Goal: Task Accomplishment & Management: Use online tool/utility

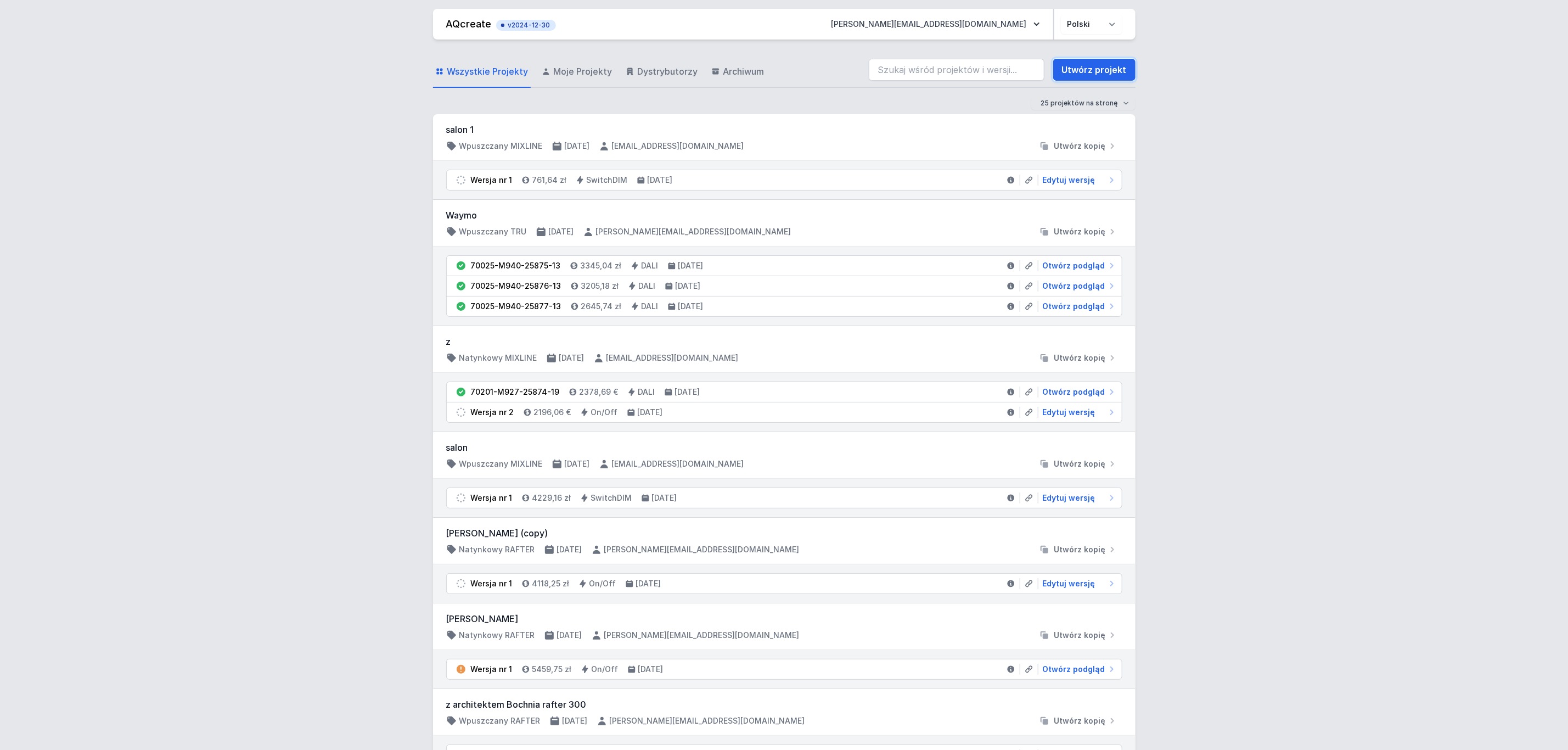
drag, startPoint x: 1085, startPoint y: 66, endPoint x: 714, endPoint y: 146, distance: 379.5
click at [1085, 66] on link "Utwórz projekt" at bounding box center [1094, 70] width 83 height 22
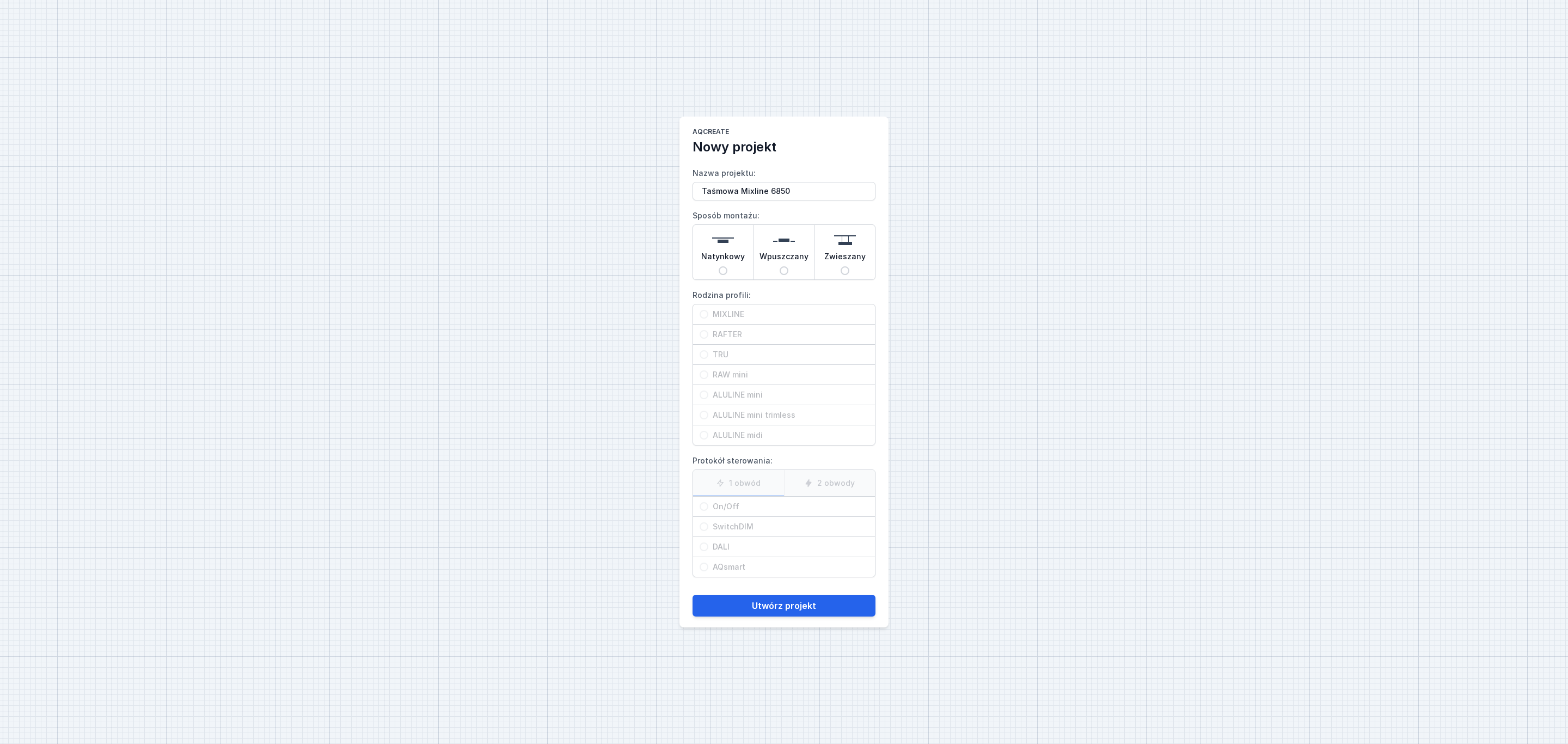
type input "Taśmowa Mixline 6850"
click at [793, 242] on img at bounding box center [784, 240] width 22 height 22
click at [788, 266] on input "Wpuszczany" at bounding box center [784, 270] width 9 height 9
radio input "true"
click at [716, 312] on span "MIXLINE" at bounding box center [788, 315] width 160 height 11
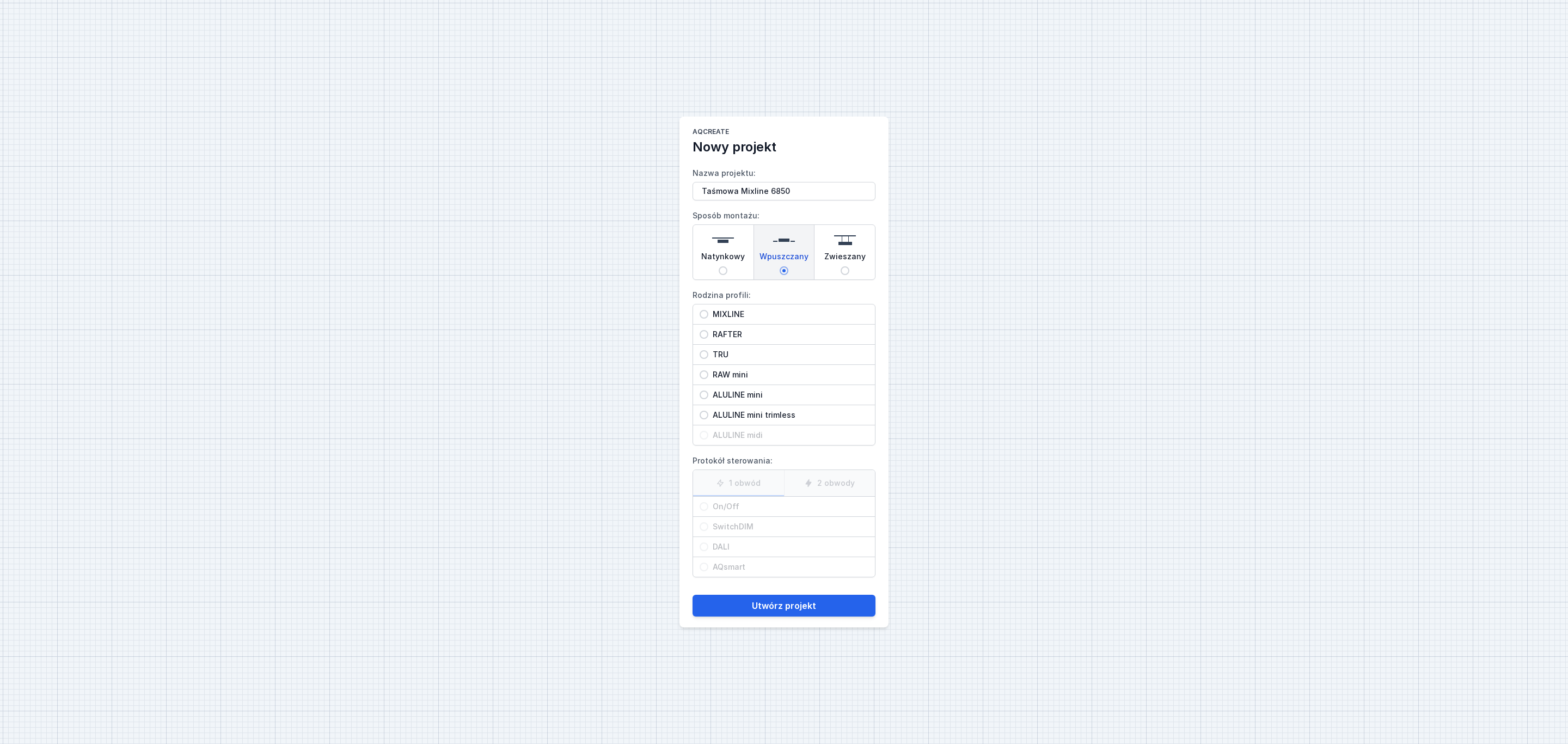
click at [708, 312] on input "MIXLINE" at bounding box center [703, 314] width 9 height 9
radio input "true"
click at [709, 508] on span "On/Off" at bounding box center [788, 507] width 160 height 11
click at [708, 508] on input "On/Off" at bounding box center [703, 506] width 9 height 9
radio input "true"
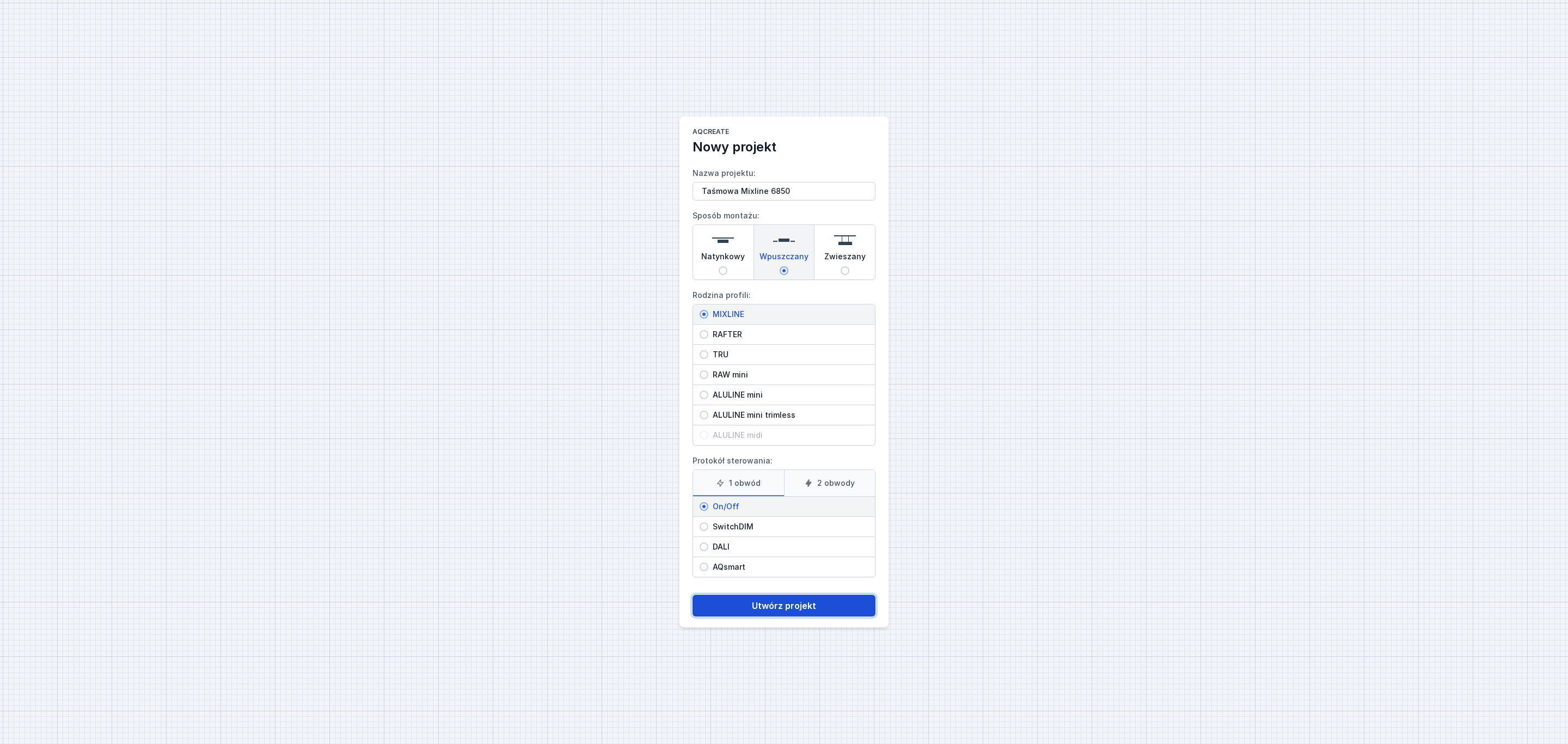
click at [783, 605] on button "Utwórz projekt" at bounding box center [784, 606] width 183 height 22
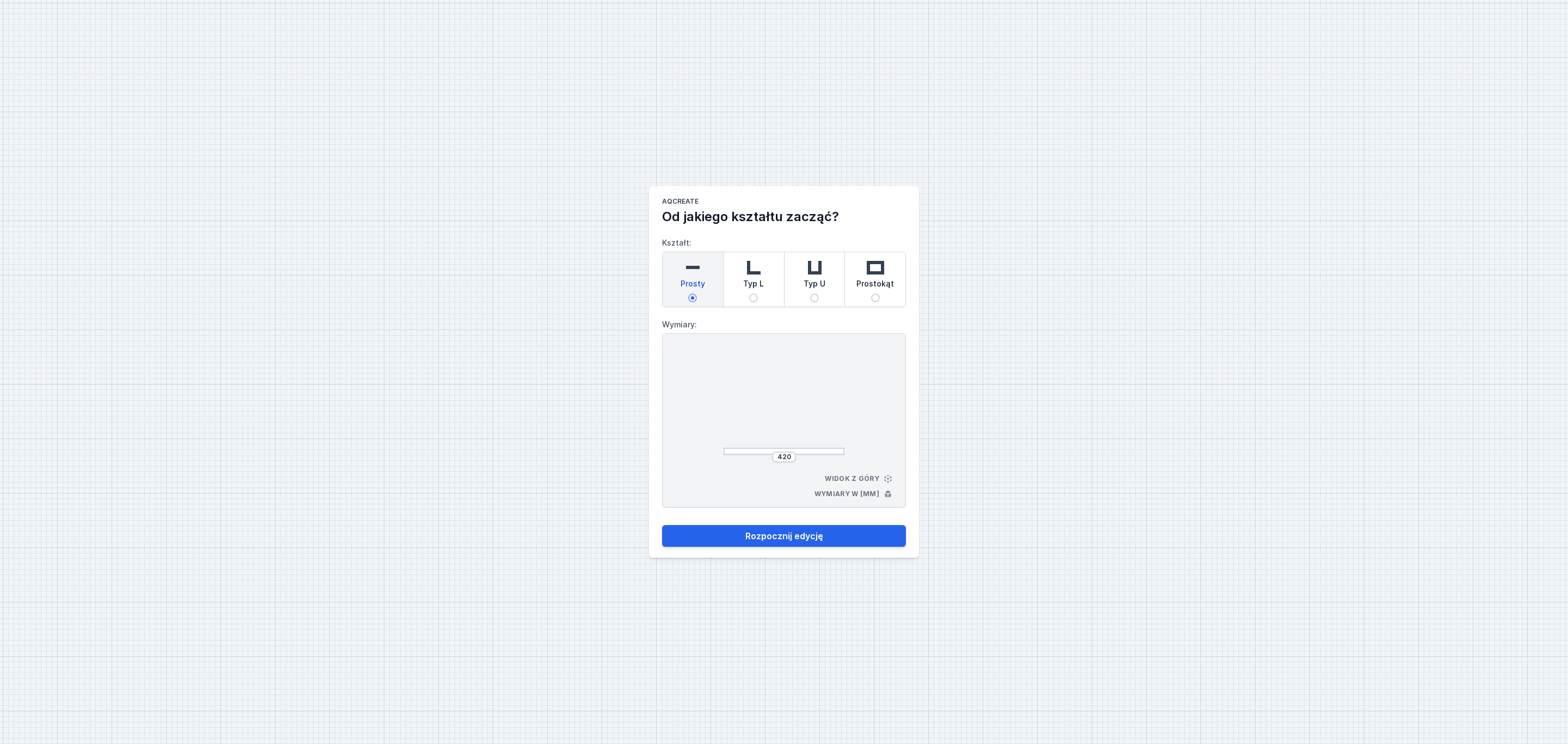
click at [699, 265] on img at bounding box center [692, 268] width 22 height 22
click at [697, 294] on input "Prosty" at bounding box center [692, 297] width 9 height 9
click at [818, 536] on button "Rozpocznij edycję" at bounding box center [784, 536] width 244 height 22
select select "3000"
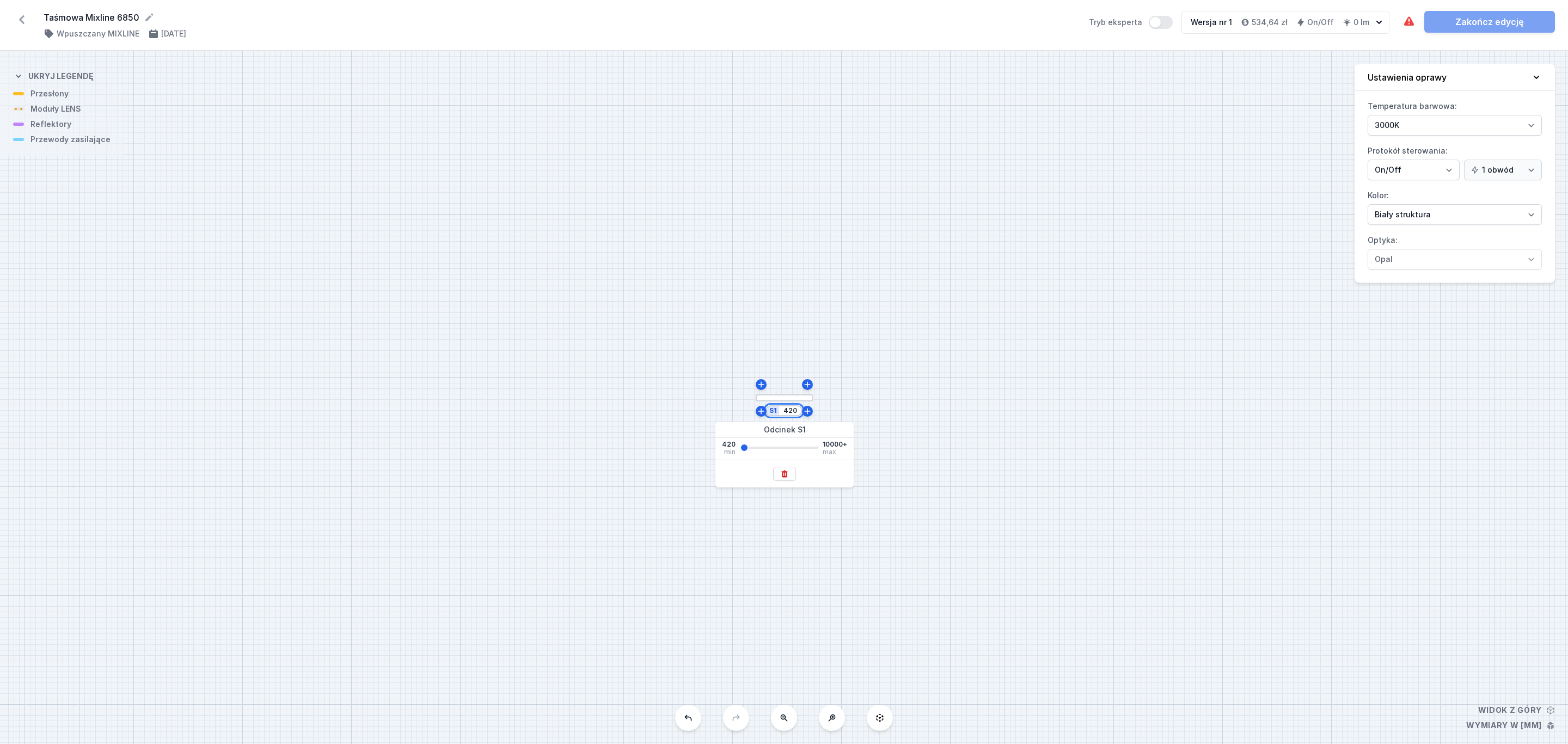
click at [797, 411] on input "420" at bounding box center [790, 410] width 17 height 9
type input "4"
type input "20000"
type input "10000"
drag, startPoint x: 372, startPoint y: 565, endPoint x: 924, endPoint y: 507, distance: 555.0
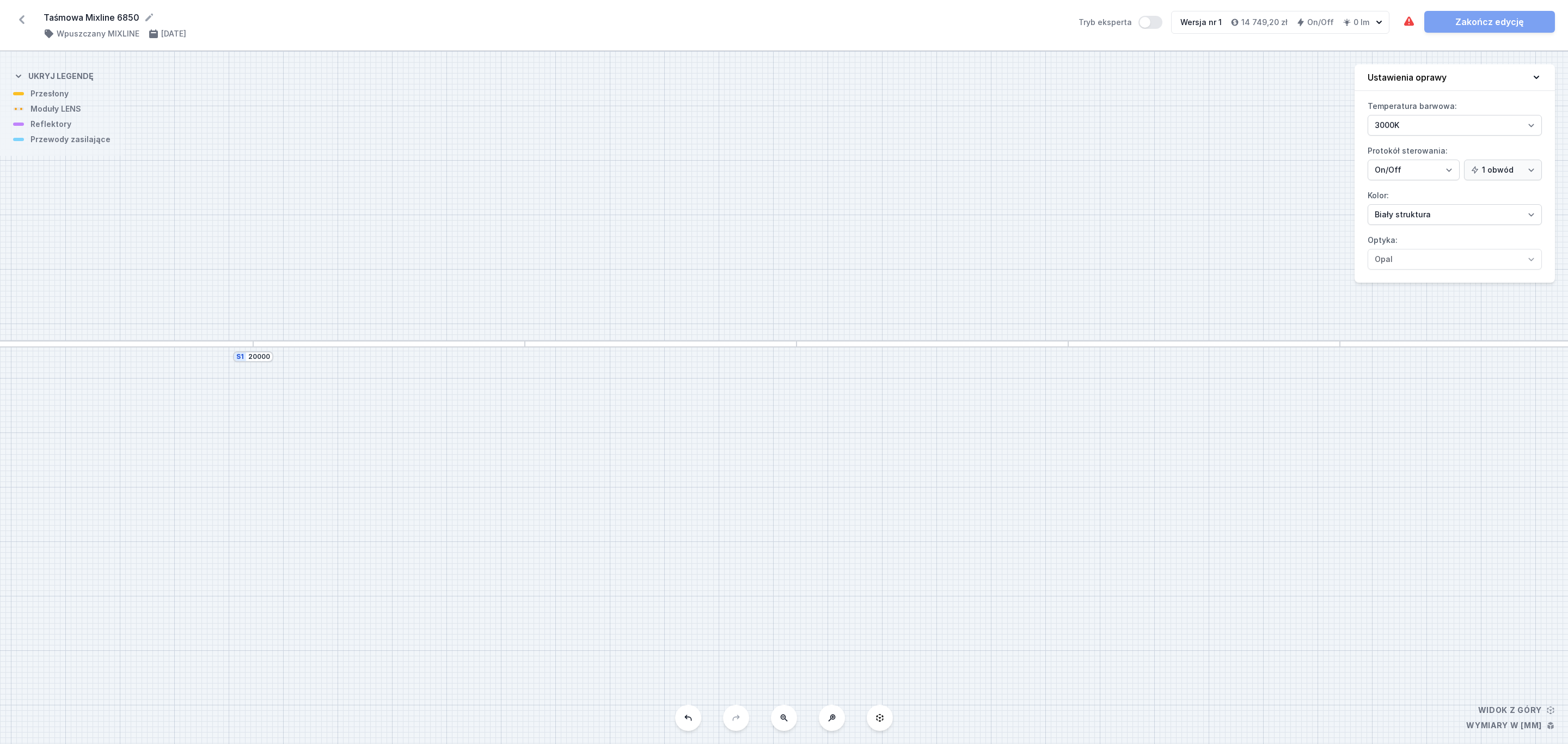
click at [924, 507] on div "S1 20000" at bounding box center [784, 397] width 1568 height 692
drag, startPoint x: 412, startPoint y: 425, endPoint x: 737, endPoint y: 486, distance: 330.7
click at [737, 486] on div "S1 20000" at bounding box center [784, 397] width 1568 height 692
drag, startPoint x: 521, startPoint y: 510, endPoint x: 281, endPoint y: 399, distance: 264.4
click at [281, 399] on div "S1 20000" at bounding box center [784, 397] width 1568 height 692
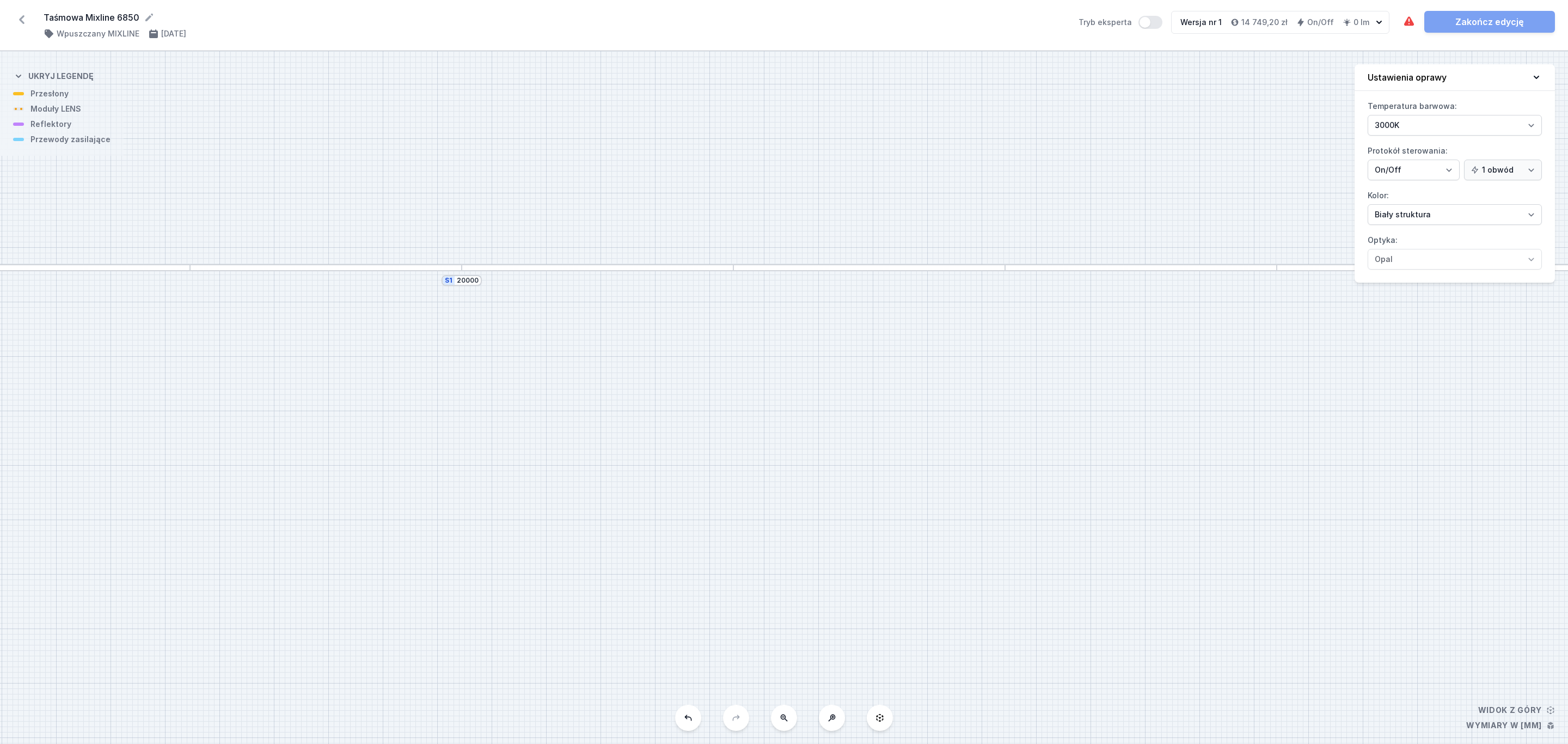
click at [519, 269] on div at bounding box center [598, 267] width 272 height 7
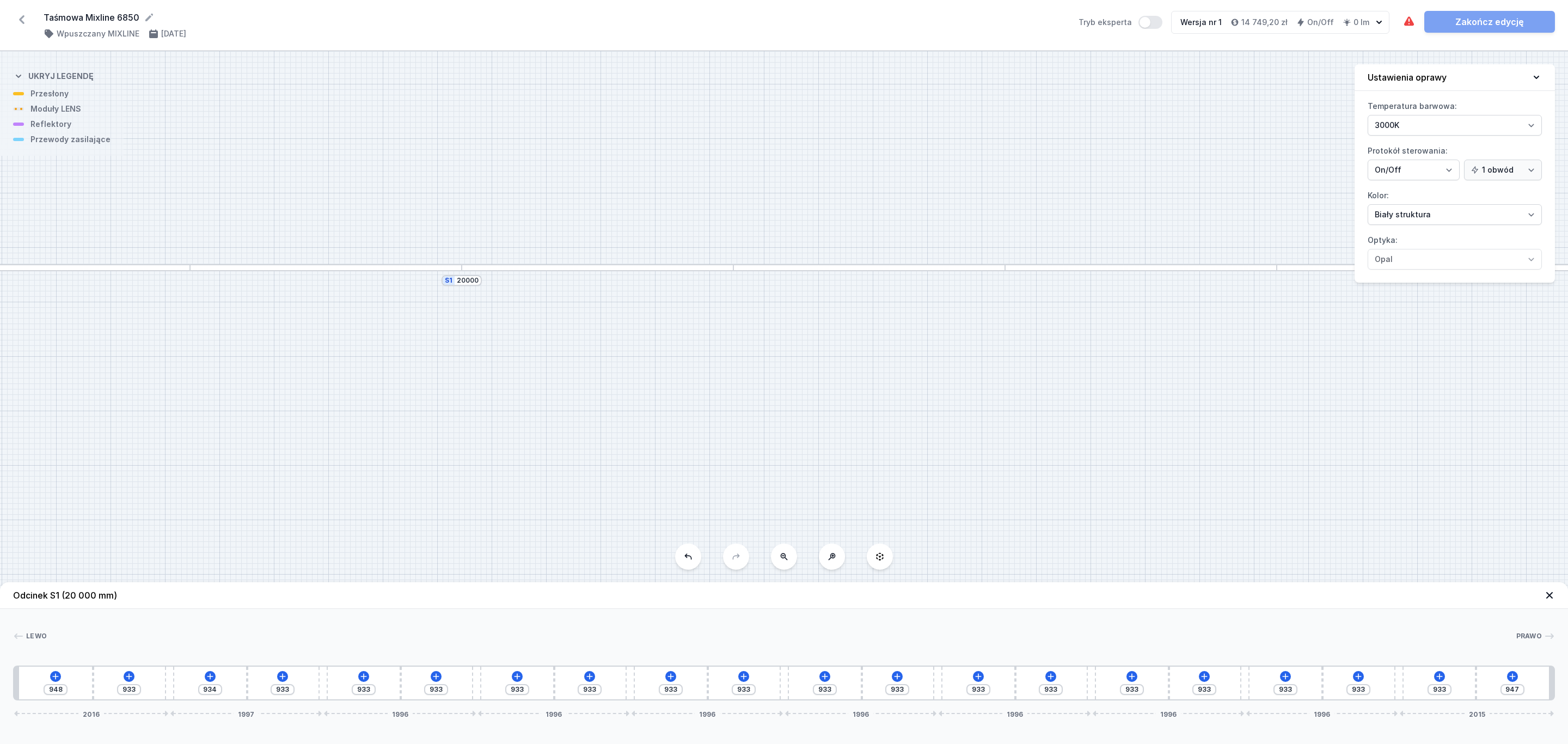
click at [519, 269] on div at bounding box center [598, 267] width 272 height 7
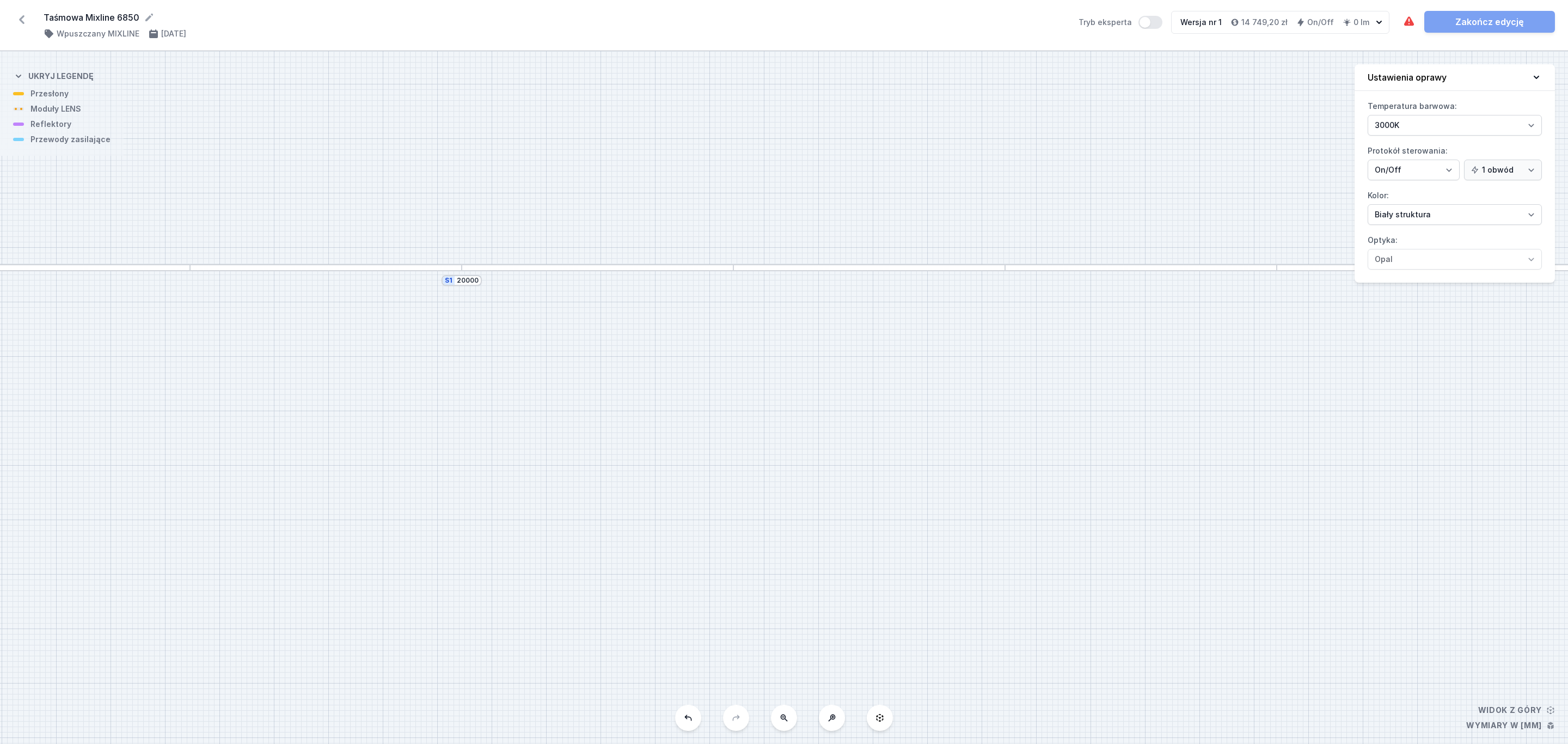
click at [523, 269] on div at bounding box center [598, 267] width 272 height 7
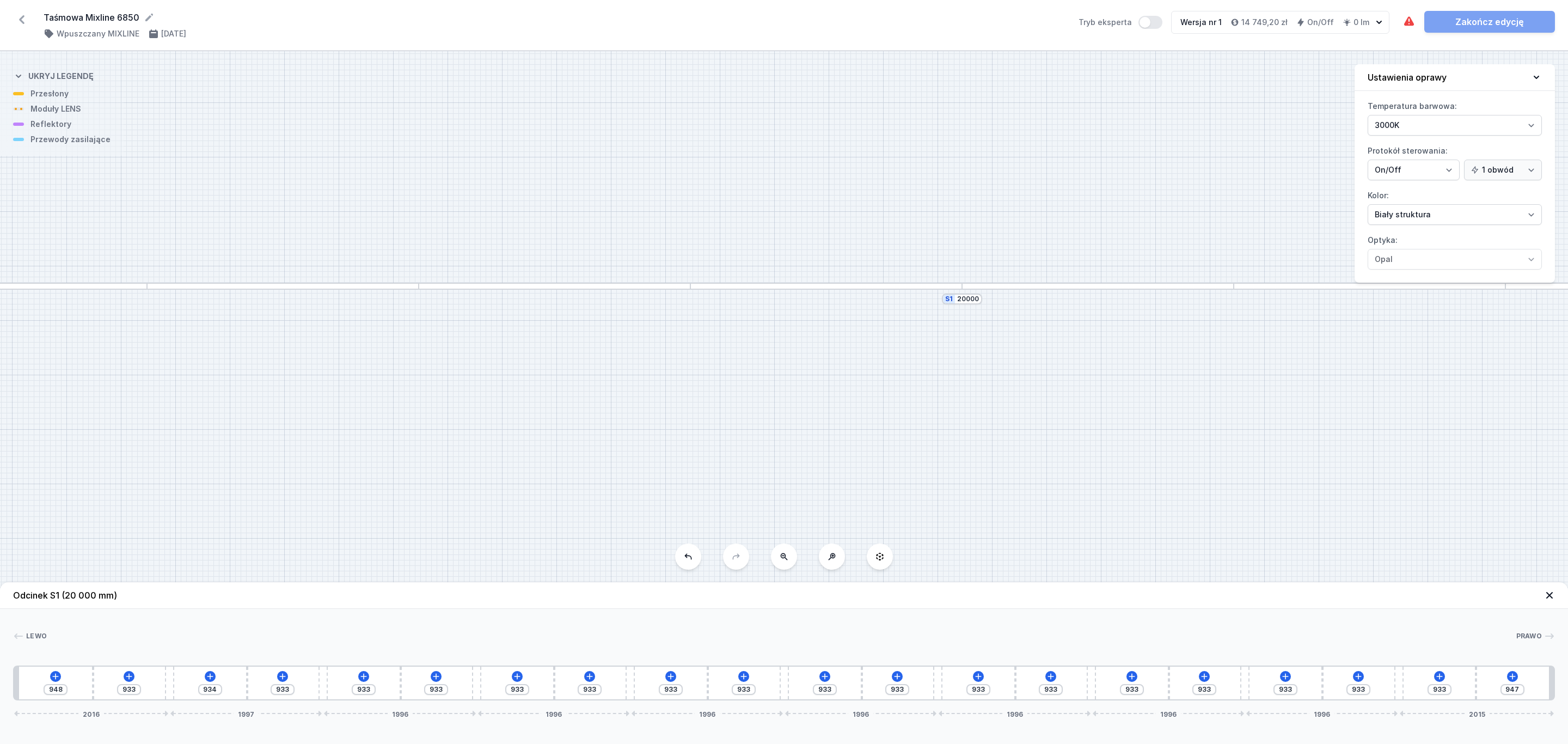
drag, startPoint x: 510, startPoint y: 351, endPoint x: 867, endPoint y: 368, distance: 357.4
click at [918, 368] on div "S1 20000" at bounding box center [784, 397] width 1568 height 692
drag, startPoint x: 462, startPoint y: 402, endPoint x: 964, endPoint y: 368, distance: 503.2
click at [972, 369] on div "S1 20000" at bounding box center [784, 397] width 1568 height 692
drag, startPoint x: 965, startPoint y: 372, endPoint x: 475, endPoint y: 368, distance: 490.0
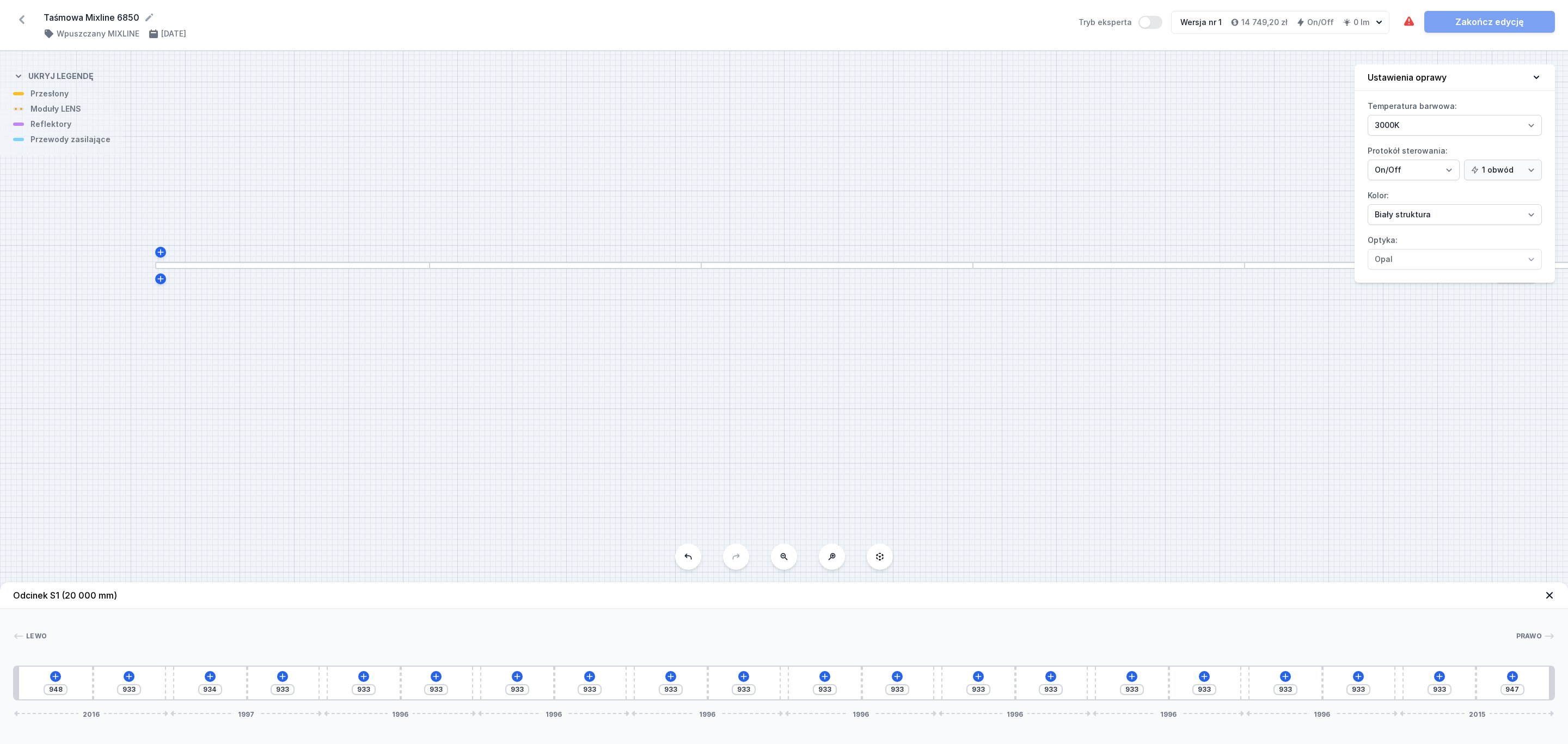
click at [418, 361] on div "S1 20000" at bounding box center [784, 397] width 1568 height 692
drag, startPoint x: 1012, startPoint y: 405, endPoint x: 502, endPoint y: 390, distance: 510.2
click at [502, 390] on div "S1 20000" at bounding box center [784, 397] width 1568 height 692
click at [469, 251] on input "20000" at bounding box center [464, 251] width 22 height 9
click at [478, 254] on div "S1 20000" at bounding box center [784, 397] width 1568 height 692
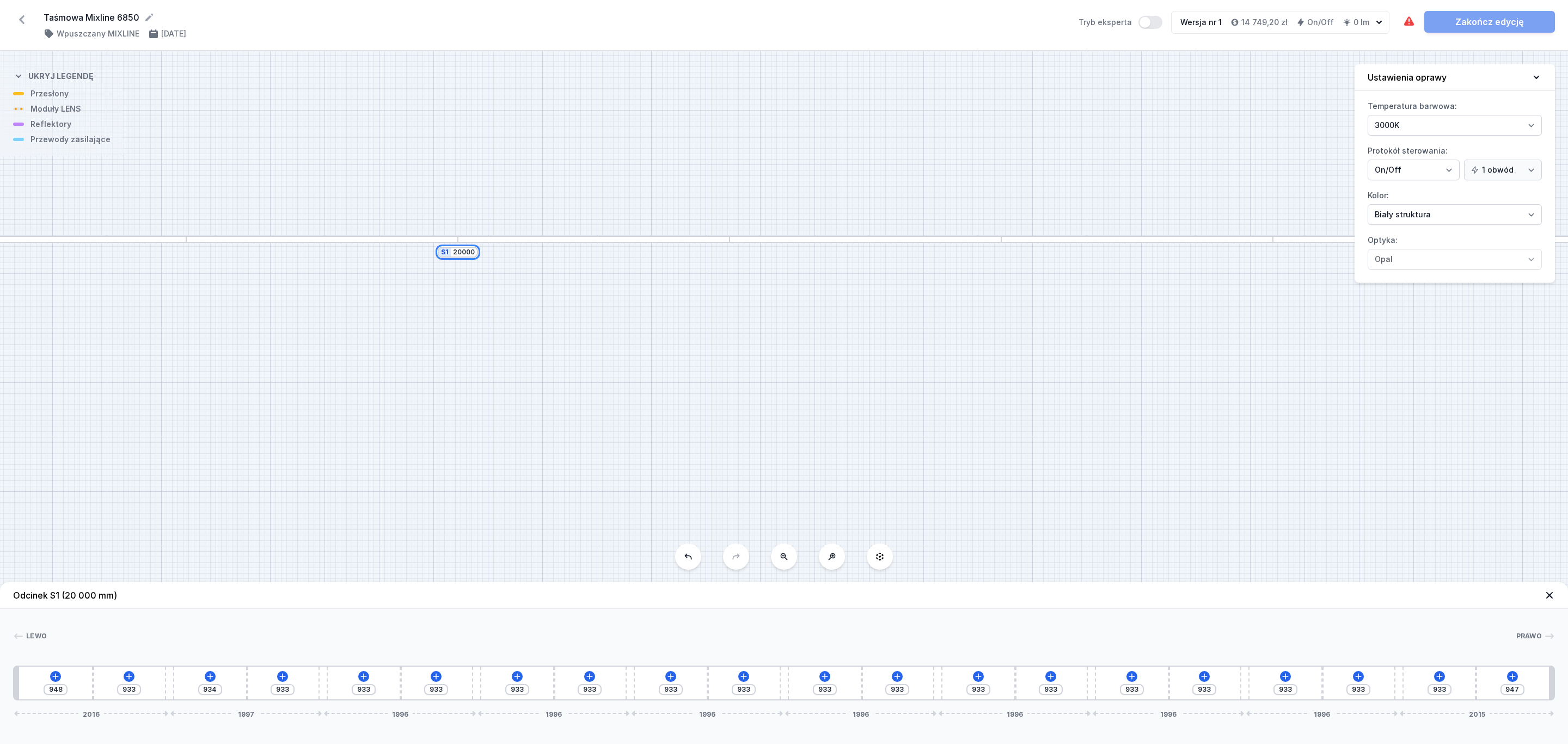
click at [468, 255] on input "20000" at bounding box center [464, 251] width 22 height 9
type input "6"
type input "10000"
type input "68"
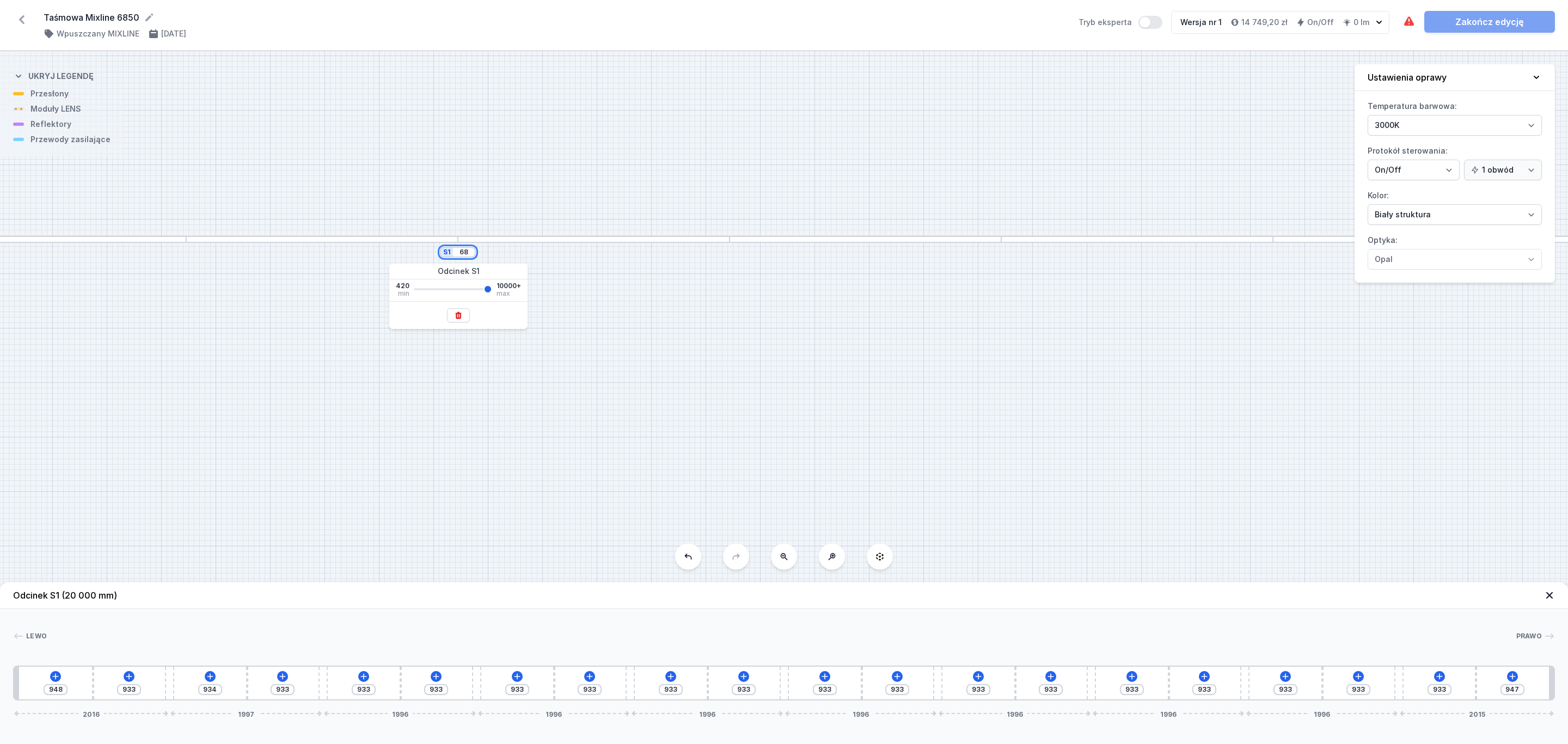
type input "10000"
type input "684"
type input "10000"
type input "6848"
type input "10000"
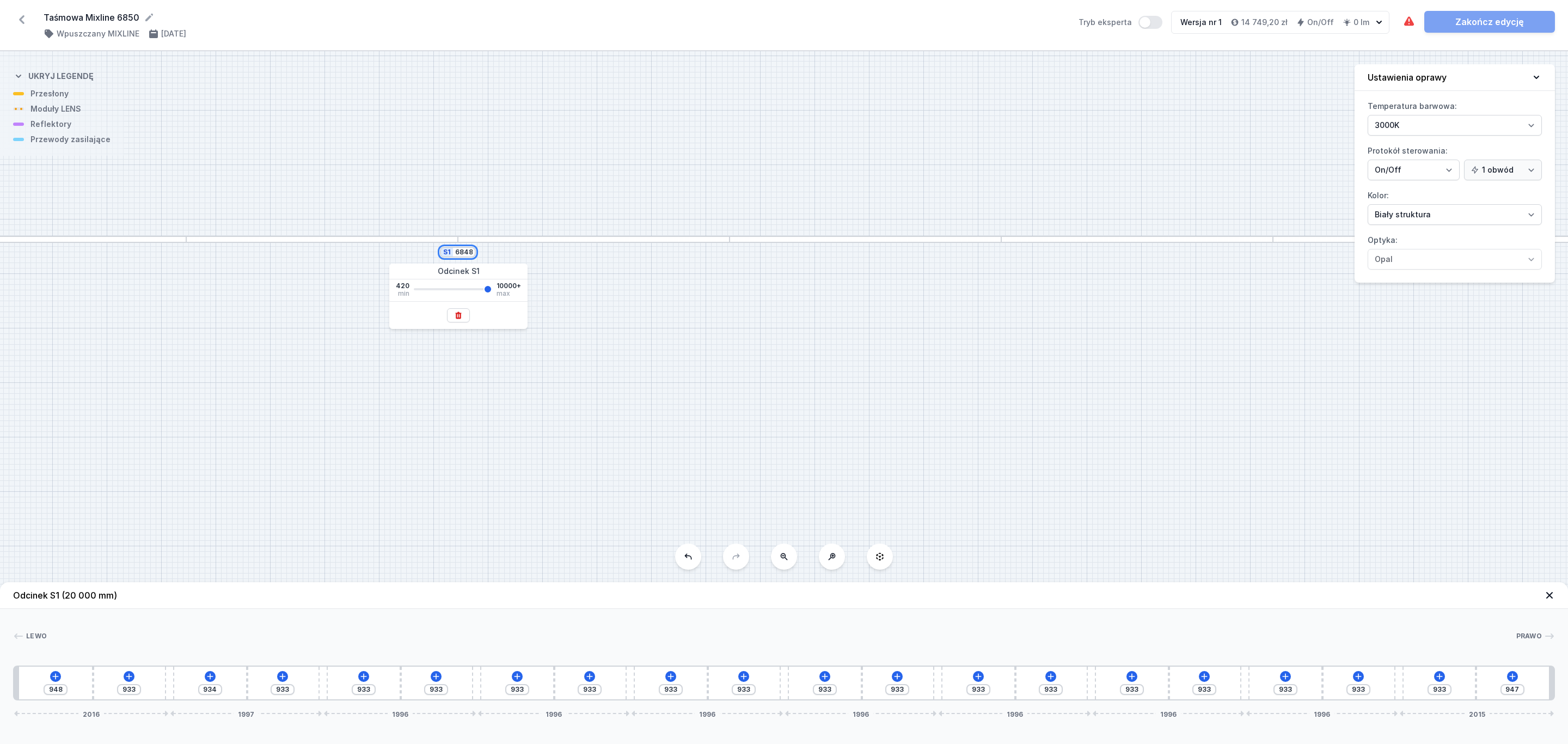
type input "6848"
type input "639"
type input "653"
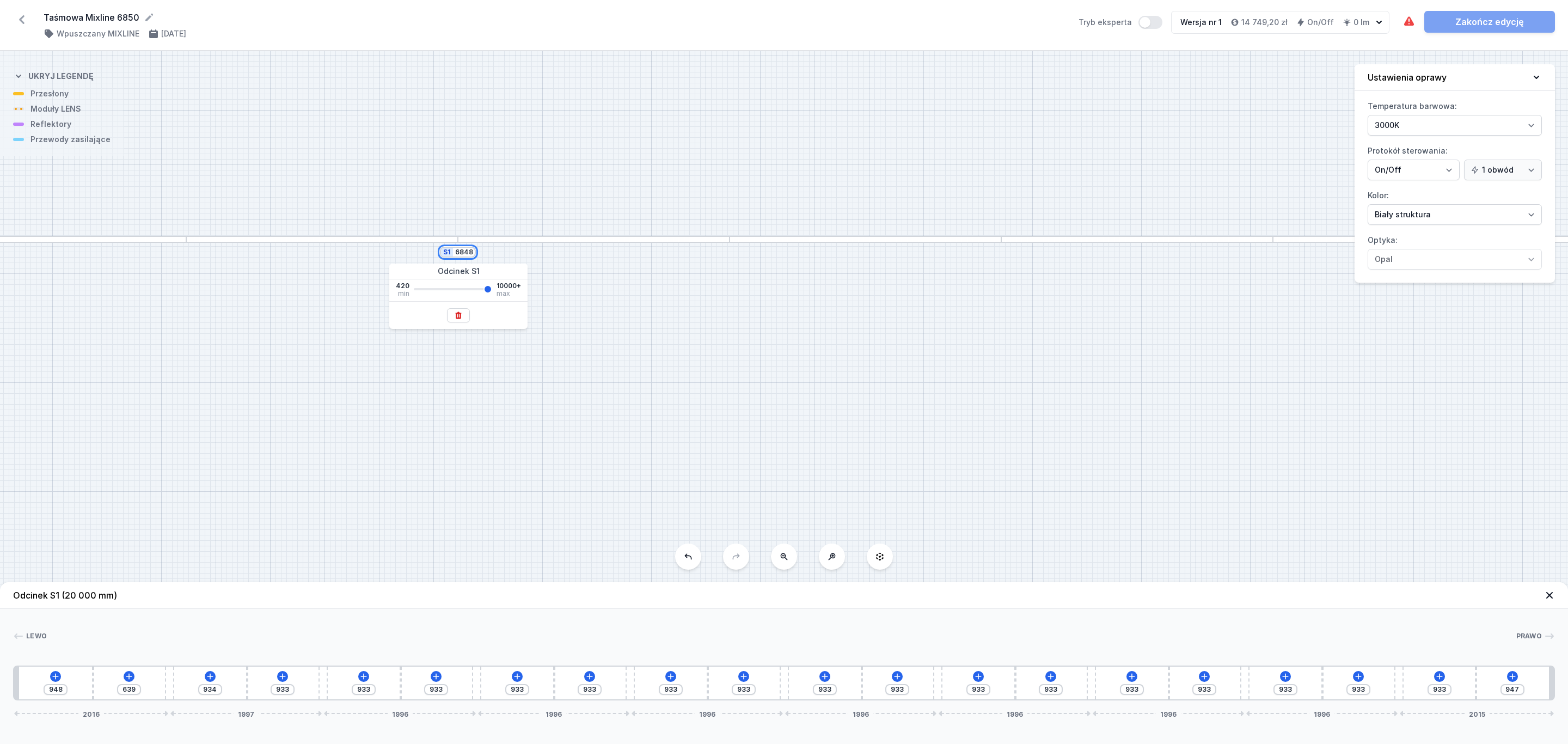
type input "6848"
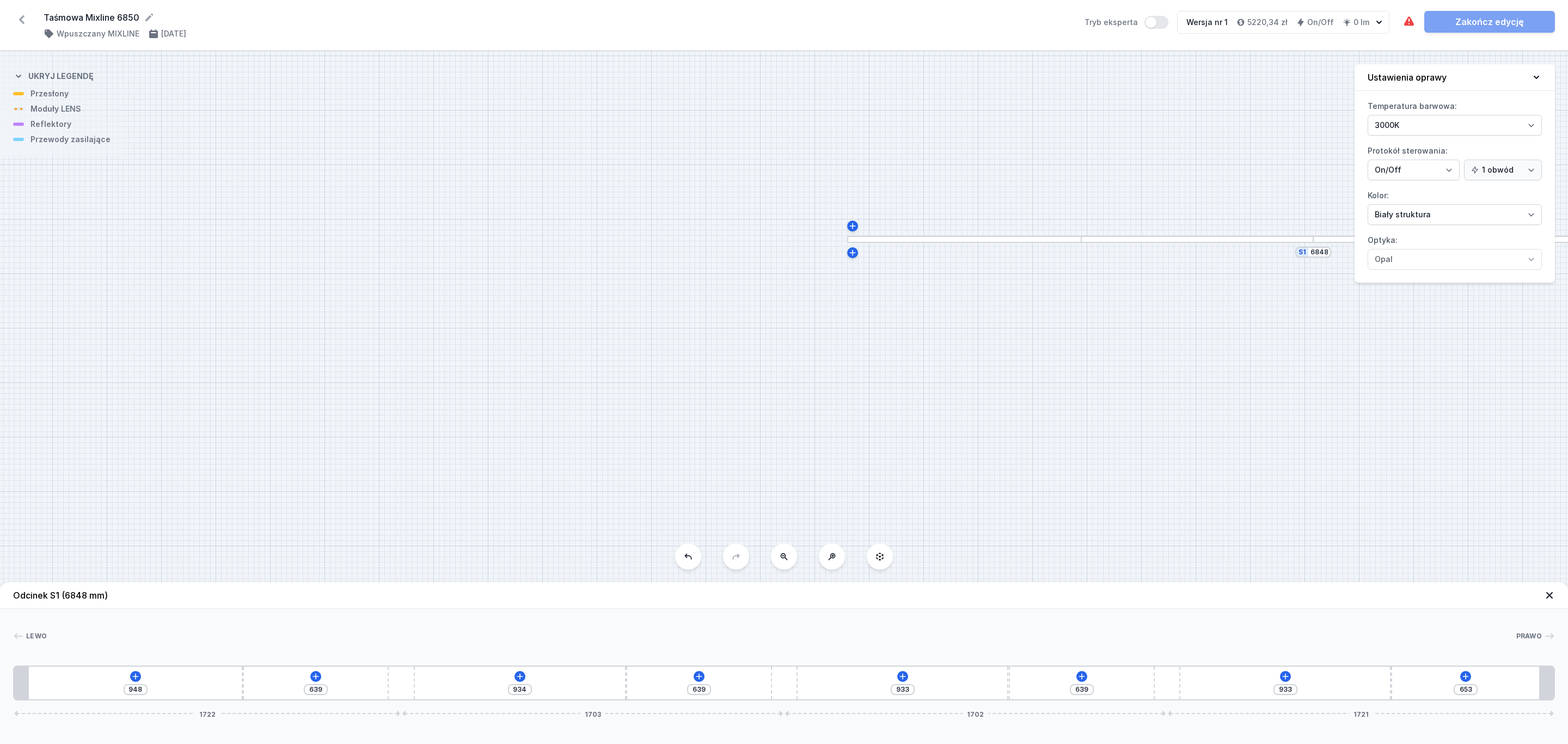
click at [1040, 358] on div "S1 6848" at bounding box center [784, 397] width 1568 height 692
drag, startPoint x: 1114, startPoint y: 237, endPoint x: 809, endPoint y: 275, distance: 307.4
click at [757, 266] on div "S1 6848" at bounding box center [784, 397] width 1568 height 692
drag, startPoint x: 1108, startPoint y: 410, endPoint x: 508, endPoint y: 418, distance: 600.1
click at [508, 418] on div "S1 6848" at bounding box center [784, 397] width 1568 height 692
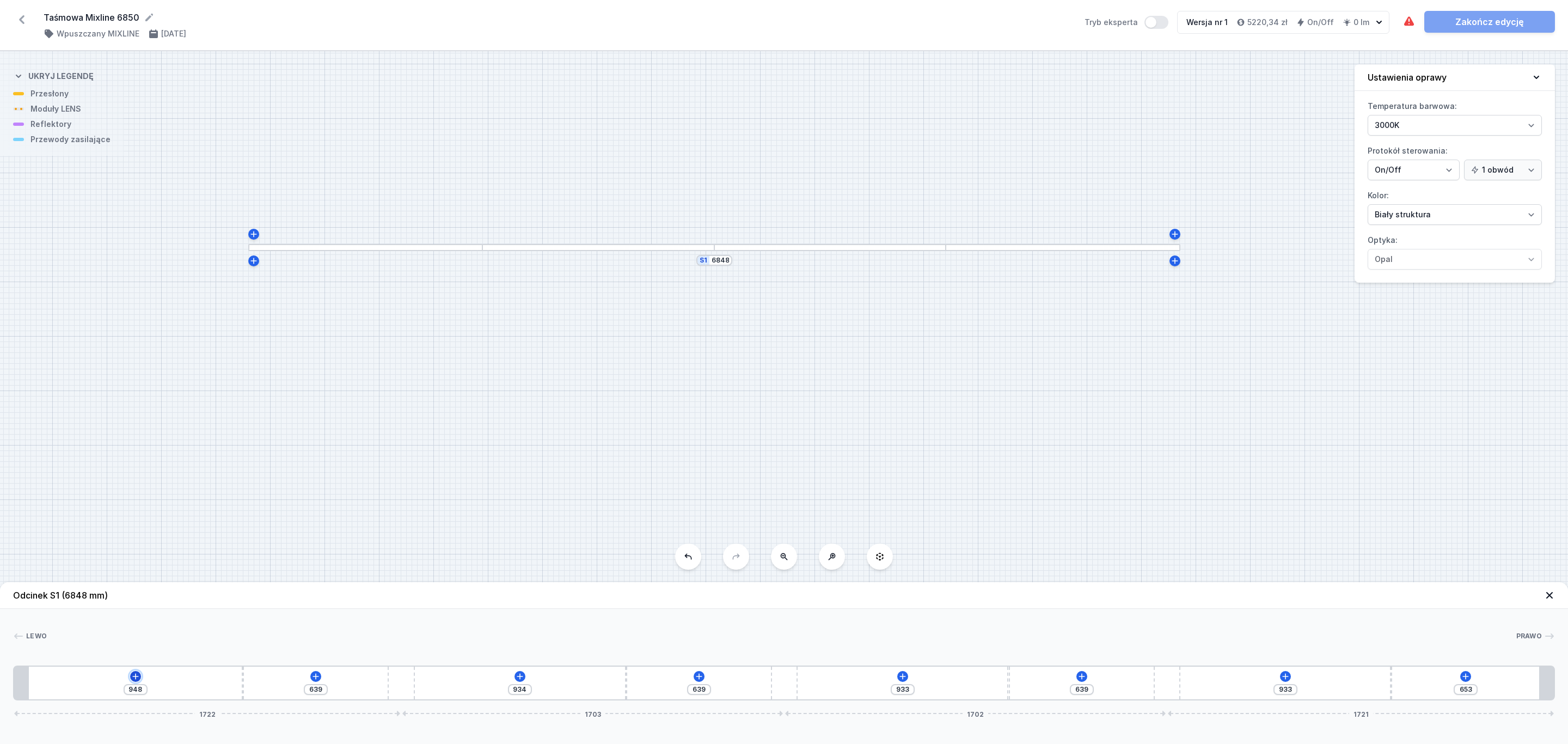
click at [133, 677] on icon at bounding box center [136, 676] width 6 height 6
click at [101, 569] on span "Moduły LENS" at bounding box center [82, 571] width 51 height 9
click at [114, 539] on span "LENS module 250mm 54°" at bounding box center [135, 542] width 157 height 11
type input "698"
click at [318, 677] on icon at bounding box center [316, 676] width 6 height 6
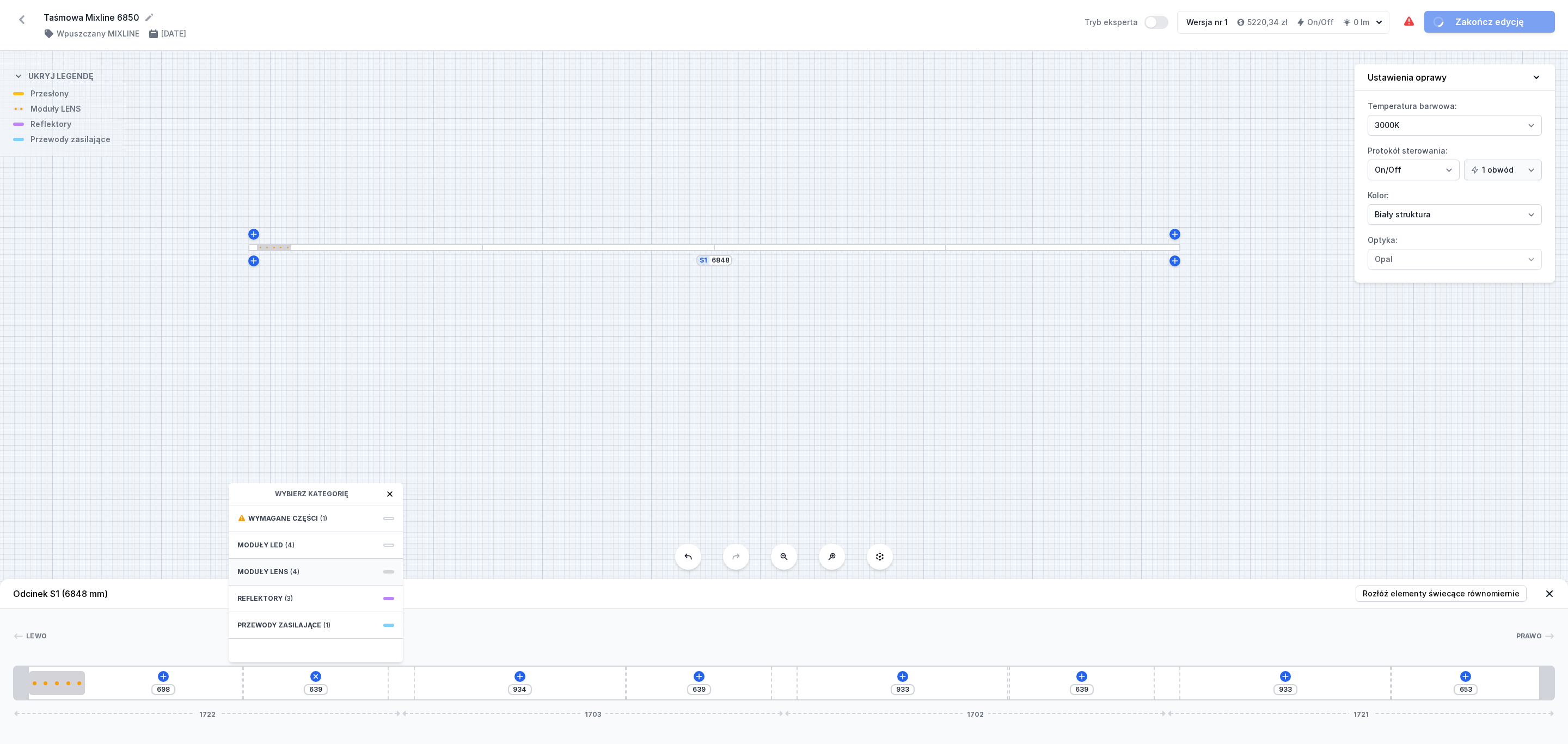
click at [278, 570] on span "Moduły LENS" at bounding box center [262, 571] width 51 height 9
click at [305, 539] on span "LENS module 250mm 54°" at bounding box center [315, 542] width 157 height 11
type input "389"
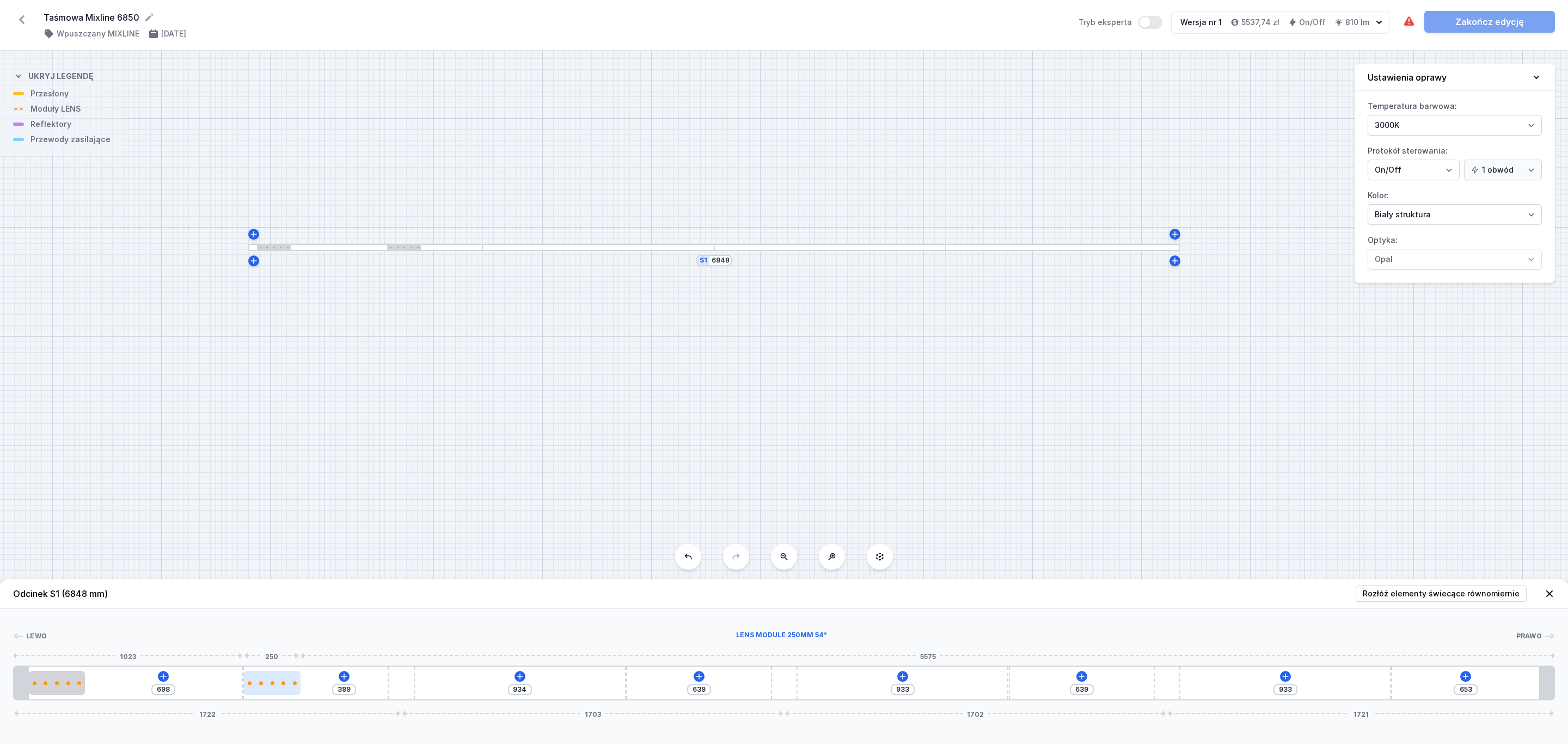
click at [283, 689] on div at bounding box center [272, 682] width 56 height 24
click at [285, 689] on div at bounding box center [272, 682] width 56 height 24
select select "1604"
click at [699, 675] on icon at bounding box center [699, 676] width 9 height 9
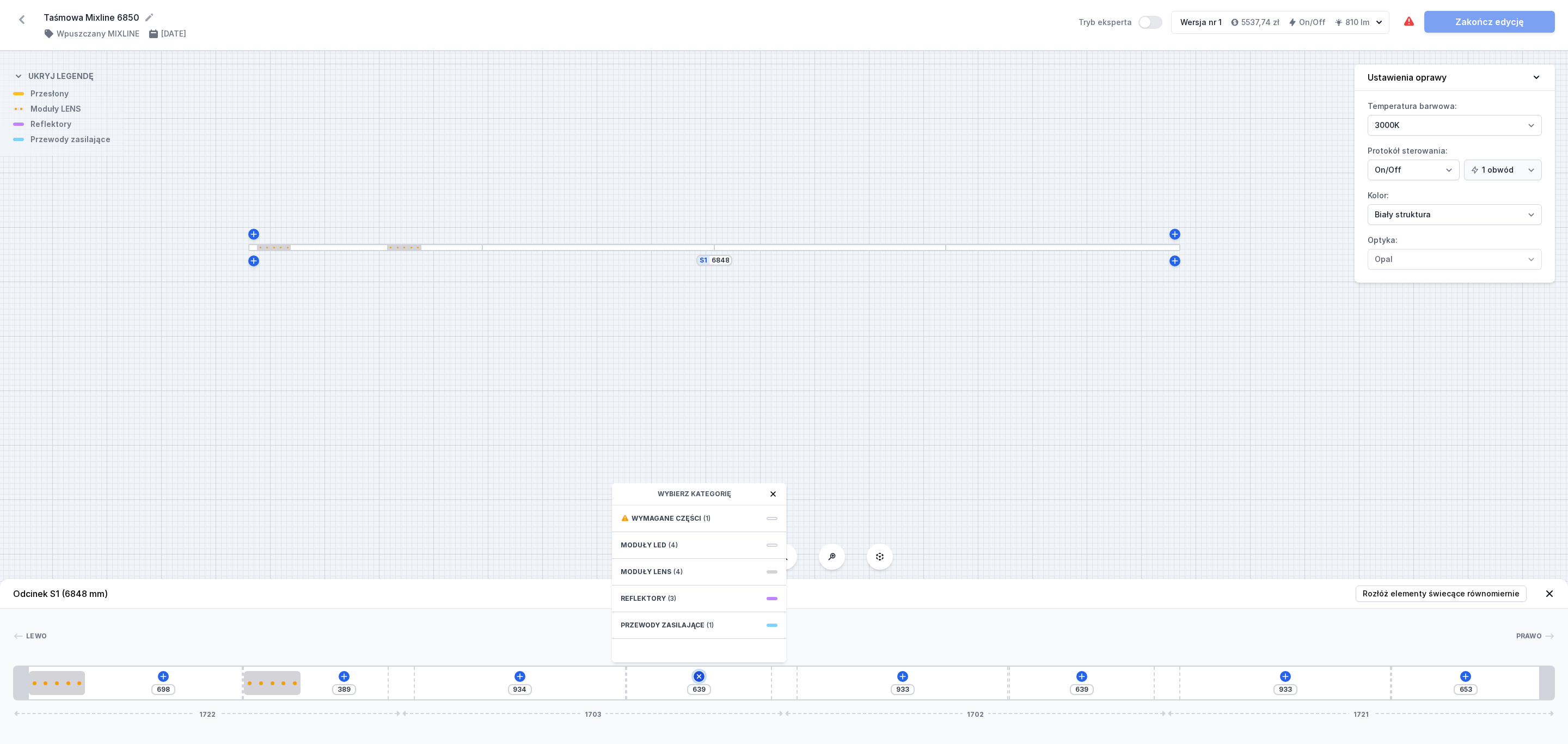
click at [699, 675] on icon at bounding box center [699, 676] width 9 height 9
click at [698, 673] on icon at bounding box center [699, 676] width 9 height 9
click at [674, 571] on span "(4)" at bounding box center [678, 571] width 9 height 9
click at [724, 544] on span "LENS module 250mm 54°" at bounding box center [699, 542] width 157 height 11
type input "389"
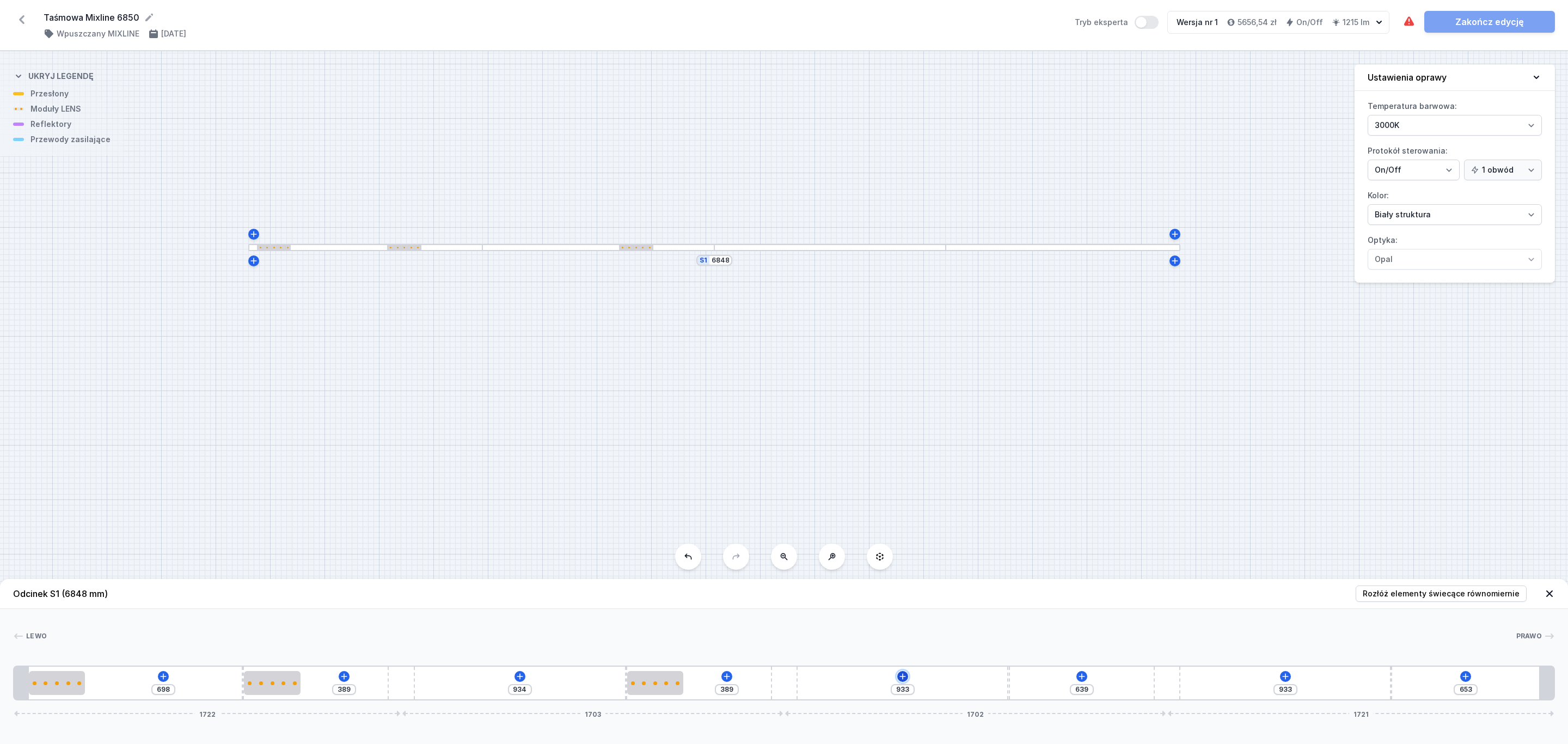
click at [901, 677] on icon at bounding box center [902, 676] width 6 height 6
click at [865, 575] on span "Moduły LENS" at bounding box center [849, 571] width 51 height 9
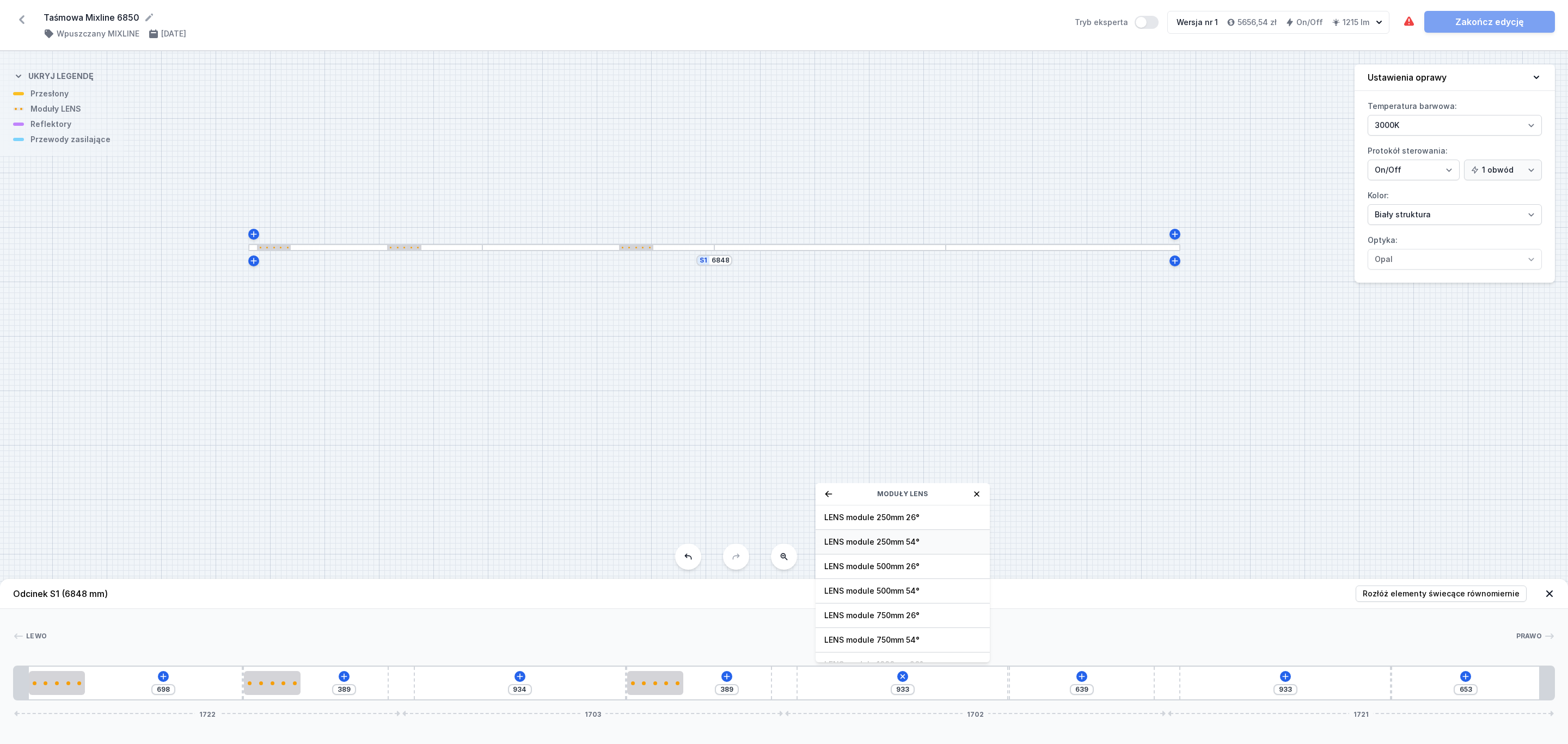
click at [900, 539] on span "LENS module 250mm 54°" at bounding box center [902, 542] width 157 height 11
type input "683"
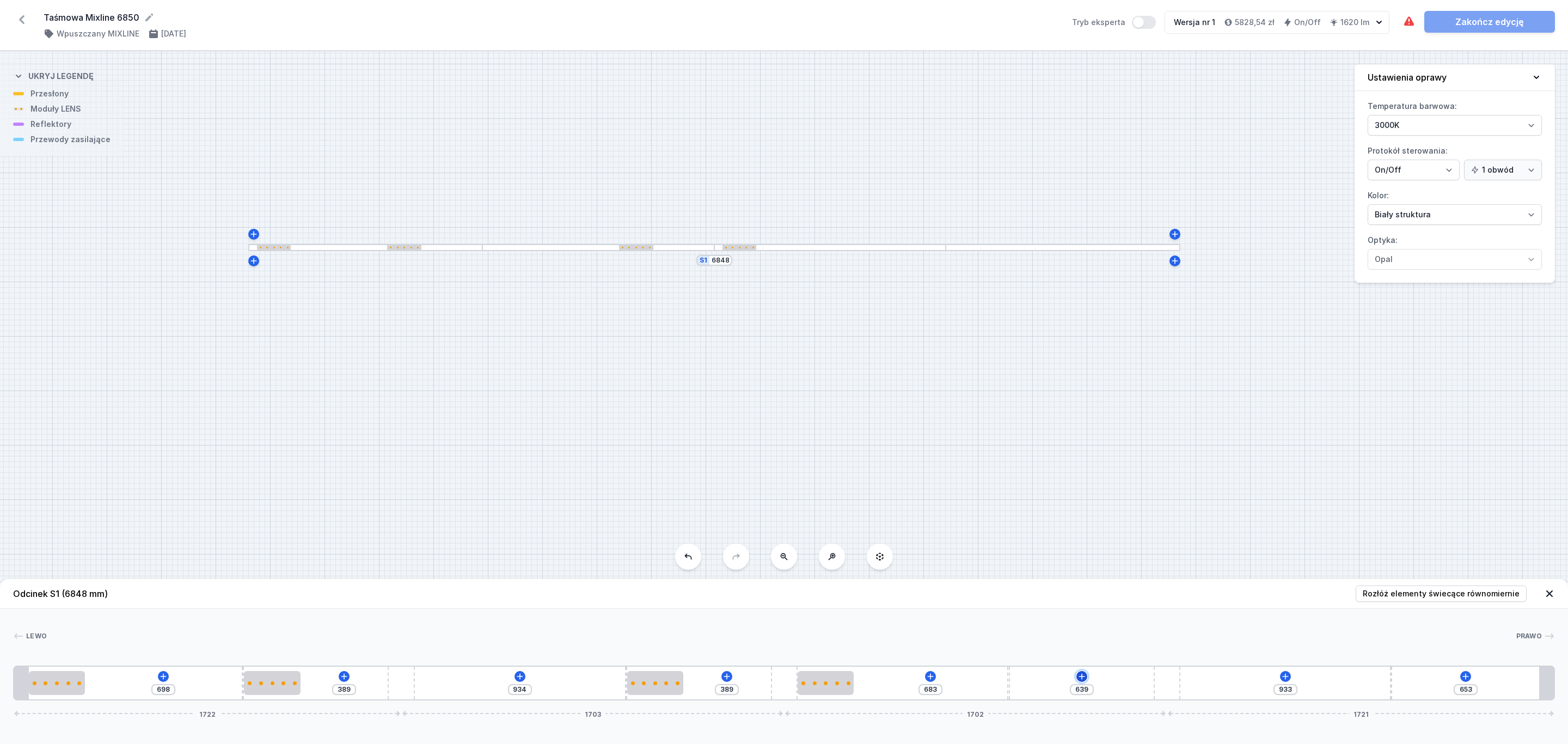
click at [1083, 677] on icon at bounding box center [1082, 676] width 6 height 6
click at [1060, 572] on span "(4)" at bounding box center [1061, 571] width 9 height 9
click at [1094, 543] on span "LENS module 250mm 54°" at bounding box center [1082, 542] width 157 height 11
type input "389"
click at [1289, 674] on icon at bounding box center [1285, 676] width 9 height 9
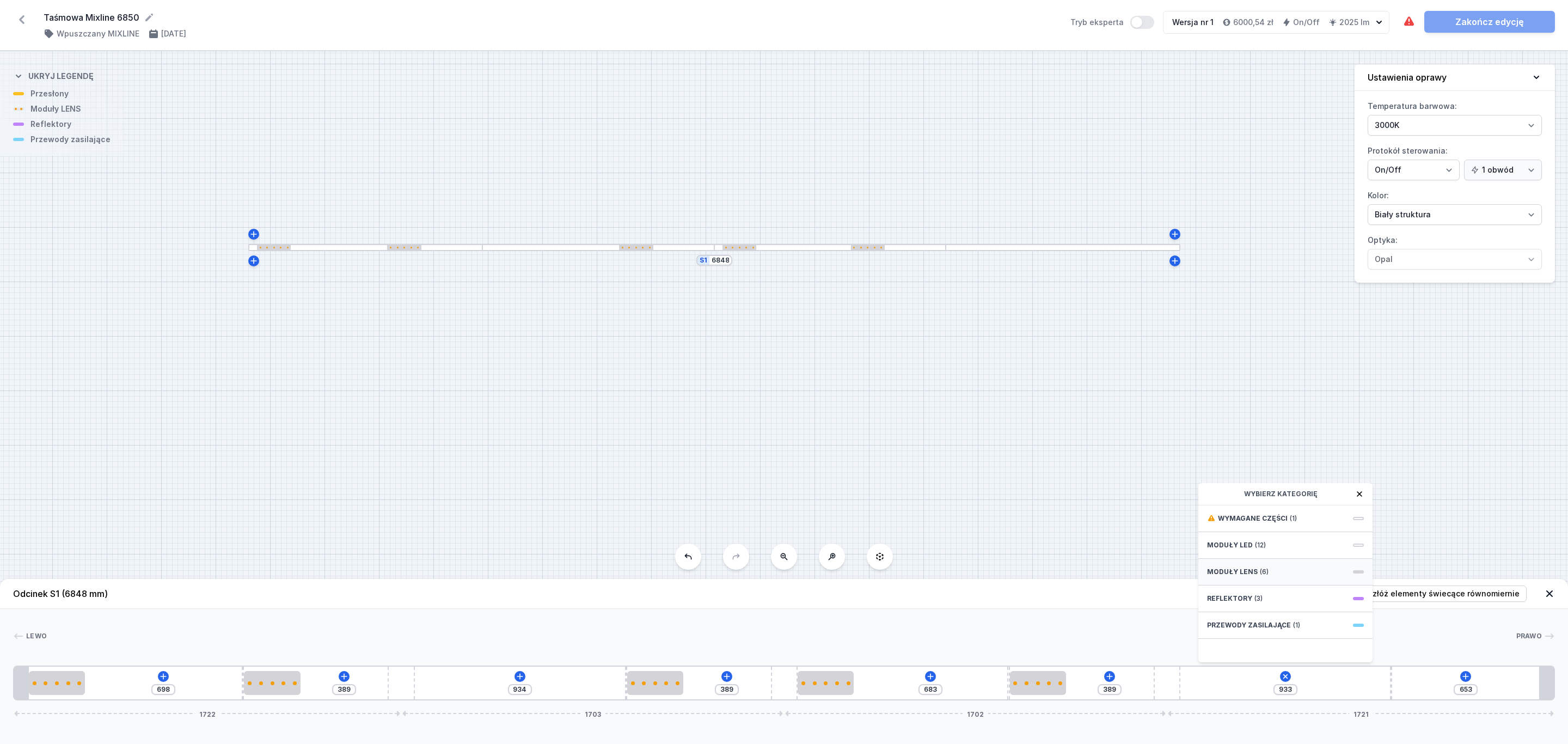
click at [1260, 574] on span "(6)" at bounding box center [1264, 571] width 9 height 9
click at [1292, 544] on span "LENS module 250mm 54°" at bounding box center [1285, 542] width 157 height 11
type input "683"
click at [1461, 675] on icon at bounding box center [1465, 676] width 9 height 9
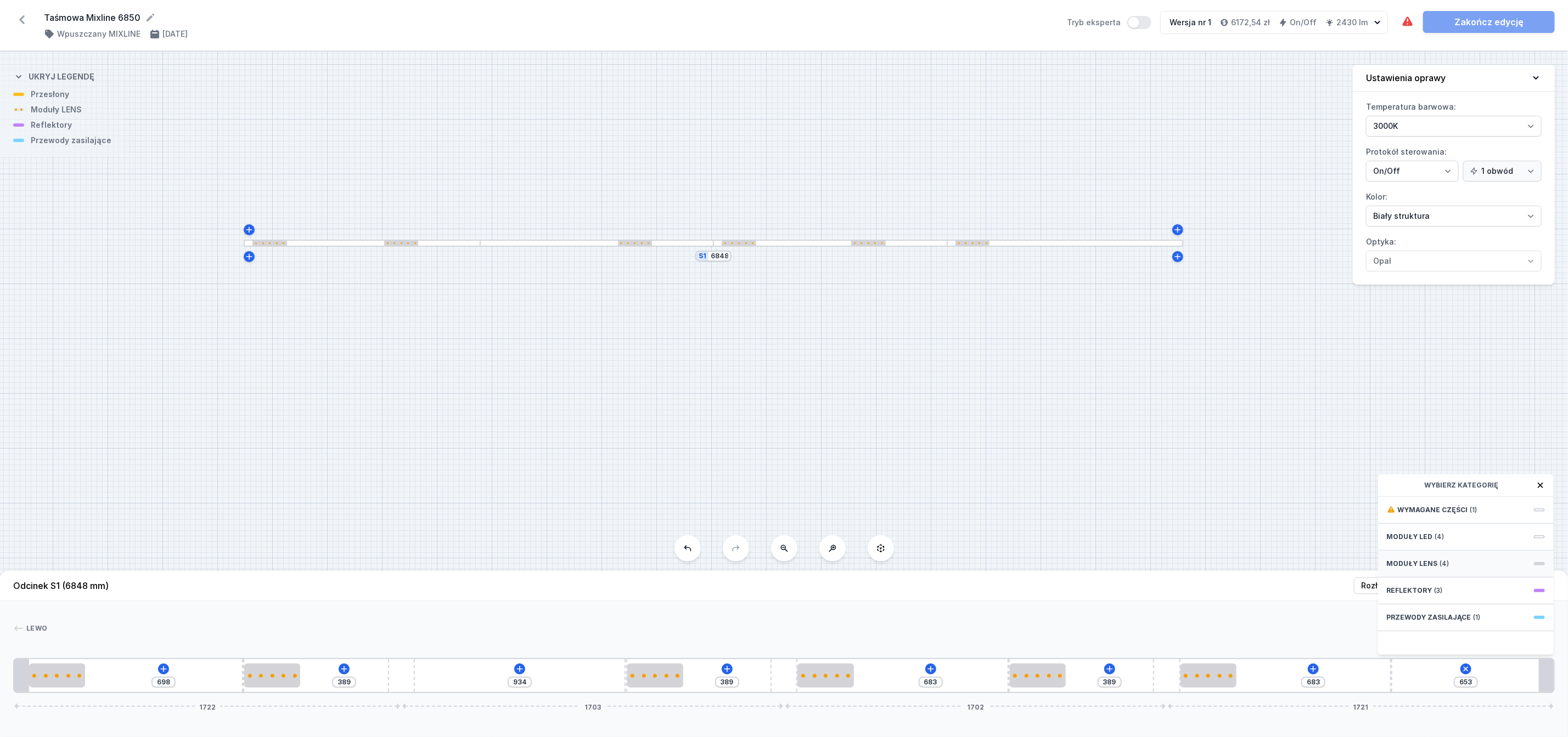
click at [1440, 569] on span "(4)" at bounding box center [1444, 563] width 9 height 9
click at [1436, 540] on span "LENS module 250mm 54°" at bounding box center [1466, 534] width 158 height 11
type input "403"
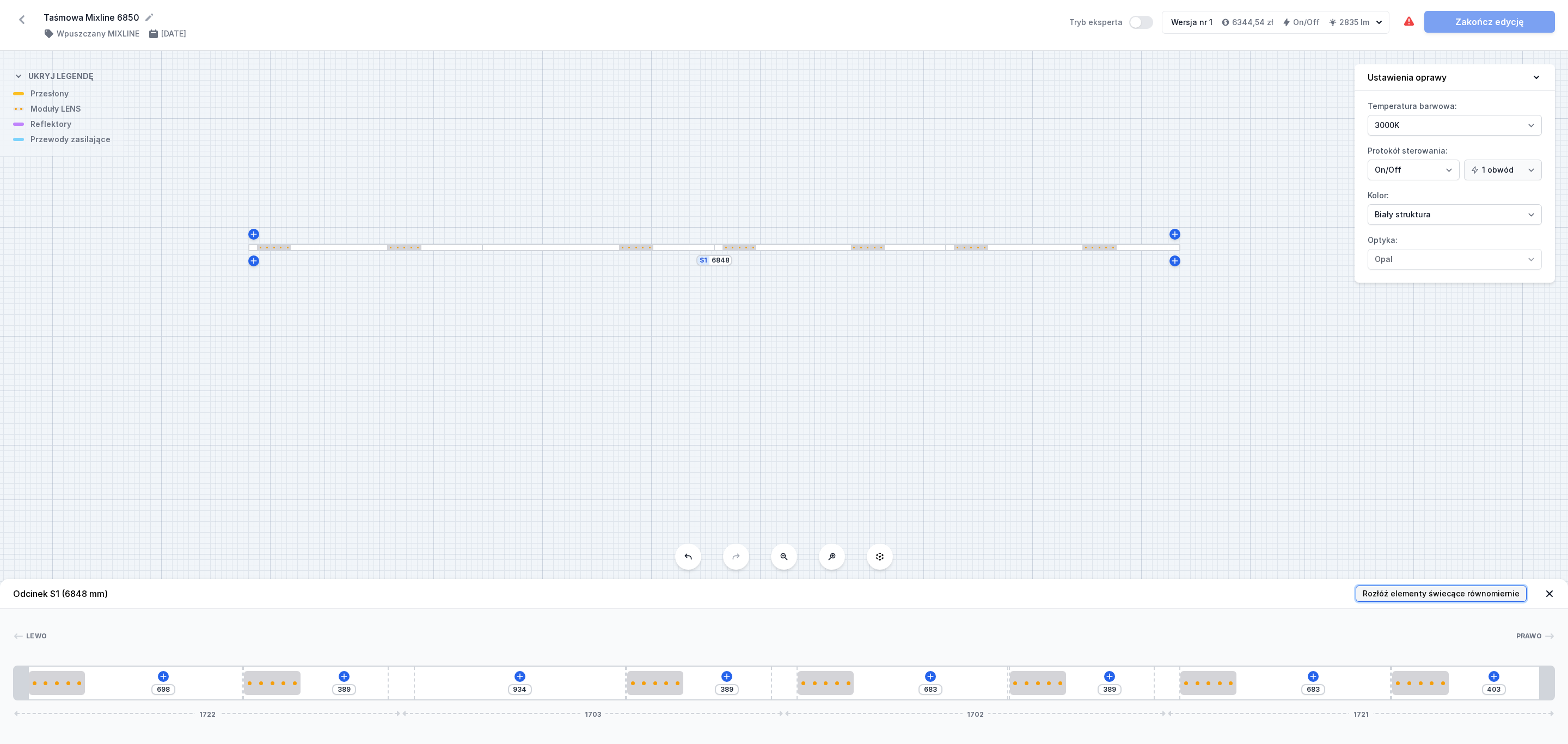
click at [1501, 593] on span "Rozłóż elementy świecące równomiernie" at bounding box center [1441, 593] width 157 height 11
type input "126"
type input "55"
type input "632"
type input "574"
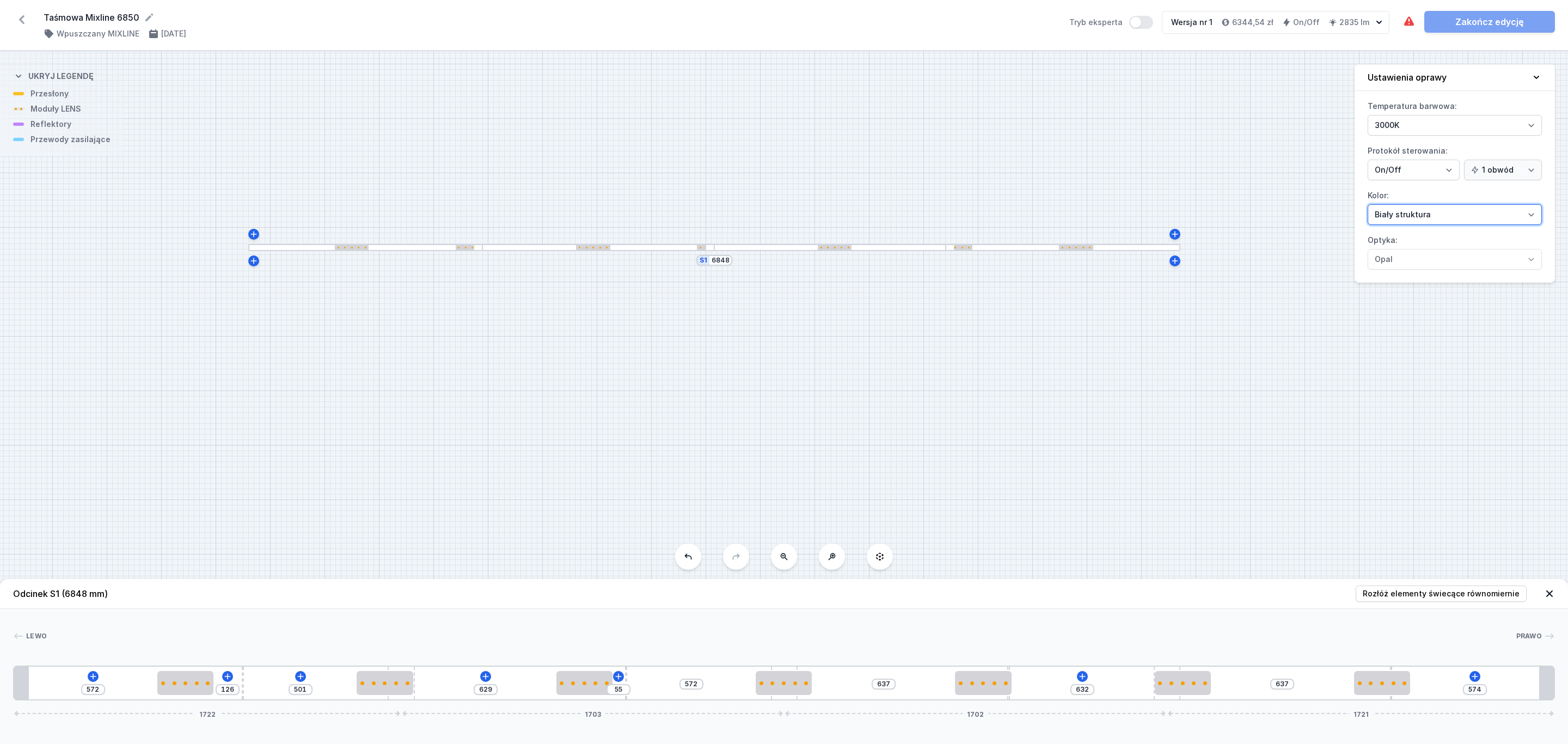
click at [1531, 217] on select "Biały struktura Czarny struktura Złoty struktura Miedziany Szary Inny (z palety…" at bounding box center [1454, 215] width 174 height 21
select select "2"
click at [1367, 206] on select "Biały struktura Czarny struktura Złoty struktura Miedziany Szary Inny (z palety…" at bounding box center [1454, 215] width 174 height 21
click at [1477, 675] on icon at bounding box center [1474, 676] width 9 height 9
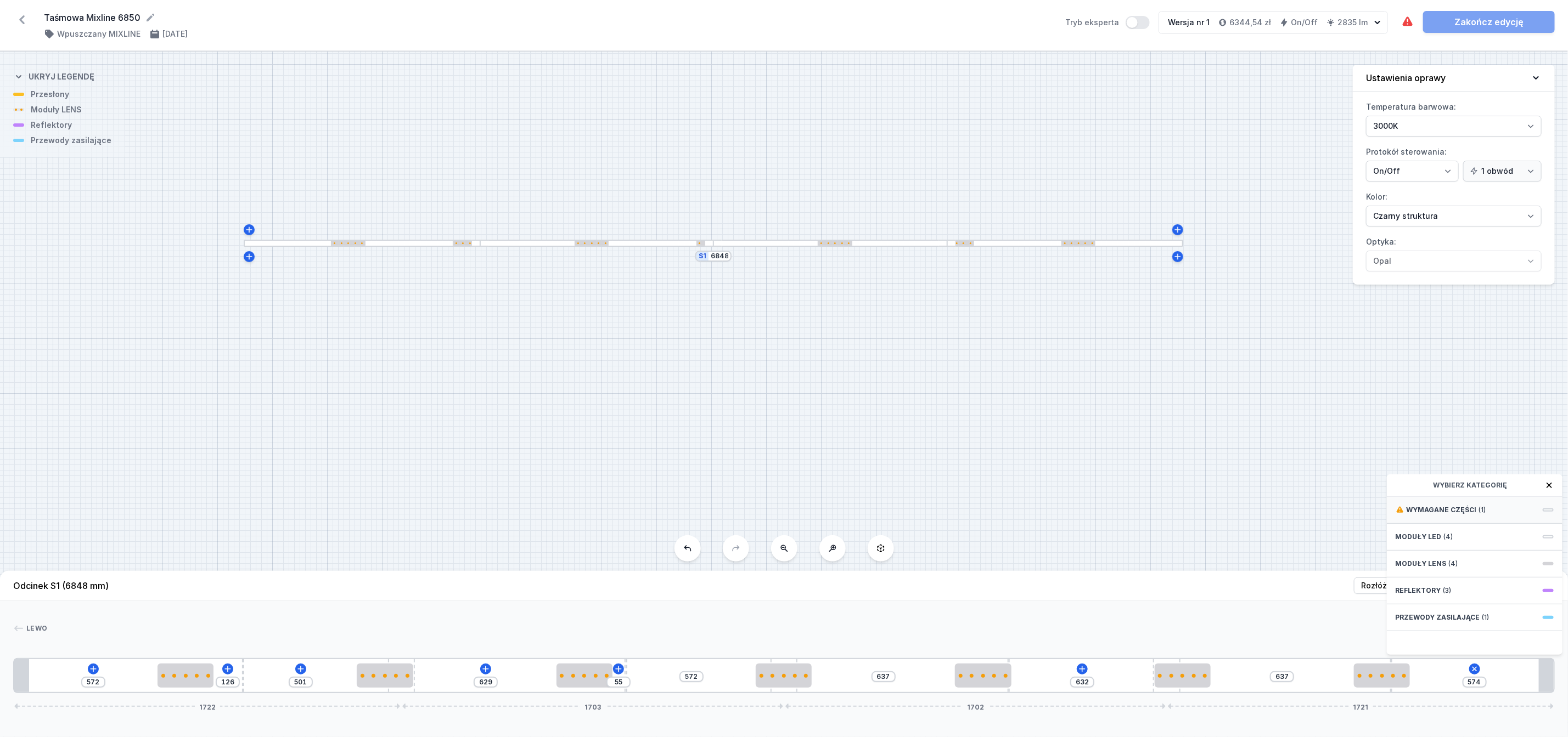
click at [1459, 514] on span "Wymagane części" at bounding box center [1441, 510] width 70 height 9
click at [1463, 514] on span "Hole for power supply cable" at bounding box center [1474, 509] width 158 height 11
type input "494"
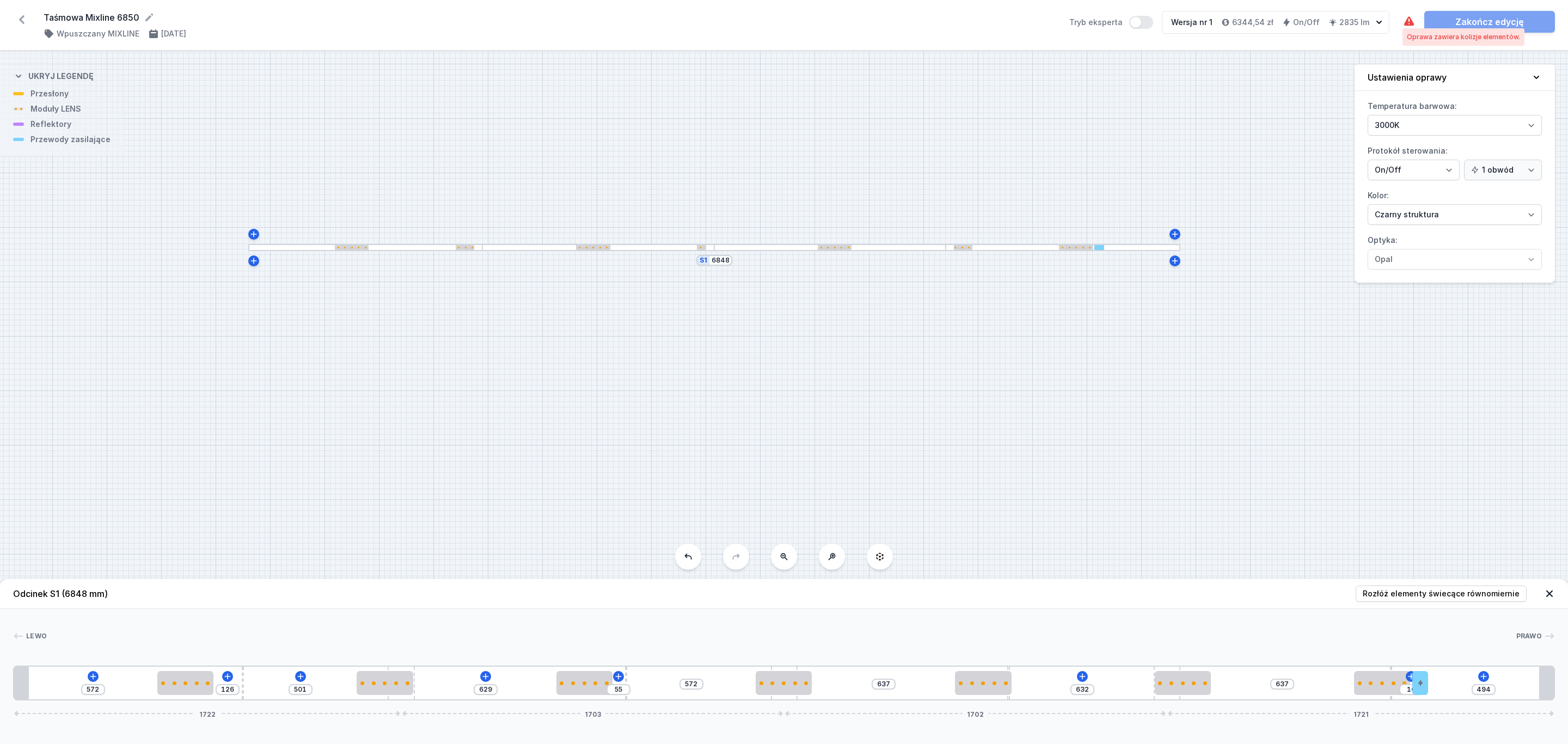
click at [1411, 27] on icon at bounding box center [1409, 22] width 13 height 13
click at [1431, 40] on div "Oprawa zawiera kolizje elementów." at bounding box center [1463, 37] width 113 height 9
click at [1151, 448] on div "S1 6848" at bounding box center [784, 397] width 1568 height 692
type input "389"
drag, startPoint x: 361, startPoint y: 688, endPoint x: 347, endPoint y: 689, distance: 14.0
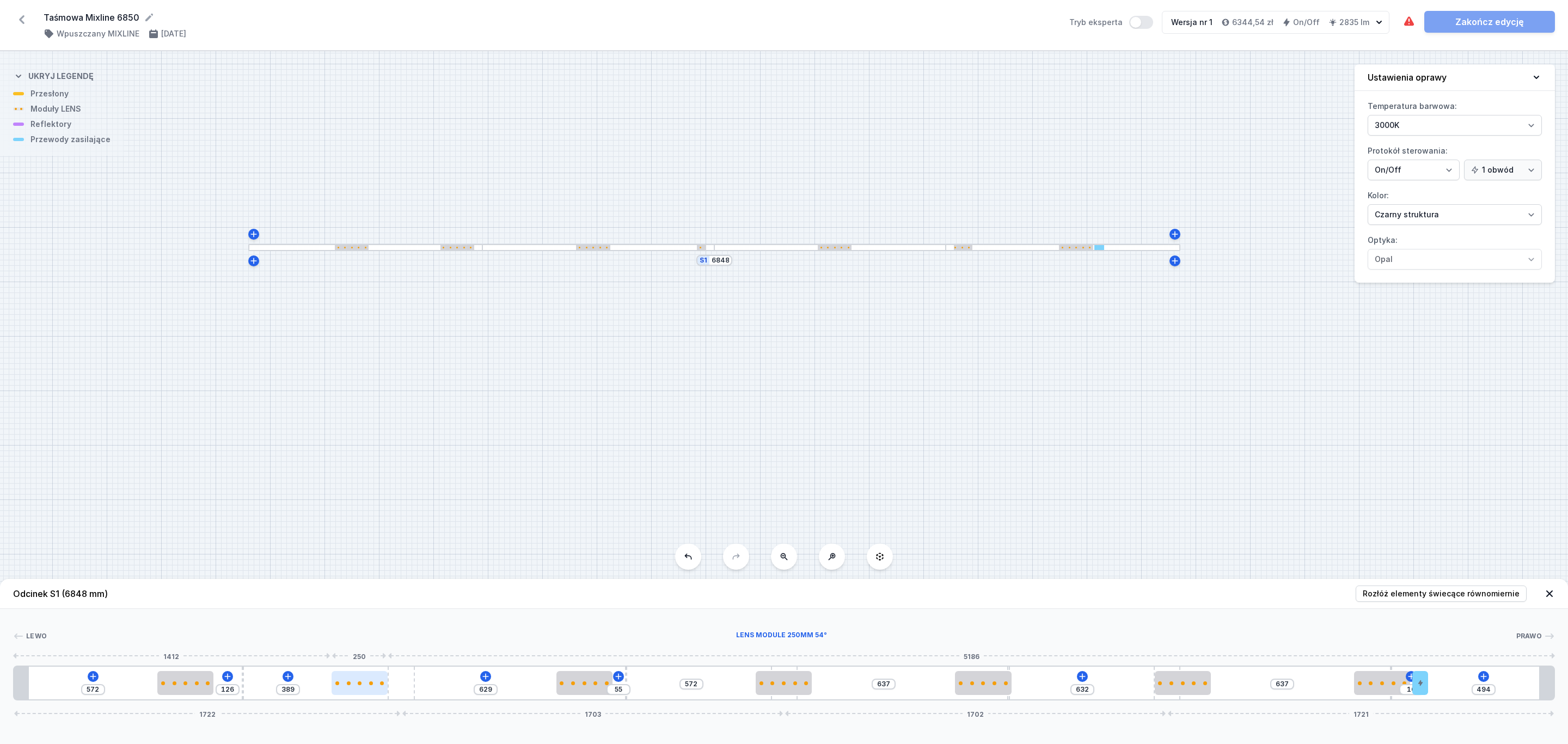
click at [347, 689] on div at bounding box center [360, 682] width 56 height 24
type input "389"
type input "700"
drag, startPoint x: 788, startPoint y: 688, endPoint x: 753, endPoint y: 688, distance: 35.0
click at [753, 688] on div at bounding box center [742, 682] width 56 height 24
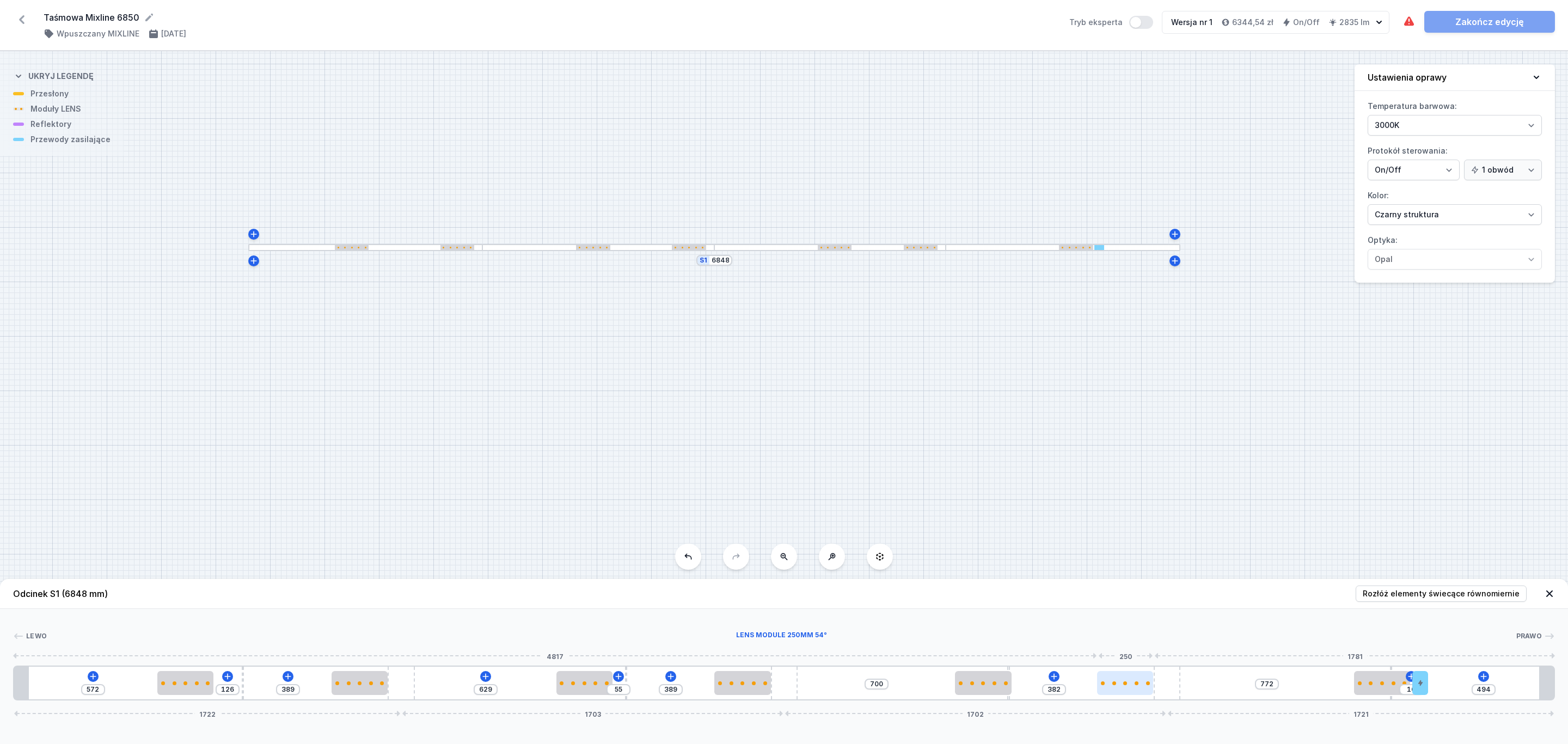
drag, startPoint x: 1178, startPoint y: 692, endPoint x: 1145, endPoint y: 691, distance: 33.0
click at [1145, 691] on div at bounding box center [1125, 682] width 56 height 24
type input "716"
type input "66"
type input "688"
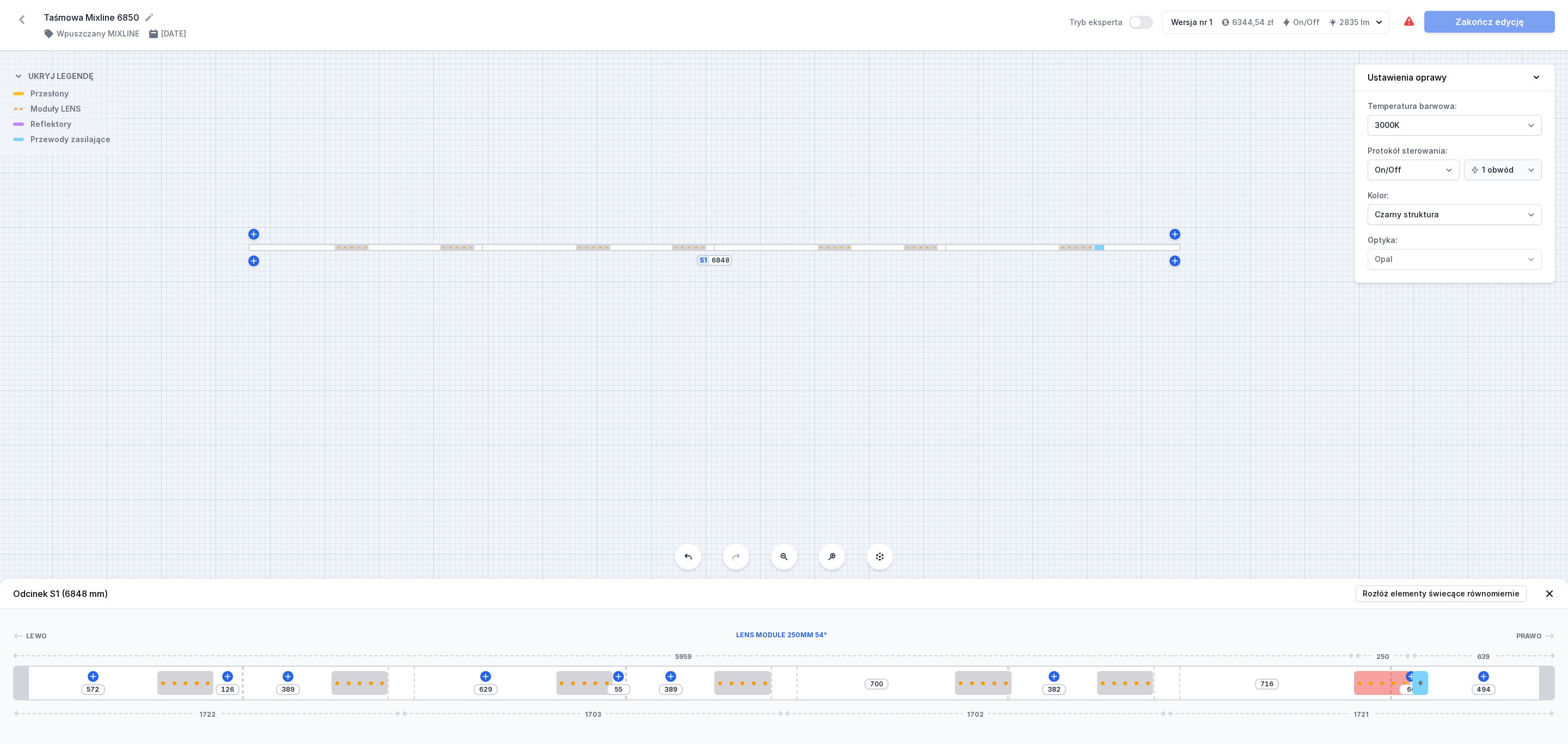
type input "89"
type input "601"
type input "82"
type input "584"
type input "99"
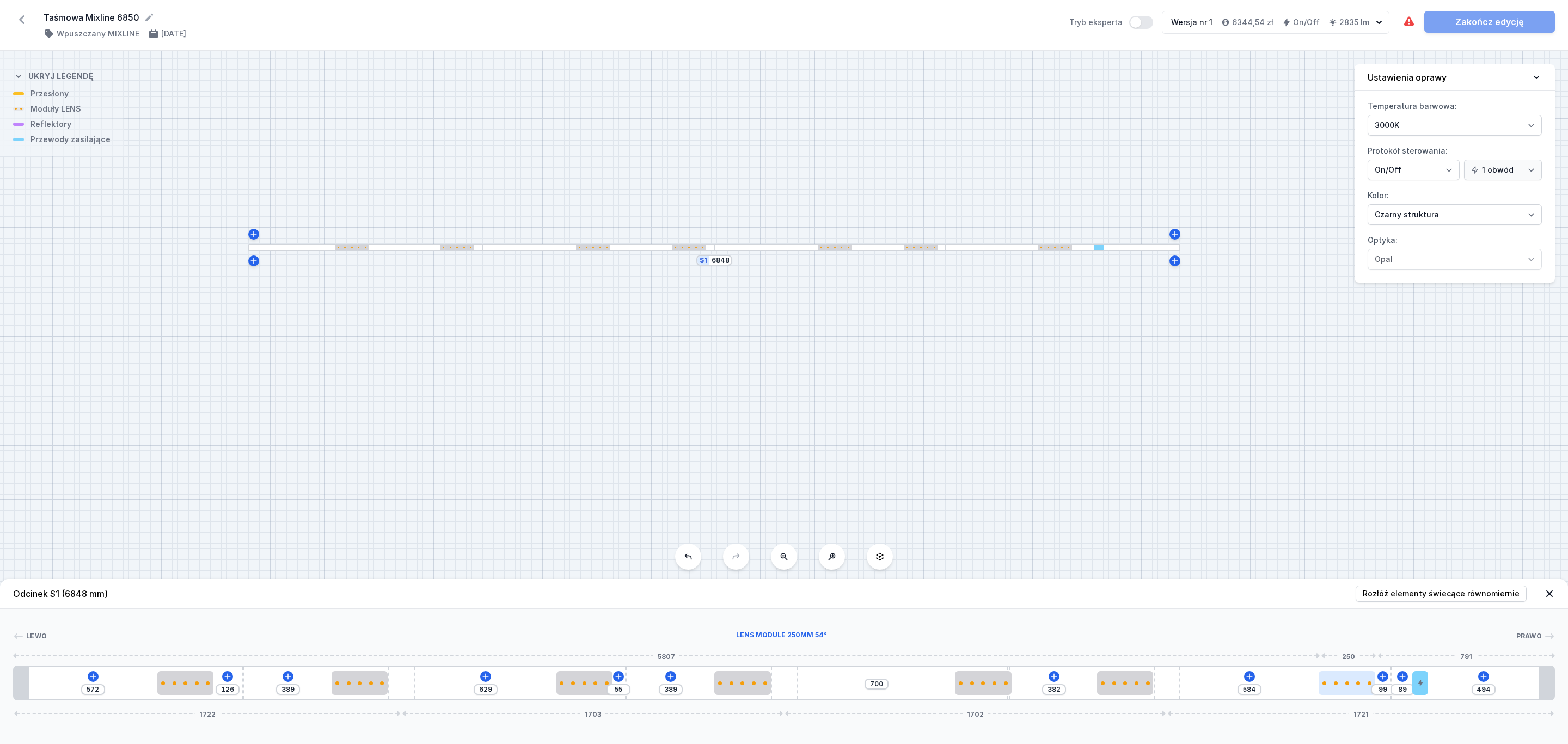
type input "577"
type input "106"
type input "572"
type input "111"
type input "565"
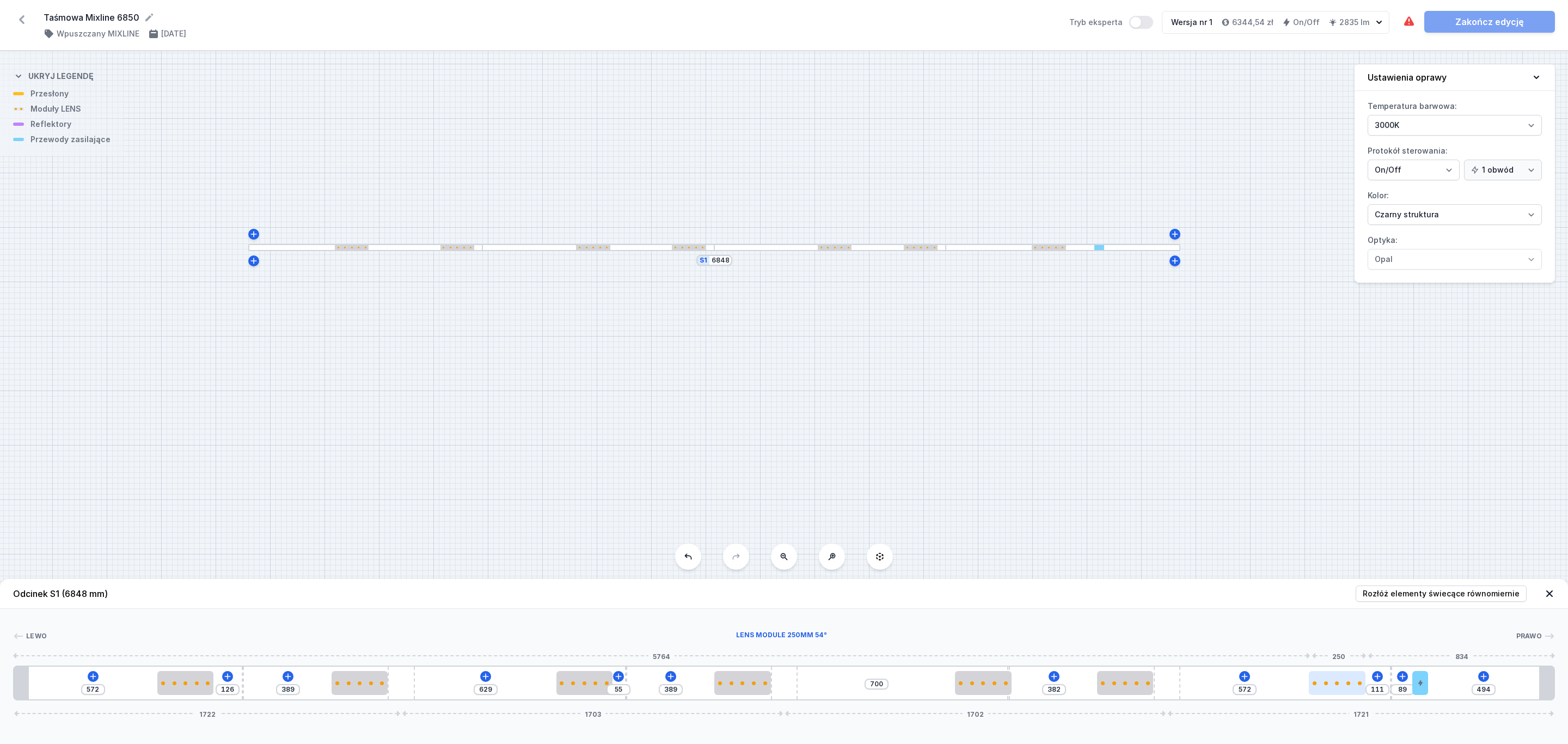
type input "118"
type input "534"
type input "149"
type input "476"
type input "207"
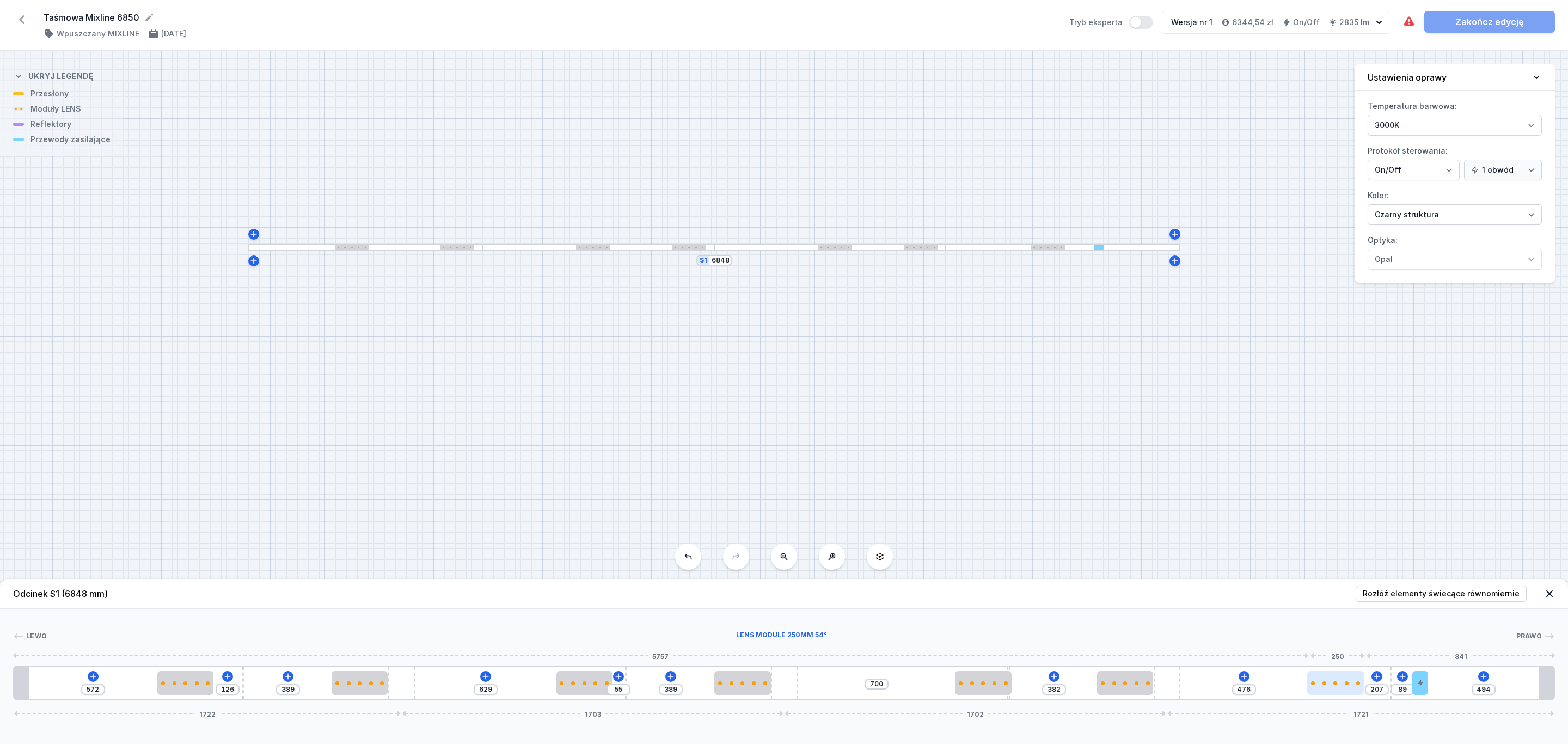
type input "442"
type input "241"
type input "433"
type input "250"
type input "435"
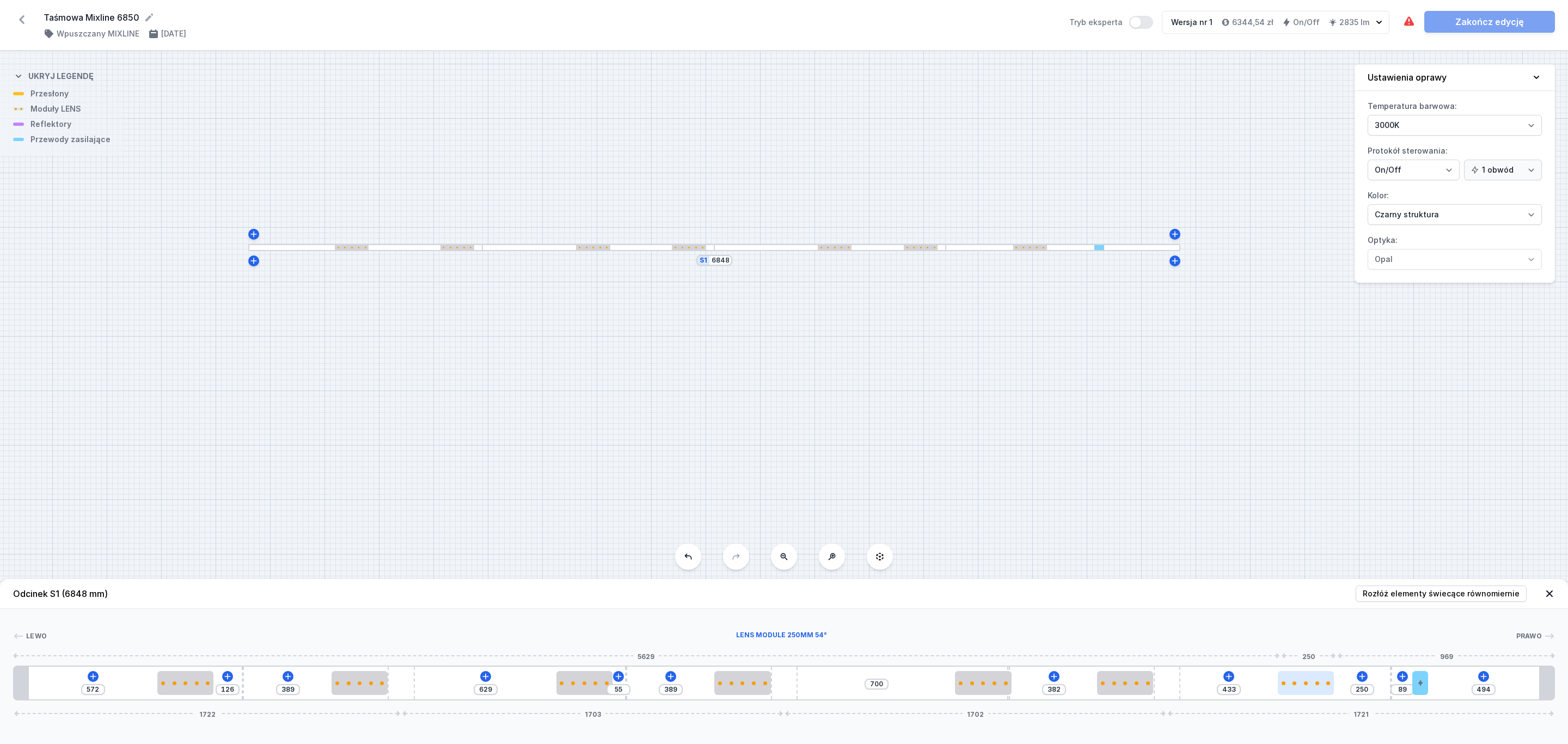
type input "248"
type input "450"
type input "233"
type input "462"
type input "221"
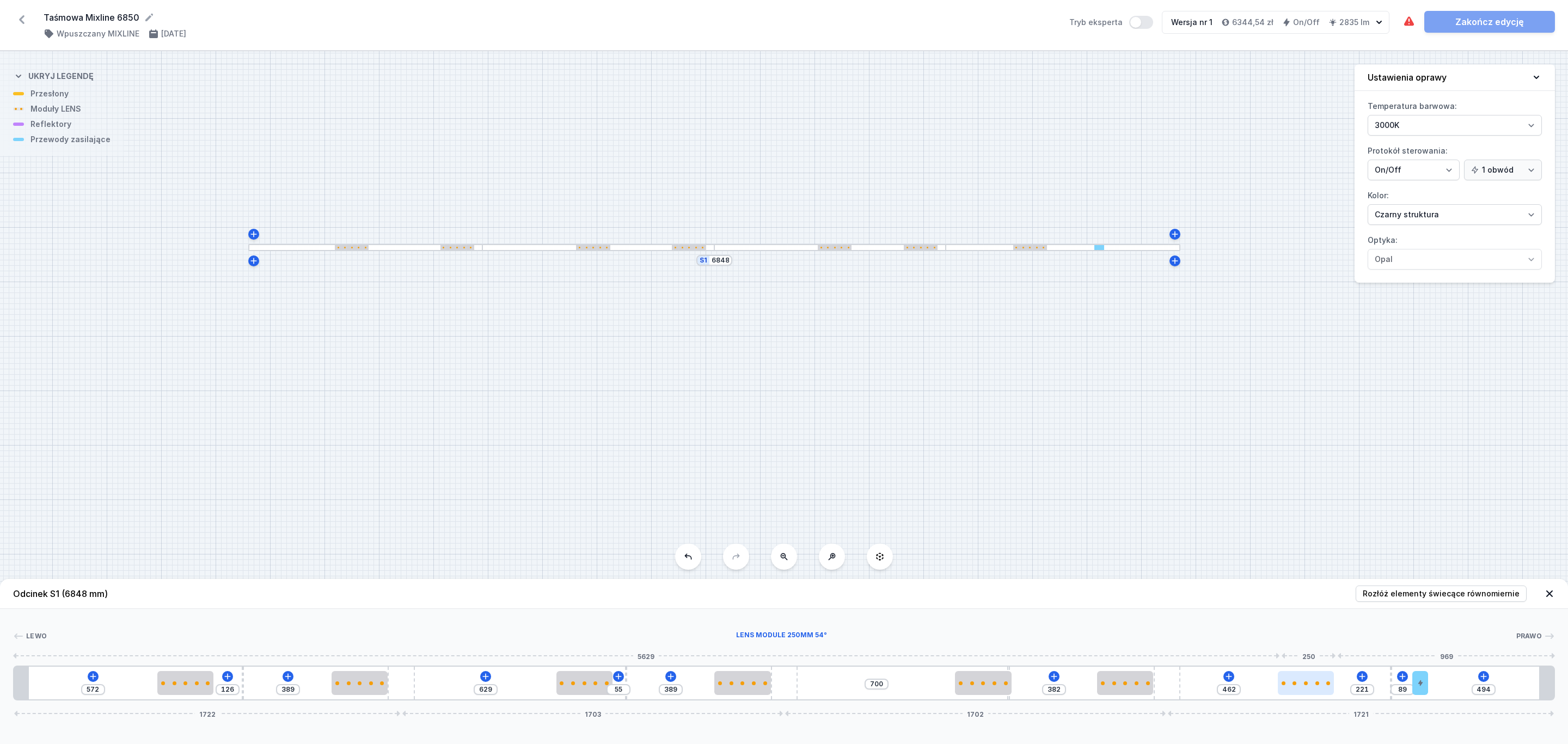
type input "478"
type input "205"
type input "498"
type input "185"
type input "519"
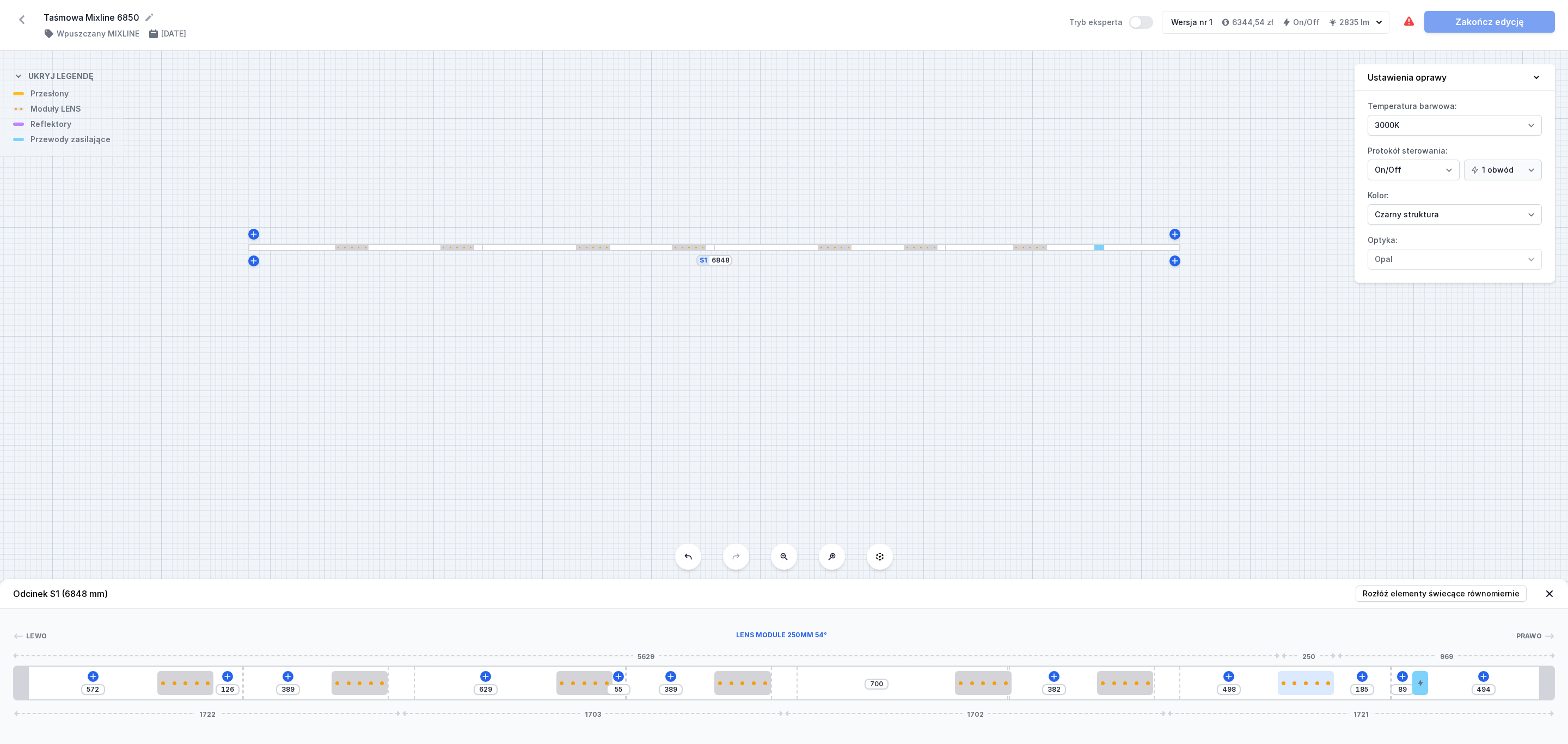
type input "164"
type input "534"
type input "149"
type input "551"
type input "132"
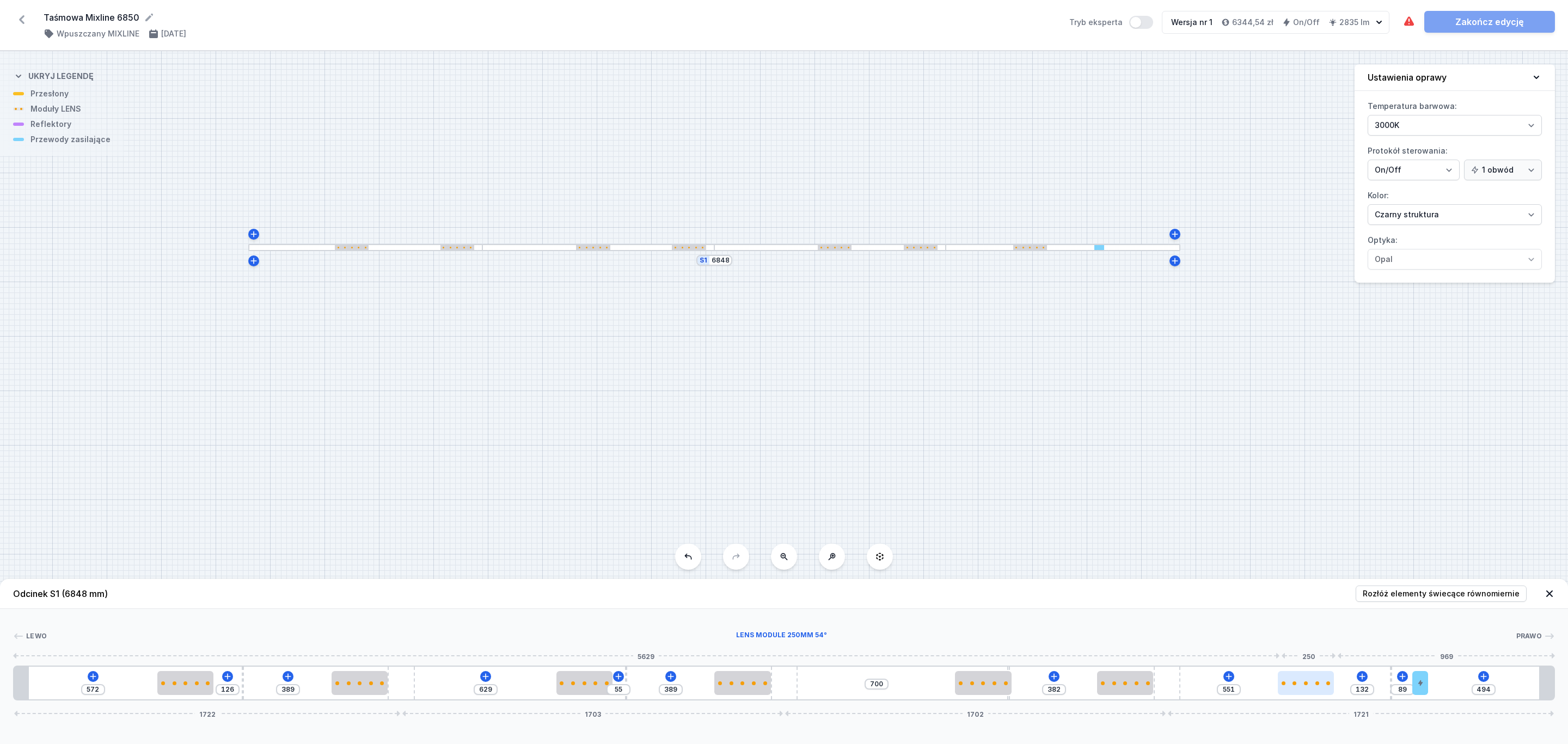
type input "563"
type input "120"
type input "565"
type input "118"
type input "570"
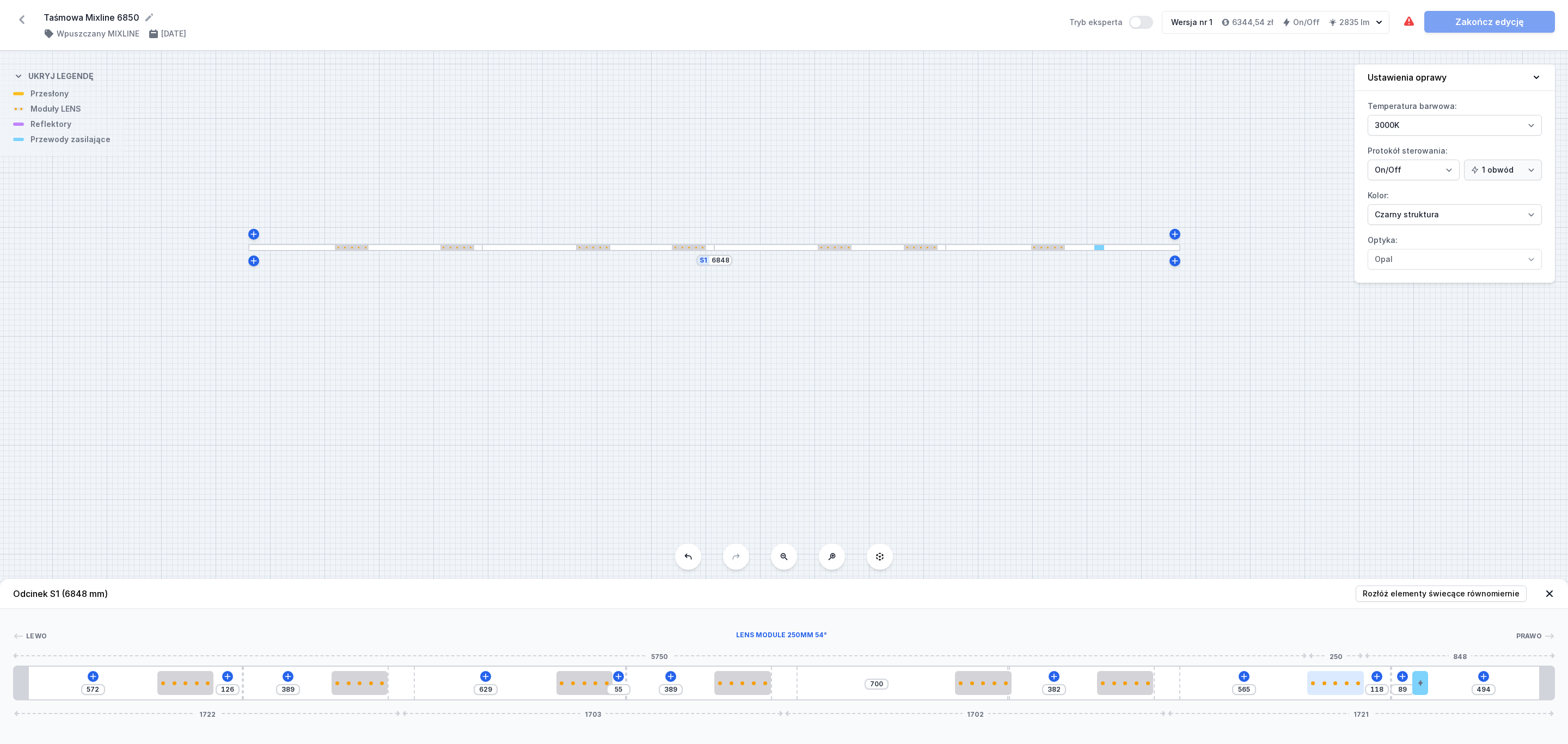
type input "113"
type input "572"
type input "111"
type input "587"
type input "96"
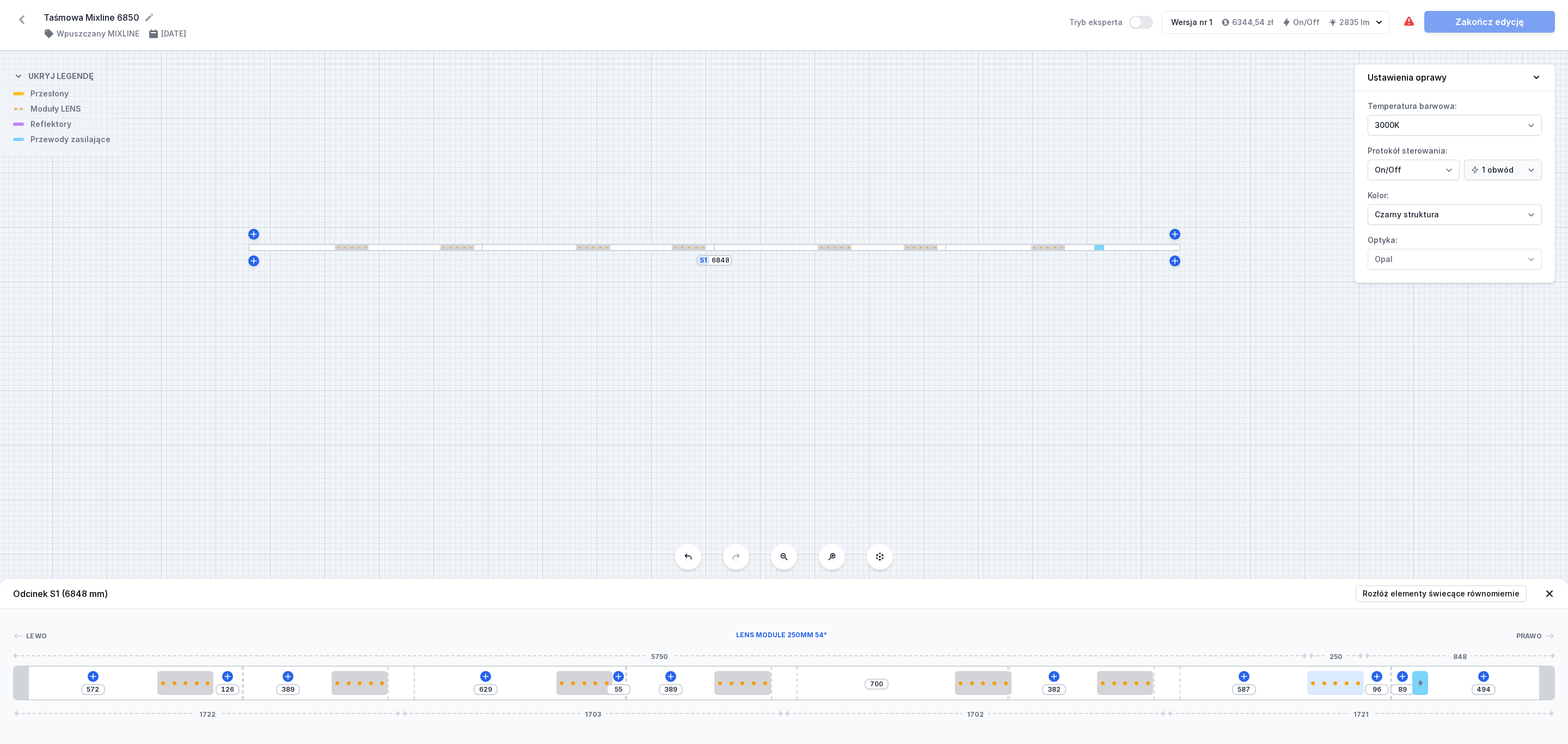
type input "594"
type input "89"
type input "599"
type input "84"
type input "606"
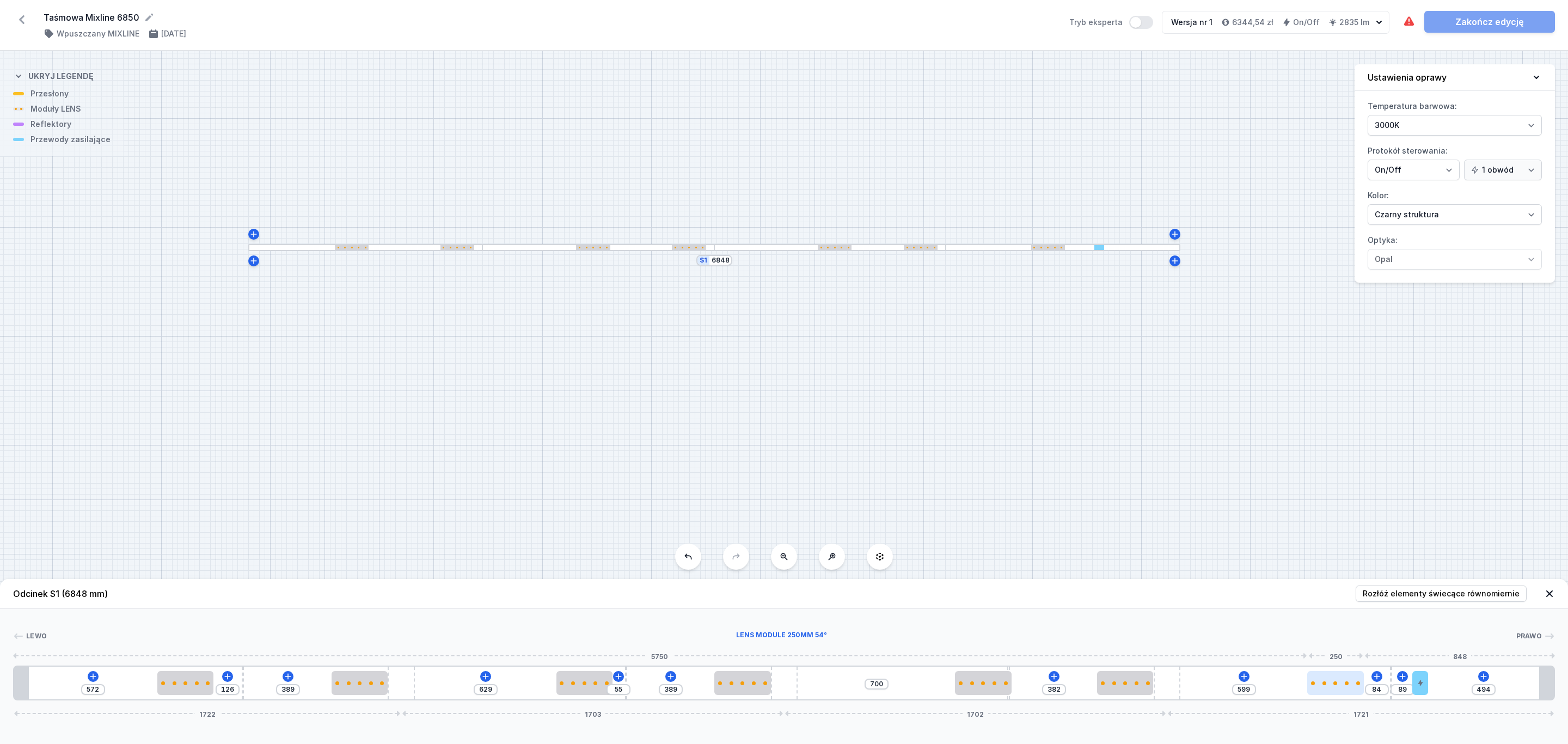
type input "77"
type input "608"
type input "75"
type input "613"
type input "70"
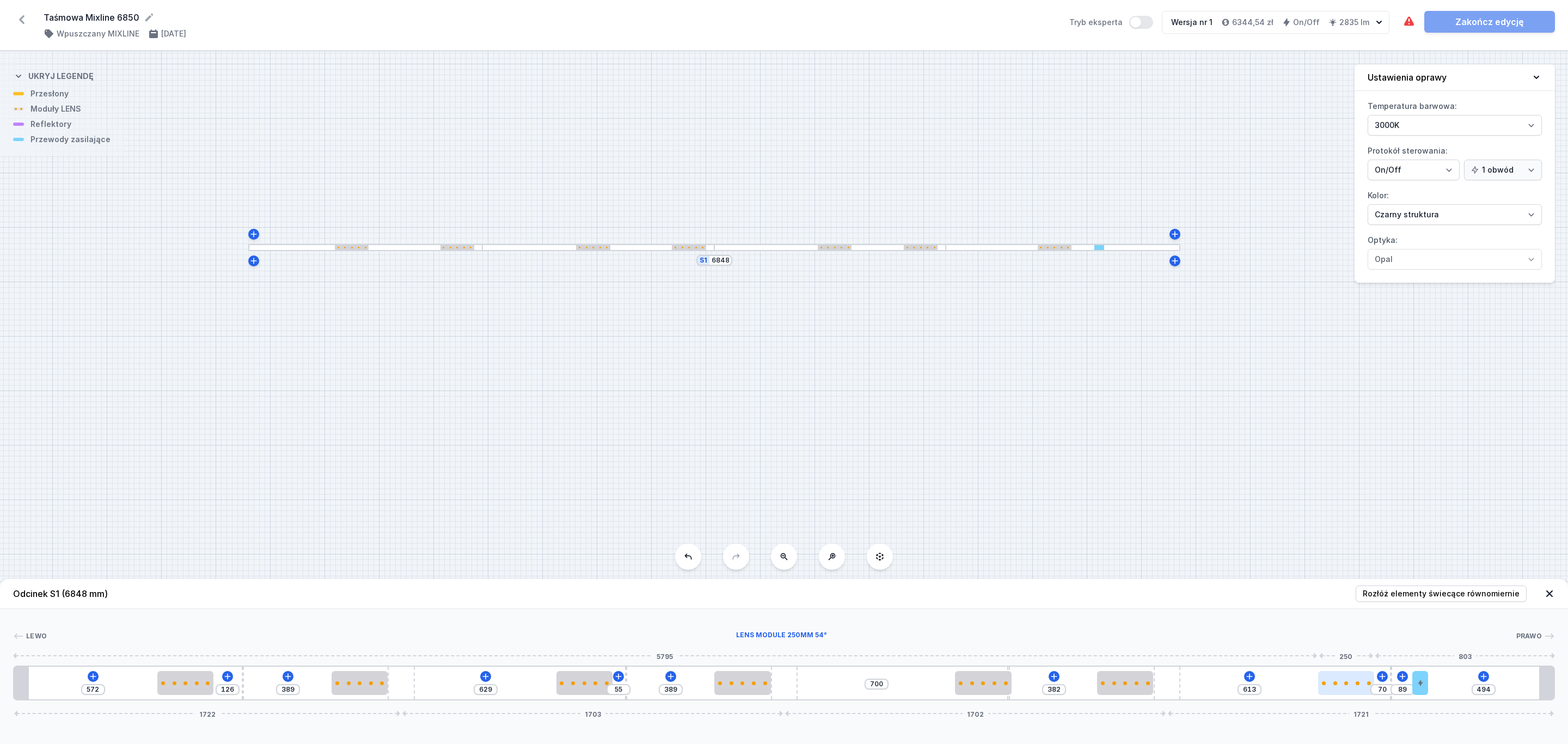
type input "616"
type input "67"
type input "623"
type input "60"
type input "628"
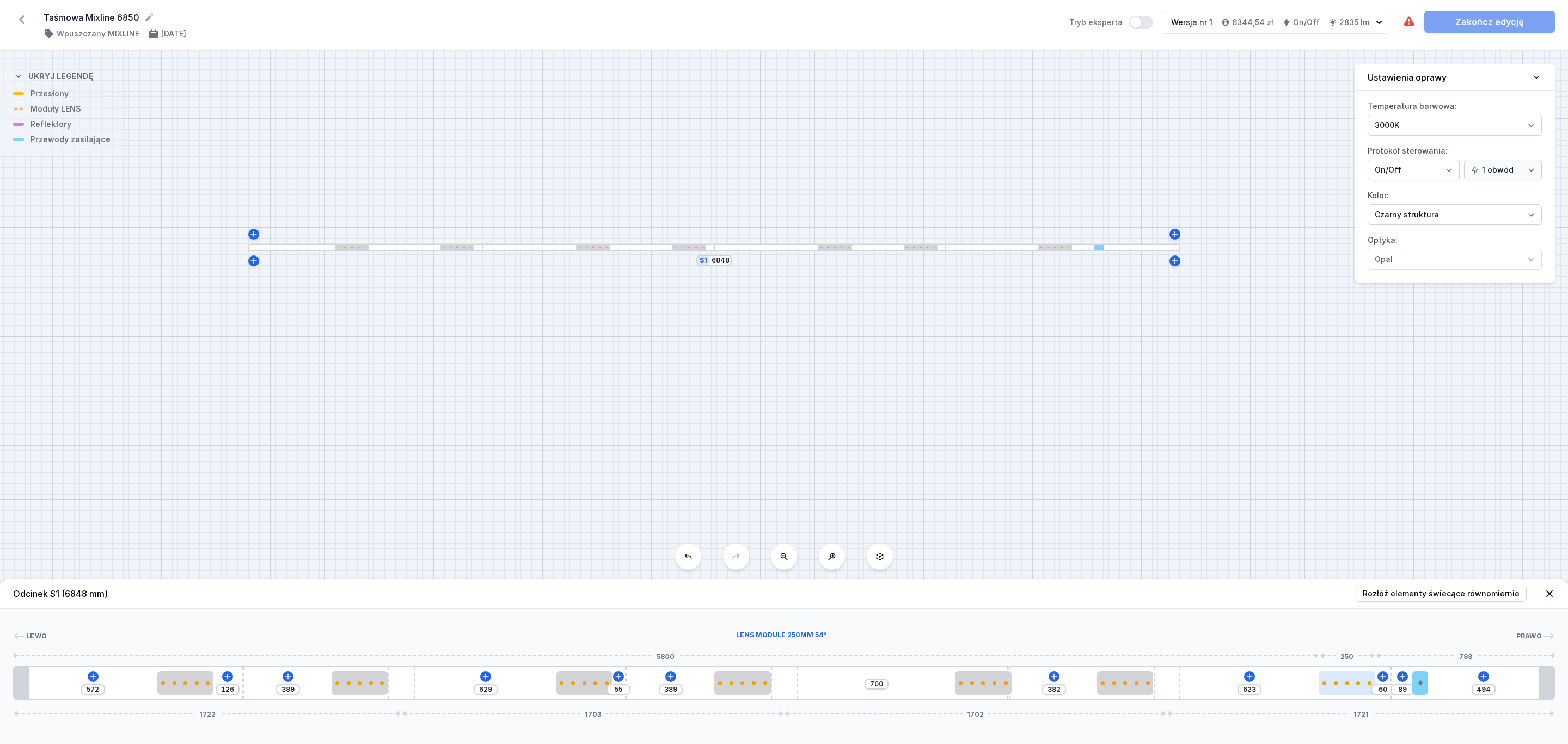
type input "55"
type input "683"
drag, startPoint x: 1384, startPoint y: 685, endPoint x: 1364, endPoint y: 689, distance: 20.4
click at [1364, 689] on div at bounding box center [1362, 682] width 56 height 24
type input "110"
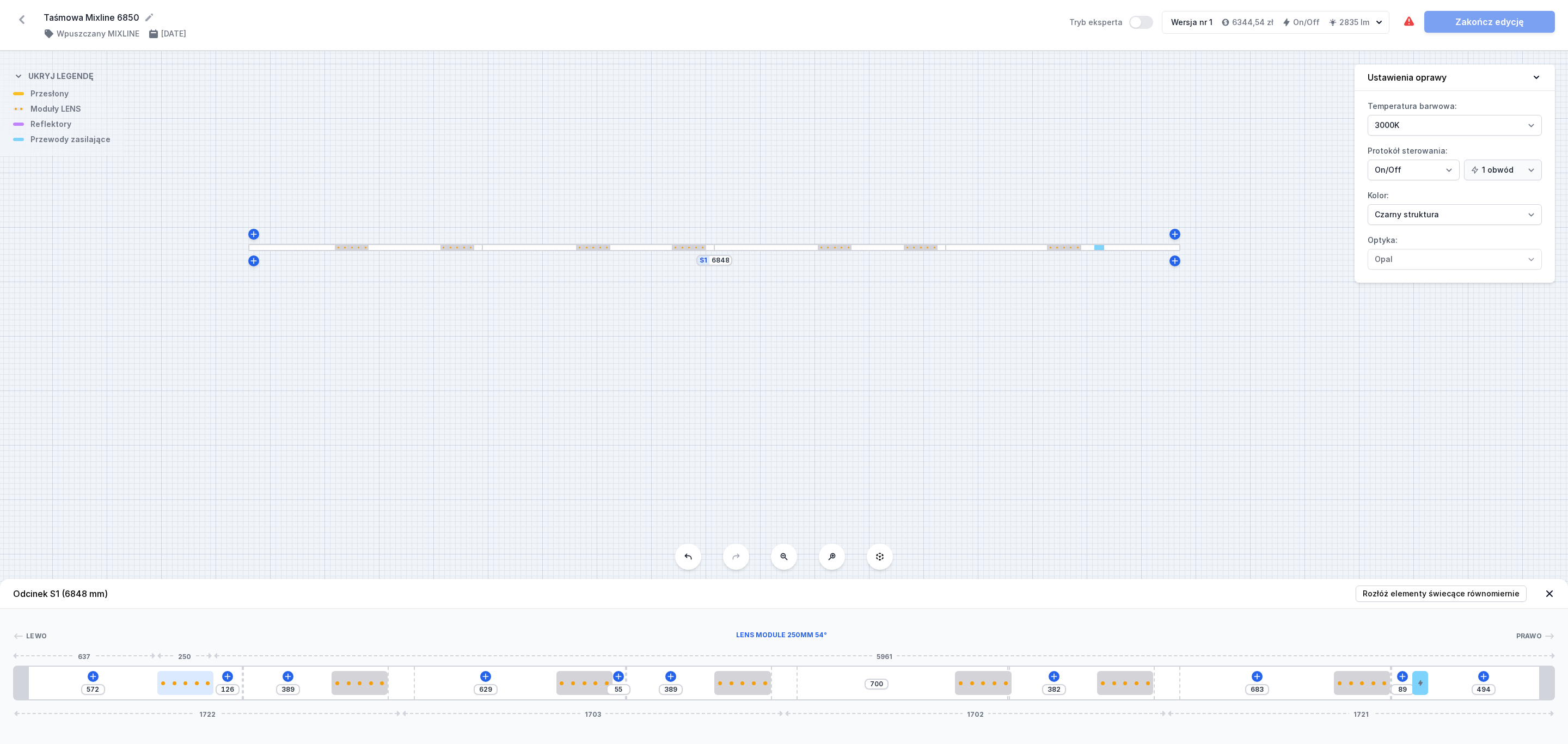
type input "588"
click at [190, 689] on div at bounding box center [189, 682] width 56 height 24
type input "95"
type input "603"
drag, startPoint x: 198, startPoint y: 683, endPoint x: 180, endPoint y: 686, distance: 18.2
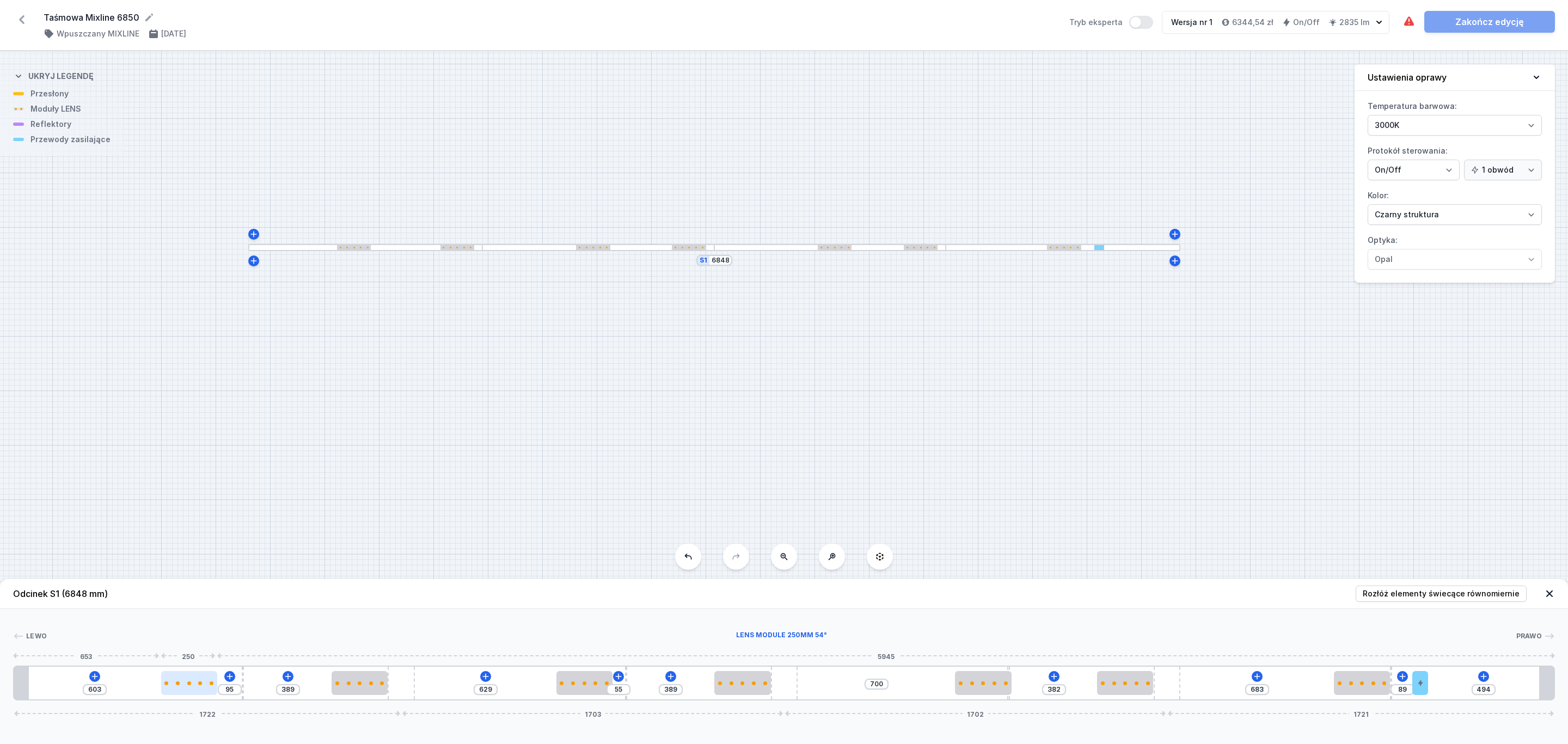
click at [180, 686] on div at bounding box center [189, 682] width 56 height 24
click at [180, 686] on div at bounding box center [193, 682] width 56 height 24
select select "1604"
click at [1289, 529] on div "S1 6848" at bounding box center [784, 397] width 1568 height 692
click at [474, 638] on div at bounding box center [781, 636] width 1469 height 11
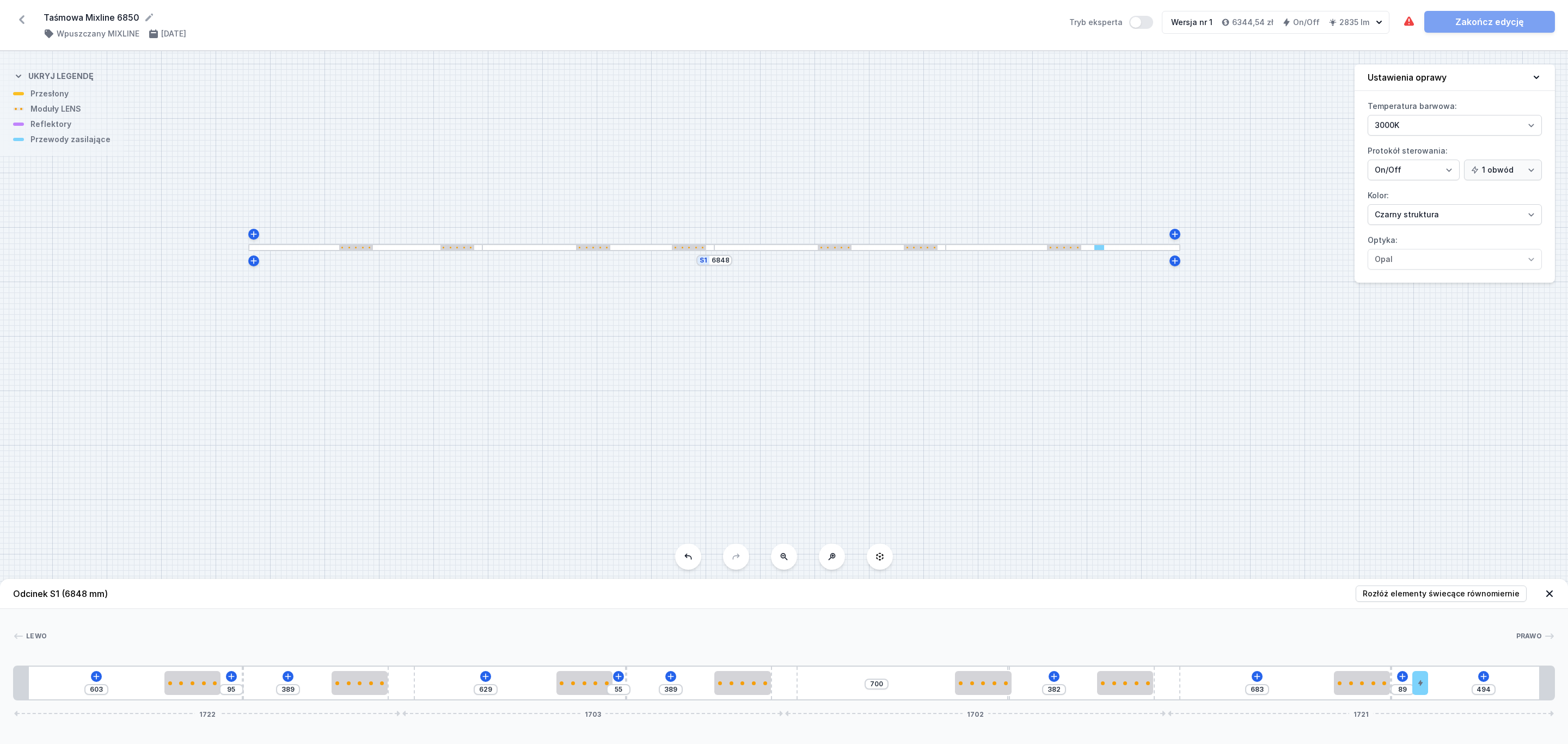
drag, startPoint x: 943, startPoint y: 642, endPoint x: 931, endPoint y: 631, distance: 16.3
click at [940, 639] on div "Lewo Prawo" at bounding box center [784, 639] width 1541 height 16
click at [1149, 23] on button "Tryb eksperta" at bounding box center [1141, 22] width 24 height 13
type input "157"
type input "84"
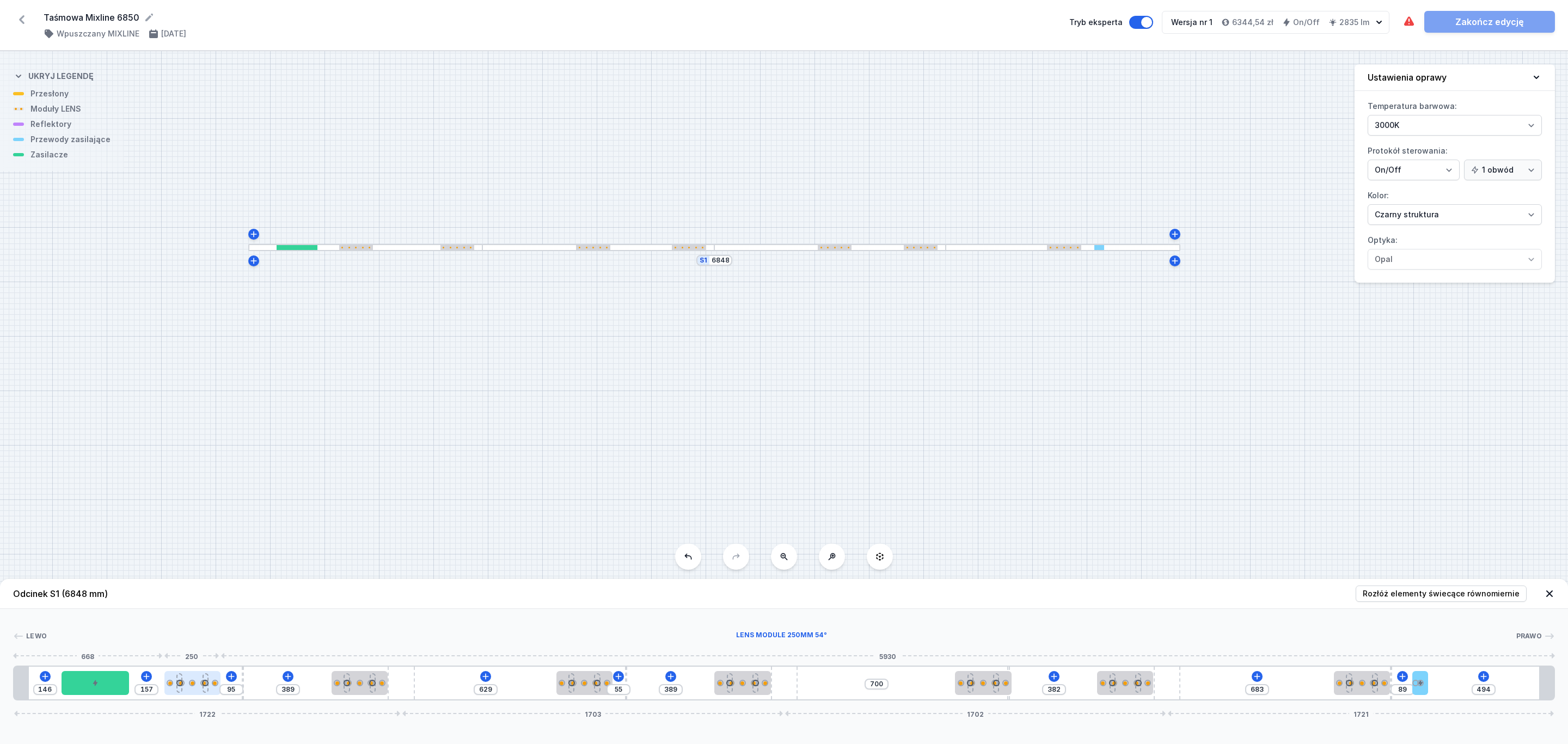
type input "162"
type input "152"
type input "87"
type input "161"
type input "150"
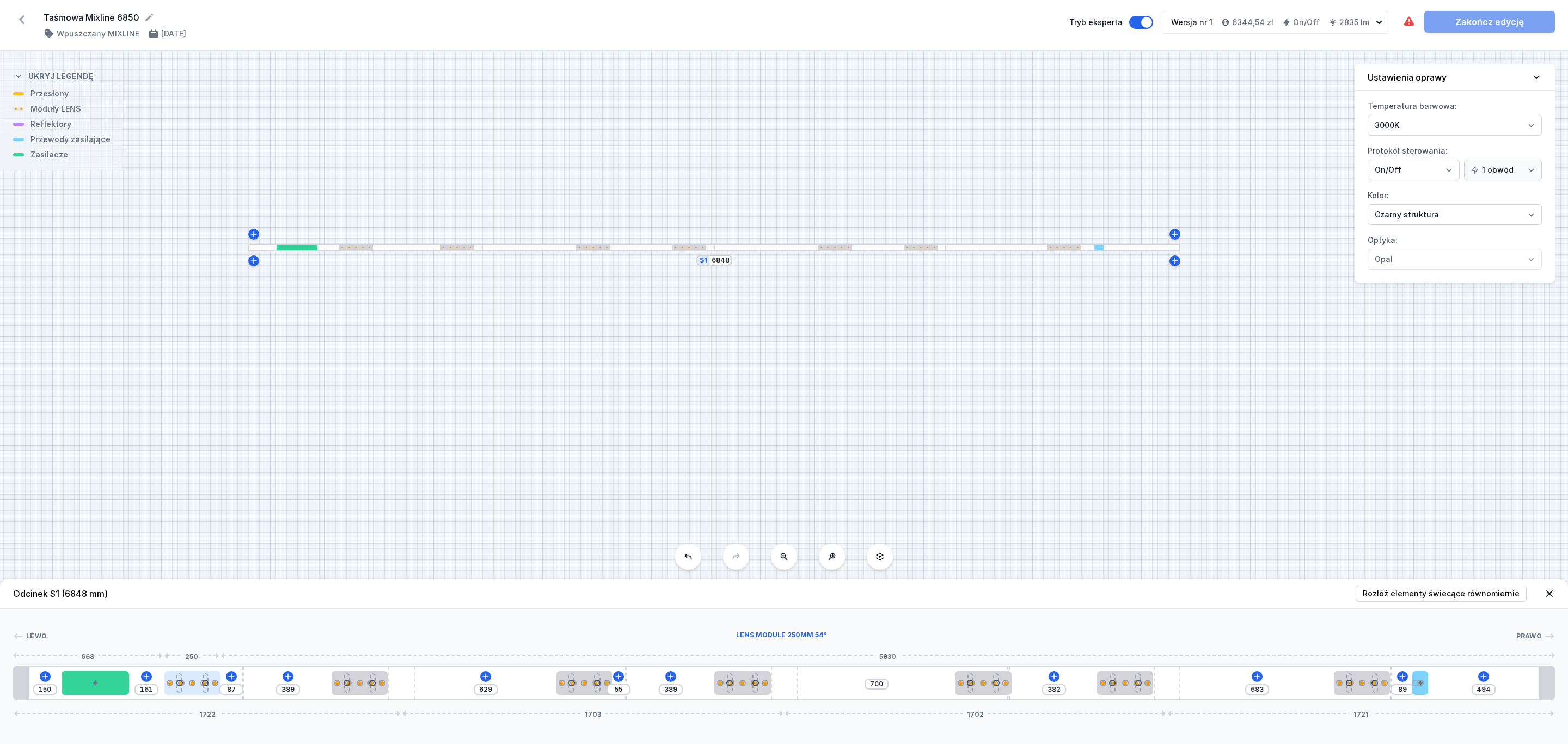
type input "92"
type input "158"
type input "148"
type input "99"
type input "155"
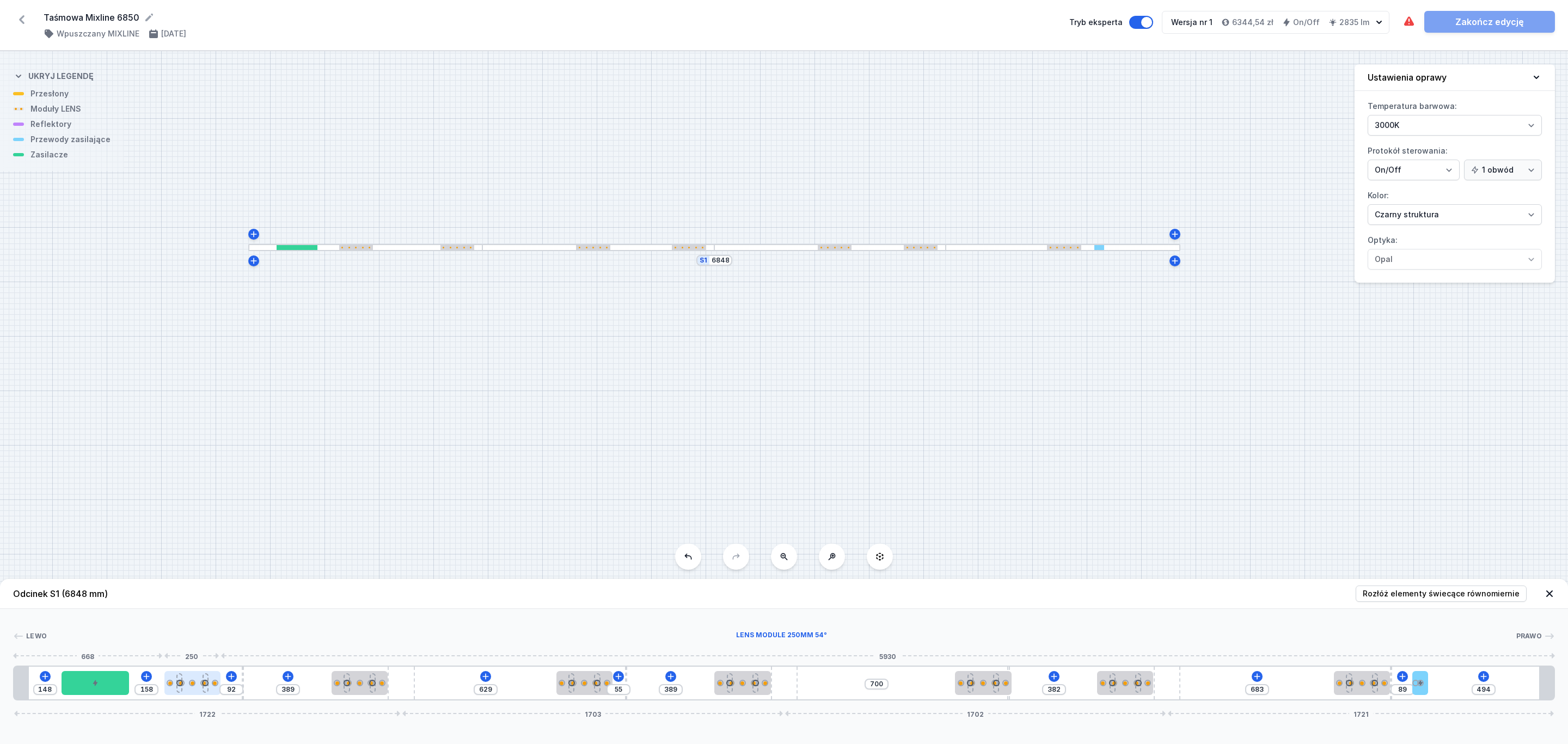
type input "144"
type input "101"
type input "154"
type input "143"
type input "106"
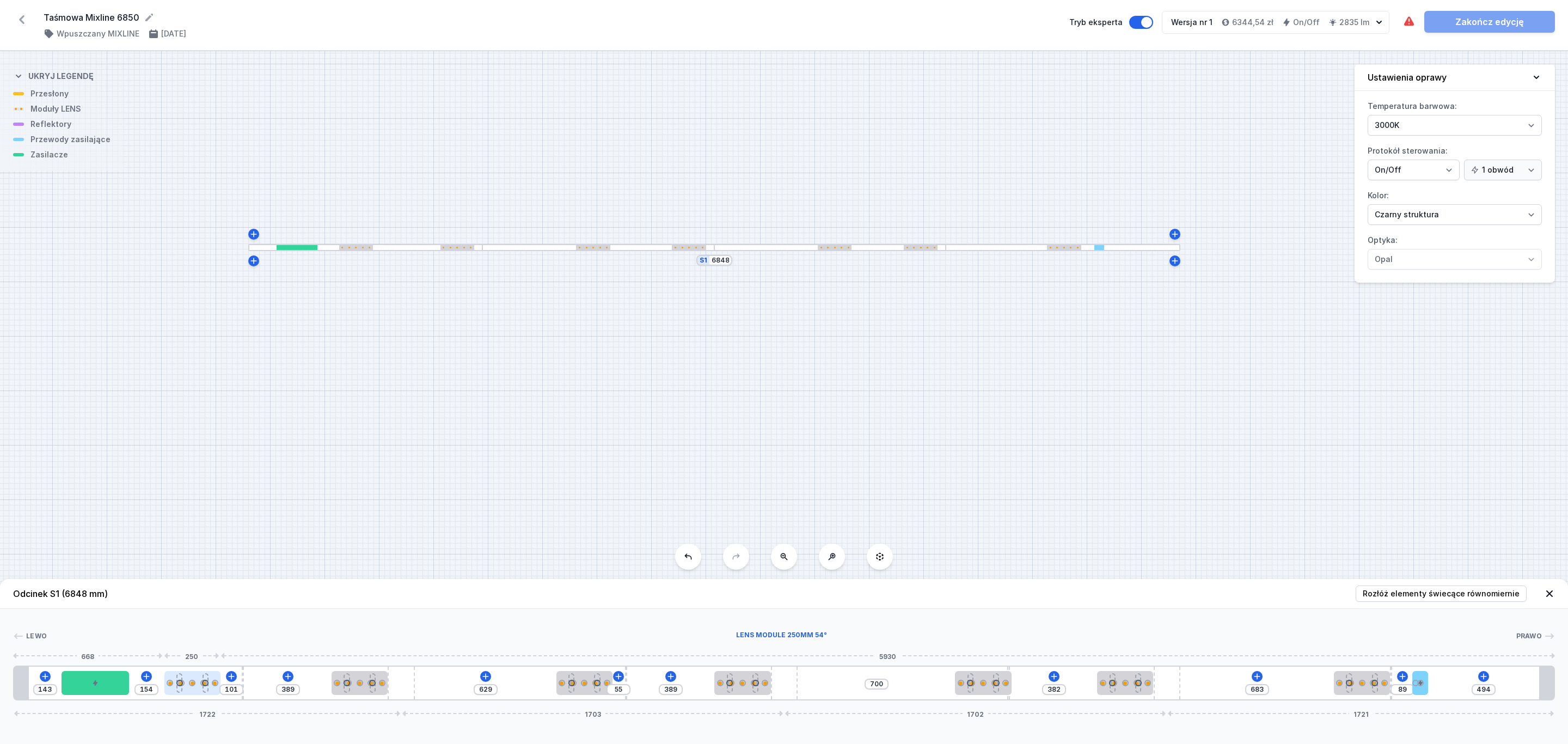
type input "151"
type input "141"
type input "108"
type input "150"
type input "140"
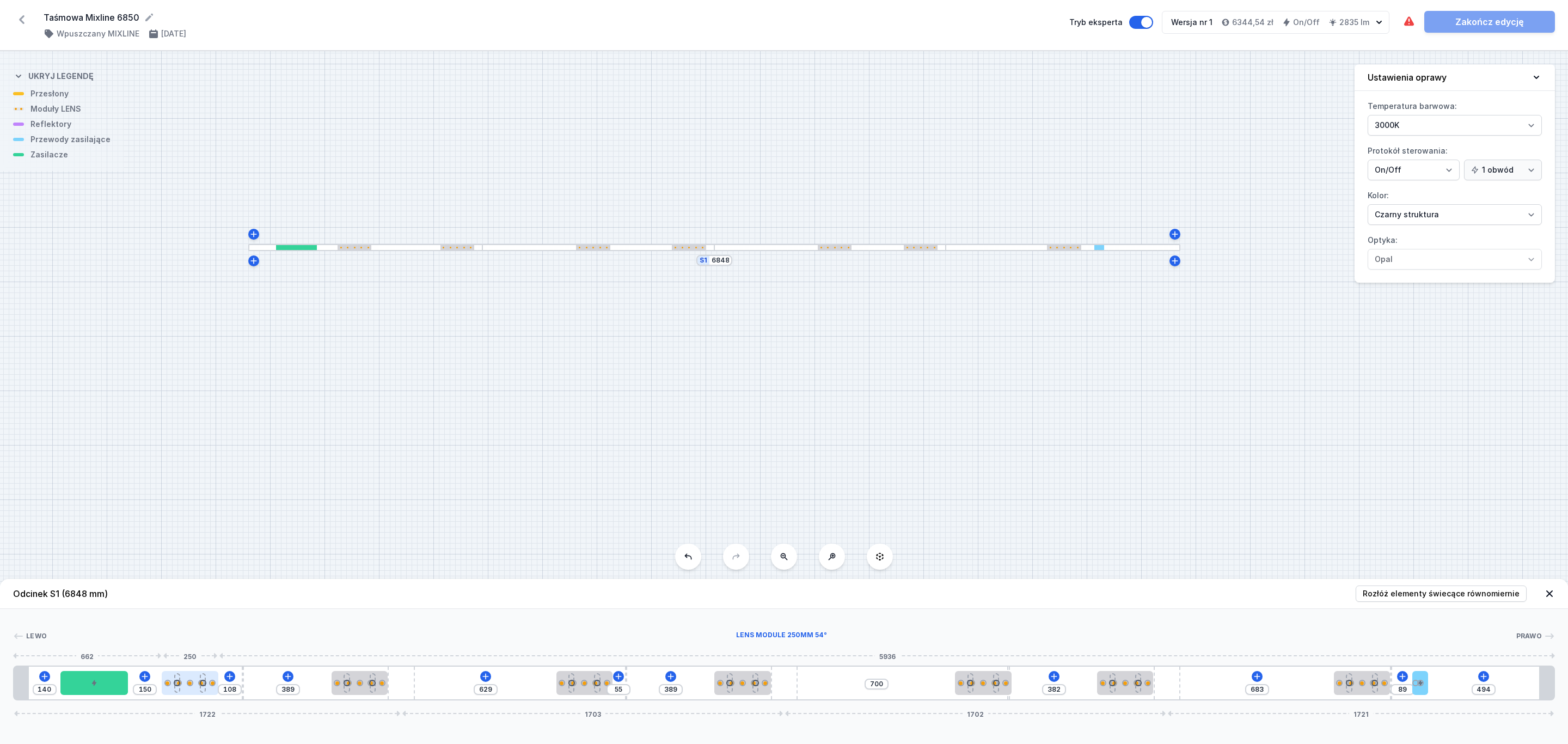
type input "113"
type input "148"
type input "137"
type input "116"
type input "146"
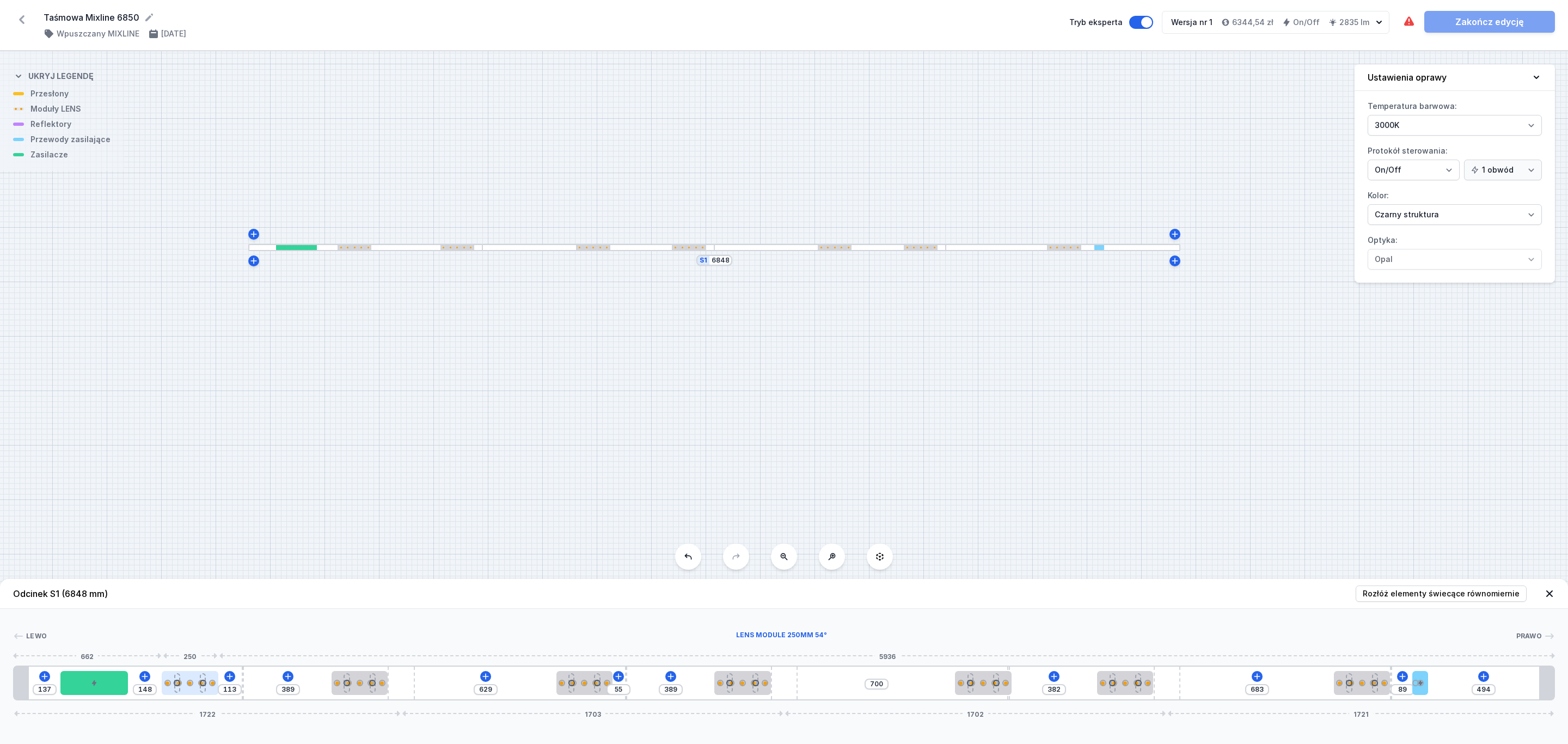
type input "136"
type input "120"
type input "144"
type input "134"
type input "128"
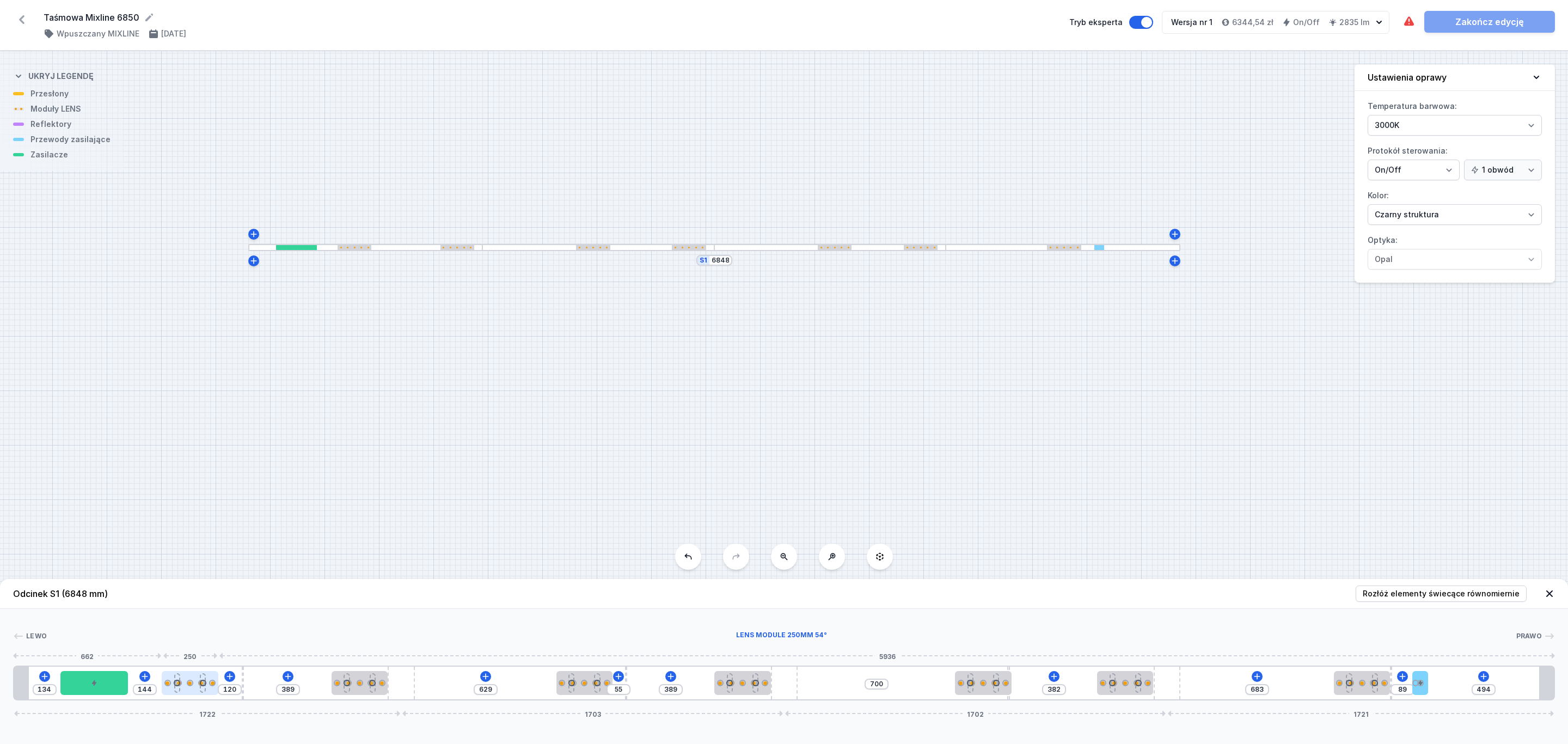
type input "140"
type input "130"
type input "135"
type input "137"
type input "126"
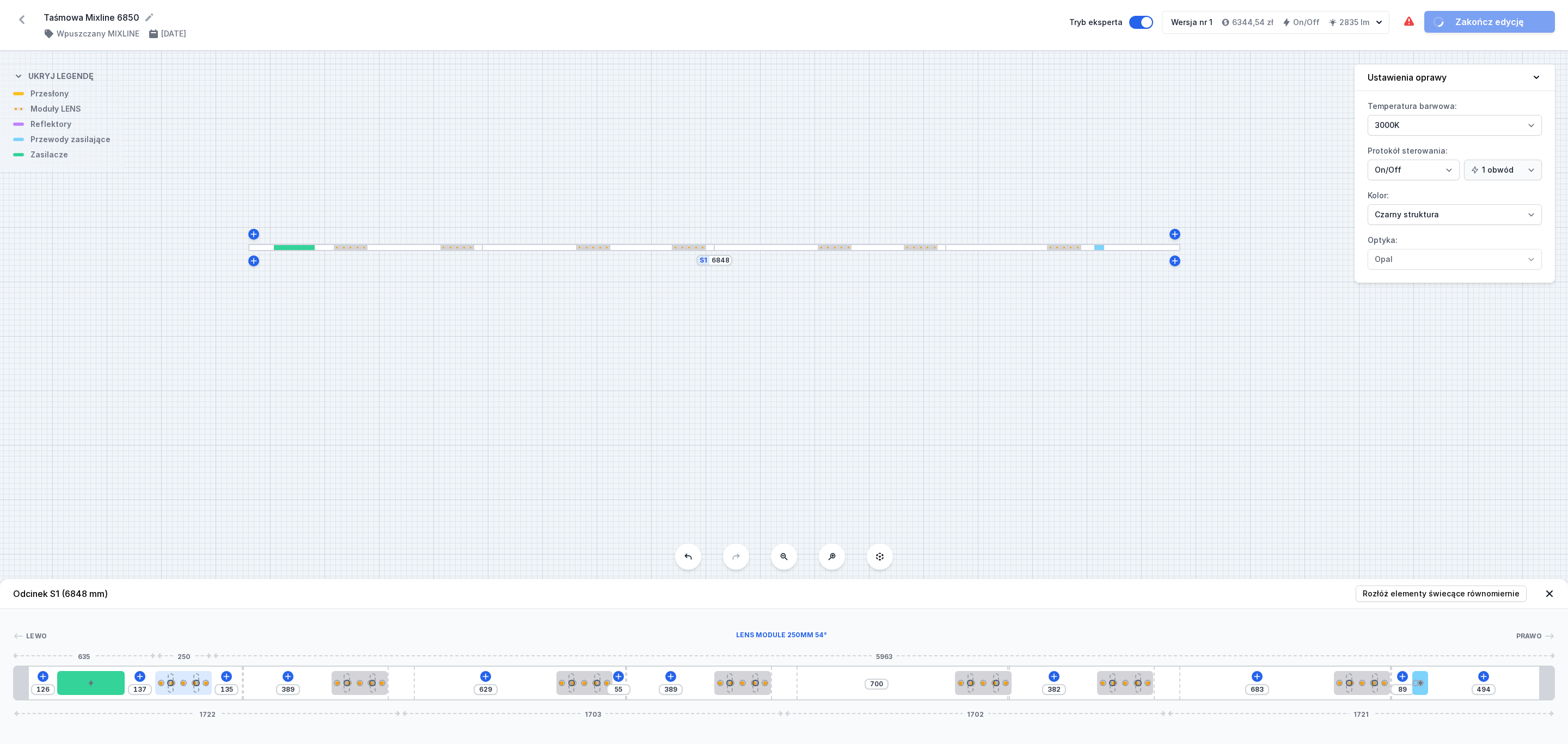
type input "137"
type input "136"
type input "125"
type input "142"
type input "133"
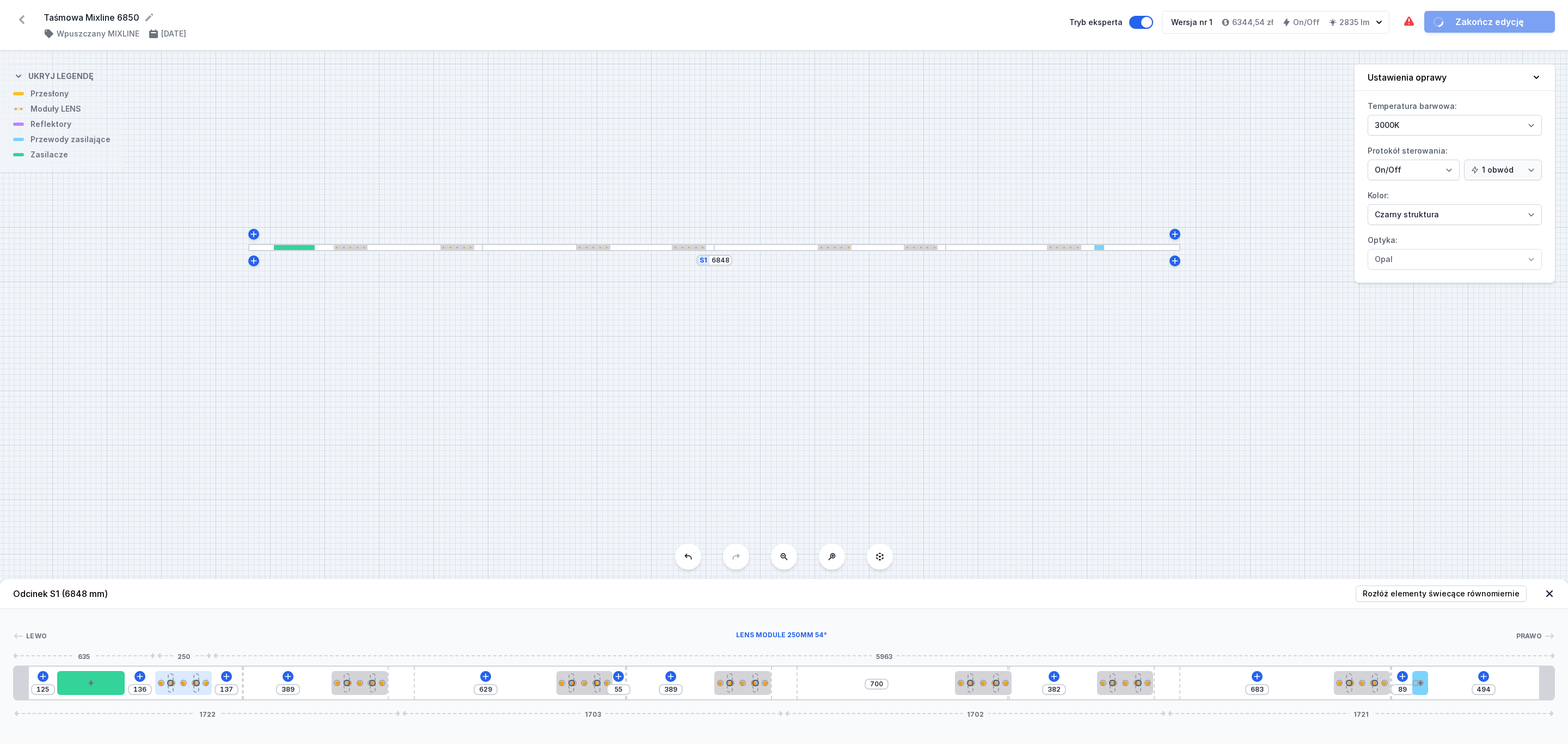
type input "123"
drag, startPoint x: 190, startPoint y: 686, endPoint x: 176, endPoint y: 689, distance: 14.3
click at [176, 689] on div at bounding box center [182, 682] width 56 height 24
type input "342"
drag, startPoint x: 375, startPoint y: 683, endPoint x: 361, endPoint y: 682, distance: 14.0
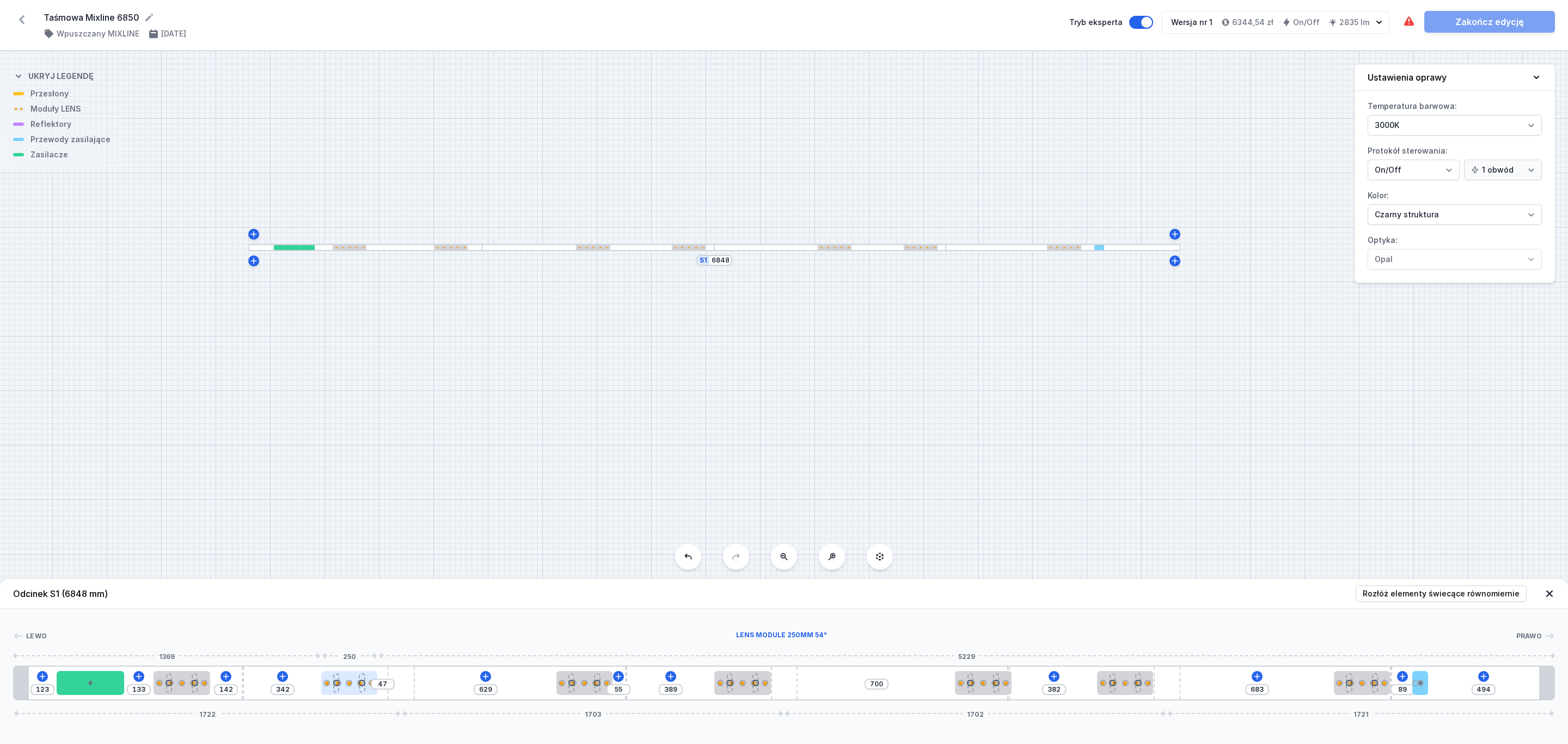
click at [361, 682] on div at bounding box center [362, 683] width 6 height 6
type input "81"
type input "603"
type input "115"
type input "569"
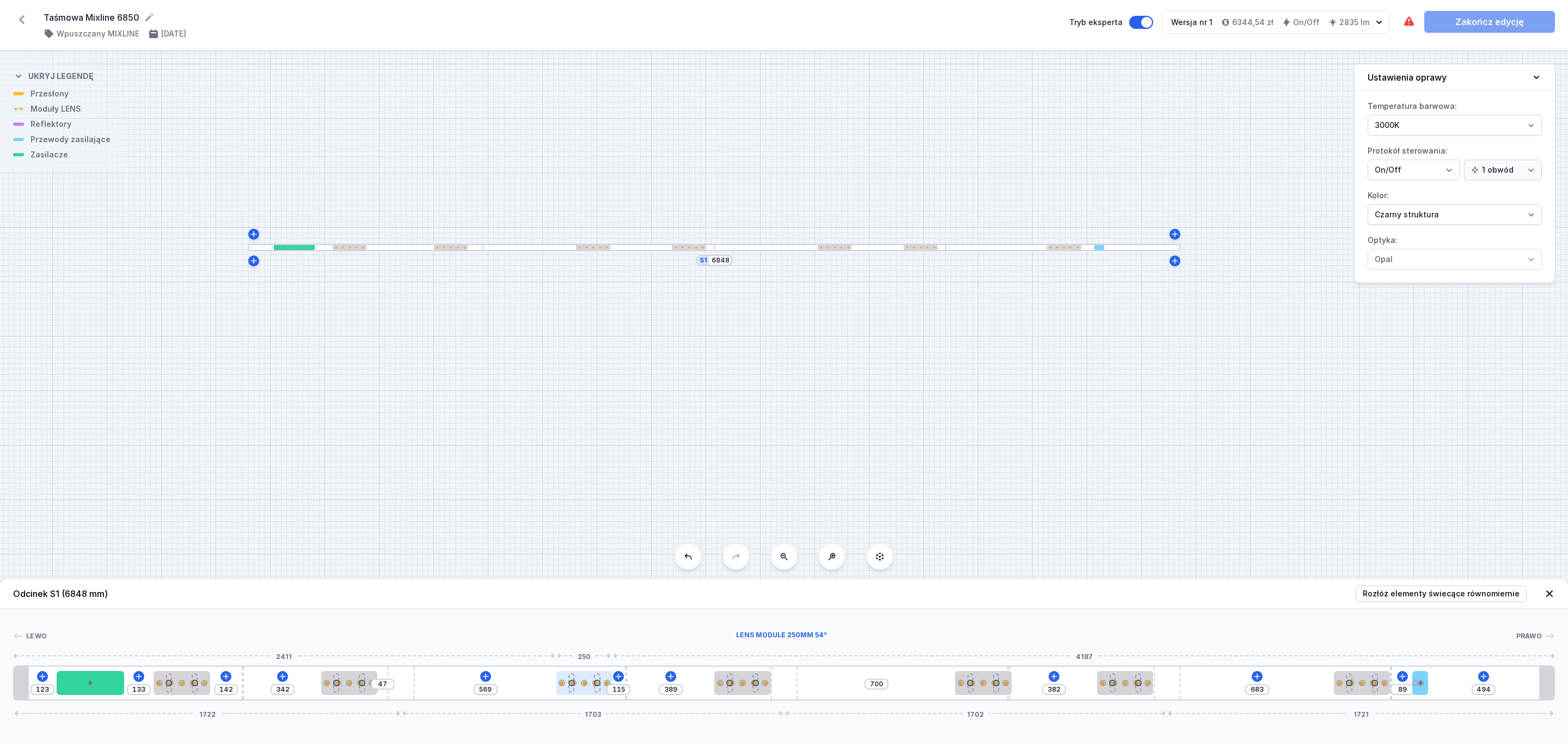
type input "125"
type input "559"
type input "146"
type input "538"
type input "161"
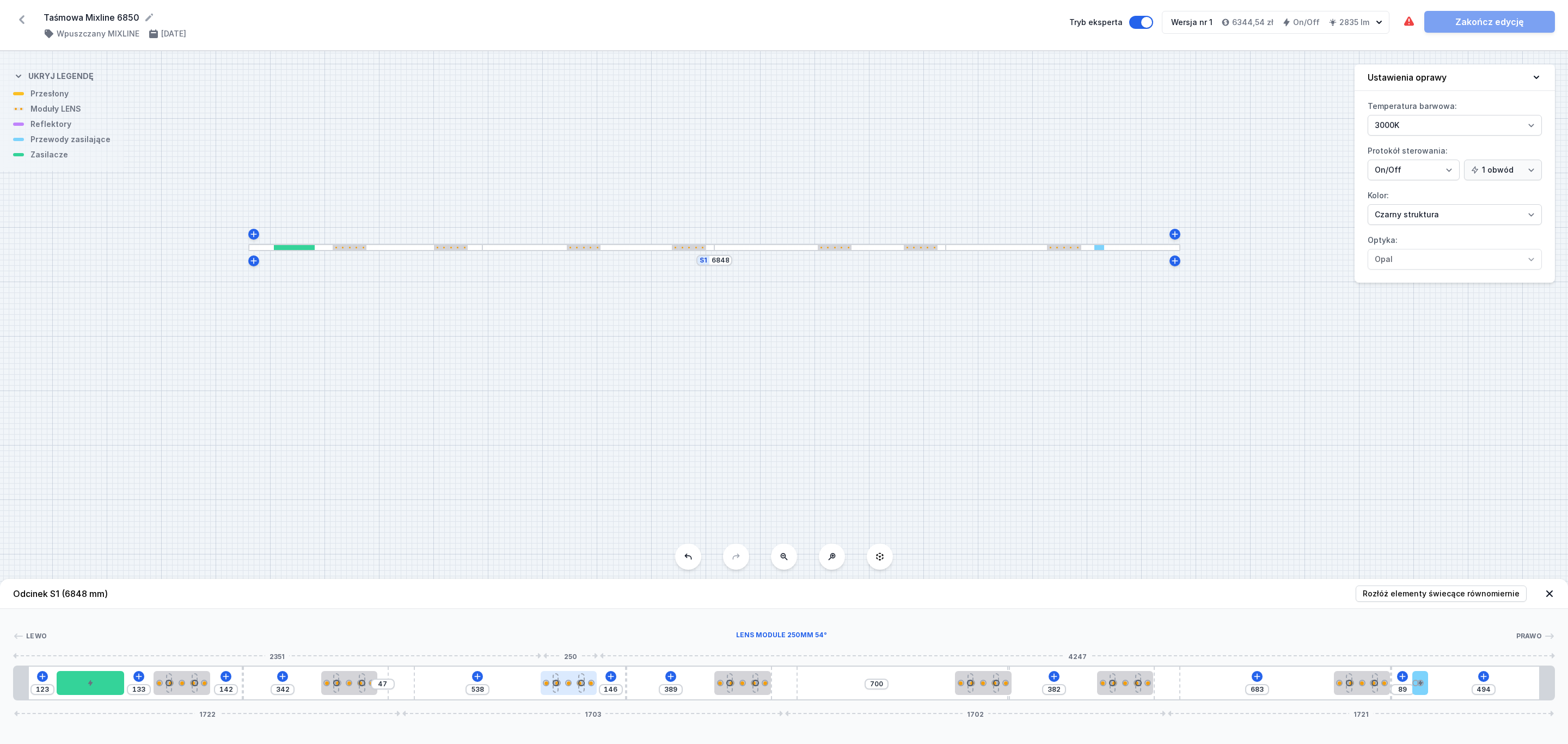
type input "523"
type input "165"
type input "519"
type input "168"
type input "516"
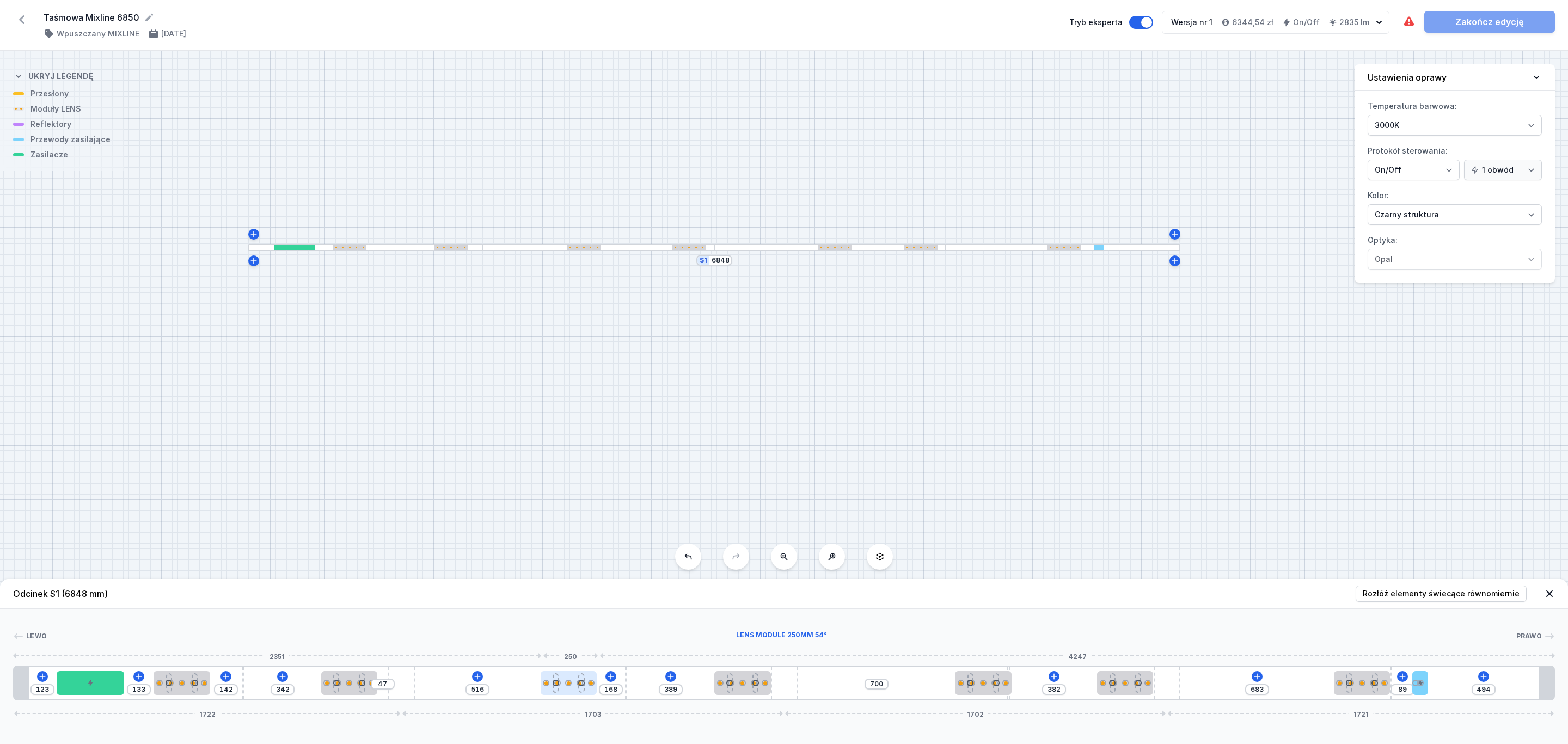
type input "173"
type input "511"
type input "175"
type input "509"
type input "180"
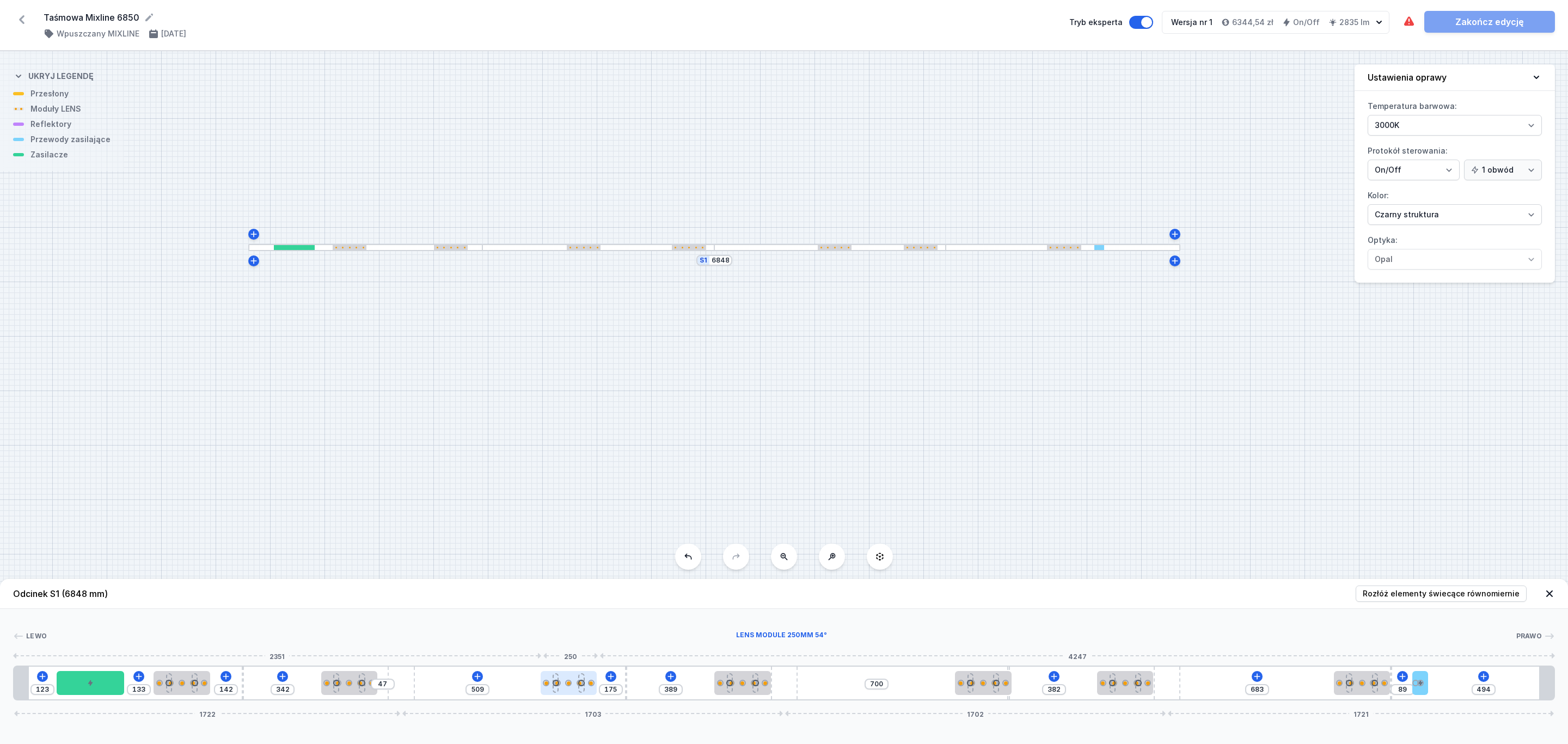
type input "504"
drag, startPoint x: 582, startPoint y: 688, endPoint x: 559, endPoint y: 689, distance: 23.0
click at [559, 689] on div at bounding box center [556, 682] width 56 height 24
type input "175"
type input "509"
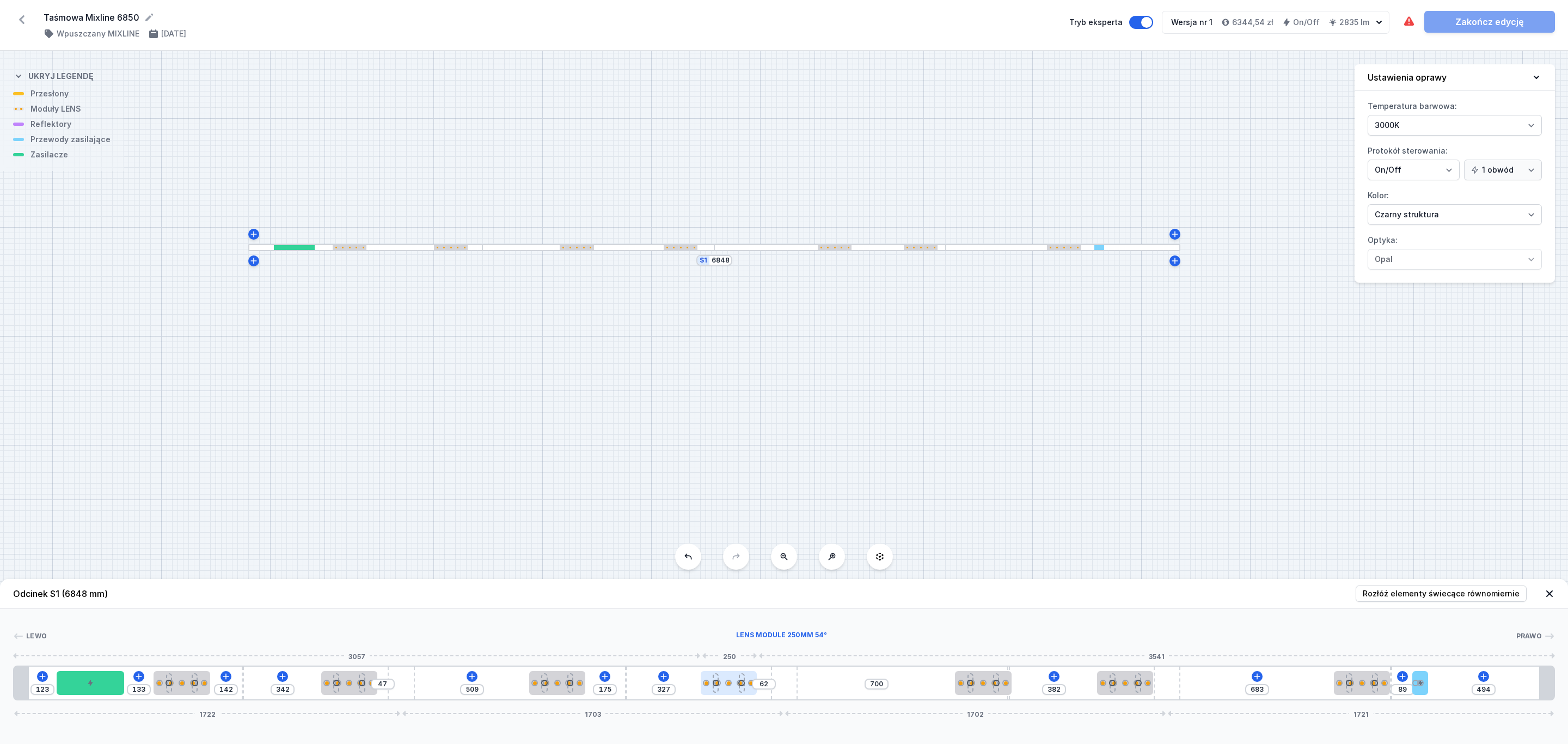
type input "310"
type input "79"
type input "305"
type input "84"
type input "310"
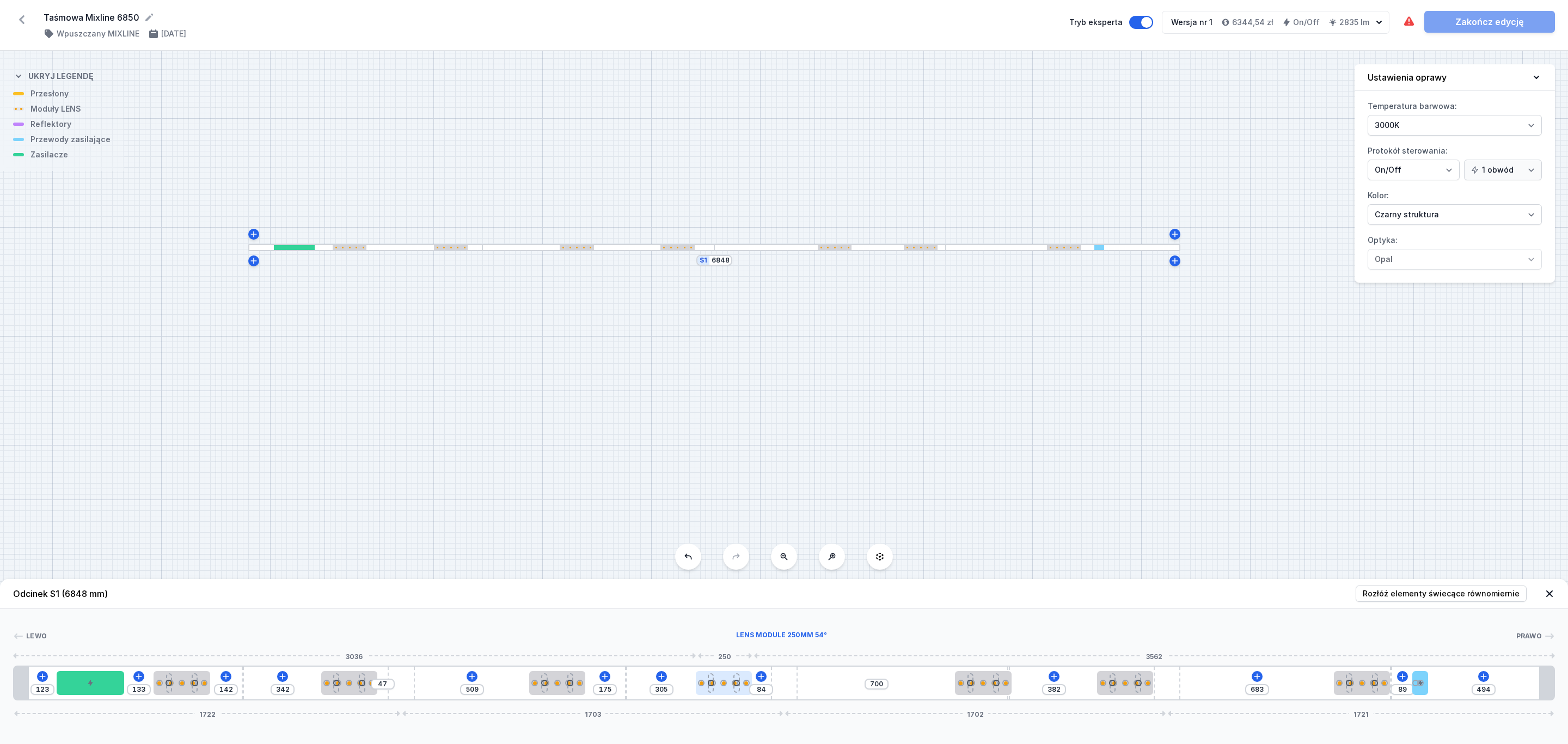
type input "79"
drag, startPoint x: 728, startPoint y: 689, endPoint x: 724, endPoint y: 692, distance: 5.0
click at [724, 692] on div at bounding box center [742, 682] width 56 height 24
type input "312"
type input "77"
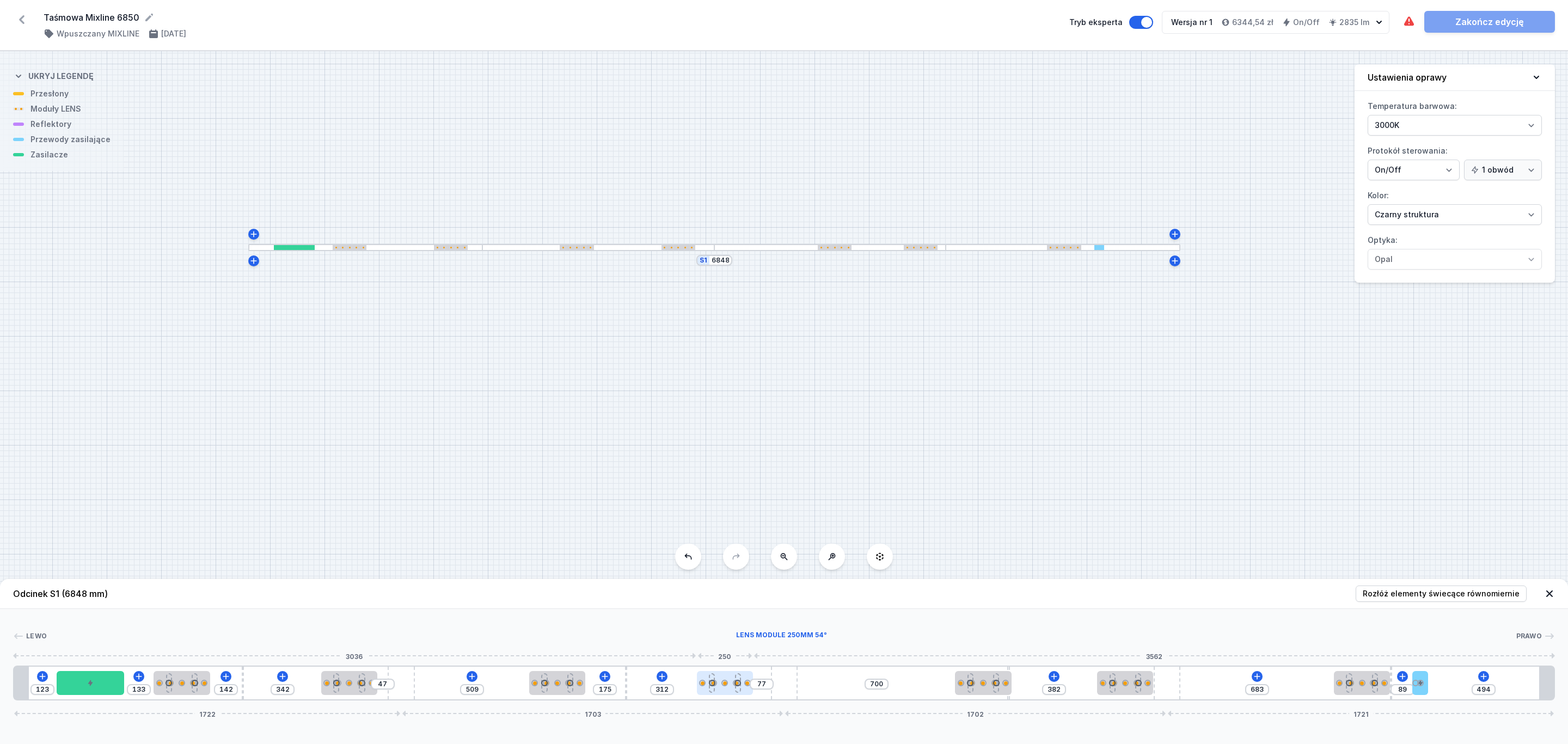
type input "317"
type input "72"
click at [745, 689] on div at bounding box center [725, 682] width 56 height 24
type input "319"
type input "70"
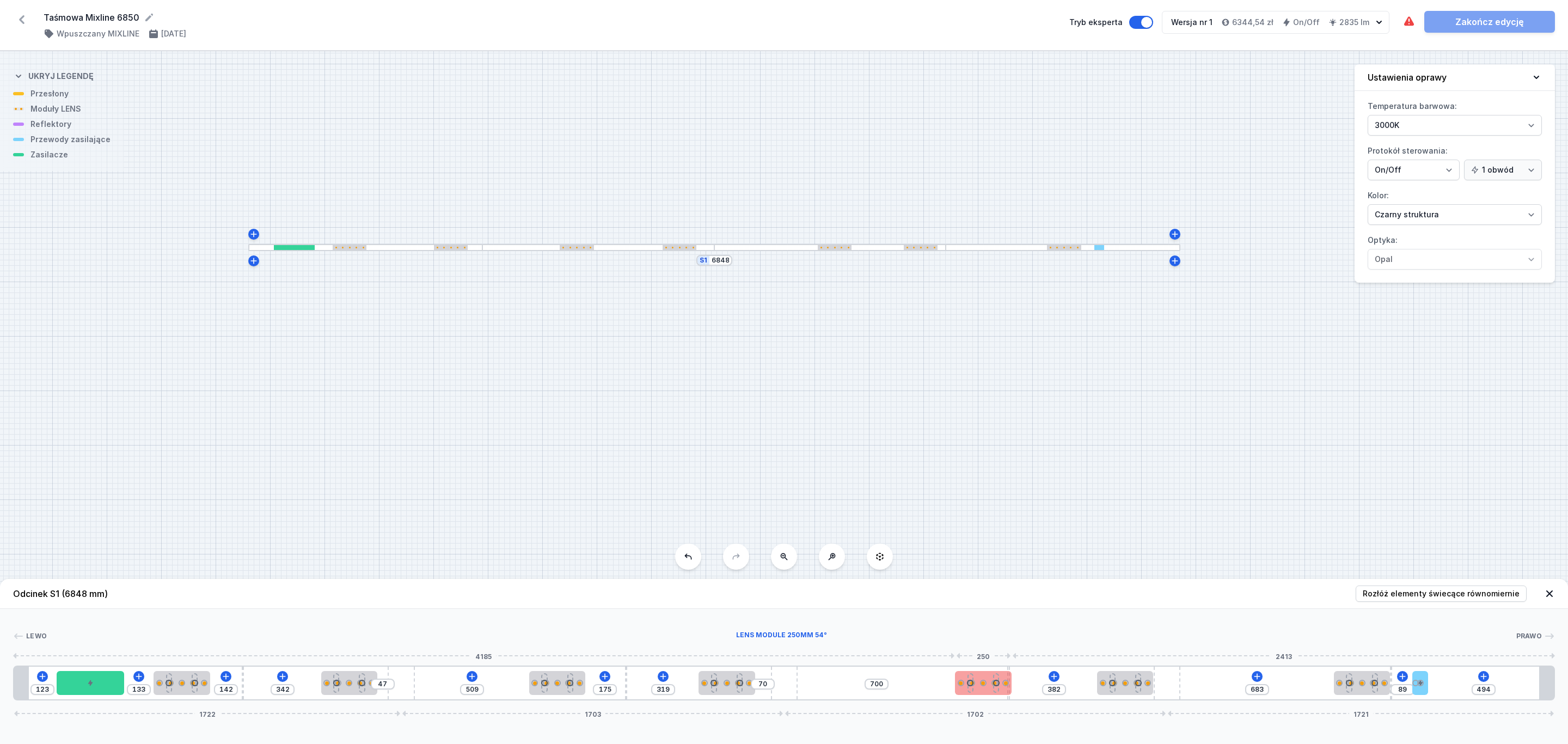
type input "683"
type input "389"
type input "592"
type input "91"
type input "575"
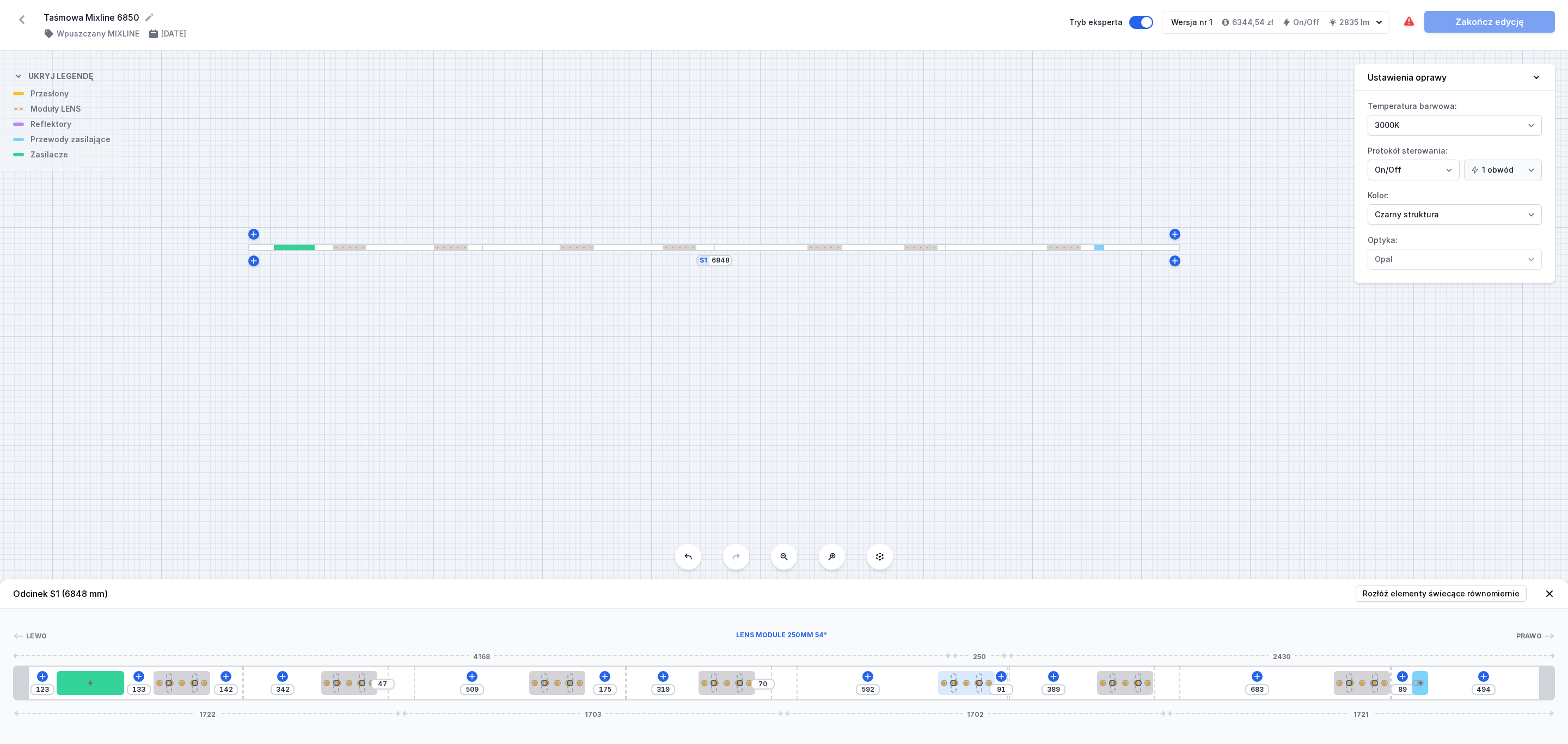
type input "108"
type input "570"
type input "113"
type input "549"
type input "134"
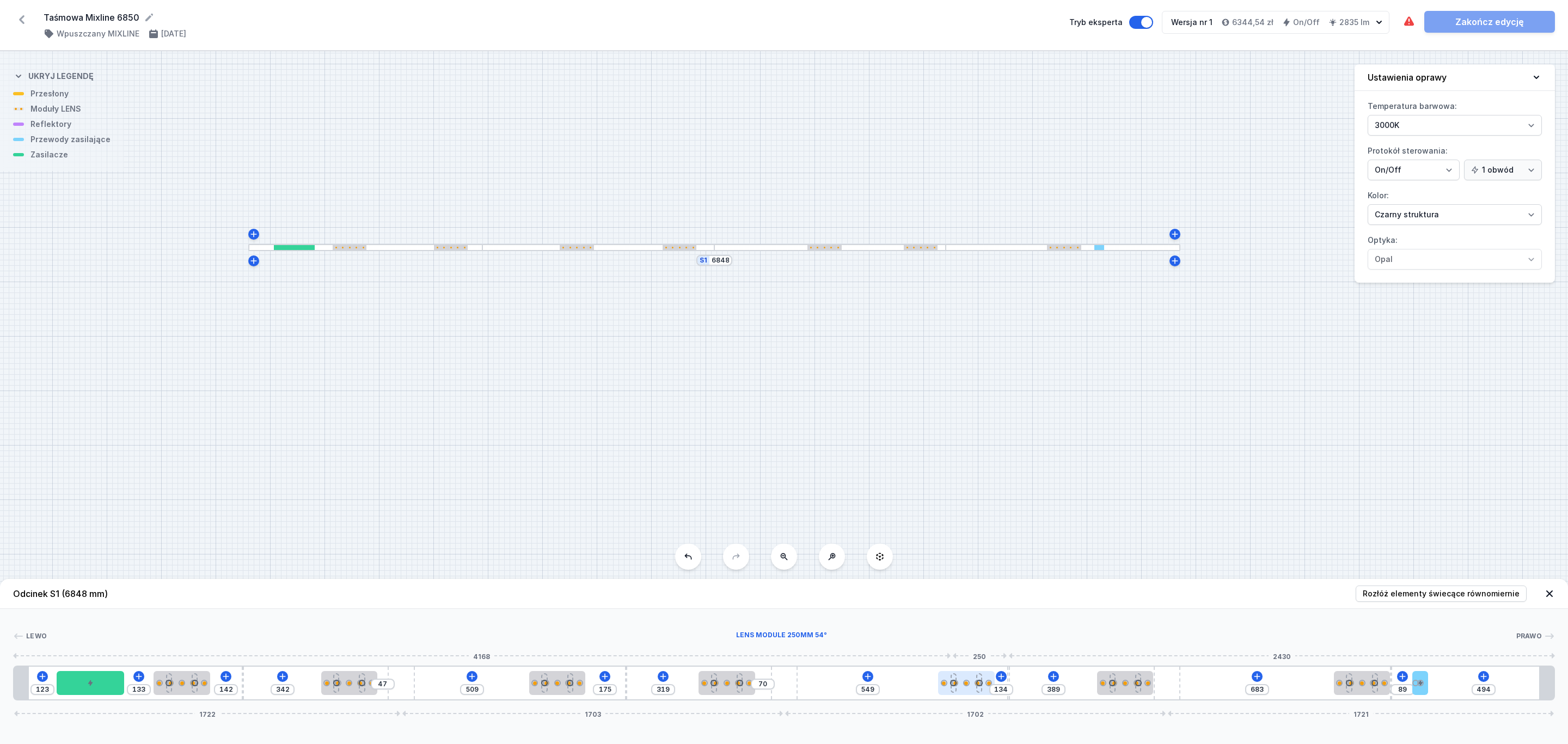
type input "546"
type input "137"
type input "541"
drag, startPoint x: 965, startPoint y: 682, endPoint x: 936, endPoint y: 695, distance: 31.8
click at [936, 695] on div at bounding box center [947, 682] width 56 height 24
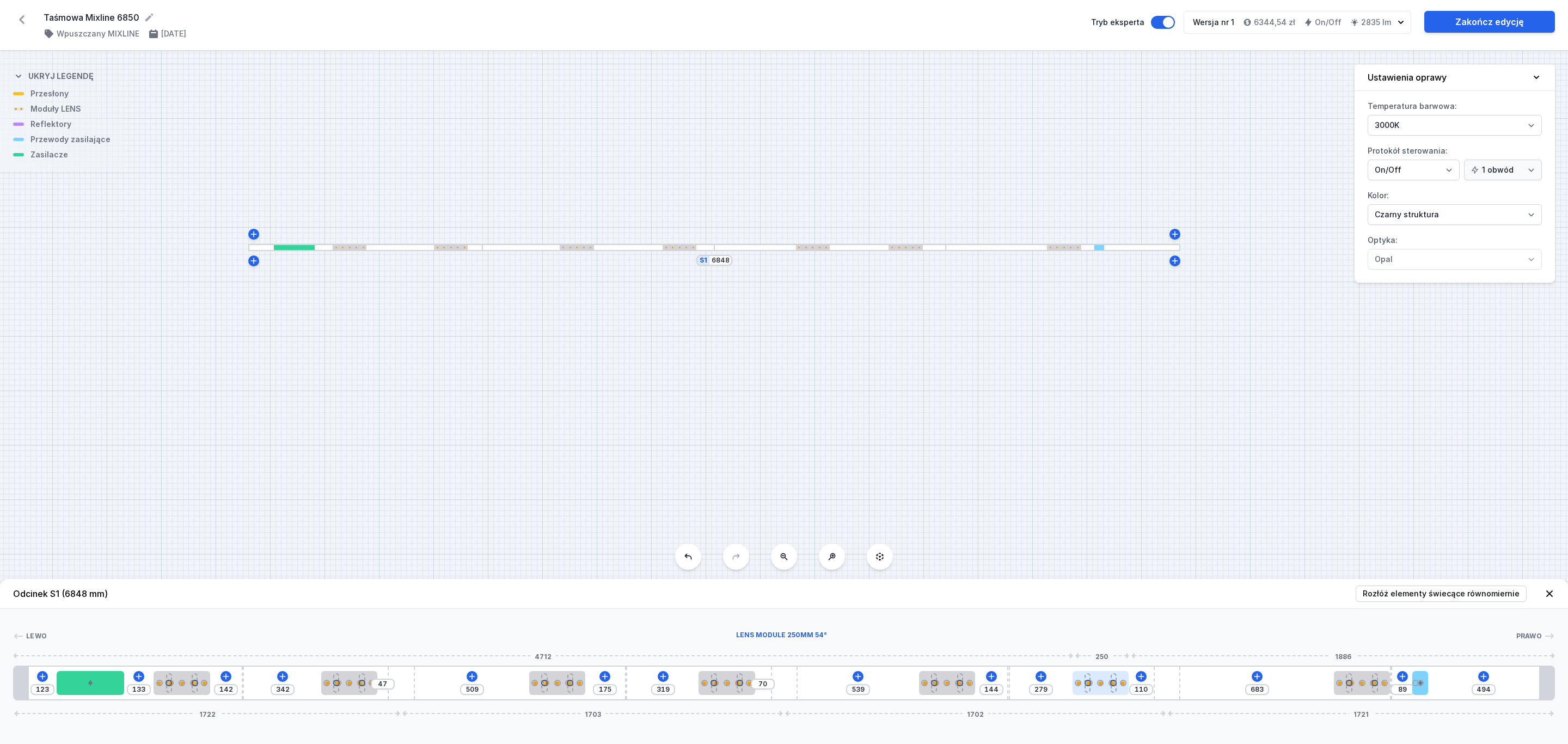
drag, startPoint x: 1132, startPoint y: 685, endPoint x: 1115, endPoint y: 685, distance: 17.0
click at [1115, 685] on div at bounding box center [1100, 682] width 56 height 24
drag, startPoint x: 1364, startPoint y: 683, endPoint x: 1328, endPoint y: 691, distance: 36.9
click at [1328, 689] on div at bounding box center [1317, 682] width 56 height 24
click at [1493, 20] on link "Zakończ edycję" at bounding box center [1489, 22] width 130 height 22
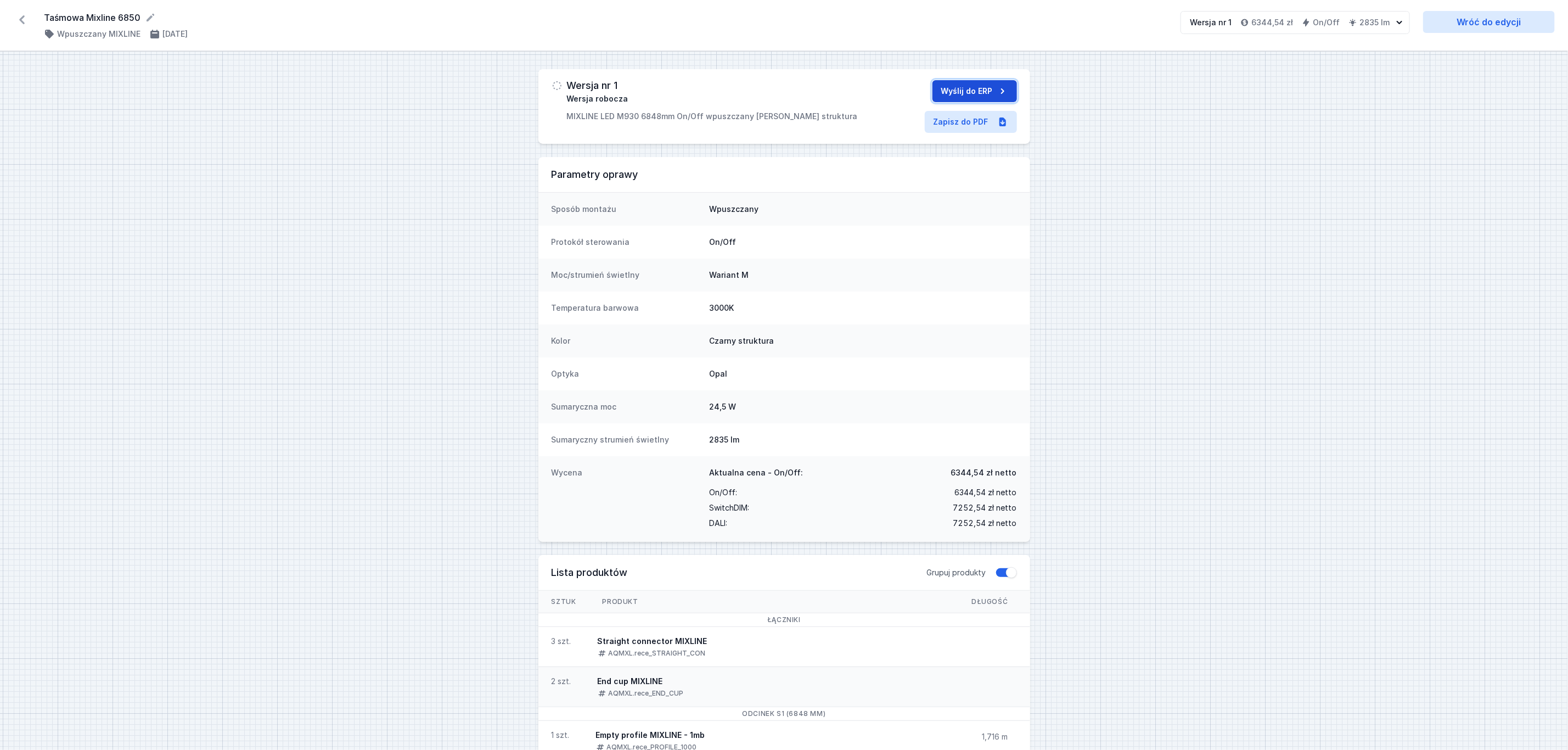
click at [987, 92] on button "Wyślij do ERP" at bounding box center [974, 91] width 84 height 22
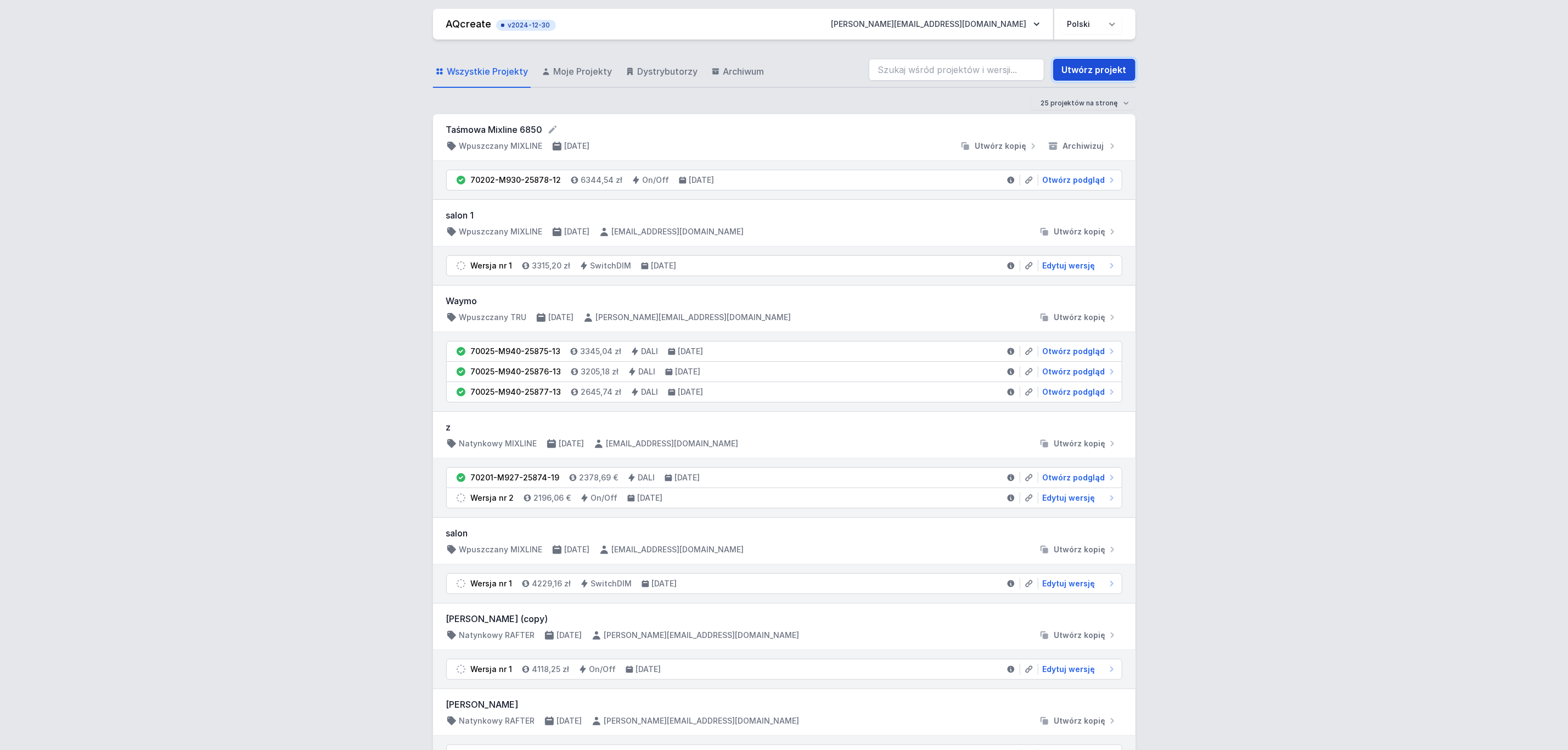
click at [1091, 69] on link "Utwórz projekt" at bounding box center [1094, 70] width 83 height 22
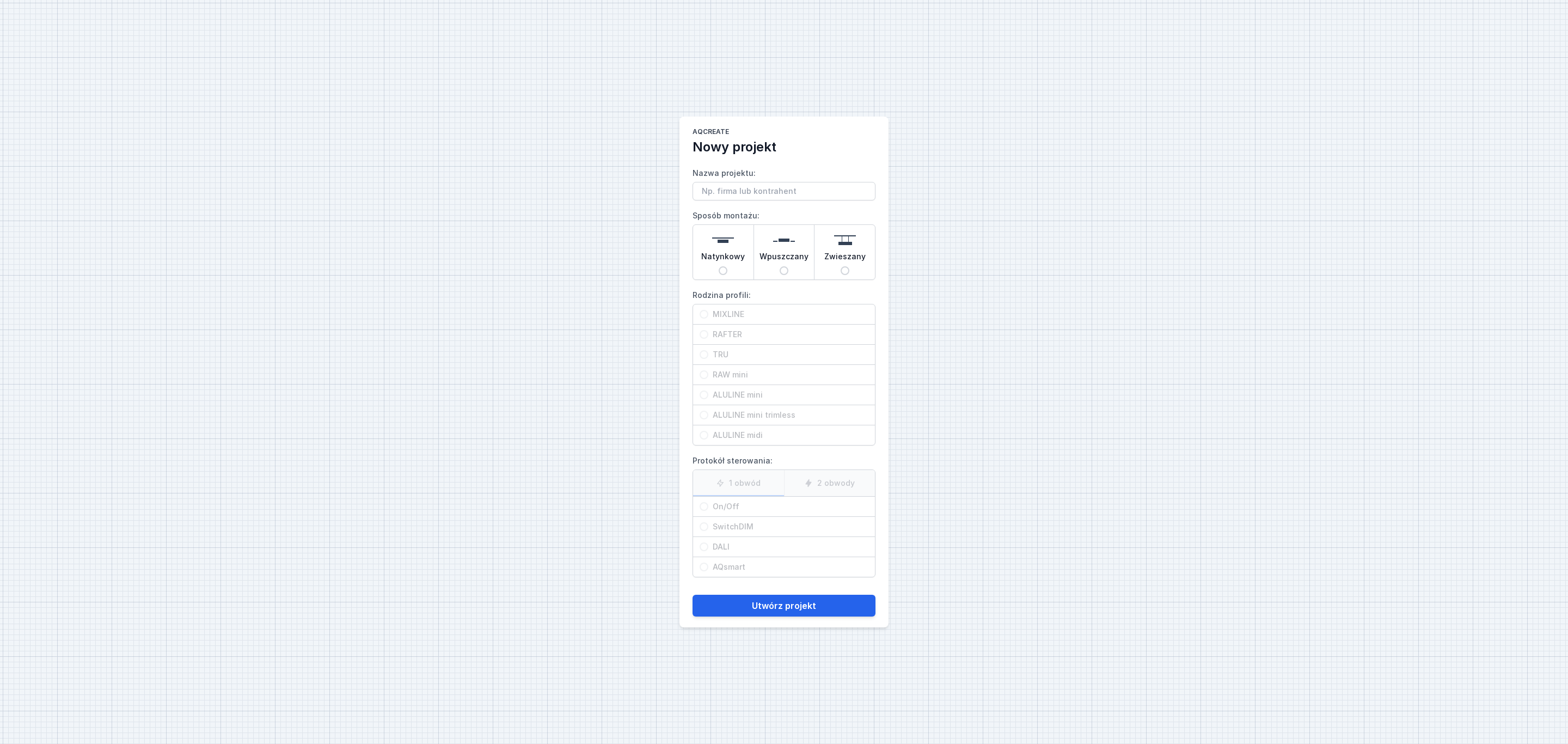
click at [1083, 69] on div "AQcreate Nowy projekt Nazwa projektu: Sposób montażu: Natynkowy Wpuszczany Zwie…" at bounding box center [784, 372] width 1568 height 744
click at [760, 196] on input "Nazwa projektu:" at bounding box center [784, 191] width 183 height 19
type input "Taśmowa Mixline 3550"
click at [788, 237] on img at bounding box center [784, 240] width 22 height 22
click at [788, 266] on input "Wpuszczany" at bounding box center [784, 270] width 9 height 9
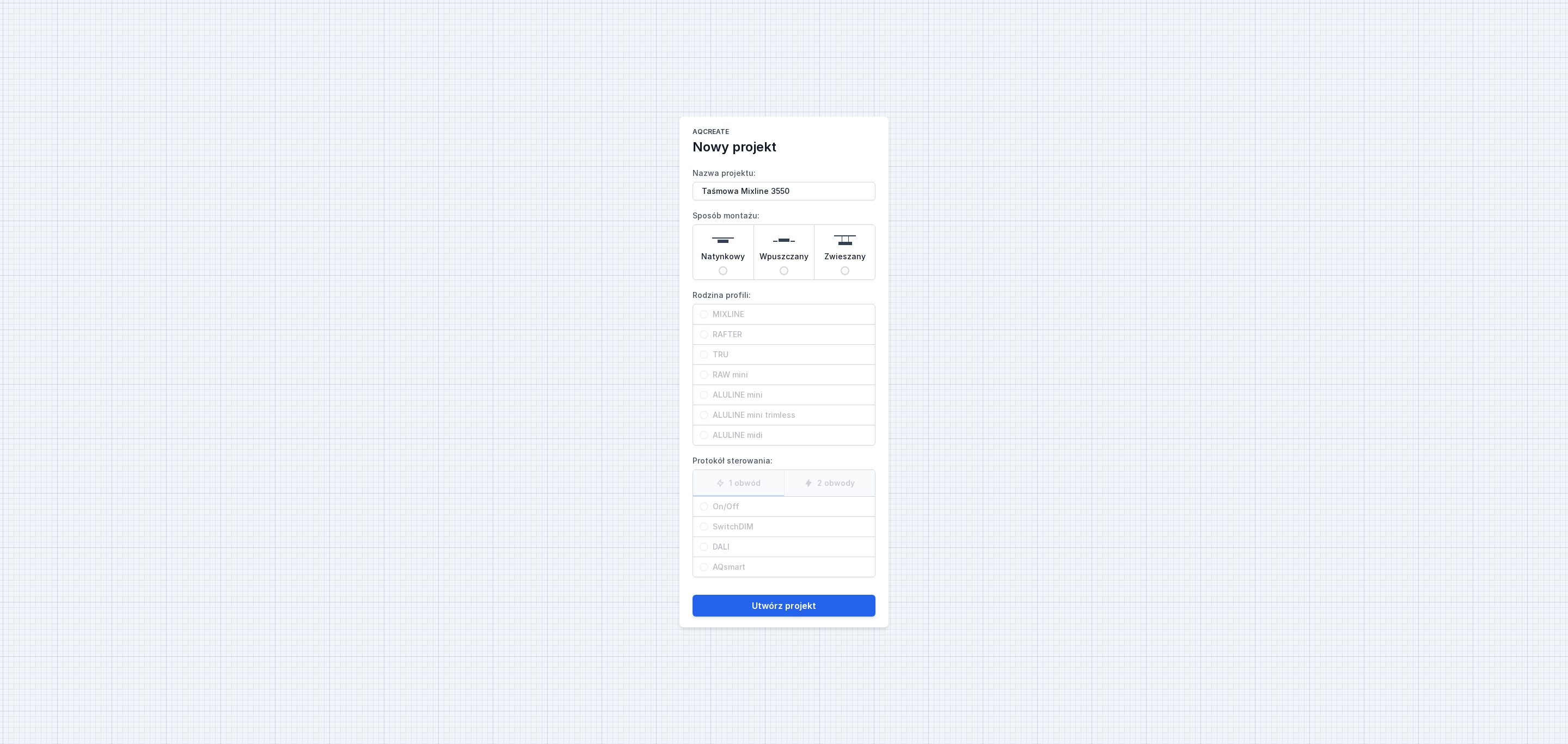
radio input "true"
click at [713, 309] on span "MIXLINE" at bounding box center [788, 315] width 160 height 11
click at [708, 310] on input "MIXLINE" at bounding box center [703, 314] width 9 height 9
radio input "true"
click at [723, 508] on span "On/Off" at bounding box center [788, 507] width 160 height 11
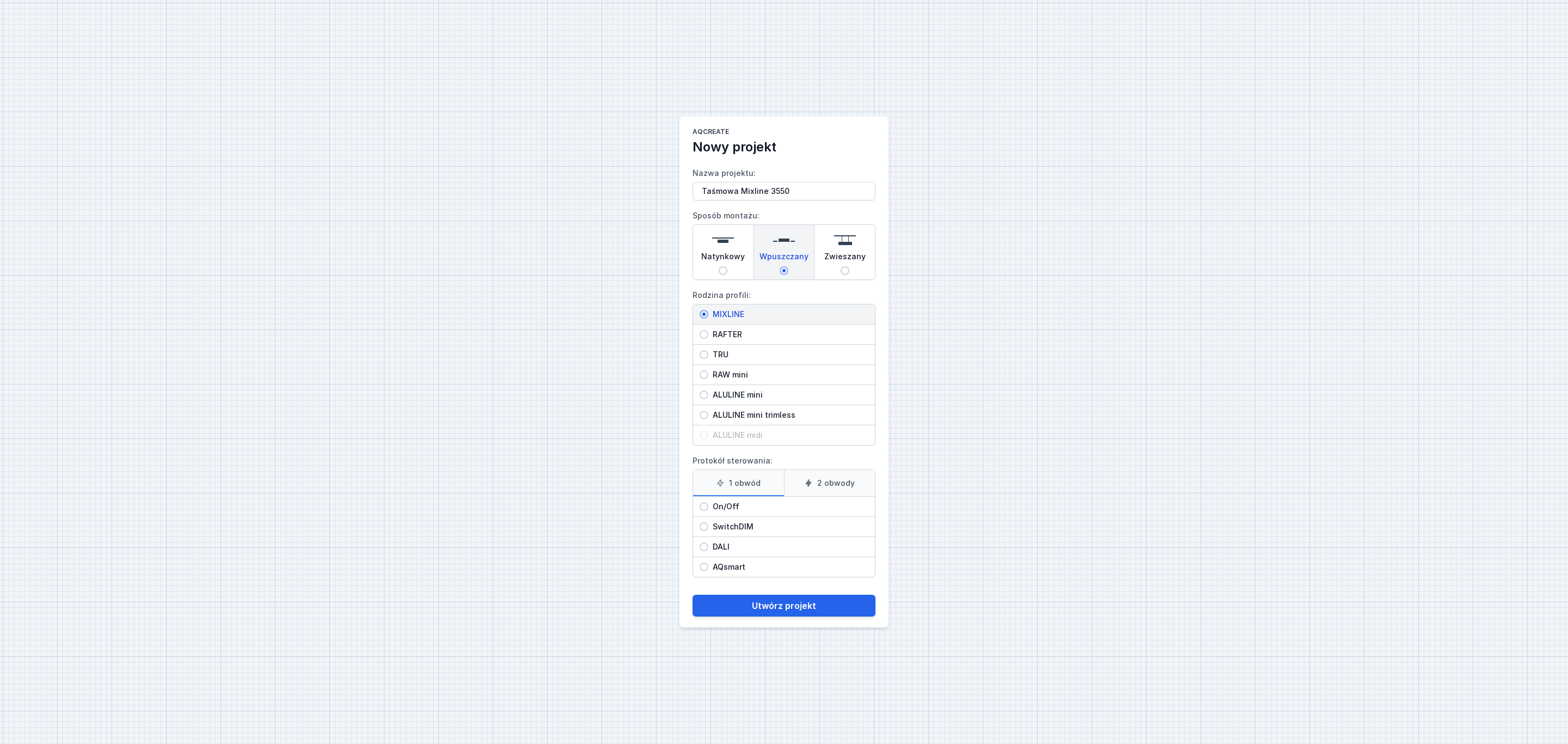
click at [708, 508] on input "On/Off" at bounding box center [703, 506] width 9 height 9
radio input "true"
click at [794, 607] on button "Utwórz projekt" at bounding box center [784, 606] width 183 height 22
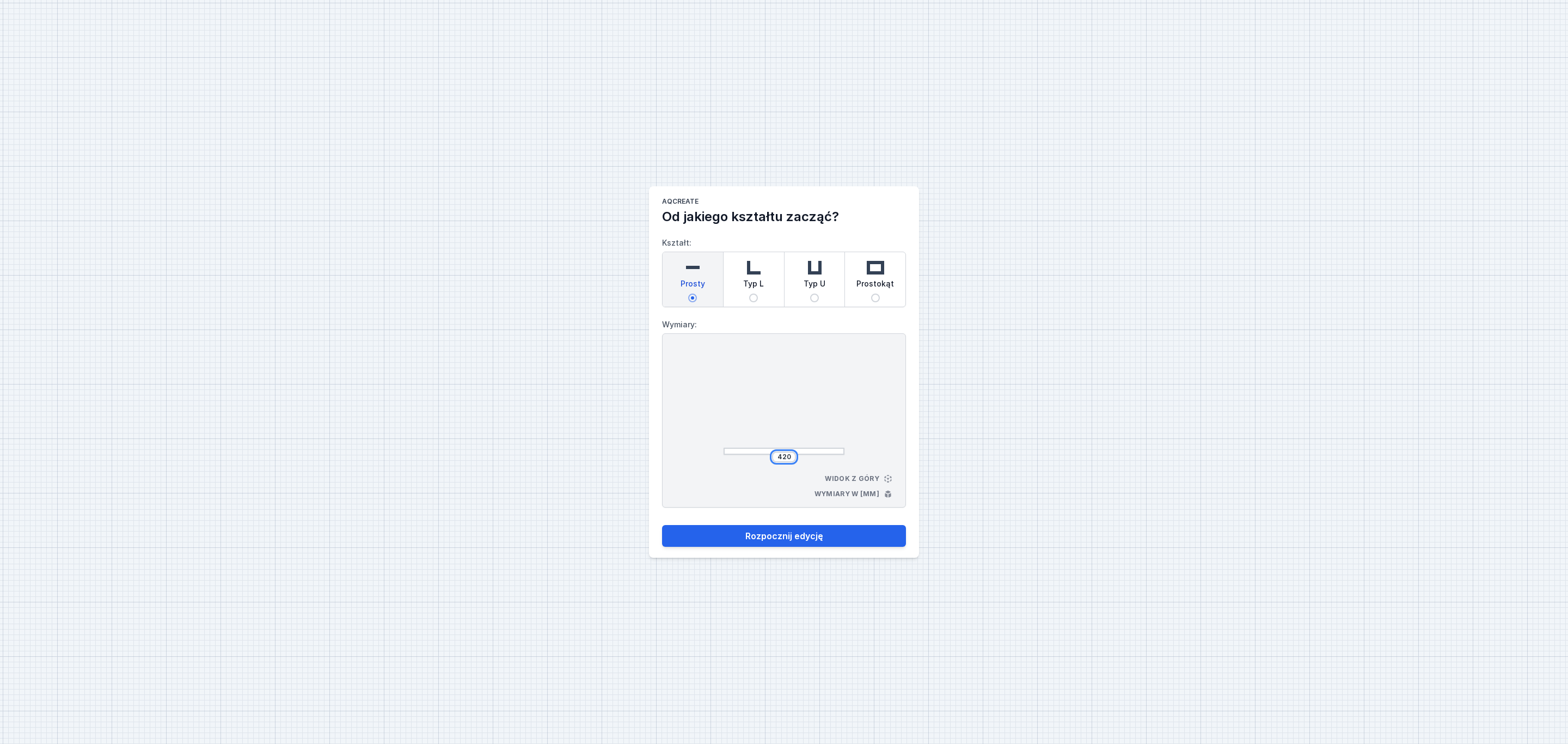
click at [791, 459] on input "420" at bounding box center [784, 457] width 17 height 9
type input "4"
type input "3550"
click at [816, 537] on button "Rozpocznij edycję" at bounding box center [784, 536] width 244 height 22
select select "3000"
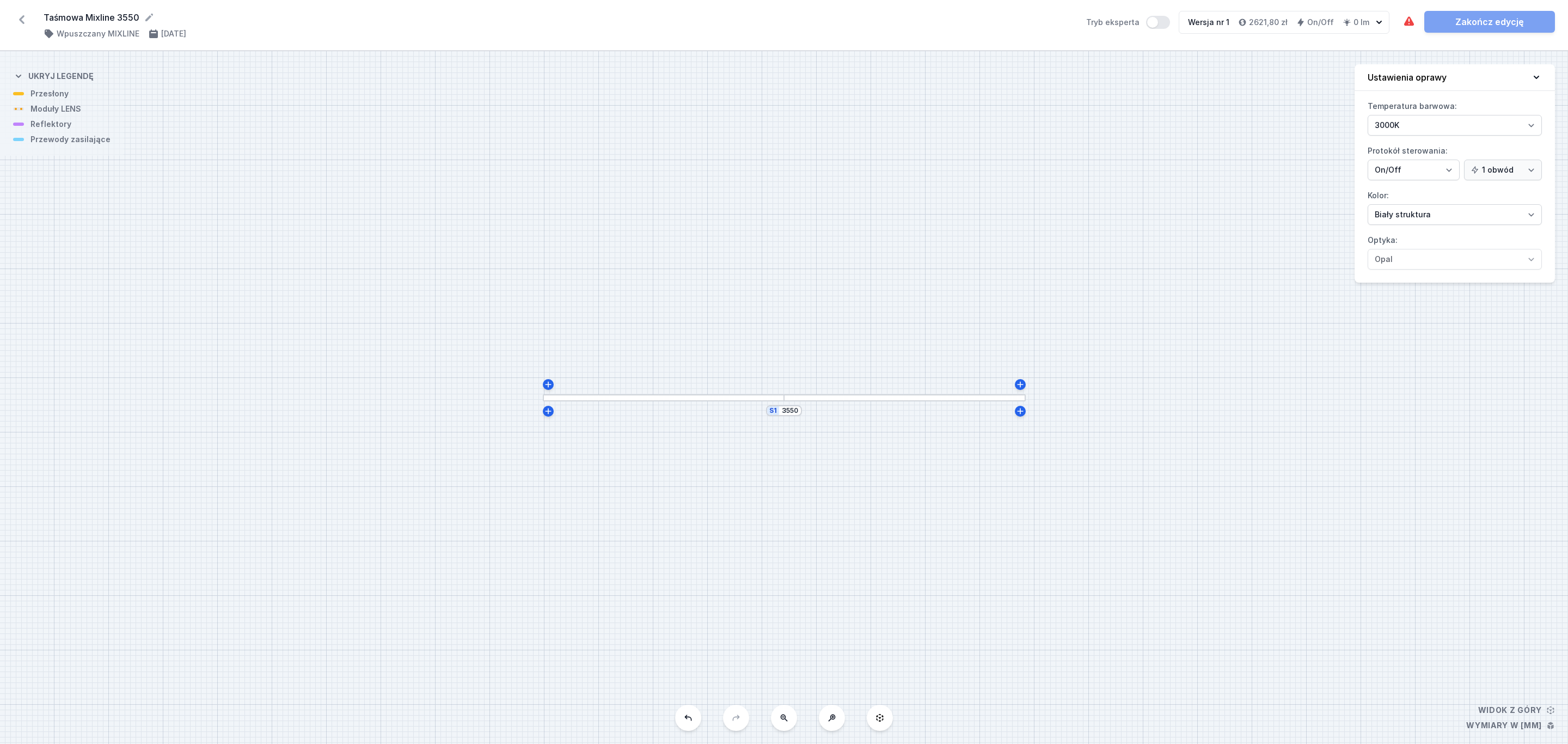
click at [699, 396] on div at bounding box center [663, 397] width 242 height 7
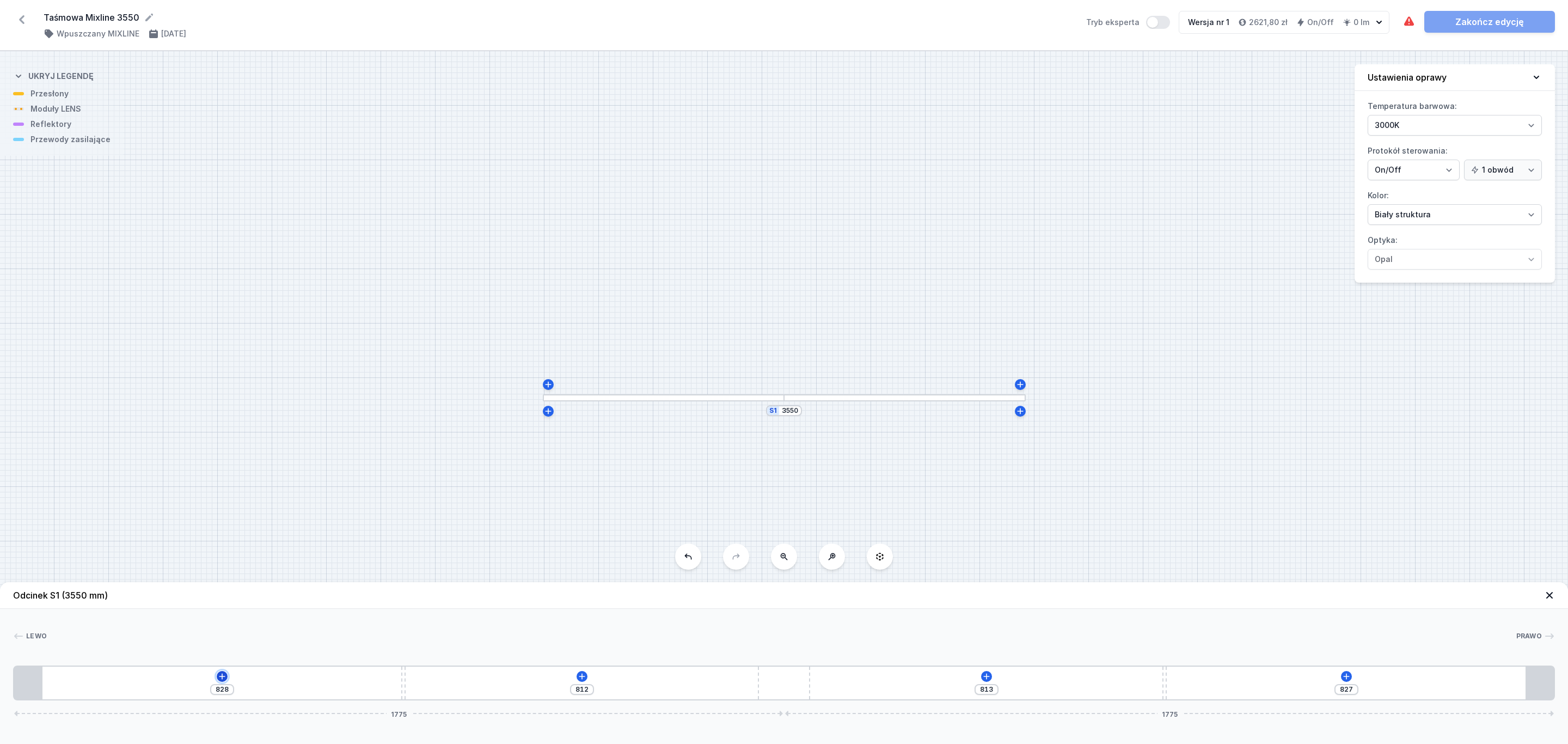
click at [222, 674] on icon at bounding box center [222, 676] width 9 height 9
click at [182, 568] on span "Moduły LENS" at bounding box center [169, 571] width 51 height 9
click at [226, 543] on span "LENS module 250mm 54°" at bounding box center [222, 542] width 157 height 11
type input "578"
click at [123, 685] on div at bounding box center [96, 683] width 108 height 7
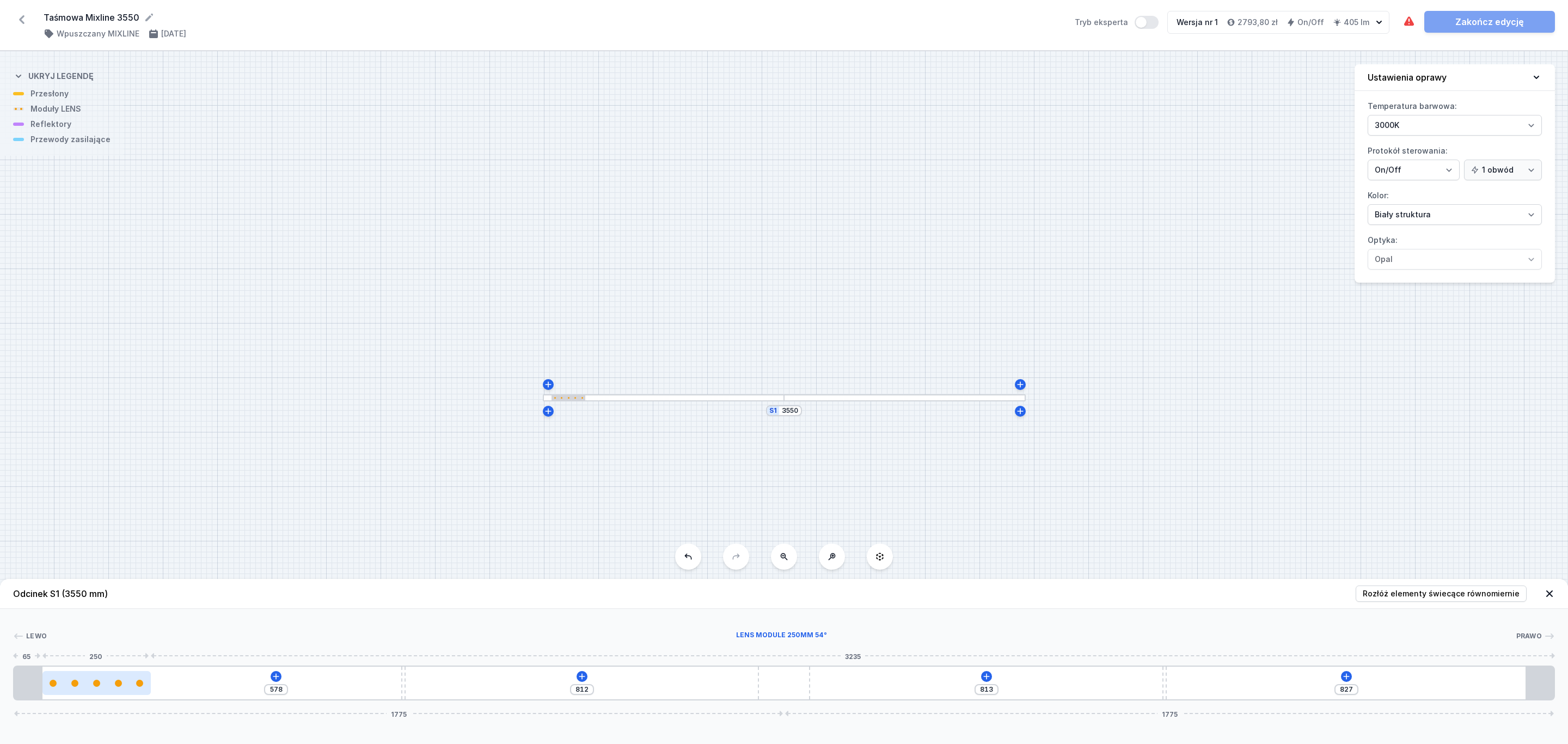
click at [123, 685] on div at bounding box center [96, 683] width 108 height 7
select select "1604"
click at [95, 649] on icon at bounding box center [97, 651] width 6 height 6
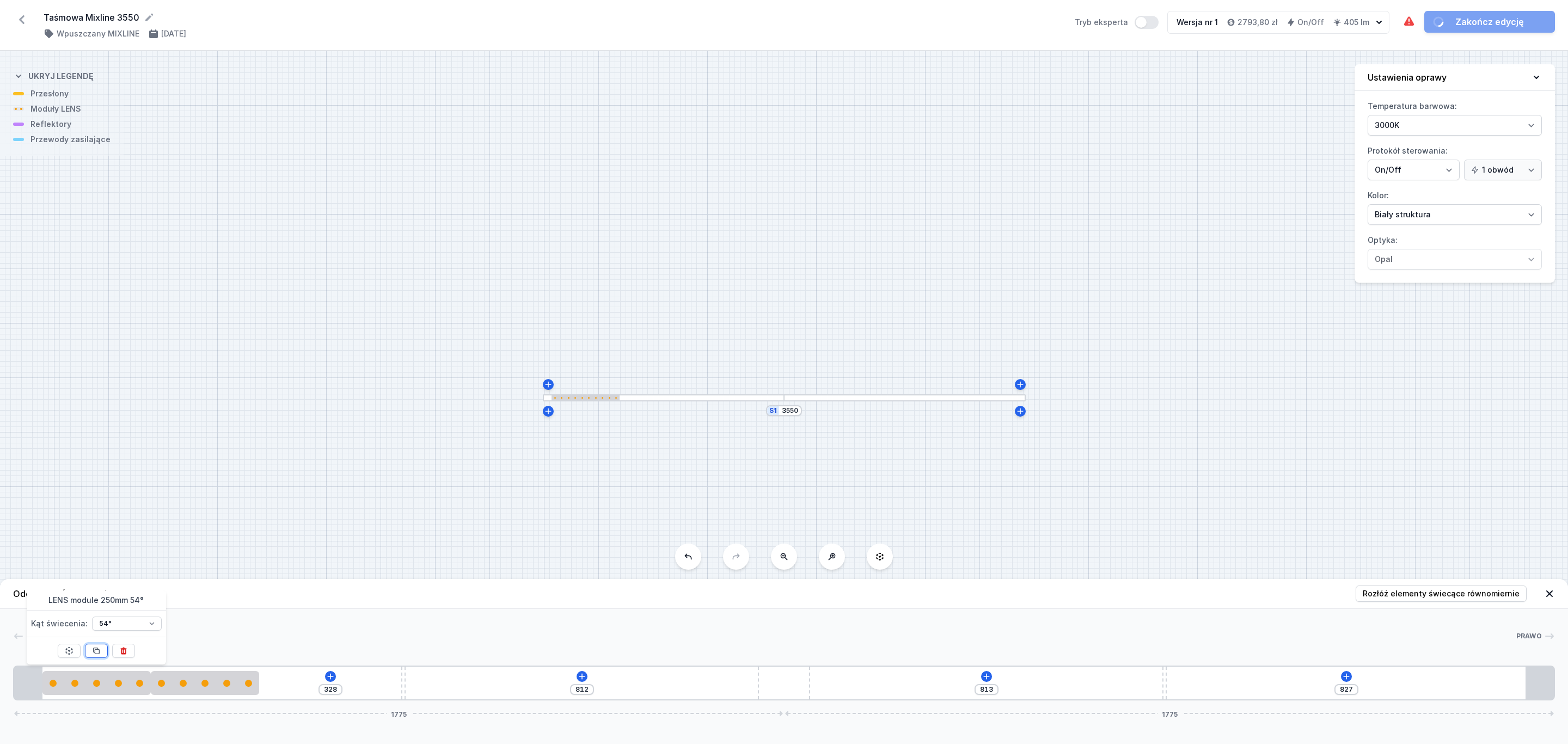
click at [95, 649] on icon at bounding box center [97, 651] width 6 height 6
type input "78"
click at [95, 649] on icon at bounding box center [97, 651] width 6 height 6
type input "562"
click at [1438, 595] on span "Rozłóż elementy świecące równomiernie" at bounding box center [1441, 593] width 157 height 11
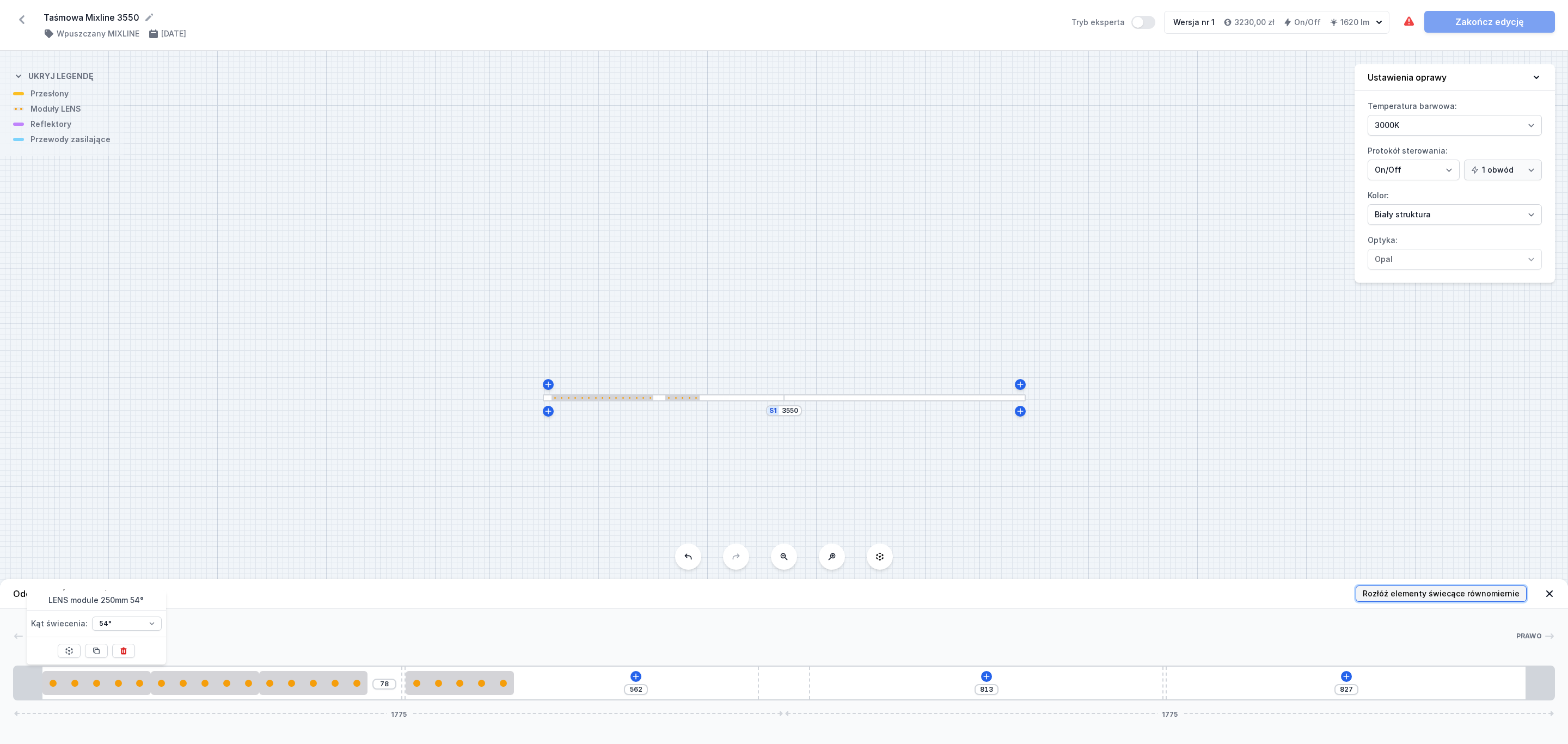
type input "133"
type input "195"
type input "368"
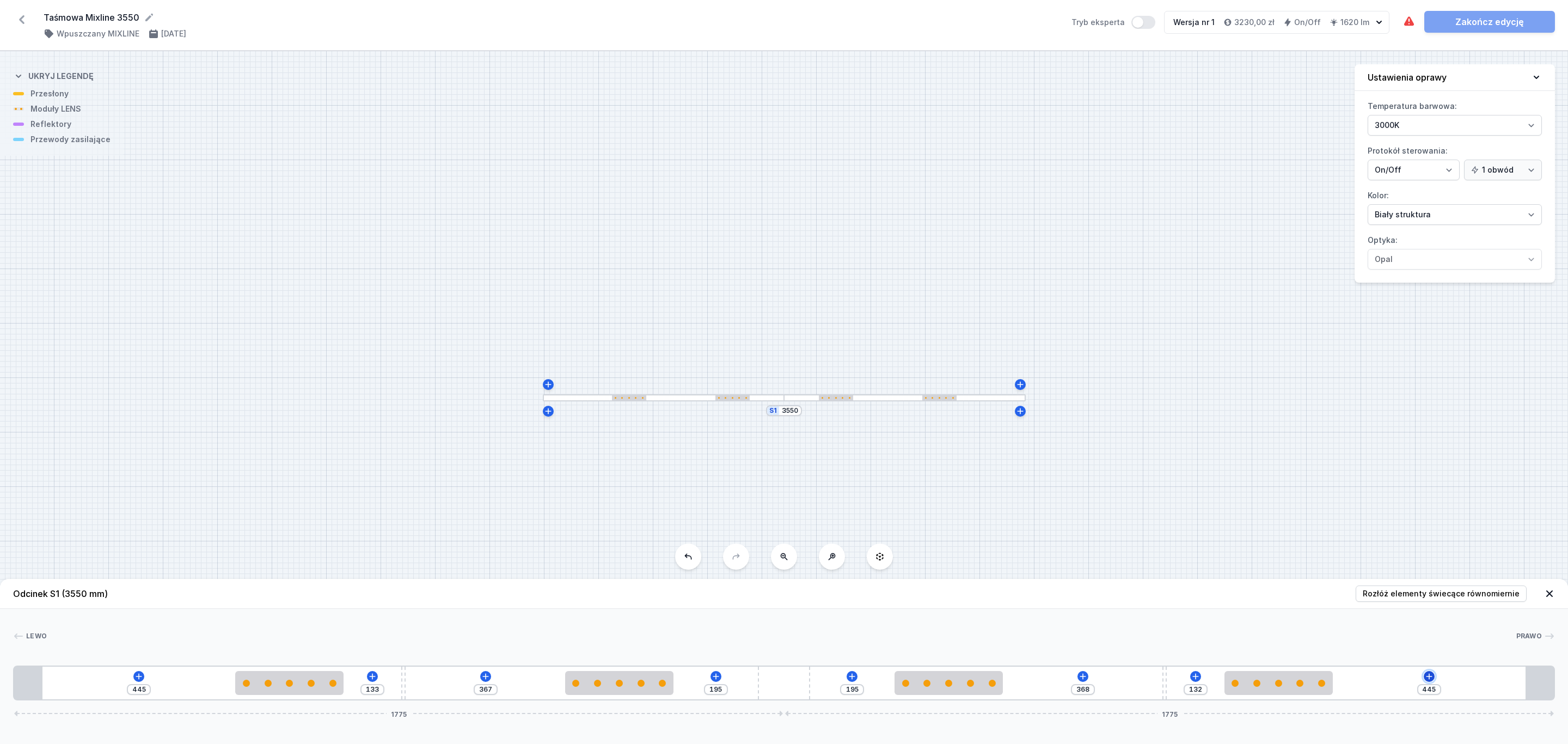
click at [1428, 674] on icon at bounding box center [1428, 676] width 9 height 9
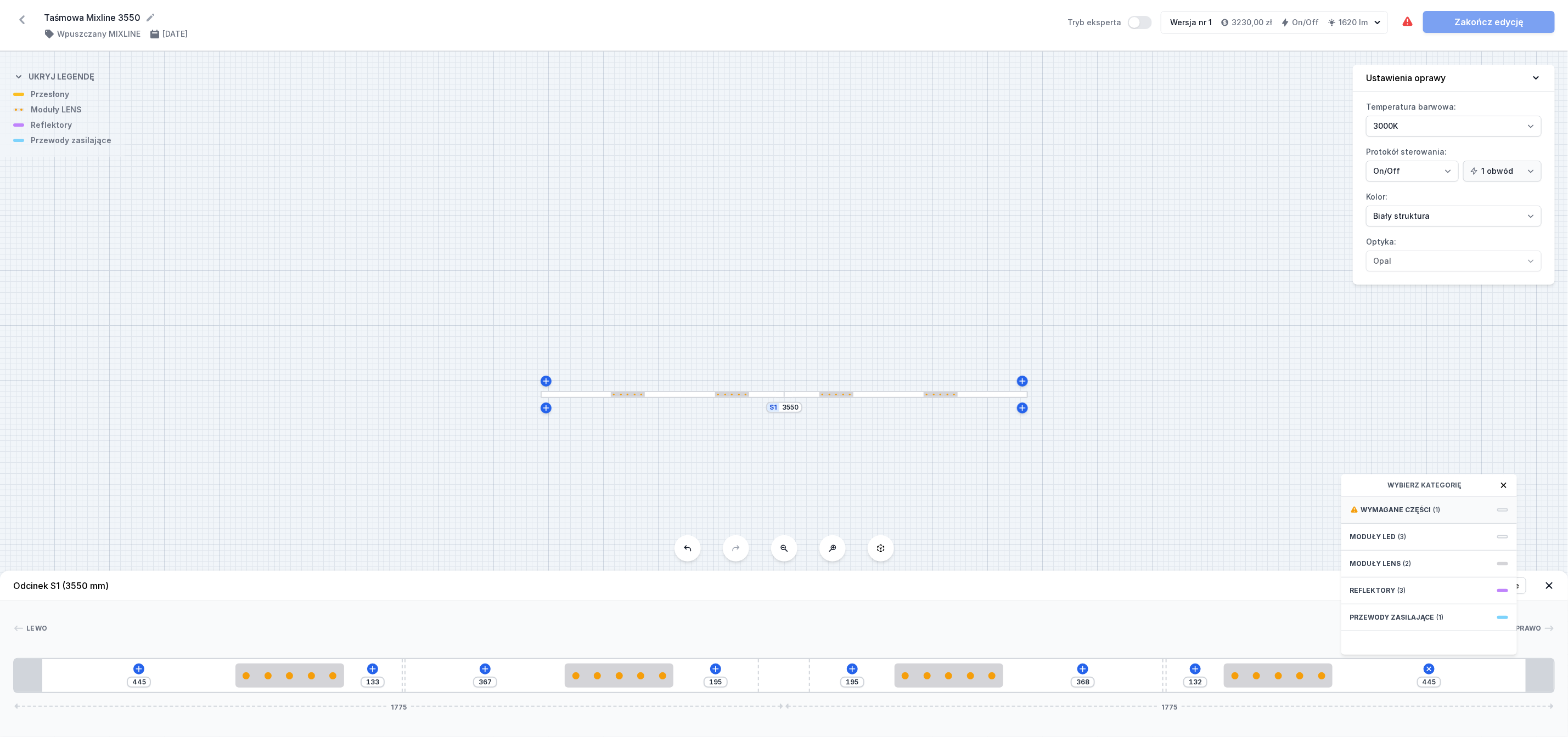
click at [1409, 514] on span "Wymagane części" at bounding box center [1396, 510] width 70 height 9
click at [1400, 514] on span "Hole for power supply cable" at bounding box center [1429, 509] width 158 height 11
type input "365"
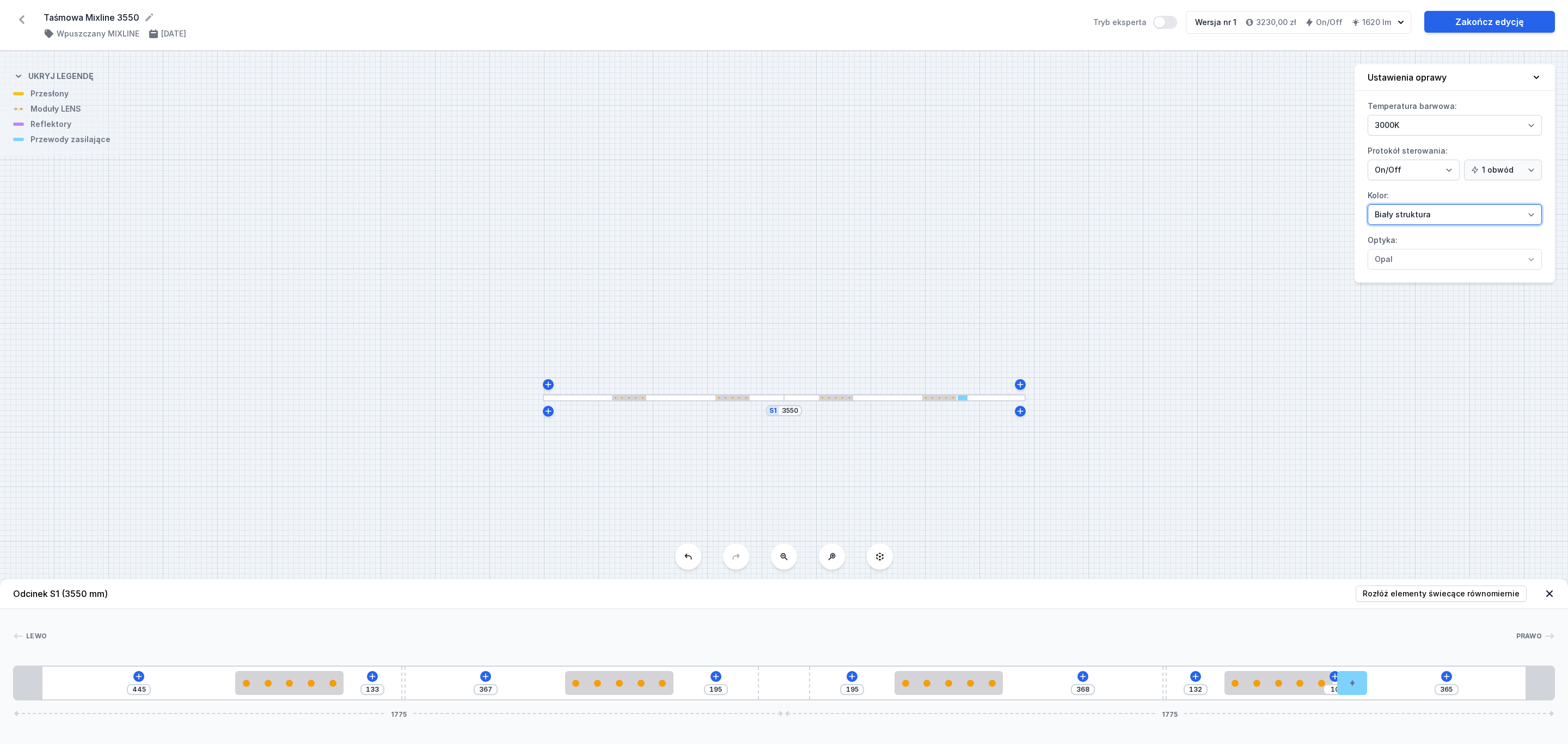
click at [1533, 218] on select "Biały struktura Czarny struktura Złoty struktura Miedziany Szary Inny (z palety…" at bounding box center [1454, 215] width 174 height 21
select select "2"
click at [1367, 206] on select "Biały struktura Czarny struktura Złoty struktura Miedziany Szary Inny (z palety…" at bounding box center [1454, 215] width 174 height 21
click at [1489, 18] on link "Zakończ edycję" at bounding box center [1489, 22] width 130 height 22
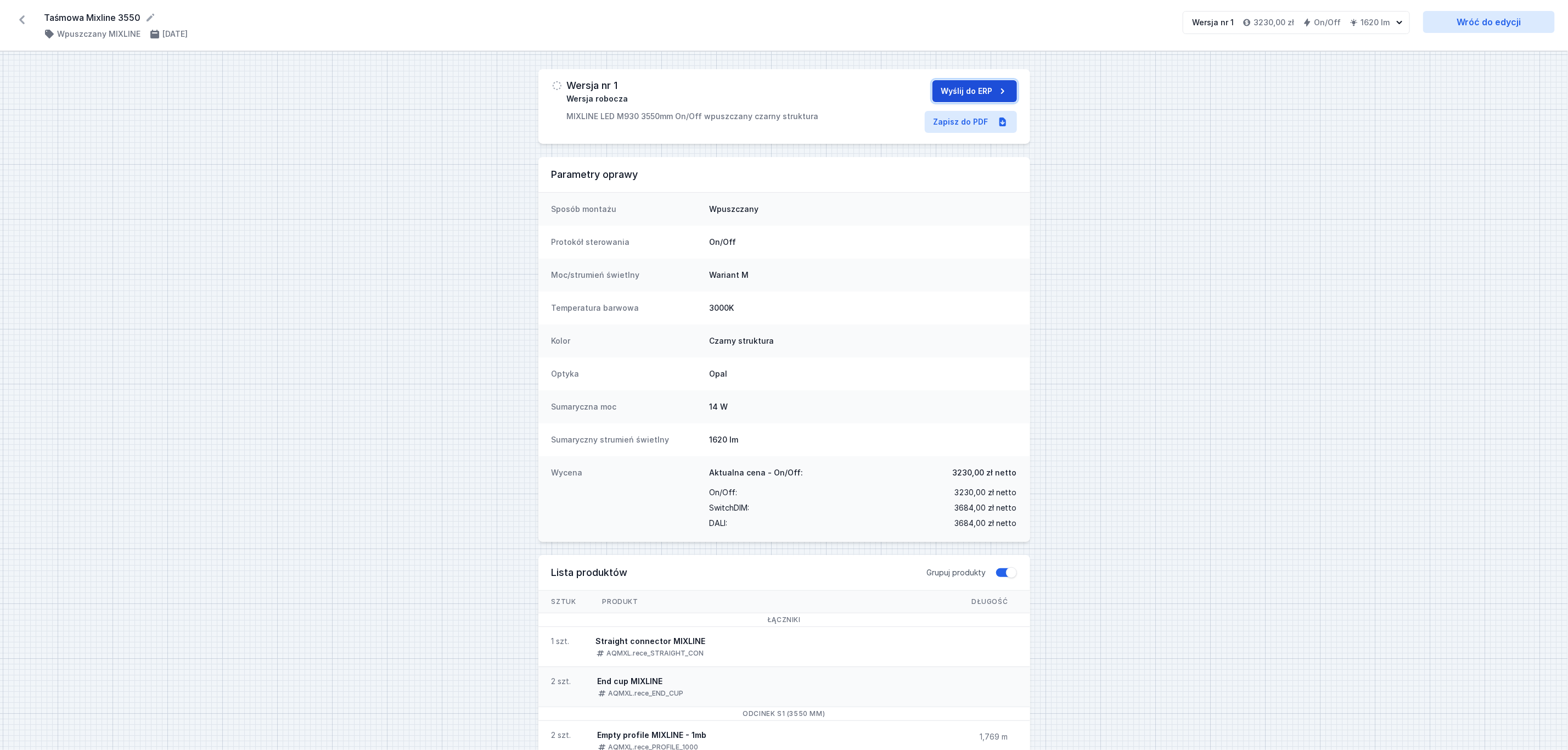
click at [982, 91] on button "Wyślij do ERP" at bounding box center [974, 91] width 84 height 22
click at [889, 122] on link "Zapisz do PDF" at bounding box center [870, 122] width 92 height 22
click at [24, 18] on icon at bounding box center [22, 20] width 17 height 17
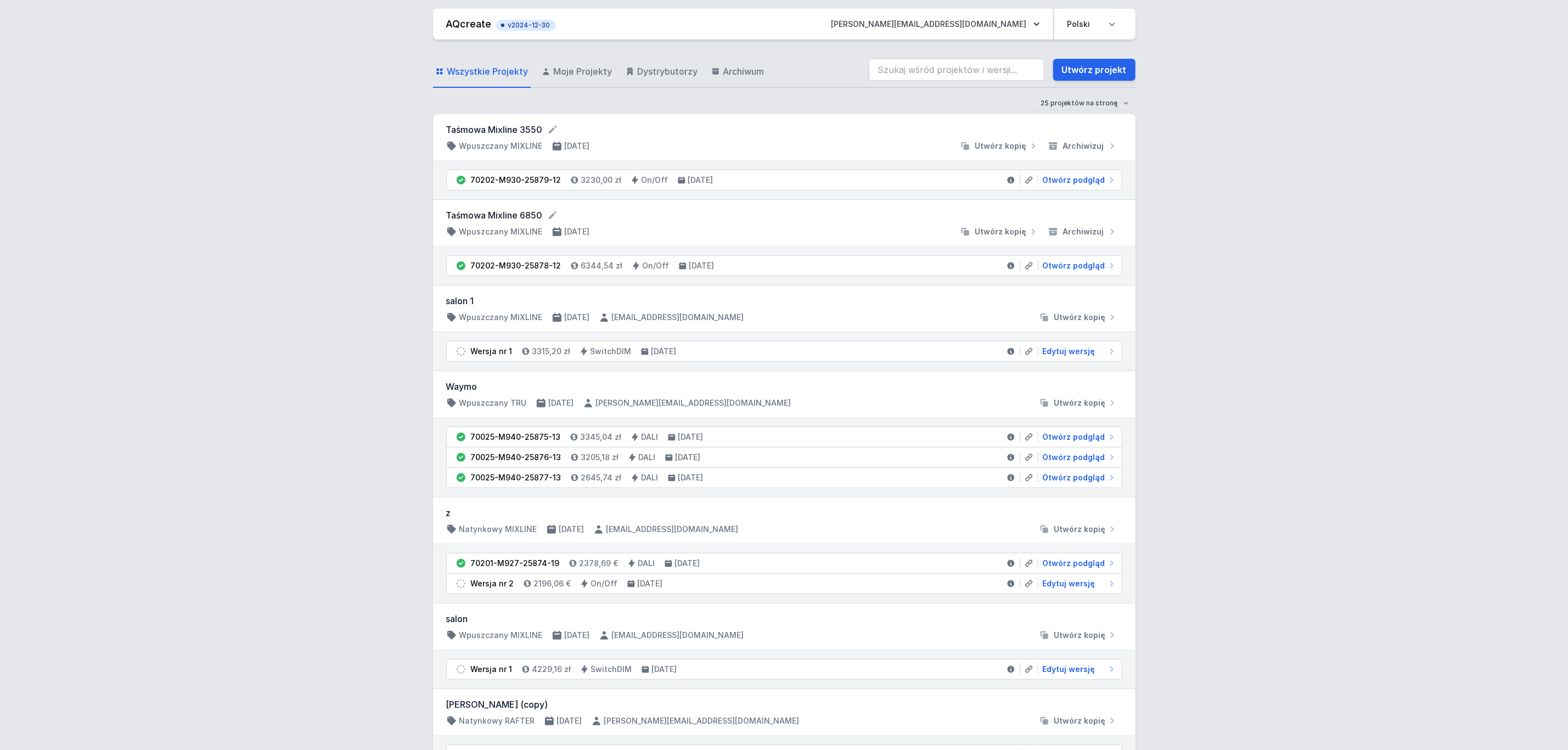
click at [1105, 66] on link "Utwórz projekt" at bounding box center [1094, 70] width 83 height 22
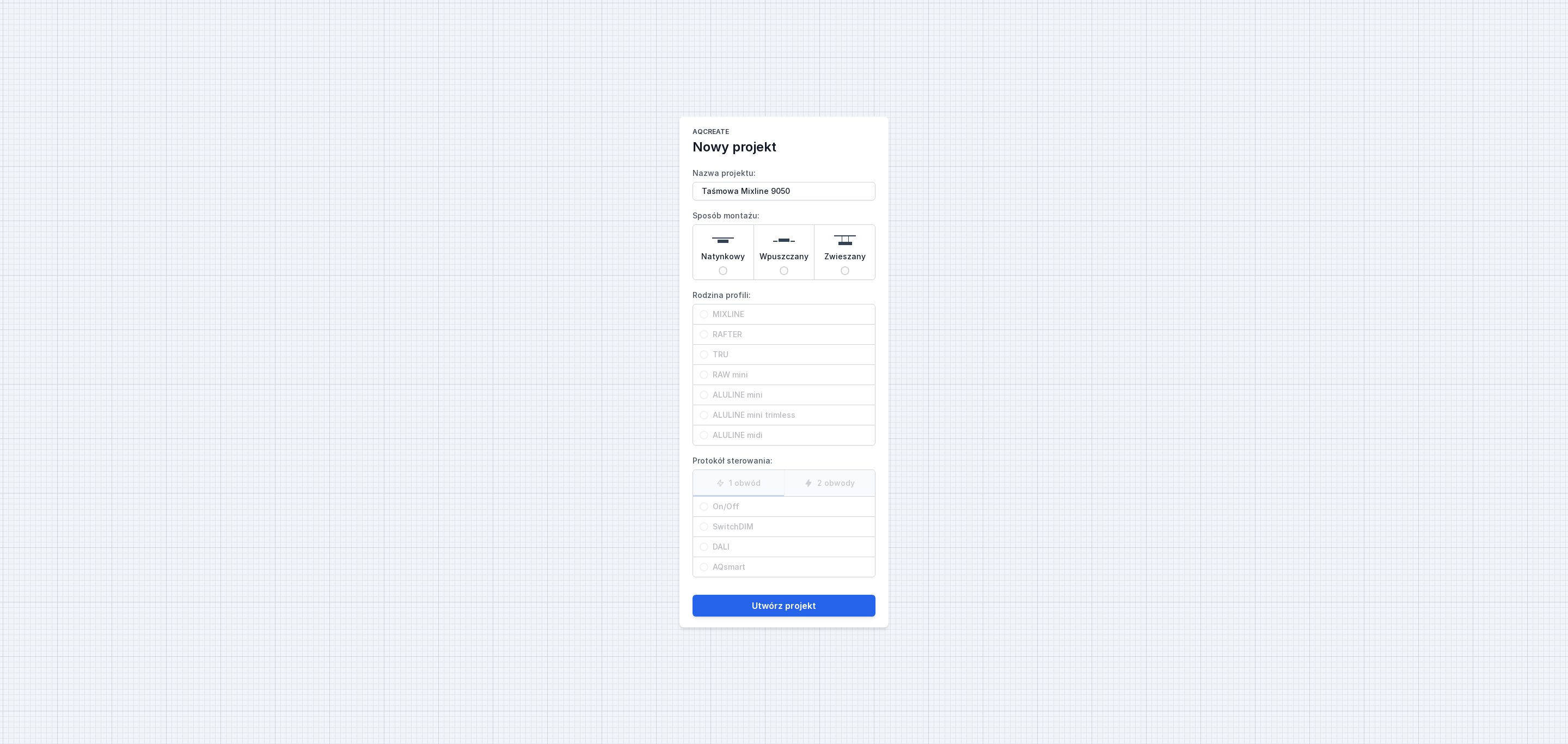
type input "Taśmowa Mixline 9050"
click at [788, 237] on img at bounding box center [784, 240] width 22 height 22
click at [788, 266] on input "Wpuszczany" at bounding box center [784, 270] width 9 height 9
radio input "true"
click at [737, 312] on span "MIXLINE" at bounding box center [788, 315] width 160 height 11
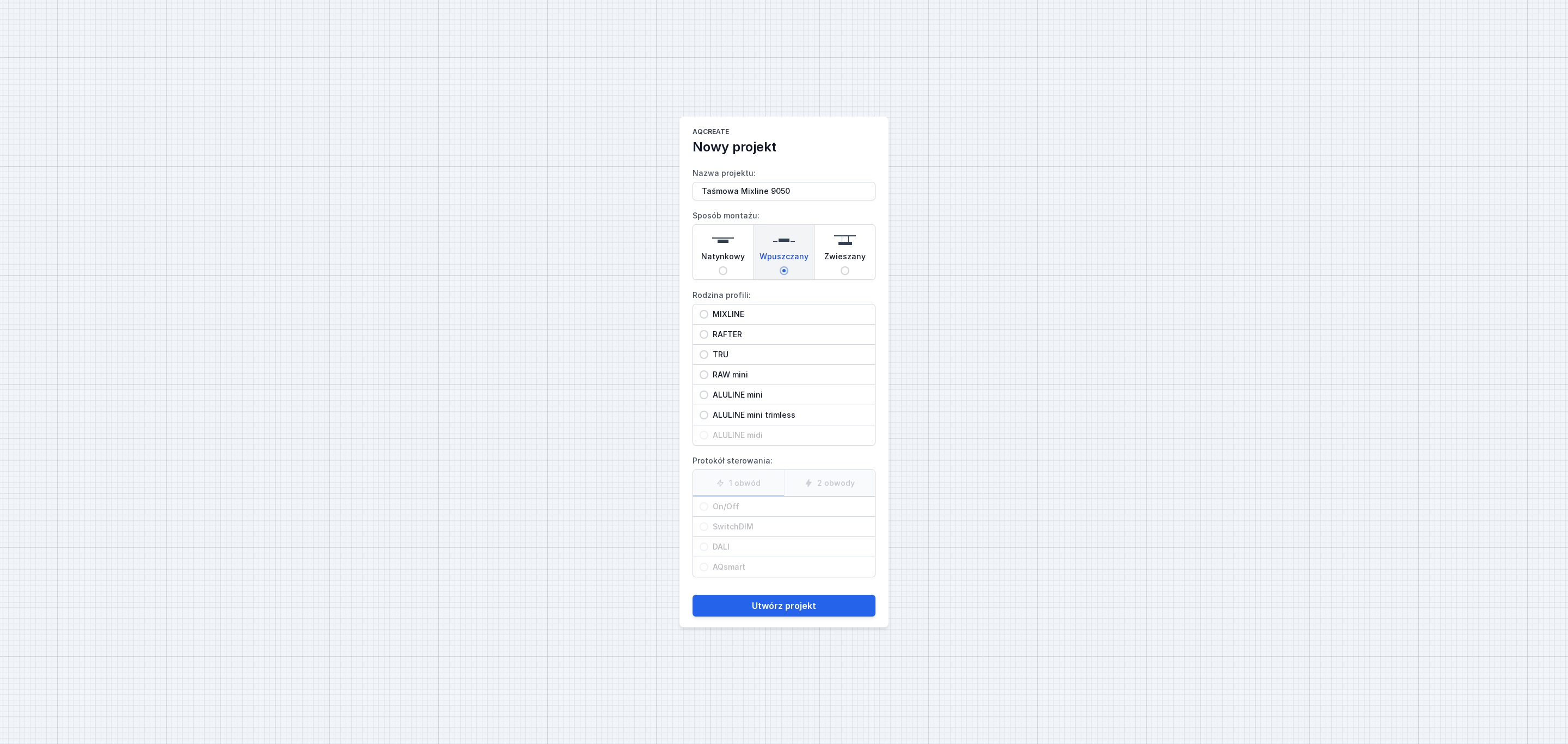
click at [708, 312] on input "MIXLINE" at bounding box center [703, 314] width 9 height 9
radio input "true"
click at [755, 483] on label "1 obwód" at bounding box center [738, 482] width 91 height 26
click at [0, 0] on input "1 obwód" at bounding box center [0, 0] width 0 height 0
click at [709, 505] on span "On/Off" at bounding box center [788, 507] width 160 height 11
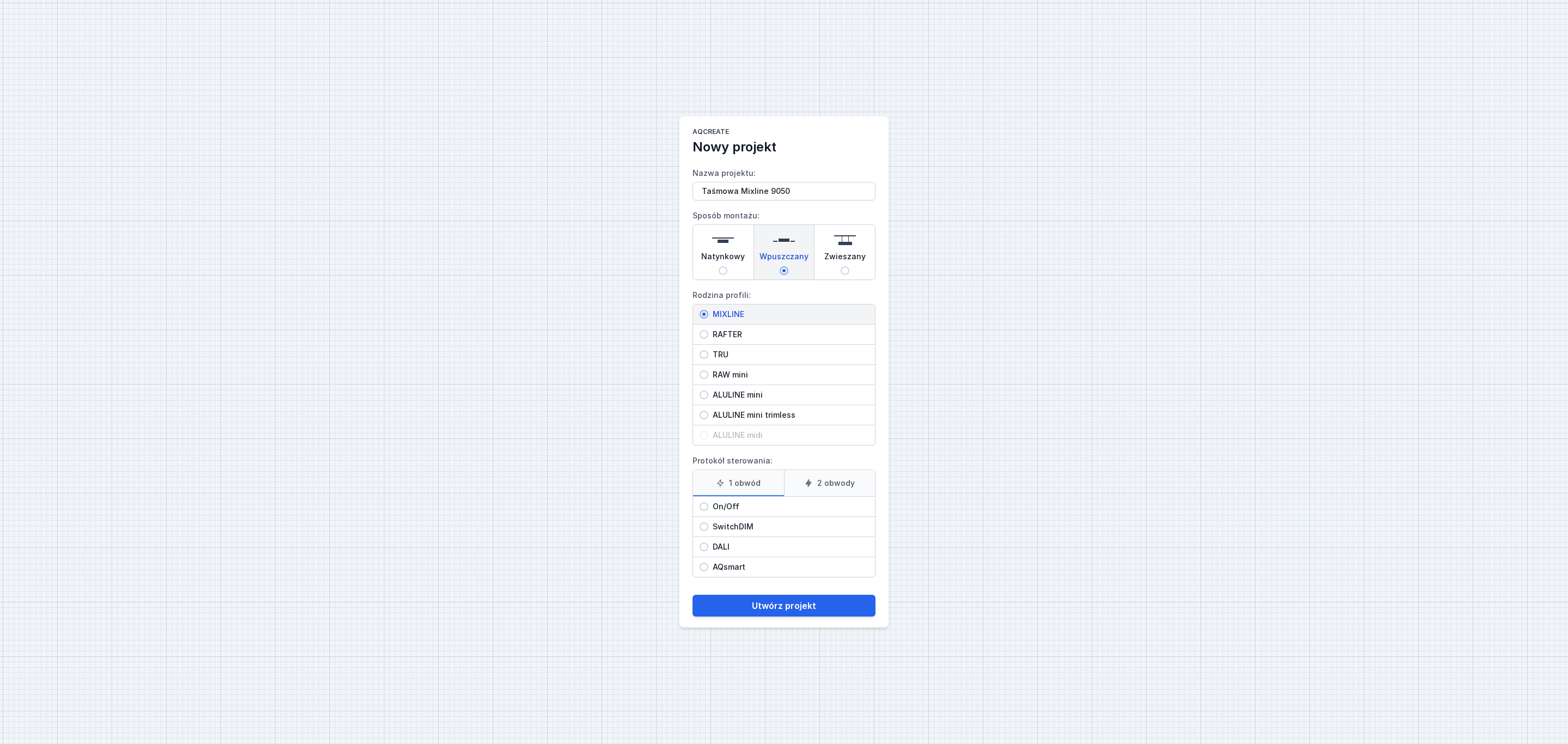
click at [708, 505] on input "On/Off" at bounding box center [703, 506] width 9 height 9
radio input "true"
click at [799, 610] on button "Utwórz projekt" at bounding box center [784, 606] width 183 height 22
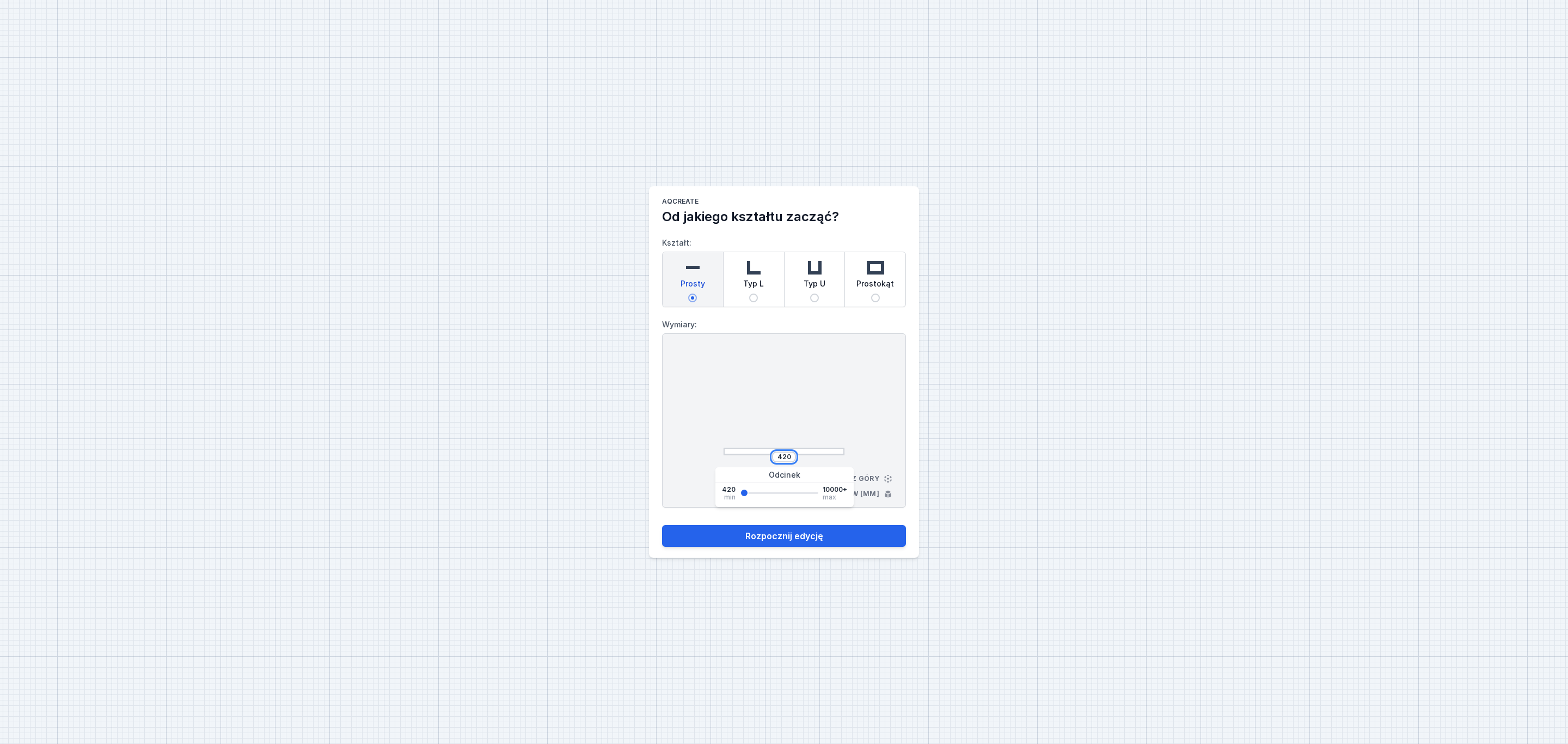
click at [789, 457] on input "420" at bounding box center [784, 457] width 17 height 9
type input "4"
type input "9050"
click at [815, 536] on button "Rozpocznij edycję" at bounding box center [784, 536] width 244 height 22
select select "3000"
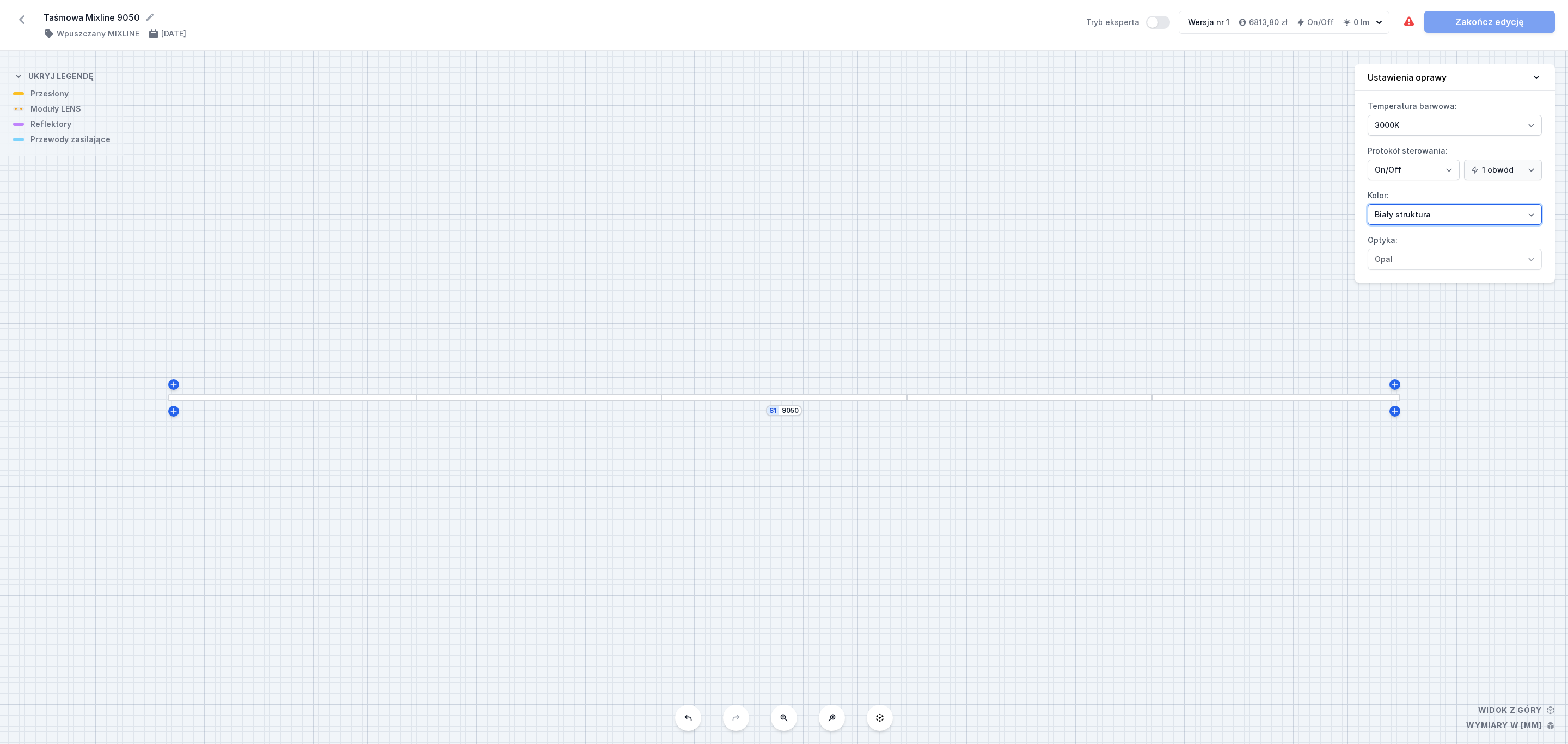
click at [1531, 215] on select "Biały struktura Czarny struktura Złoty struktura Miedziany Szary Inny (z palety…" at bounding box center [1454, 215] width 174 height 21
select select "2"
click at [1367, 206] on select "Biały struktura Czarny struktura Złoty struktura Miedziany Szary Inny (z palety…" at bounding box center [1454, 215] width 174 height 21
click at [306, 397] on div at bounding box center [293, 397] width 248 height 7
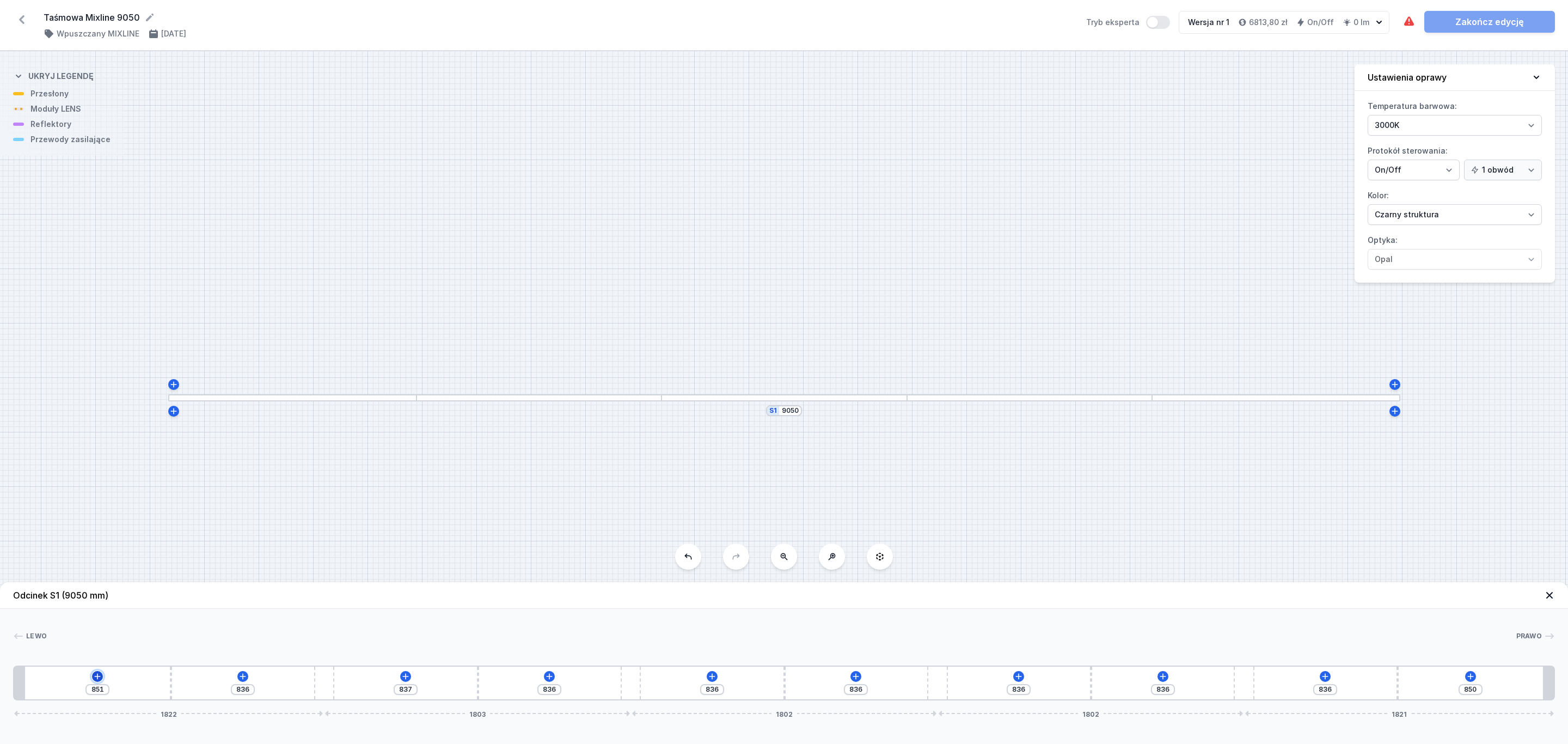
click at [93, 675] on icon at bounding box center [97, 676] width 9 height 9
click at [73, 571] on span "(6)" at bounding box center [76, 571] width 9 height 9
drag, startPoint x: 115, startPoint y: 541, endPoint x: 144, endPoint y: 553, distance: 31.4
click at [115, 539] on span "LENS module 250mm 54°" at bounding box center [97, 542] width 157 height 11
type input "601"
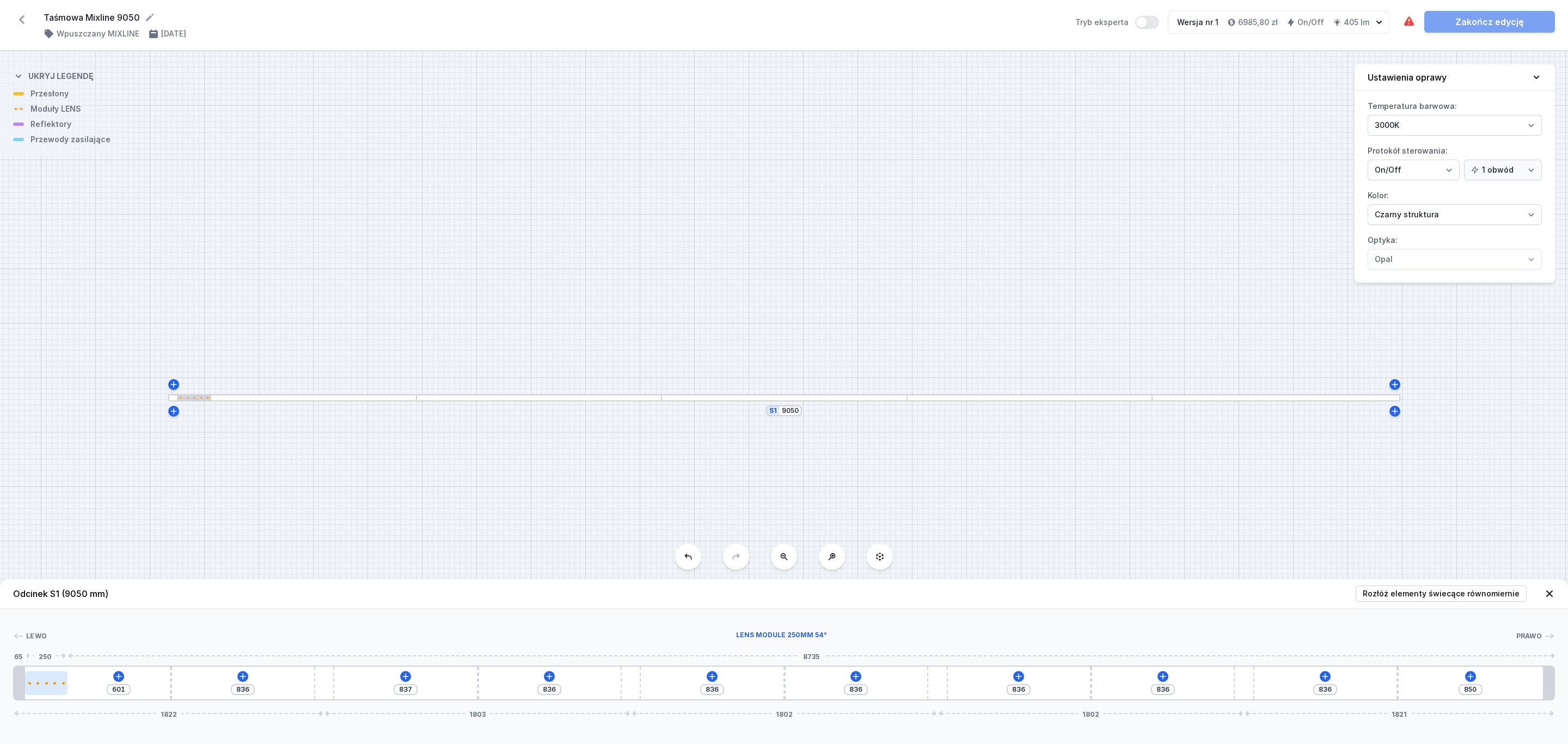
click at [53, 690] on div at bounding box center [46, 682] width 42 height 24
select select "1604"
click at [69, 650] on icon at bounding box center [70, 651] width 6 height 6
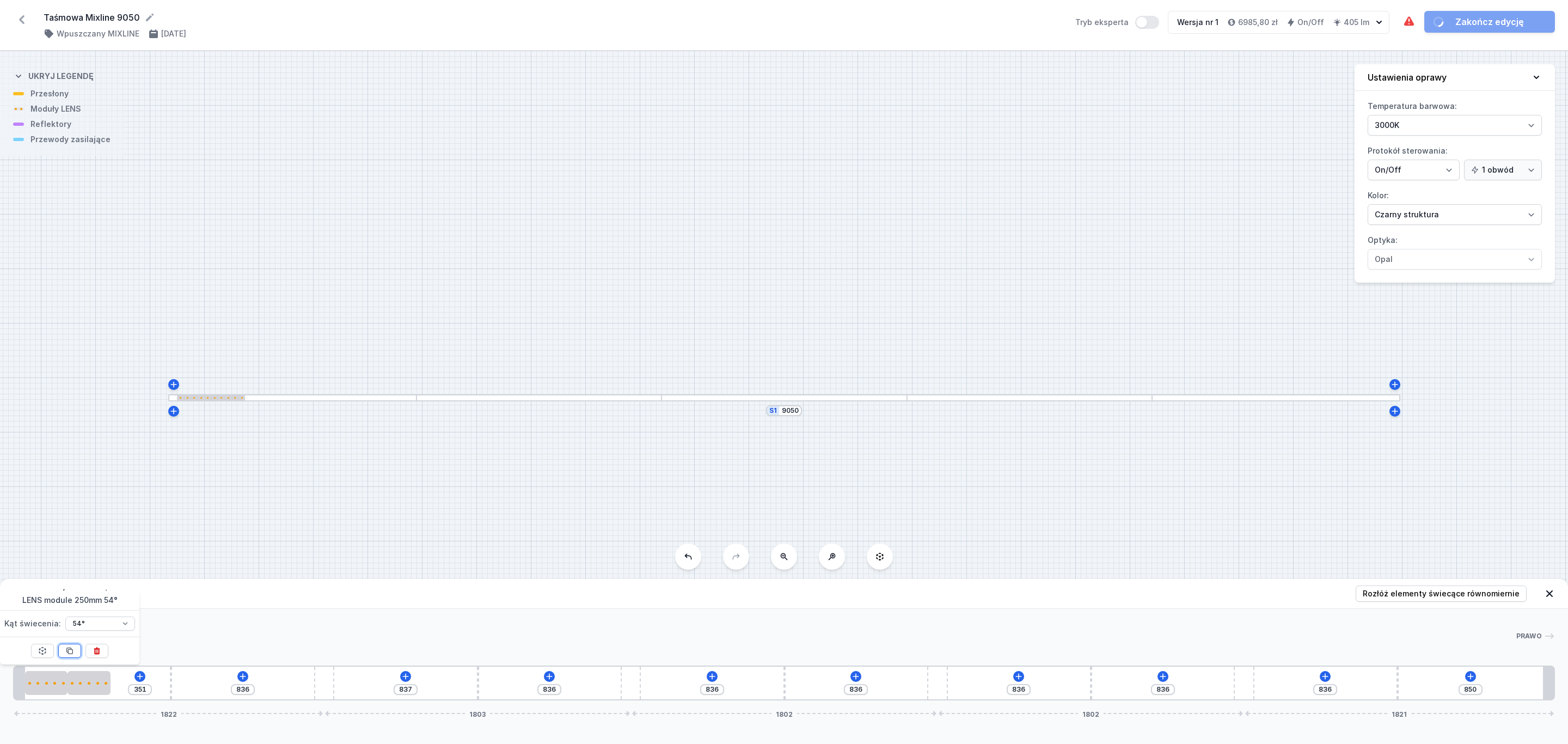
type input "101"
click at [69, 650] on icon at bounding box center [70, 651] width 6 height 6
type input "86"
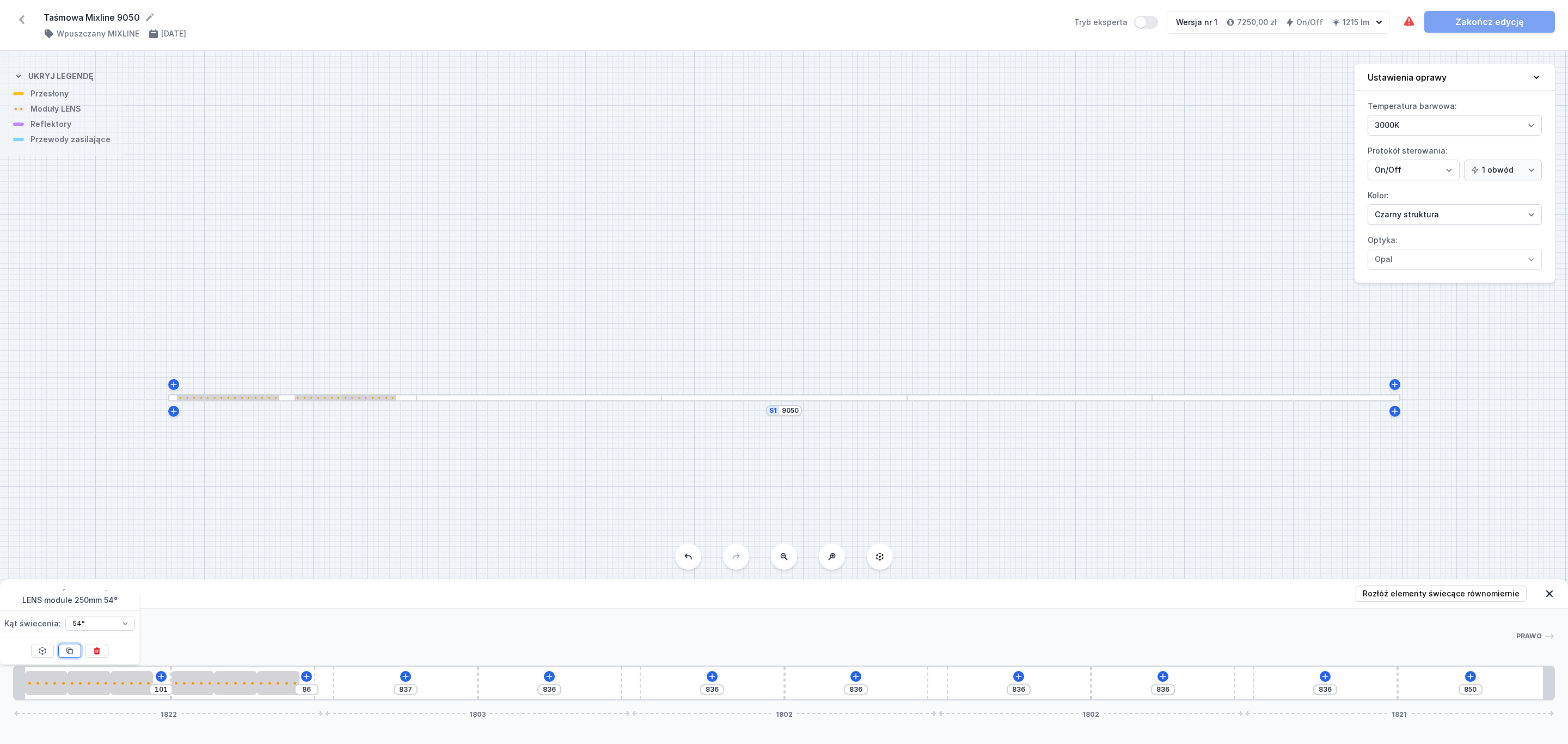
click at [69, 650] on icon at bounding box center [70, 651] width 6 height 6
type input "87"
click at [1442, 595] on span "Rozłóż elementy świecące równomiernie" at bounding box center [1441, 593] width 157 height 11
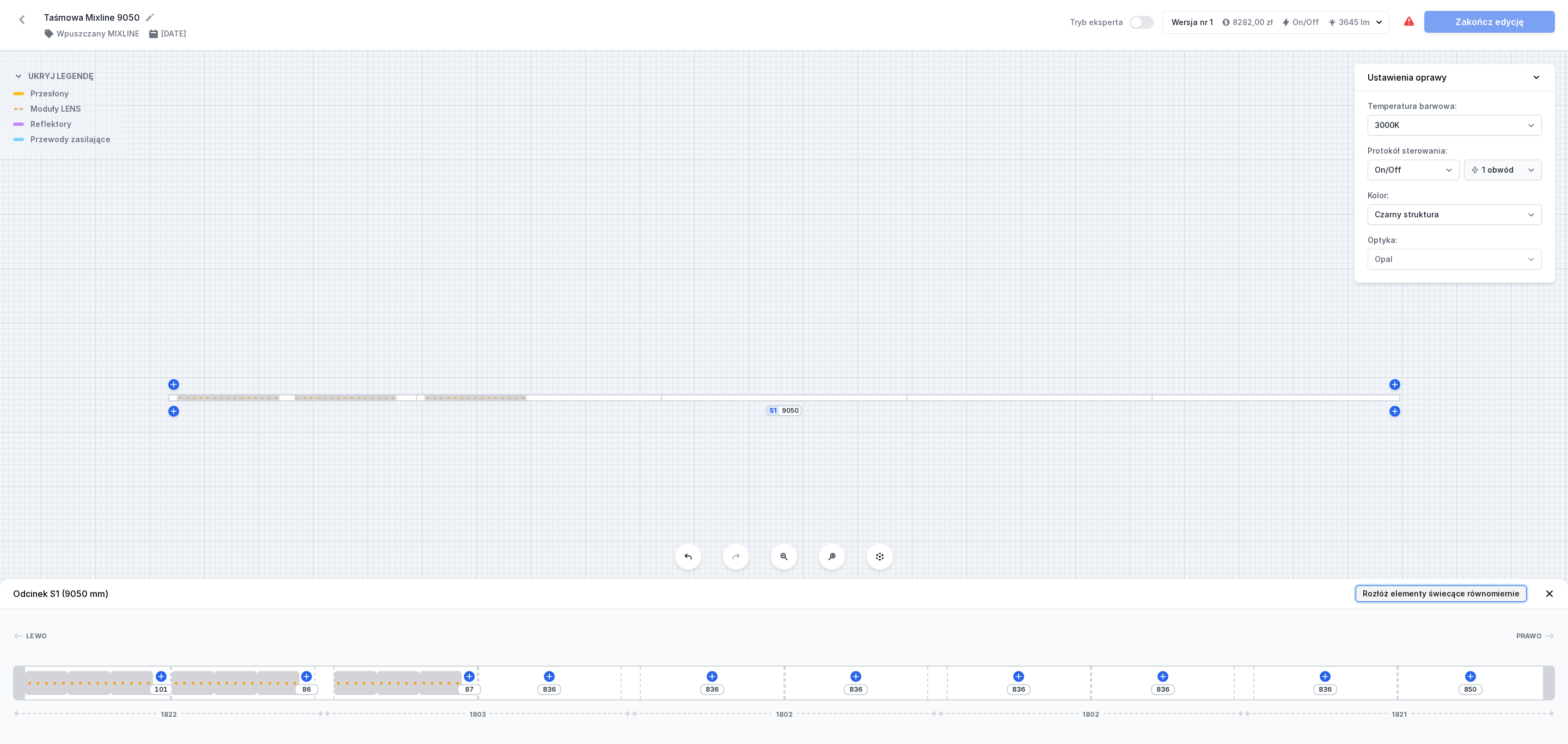
type input "659"
type input "615"
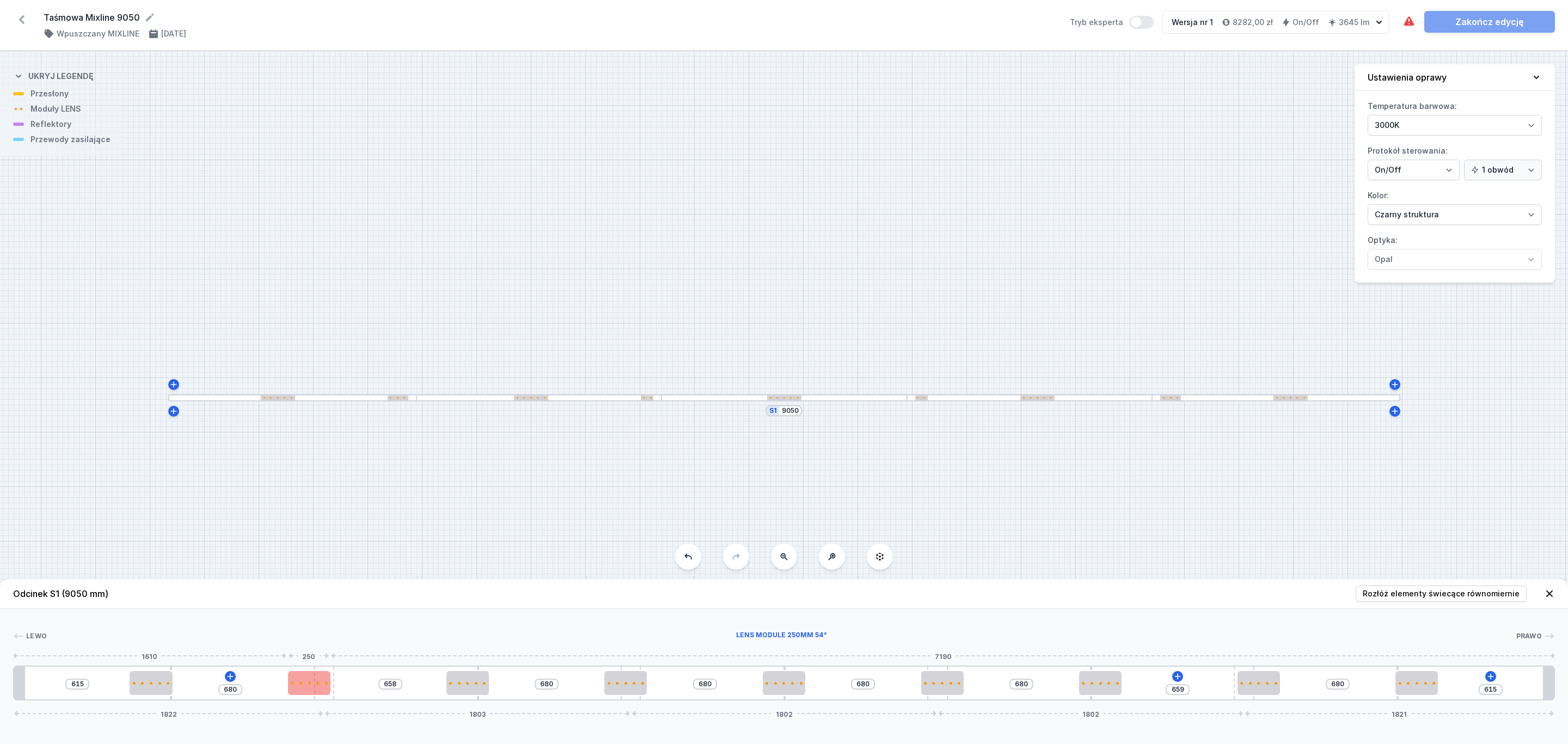
type input "582"
drag, startPoint x: 315, startPoint y: 680, endPoint x: 294, endPoint y: 680, distance: 21.0
click at [294, 680] on div at bounding box center [292, 682] width 42 height 24
type input "628"
type input "710"
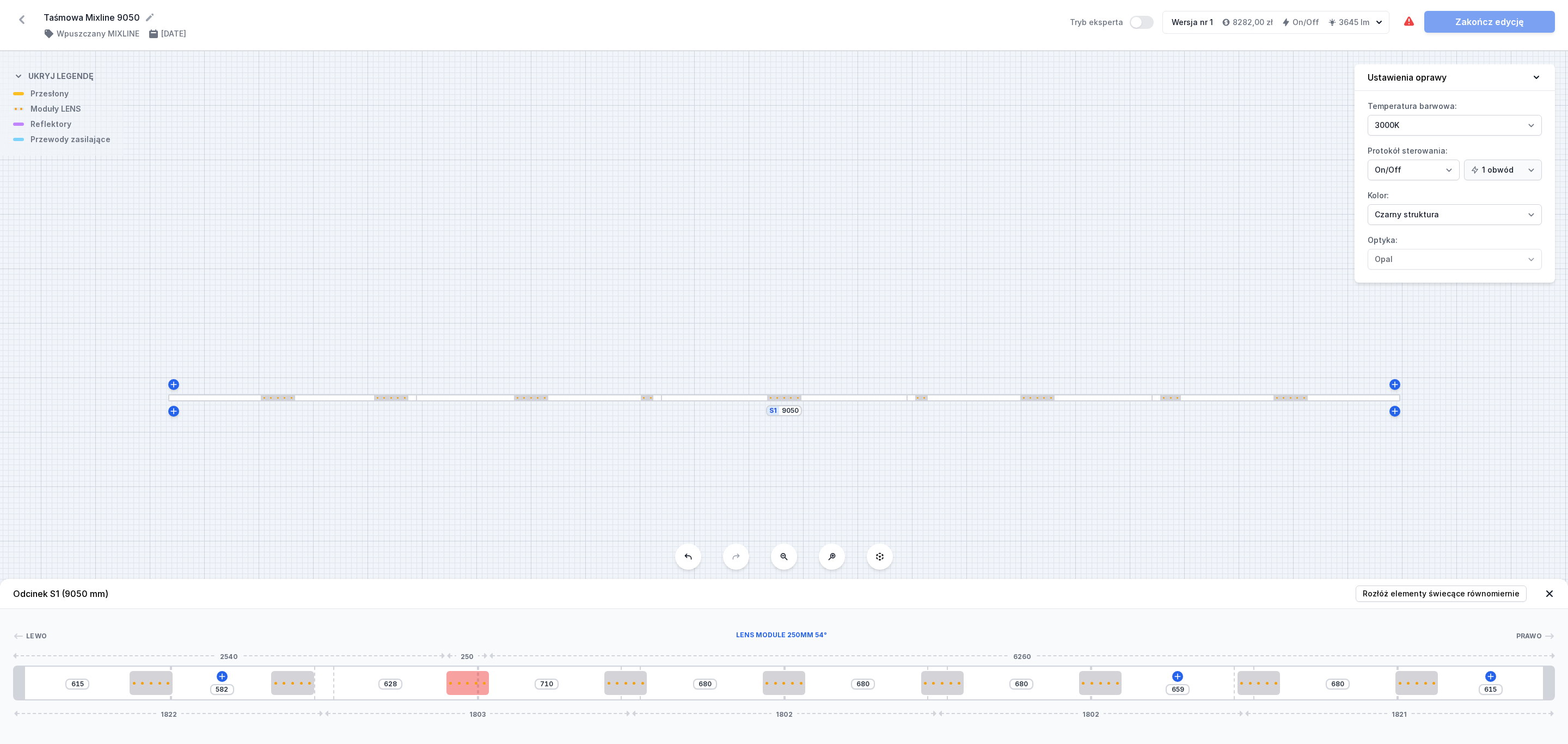
type input "615"
type input "723"
type input "596"
type input "741"
type input "587"
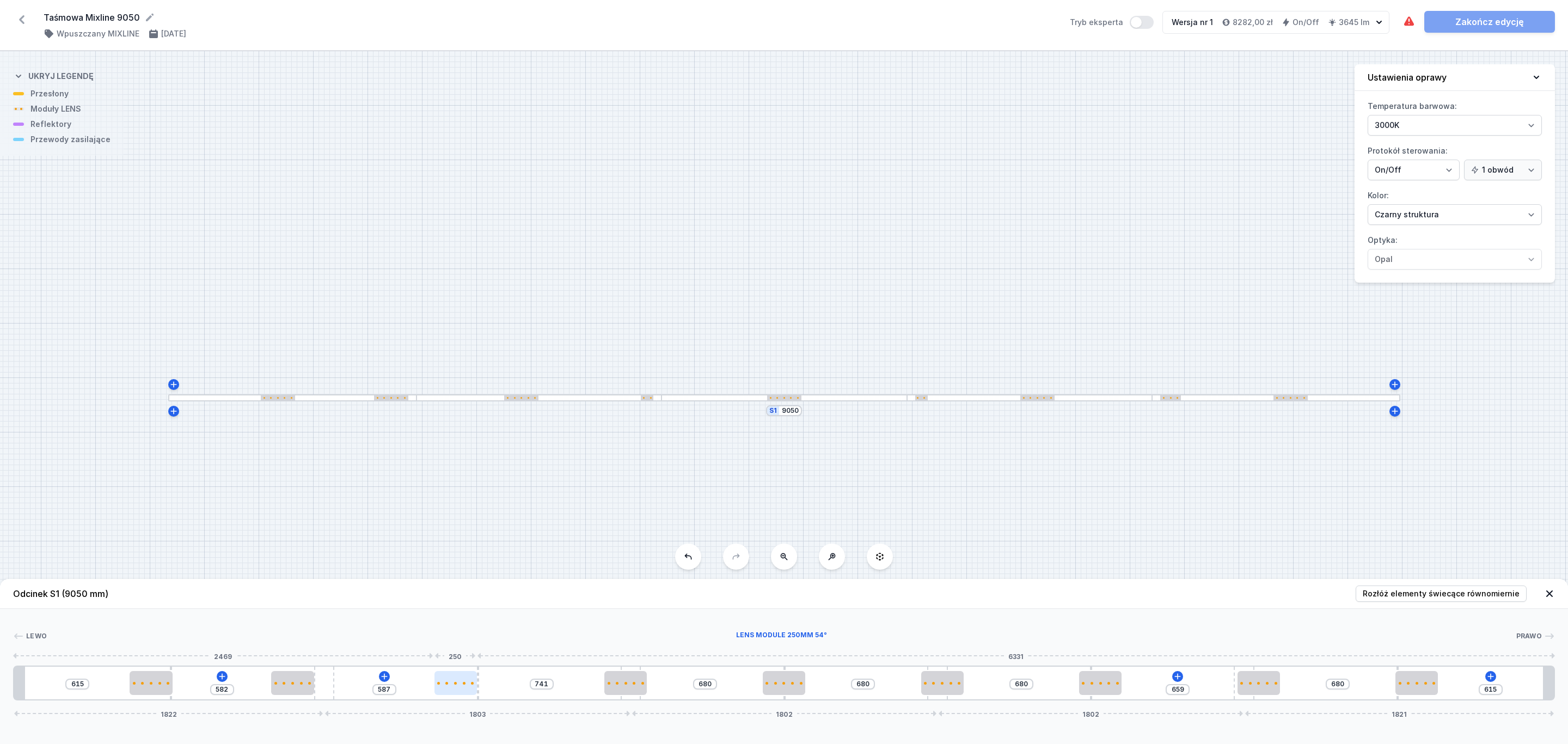
drag, startPoint x: 471, startPoint y: 683, endPoint x: 454, endPoint y: 683, distance: 17.0
click at [454, 683] on div at bounding box center [456, 682] width 42 height 2
type input "586"
drag, startPoint x: 628, startPoint y: 683, endPoint x: 611, endPoint y: 685, distance: 17.1
click at [611, 685] on div at bounding box center [599, 682] width 42 height 24
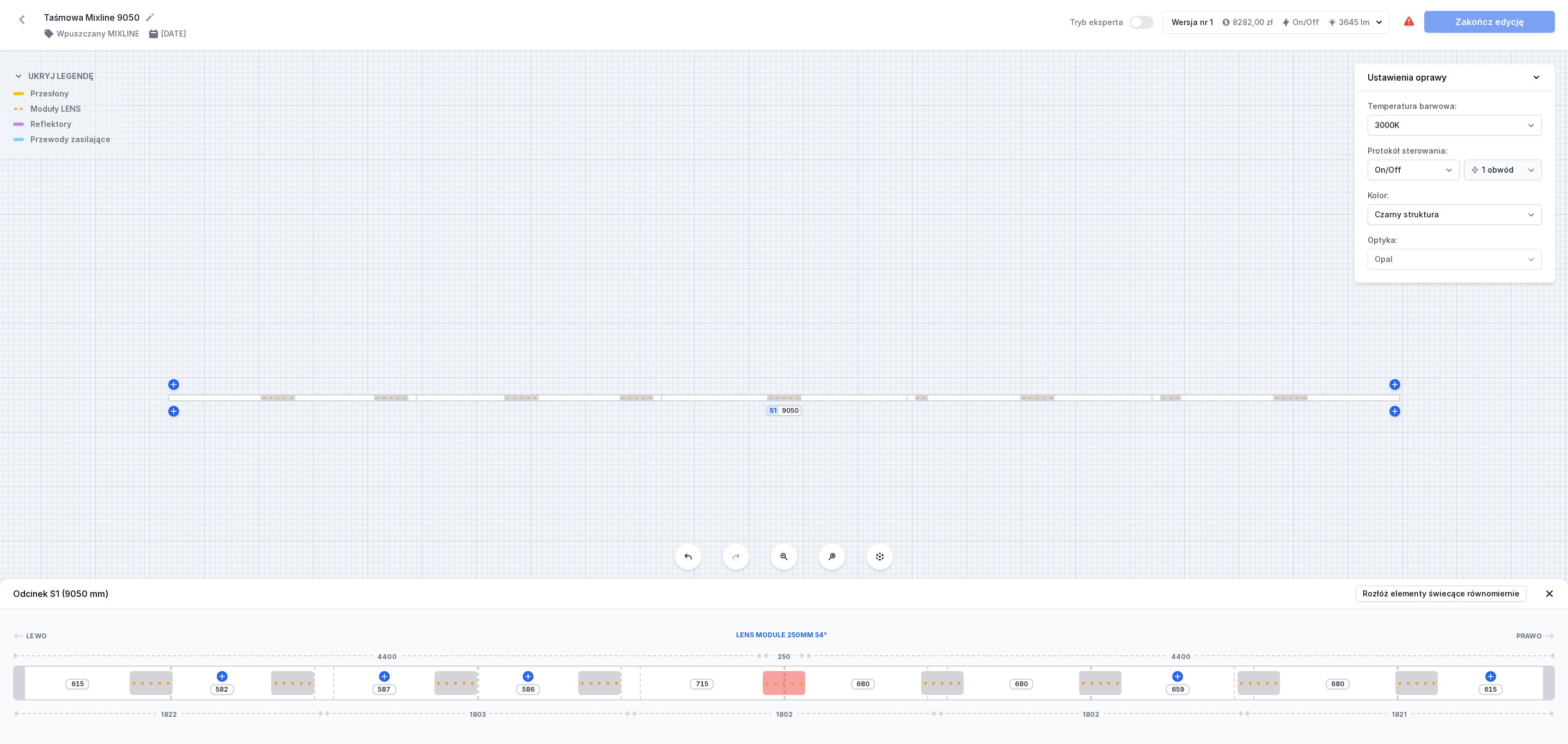
type input "688"
type input "707"
type input "640"
type input "755"
type input "630"
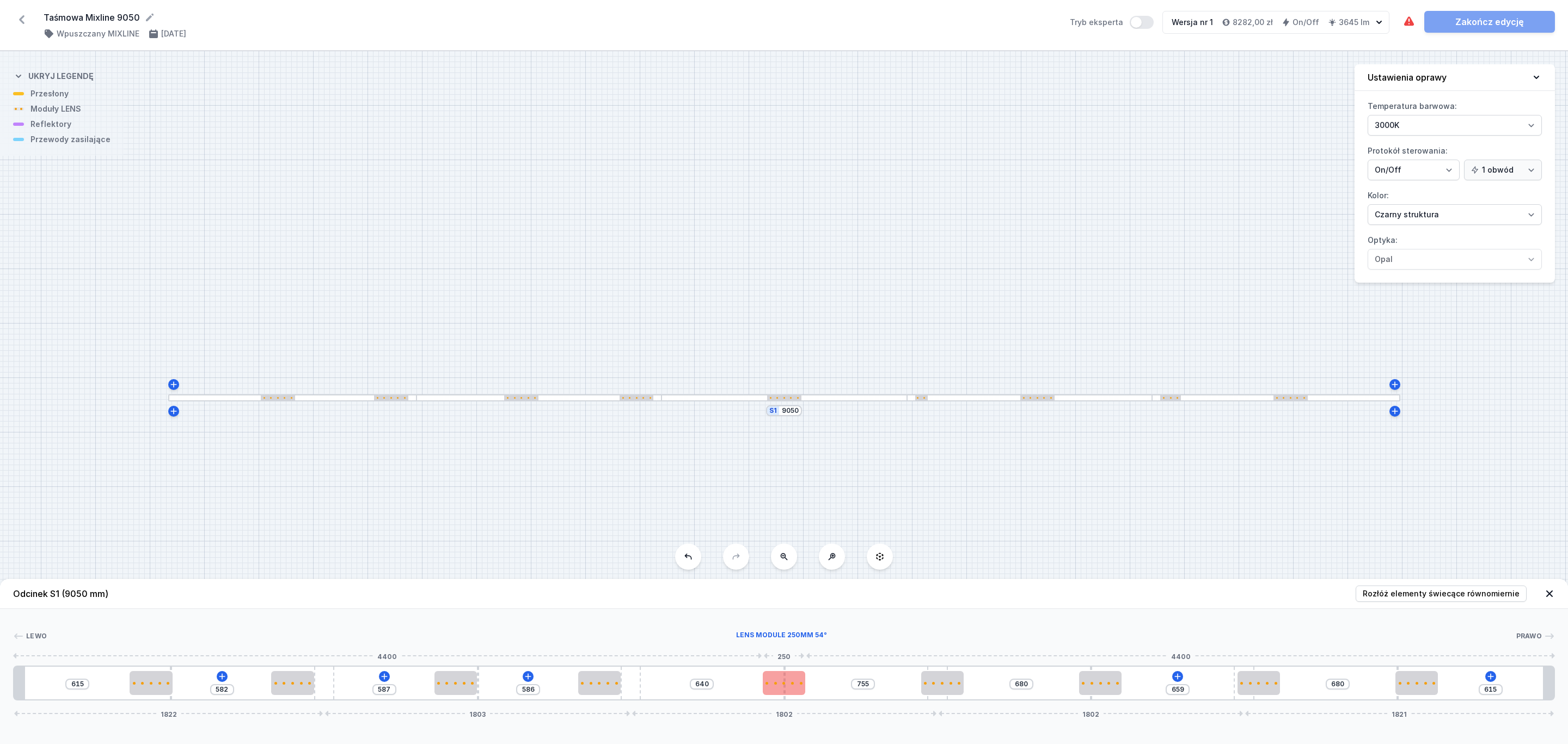
type input "765"
type input "614"
type input "781"
type input "611"
type input "784"
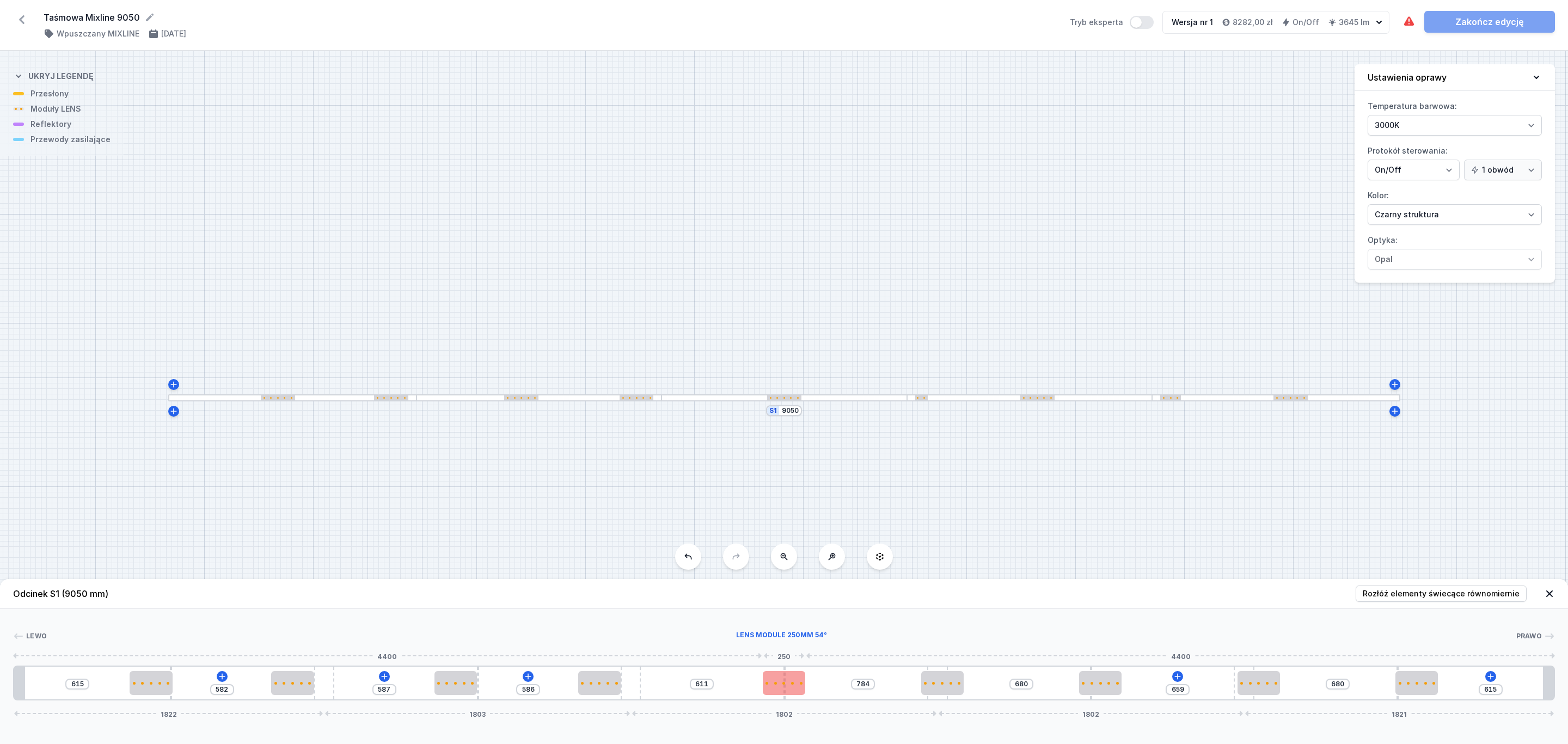
type input "605"
type input "790"
type input "602"
type input "793"
type input "595"
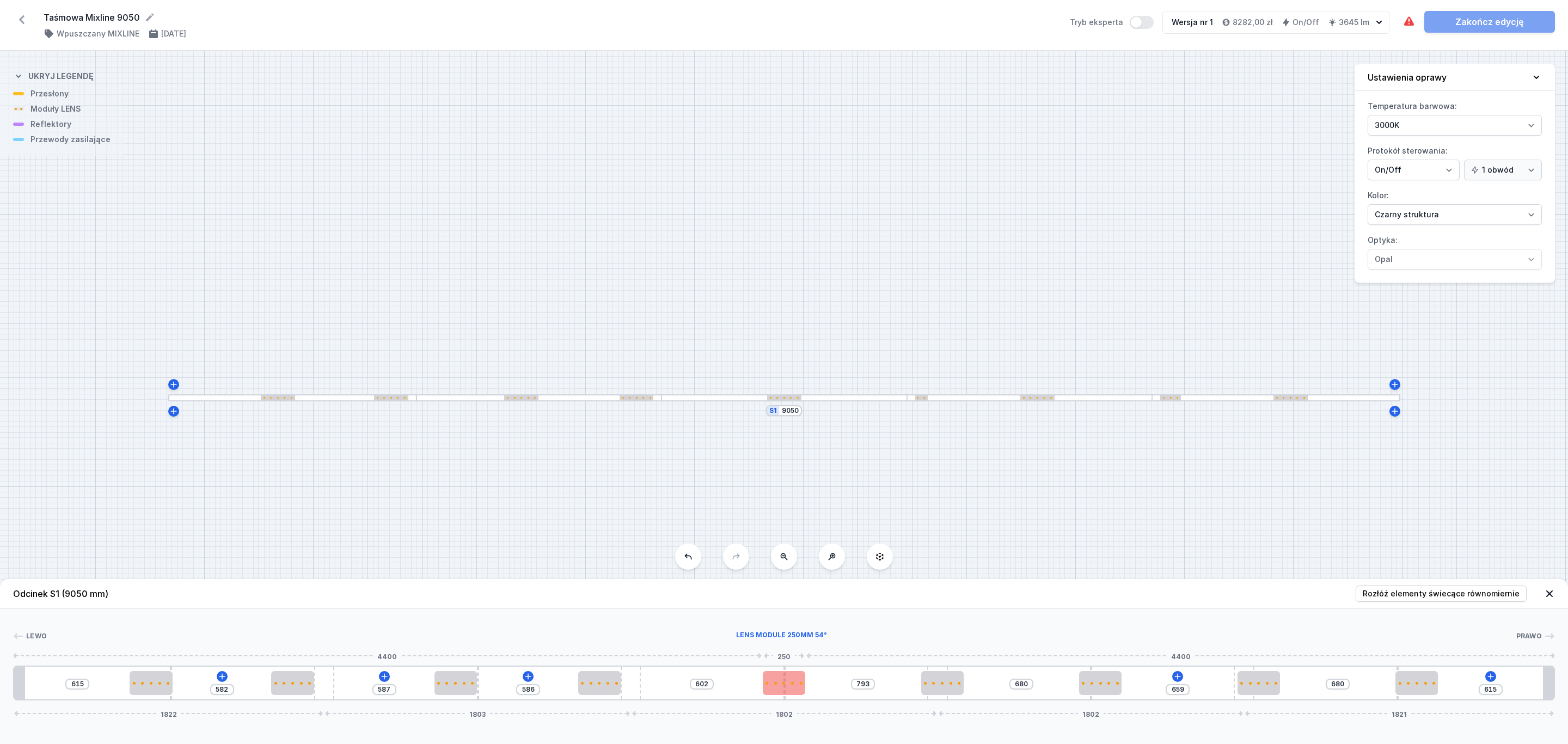
type input "799"
type input "586"
drag, startPoint x: 786, startPoint y: 685, endPoint x: 764, endPoint y: 685, distance: 22.0
click at [764, 685] on div at bounding box center [762, 682] width 42 height 24
type input "586"
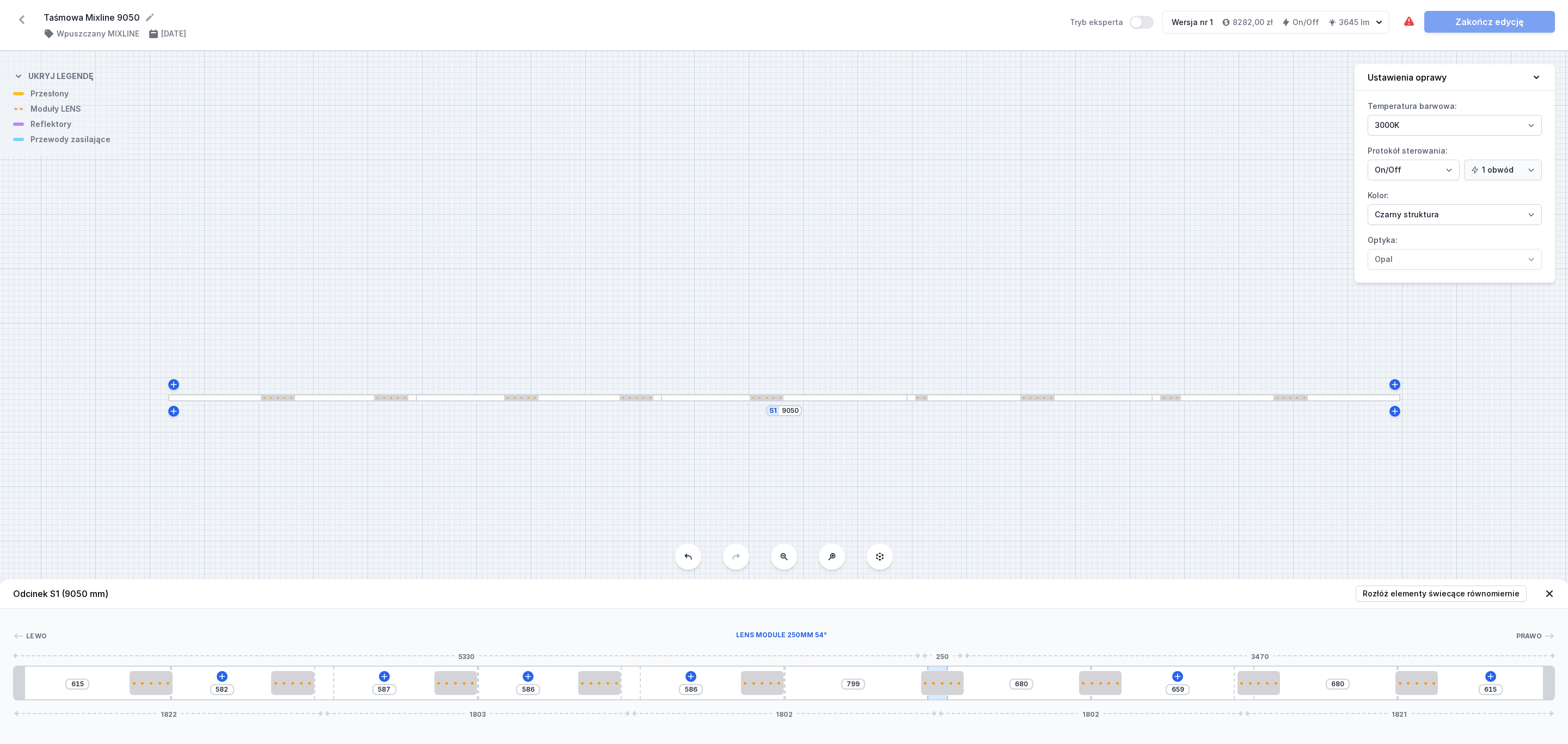
type input "773"
drag, startPoint x: 942, startPoint y: 683, endPoint x: 922, endPoint y: 689, distance: 20.9
click at [916, 686] on div at bounding box center [905, 682] width 42 height 24
type input "703"
type input "729"
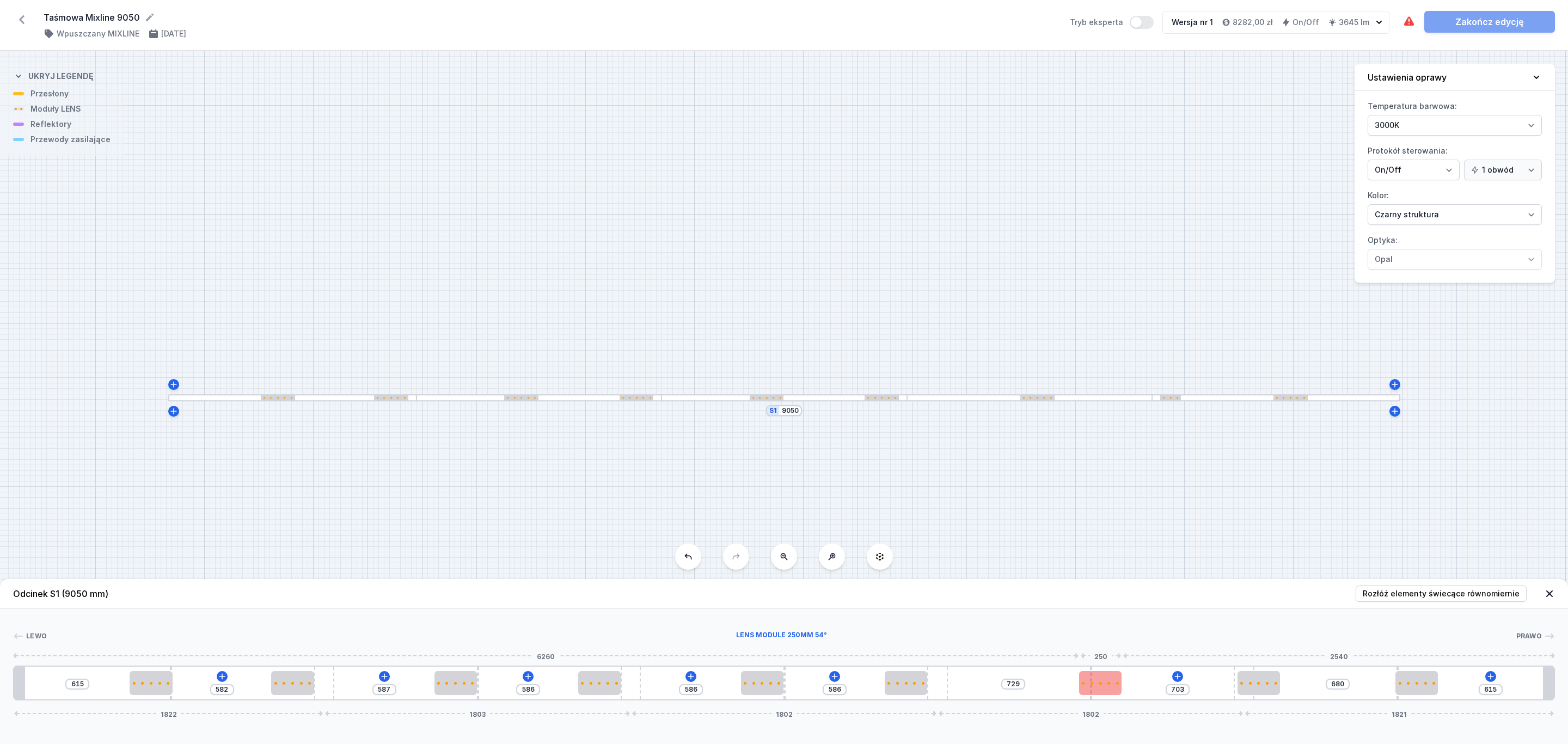
type input "731"
type input "701"
type input "751"
type input "681"
type input "827"
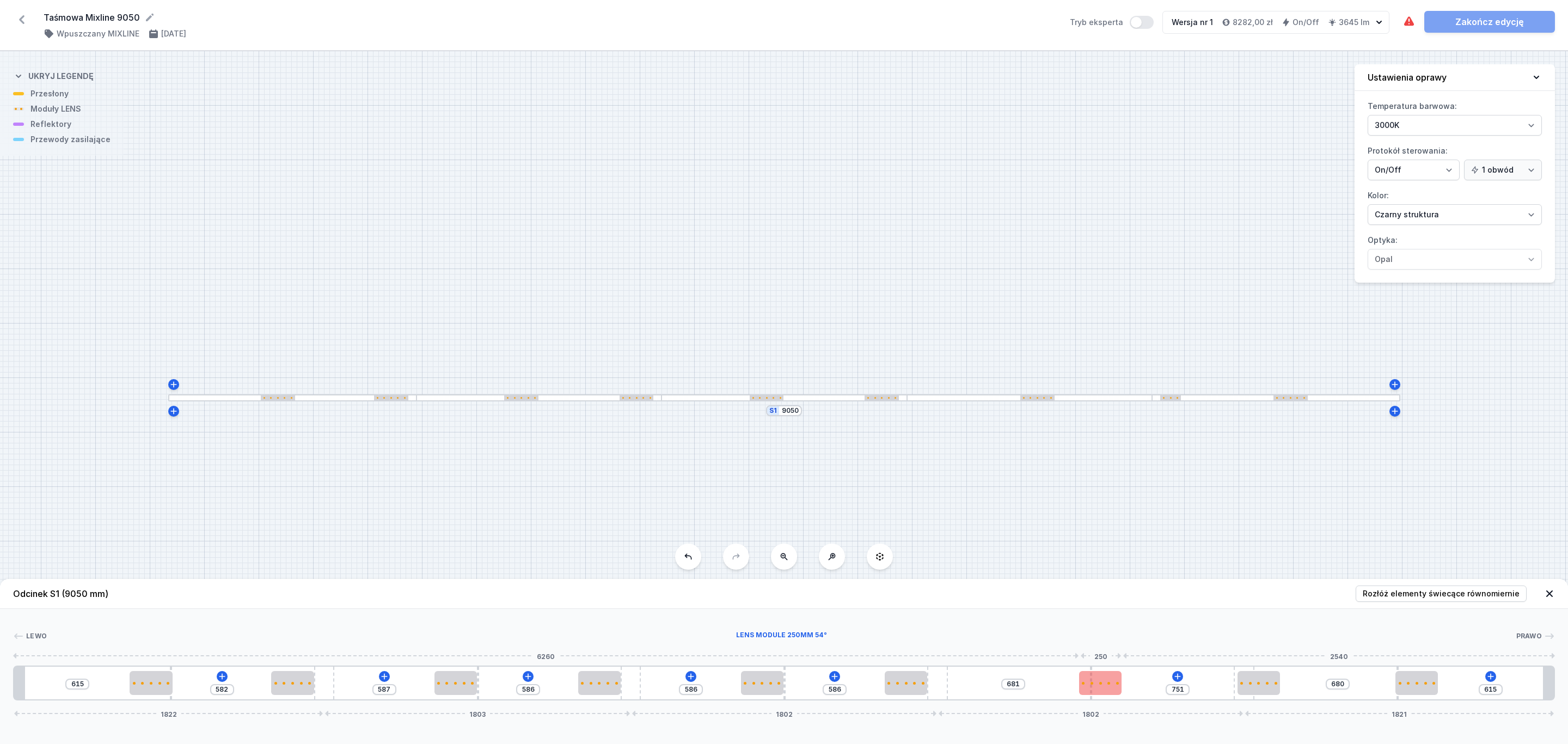
type input "605"
type input "836"
type input "586"
drag, startPoint x: 1112, startPoint y: 678, endPoint x: 1083, endPoint y: 682, distance: 29.3
click at [1083, 682] on div at bounding box center [1068, 682] width 42 height 24
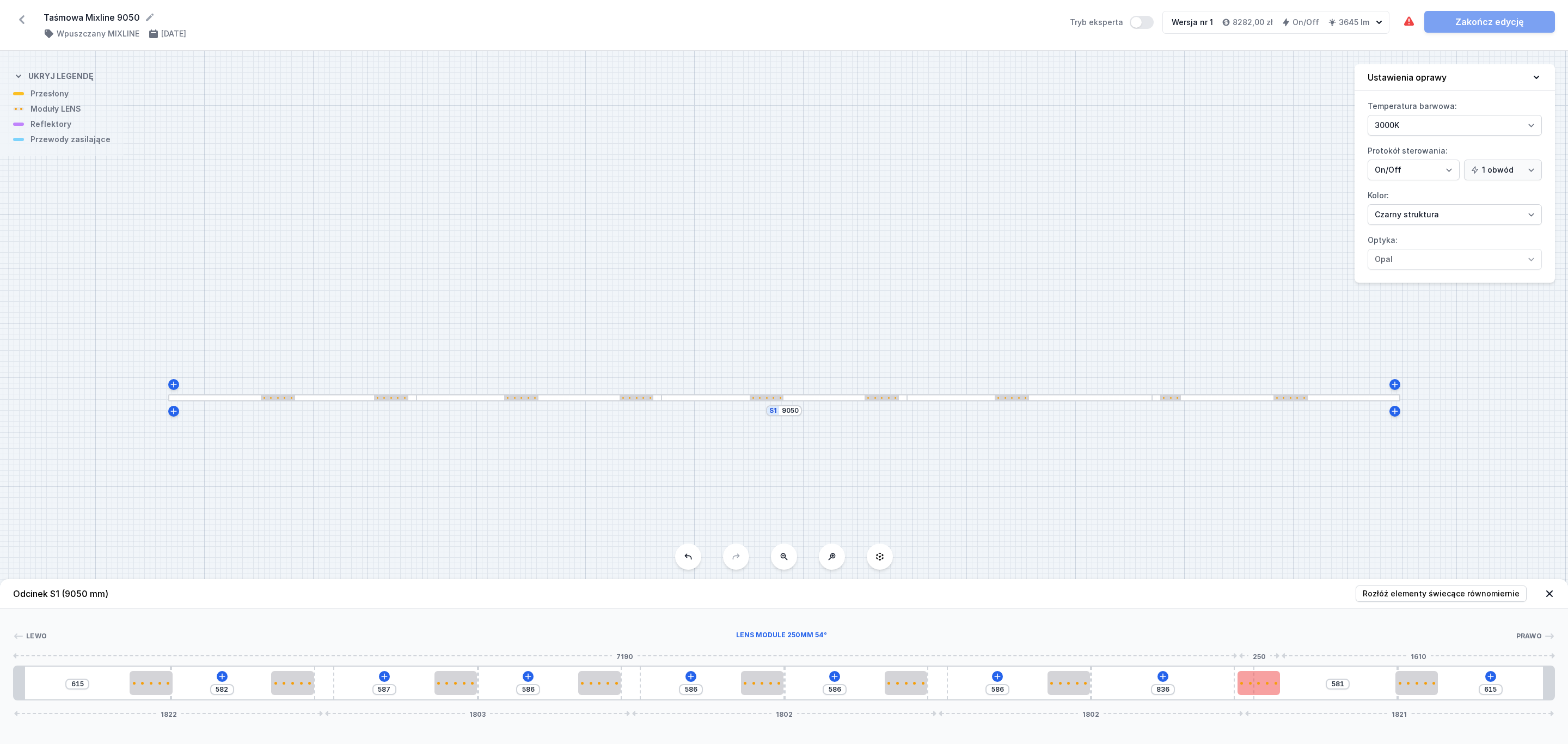
type input "831"
drag, startPoint x: 1252, startPoint y: 686, endPoint x: 1214, endPoint y: 685, distance: 38.0
click at [1214, 685] on div at bounding box center [1212, 682] width 42 height 24
type input "666"
type input "780"
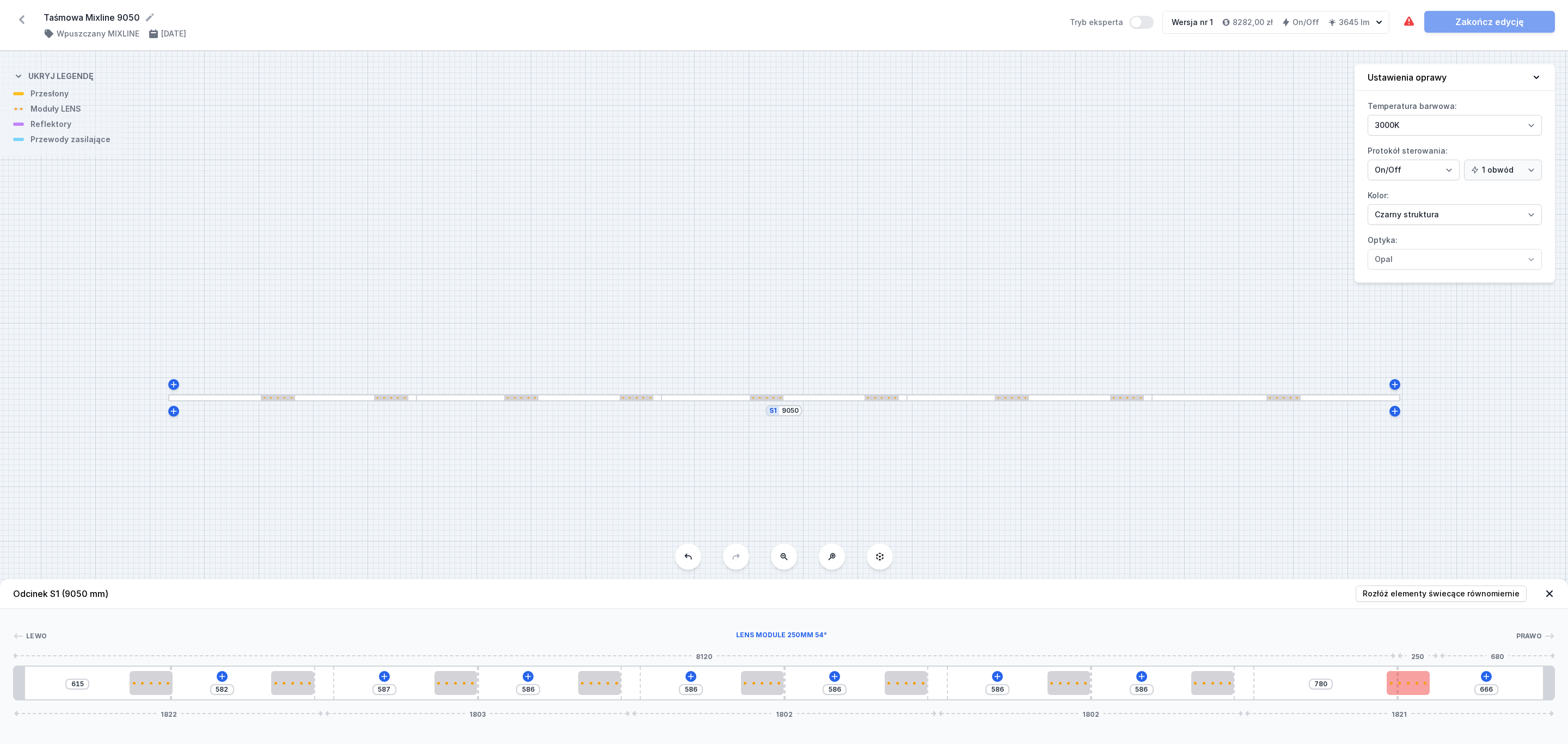
type input "669"
type input "777"
type input "685"
type input "761"
type input "698"
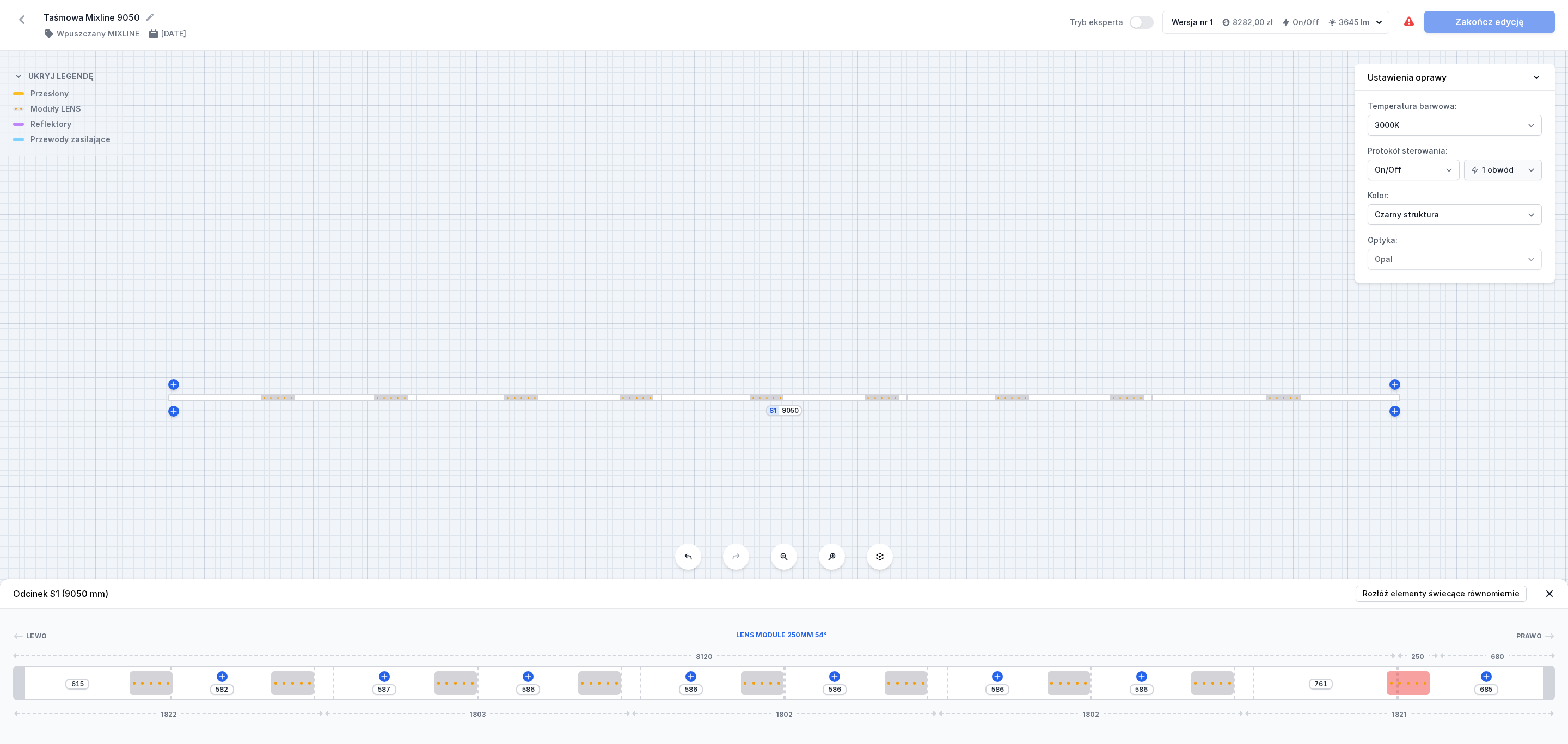
type input "748"
type input "717"
type input "729"
type input "733"
type input "713"
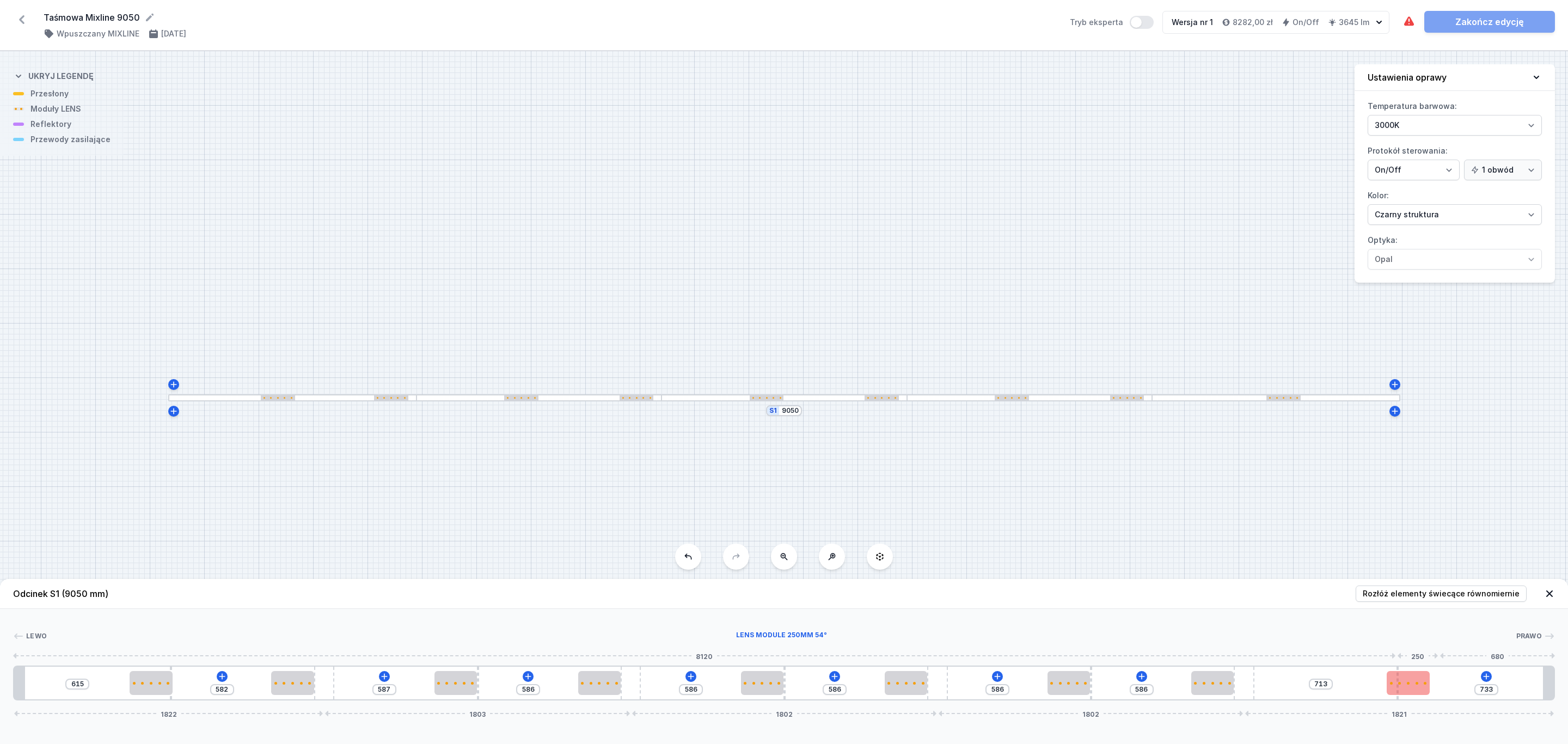
type input "742"
type input "704"
type input "752"
type input "694"
type input "764"
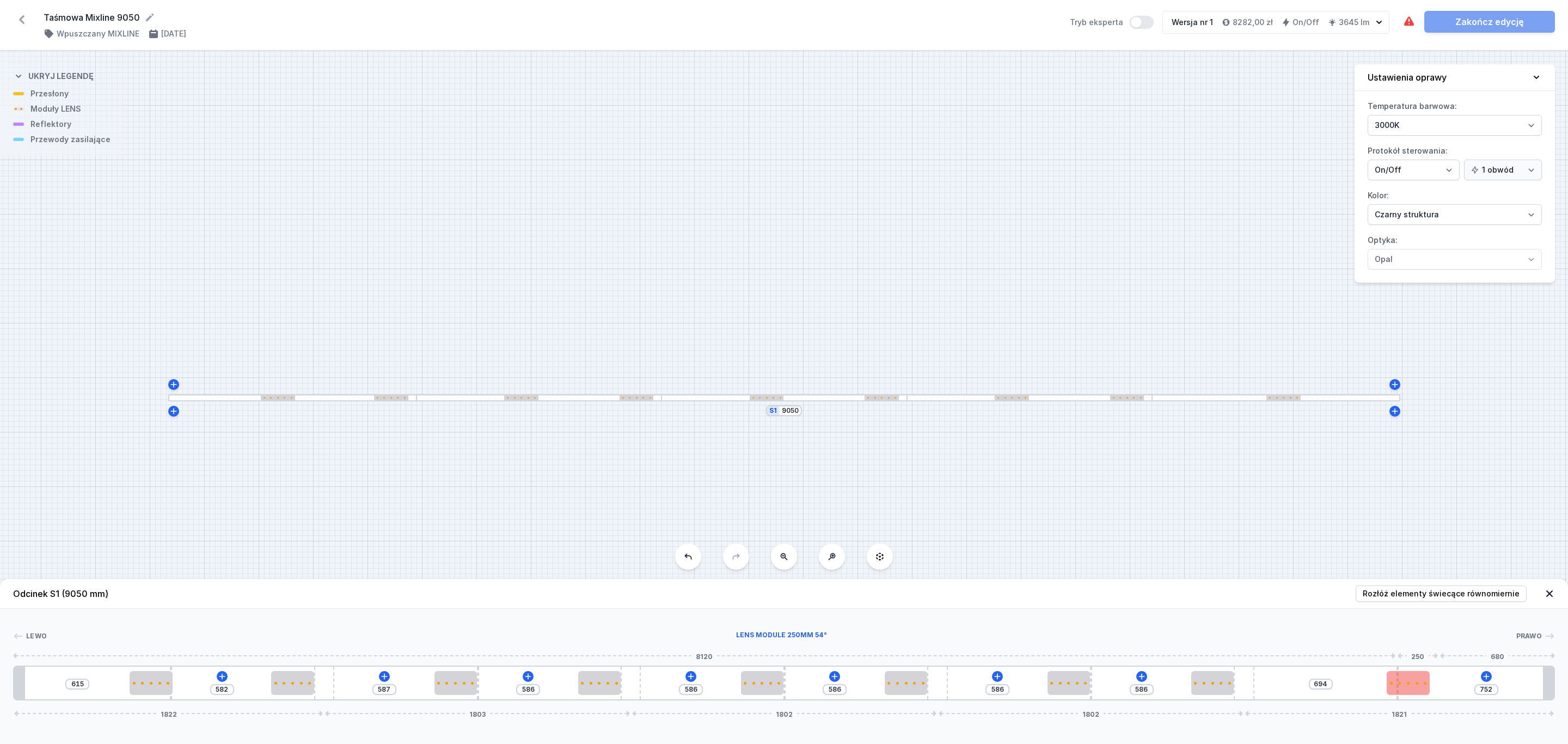
type input "682"
type input "780"
type input "666"
type input "793"
type input "653"
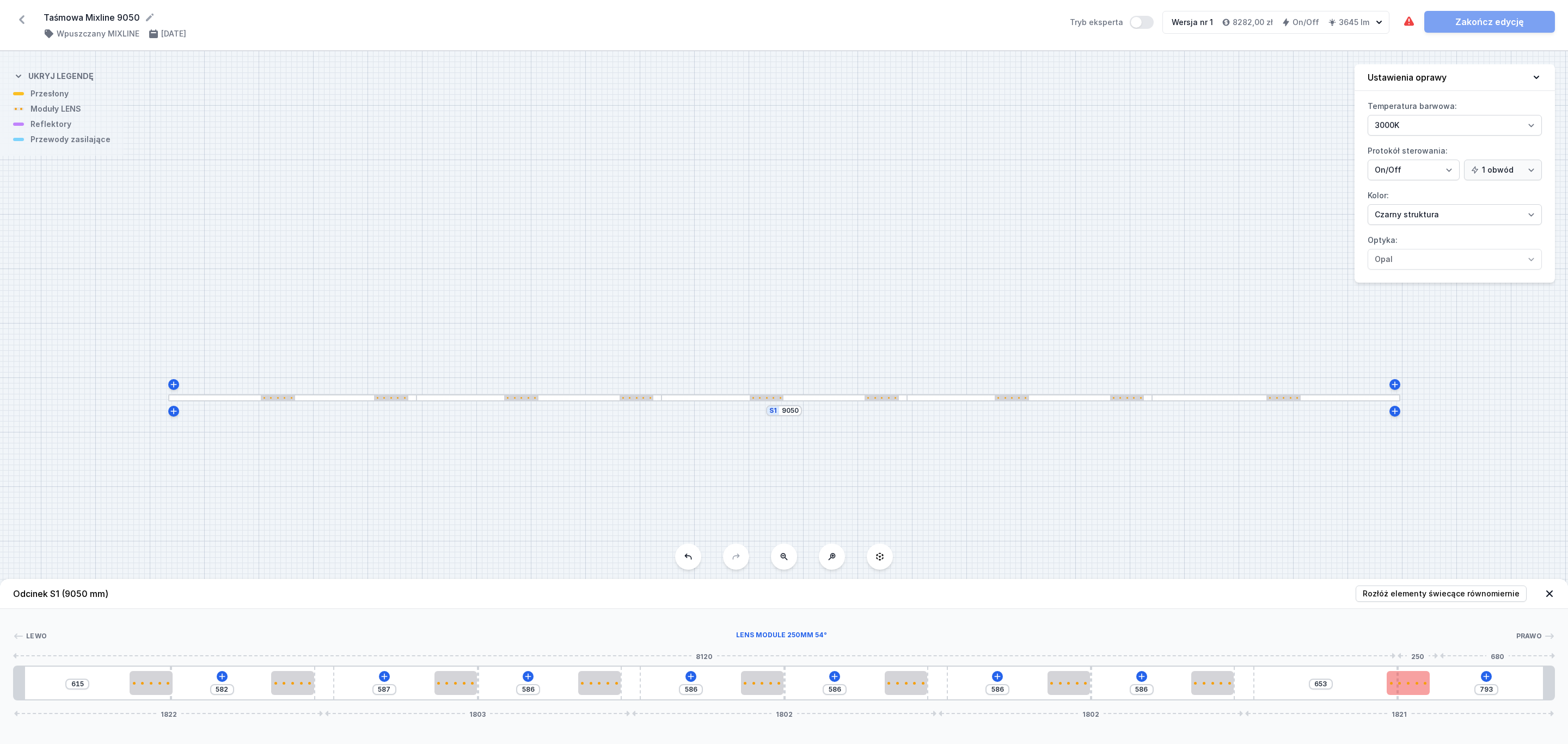
type input "809"
type input "637"
type input "819"
type input "627"
type input "822"
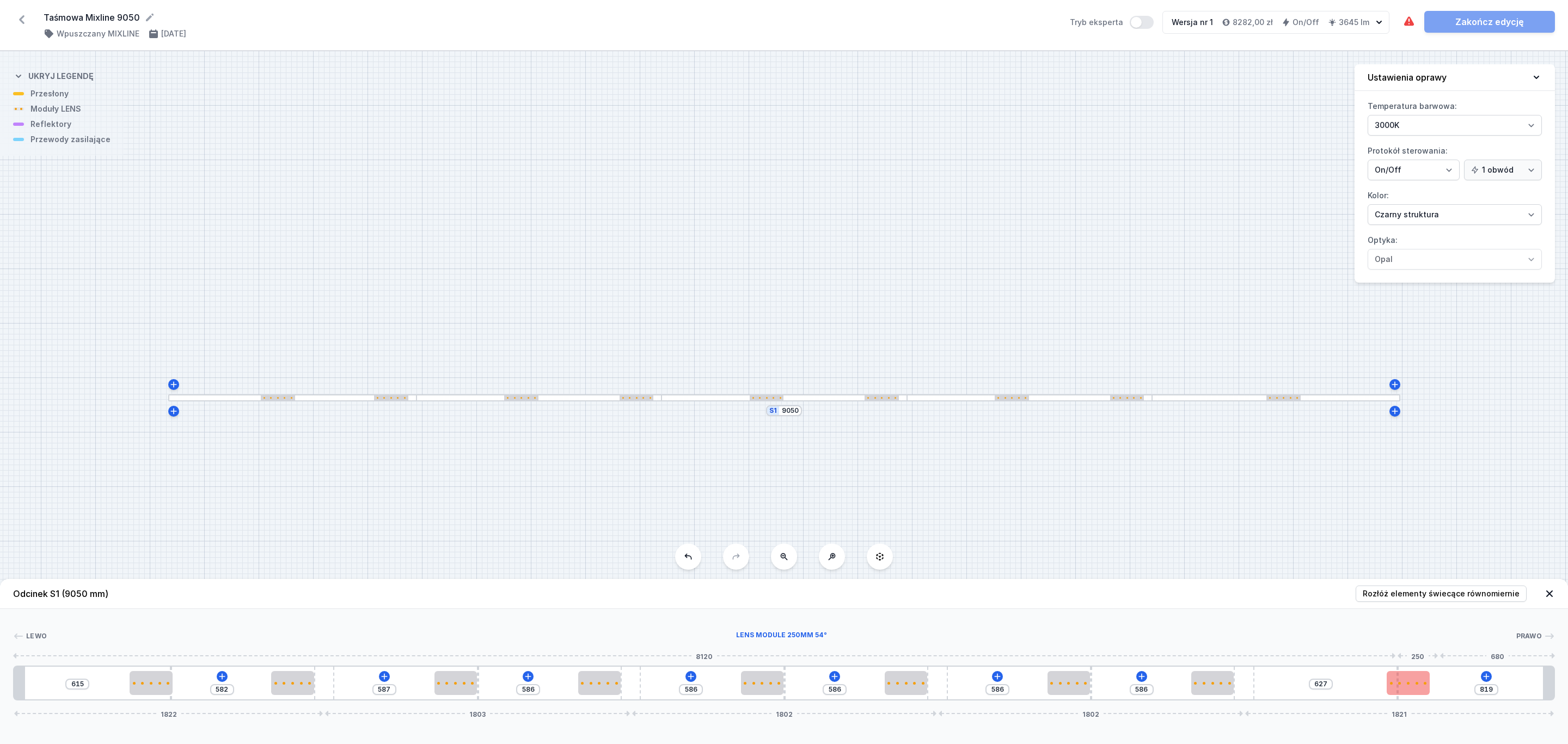
type input "624"
type input "828"
type input "618"
type input "850"
type input "586"
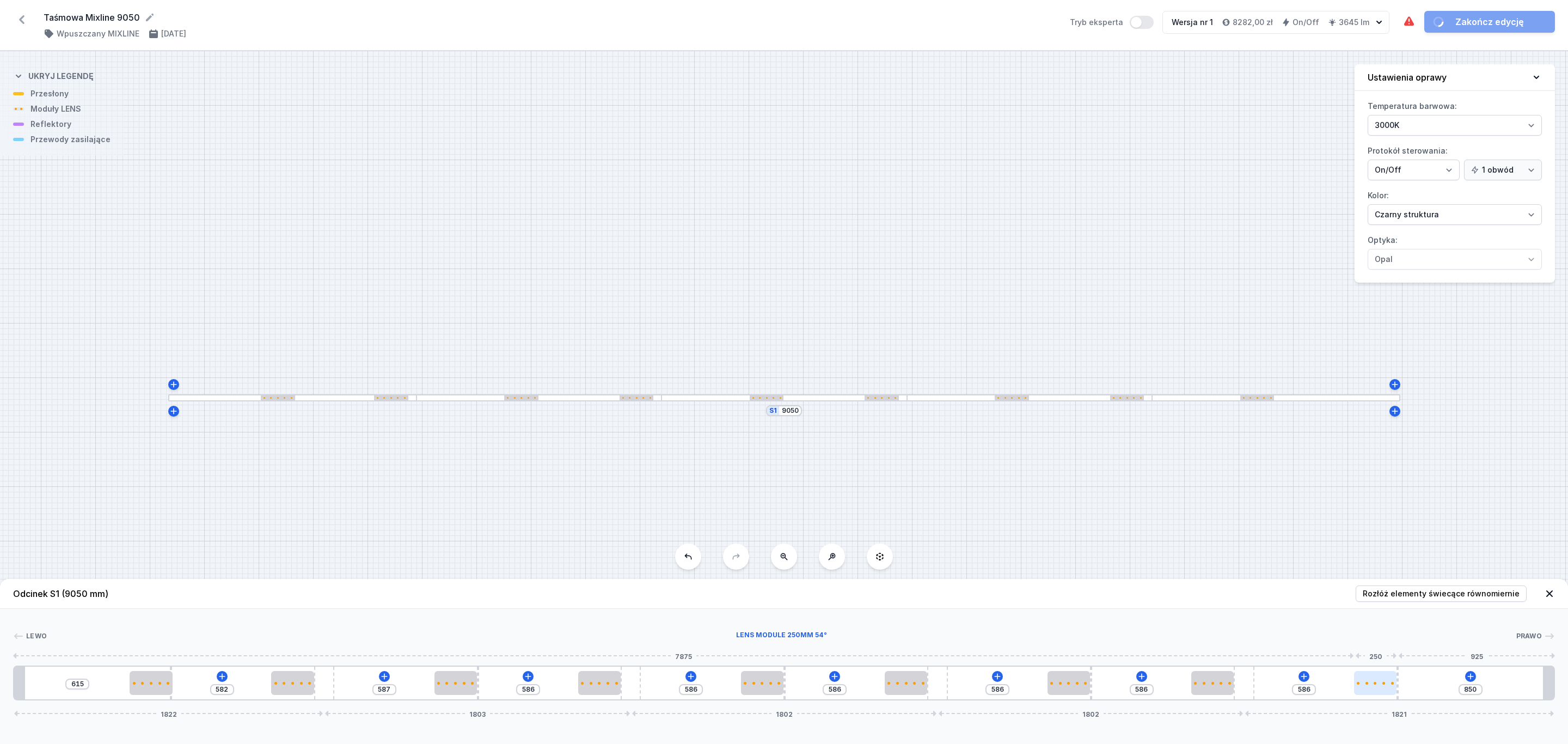
drag, startPoint x: 1419, startPoint y: 678, endPoint x: 1377, endPoint y: 683, distance: 42.3
click at [1377, 683] on div at bounding box center [1375, 682] width 42 height 24
click at [1469, 677] on icon at bounding box center [1470, 676] width 9 height 9
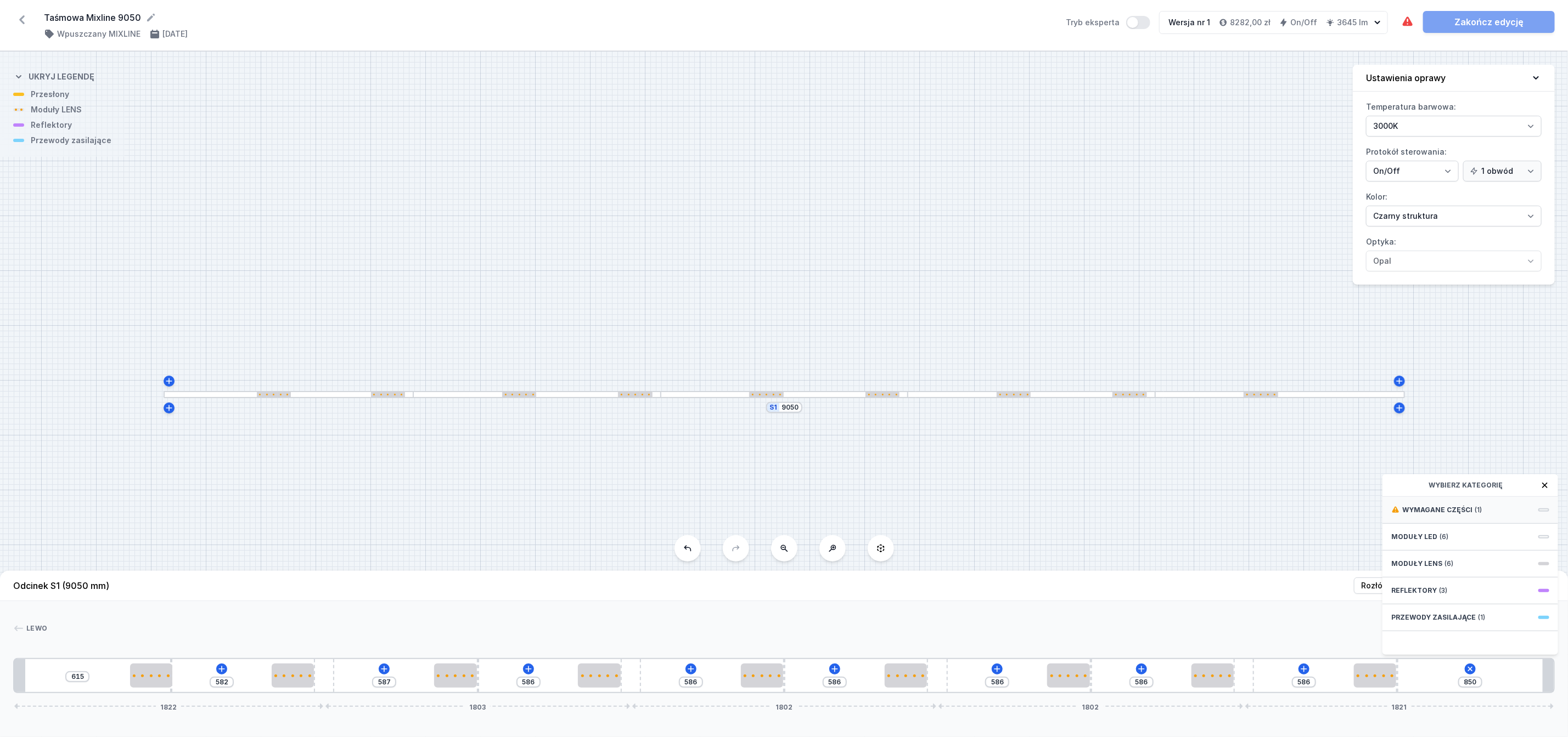
click at [1441, 514] on span "Wymagane części" at bounding box center [1437, 510] width 70 height 9
click at [1441, 514] on span "Hole for power supply cable" at bounding box center [1470, 509] width 158 height 11
type input "780"
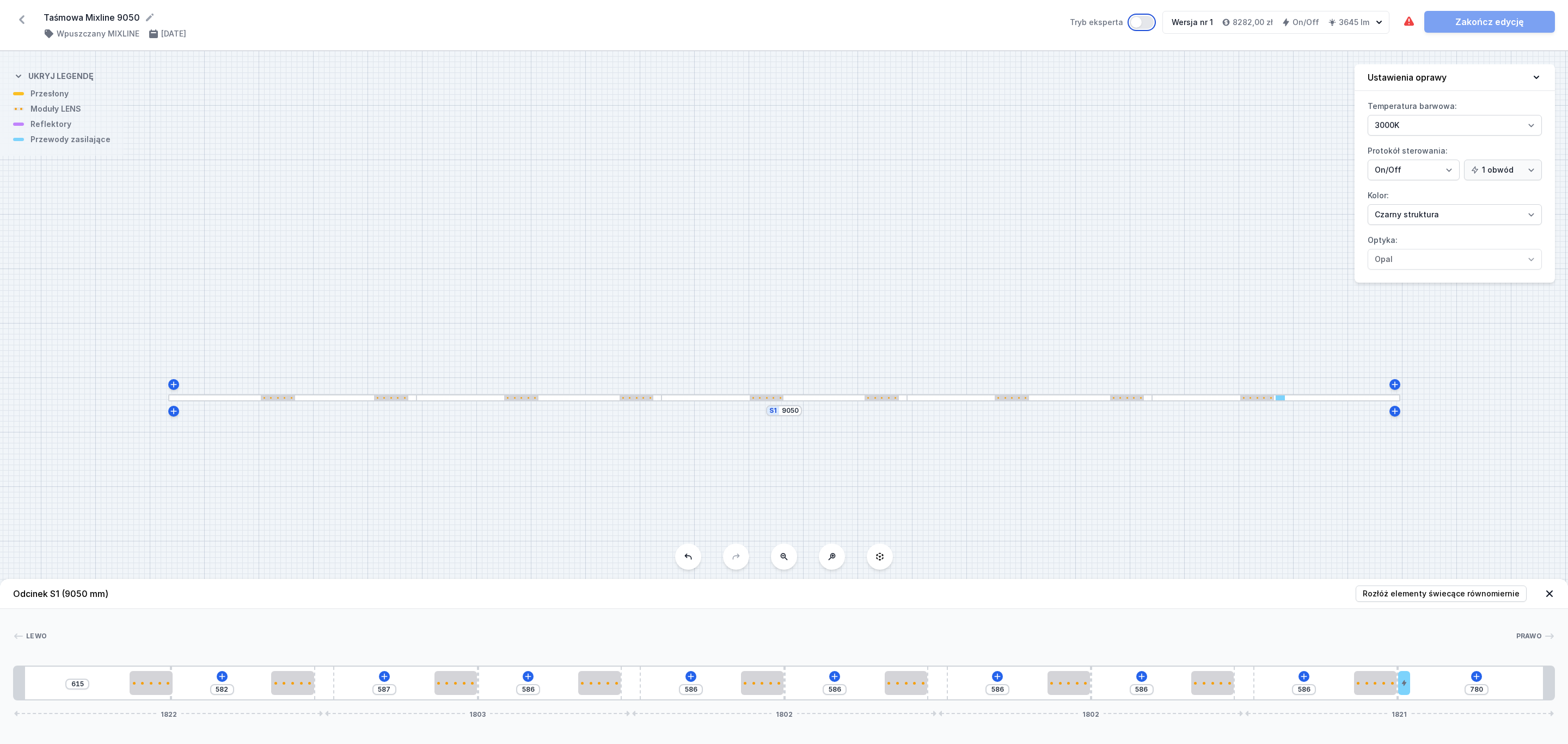
click at [1147, 18] on button "Tryb eksperta" at bounding box center [1141, 22] width 24 height 13
type input "163"
type input "645"
type input "665"
type input "781"
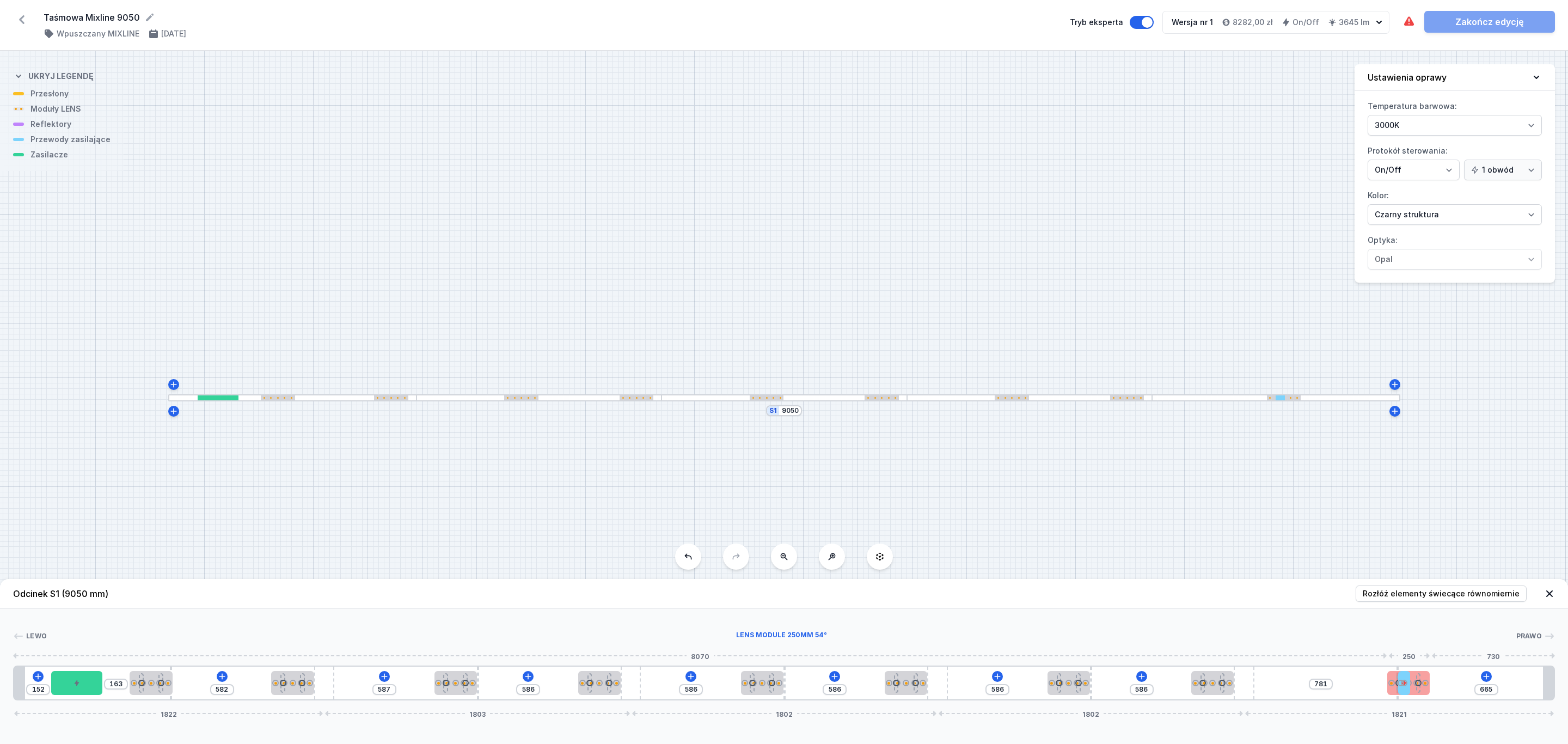
type input "655"
type input "791"
type input "630"
type input "816"
type input "467"
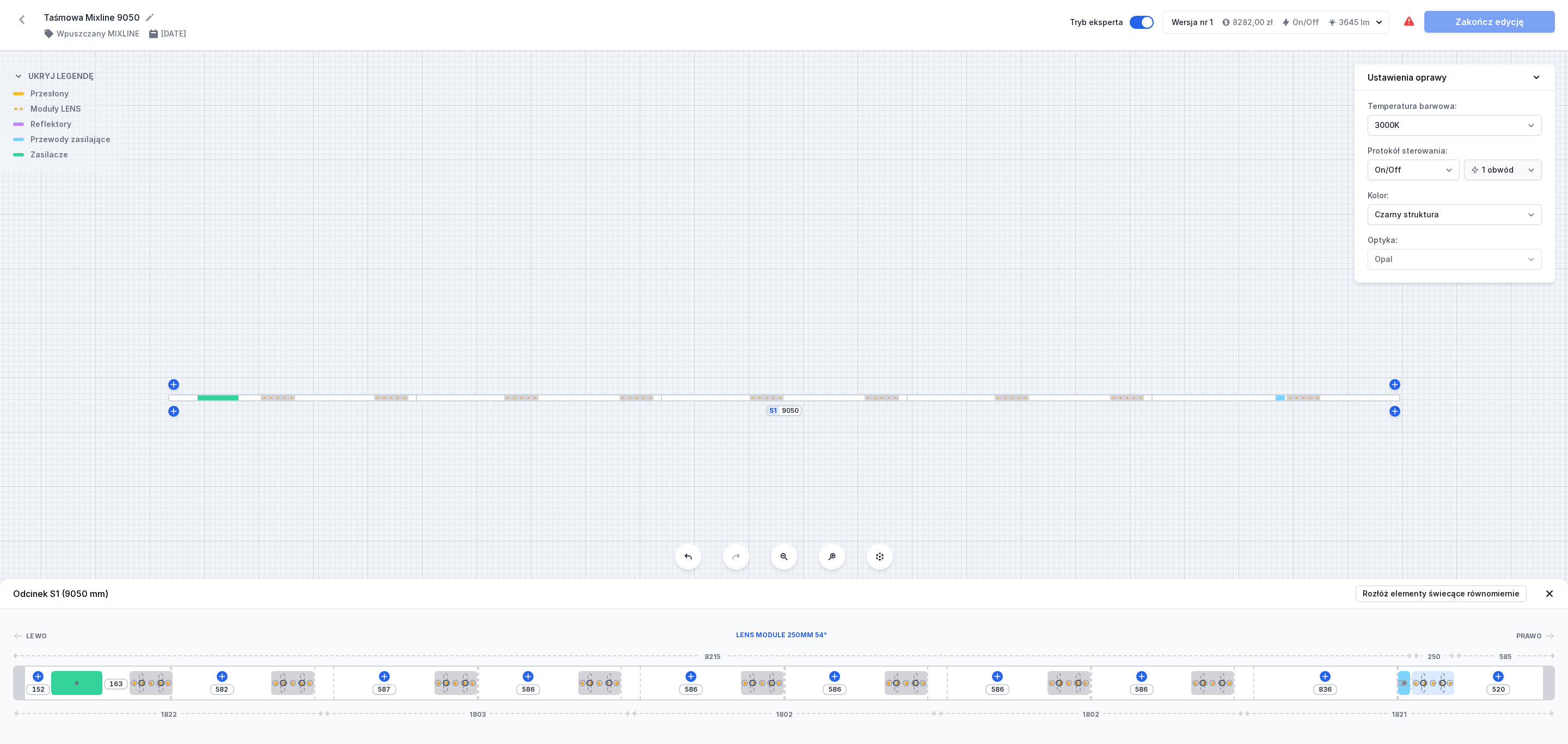
type input "63"
drag, startPoint x: 1379, startPoint y: 687, endPoint x: 1453, endPoint y: 688, distance: 74.0
type input "517"
type input "69"
type input "510"
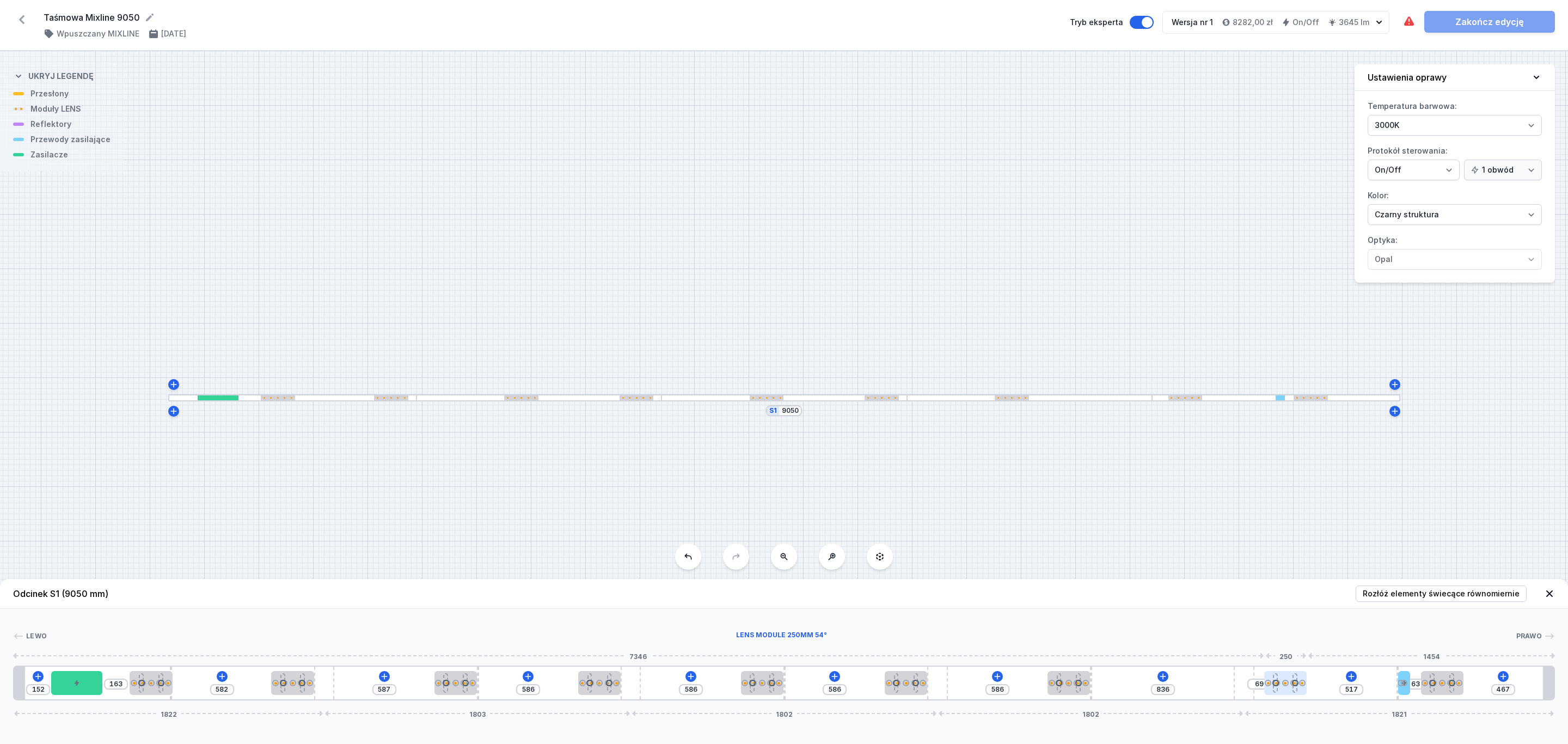
type input "76"
type input "507"
type input "79"
drag, startPoint x: 1207, startPoint y: 682, endPoint x: 1291, endPoint y: 682, distance: 84.0
type input "507"
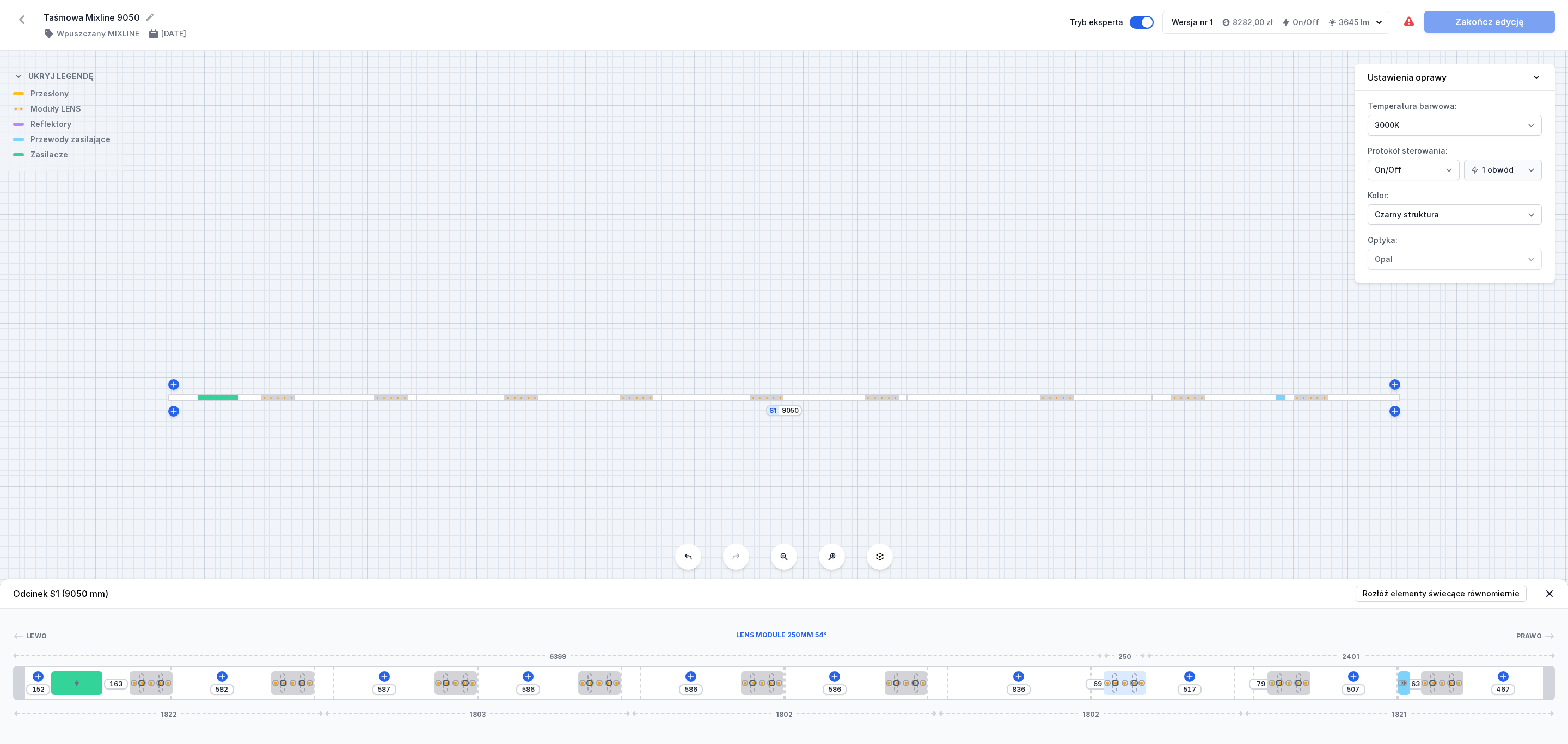
type input "79"
type input "497"
type input "89"
type input "491"
type input "95"
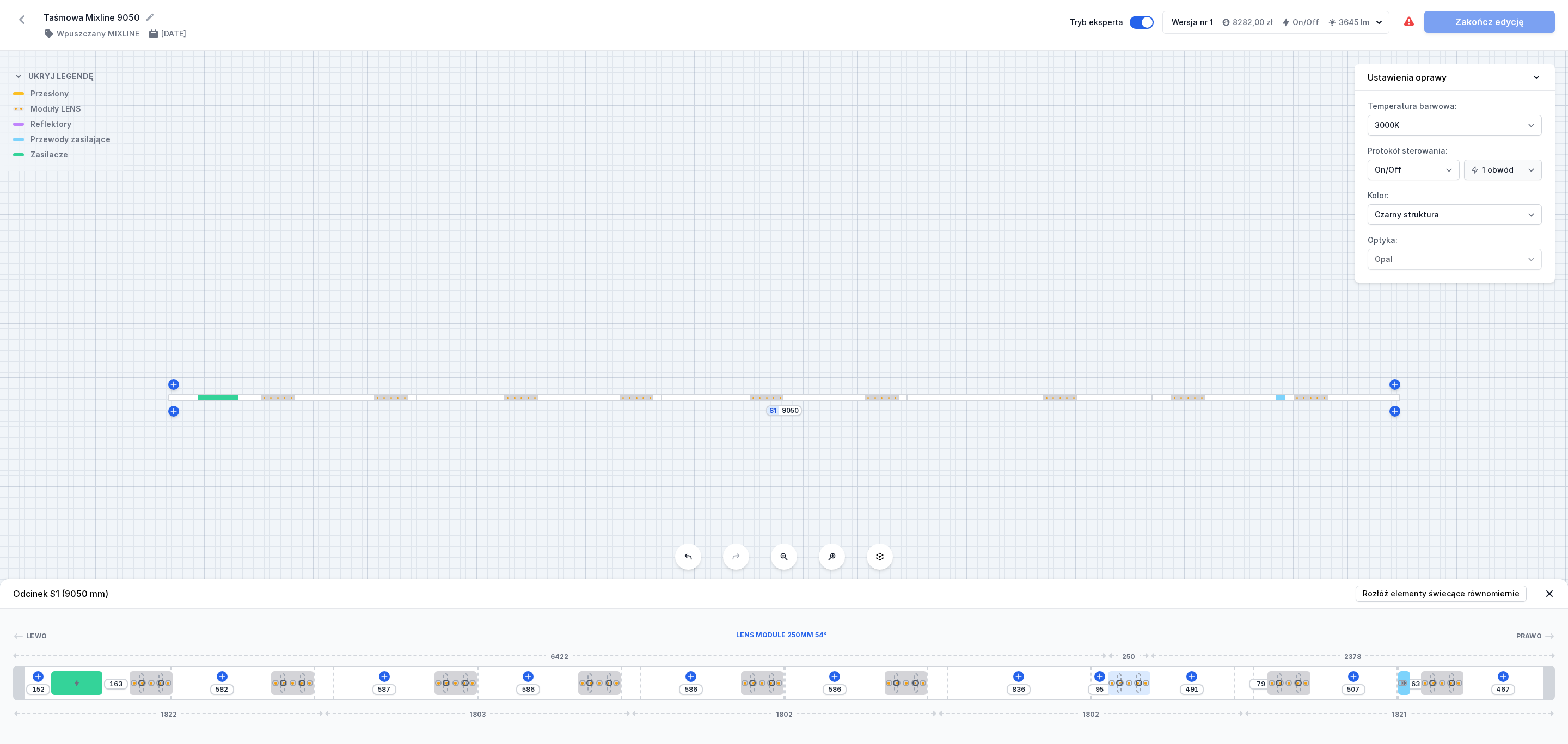
drag, startPoint x: 1070, startPoint y: 680, endPoint x: 1136, endPoint y: 685, distance: 66.2
type input "507"
type input "79"
type input "497"
type input "89"
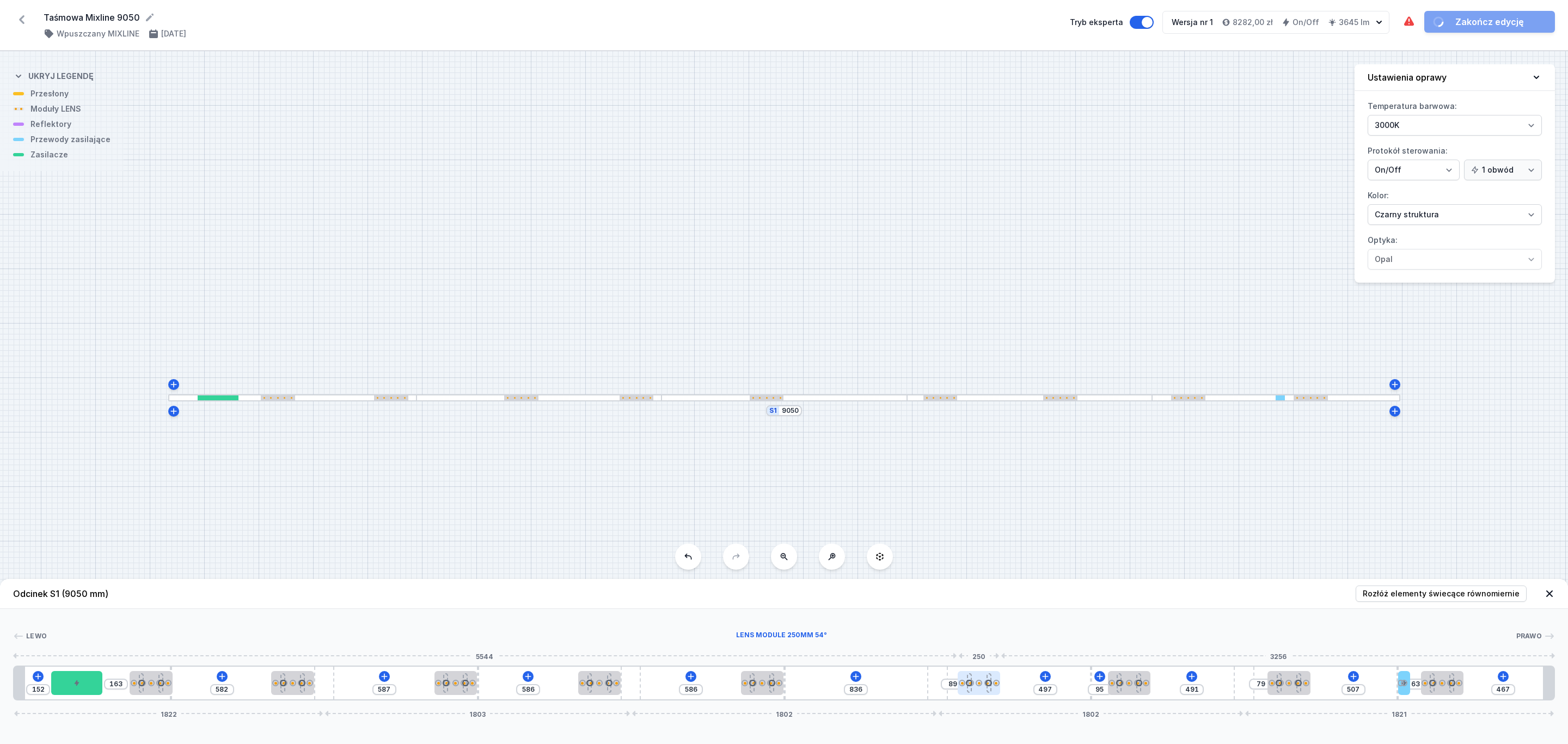
type input "491"
type input "95"
drag, startPoint x: 917, startPoint y: 682, endPoint x: 987, endPoint y: 682, distance: 70.0
type input "497"
type input "89"
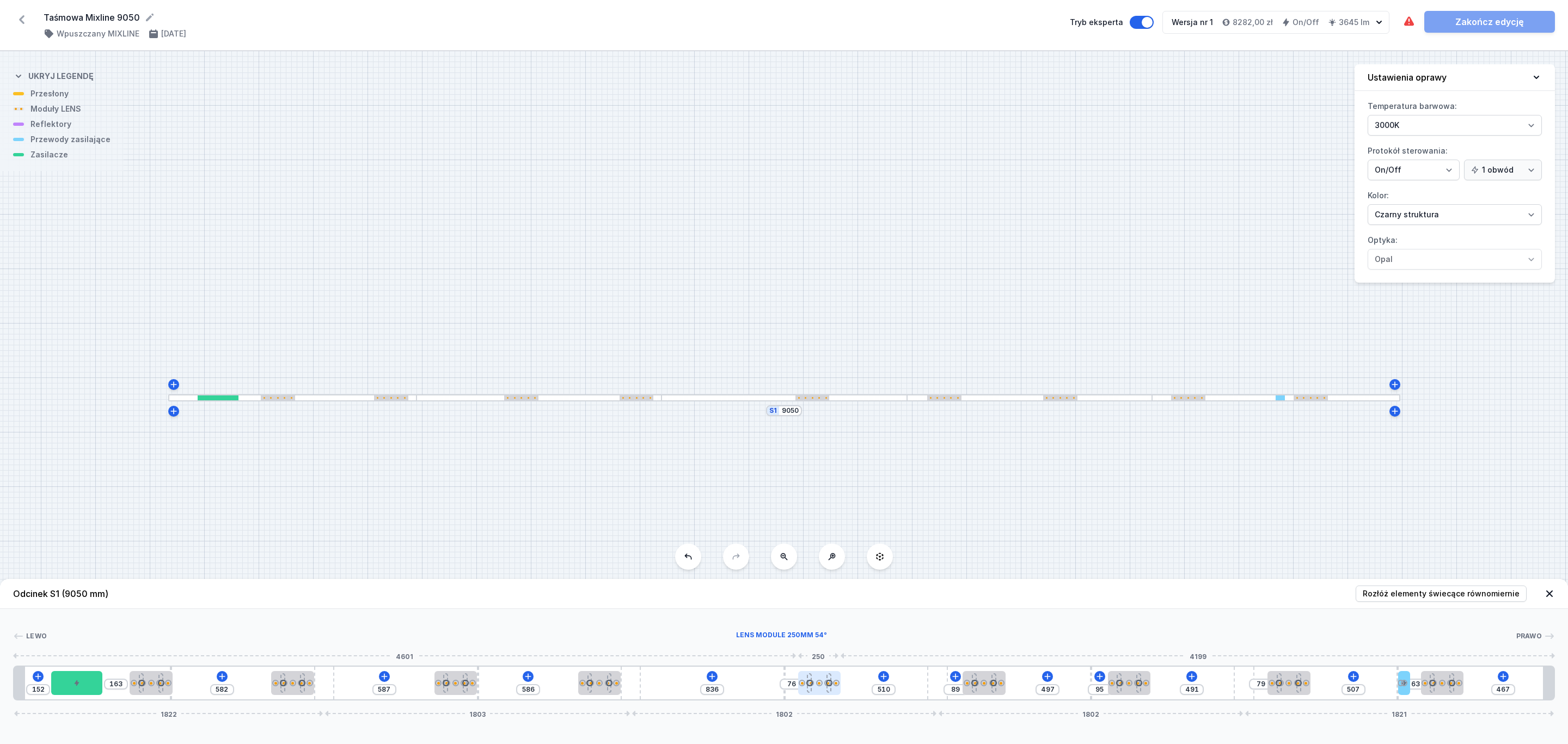
type input "500"
type input "86"
drag, startPoint x: 766, startPoint y: 683, endPoint x: 827, endPoint y: 687, distance: 61.1
type input "510"
type input "76"
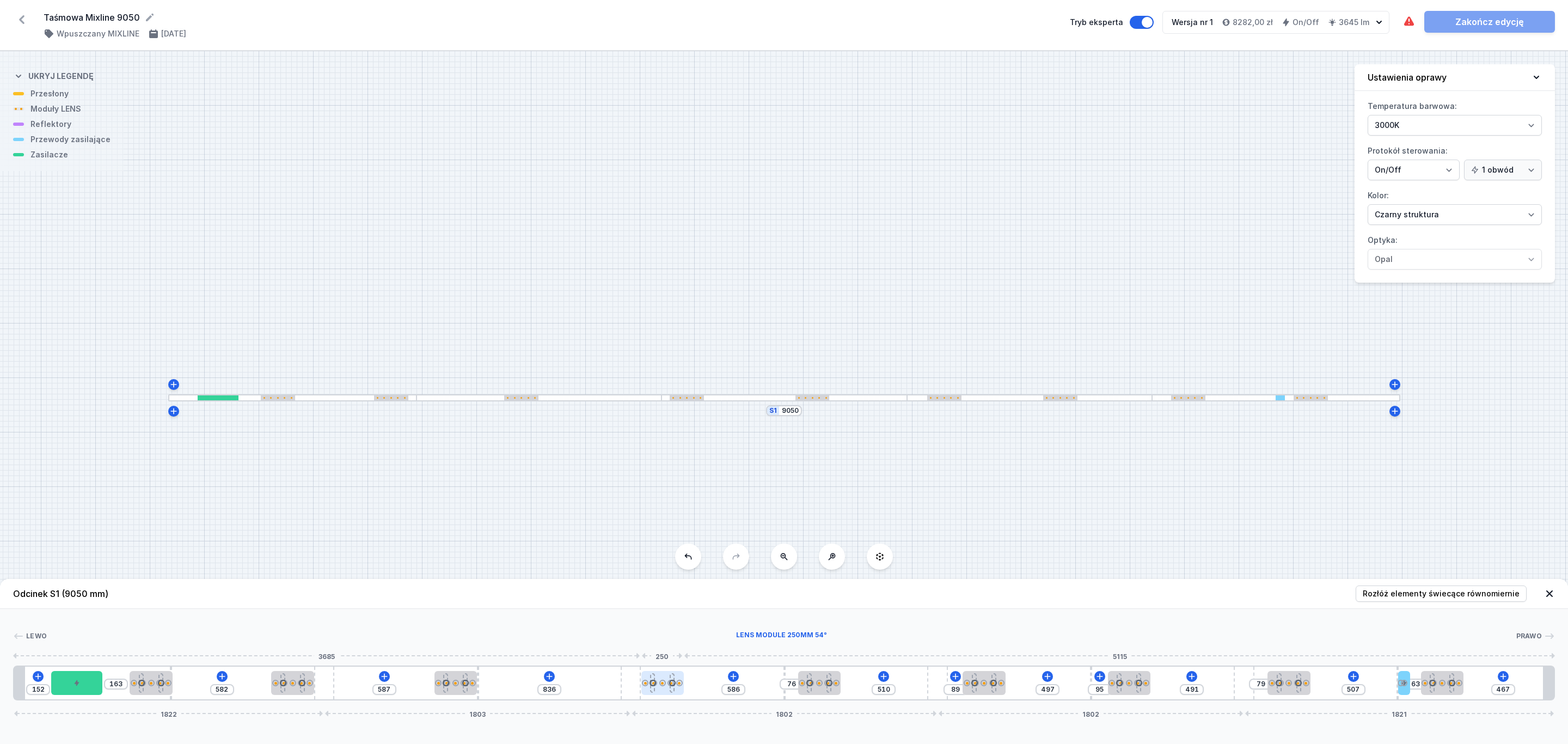
drag, startPoint x: 605, startPoint y: 680, endPoint x: 667, endPoint y: 680, distance: 62.0
type input "520"
drag, startPoint x: 660, startPoint y: 680, endPoint x: 675, endPoint y: 678, distance: 15.1
click at [675, 678] on div at bounding box center [674, 682] width 42 height 24
type input "475"
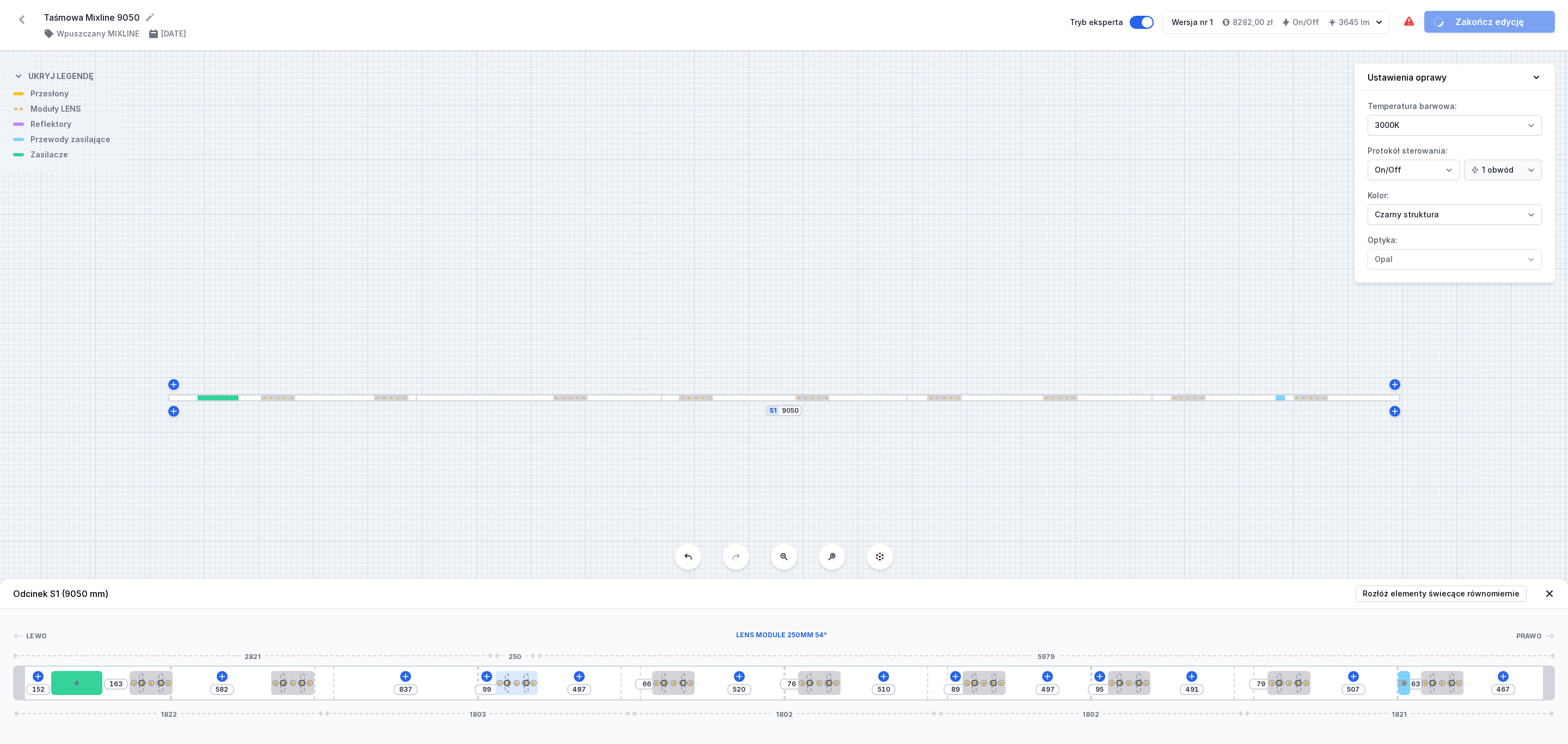
type input "111"
type input "468"
type input "118"
drag, startPoint x: 456, startPoint y: 685, endPoint x: 523, endPoint y: 689, distance: 67.1
type input "803"
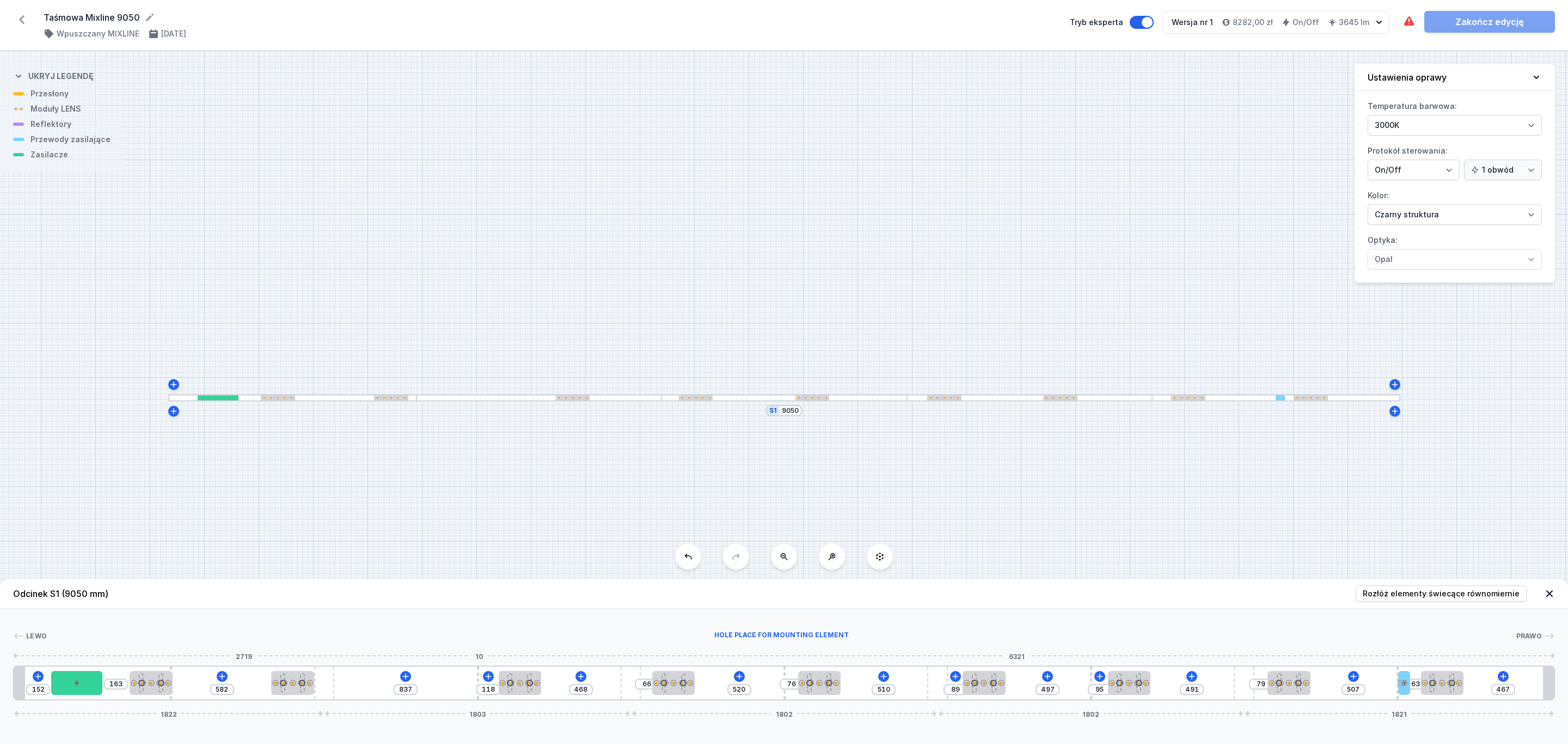
type input "152"
type input "797"
type input "158"
type input "793"
type input "162"
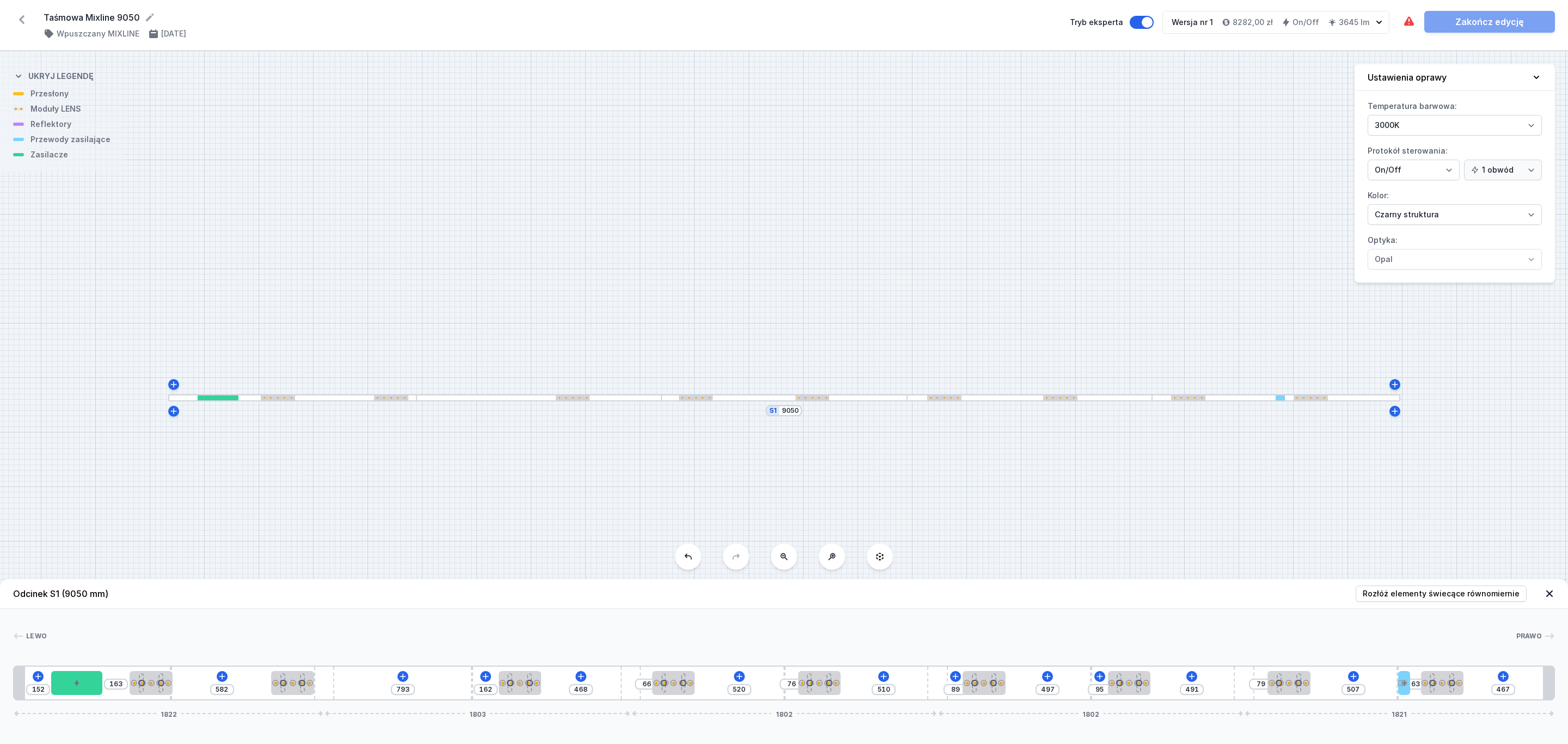
type input "787"
type input "168"
type input "758"
type input "197"
type input "755"
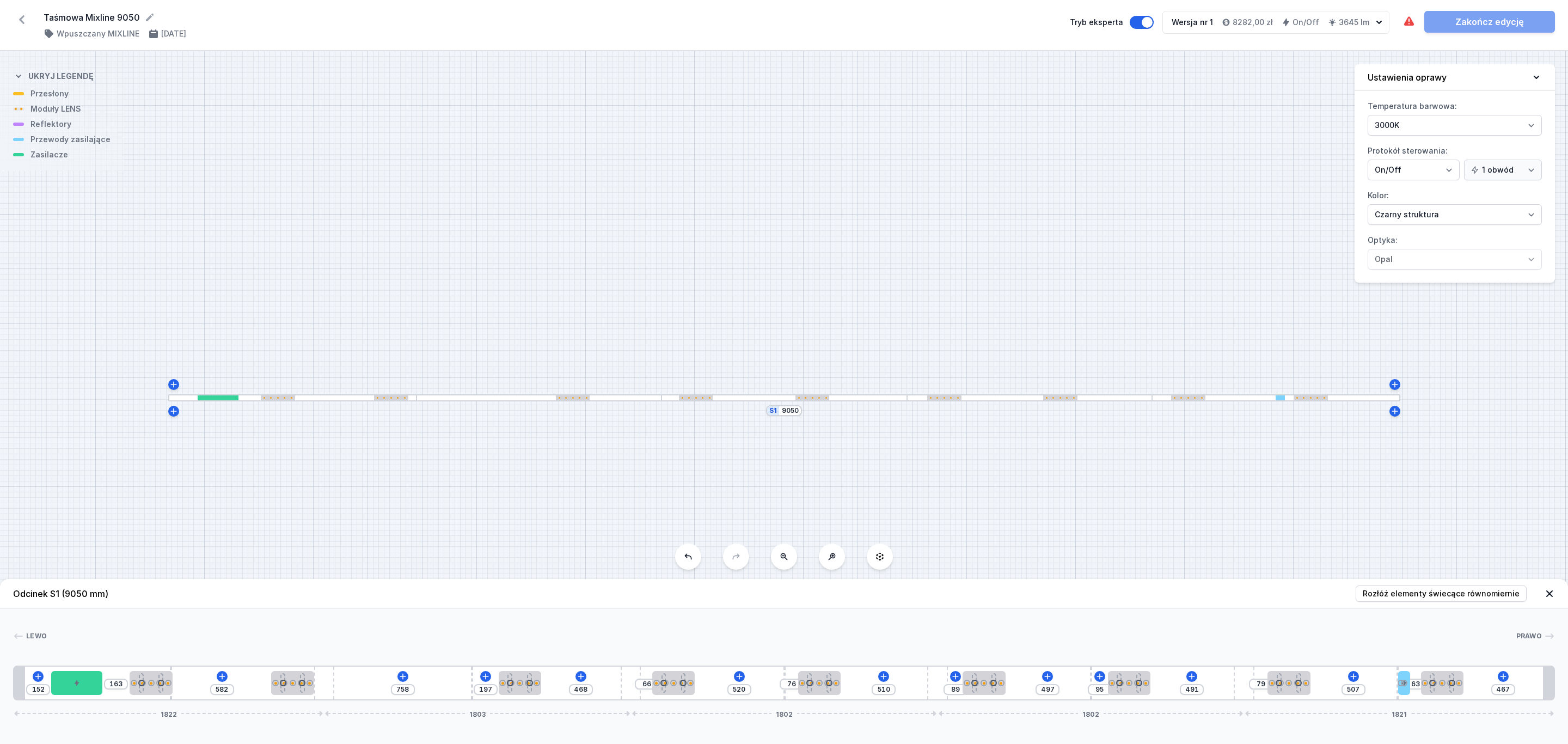
type input "200"
type input "739"
type input "216"
type input "736"
type input "219"
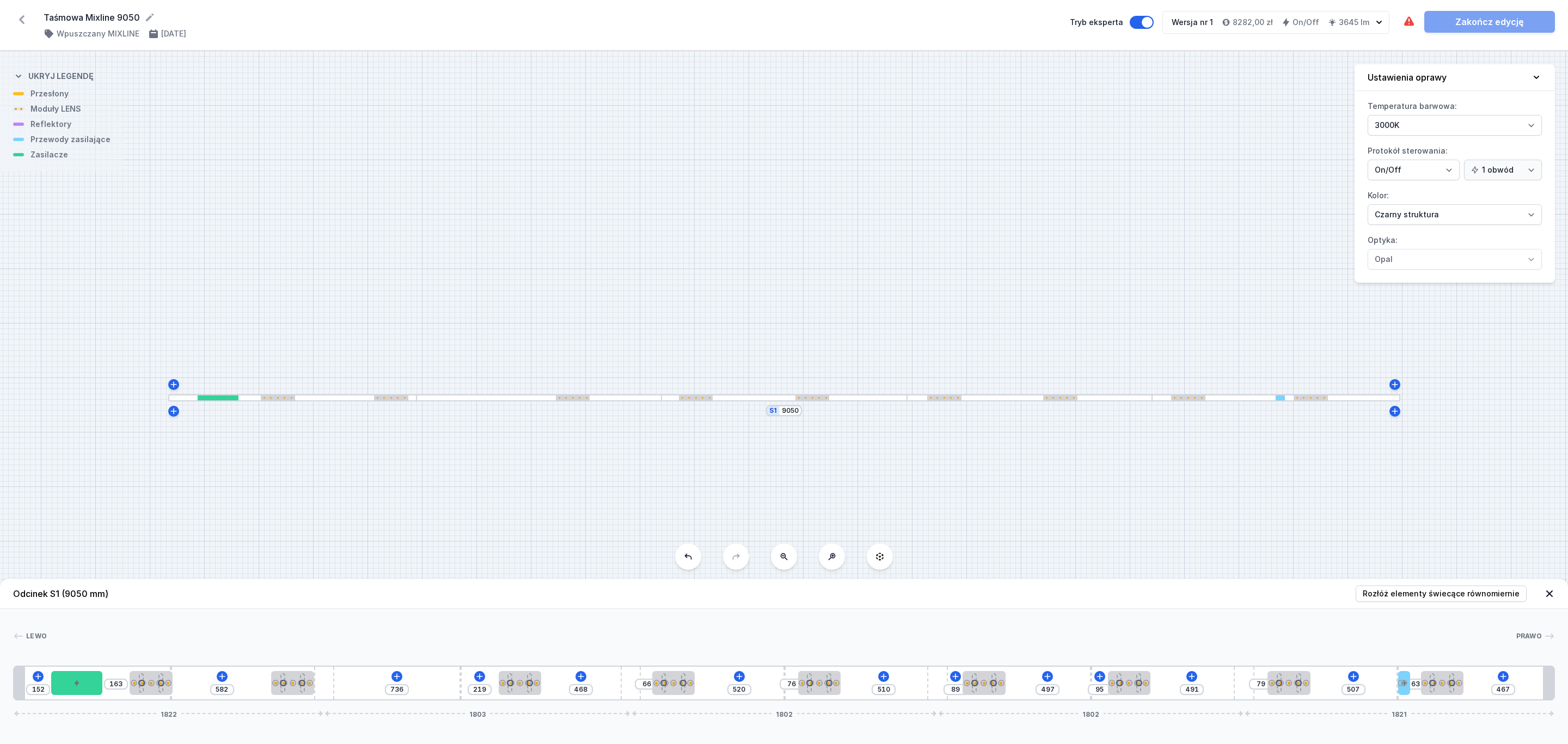
type input "727"
type input "228"
type input "720"
type input "235"
type input "717"
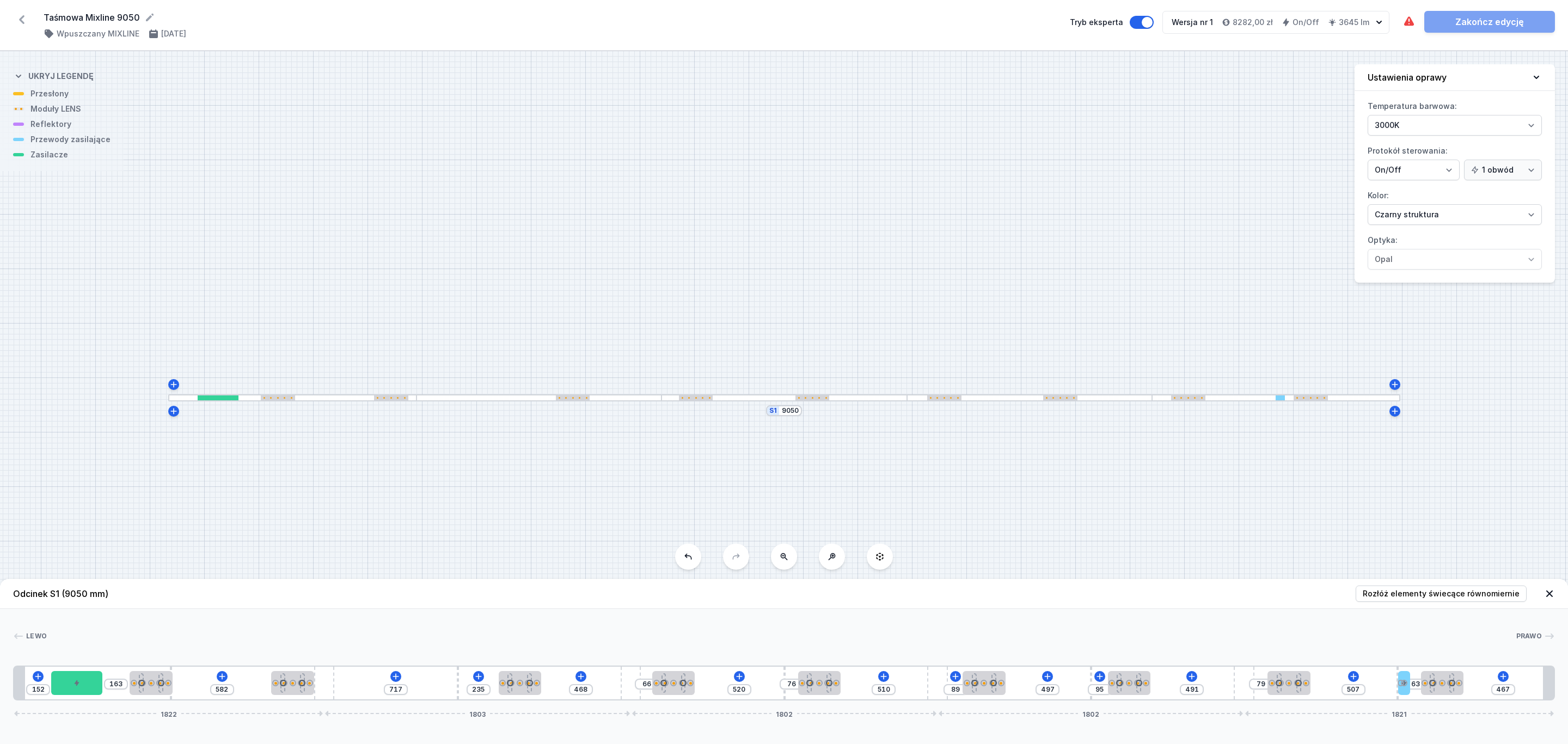
type input "238"
drag, startPoint x: 477, startPoint y: 676, endPoint x: 384, endPoint y: 659, distance: 94.5
click at [457, 678] on div "152 163 582 717 238 468 66 520 76 510 89 497 95 491 79 507 63 467 1822 1803 180…" at bounding box center [784, 682] width 1541 height 35
type input "708"
type input "247"
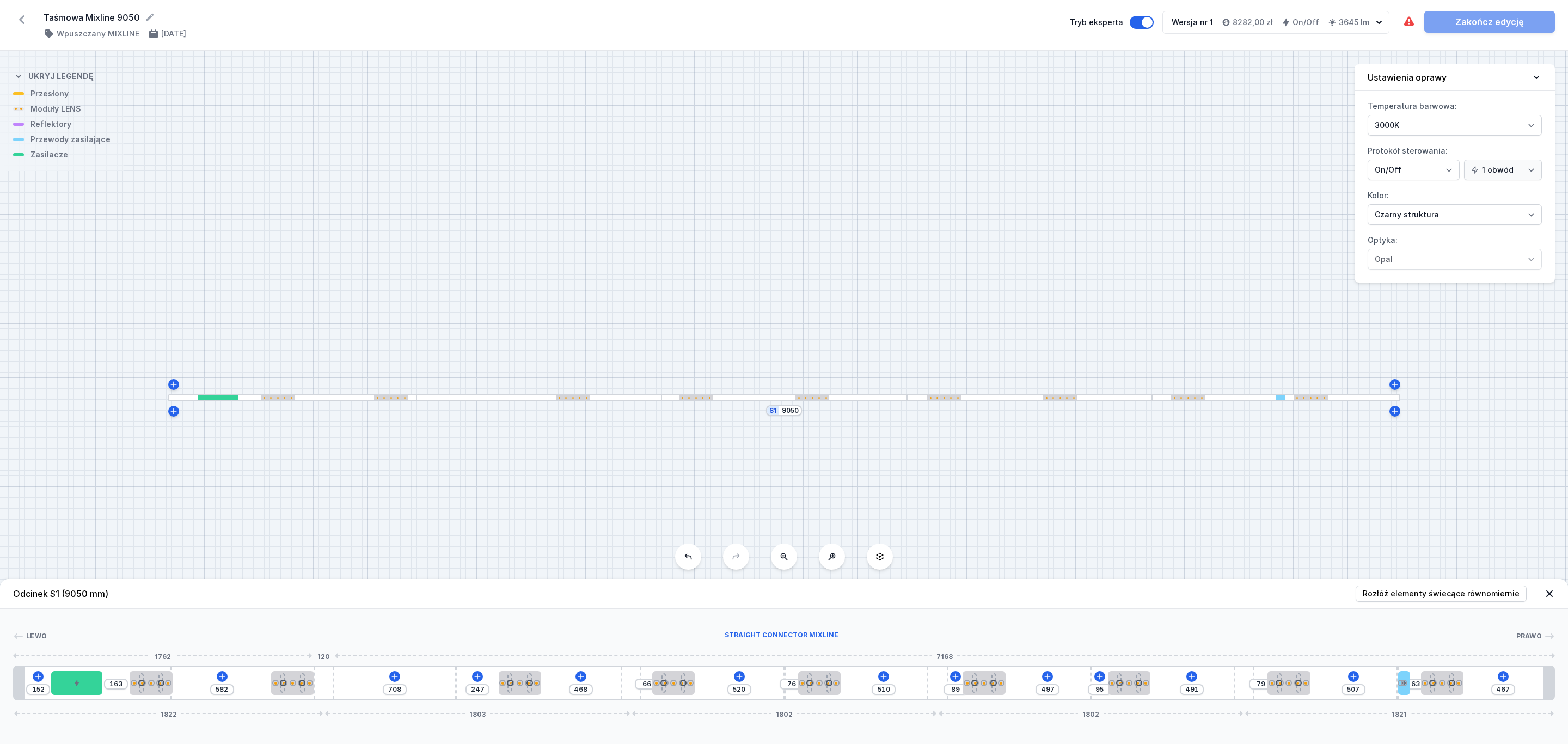
type input "95"
drag, startPoint x: 329, startPoint y: 683, endPoint x: 364, endPoint y: 683, distance: 35.0
click at [364, 683] on div "152 163 582 373 708 247 95 66 520 76 510 89 497 95 491 79 507 63 467 2195 1430 …" at bounding box center [784, 682] width 1541 height 35
type input "480"
type input "203"
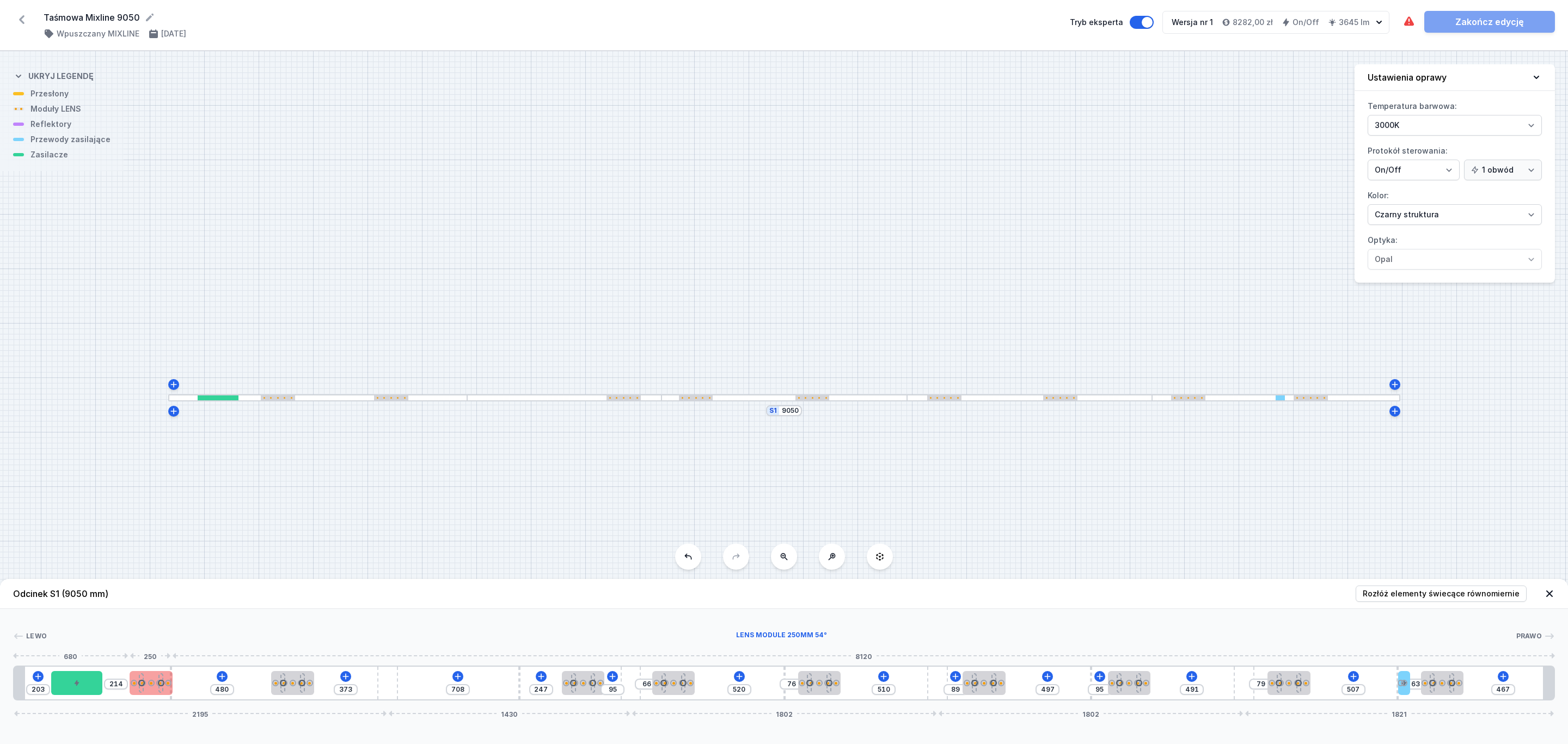
type input "336"
type input "275"
type input "225"
type input "111"
drag, startPoint x: 148, startPoint y: 683, endPoint x: 206, endPoint y: 689, distance: 58.3
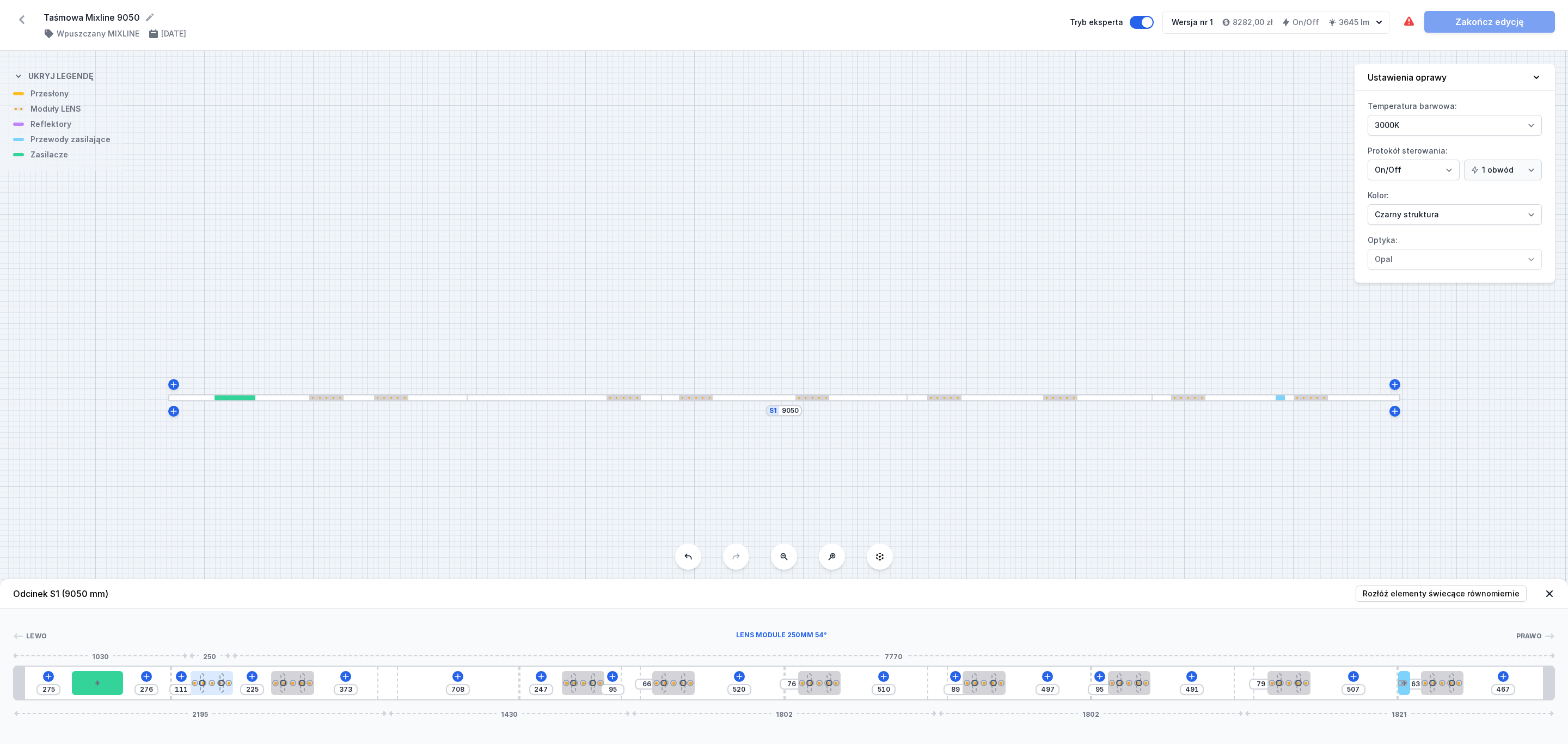
click at [206, 689] on div at bounding box center [212, 682] width 42 height 24
type input "256"
type input "342"
type input "319"
type input "279"
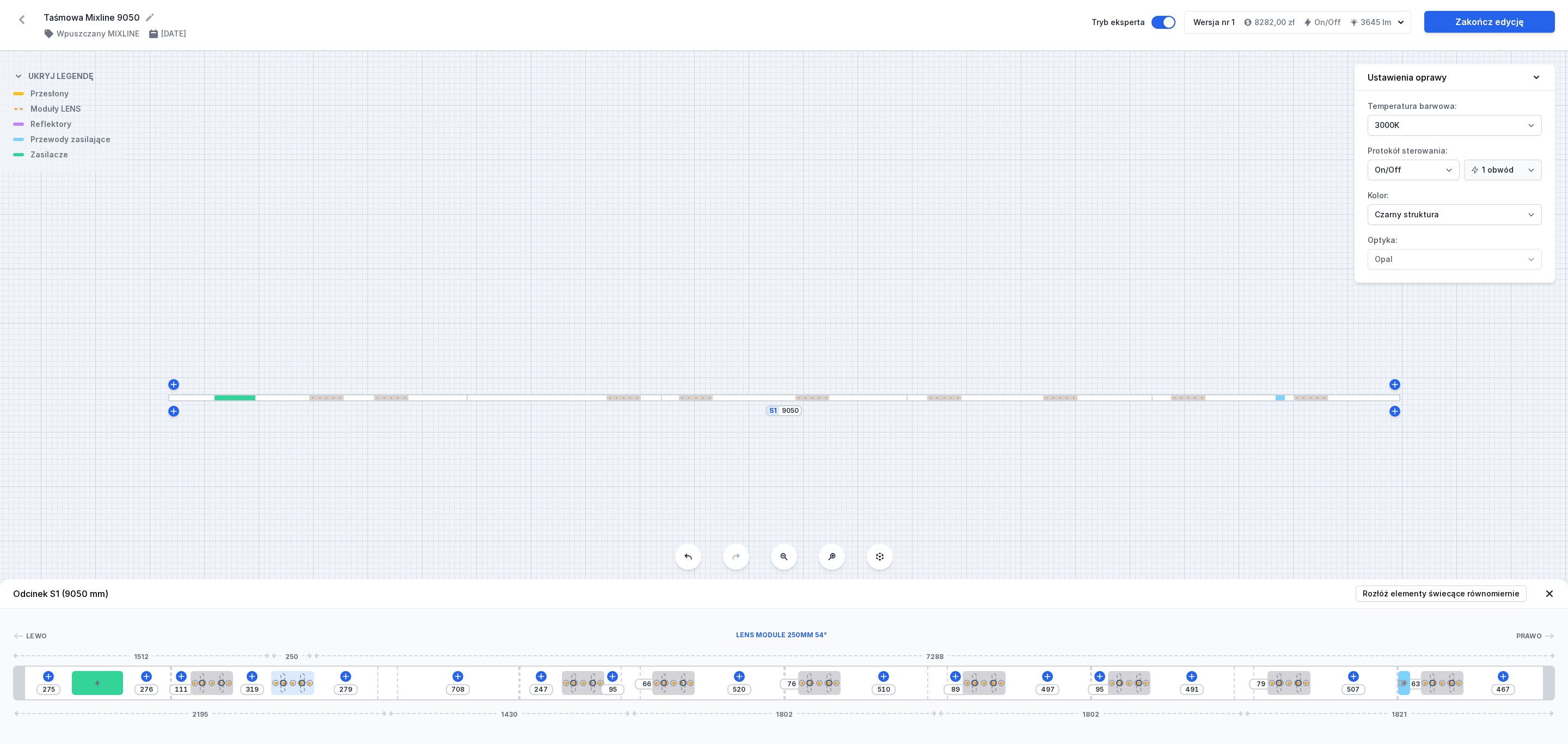
type input "342"
type input "256"
type input "348"
type input "250"
type input "351"
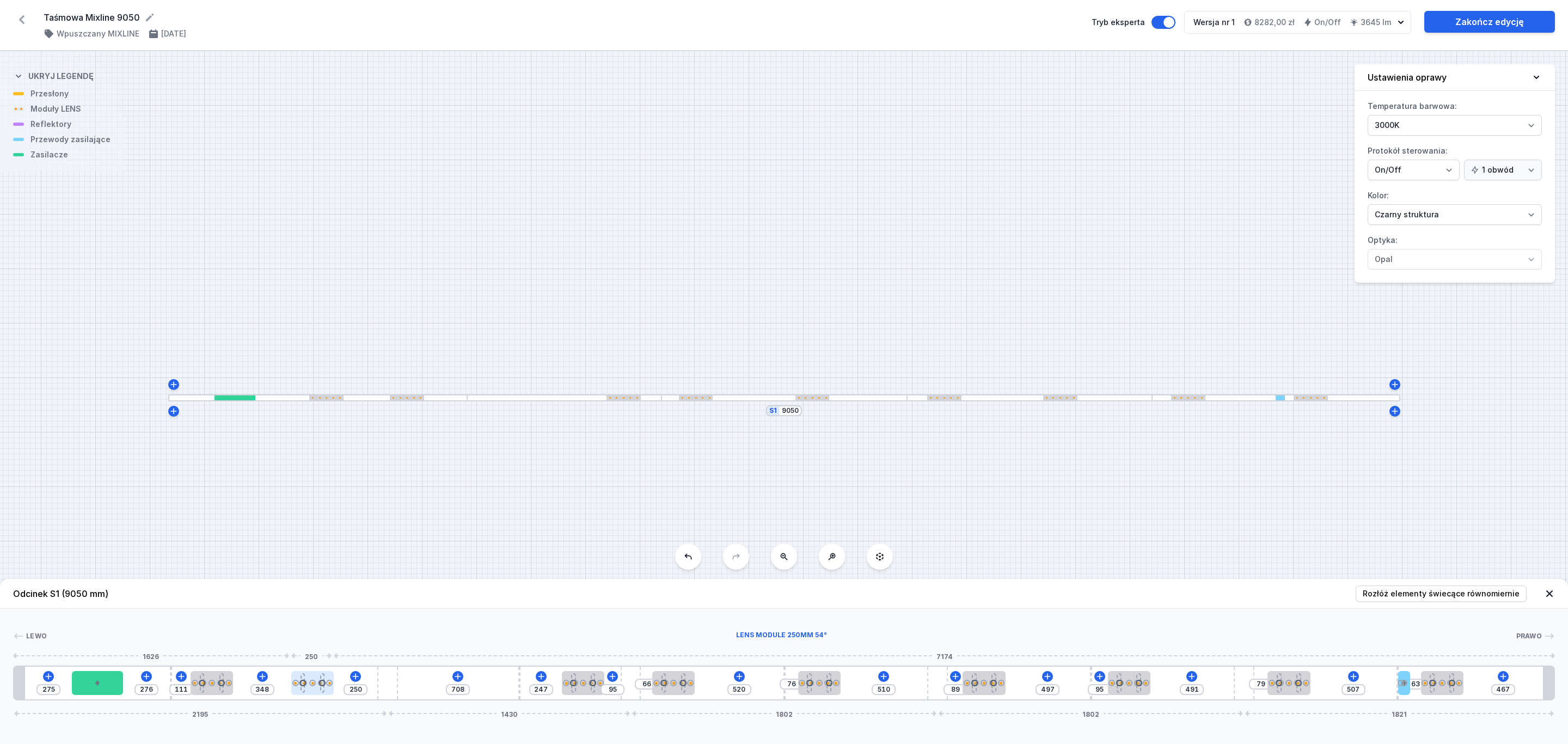
type input "247"
type input "358"
type input "240"
type input "361"
type input "237"
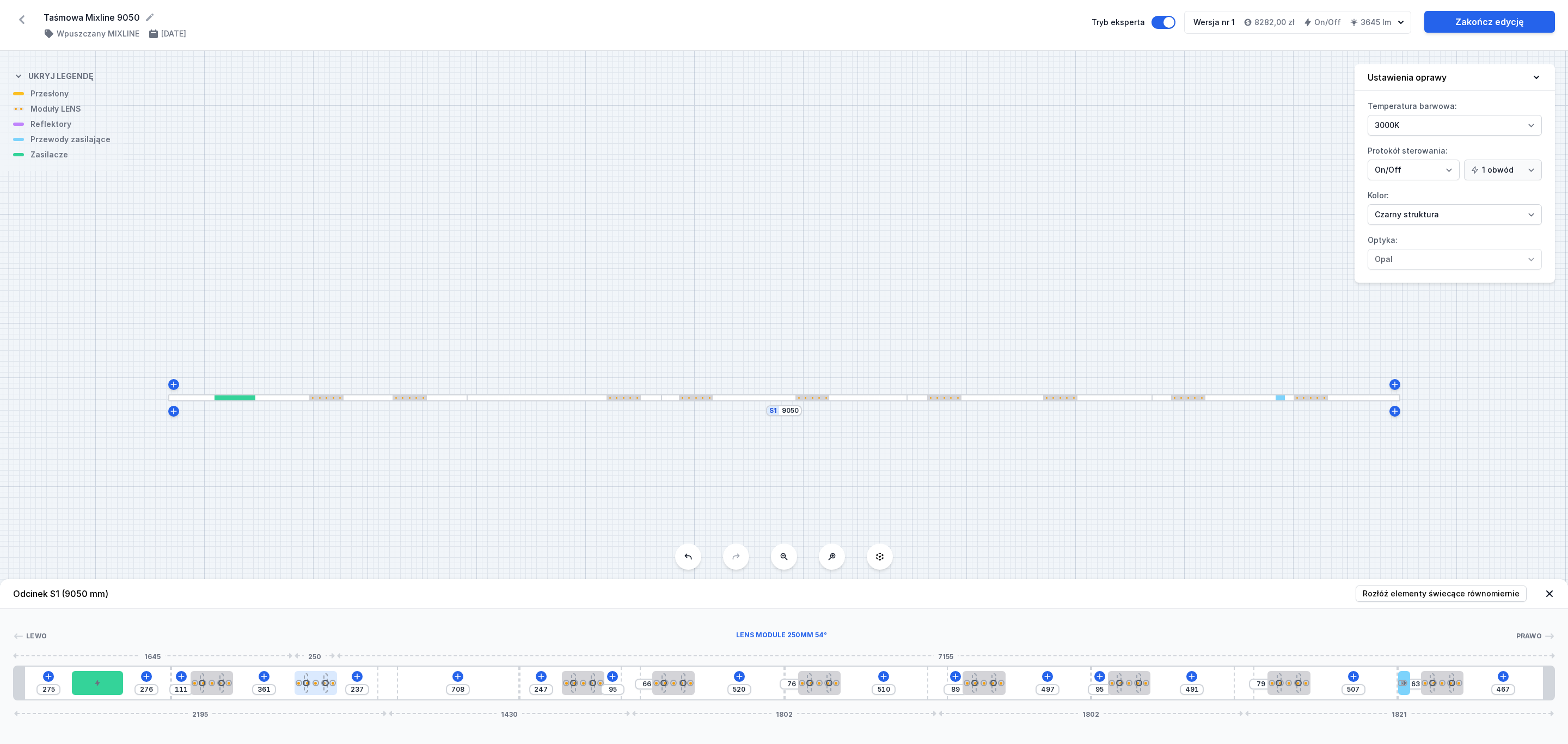
type input "367"
type input "231"
type input "377"
type input "221"
type input "386"
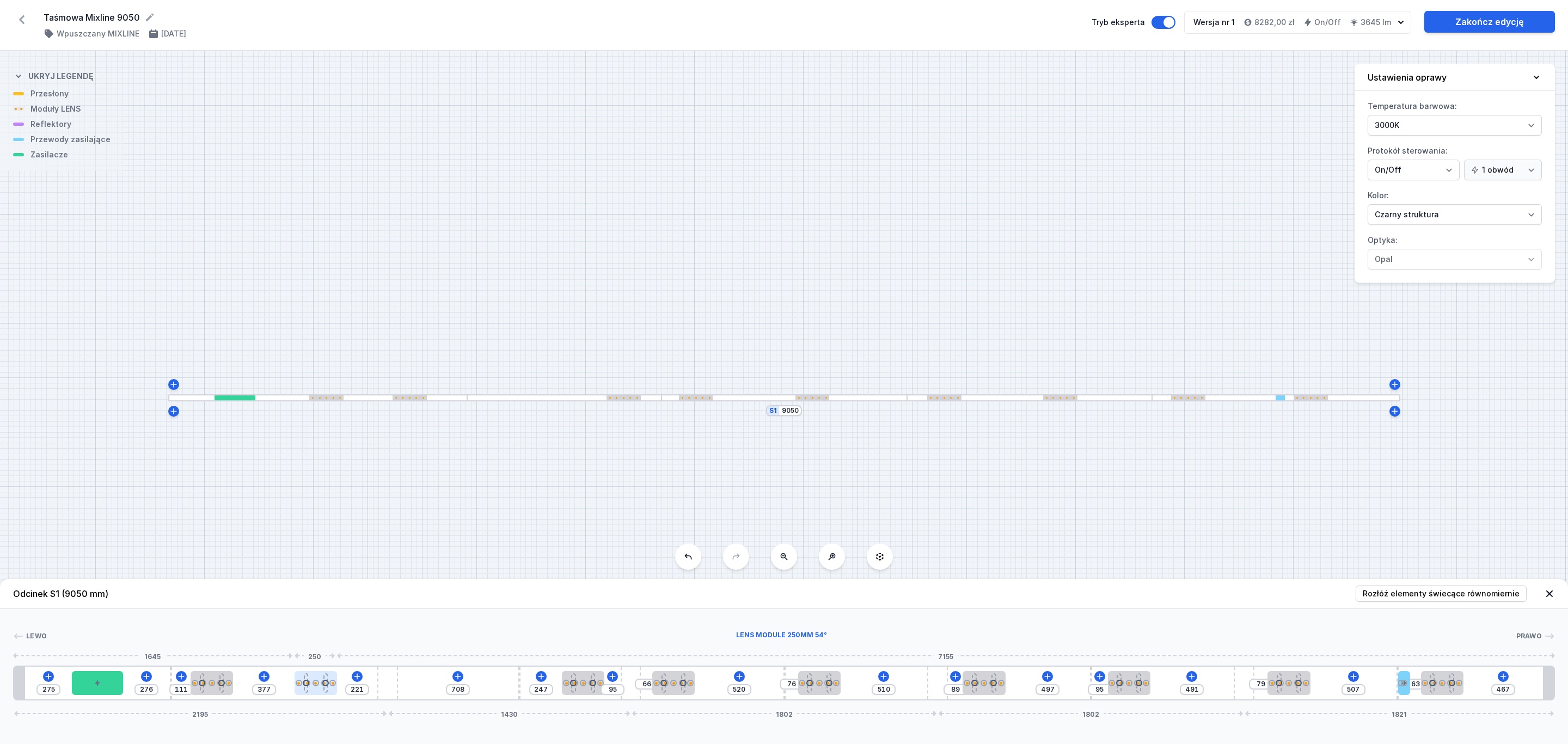
type input "212"
type input "396"
type input "202"
type input "405"
type input "193"
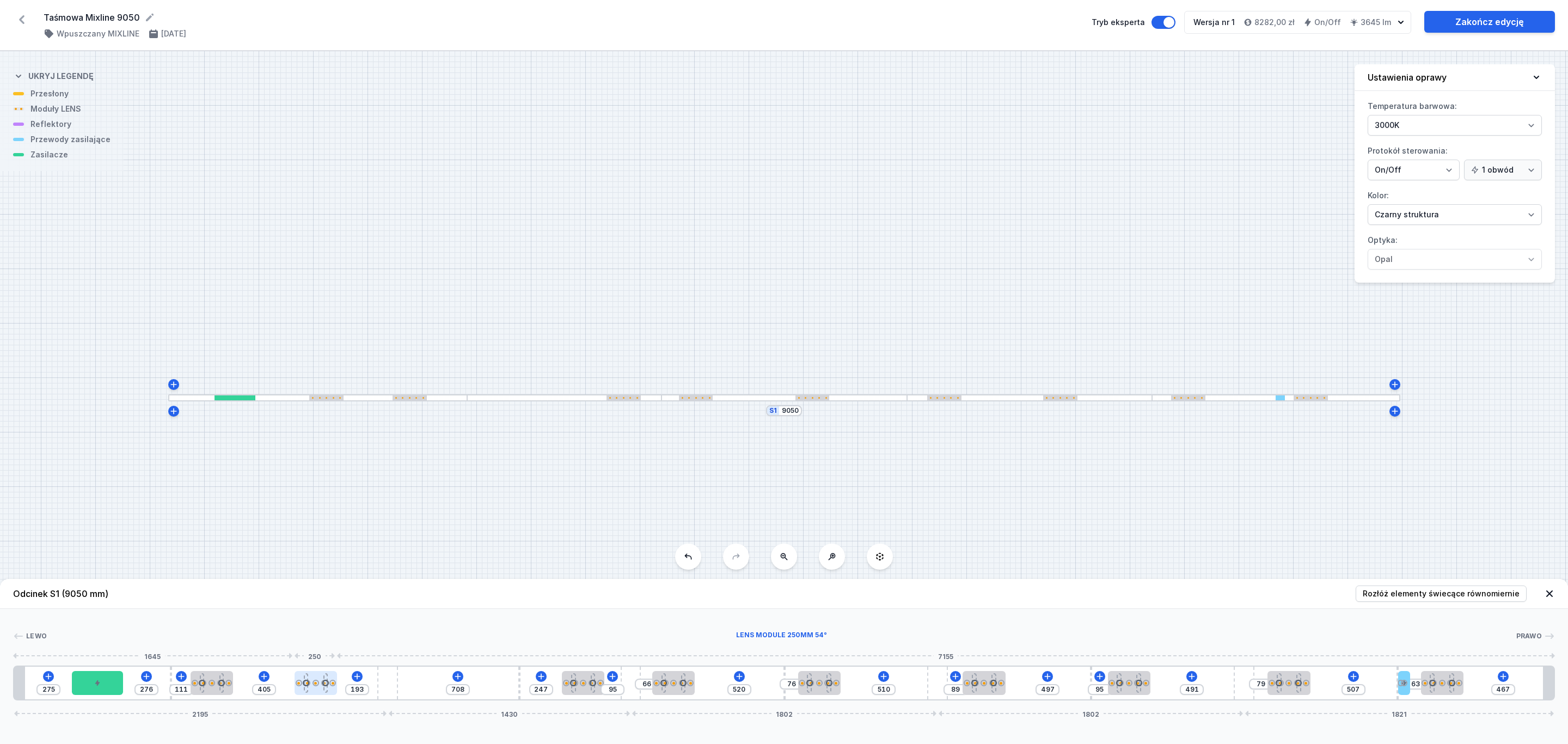
type input "409"
type input "189"
type input "415"
drag, startPoint x: 301, startPoint y: 683, endPoint x: 343, endPoint y: 689, distance: 42.4
click at [343, 689] on div at bounding box center [336, 682] width 42 height 24
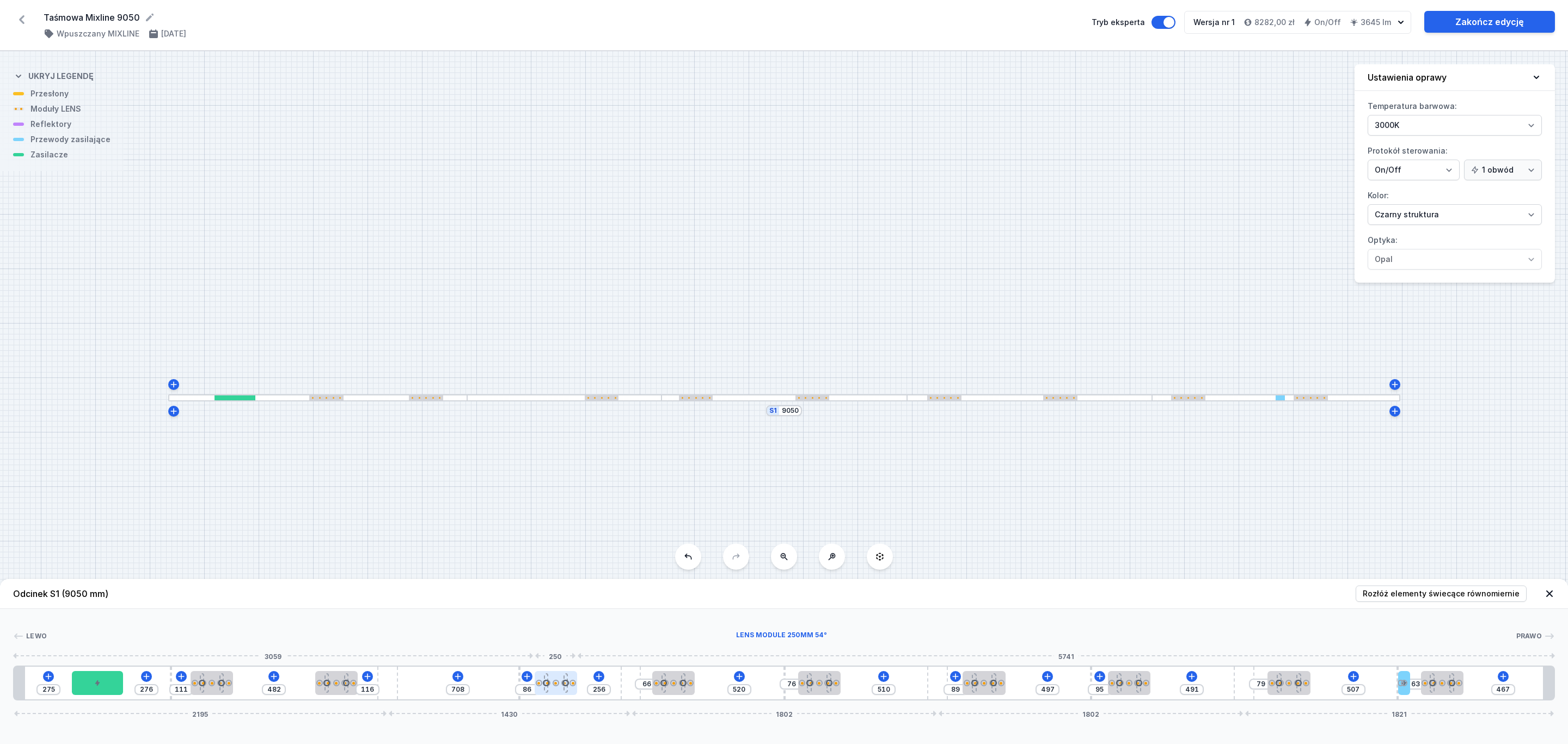
drag, startPoint x: 575, startPoint y: 682, endPoint x: 550, endPoint y: 677, distance: 25.5
click at [550, 677] on div at bounding box center [556, 682] width 42 height 24
drag, startPoint x: 176, startPoint y: 675, endPoint x: 233, endPoint y: 677, distance: 57.0
click at [233, 677] on div "275 276 111 482 116 708 86 256 66 520 76 510 89 497 95 491 79 507 63 467 2195 1…" at bounding box center [784, 682] width 1541 height 35
drag, startPoint x: 212, startPoint y: 683, endPoint x: 158, endPoint y: 678, distance: 54.2
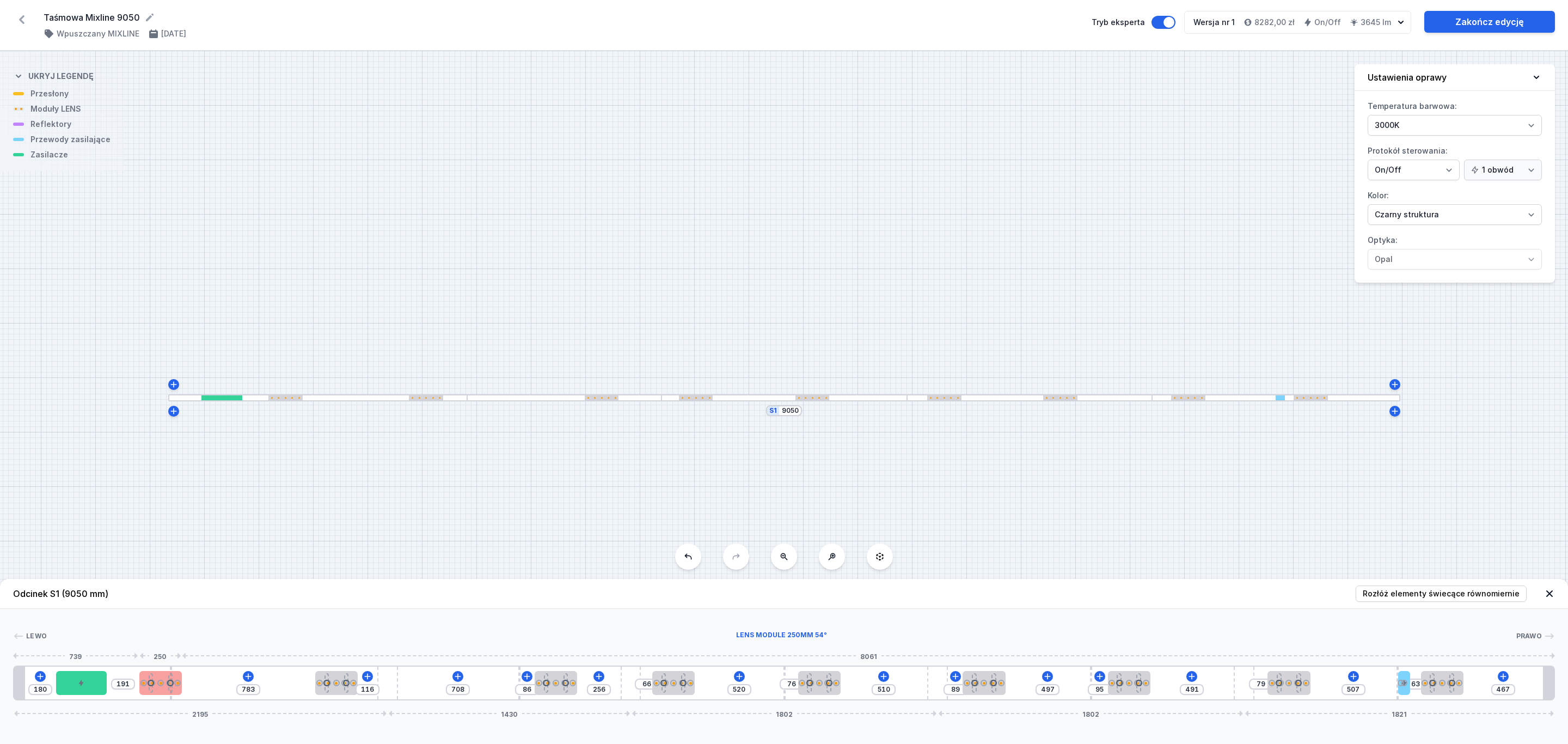
click at [158, 678] on div at bounding box center [161, 682] width 42 height 24
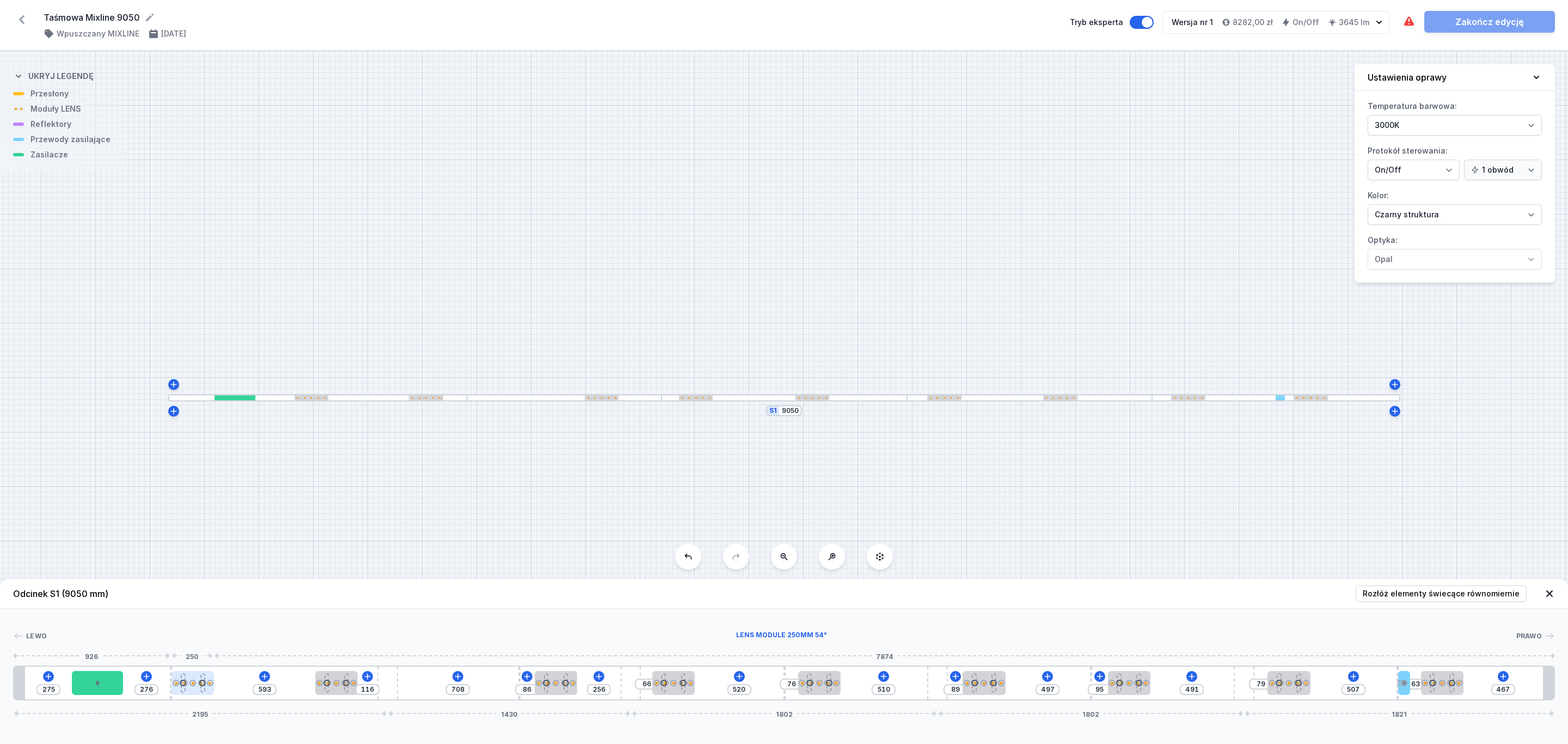
drag, startPoint x: 162, startPoint y: 671, endPoint x: 194, endPoint y: 672, distance: 32.0
click at [194, 672] on div at bounding box center [193, 682] width 42 height 24
drag, startPoint x: 177, startPoint y: 685, endPoint x: 208, endPoint y: 683, distance: 31.1
click at [208, 683] on div at bounding box center [208, 683] width 6 height 6
click at [1489, 16] on link "Zakończ edycję" at bounding box center [1489, 22] width 130 height 22
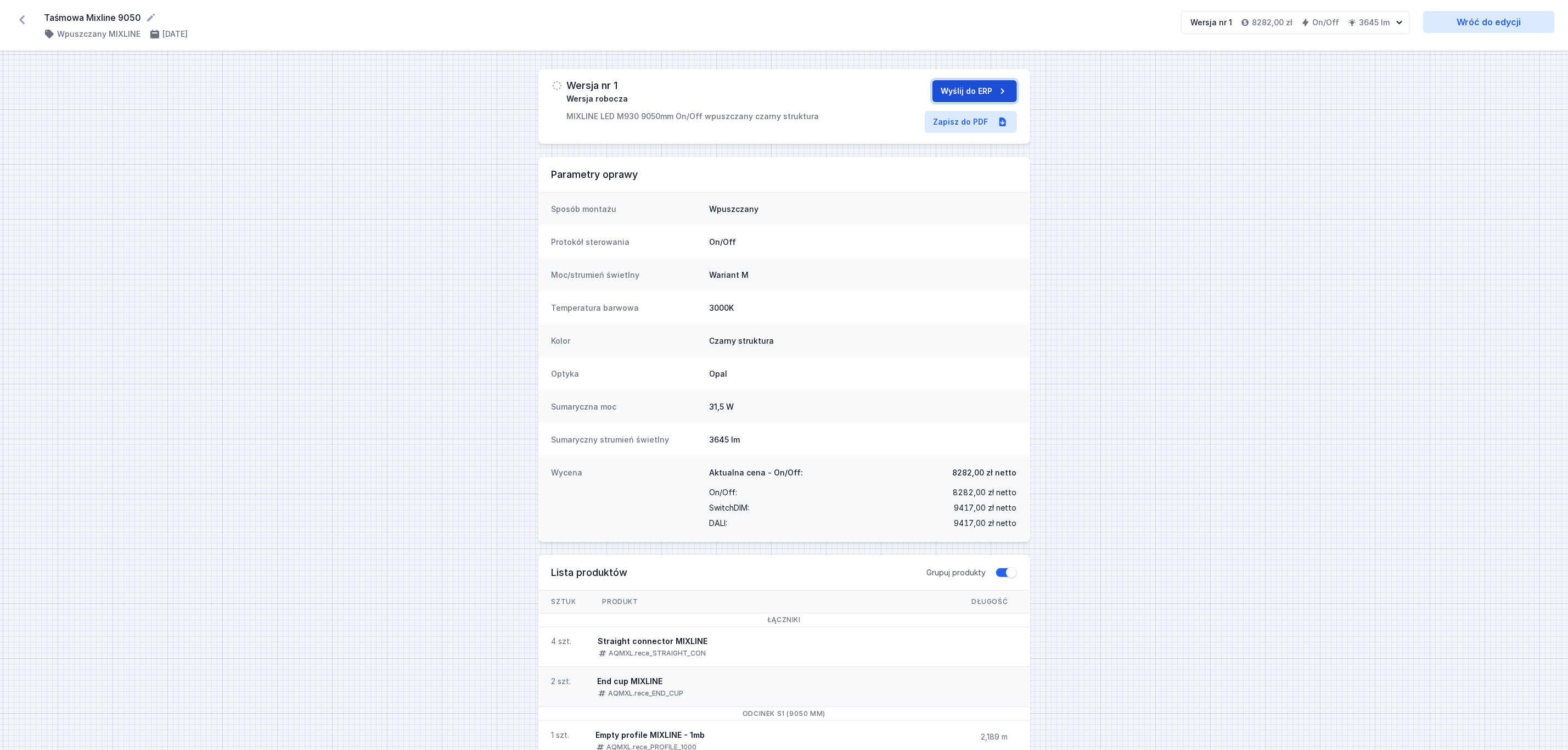
click at [973, 87] on button "Wyślij do ERP" at bounding box center [974, 91] width 84 height 22
click at [20, 17] on icon at bounding box center [22, 20] width 17 height 17
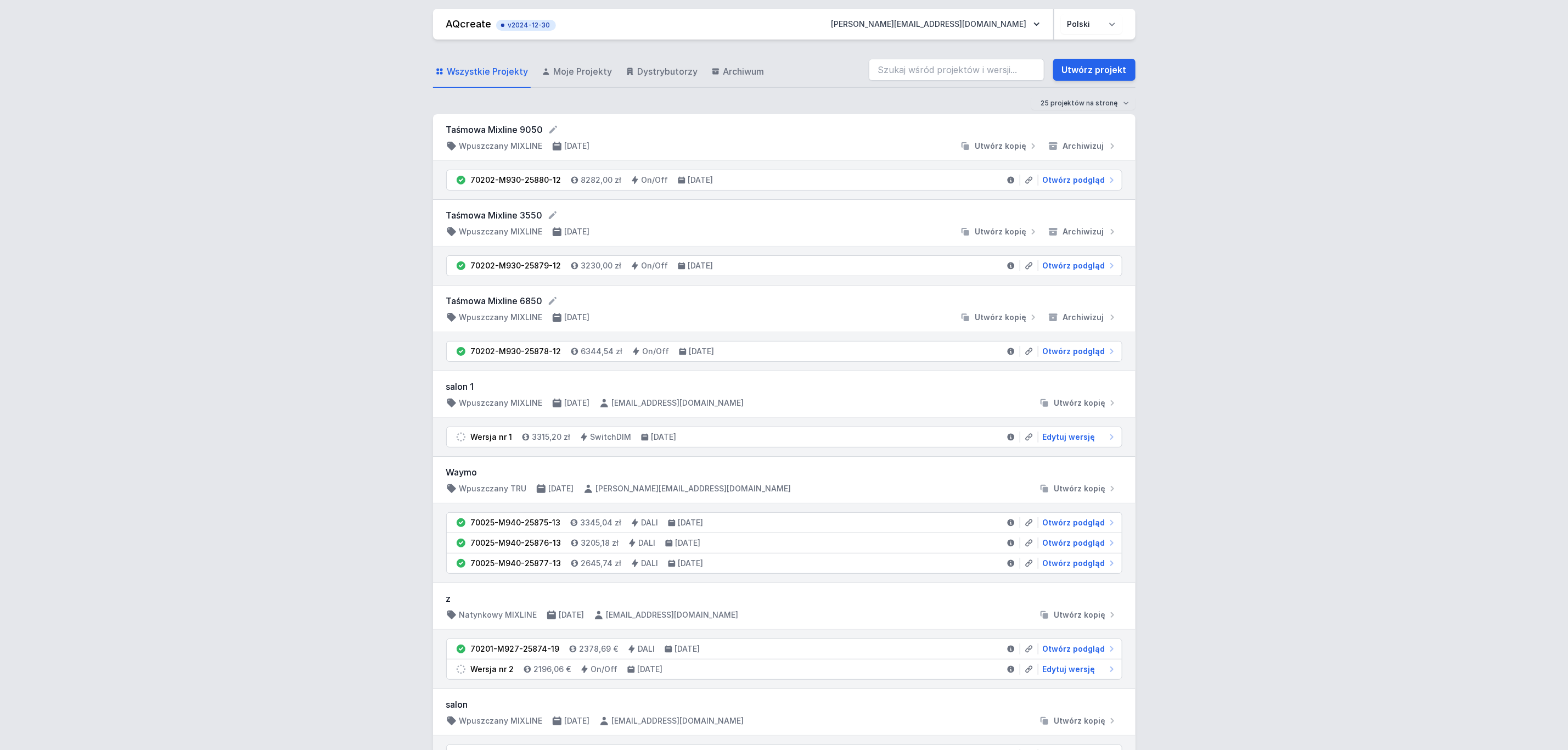
click at [1118, 63] on link "Utwórz projekt" at bounding box center [1094, 70] width 83 height 22
click at [1097, 63] on link "Utwórz projekt" at bounding box center [1094, 70] width 83 height 22
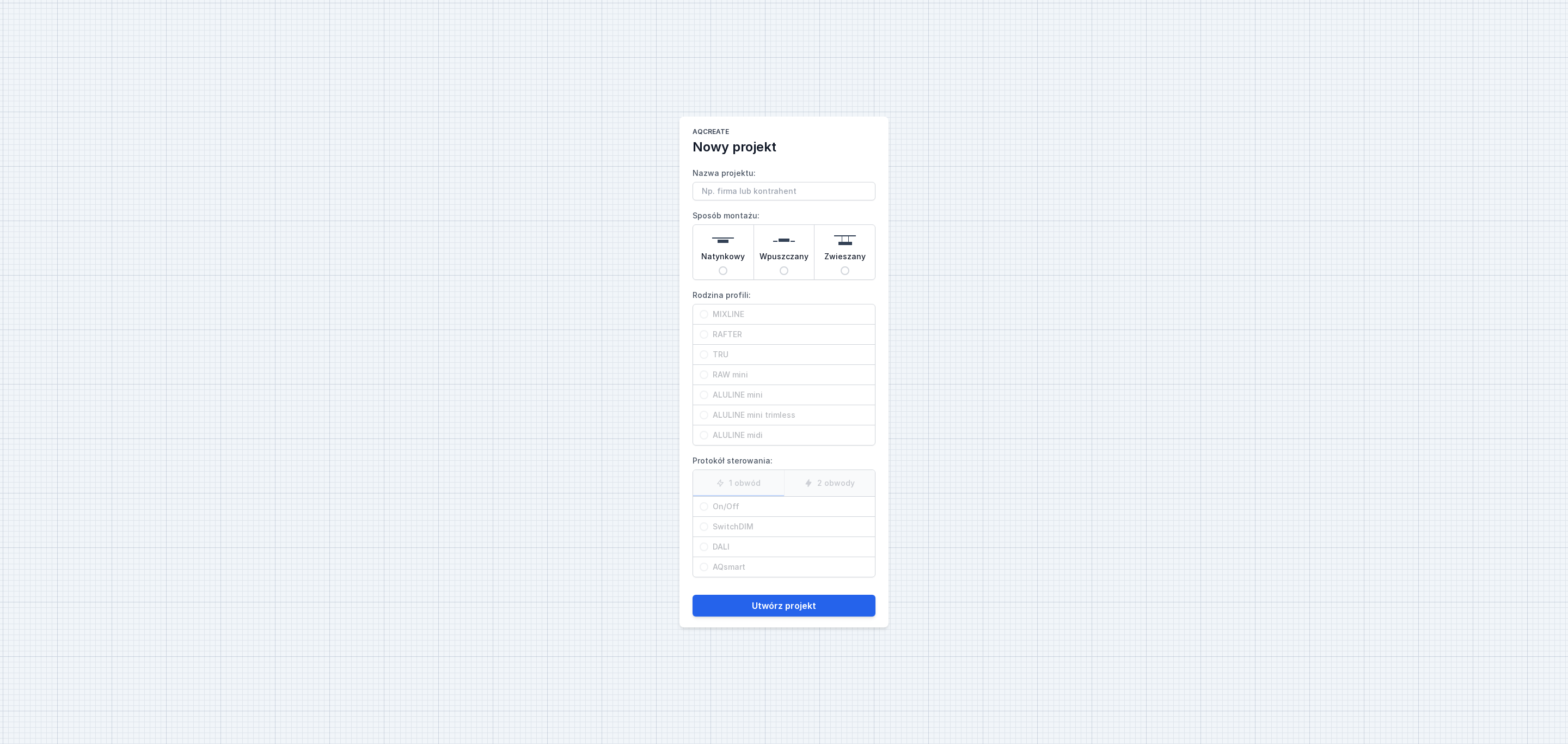
click at [739, 188] on input "Nazwa projektu:" at bounding box center [784, 191] width 183 height 19
click at [786, 244] on img at bounding box center [784, 240] width 22 height 22
click at [786, 266] on input "Wpuszczany" at bounding box center [784, 270] width 9 height 9
click at [735, 314] on span "MIXLINE" at bounding box center [788, 315] width 160 height 11
click at [708, 314] on input "MIXLINE" at bounding box center [703, 314] width 9 height 9
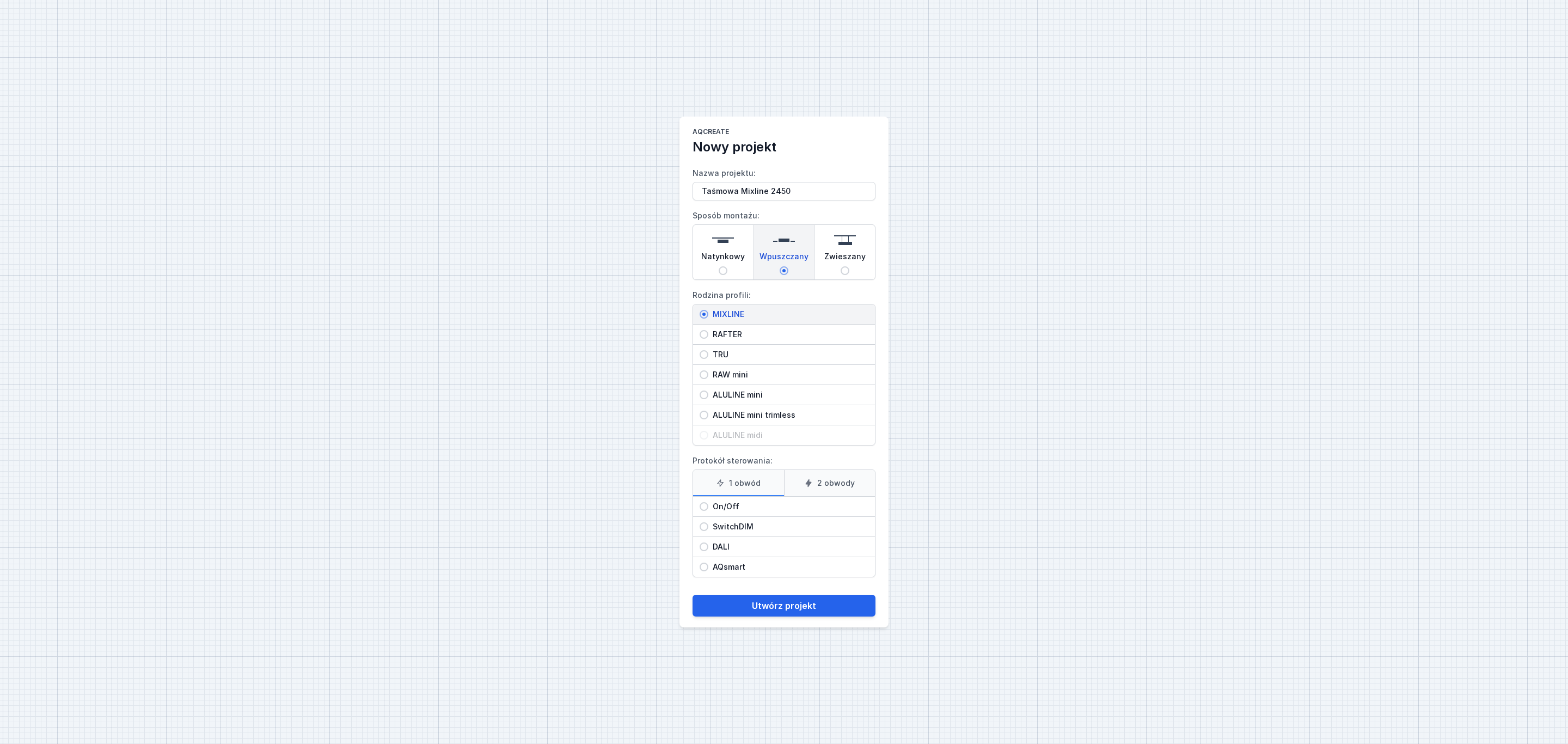
click at [735, 507] on span "On/Off" at bounding box center [788, 507] width 160 height 11
click at [708, 507] on input "On/Off" at bounding box center [703, 506] width 9 height 9
click at [784, 607] on button "Utwórz projekt" at bounding box center [784, 606] width 183 height 22
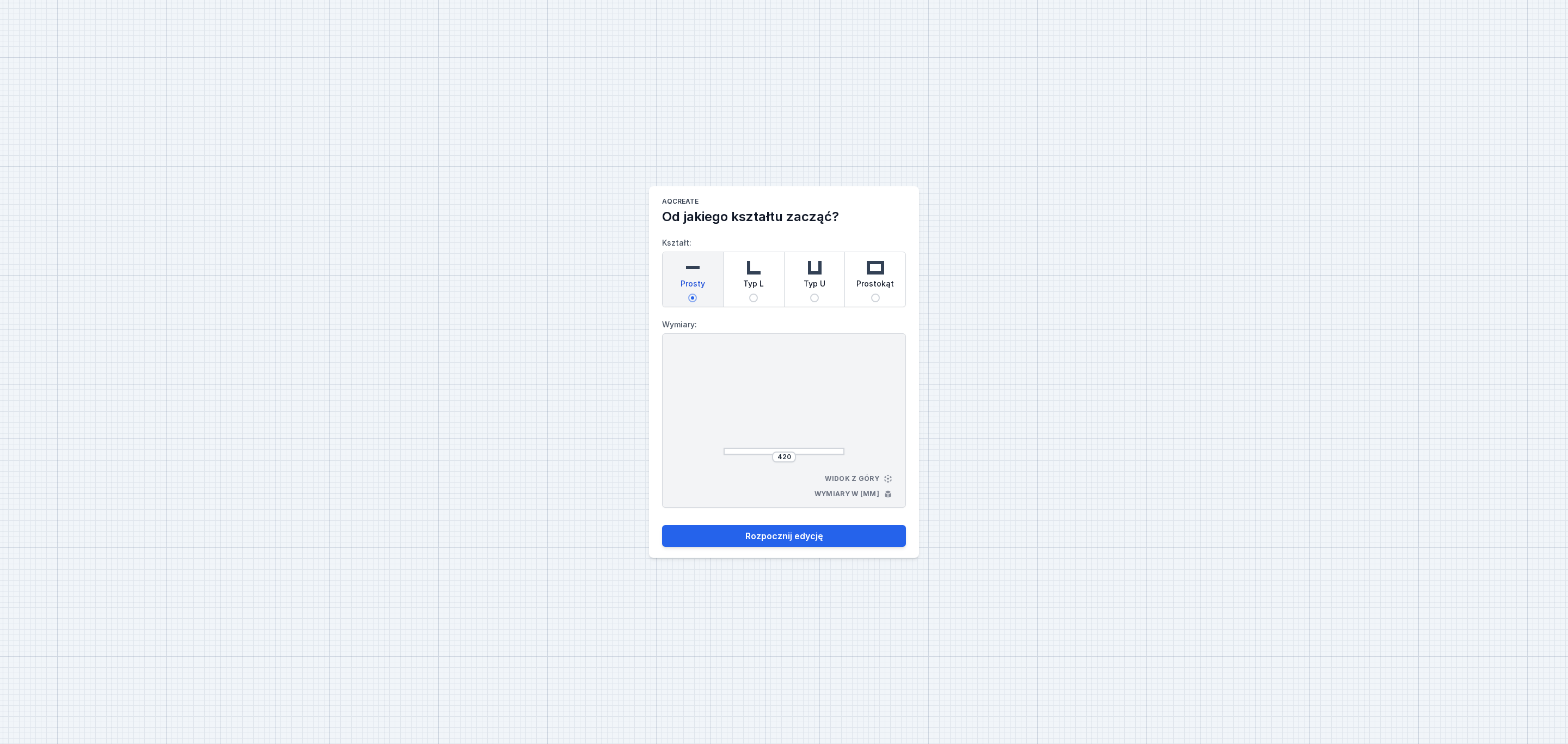
click at [699, 269] on img at bounding box center [692, 268] width 22 height 22
click at [697, 294] on input "Prosty" at bounding box center [692, 297] width 9 height 9
click at [791, 457] on input "420" at bounding box center [784, 457] width 17 height 9
click at [825, 533] on button "Rozpocznij edycję" at bounding box center [784, 536] width 244 height 22
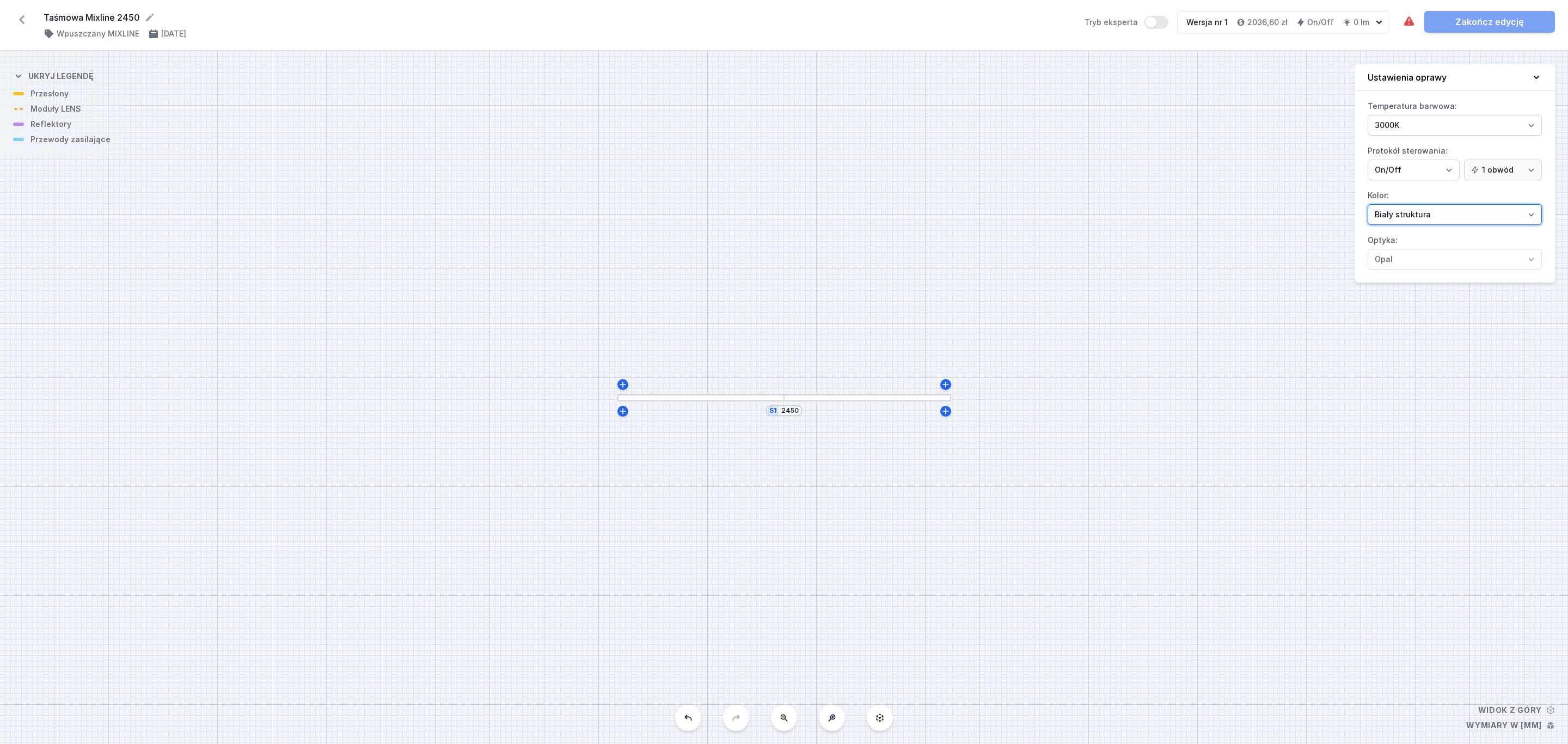
click at [1533, 217] on select "Biały struktura Czarny struktura Złoty struktura Miedziany Szary Inny (z palety…" at bounding box center [1454, 215] width 174 height 21
click at [1367, 206] on select "Biały struktura Czarny struktura Złoty struktura Miedziany Szary Inny (z palety…" at bounding box center [1454, 215] width 174 height 21
click at [805, 400] on div at bounding box center [866, 397] width 166 height 7
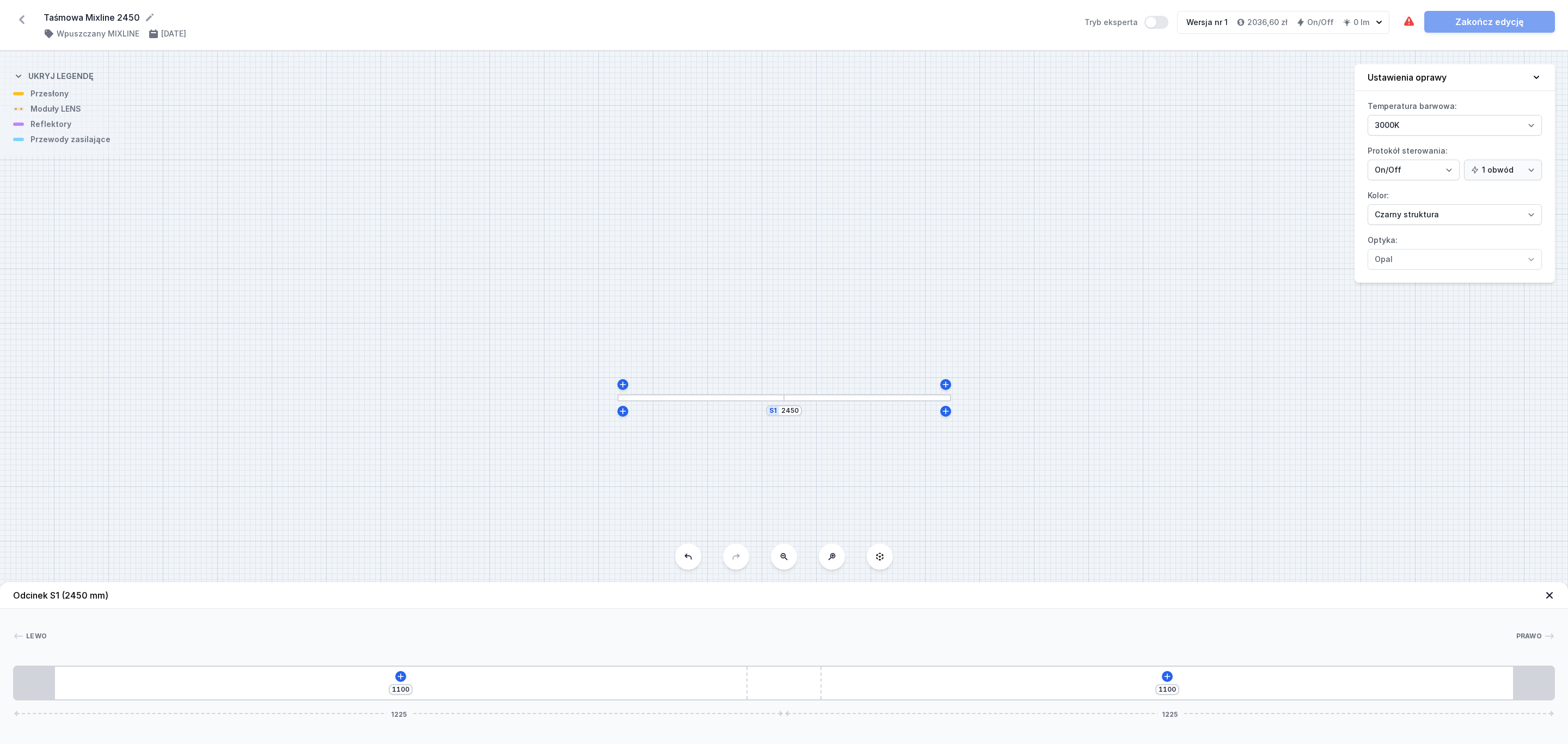
click at [805, 400] on div at bounding box center [866, 397] width 166 height 7
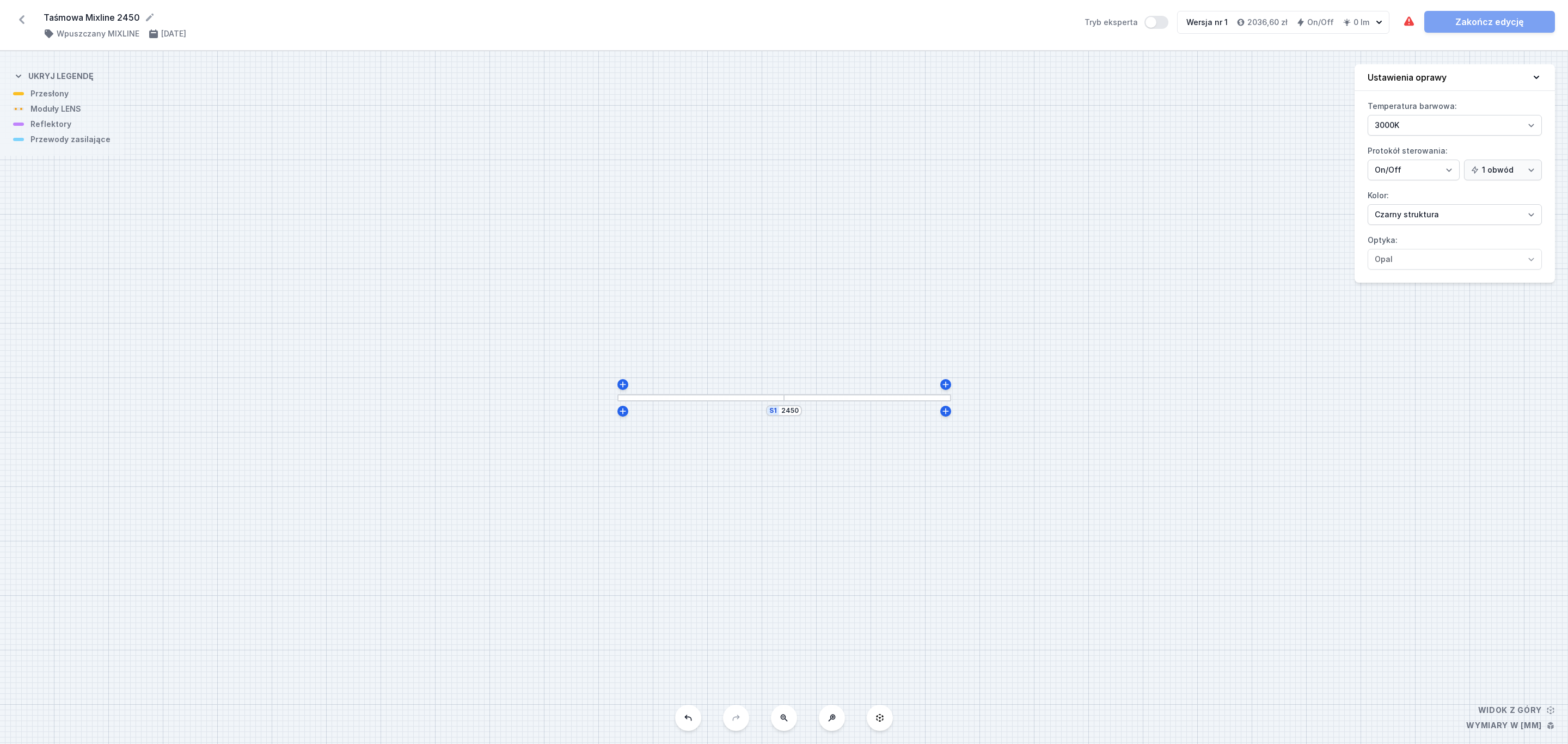
click at [825, 400] on div at bounding box center [866, 397] width 166 height 7
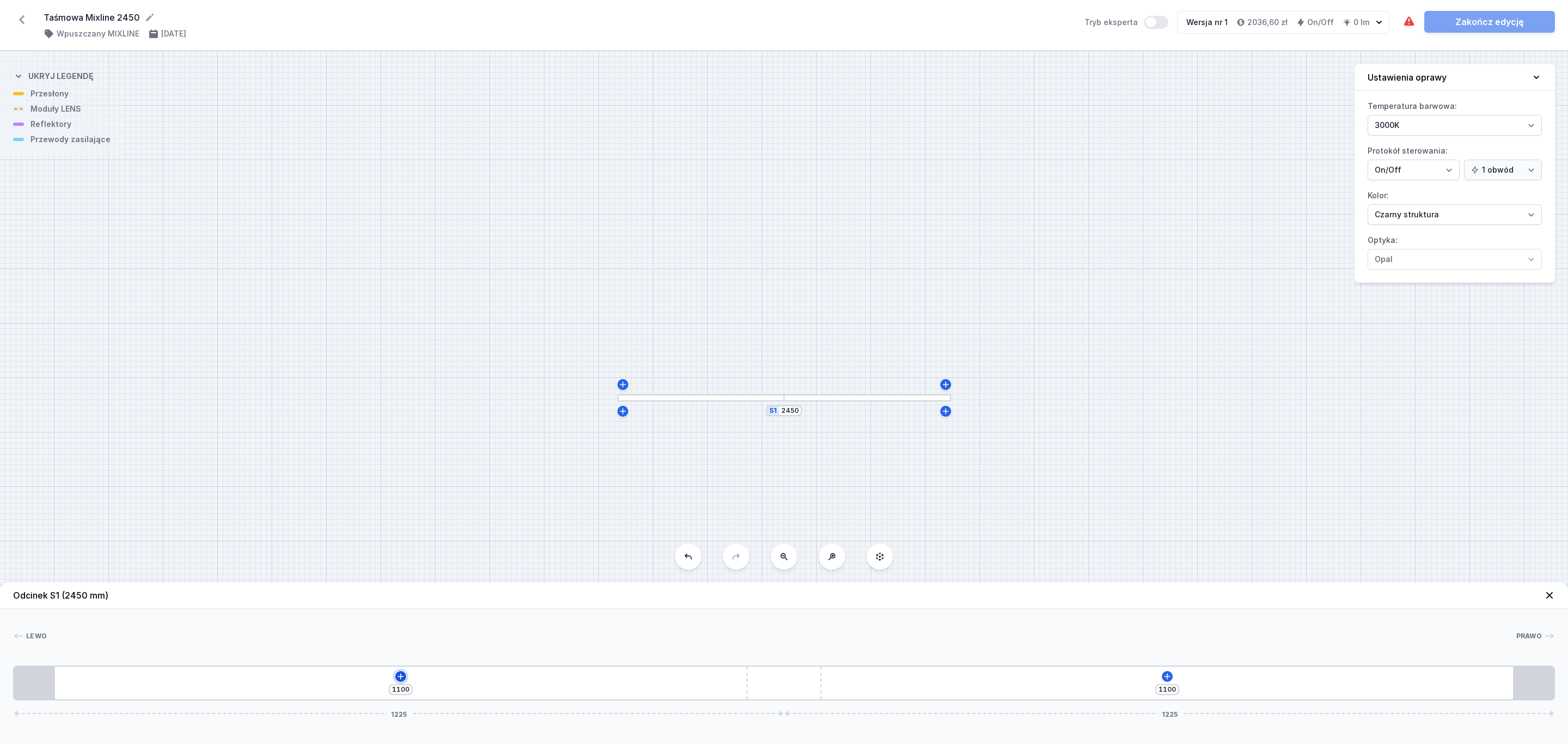
click at [402, 678] on icon at bounding box center [400, 676] width 9 height 9
click at [375, 574] on span "(8)" at bounding box center [379, 571] width 9 height 9
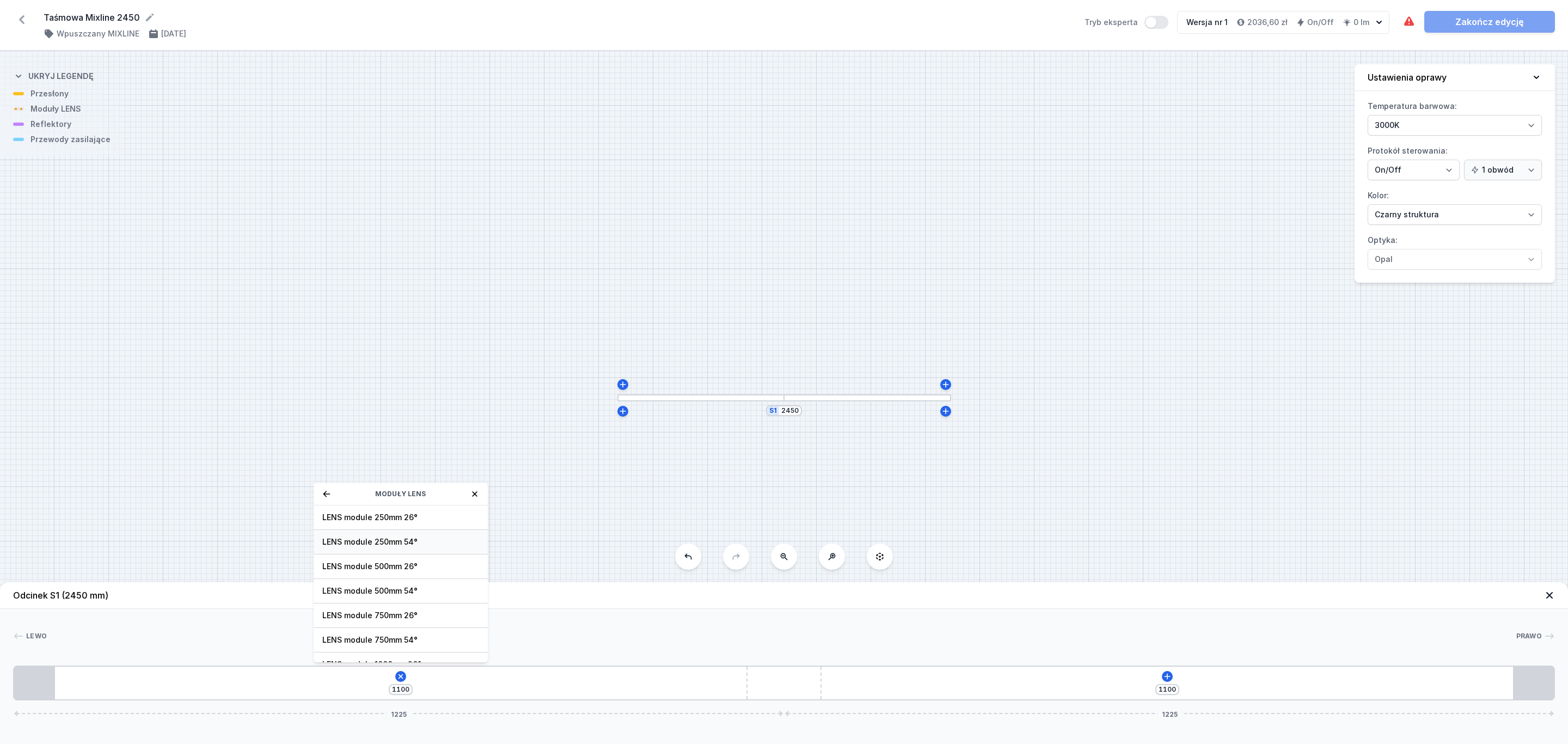
click at [404, 541] on span "LENS module 250mm 54°" at bounding box center [400, 542] width 157 height 11
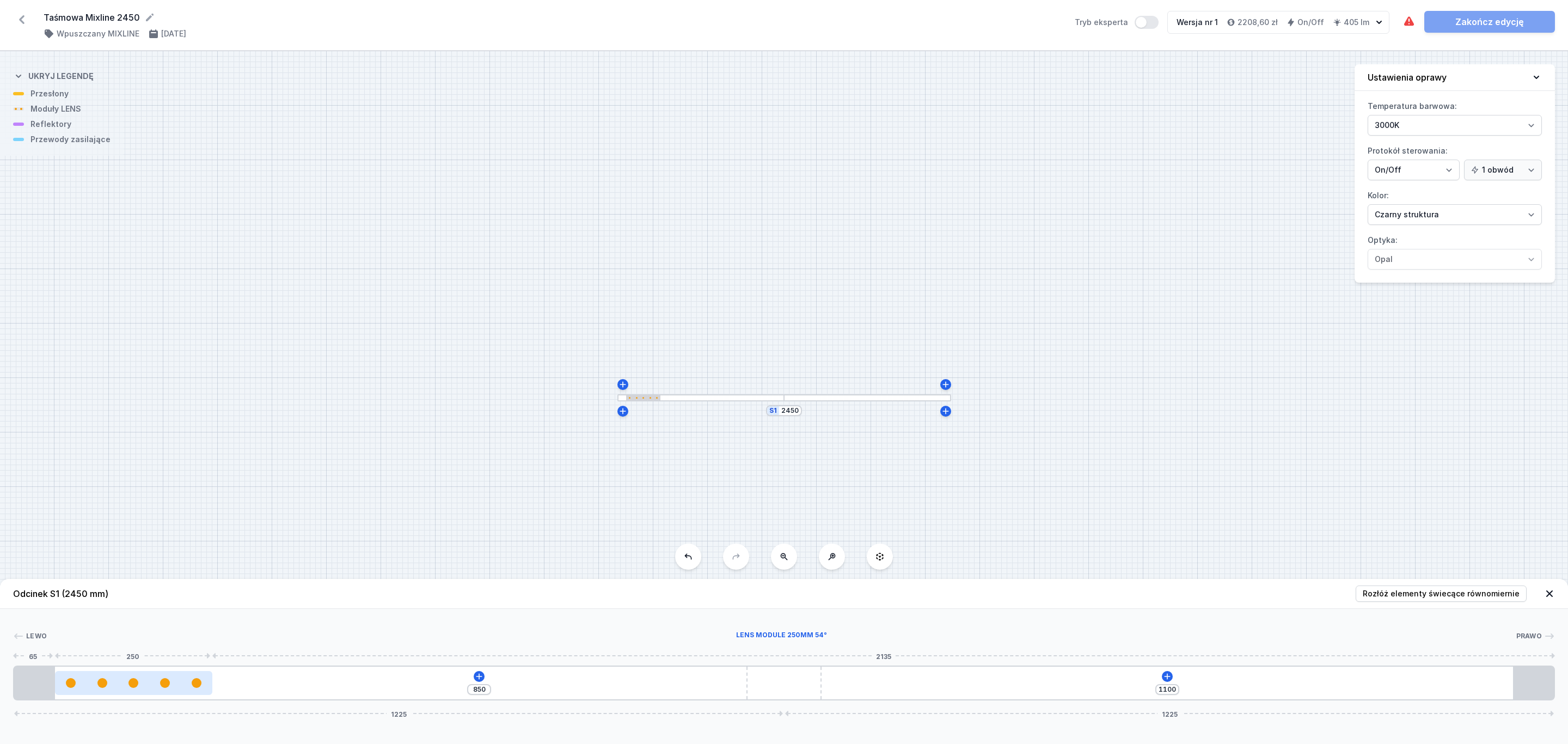
click at [169, 688] on div at bounding box center [133, 682] width 158 height 10
click at [134, 657] on button at bounding box center [133, 650] width 23 height 14
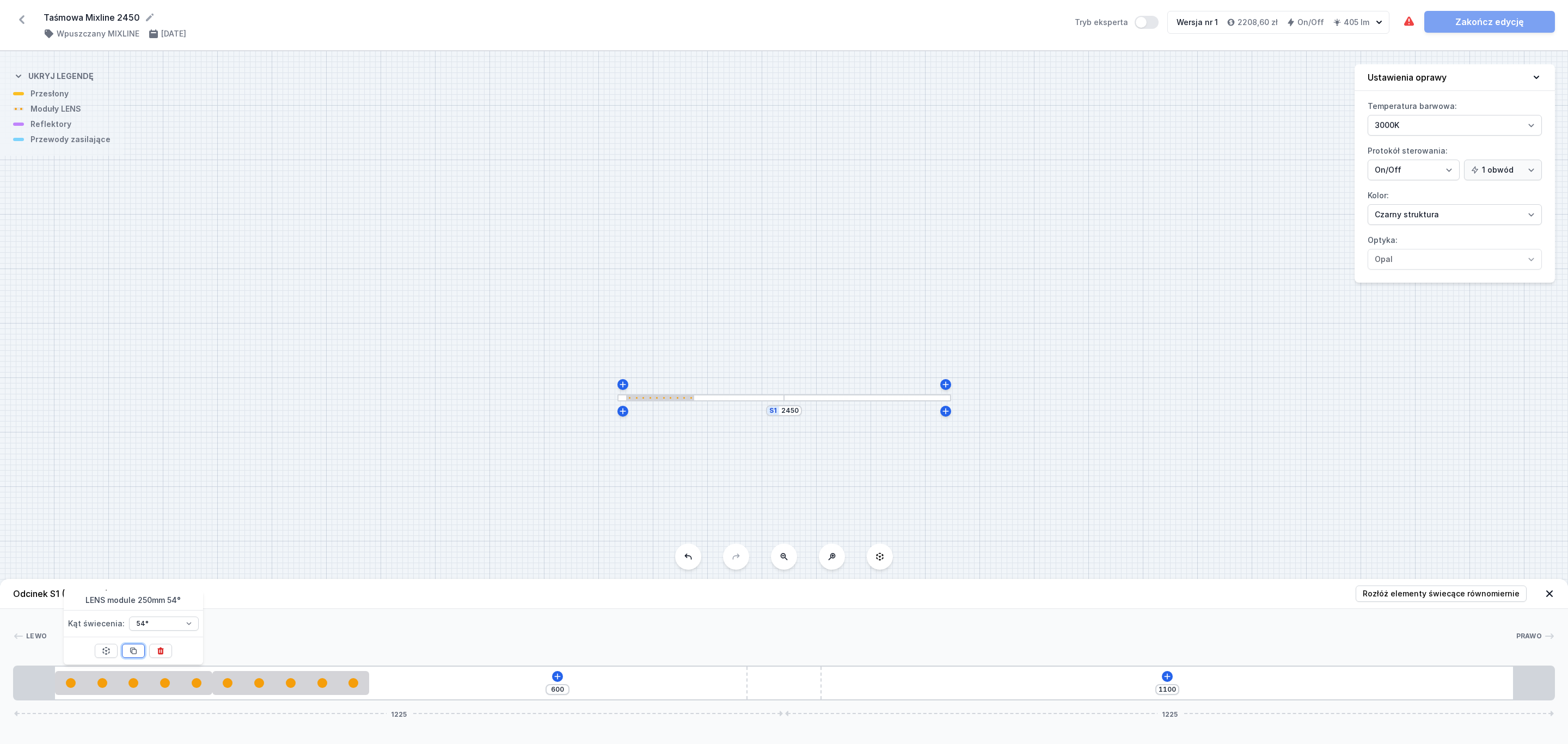
click at [134, 654] on icon at bounding box center [133, 651] width 6 height 6
click at [1438, 596] on span "Rozłóż elementy świecące równomiernie" at bounding box center [1441, 593] width 157 height 11
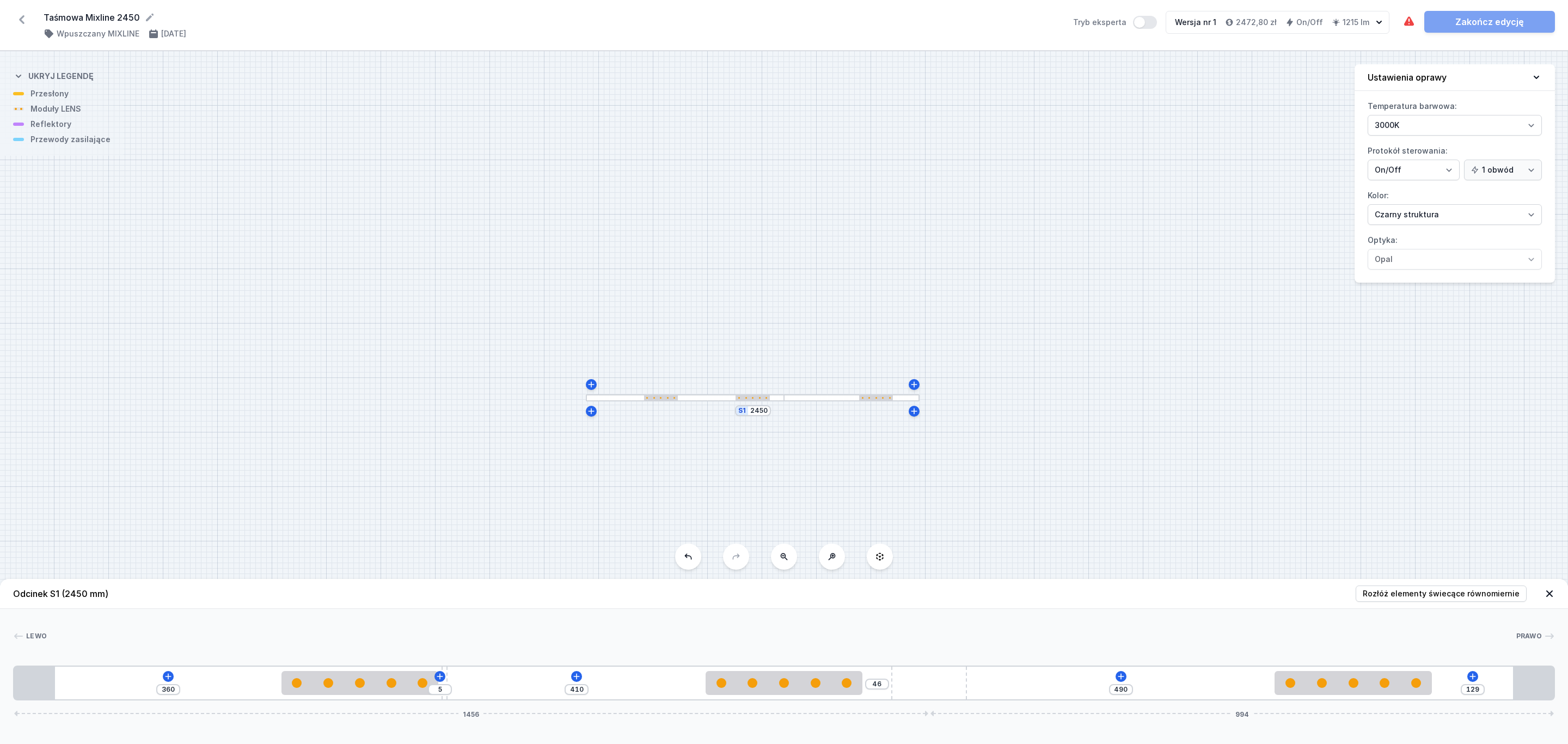
drag, startPoint x: 810, startPoint y: 670, endPoint x: 1015, endPoint y: 667, distance: 205.0
drag, startPoint x: 1343, startPoint y: 686, endPoint x: 1324, endPoint y: 690, distance: 19.4
click at [1324, 690] on div at bounding box center [1315, 682] width 158 height 24
click at [1453, 672] on icon at bounding box center [1452, 676] width 9 height 9
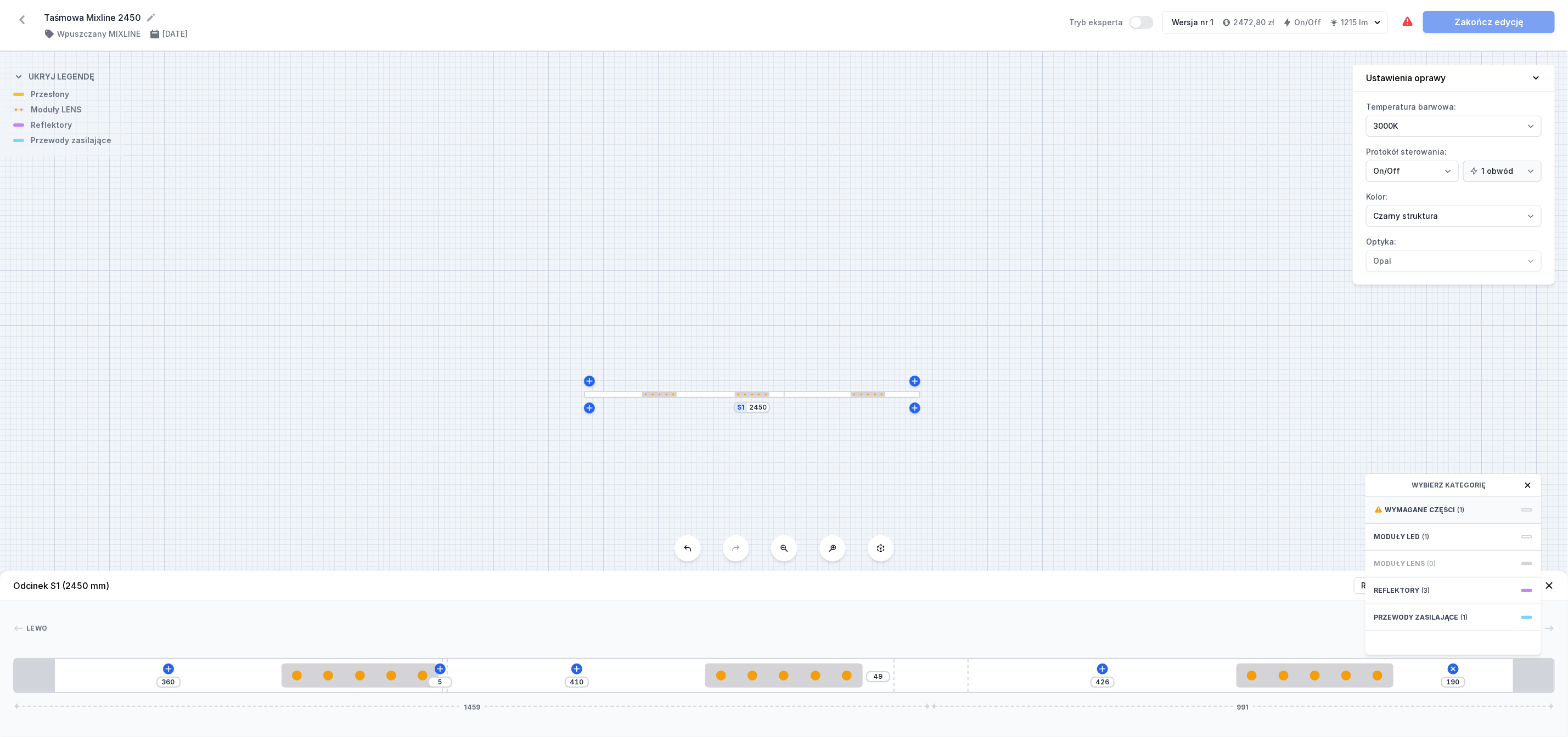
click at [1419, 514] on span "Wymagane części" at bounding box center [1420, 510] width 70 height 9
click at [1427, 514] on span "Hole for power supply cable" at bounding box center [1453, 509] width 158 height 11
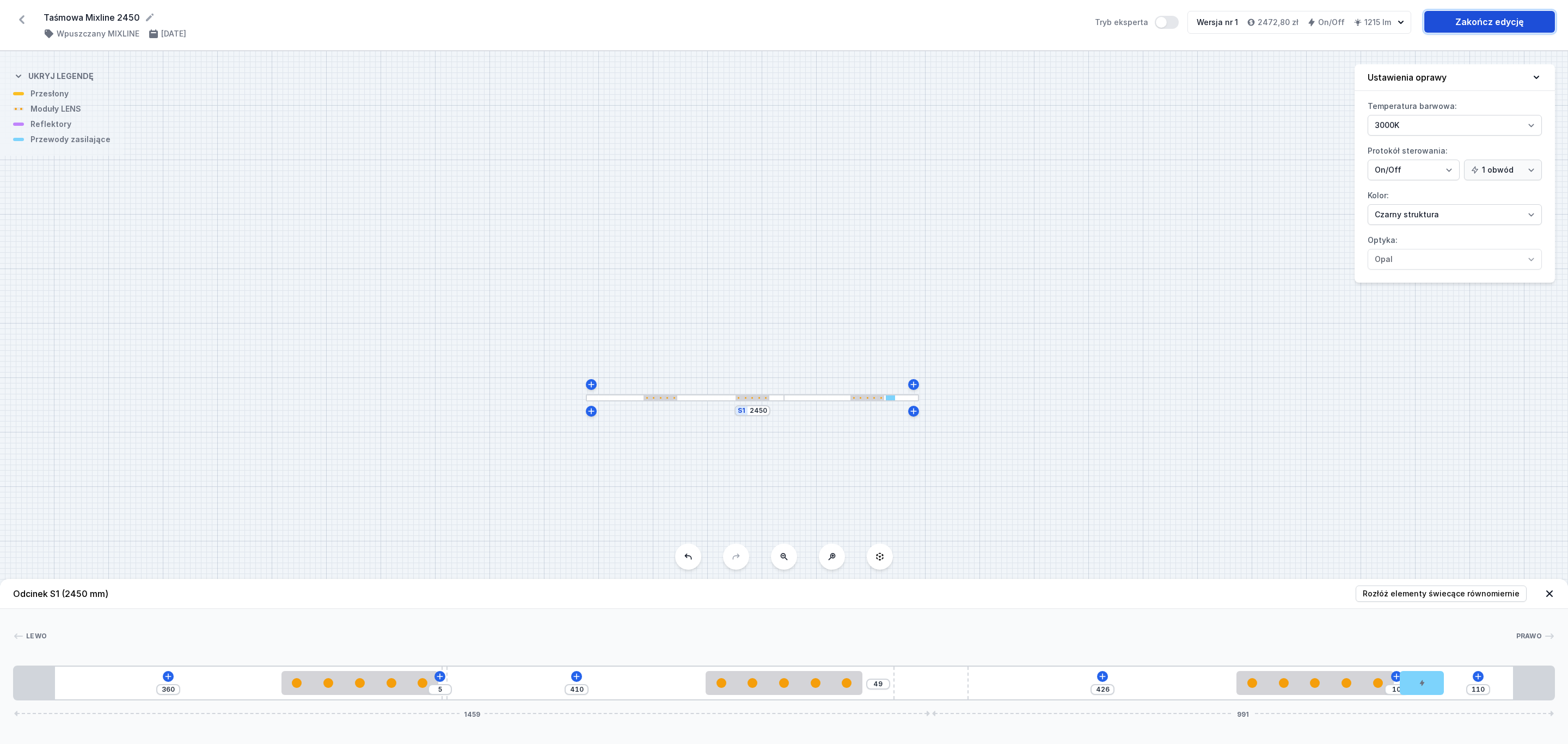
click at [1493, 18] on link "Zakończ edycję" at bounding box center [1489, 22] width 130 height 22
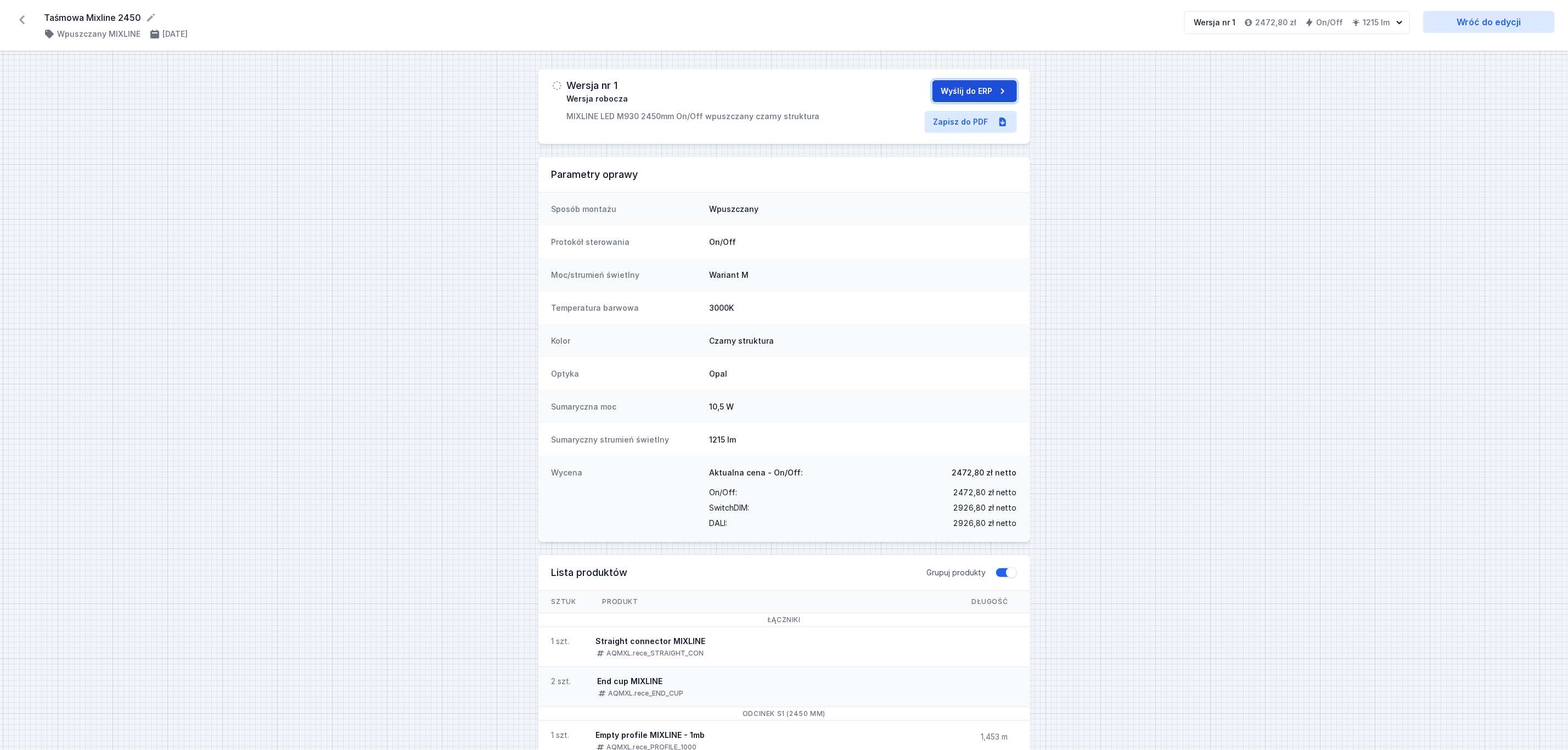
click at [966, 92] on button "Wyślij do ERP" at bounding box center [974, 91] width 84 height 22
click at [22, 20] on icon at bounding box center [21, 20] width 6 height 9
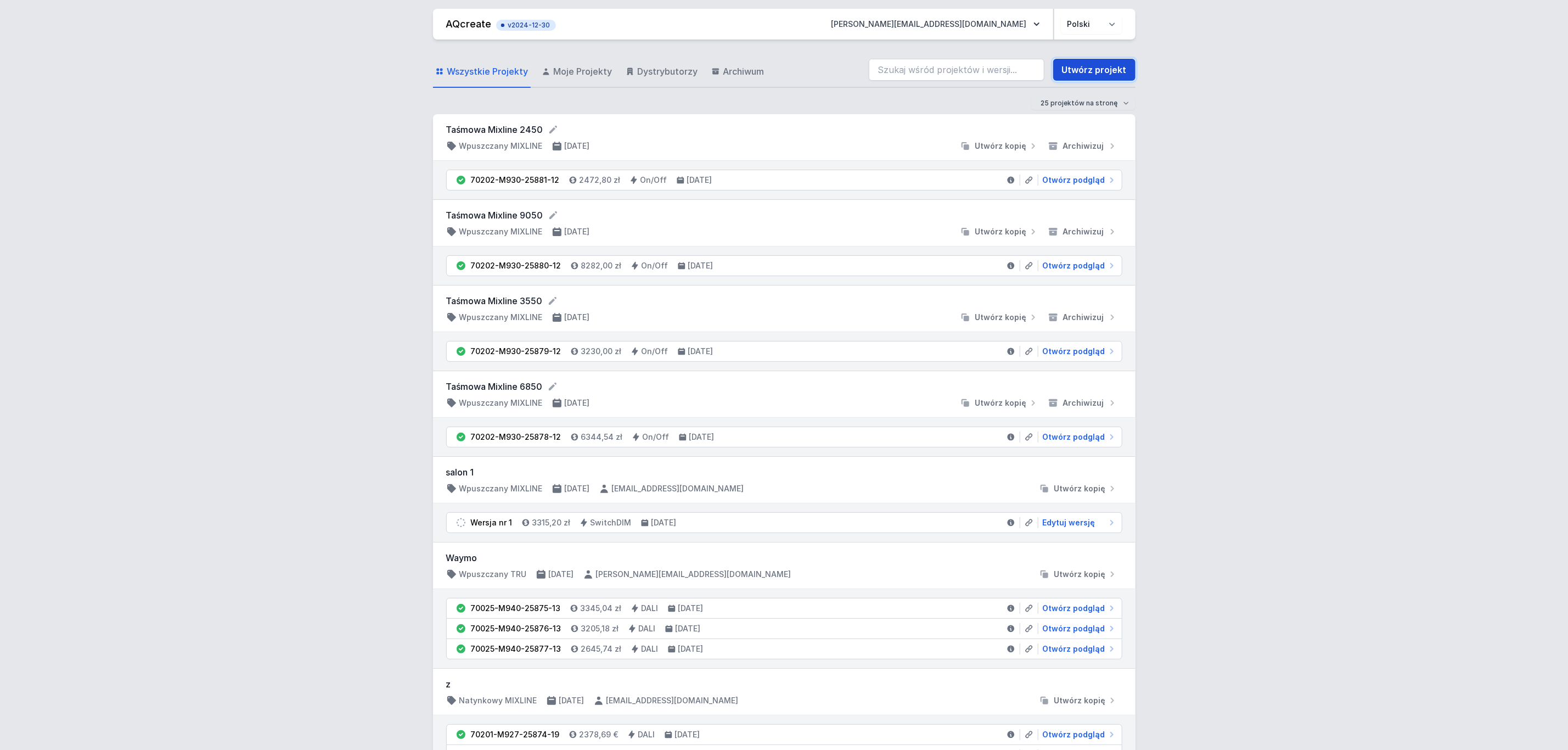
click at [1097, 66] on link "Utwórz projekt" at bounding box center [1094, 70] width 83 height 22
click at [1098, 70] on link "Utwórz projekt" at bounding box center [1094, 70] width 83 height 22
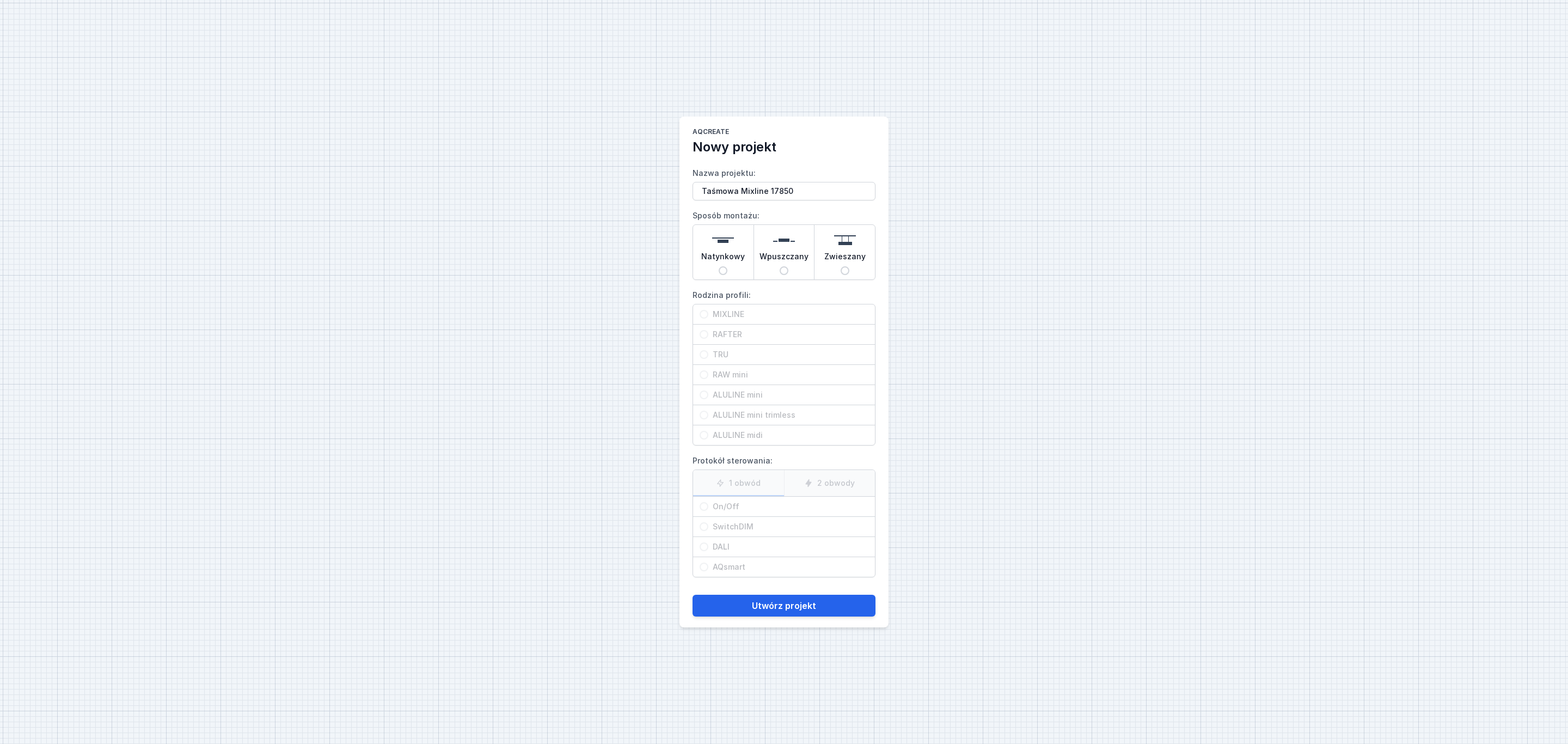
click at [796, 239] on div "Wpuszczany" at bounding box center [784, 252] width 60 height 55
click at [788, 266] on input "Wpuszczany" at bounding box center [784, 270] width 9 height 9
click at [708, 317] on span "MIXLINE" at bounding box center [788, 315] width 160 height 11
click at [708, 317] on input "MIXLINE" at bounding box center [703, 314] width 9 height 9
click at [717, 507] on span "On/Off" at bounding box center [788, 507] width 160 height 11
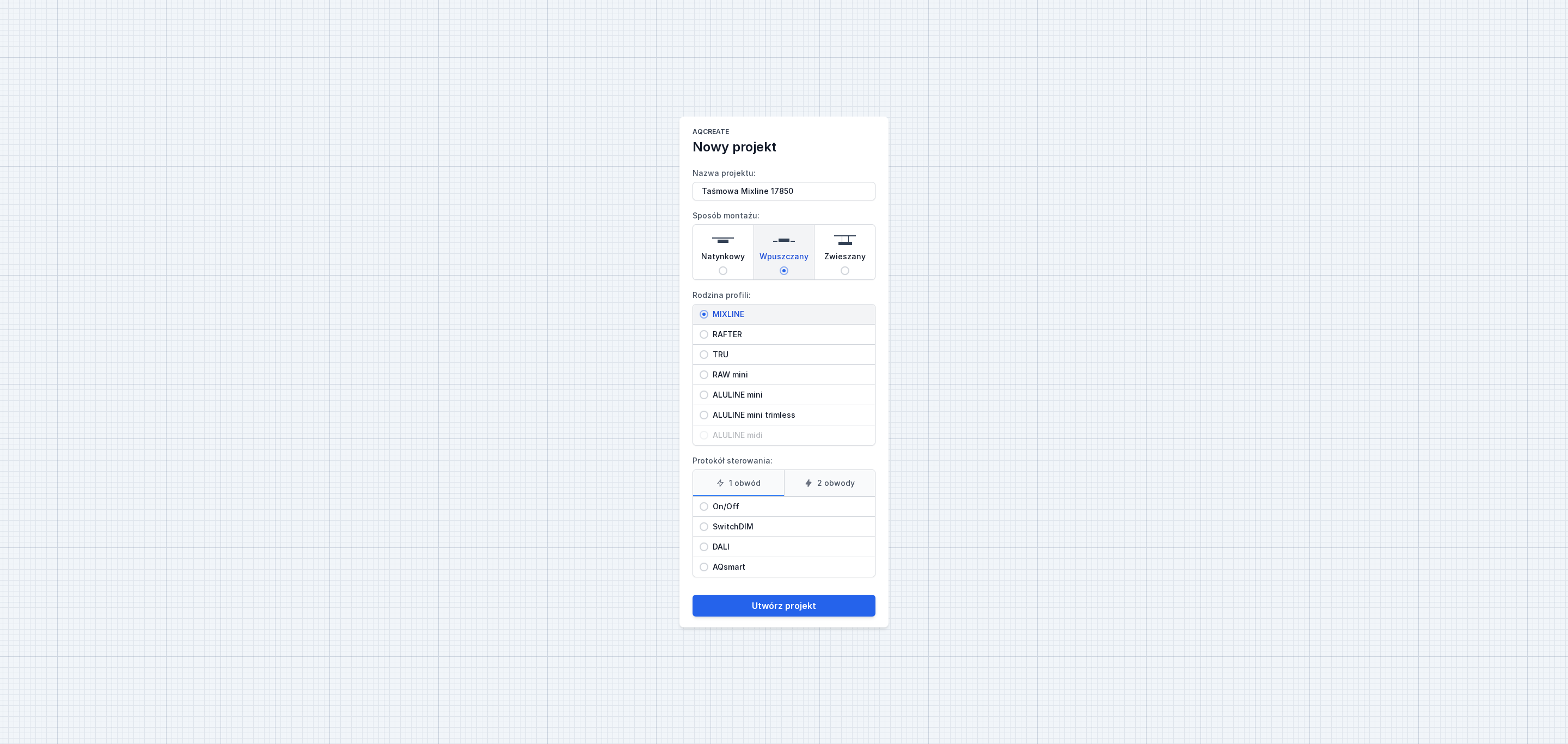
click at [708, 507] on input "On/Off" at bounding box center [703, 506] width 9 height 9
click at [792, 610] on button "Utwórz projekt" at bounding box center [784, 606] width 183 height 22
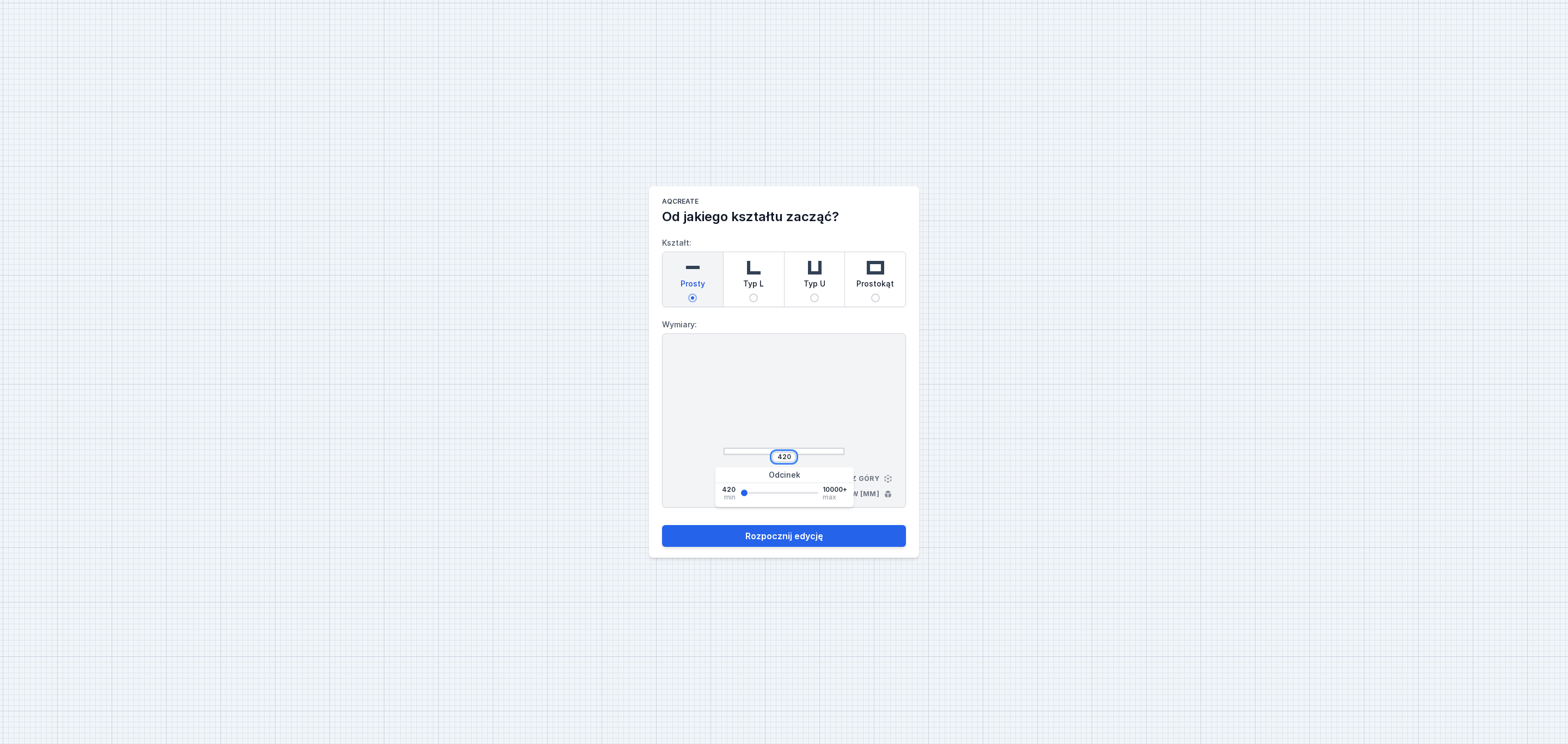
click at [791, 460] on input "420" at bounding box center [784, 457] width 17 height 9
click at [804, 541] on button "Rozpocznij edycję" at bounding box center [784, 536] width 244 height 22
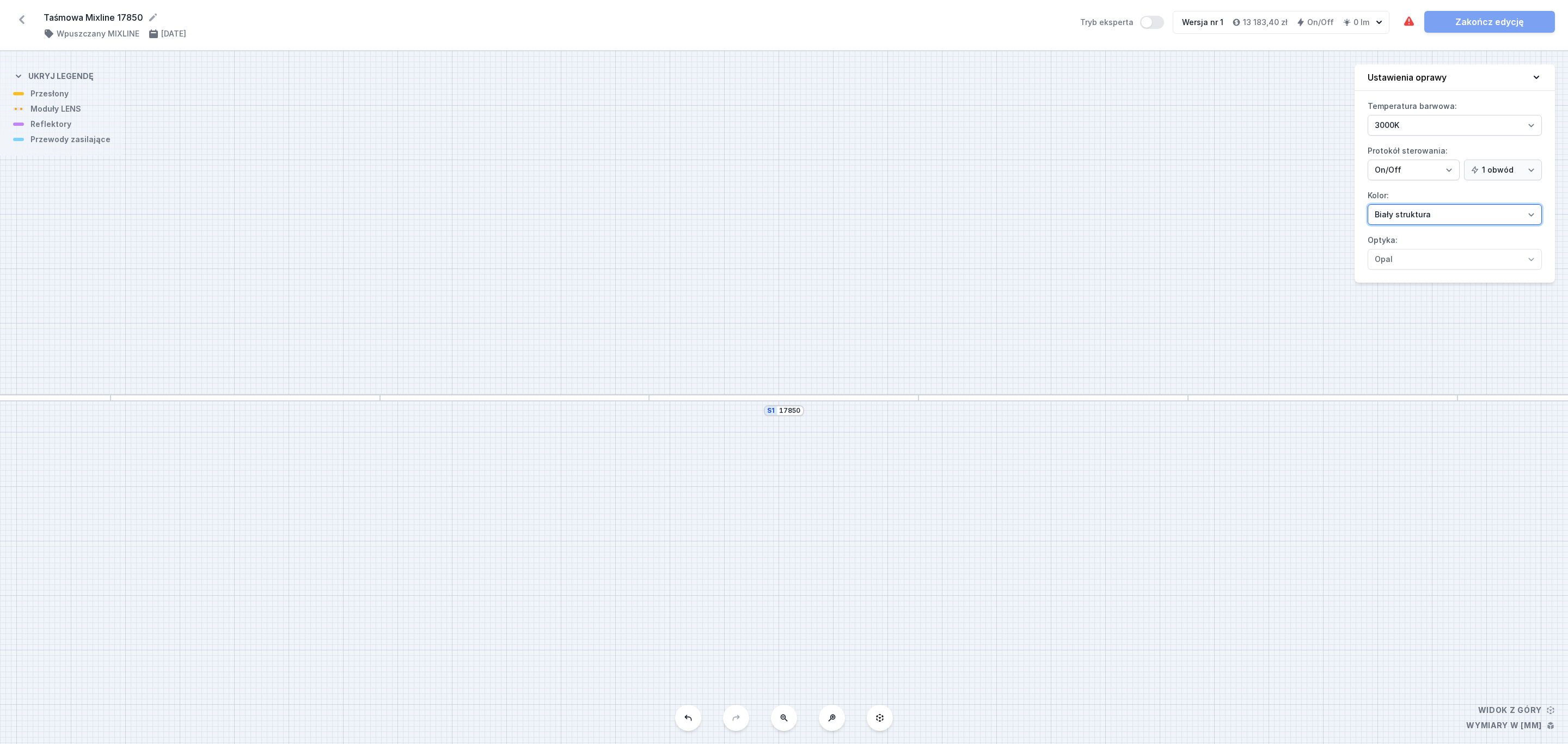
click at [1534, 215] on select "Biały struktura Czarny struktura Złoty struktura Miedziany Szary Inny (z palety…" at bounding box center [1454, 215] width 174 height 21
click at [1367, 206] on select "Biały struktura Czarny struktura Złoty struktura Miedziany Szary Inny (z palety…" at bounding box center [1454, 215] width 174 height 21
click at [227, 397] on div at bounding box center [245, 397] width 269 height 7
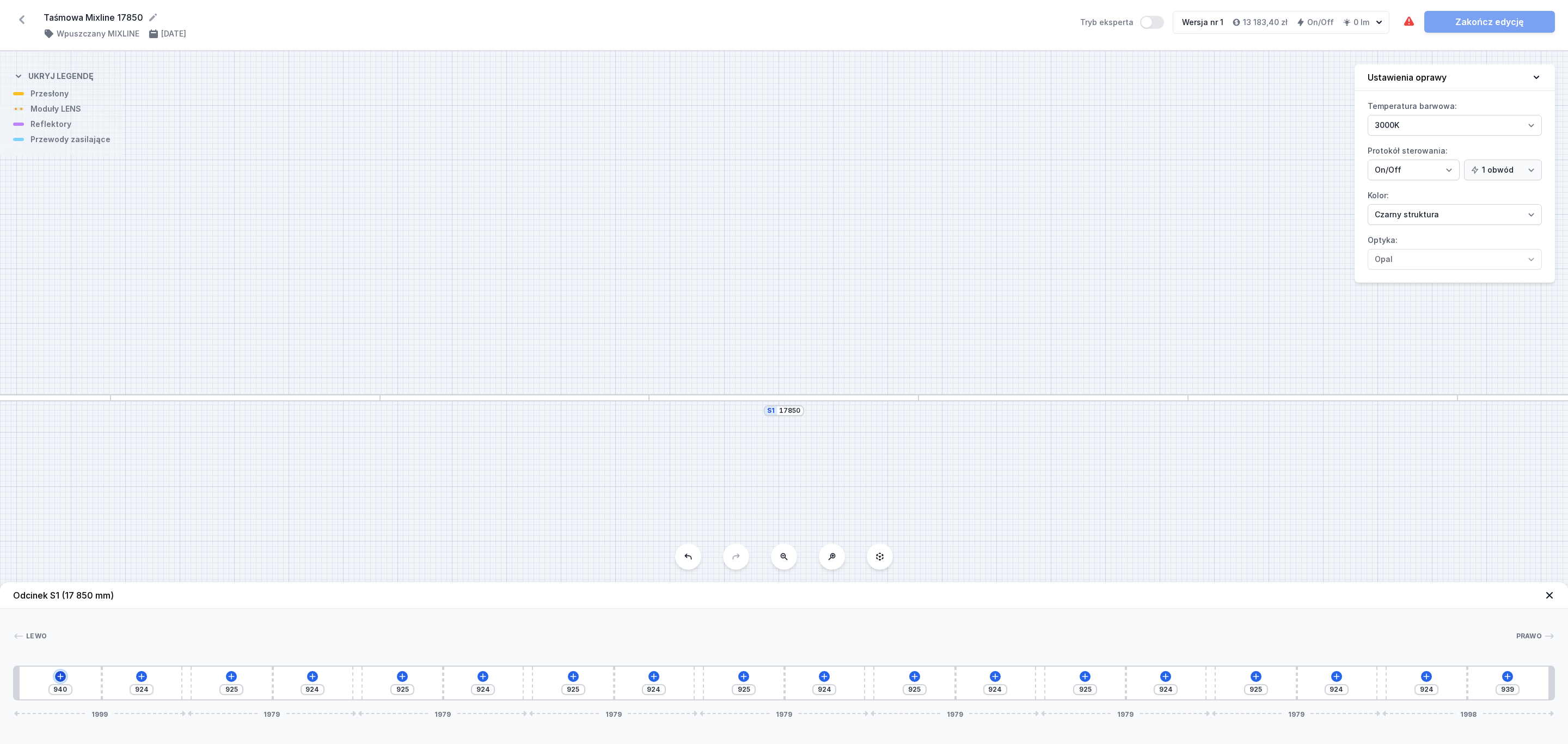
click at [57, 674] on icon at bounding box center [60, 676] width 9 height 9
click at [49, 574] on div "Moduły LENS (6)" at bounding box center [60, 572] width 174 height 27
click at [98, 541] on span "LENS module 250mm 54°" at bounding box center [60, 542] width 157 height 11
click at [31, 683] on div at bounding box center [30, 683] width 22 height 2
click at [67, 652] on icon at bounding box center [69, 650] width 9 height 9
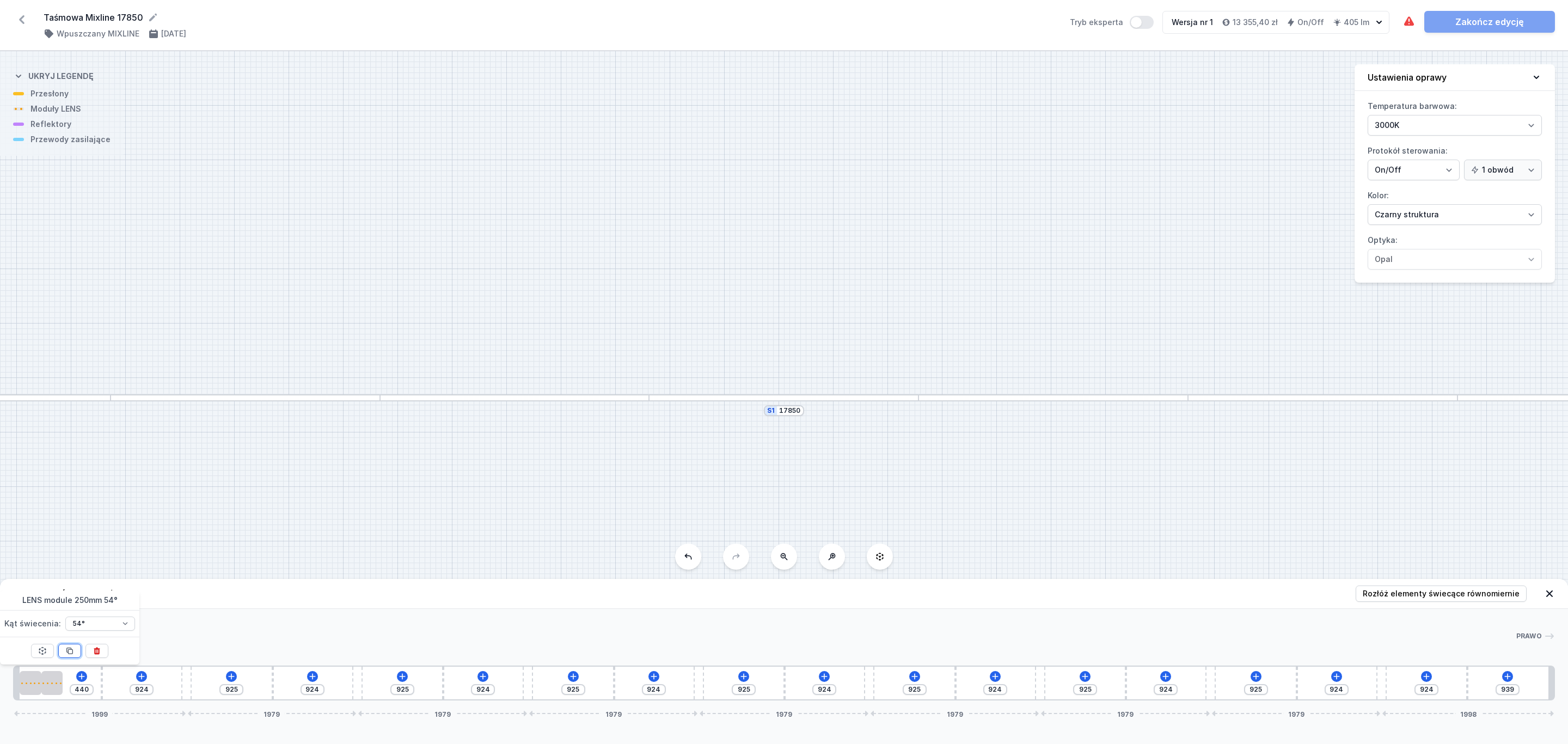
click at [67, 652] on icon at bounding box center [69, 650] width 9 height 9
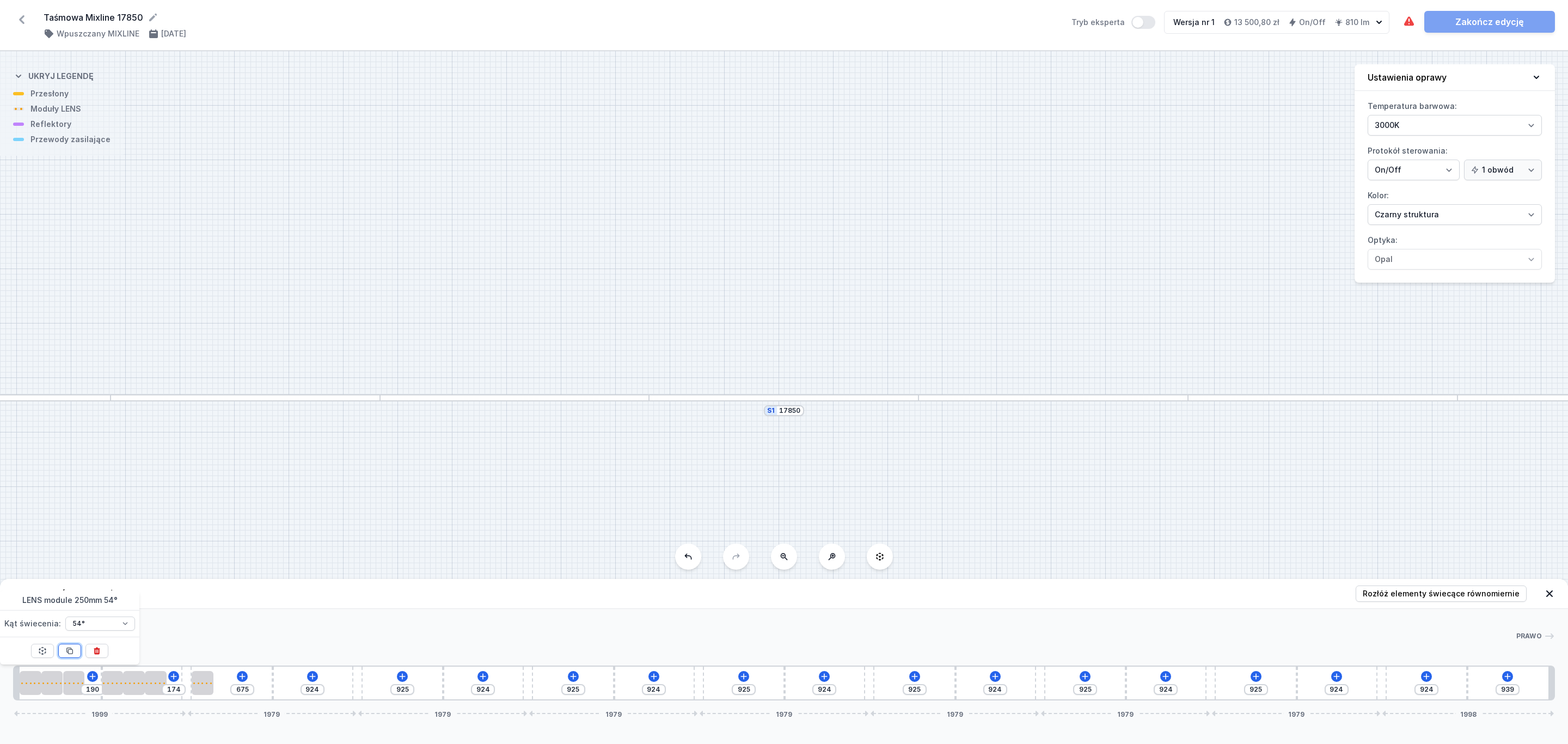
click at [67, 652] on icon at bounding box center [69, 650] width 9 height 9
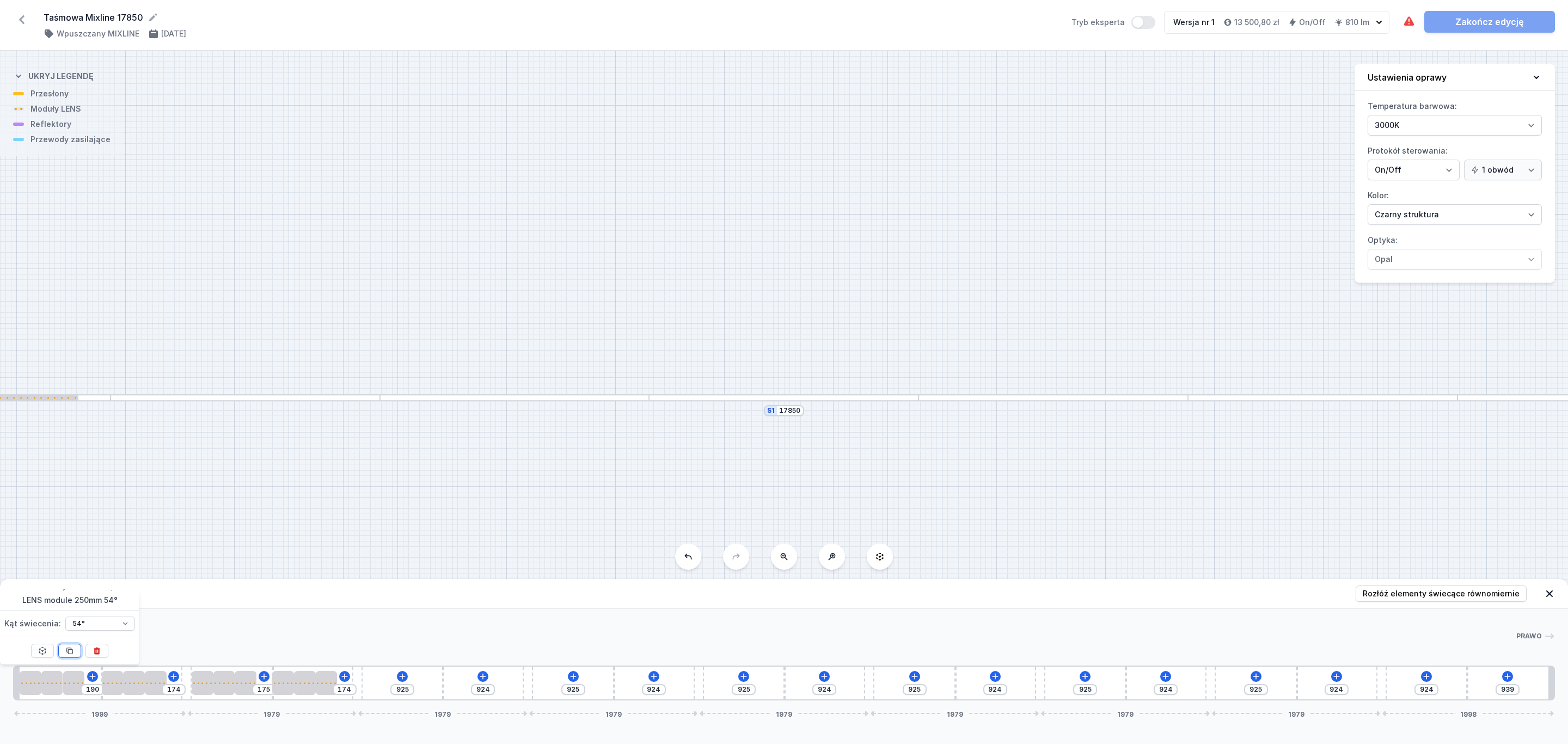
click at [67, 652] on icon at bounding box center [69, 650] width 9 height 9
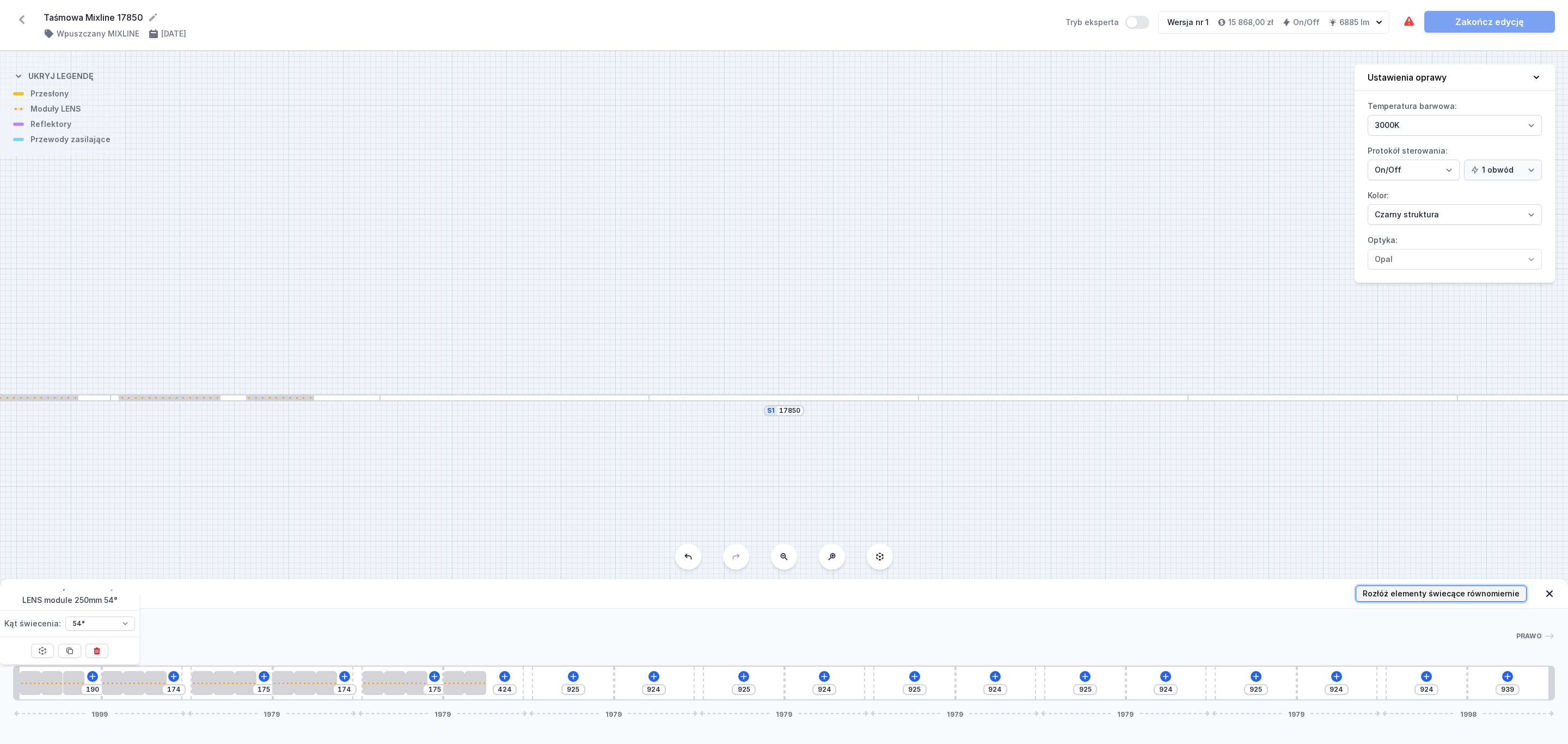
click at [1428, 590] on span "Rozłóż elementy świecące równomiernie" at bounding box center [1441, 593] width 157 height 11
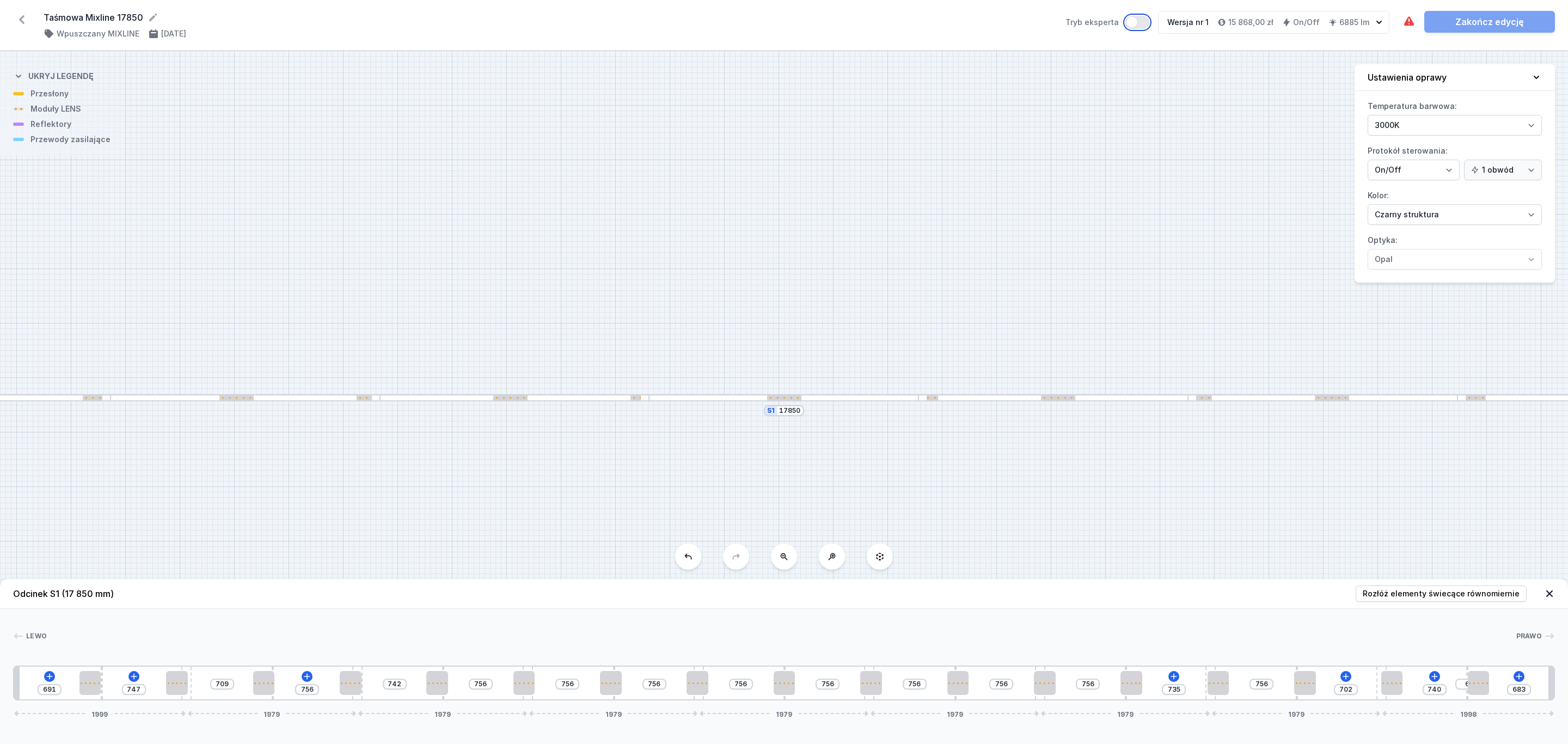
click at [1147, 20] on button "Tryb eksperta" at bounding box center [1137, 22] width 24 height 13
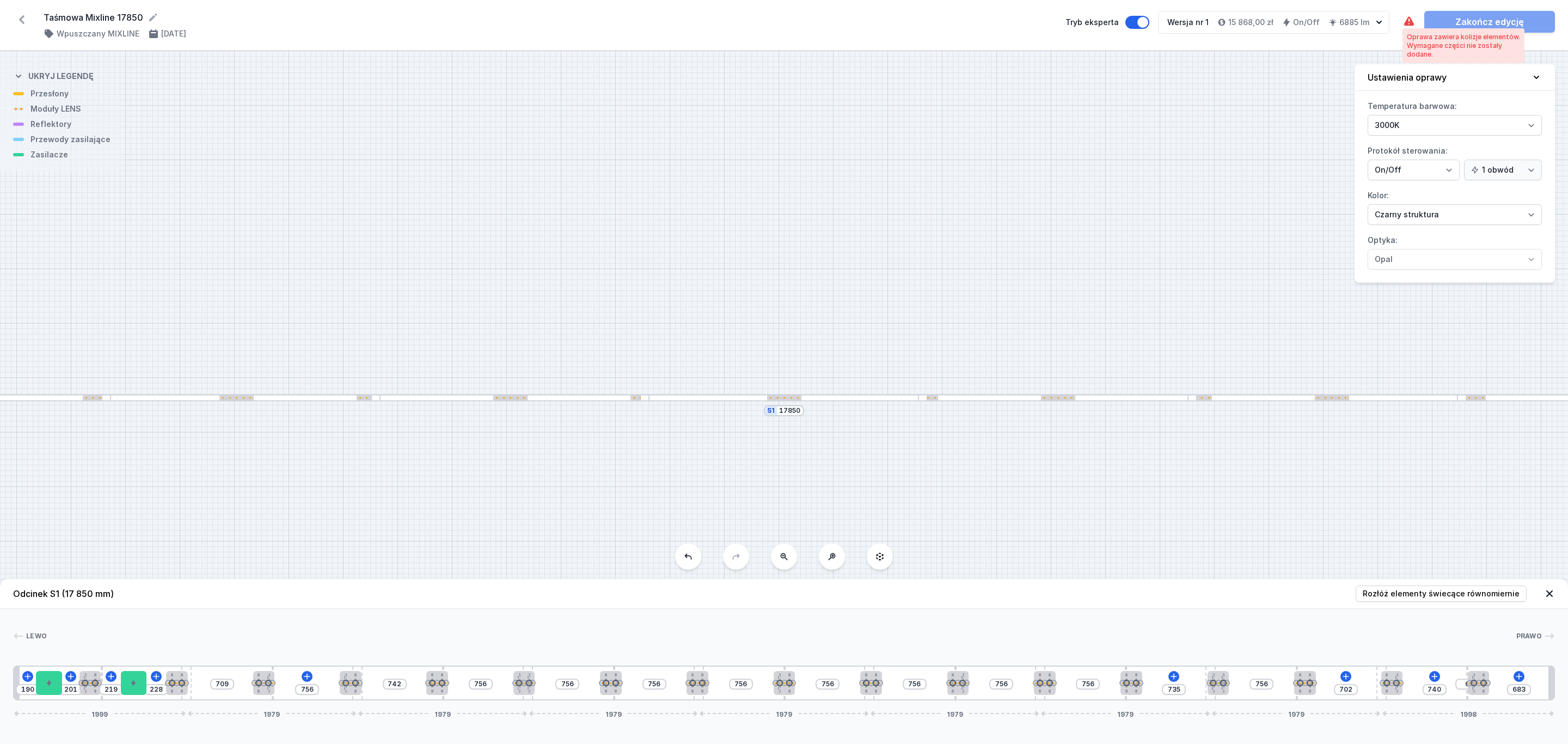
click at [1410, 23] on icon at bounding box center [1409, 22] width 13 height 13
click at [1520, 674] on icon at bounding box center [1519, 676] width 9 height 9
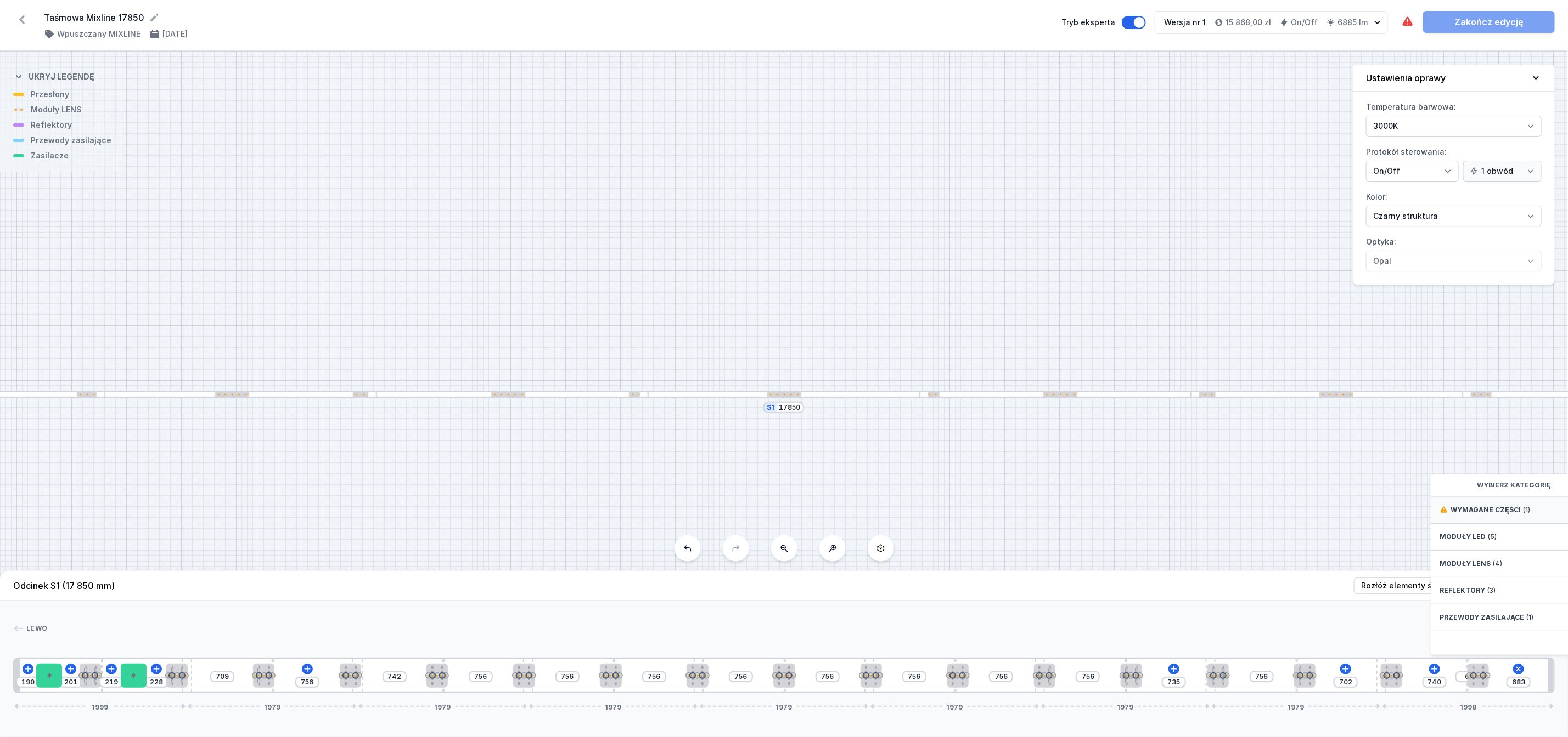
click at [1509, 514] on span "Wymagane części" at bounding box center [1485, 510] width 70 height 9
click at [1496, 514] on span "Hole for power supply cable" at bounding box center [1518, 509] width 158 height 11
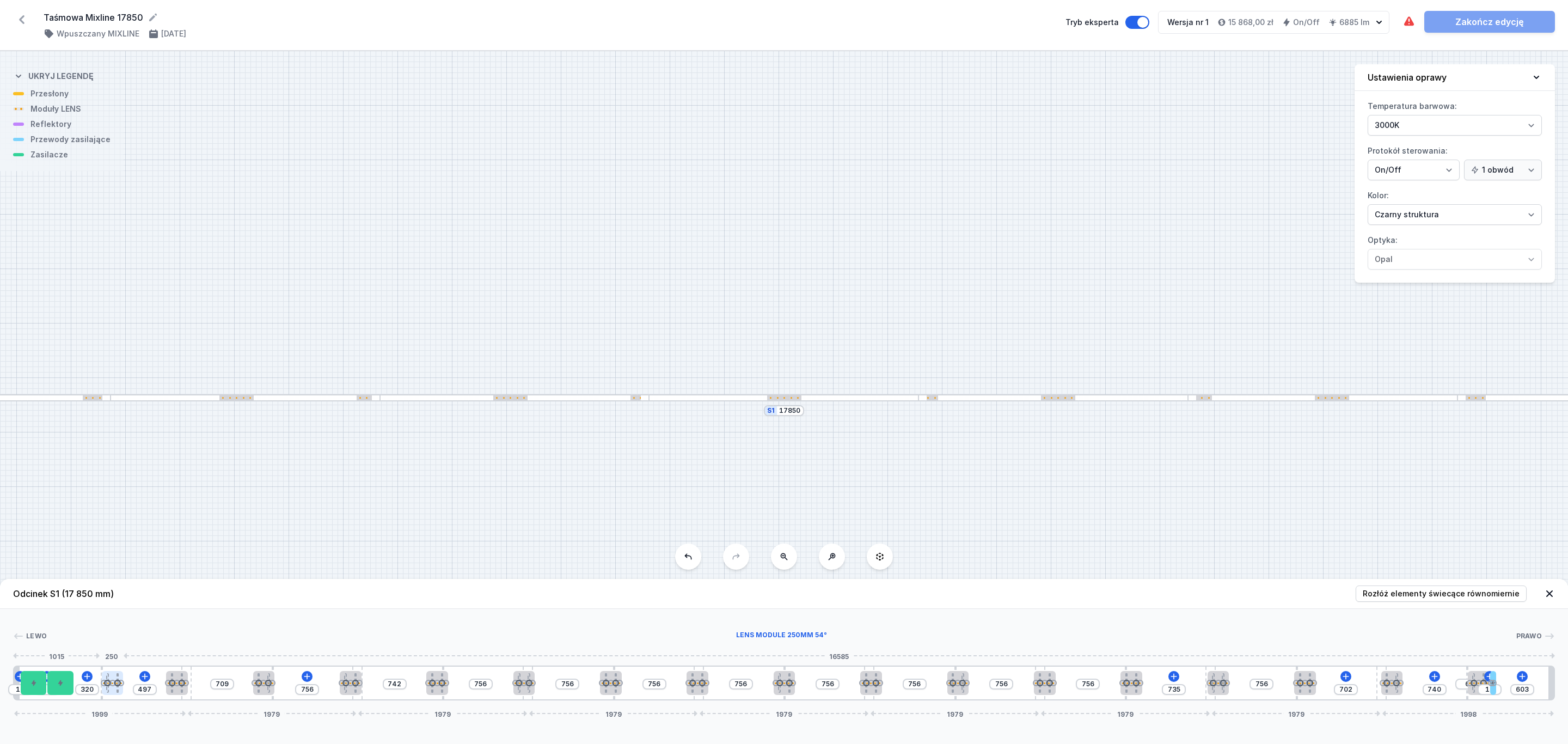
drag, startPoint x: 94, startPoint y: 676, endPoint x: 116, endPoint y: 676, distance: 22.0
drag, startPoint x: 177, startPoint y: 678, endPoint x: 160, endPoint y: 676, distance: 17.1
click at [160, 676] on div at bounding box center [162, 682] width 22 height 24
drag, startPoint x: 265, startPoint y: 673, endPoint x: 254, endPoint y: 676, distance: 11.4
click at [254, 676] on div at bounding box center [253, 682] width 22 height 24
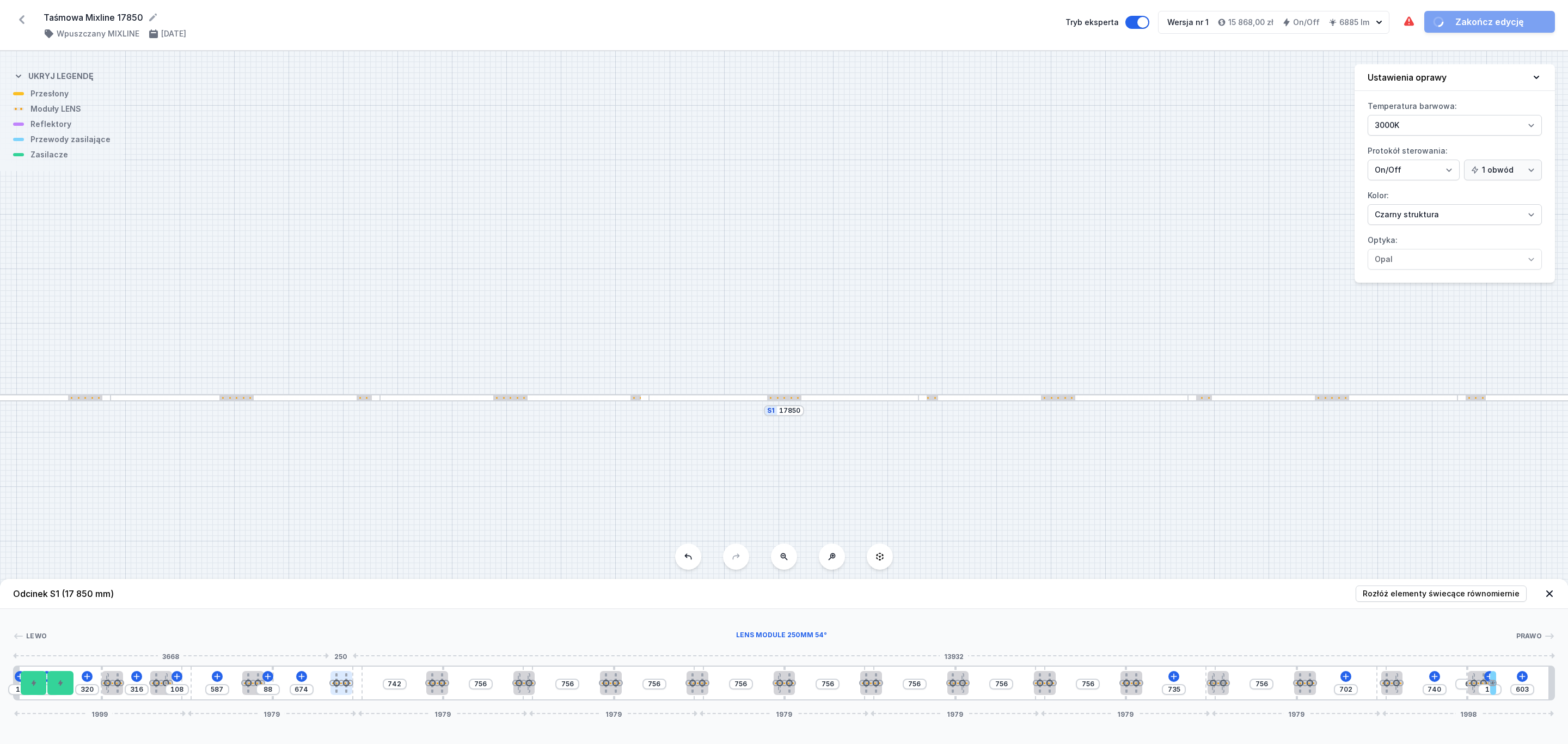
drag, startPoint x: 348, startPoint y: 686, endPoint x: 337, endPoint y: 683, distance: 11.4
click at [337, 683] on div at bounding box center [341, 682] width 22 height 24
drag, startPoint x: 438, startPoint y: 685, endPoint x: 420, endPoint y: 680, distance: 18.7
click at [420, 680] on div at bounding box center [418, 682] width 22 height 24
drag, startPoint x: 524, startPoint y: 683, endPoint x: 532, endPoint y: 682, distance: 8.1
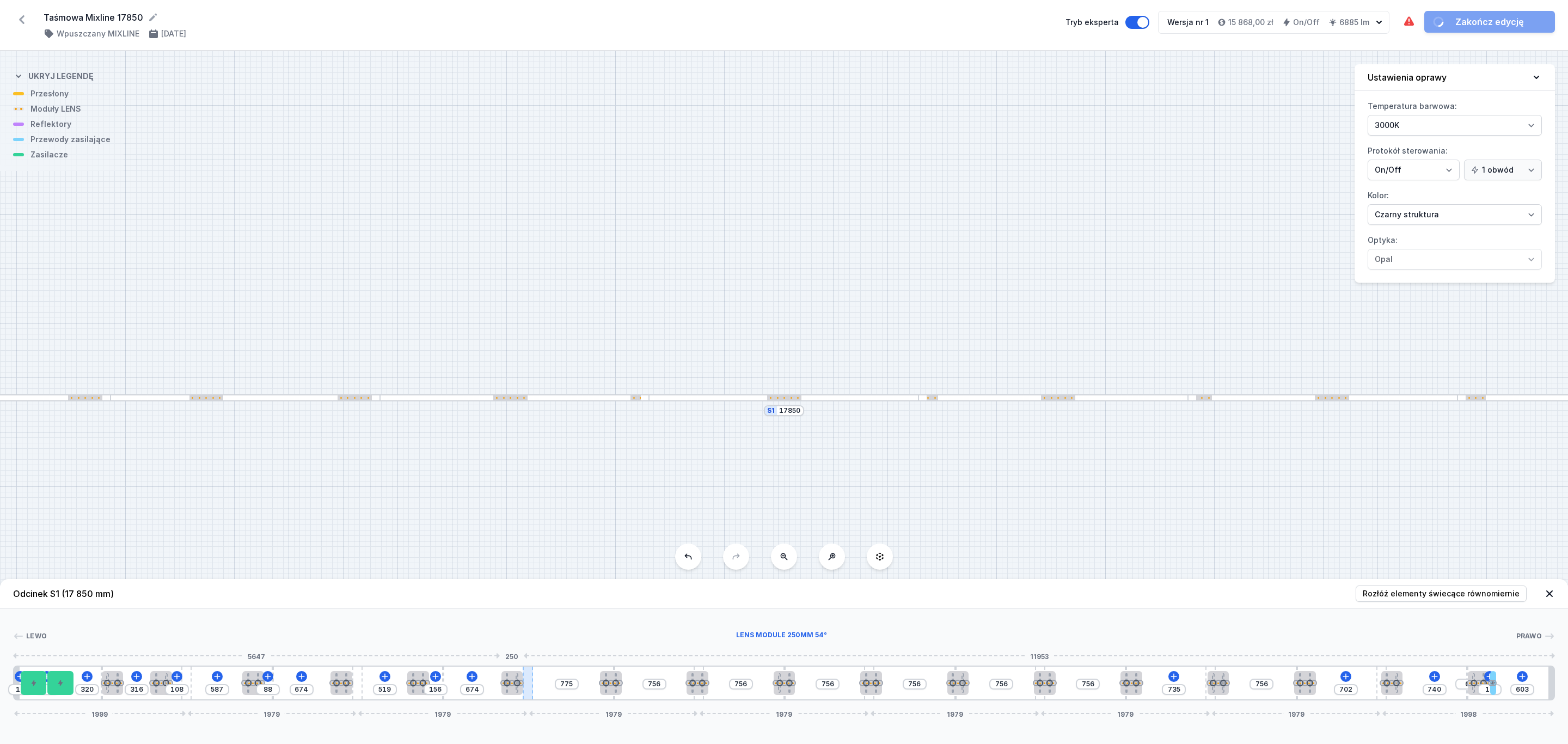
click at [510, 682] on div at bounding box center [511, 683] width 6 height 6
drag, startPoint x: 617, startPoint y: 678, endPoint x: 593, endPoint y: 680, distance: 24.1
click at [593, 680] on div at bounding box center [585, 682] width 22 height 24
drag, startPoint x: 696, startPoint y: 680, endPoint x: 680, endPoint y: 680, distance: 16.0
click at [680, 680] on div at bounding box center [683, 682] width 22 height 24
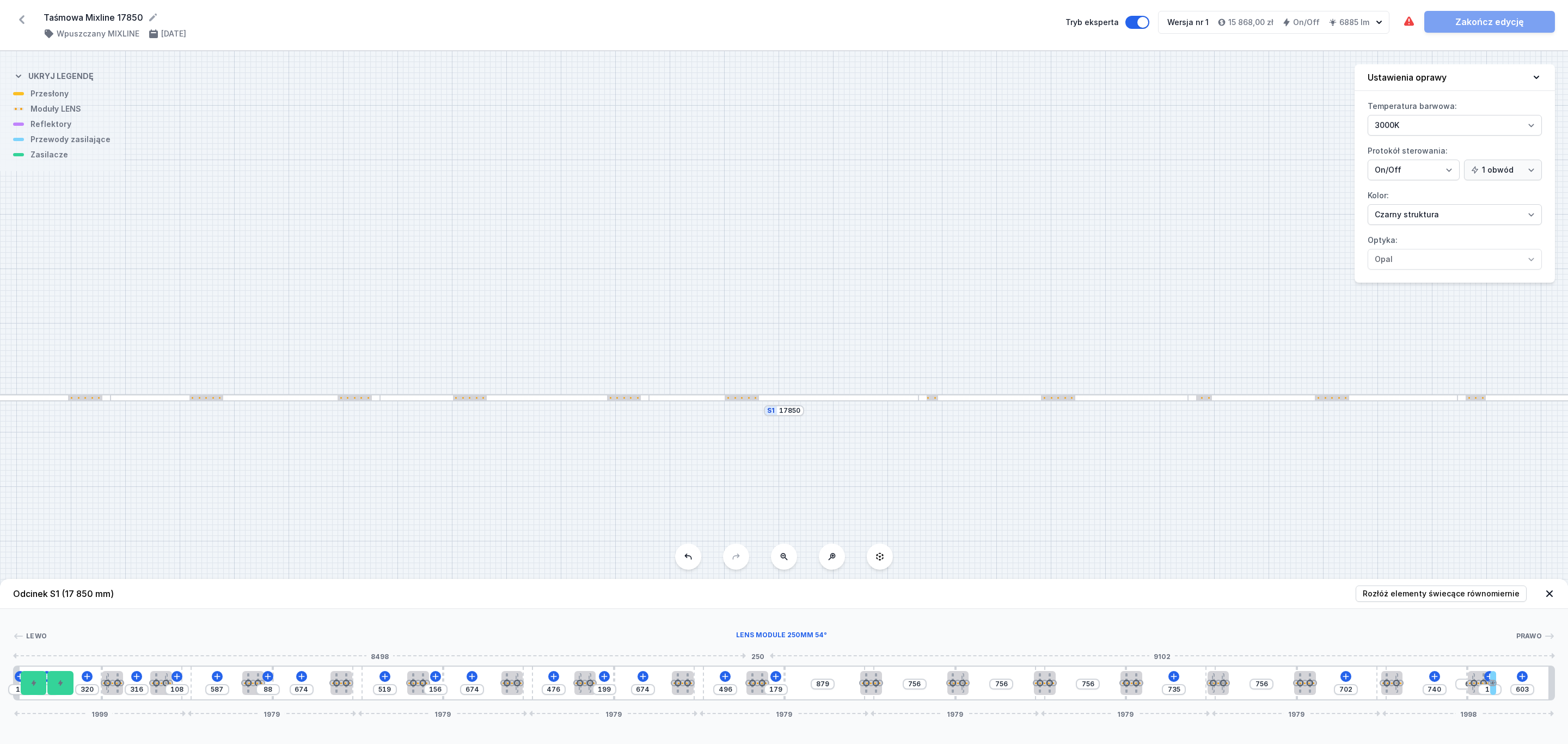
drag, startPoint x: 788, startPoint y: 683, endPoint x: 827, endPoint y: 688, distance: 39.3
click at [764, 682] on div at bounding box center [762, 683] width 6 height 6
drag, startPoint x: 866, startPoint y: 682, endPoint x: 886, endPoint y: 682, distance: 20.0
click at [848, 683] on div at bounding box center [848, 683] width 6 height 6
drag, startPoint x: 957, startPoint y: 680, endPoint x: 938, endPoint y: 682, distance: 19.1
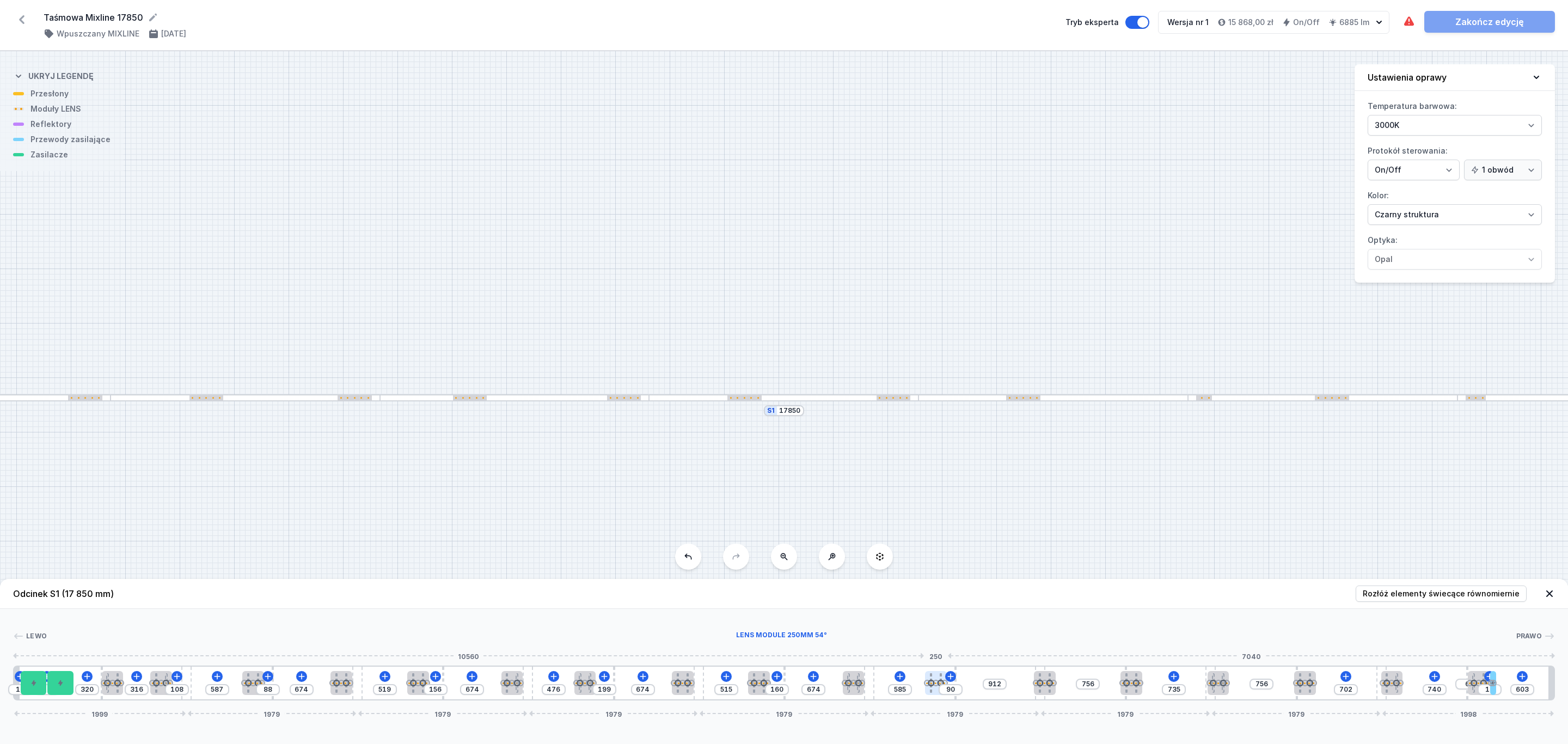
click at [938, 682] on div at bounding box center [936, 682] width 22 height 24
drag, startPoint x: 1045, startPoint y: 685, endPoint x: 1026, endPoint y: 686, distance: 19.0
click at [1026, 686] on div at bounding box center [1024, 682] width 22 height 24
drag, startPoint x: 1133, startPoint y: 686, endPoint x: 1115, endPoint y: 686, distance: 18.0
click at [1111, 687] on div "10 10 320 316 108 587 88 674 519 156 674 476 199 674 515 160 674 585 90 674 567…" at bounding box center [784, 682] width 1541 height 35
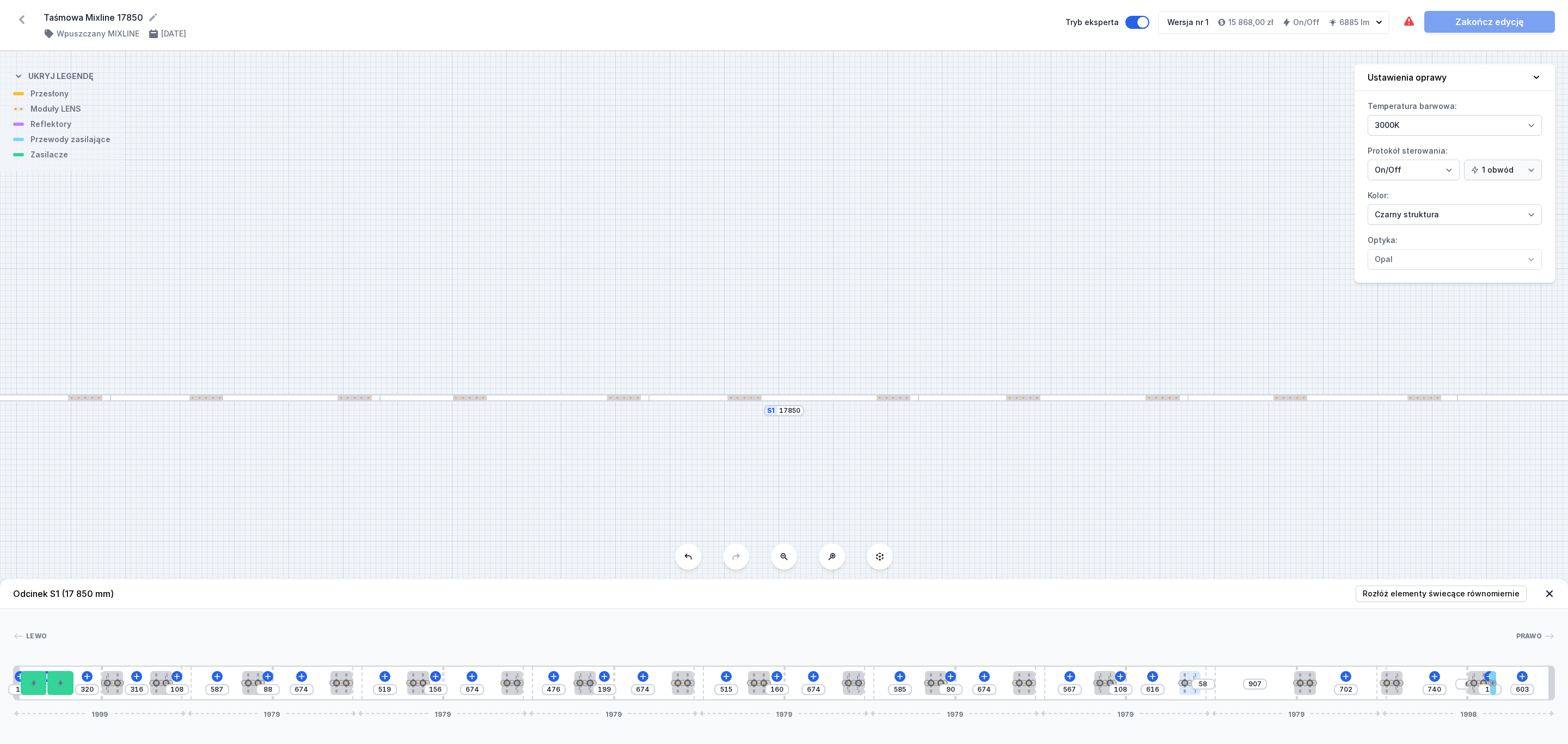
drag, startPoint x: 1224, startPoint y: 678, endPoint x: 1200, endPoint y: 685, distance: 25.0
click at [1200, 685] on div "10 10 320 316 108 587 88 674 519 156 674 476 199 674 515 160 674 585 90 674 567…" at bounding box center [784, 682] width 1541 height 35
drag, startPoint x: 1308, startPoint y: 687, endPoint x: 1279, endPoint y: 691, distance: 29.3
click at [1279, 691] on div "10 10 320 316 108 587 88 674 519 156 674 476 199 674 515 160 674 585 90 674 567…" at bounding box center [784, 682] width 1541 height 35
drag, startPoint x: 1388, startPoint y: 683, endPoint x: 1366, endPoint y: 687, distance: 22.4
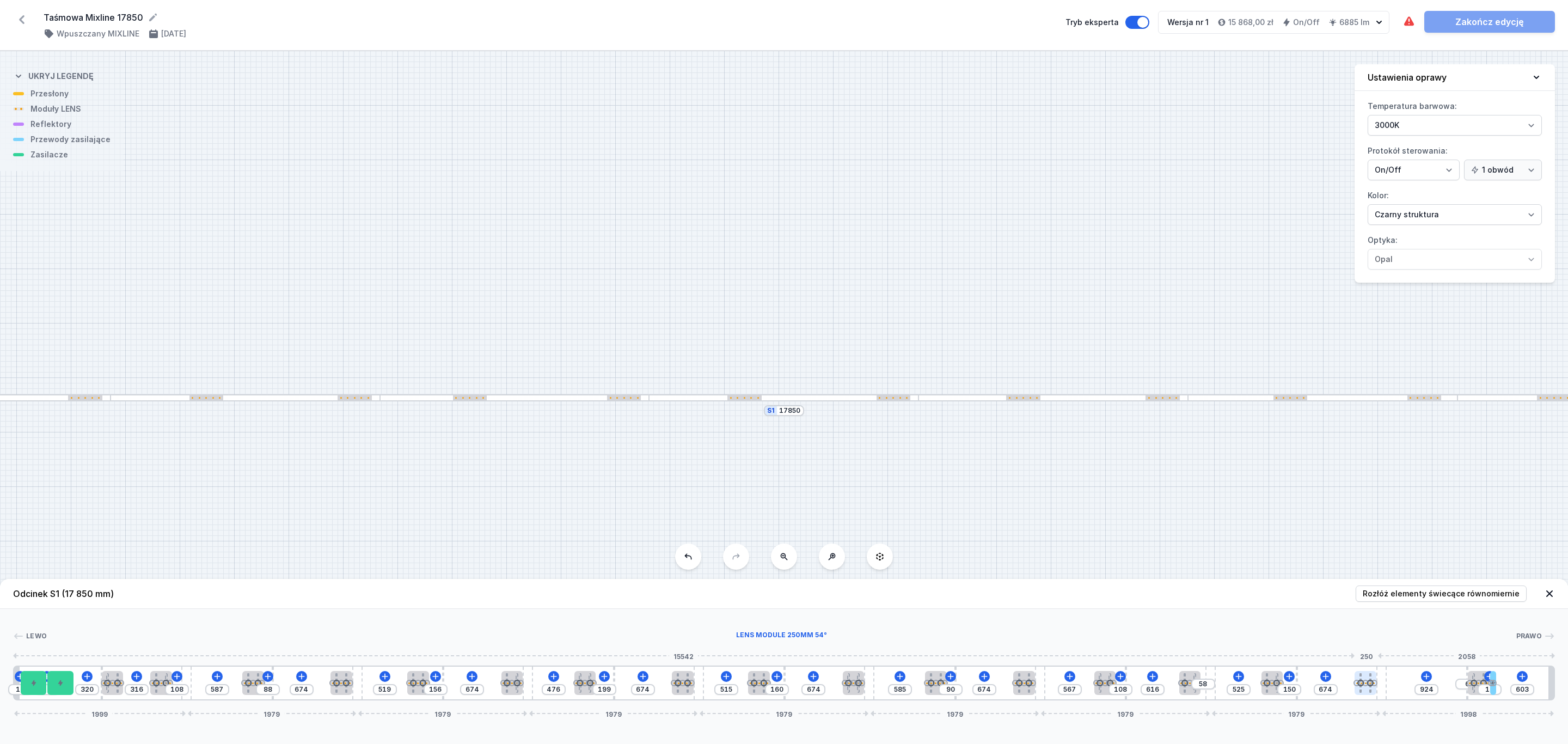
click at [1366, 687] on div at bounding box center [1365, 682] width 22 height 24
drag, startPoint x: 1474, startPoint y: 680, endPoint x: 1441, endPoint y: 685, distance: 33.4
click at [1441, 685] on div at bounding box center [1441, 682] width 22 height 24
click at [1492, 23] on link "Zakończ edycję" at bounding box center [1489, 22] width 130 height 22
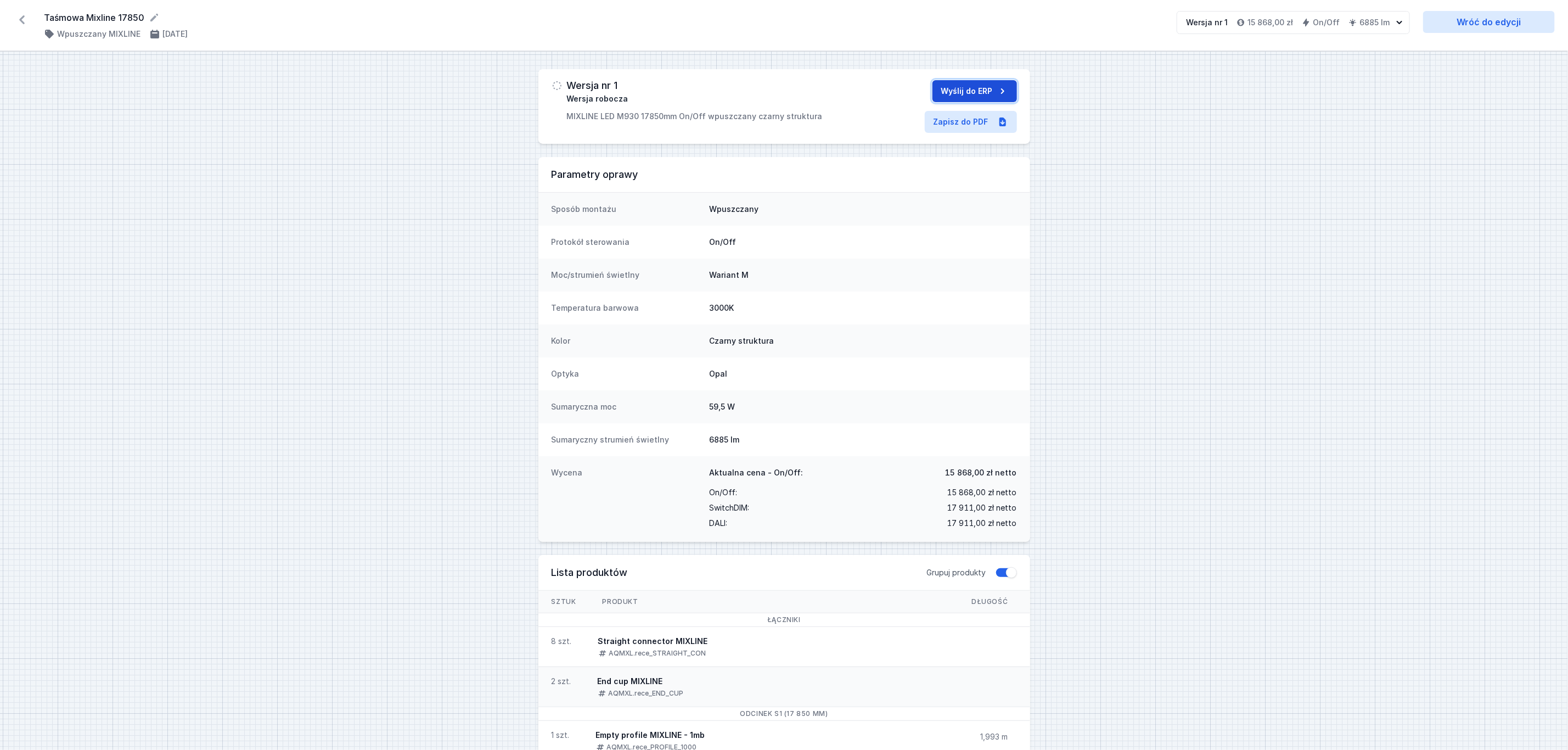
click at [972, 88] on button "Wyślij do ERP" at bounding box center [974, 91] width 84 height 22
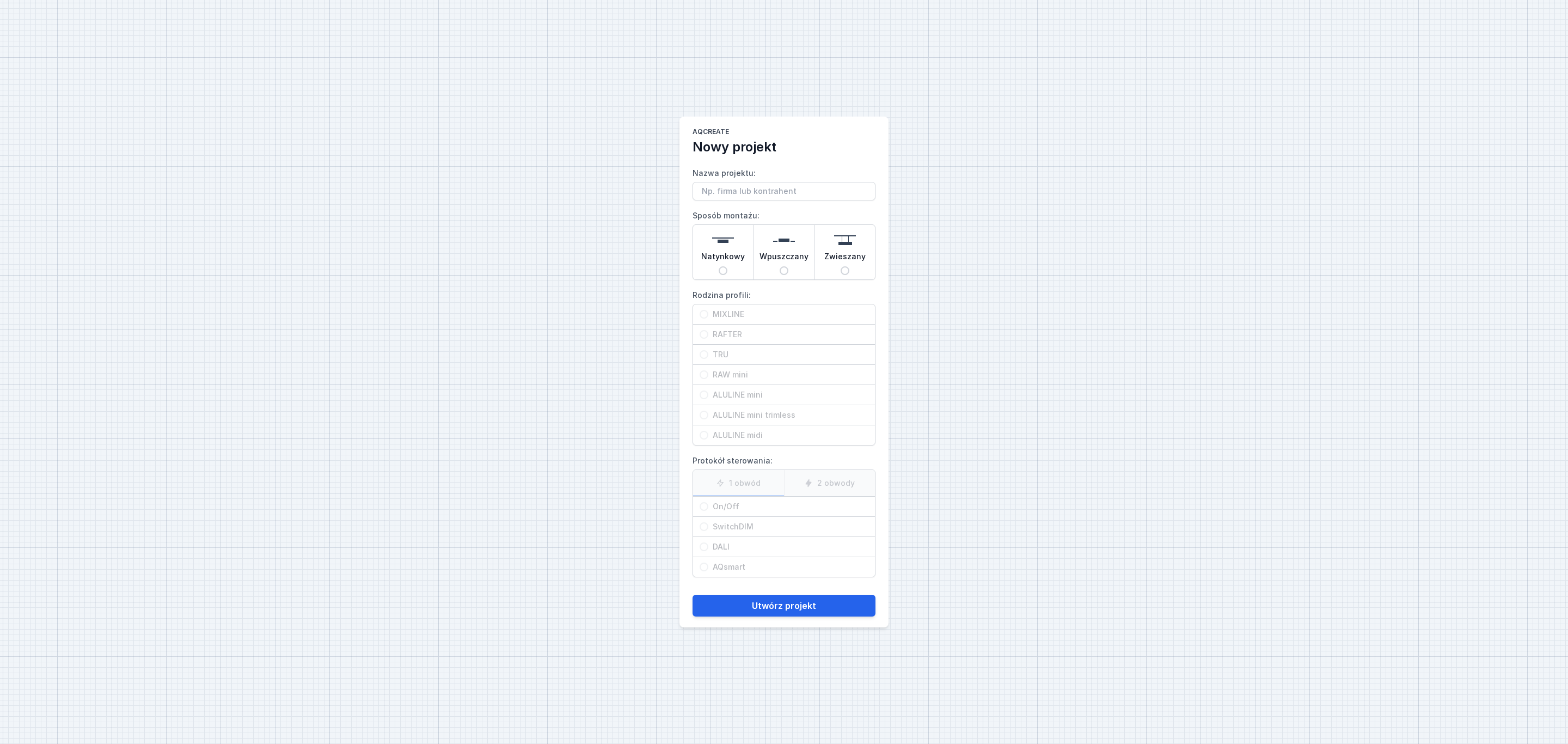
click at [755, 188] on input "Nazwa projektu:" at bounding box center [784, 191] width 183 height 19
click at [789, 245] on img at bounding box center [784, 240] width 22 height 22
click at [788, 266] on input "Wpuszczany" at bounding box center [784, 270] width 9 height 9
click at [737, 315] on span "MIXLINE" at bounding box center [788, 315] width 160 height 11
click at [708, 315] on input "MIXLINE" at bounding box center [703, 314] width 9 height 9
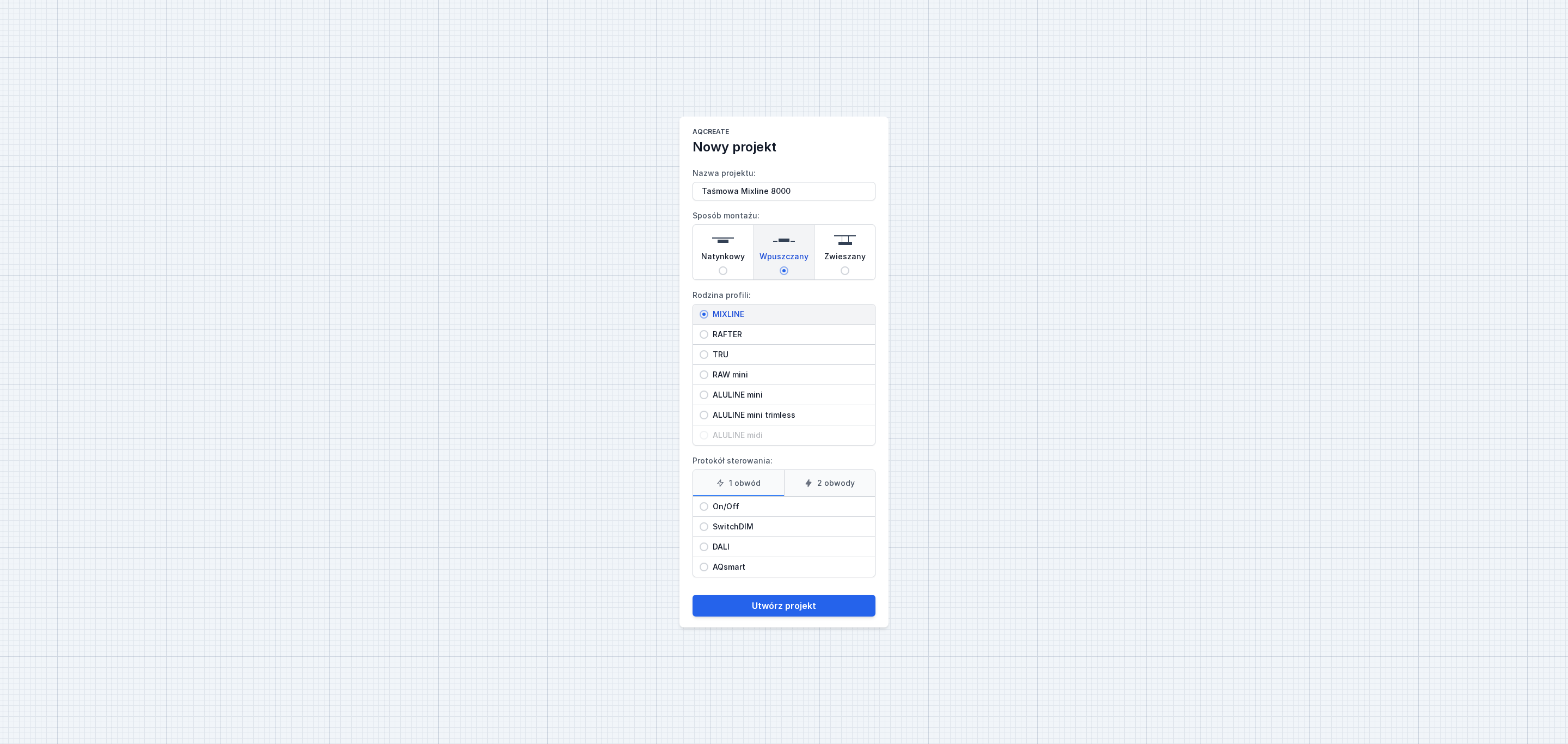
click at [744, 482] on label "1 obwód" at bounding box center [738, 482] width 91 height 26
click at [0, 0] on input "1 obwód" at bounding box center [0, 0] width 0 height 0
click at [722, 504] on span "On/Off" at bounding box center [788, 507] width 160 height 11
click at [708, 504] on input "On/Off" at bounding box center [703, 506] width 9 height 9
click at [771, 606] on button "Utwórz projekt" at bounding box center [784, 606] width 183 height 22
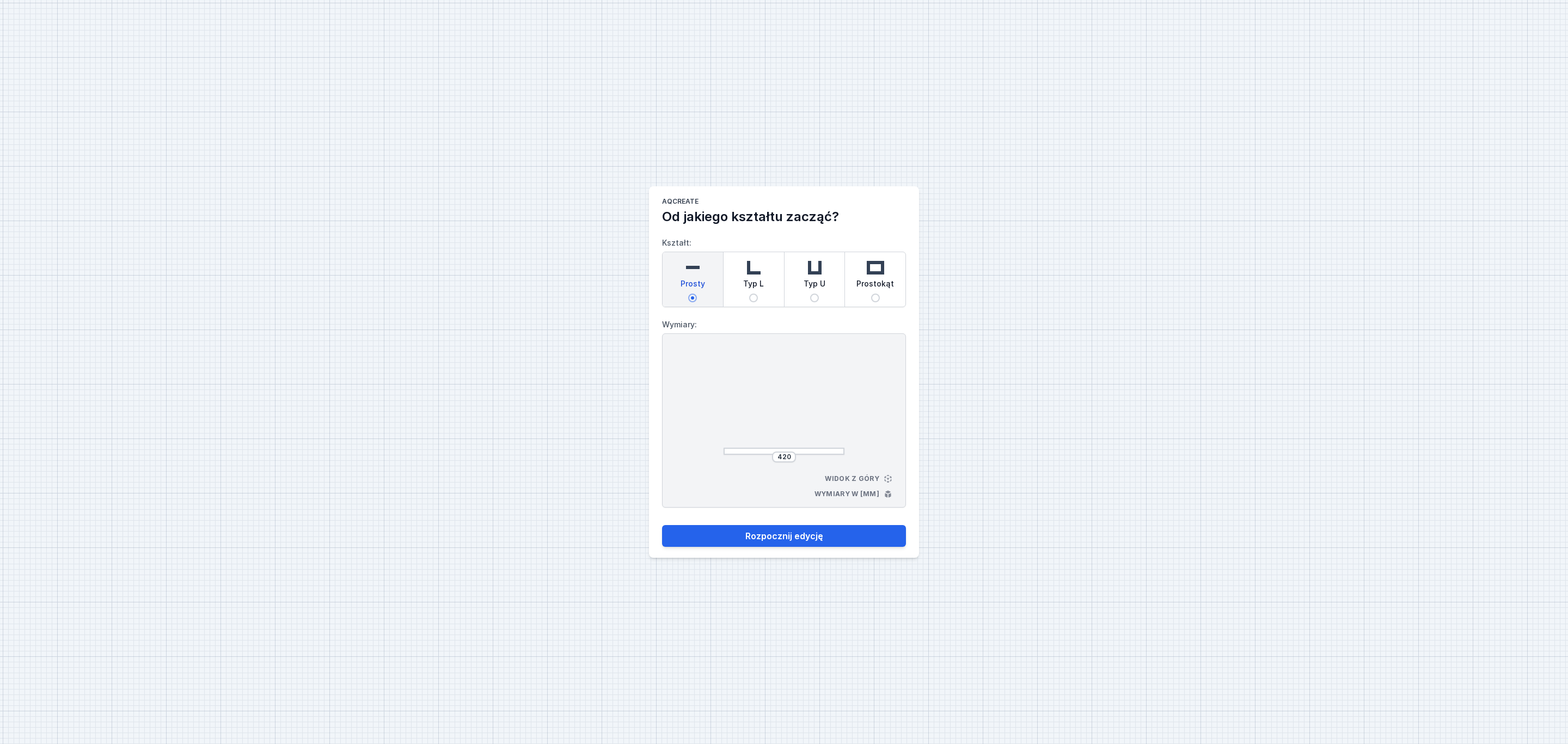
click at [694, 273] on img at bounding box center [692, 268] width 22 height 22
click at [694, 294] on input "Prosty" at bounding box center [692, 297] width 9 height 9
click at [789, 457] on input "420" at bounding box center [784, 457] width 17 height 9
click at [792, 453] on input "420" at bounding box center [784, 457] width 17 height 9
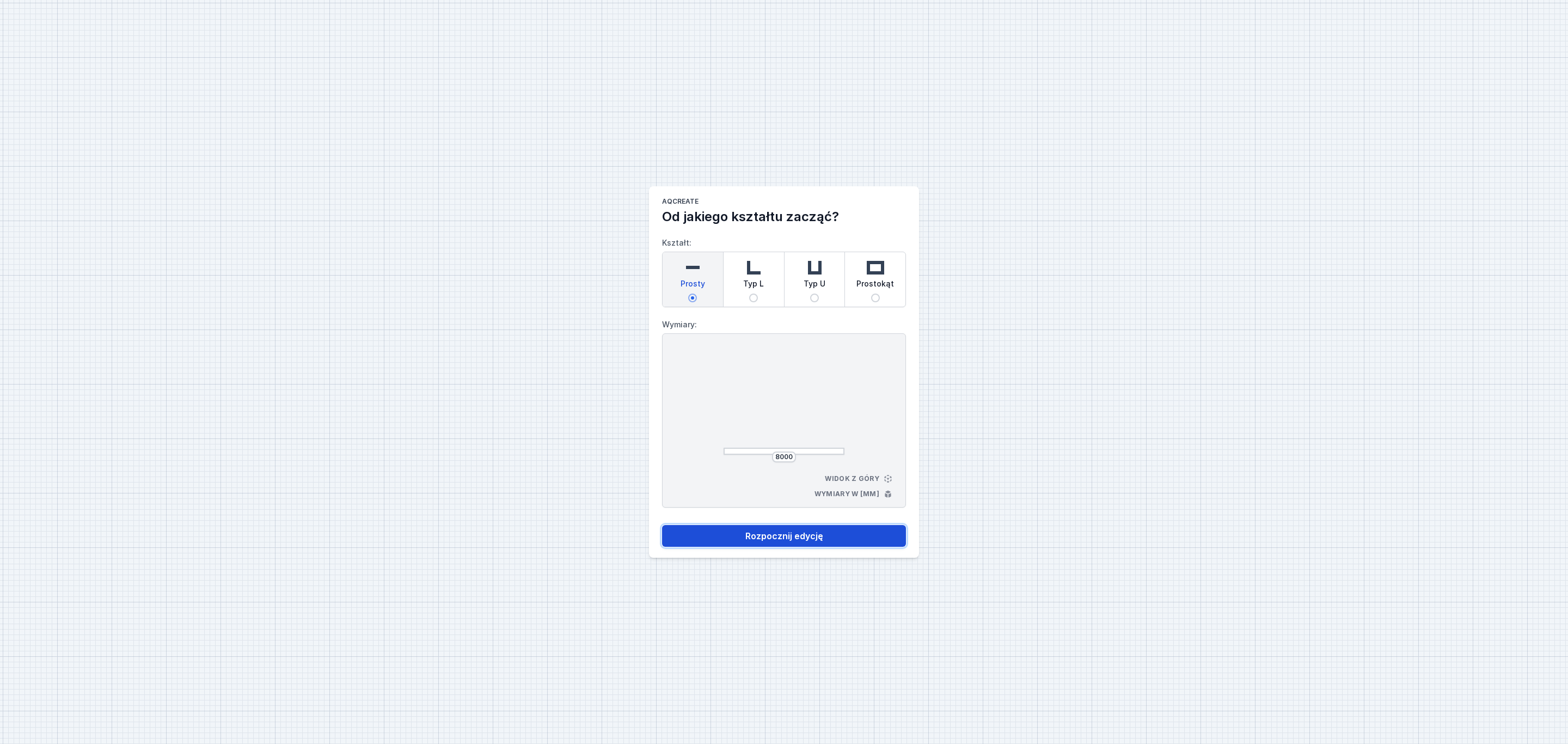
click at [783, 536] on button "Rozpocznij edycję" at bounding box center [784, 536] width 244 height 22
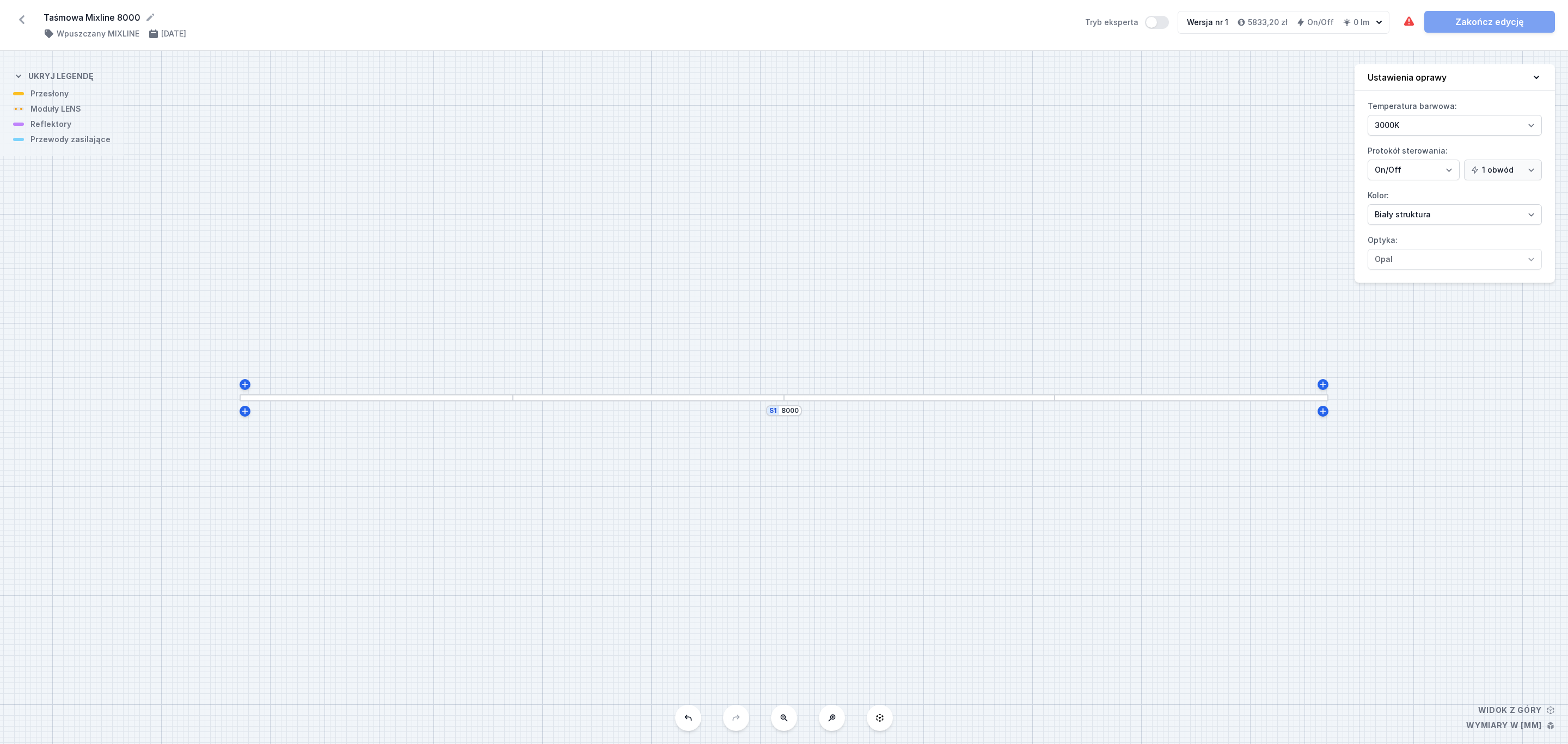
click at [675, 400] on div at bounding box center [648, 397] width 271 height 7
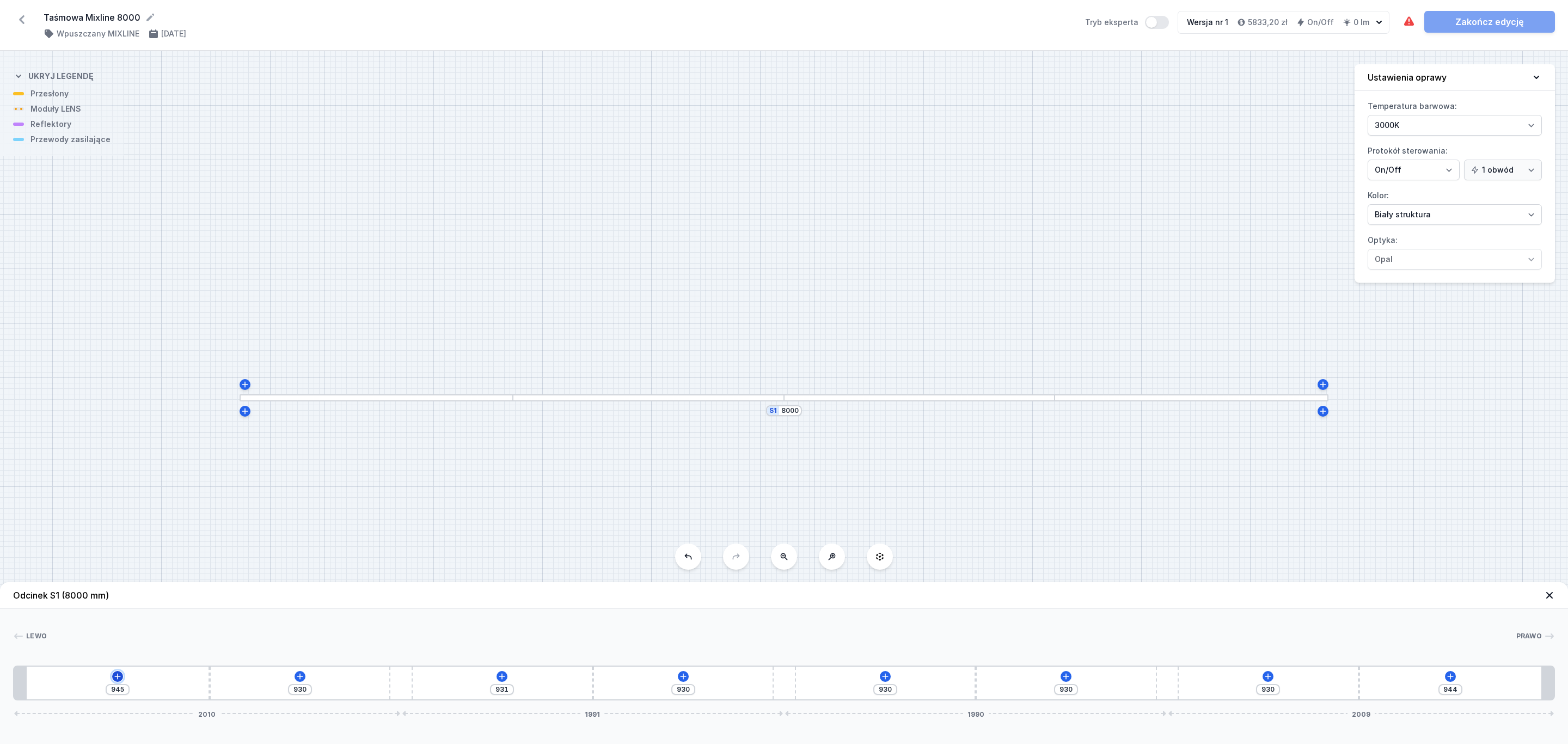
click at [114, 677] on icon at bounding box center [117, 676] width 9 height 9
click at [101, 571] on div "Moduły LENS (6)" at bounding box center [117, 572] width 174 height 27
click at [130, 546] on span "LENS module 250mm 54°" at bounding box center [117, 542] width 157 height 11
click at [59, 687] on div at bounding box center [50, 682] width 48 height 24
click at [73, 651] on icon at bounding box center [70, 651] width 6 height 6
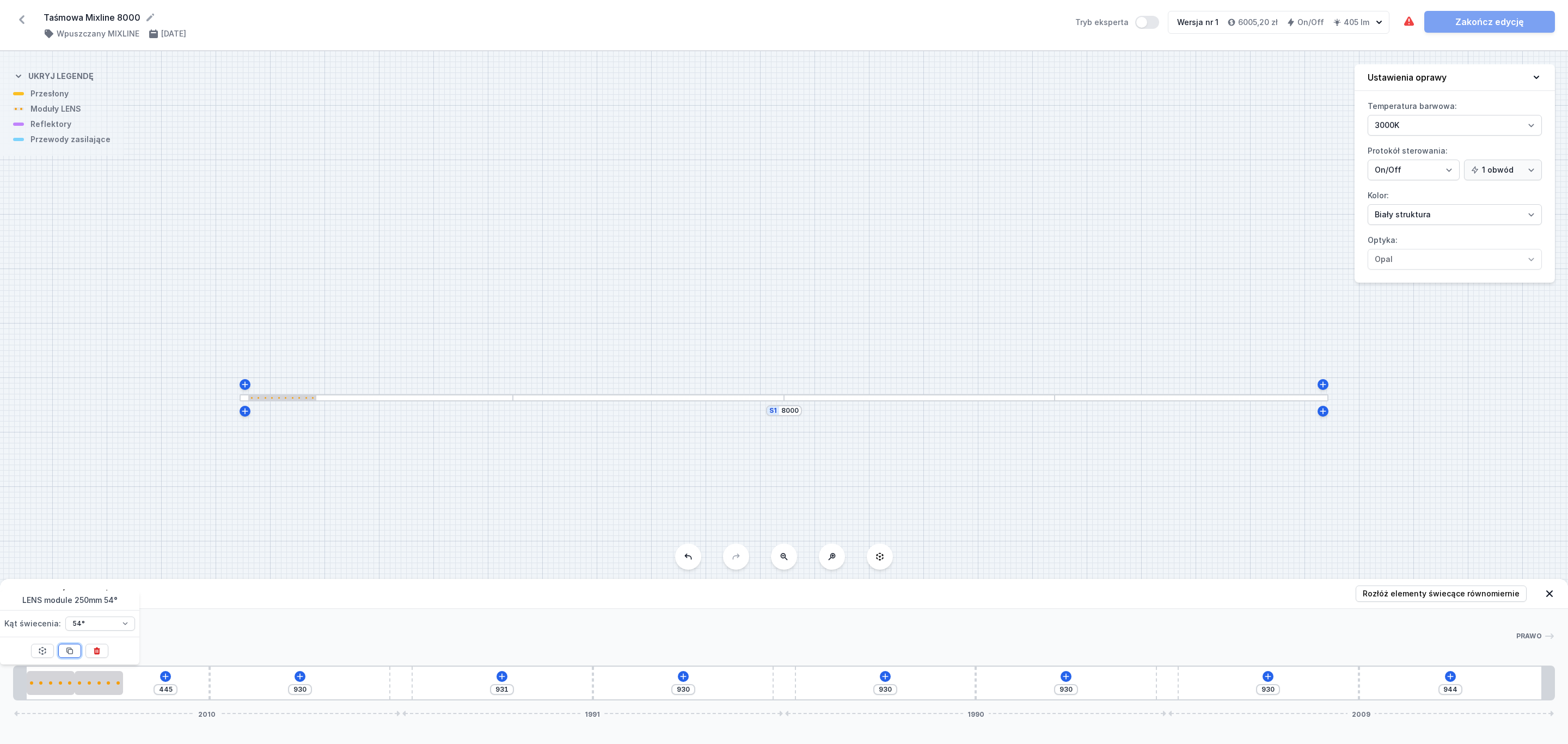
click at [72, 651] on icon at bounding box center [69, 650] width 9 height 9
click at [72, 650] on icon at bounding box center [70, 651] width 6 height 6
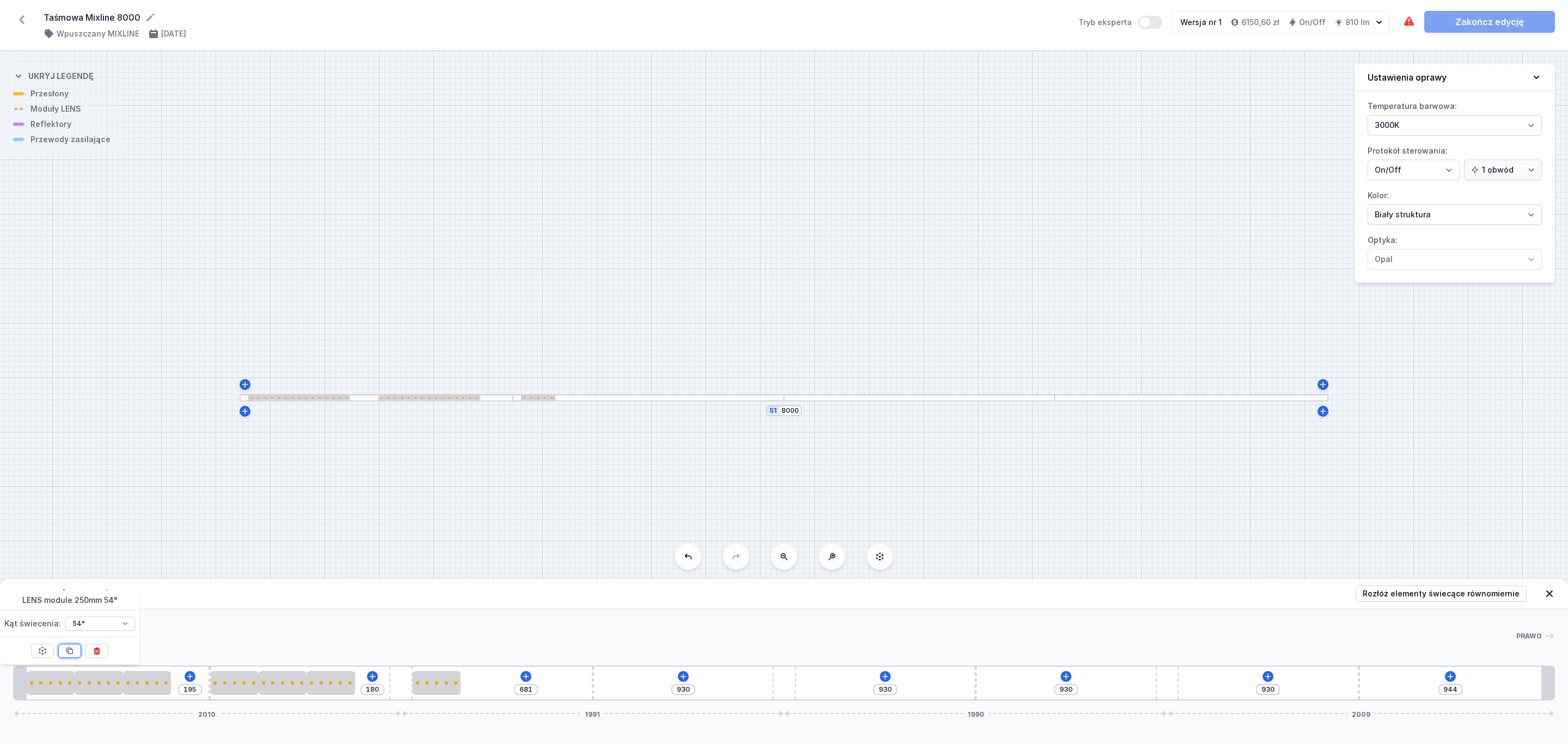
click at [71, 650] on icon at bounding box center [70, 651] width 6 height 6
click at [1474, 593] on span "Rozłóż elementy świecące równomiernie" at bounding box center [1441, 593] width 157 height 11
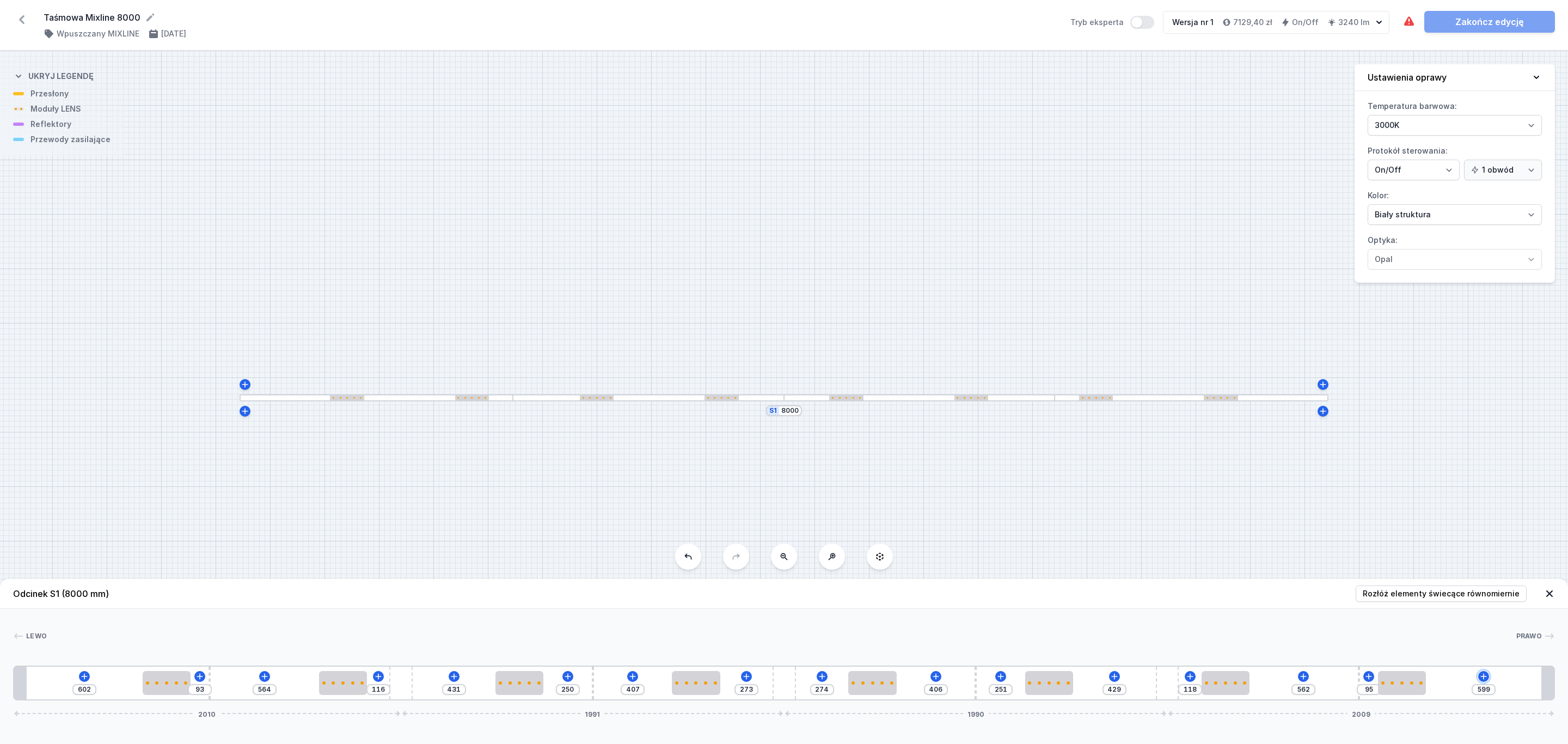
drag, startPoint x: 1484, startPoint y: 675, endPoint x: 1481, endPoint y: 667, distance: 8.5
click at [1484, 675] on icon at bounding box center [1483, 676] width 9 height 9
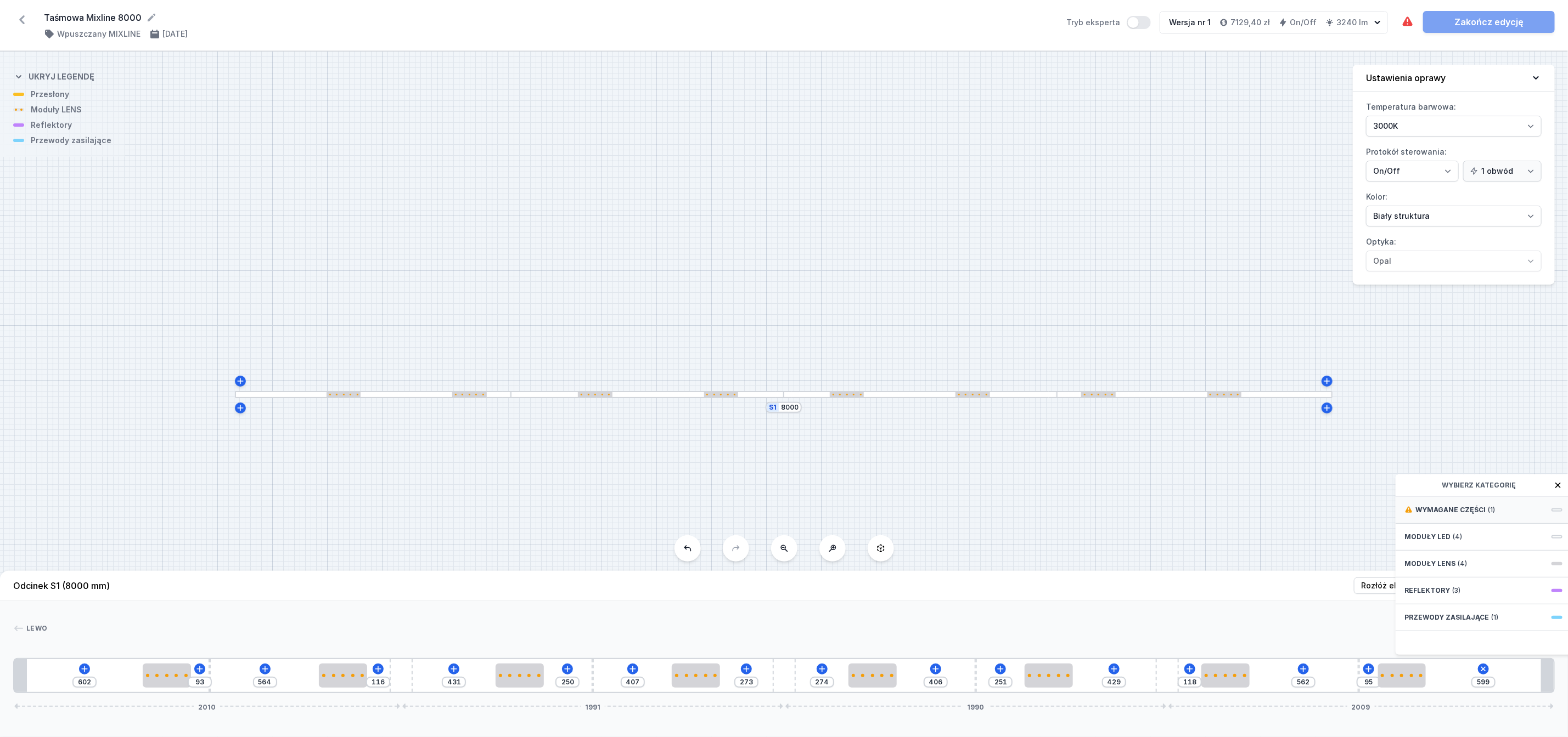
click at [1488, 514] on span "(1)" at bounding box center [1491, 510] width 7 height 9
click at [1476, 514] on span "Hole for power supply cable" at bounding box center [1483, 509] width 158 height 11
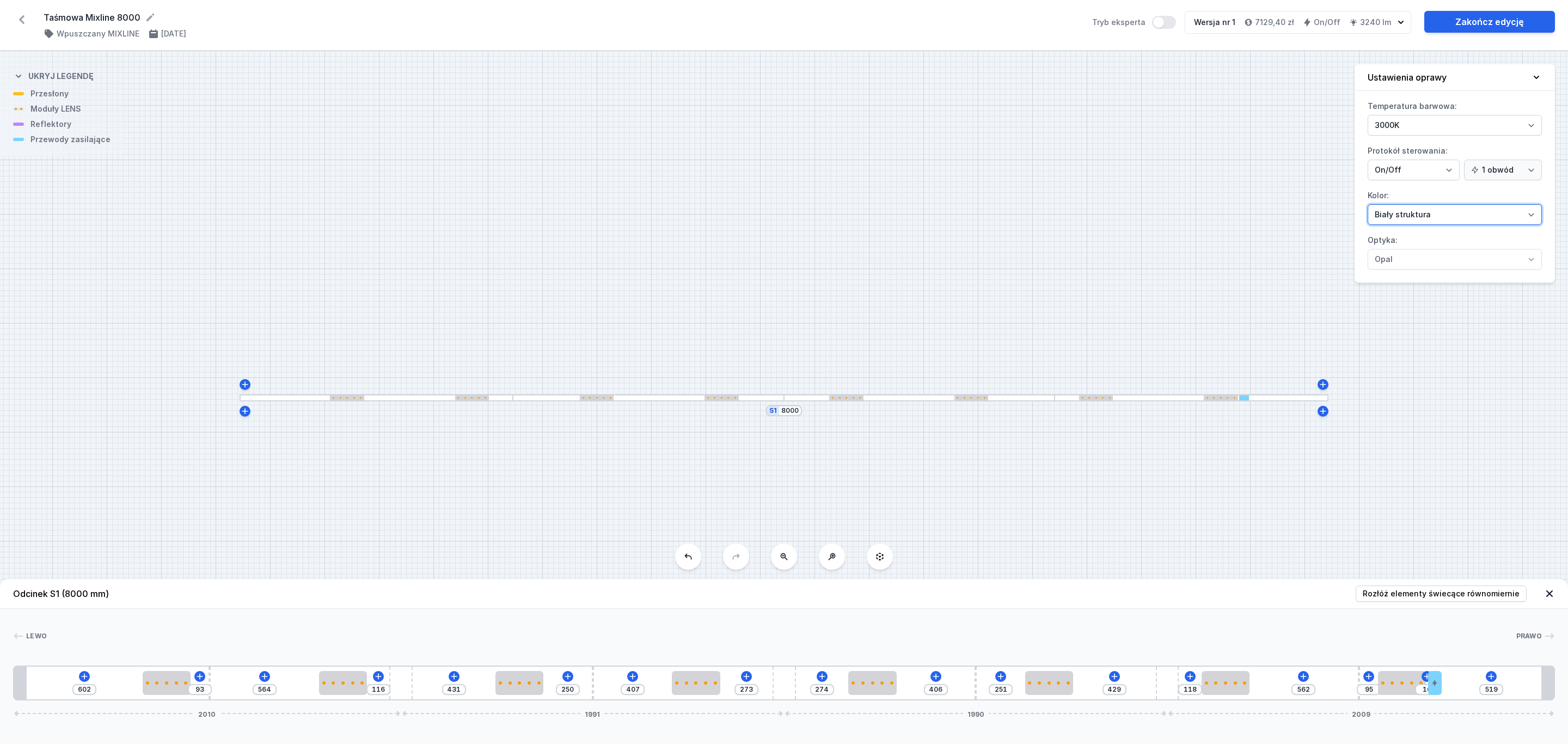
click at [1534, 217] on select "Biały struktura Czarny struktura Złoty struktura Miedziany Szary Inny (z palety…" at bounding box center [1454, 215] width 174 height 21
click at [1367, 206] on select "Biały struktura Czarny struktura Złoty struktura Miedziany Szary Inny (z palety…" at bounding box center [1454, 215] width 174 height 21
click at [1493, 20] on link "Zakończ edycję" at bounding box center [1489, 22] width 130 height 22
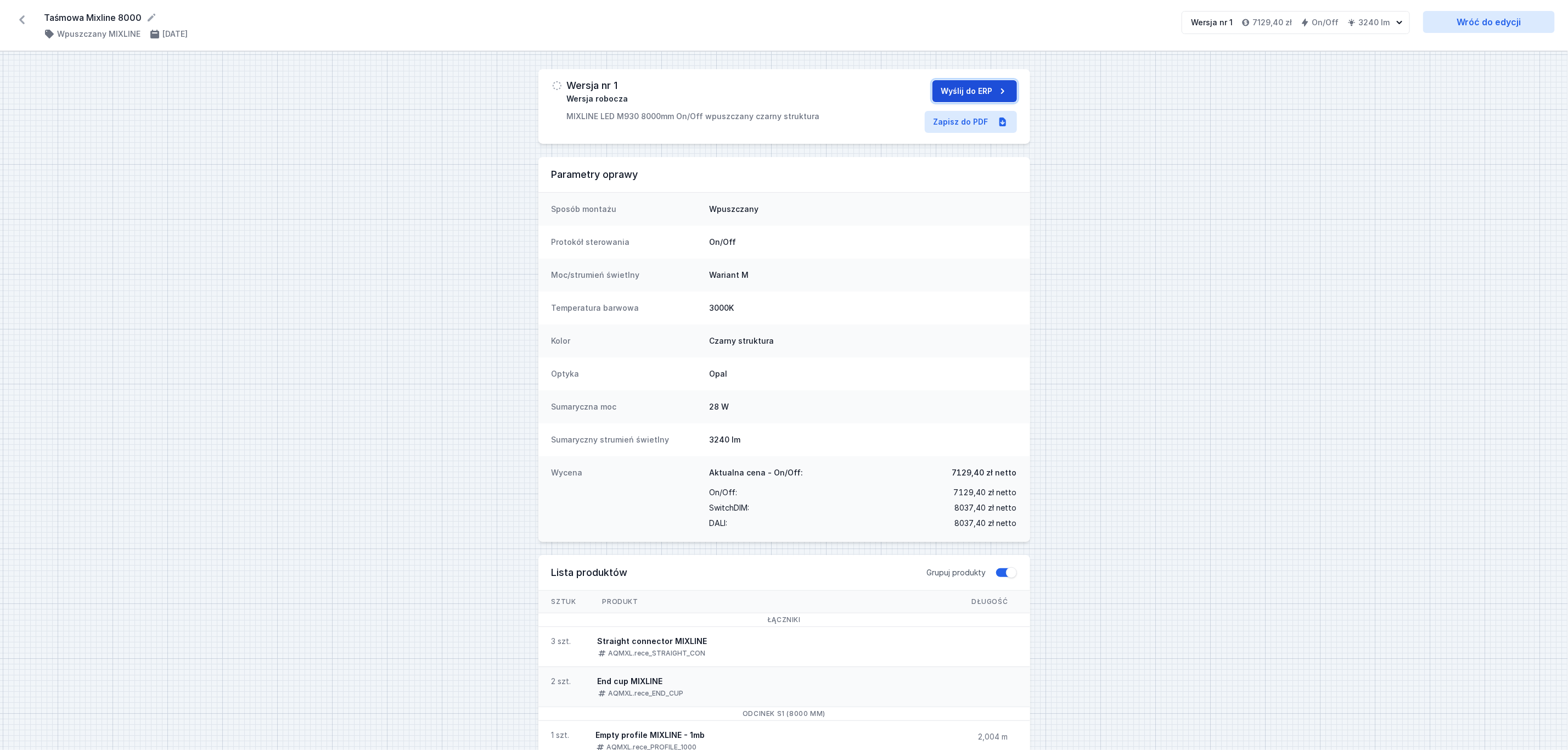
click at [981, 89] on button "Wyślij do ERP" at bounding box center [974, 91] width 84 height 22
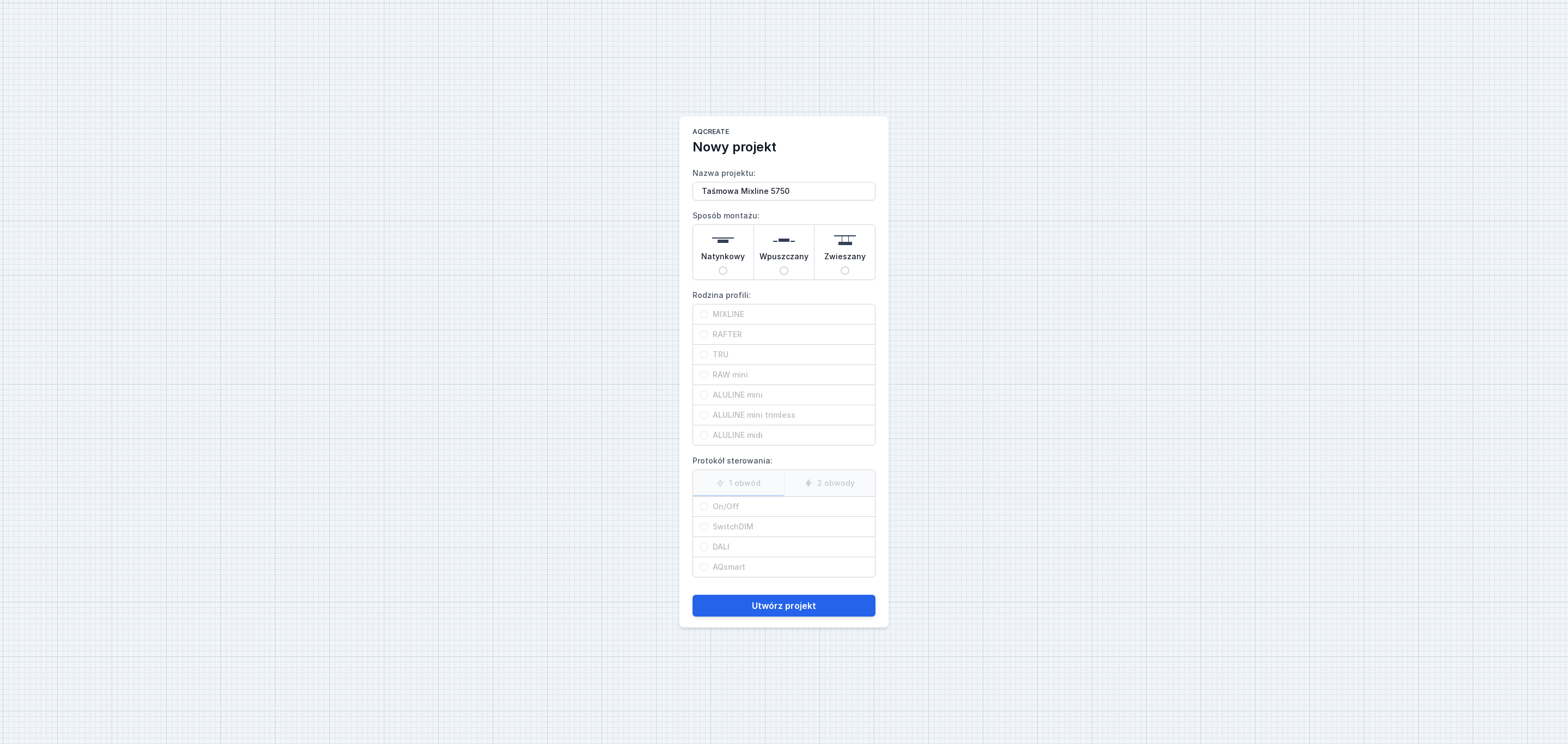
click at [795, 247] on img at bounding box center [784, 240] width 22 height 22
click at [788, 266] on input "Wpuszczany" at bounding box center [784, 270] width 9 height 9
click at [750, 315] on span "MIXLINE" at bounding box center [788, 315] width 160 height 11
click at [708, 315] on input "MIXLINE" at bounding box center [703, 314] width 9 height 9
click at [731, 507] on span "On/Off" at bounding box center [788, 507] width 160 height 11
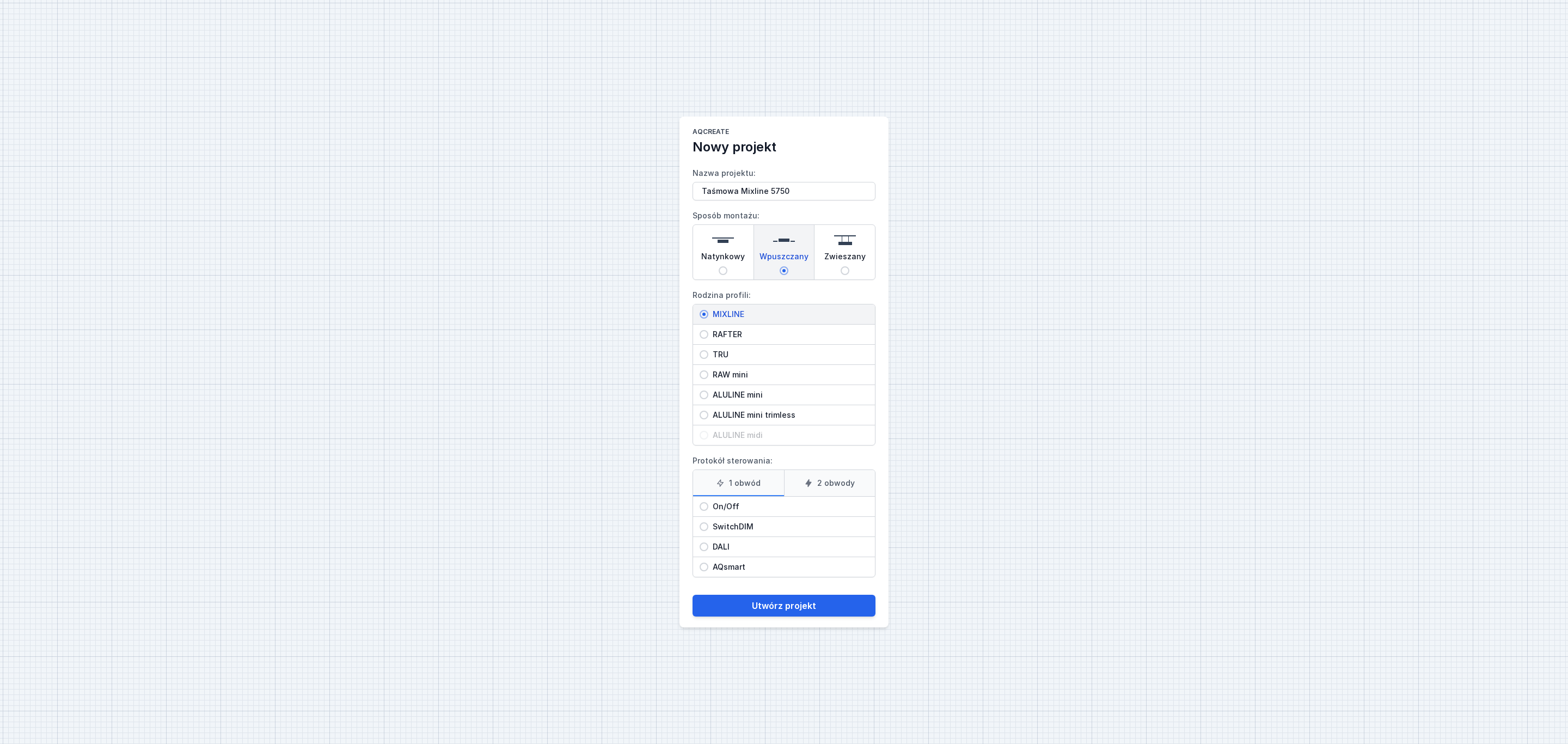
click at [708, 507] on input "On/Off" at bounding box center [703, 506] width 9 height 9
click at [795, 607] on button "Utwórz projekt" at bounding box center [784, 606] width 183 height 22
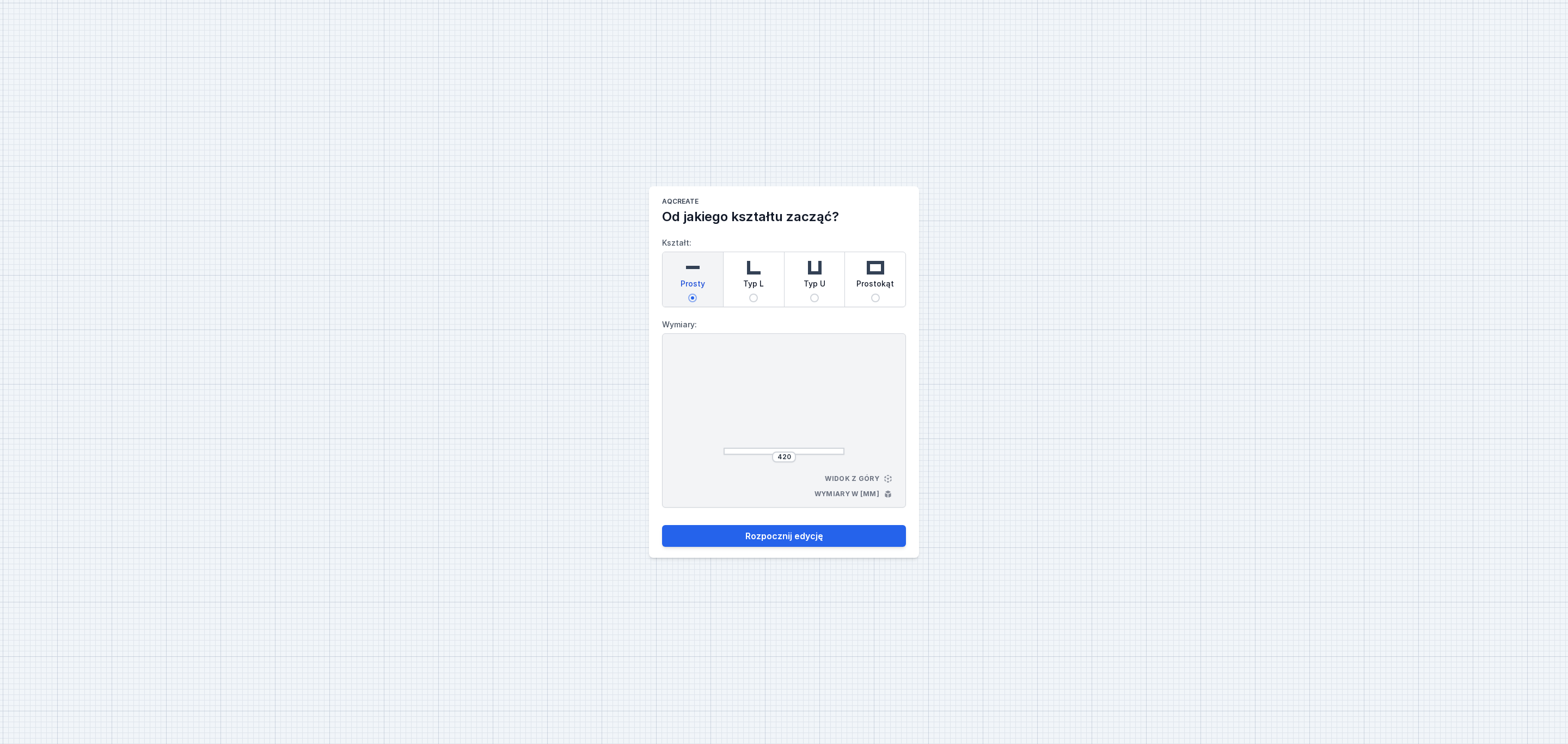
click at [683, 262] on img at bounding box center [692, 268] width 22 height 22
click at [688, 294] on input "Prosty" at bounding box center [692, 297] width 9 height 9
click at [793, 458] on div "420" at bounding box center [784, 457] width 24 height 11
click at [789, 454] on input "420" at bounding box center [784, 457] width 17 height 9
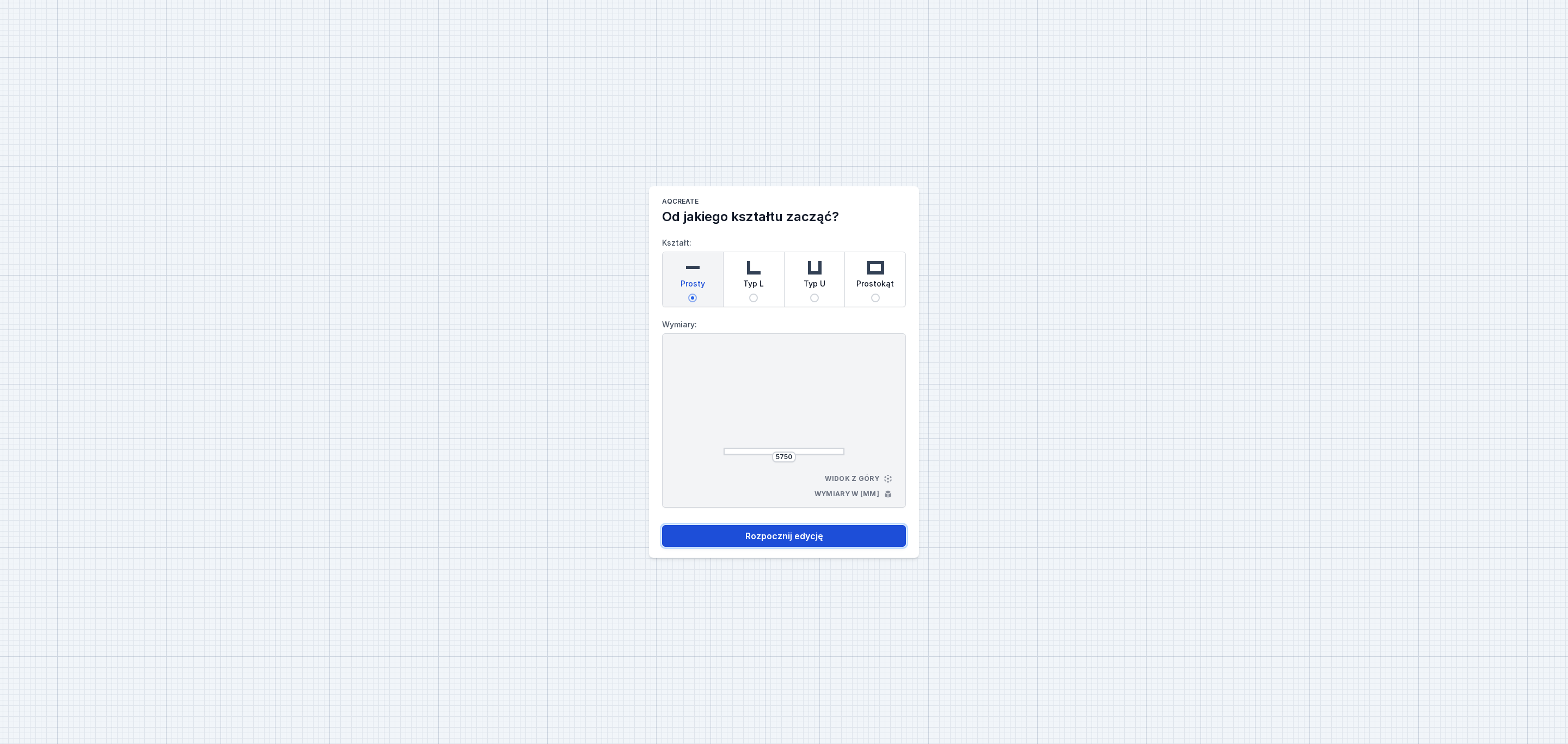
click at [804, 536] on button "Rozpocznij edycję" at bounding box center [784, 536] width 244 height 22
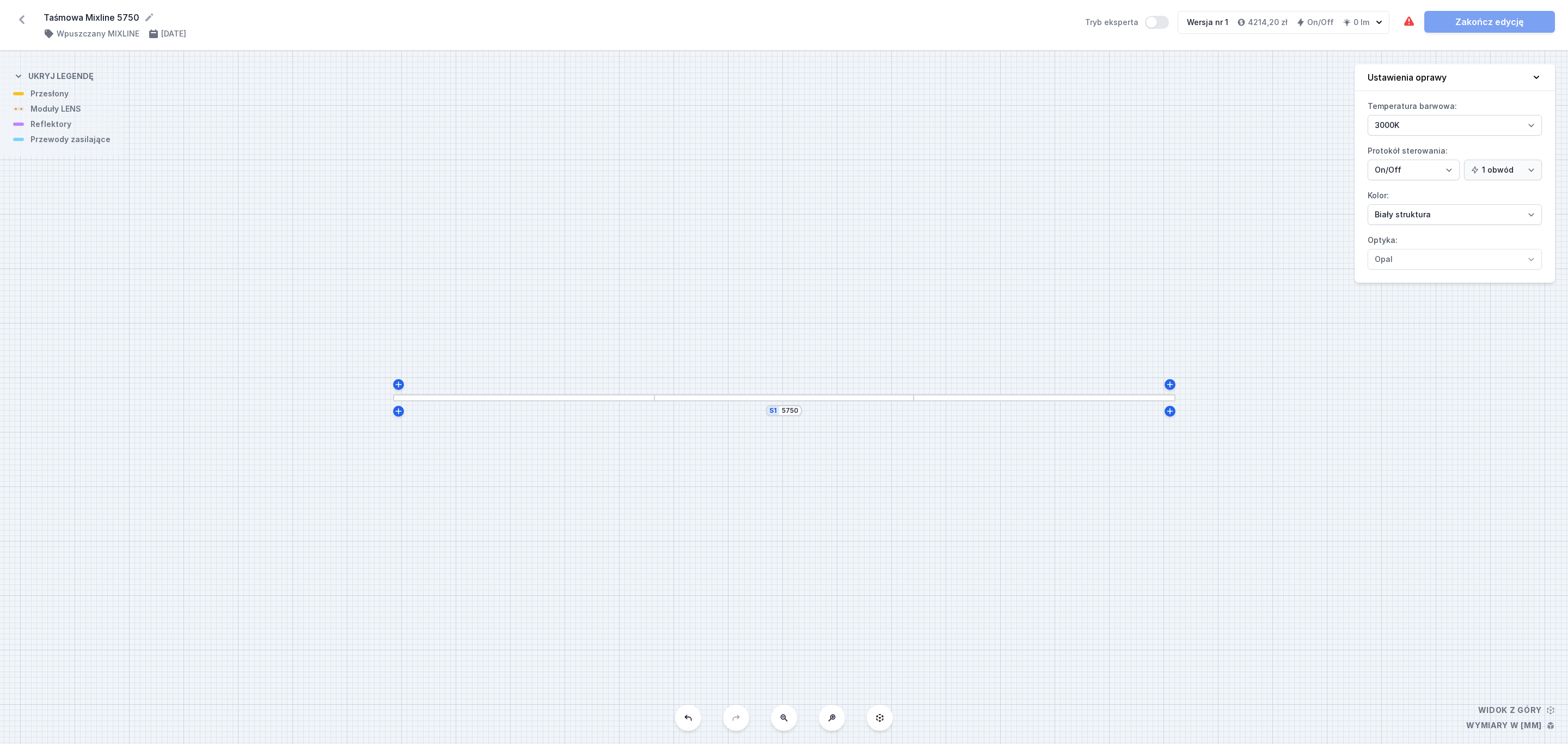
click at [650, 402] on div "S1 5750" at bounding box center [784, 397] width 1568 height 692
click at [642, 399] on div at bounding box center [524, 397] width 262 height 7
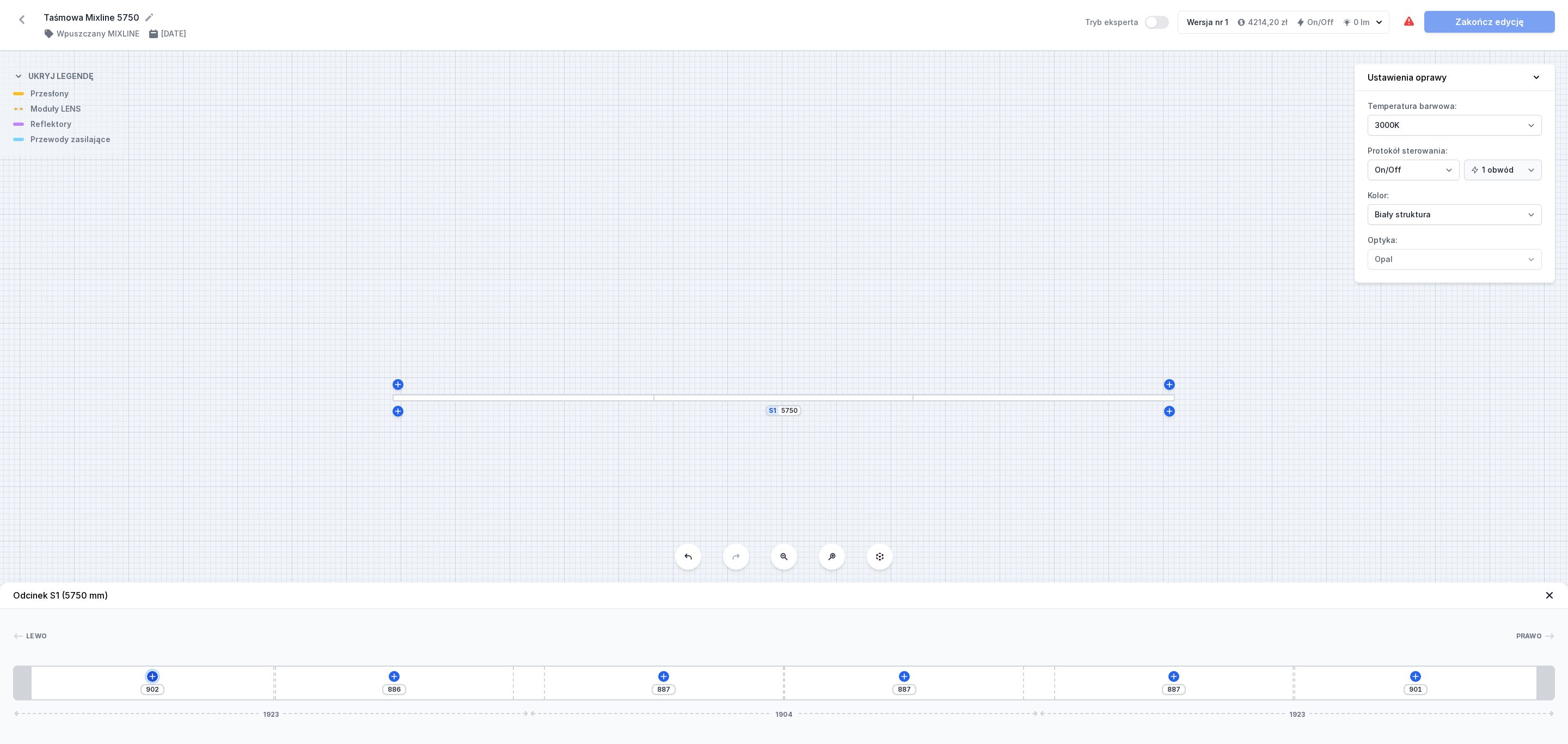
click at [152, 675] on icon at bounding box center [152, 676] width 9 height 9
click at [127, 574] on span "(6)" at bounding box center [131, 571] width 9 height 9
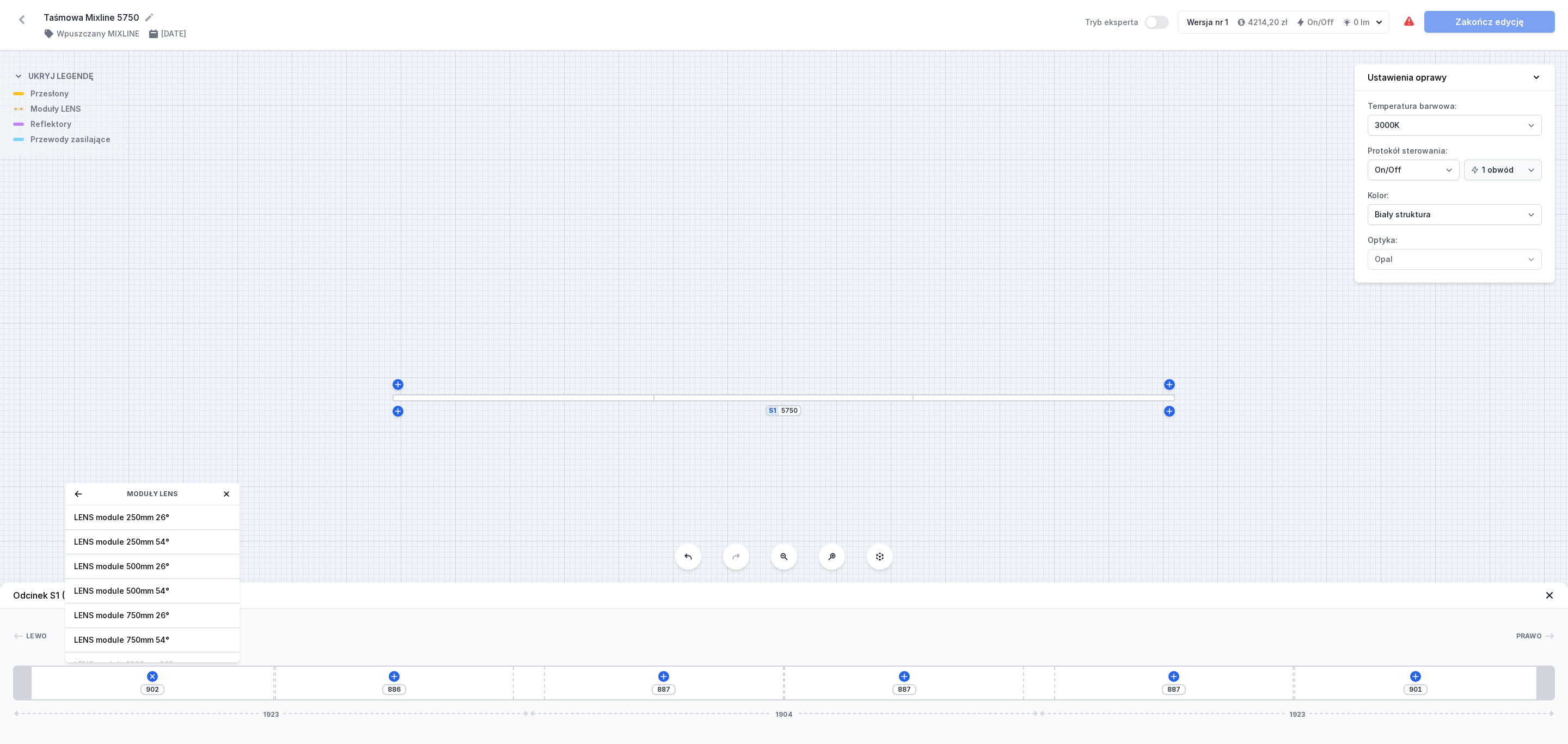
click at [148, 543] on span "LENS module 250mm 54°" at bounding box center [152, 542] width 157 height 11
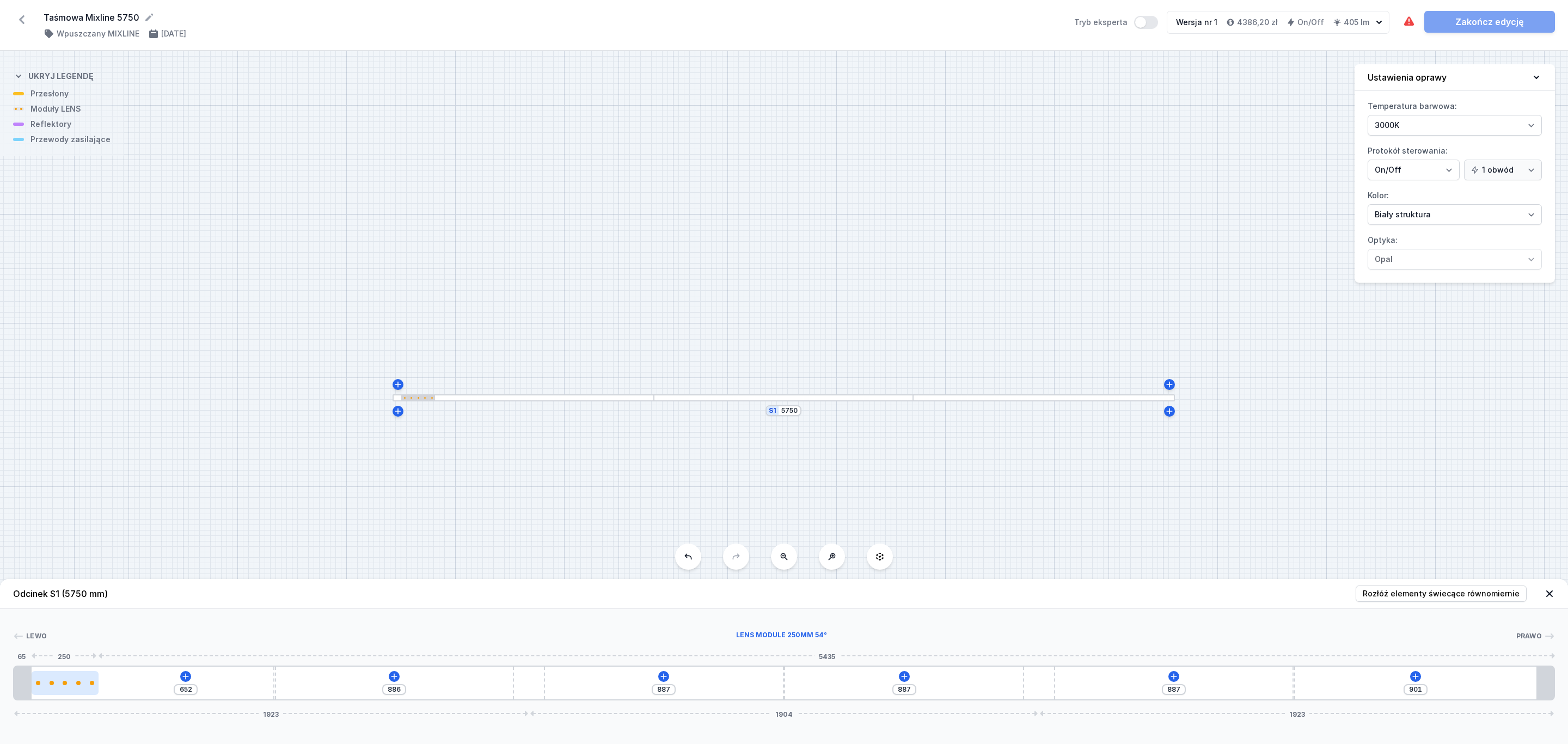
click at [76, 685] on div at bounding box center [79, 683] width 5 height 5
click at [71, 650] on icon at bounding box center [70, 651] width 6 height 6
click at [71, 649] on icon at bounding box center [70, 651] width 6 height 6
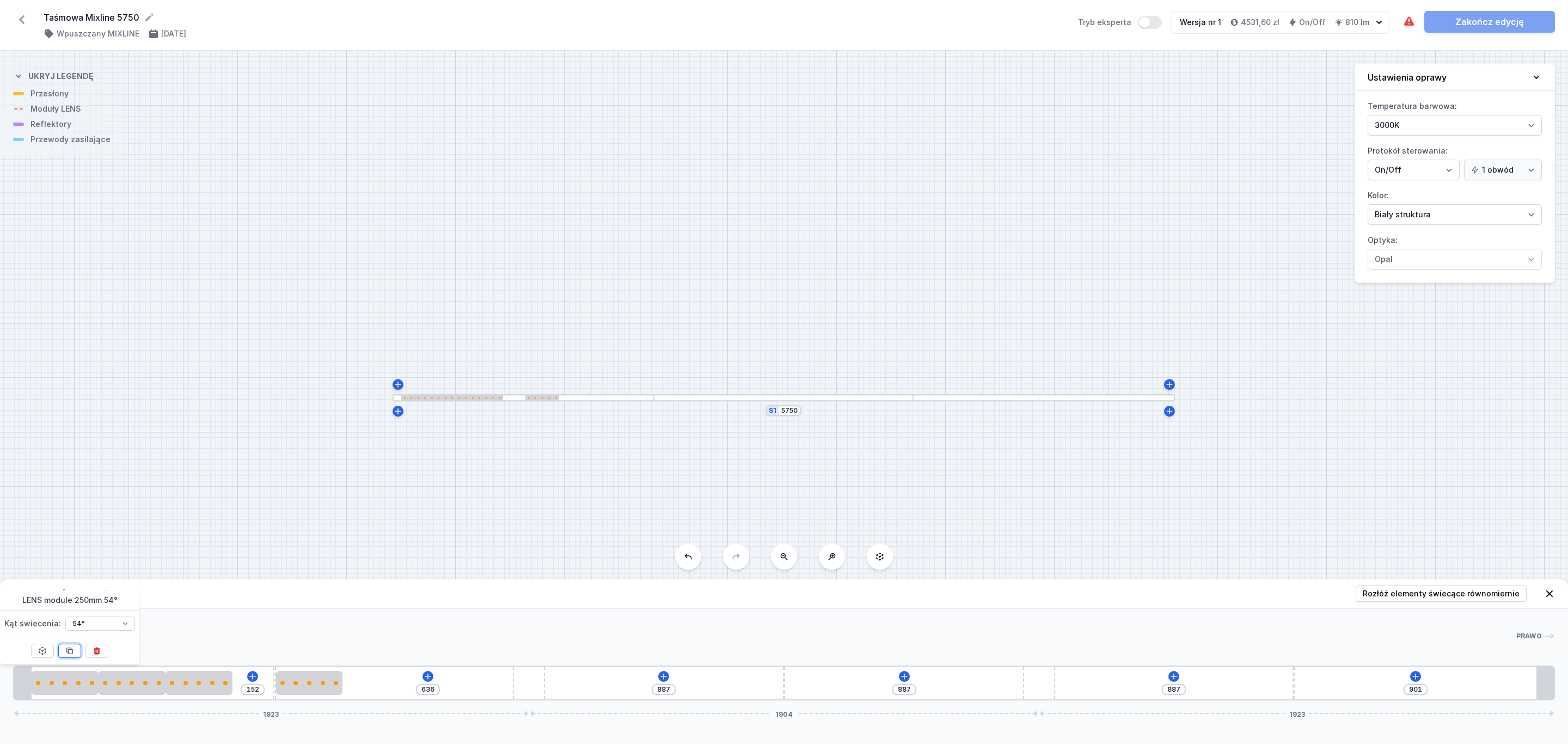
click at [71, 649] on icon at bounding box center [70, 651] width 6 height 6
click at [1465, 598] on span "Rozłóż elementy świecące równomiernie" at bounding box center [1441, 593] width 157 height 11
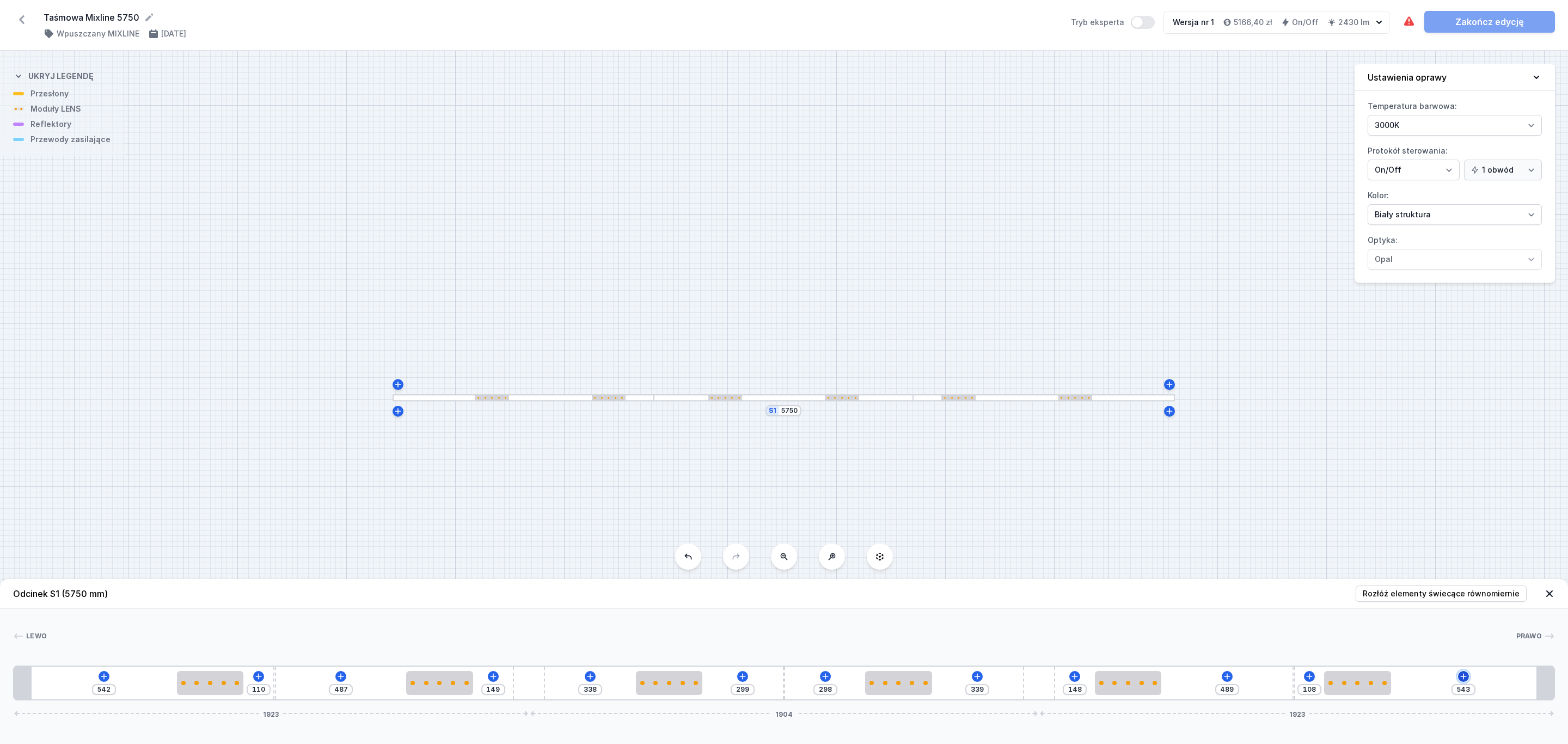
click at [1463, 678] on icon at bounding box center [1463, 676] width 9 height 9
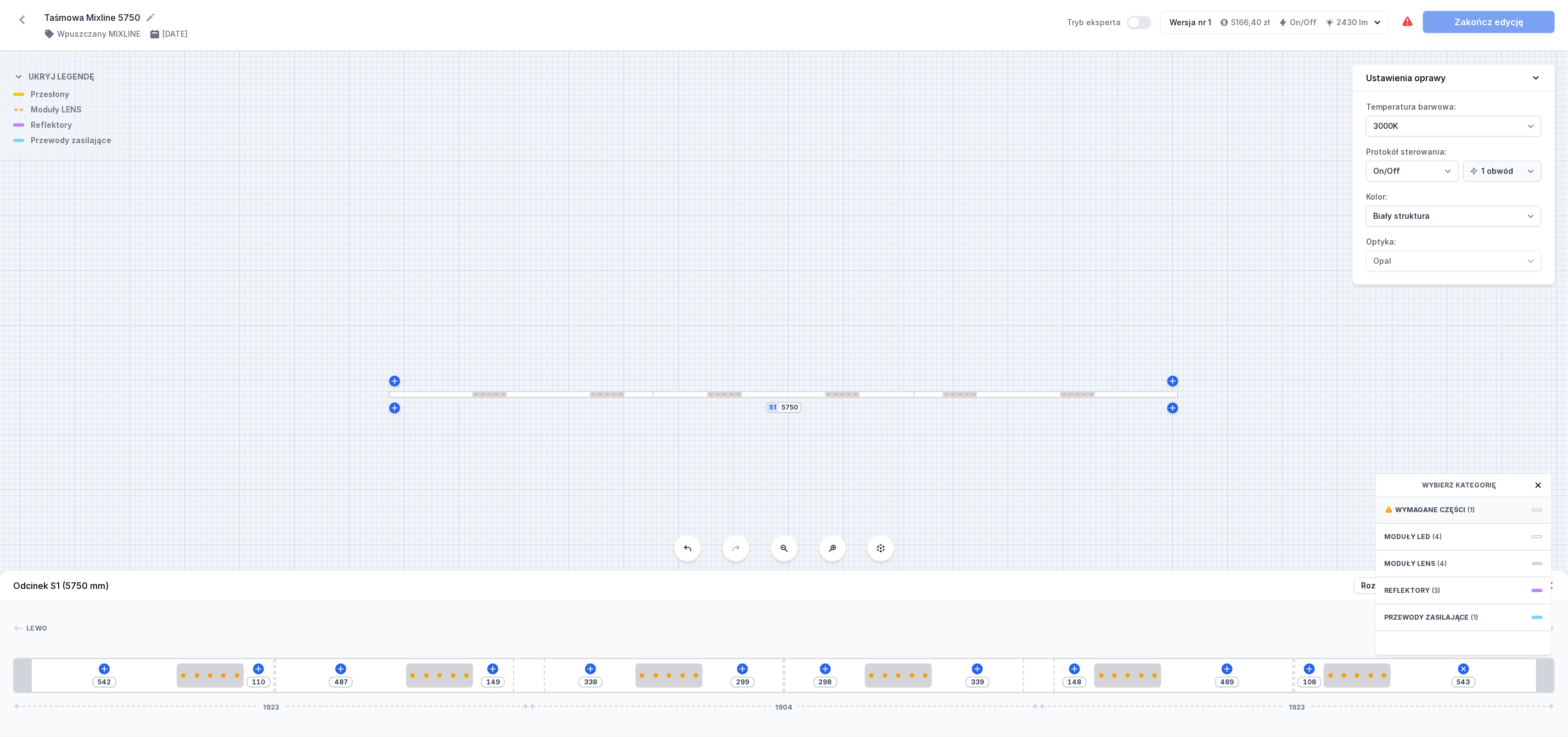
click at [1427, 514] on span "Wymagane części" at bounding box center [1430, 510] width 70 height 9
click at [1413, 514] on span "Hole for power supply cable" at bounding box center [1463, 509] width 158 height 11
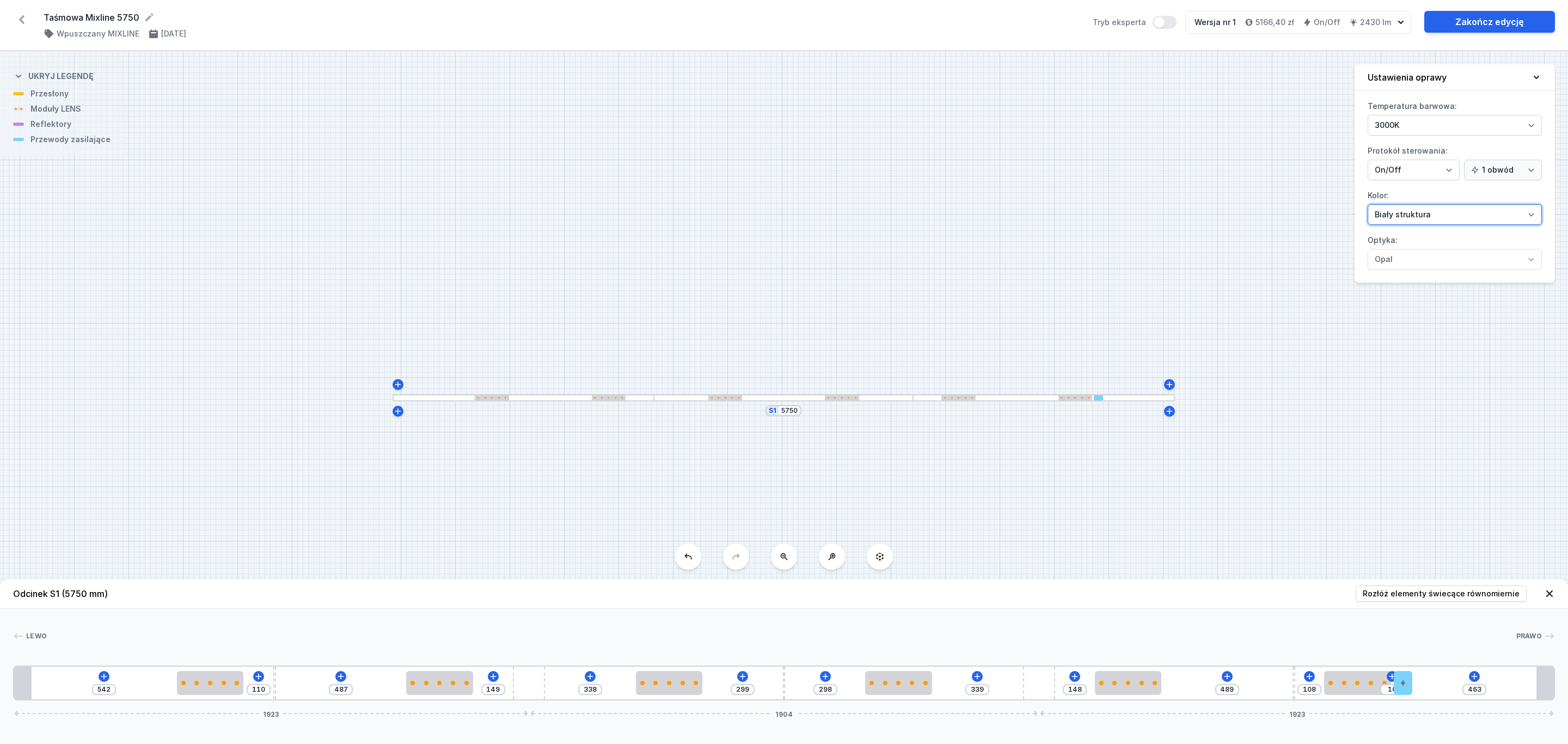
click at [1532, 215] on select "Biały struktura Czarny struktura Złoty struktura Miedziany Szary Inny (z palety…" at bounding box center [1454, 215] width 174 height 21
click at [1367, 206] on select "Biały struktura Czarny struktura Złoty struktura Miedziany Szary Inny (z palety…" at bounding box center [1454, 215] width 174 height 21
click at [1496, 16] on link "Zakończ edycję" at bounding box center [1489, 22] width 130 height 22
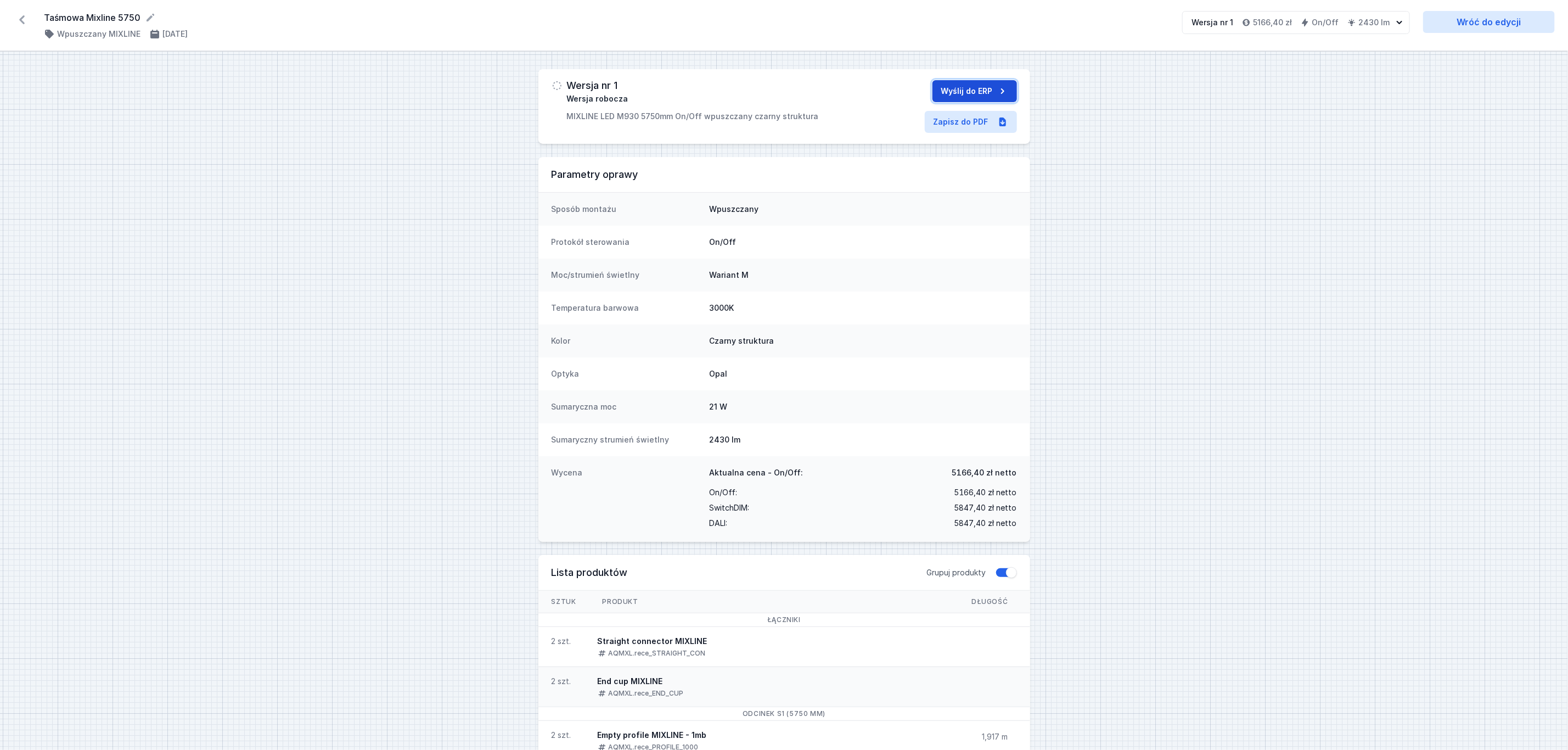
click at [994, 89] on button "Wyślij do ERP" at bounding box center [974, 91] width 84 height 22
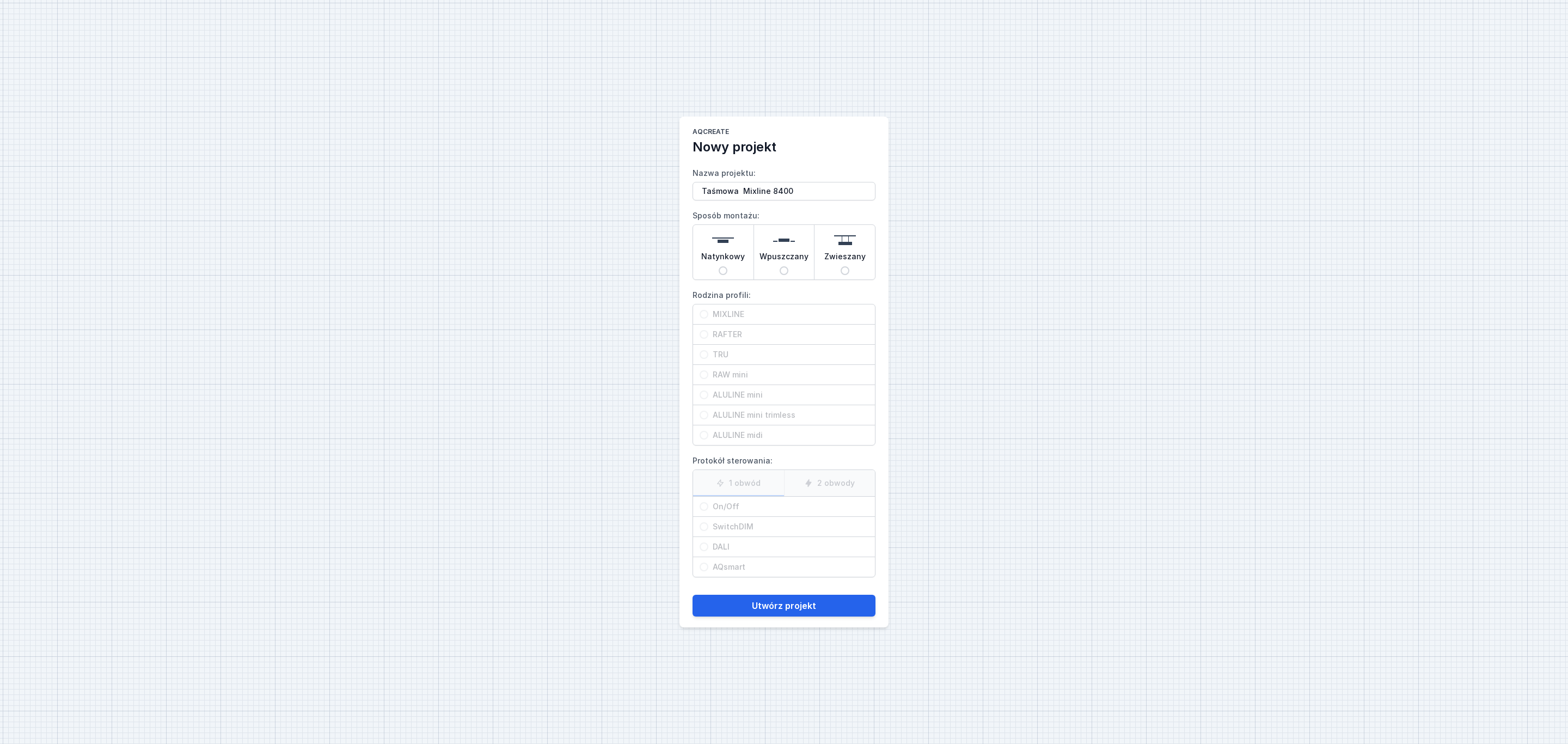
click at [789, 247] on img at bounding box center [784, 240] width 22 height 22
click at [788, 266] on input "Wpuszczany" at bounding box center [784, 270] width 9 height 9
click at [731, 311] on span "MIXLINE" at bounding box center [788, 315] width 160 height 11
click at [708, 311] on input "MIXLINE" at bounding box center [703, 314] width 9 height 9
click at [724, 507] on span "On/Off" at bounding box center [788, 507] width 160 height 11
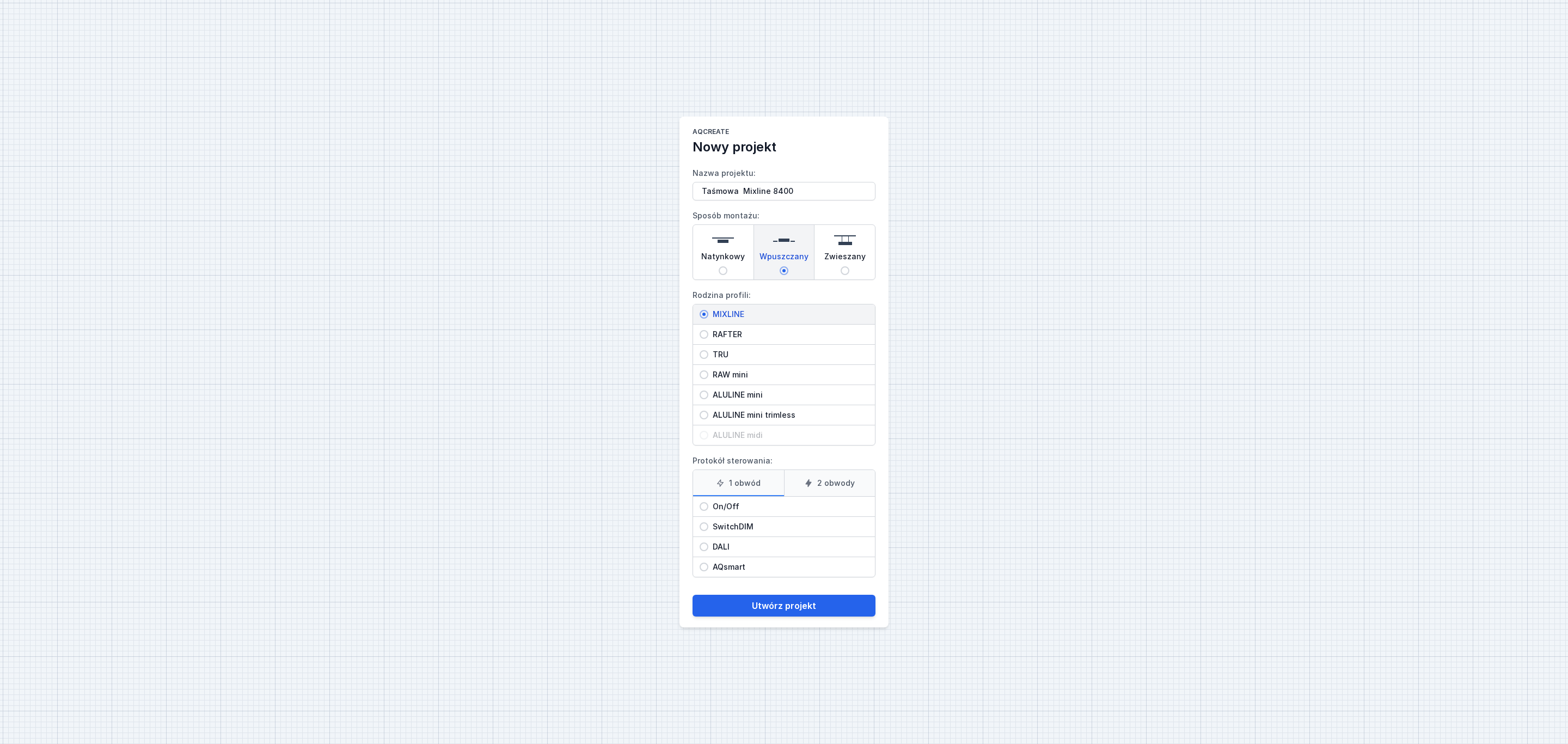
click at [708, 507] on input "On/Off" at bounding box center [703, 506] width 9 height 9
click at [796, 610] on button "Utwórz projekt" at bounding box center [784, 606] width 183 height 22
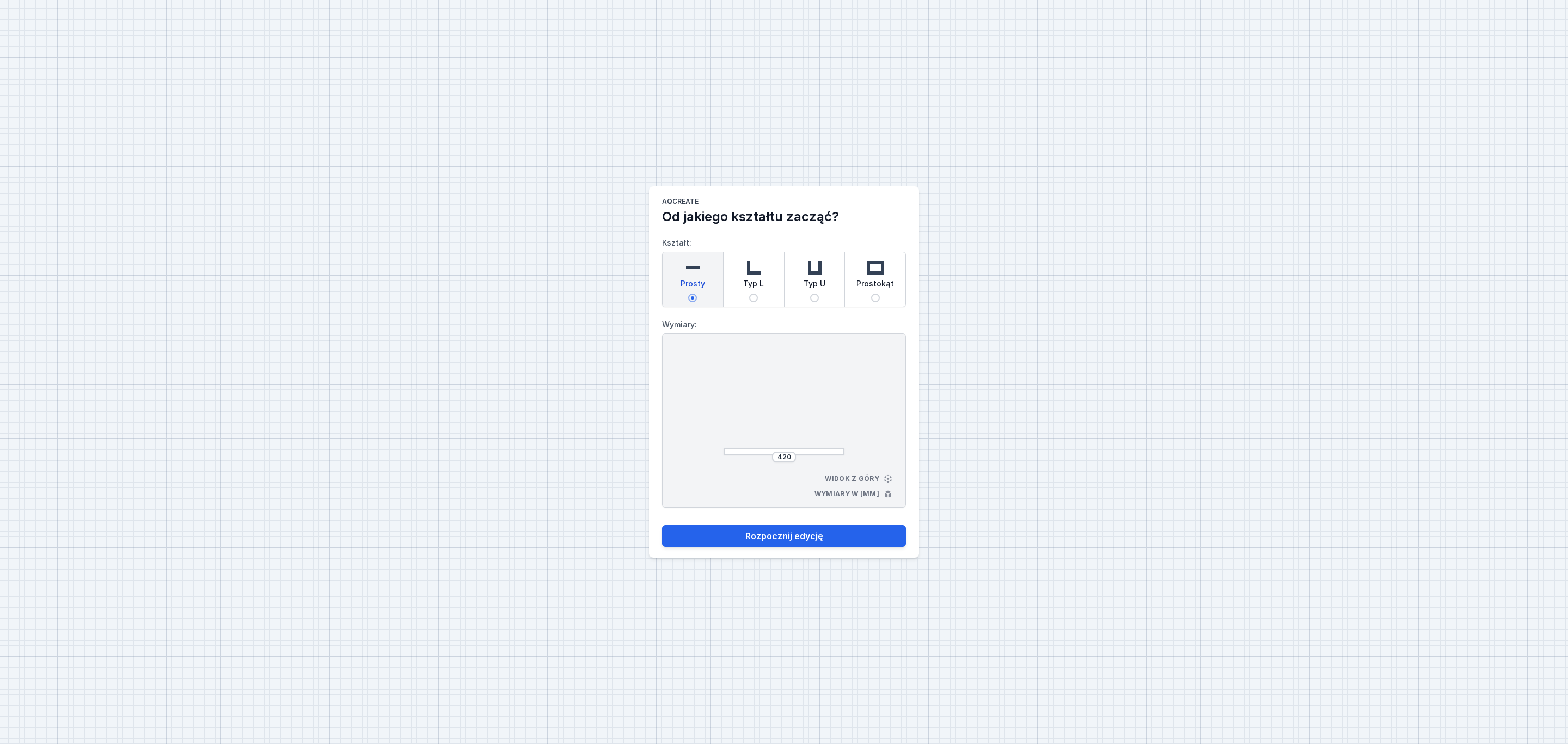
click at [696, 268] on img at bounding box center [692, 268] width 22 height 22
click at [696, 294] on input "Prosty" at bounding box center [692, 297] width 9 height 9
drag, startPoint x: 791, startPoint y: 454, endPoint x: 814, endPoint y: 458, distance: 23.3
click at [791, 454] on input "420" at bounding box center [784, 457] width 17 height 9
click at [798, 534] on button "Rozpocznij edycję" at bounding box center [784, 536] width 244 height 22
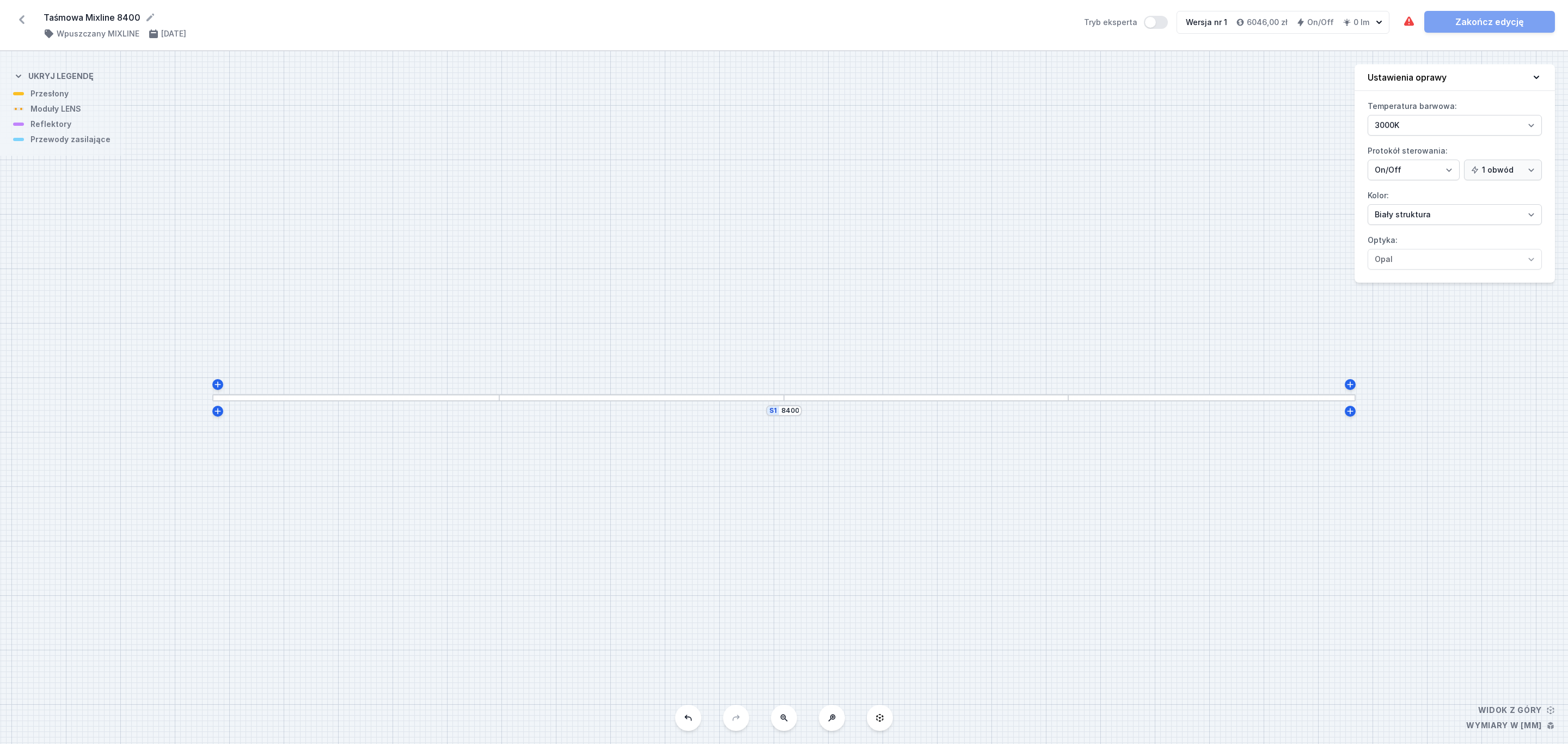
click at [334, 400] on div at bounding box center [356, 397] width 287 height 7
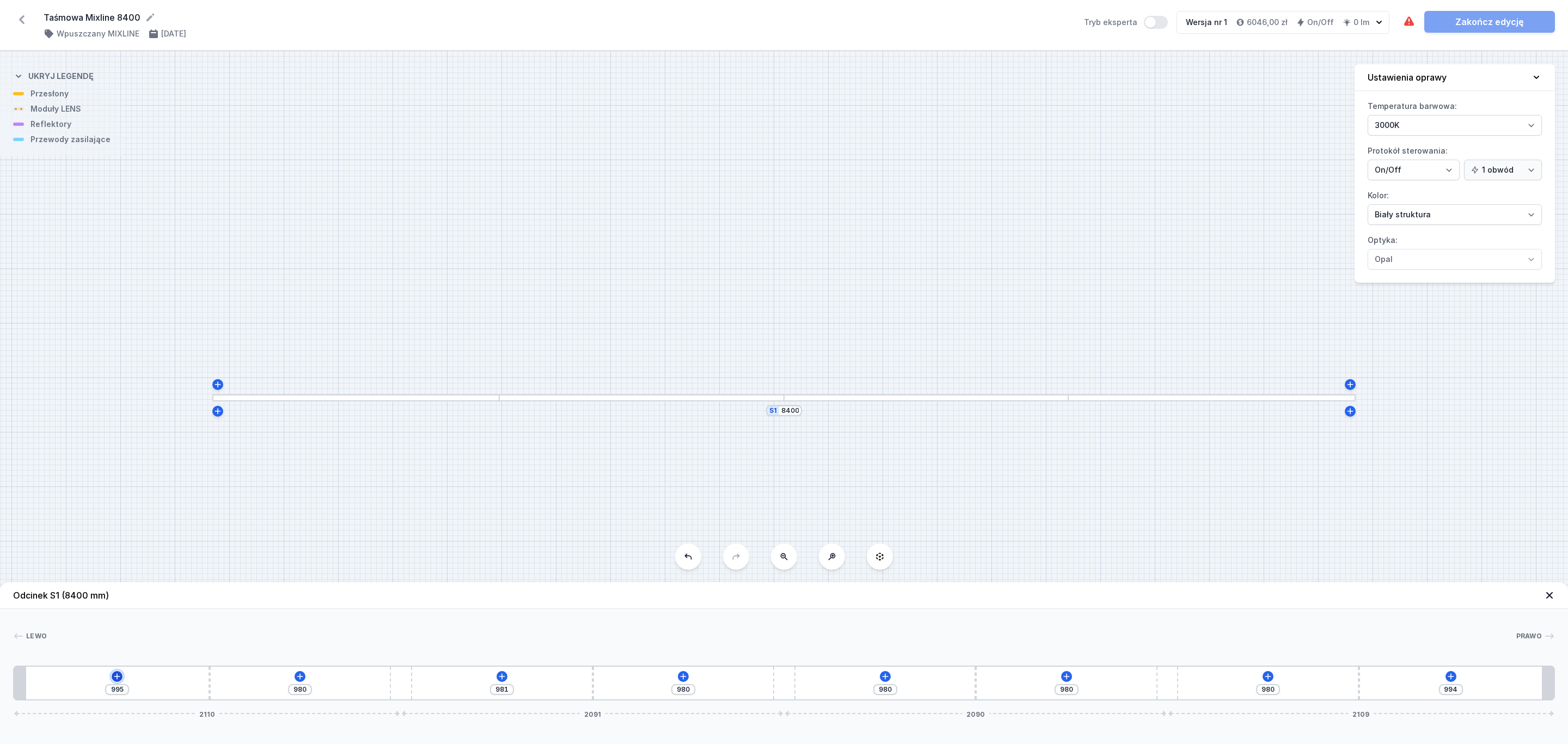
click at [116, 677] on icon at bounding box center [117, 676] width 6 height 6
click at [78, 575] on span "Moduły LENS" at bounding box center [64, 571] width 51 height 9
click at [136, 545] on span "LENS module 250mm 54°" at bounding box center [117, 542] width 157 height 11
click at [49, 685] on div at bounding box center [48, 682] width 46 height 24
click at [72, 653] on icon at bounding box center [69, 650] width 9 height 9
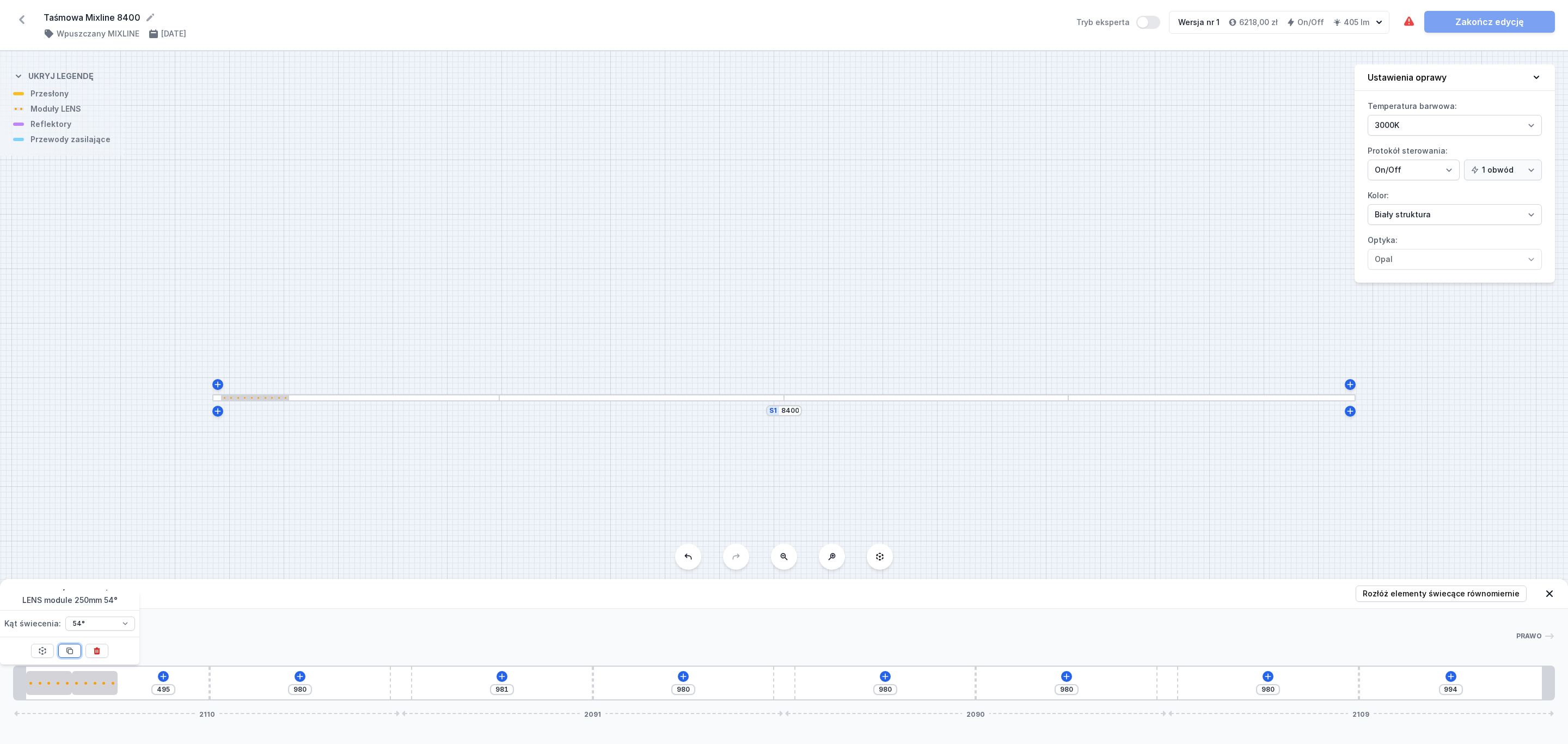
click at [72, 653] on icon at bounding box center [69, 650] width 9 height 9
click at [72, 653] on icon at bounding box center [69, 650] width 9 height 9
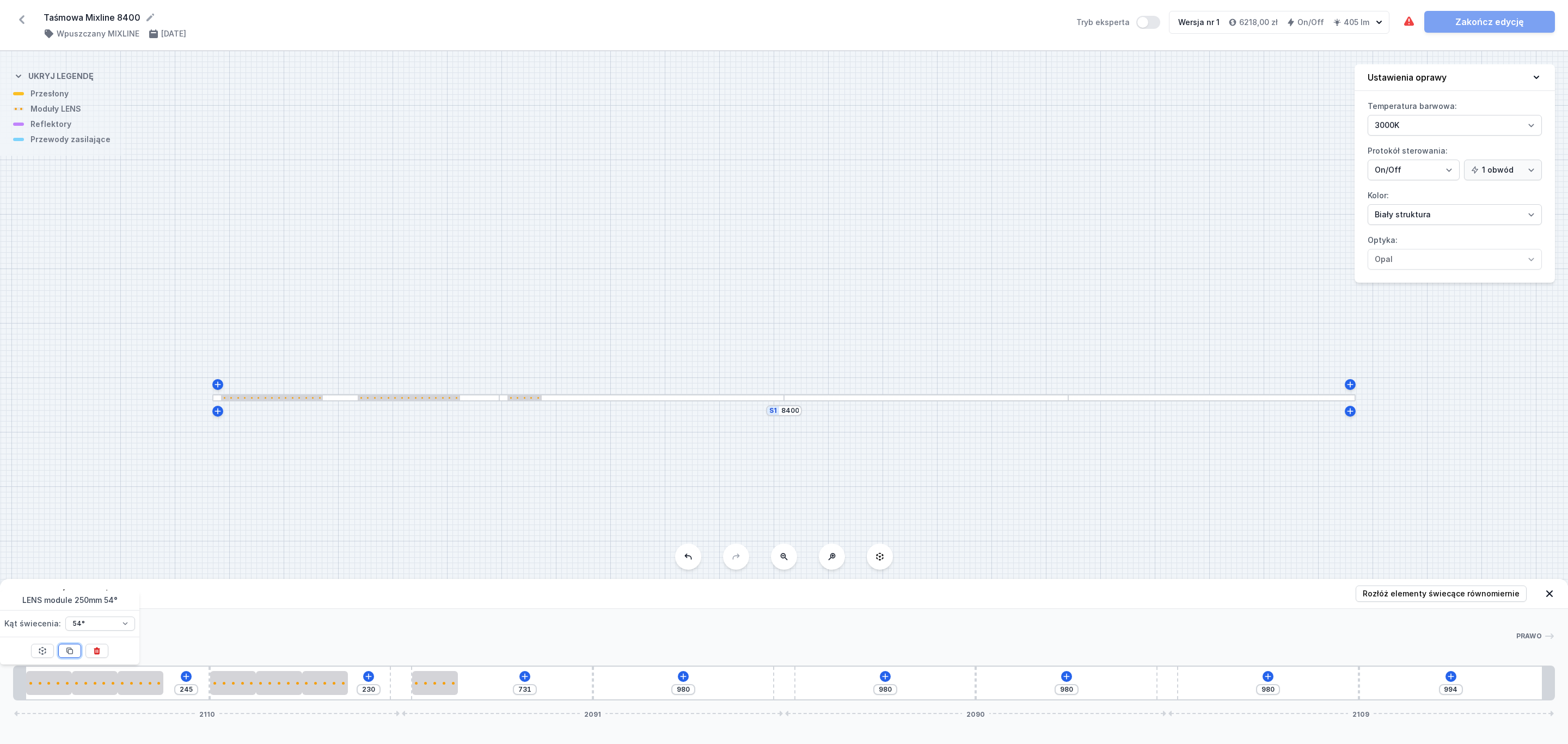
click at [72, 653] on icon at bounding box center [69, 650] width 9 height 9
click at [1467, 596] on span "Rozłóż elementy świecące równomiernie" at bounding box center [1441, 593] width 157 height 11
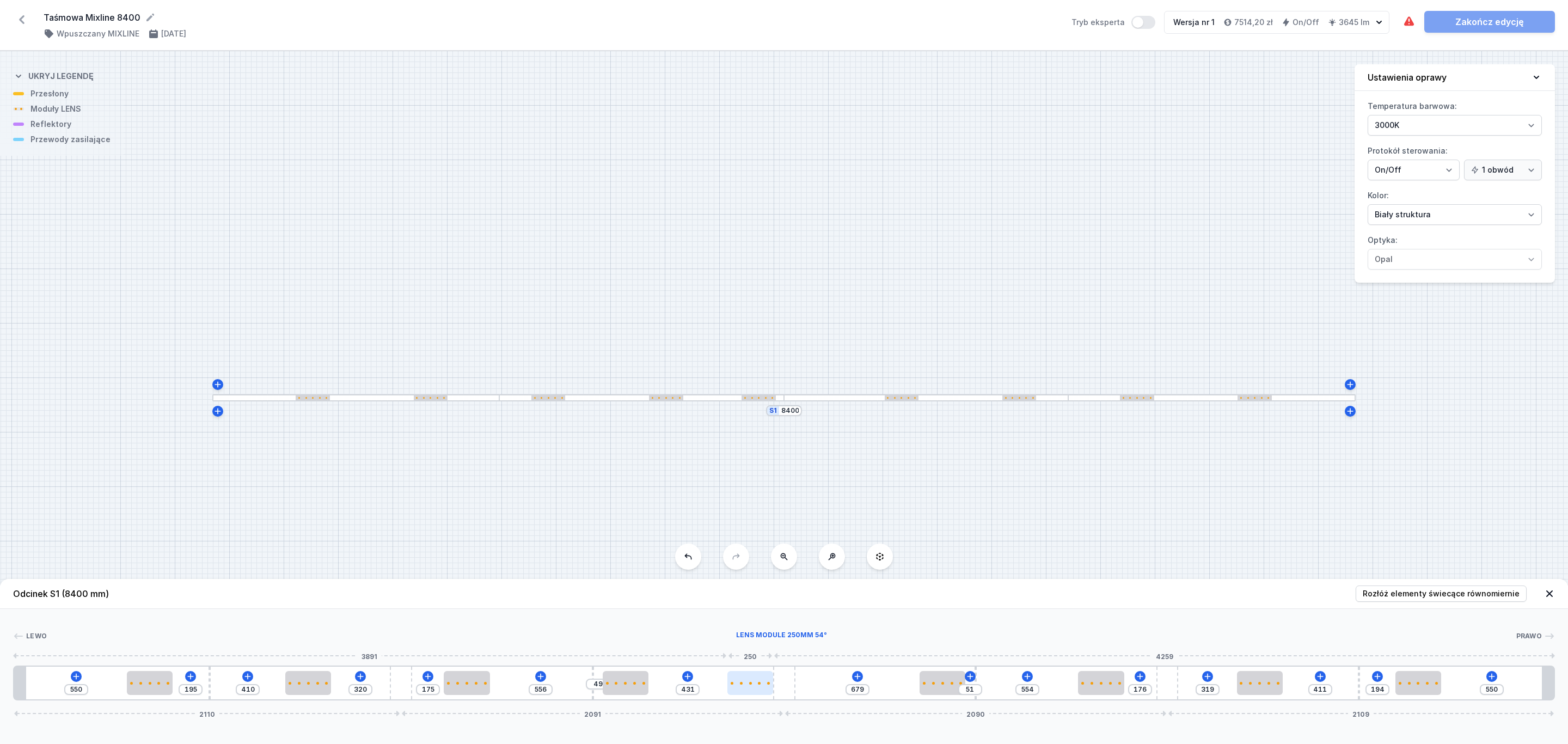
drag, startPoint x: 786, startPoint y: 683, endPoint x: 763, endPoint y: 685, distance: 23.1
click at [763, 685] on div at bounding box center [750, 682] width 46 height 24
click at [1489, 678] on icon at bounding box center [1492, 676] width 9 height 9
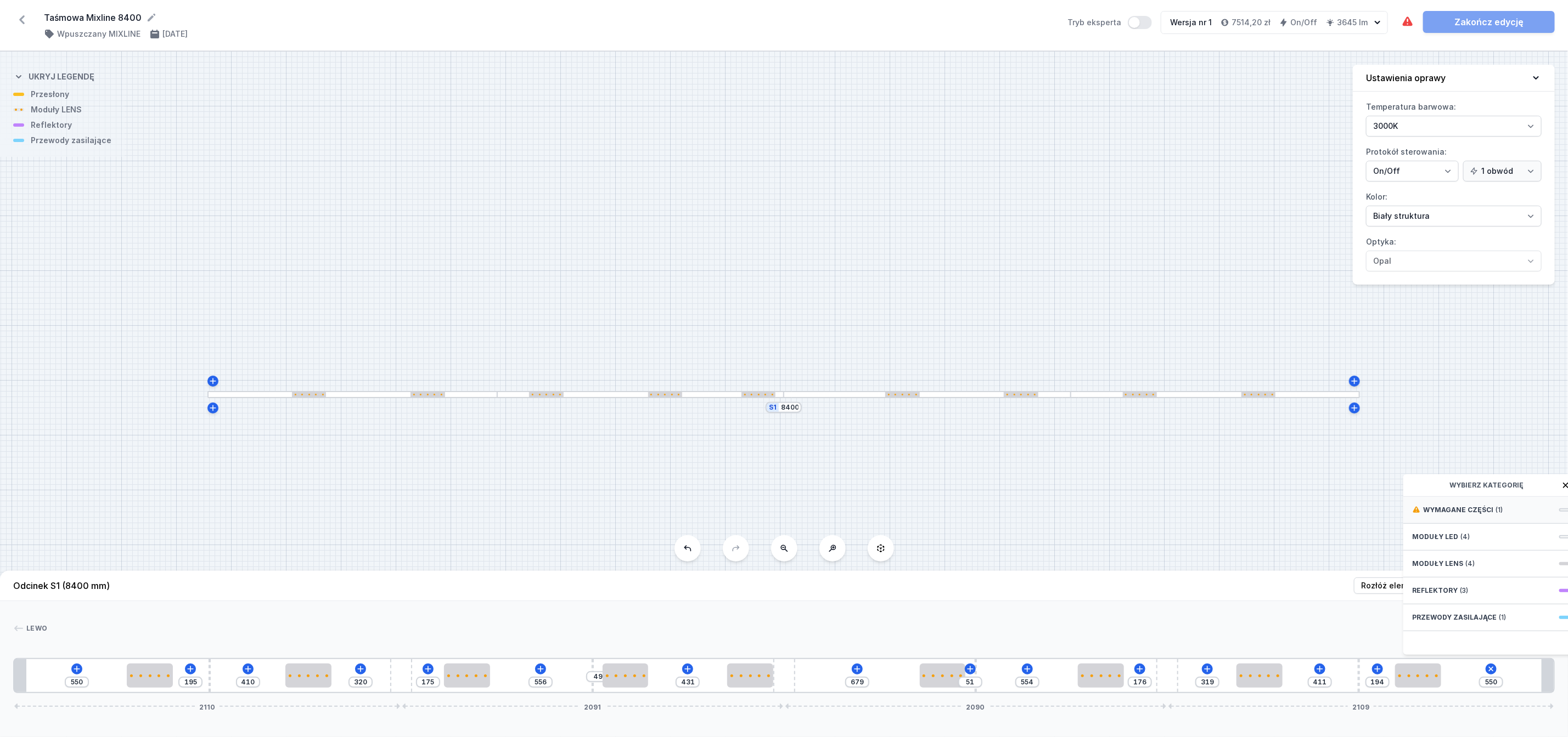
click at [1465, 514] on span "Wymagane części" at bounding box center [1458, 510] width 70 height 9
click at [1475, 514] on span "Hole for power supply cable" at bounding box center [1491, 509] width 158 height 11
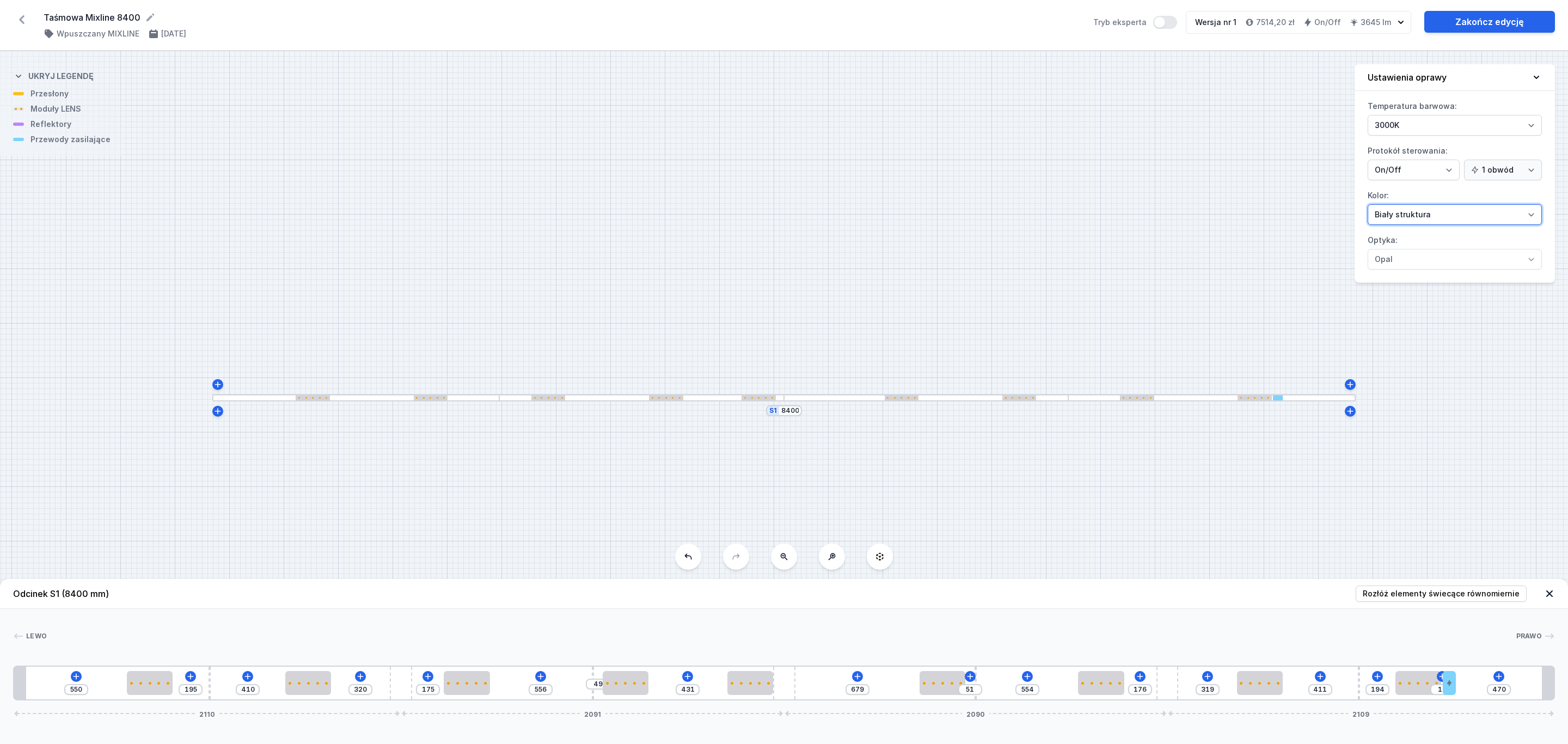
click at [1531, 219] on select "Biały struktura Czarny struktura Złoty struktura Miedziany Szary Inny (z palety…" at bounding box center [1454, 215] width 174 height 21
click at [1367, 206] on select "Biały struktura Czarny struktura Złoty struktura Miedziany Szary Inny (z palety…" at bounding box center [1454, 215] width 174 height 21
click at [1492, 18] on link "Zakończ edycję" at bounding box center [1489, 22] width 130 height 22
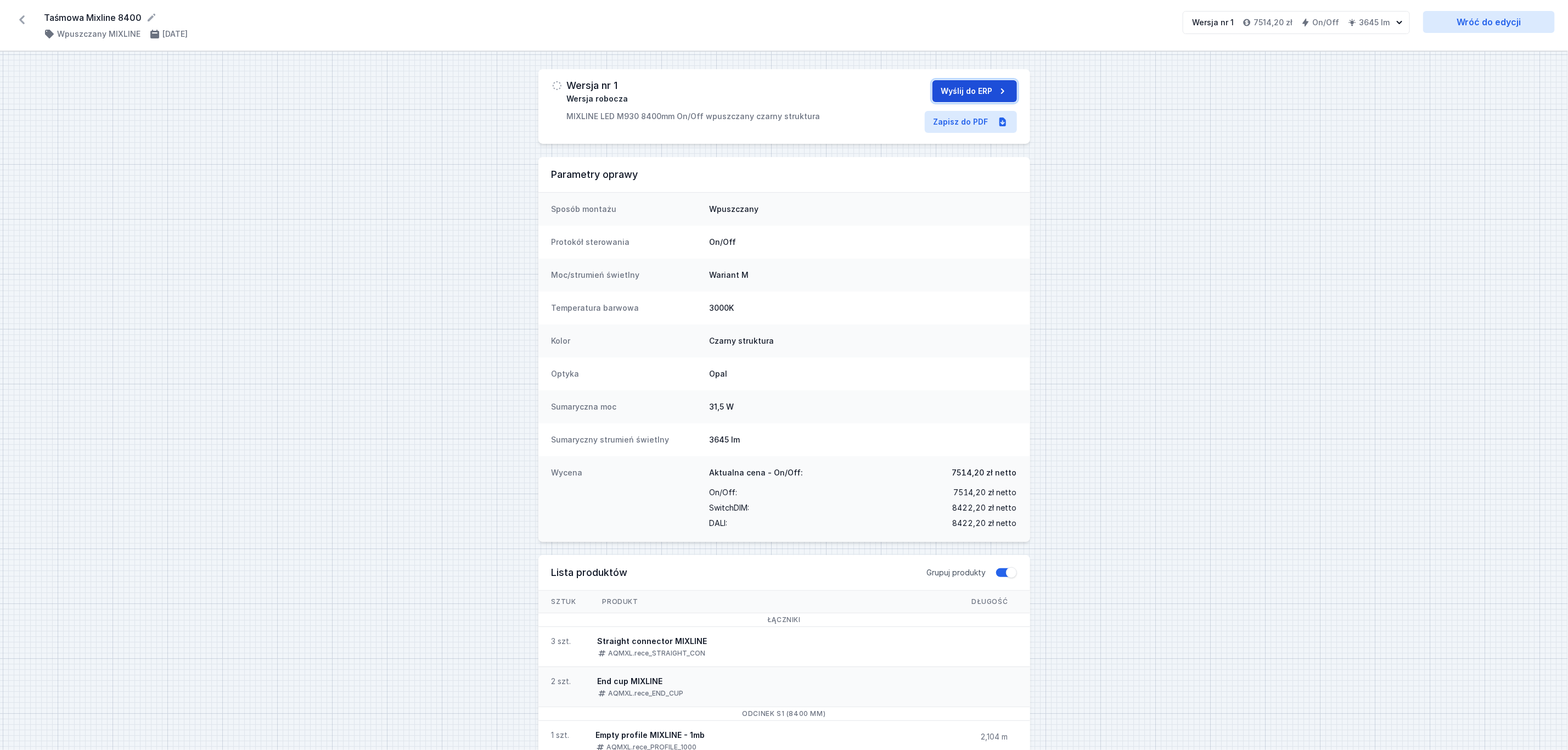
click at [983, 90] on button "Wyślij do ERP" at bounding box center [974, 91] width 84 height 22
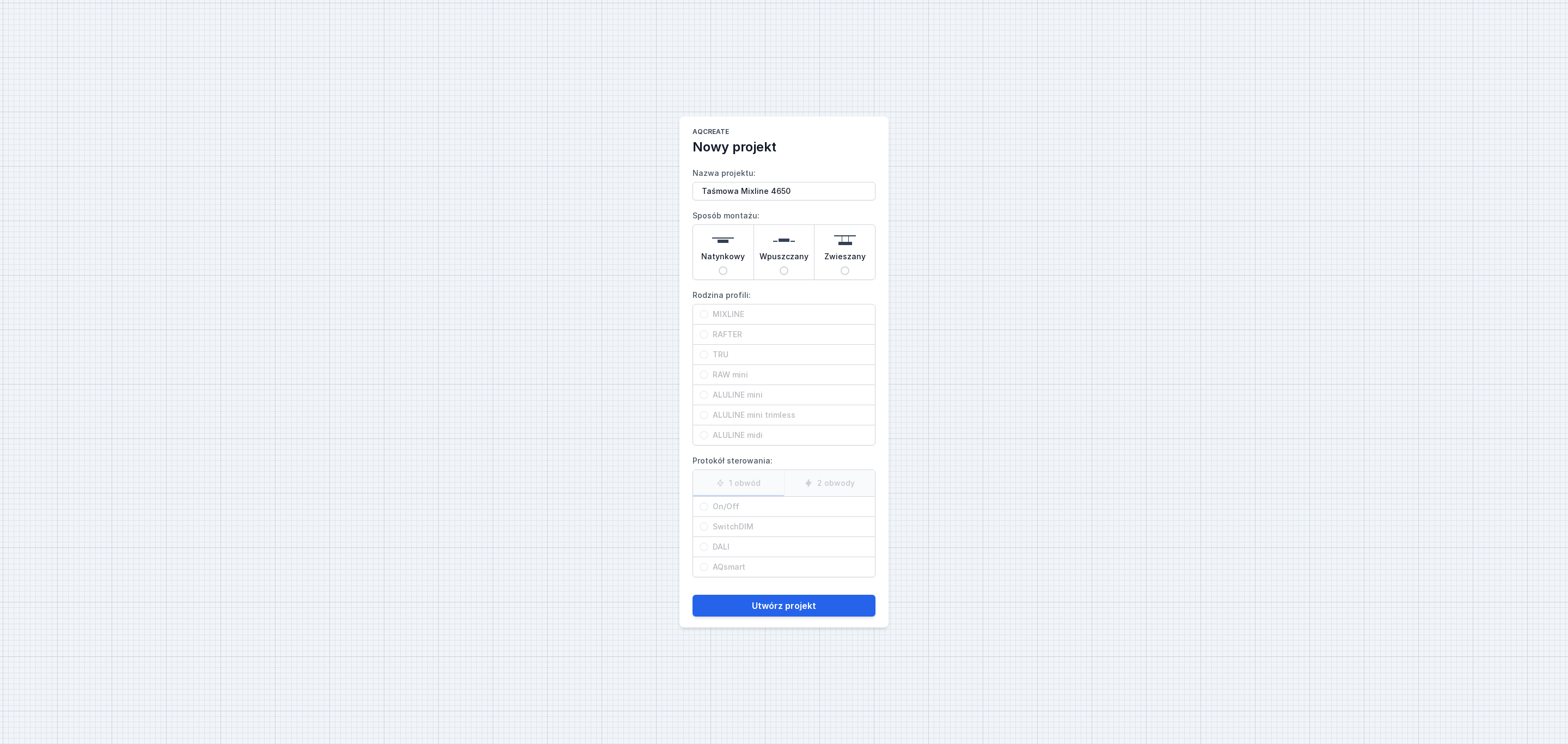
click at [788, 247] on img at bounding box center [784, 240] width 22 height 22
click at [788, 266] on input "Wpuszczany" at bounding box center [784, 270] width 9 height 9
click at [741, 314] on span "MIXLINE" at bounding box center [788, 315] width 160 height 11
click at [708, 314] on input "MIXLINE" at bounding box center [703, 314] width 9 height 9
click at [744, 480] on label "1 obwód" at bounding box center [738, 482] width 91 height 26
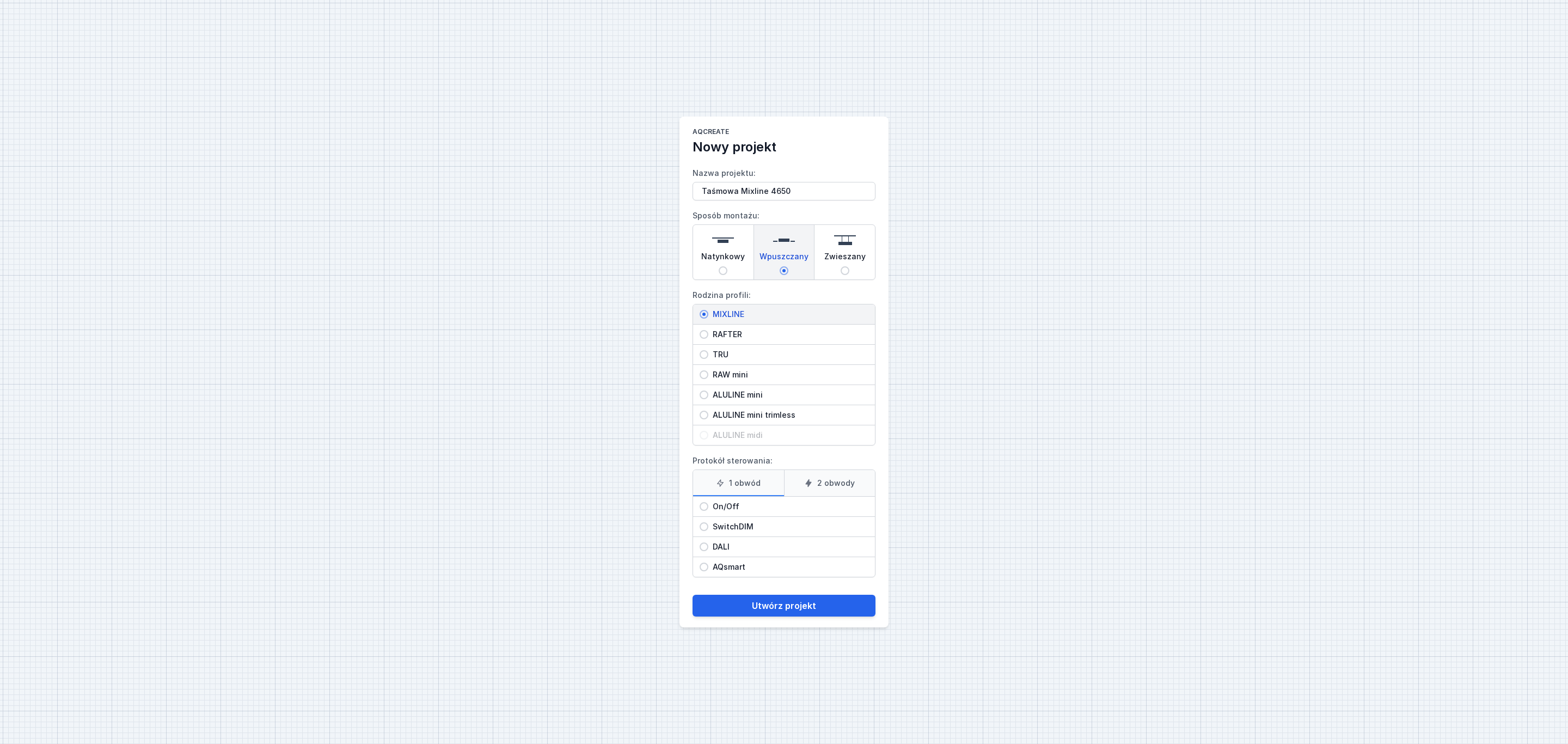
click at [0, 0] on input "1 obwód" at bounding box center [0, 0] width 0 height 0
click at [719, 508] on span "On/Off" at bounding box center [788, 507] width 160 height 11
click at [708, 508] on input "On/Off" at bounding box center [703, 506] width 9 height 9
drag, startPoint x: 778, startPoint y: 608, endPoint x: 758, endPoint y: 600, distance: 21.5
click at [779, 611] on button "Utwórz projekt" at bounding box center [784, 606] width 183 height 22
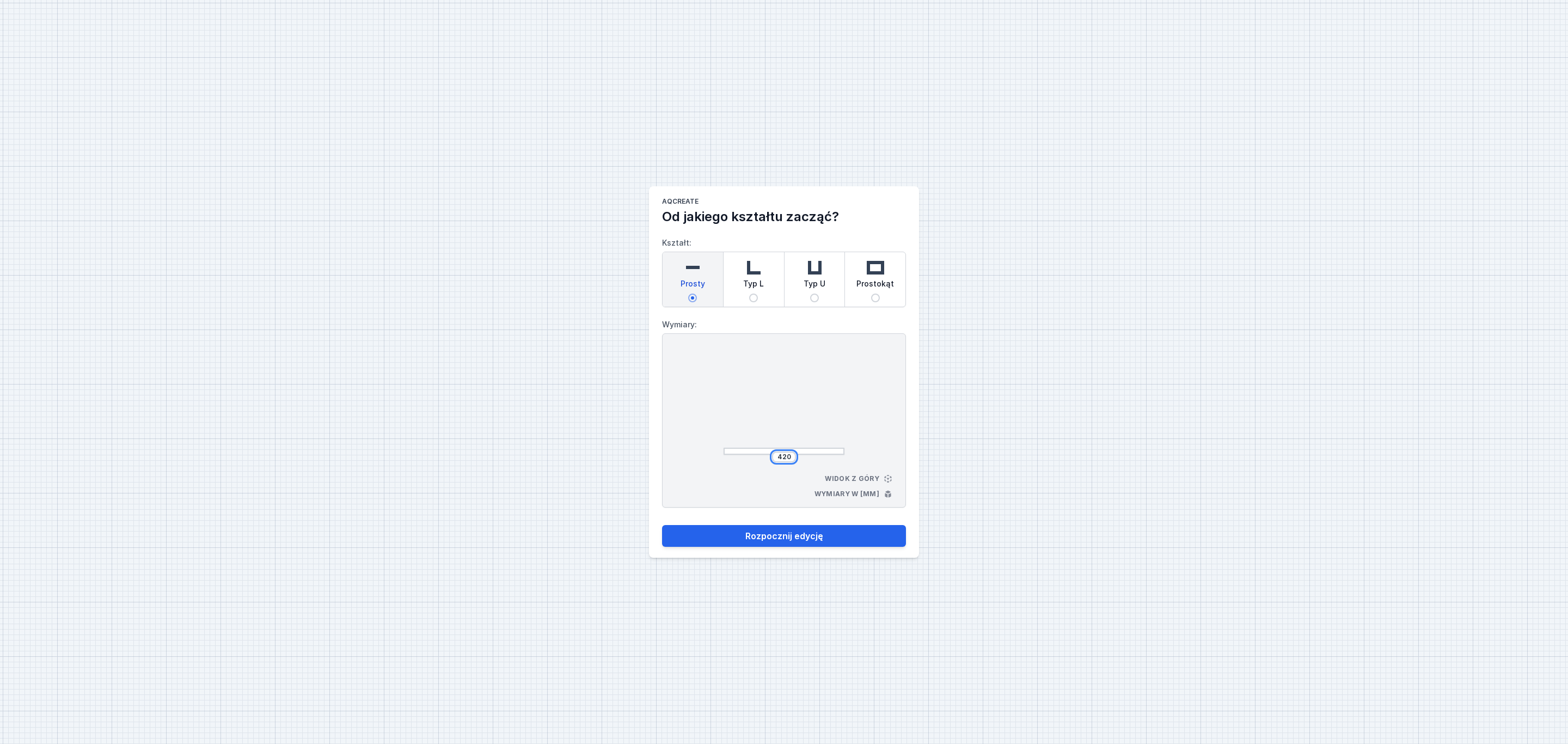
click at [791, 457] on input "420" at bounding box center [784, 457] width 17 height 9
click at [793, 538] on button "Rozpocznij edycję" at bounding box center [784, 536] width 244 height 22
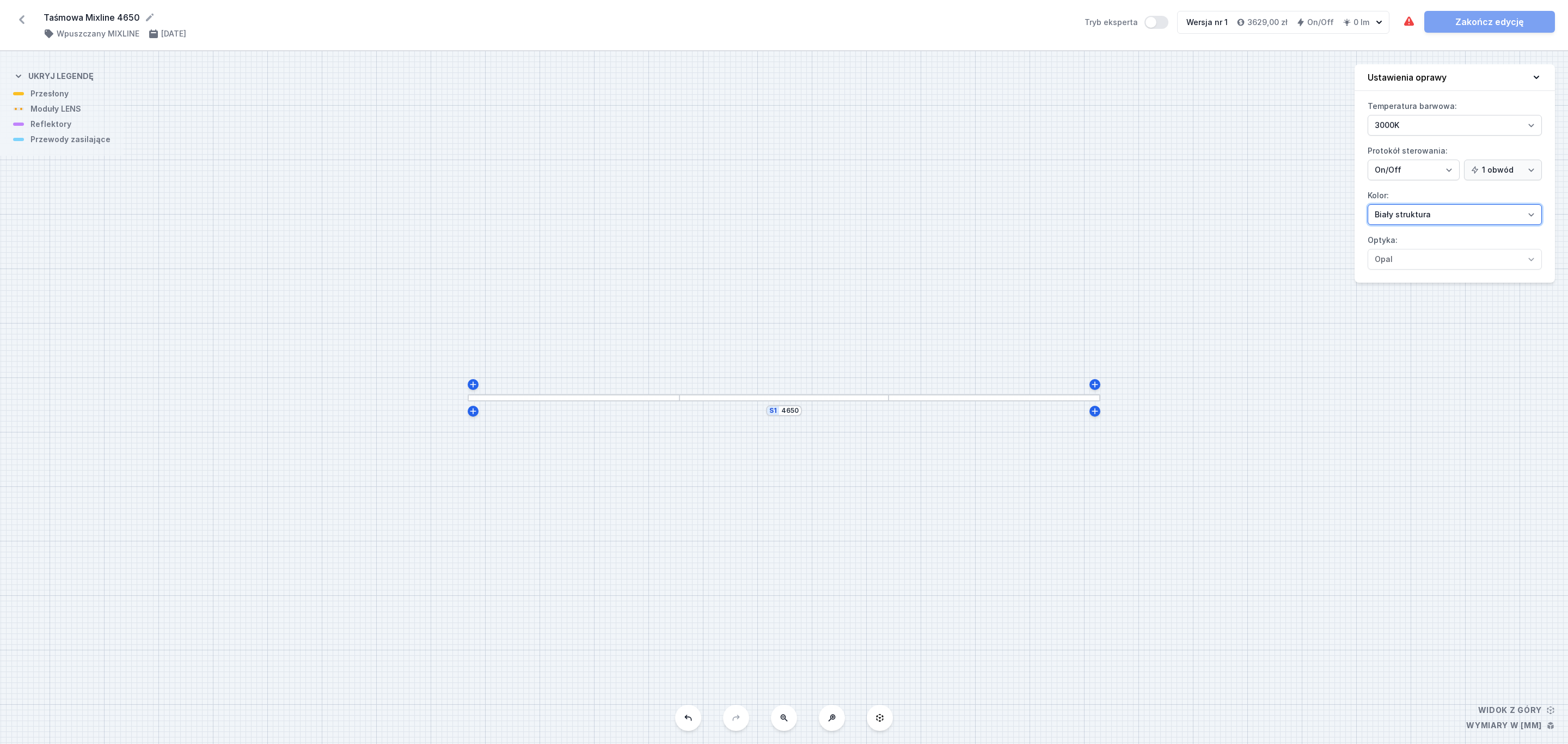
click at [1535, 214] on select "Biały struktura Czarny struktura Złoty struktura Miedziany Szary Inny (z palety…" at bounding box center [1454, 215] width 174 height 21
click at [1367, 206] on select "Biały struktura Czarny struktura Złoty struktura Miedziany Szary Inny (z palety…" at bounding box center [1454, 215] width 174 height 21
click at [629, 399] on div at bounding box center [573, 397] width 212 height 7
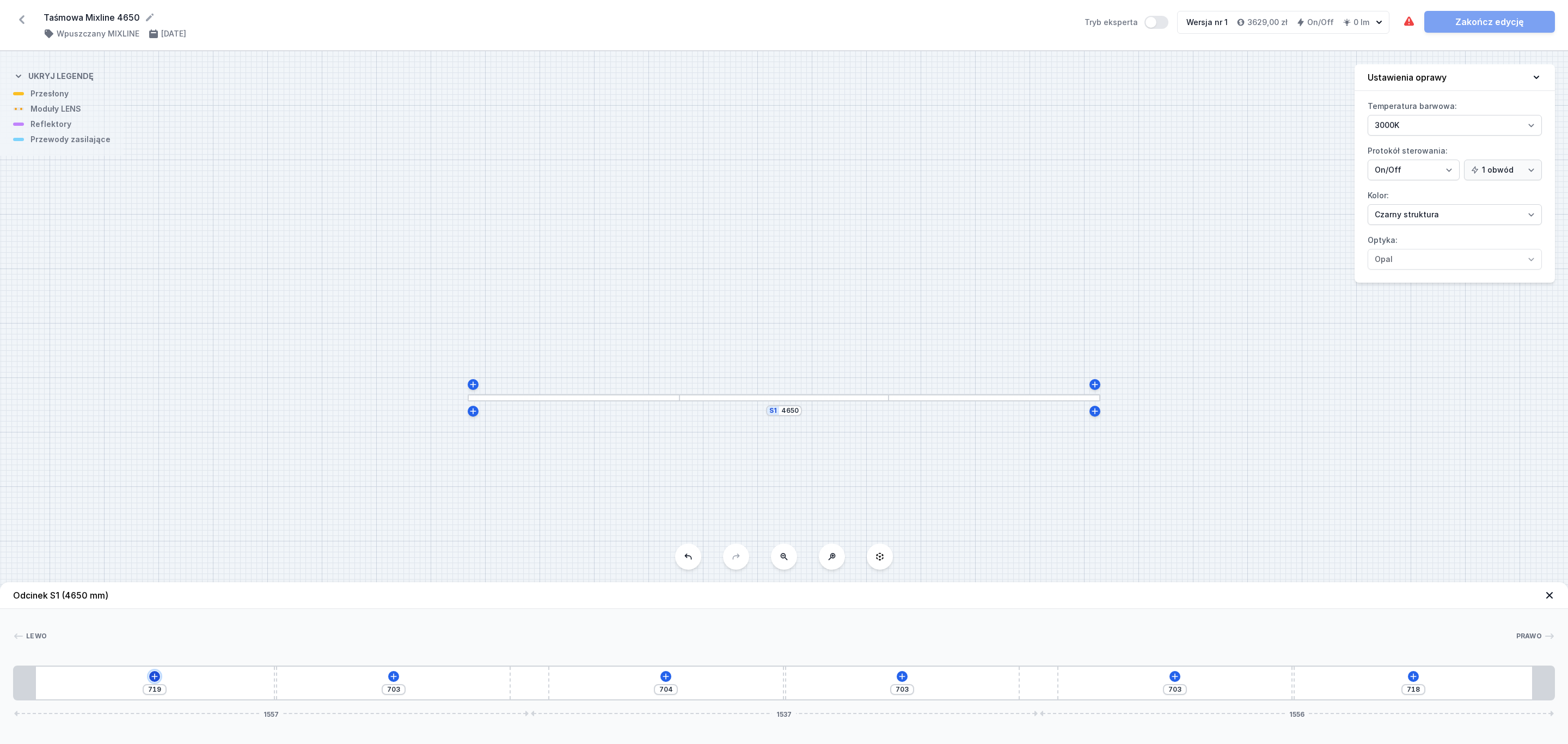
click at [154, 674] on icon at bounding box center [155, 676] width 9 height 9
click at [131, 575] on span "(4)" at bounding box center [133, 571] width 9 height 9
click at [161, 543] on span "LENS module 250mm 54°" at bounding box center [155, 542] width 157 height 11
click at [107, 688] on div at bounding box center [77, 682] width 83 height 24
click at [78, 652] on icon at bounding box center [76, 650] width 9 height 9
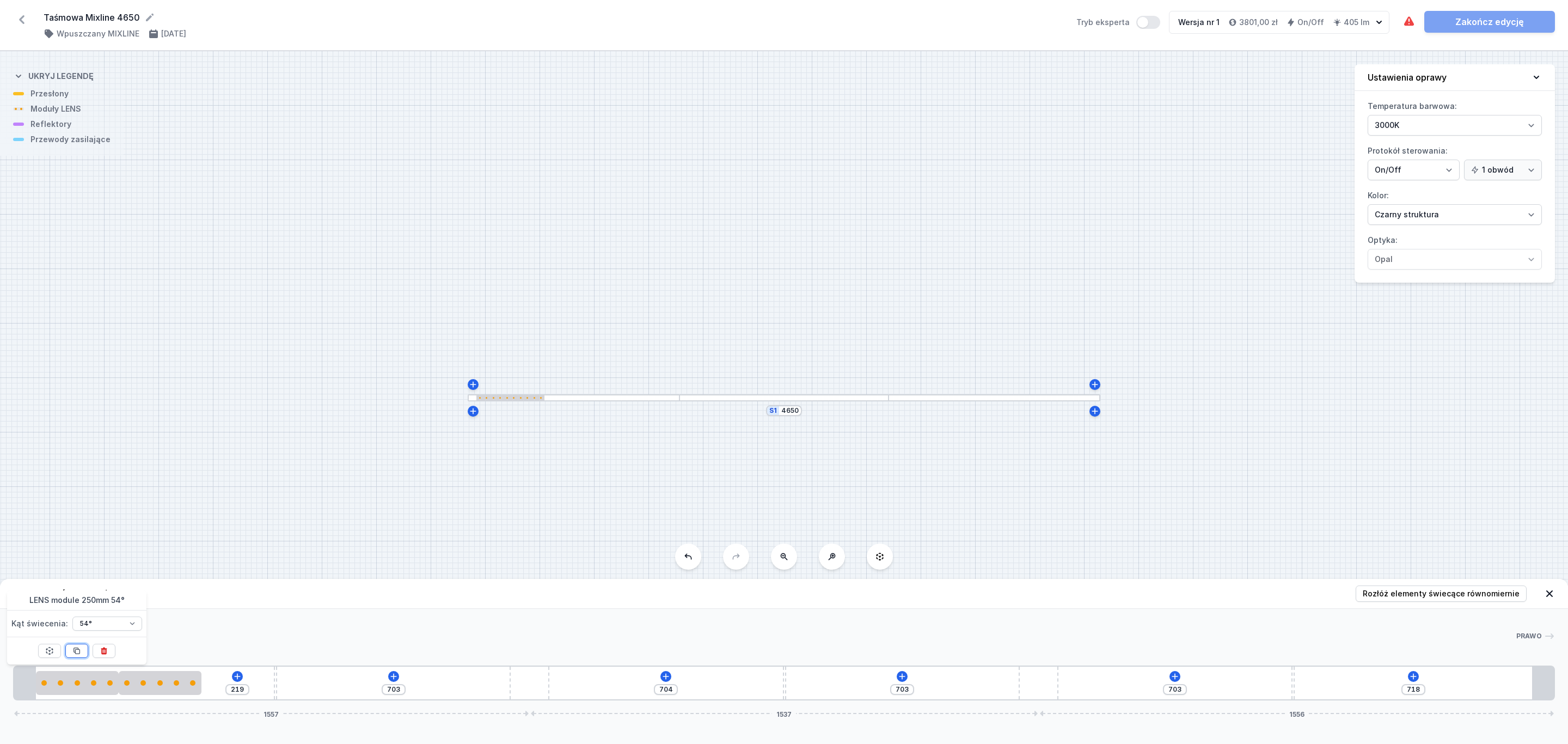
click at [78, 652] on icon at bounding box center [76, 650] width 9 height 9
click at [79, 652] on icon at bounding box center [76, 650] width 9 height 9
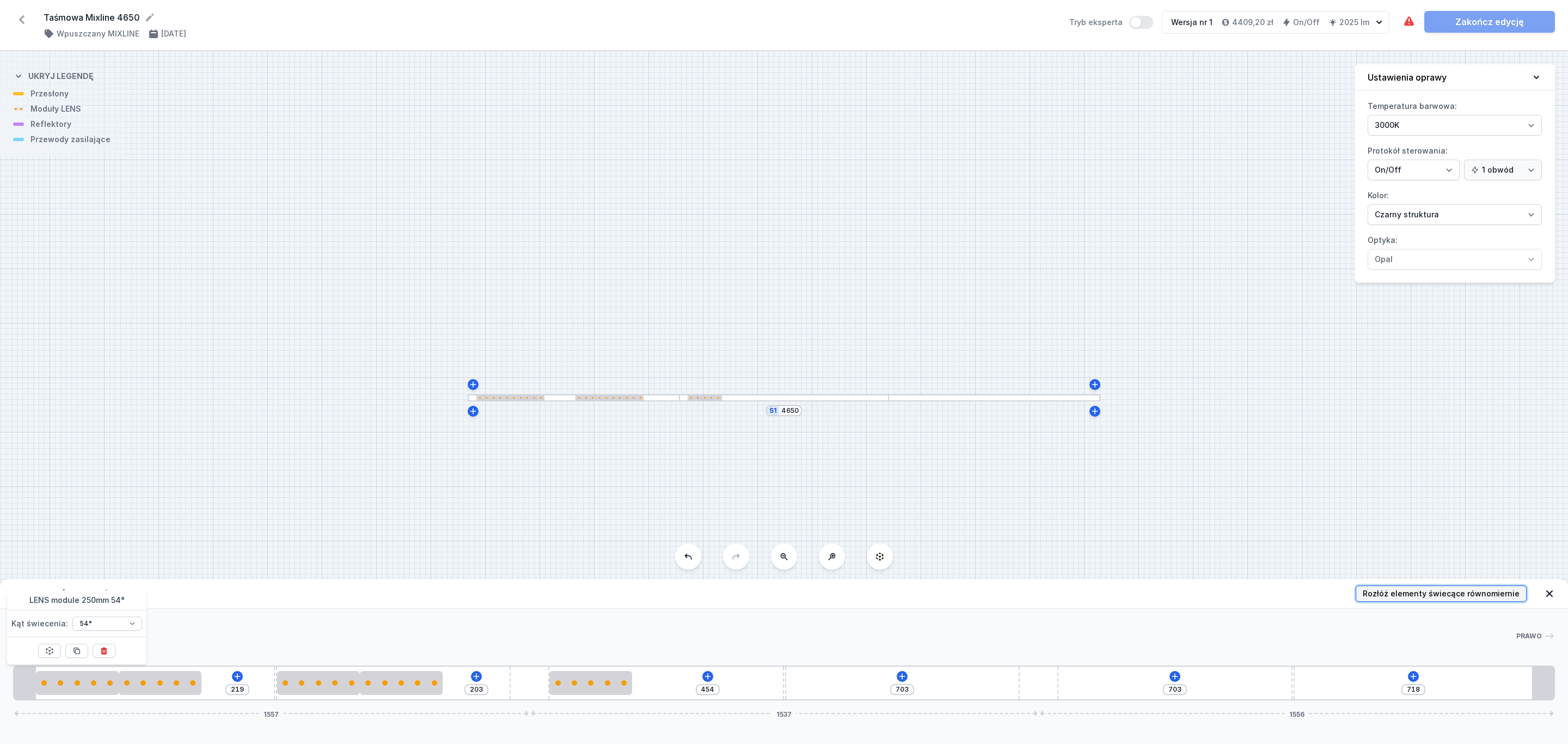
click at [1468, 592] on span "Rozłóż elementy świecące równomiernie" at bounding box center [1441, 593] width 157 height 11
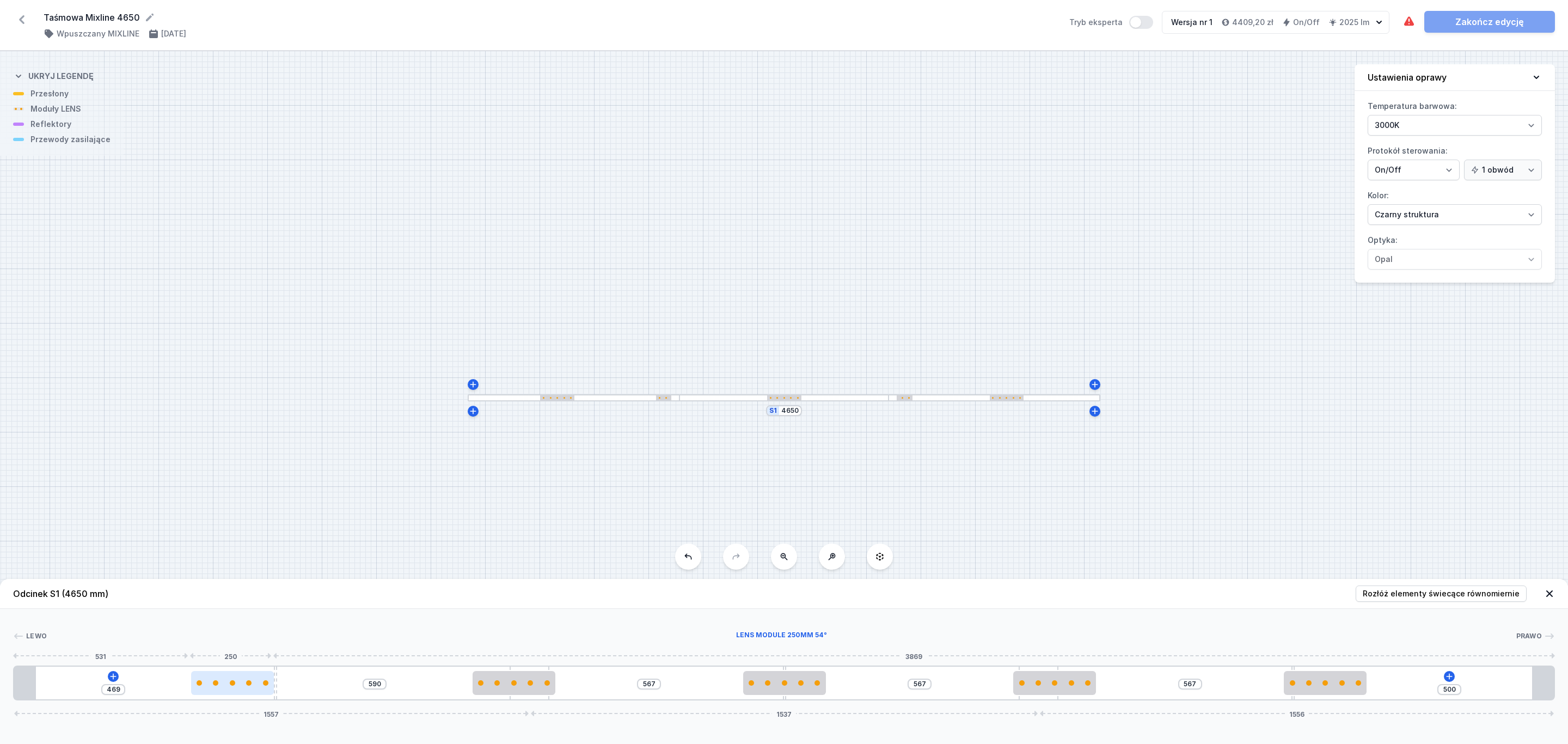
drag, startPoint x: 265, startPoint y: 688, endPoint x: 247, endPoint y: 688, distance: 18.0
click at [247, 688] on div at bounding box center [233, 682] width 83 height 24
drag, startPoint x: 526, startPoint y: 689, endPoint x: 492, endPoint y: 689, distance: 34.0
click at [492, 689] on div at bounding box center [468, 682] width 83 height 24
drag, startPoint x: 766, startPoint y: 683, endPoint x: 756, endPoint y: 682, distance: 10.0
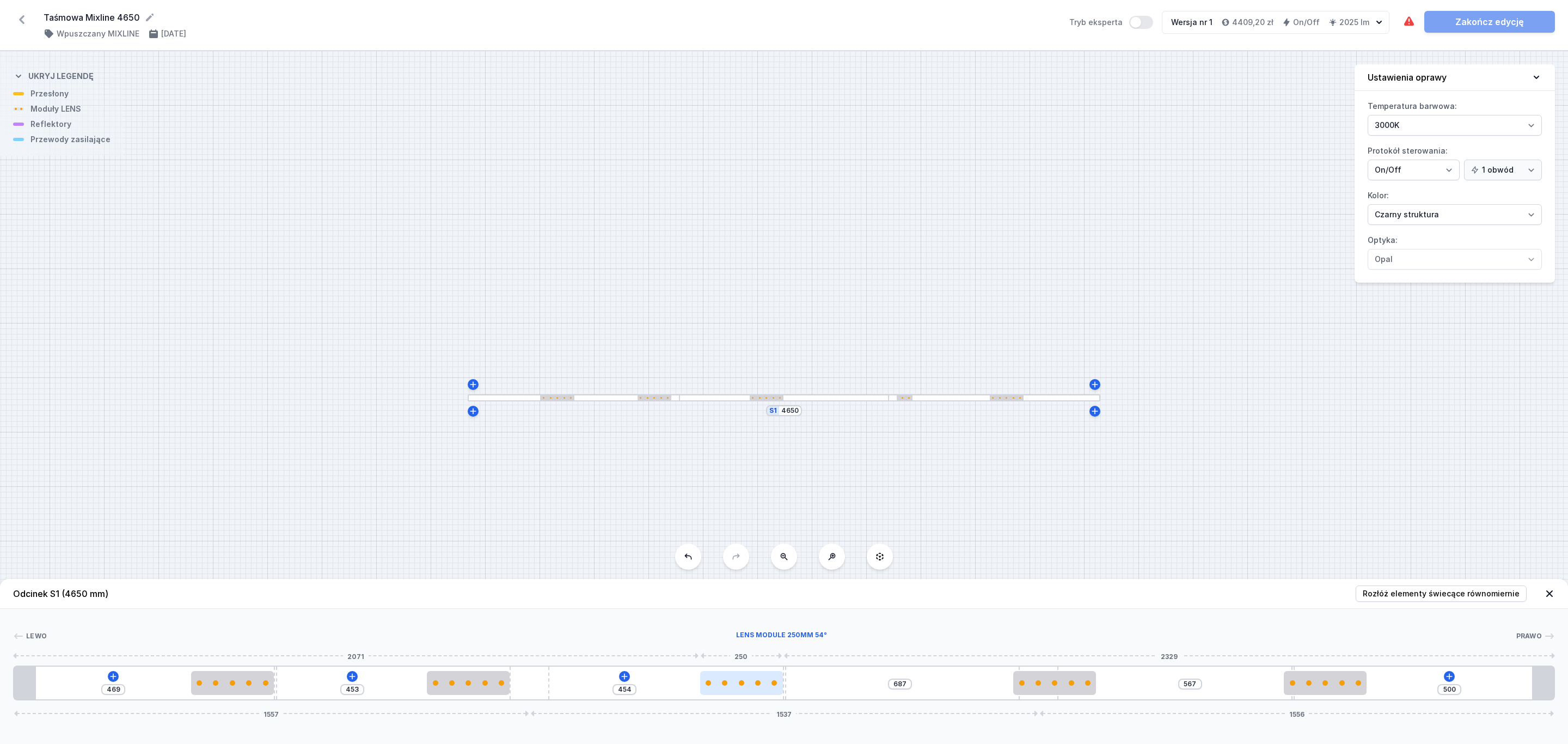
click at [758, 683] on div at bounding box center [757, 682] width 5 height 5
drag, startPoint x: 1044, startPoint y: 686, endPoint x: 996, endPoint y: 683, distance: 48.1
click at [996, 683] on div at bounding box center [977, 682] width 83 height 24
drag, startPoint x: 1333, startPoint y: 682, endPoint x: 1369, endPoint y: 680, distance: 36.1
click at [1354, 682] on div at bounding box center [1336, 682] width 83 height 5
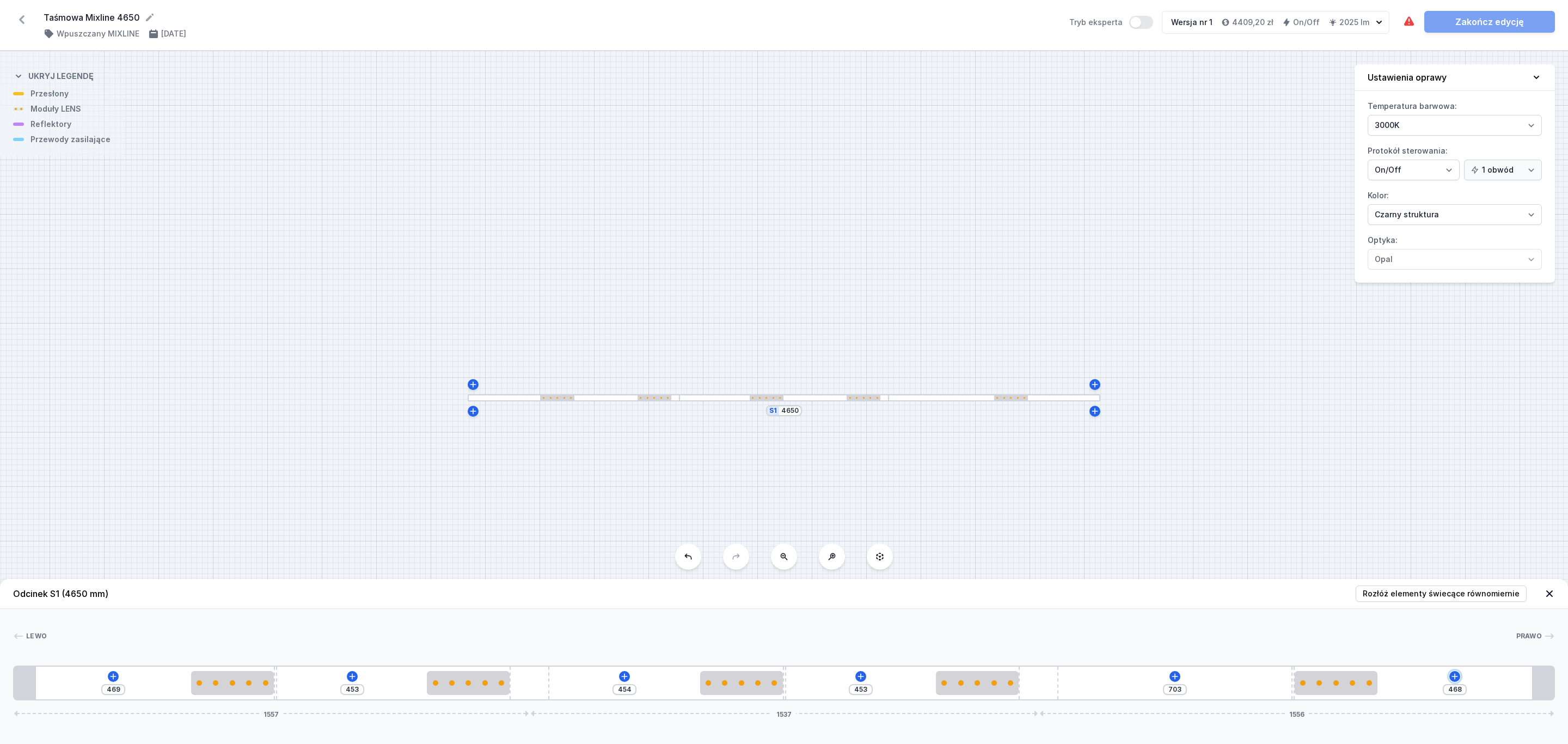
drag, startPoint x: 1459, startPoint y: 678, endPoint x: 1457, endPoint y: 667, distance: 11.2
click at [1457, 678] on icon at bounding box center [1454, 676] width 9 height 9
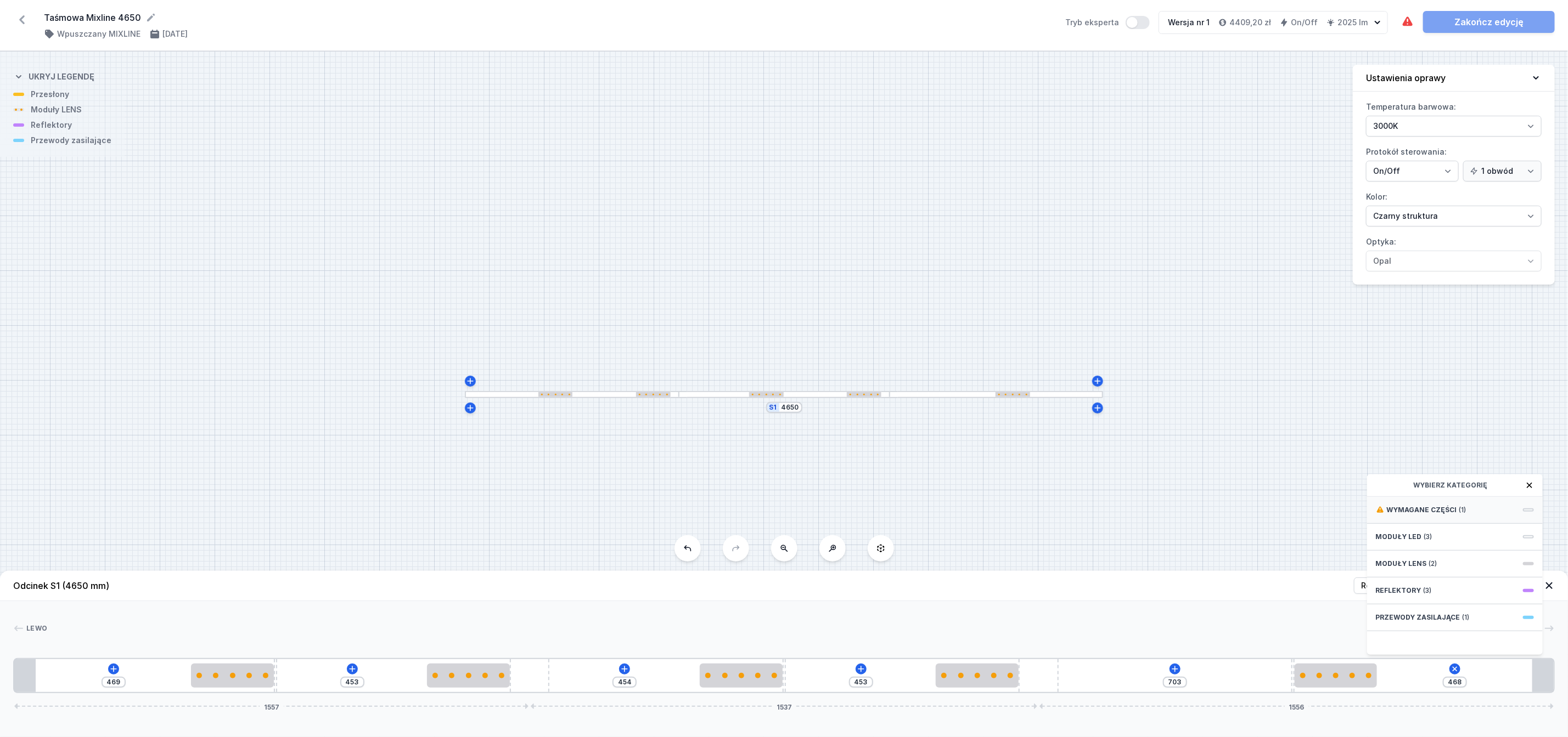
click at [1437, 514] on span "Wymagane części" at bounding box center [1422, 510] width 70 height 9
click at [1418, 514] on span "Hole for power supply cable" at bounding box center [1455, 509] width 158 height 11
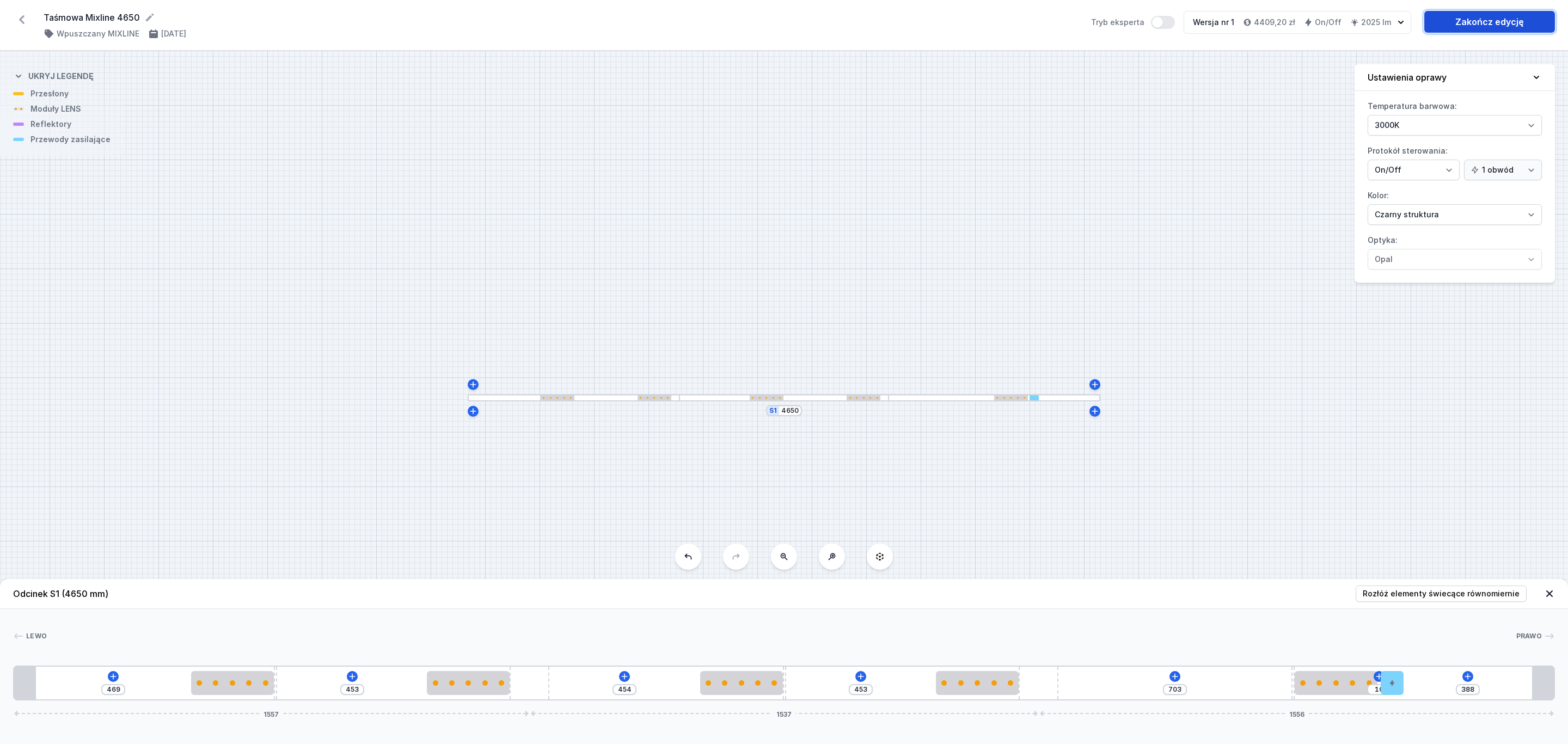
drag, startPoint x: 1474, startPoint y: 20, endPoint x: 1464, endPoint y: 21, distance: 10.0
click at [1474, 20] on link "Zakończ edycję" at bounding box center [1489, 22] width 130 height 22
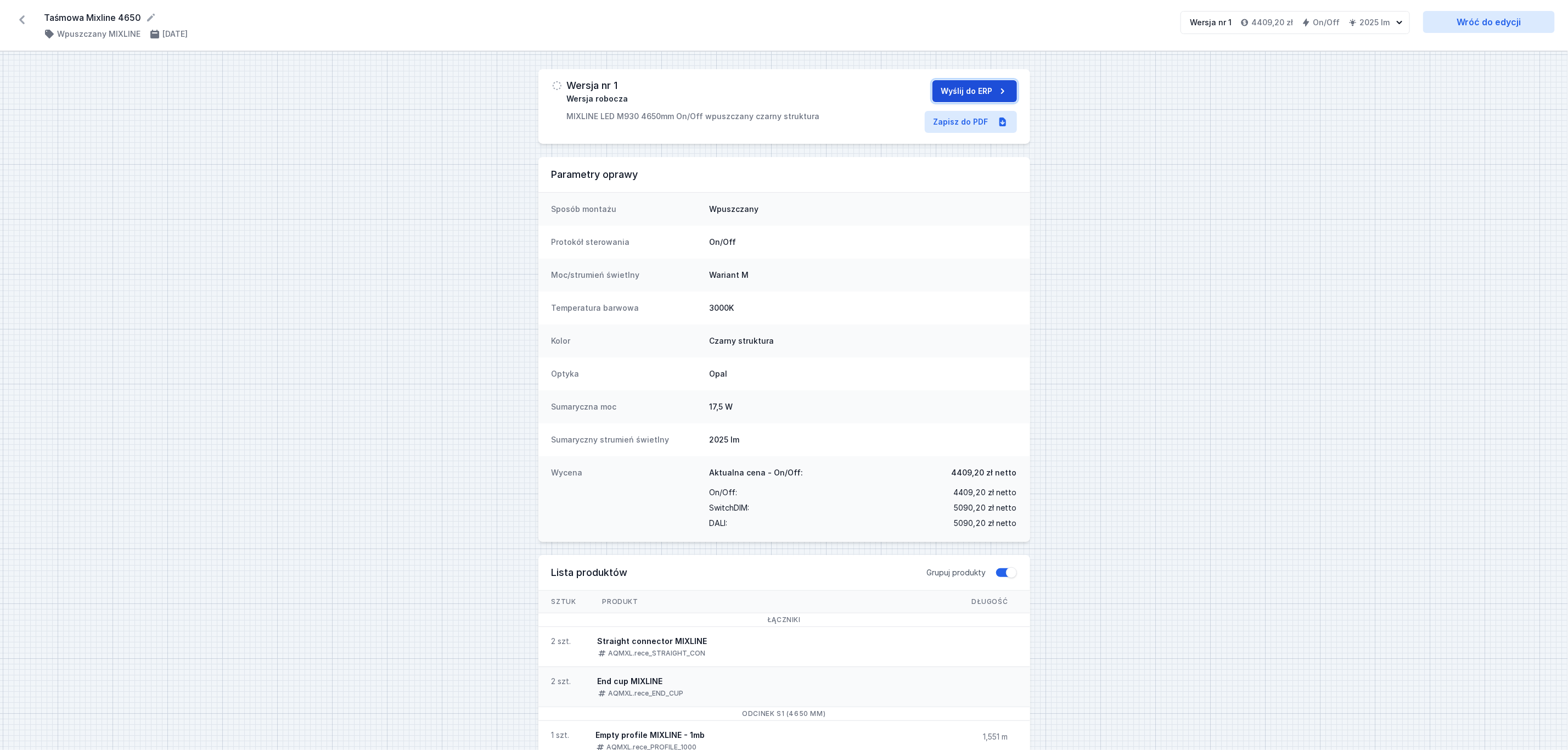
click at [985, 93] on button "Wyślij do ERP" at bounding box center [974, 91] width 84 height 22
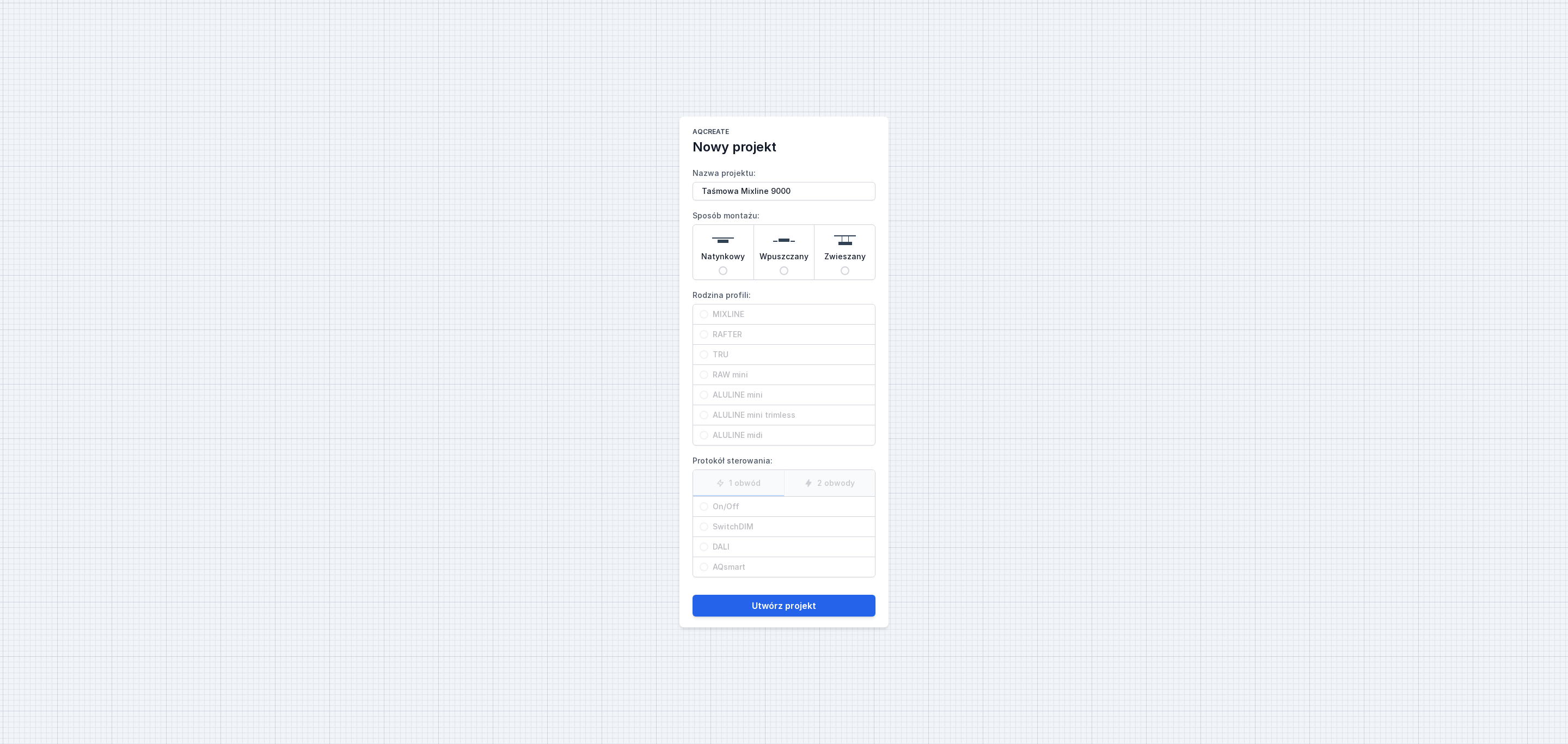
click at [794, 251] on span "Wpuszczany" at bounding box center [784, 259] width 49 height 16
click at [788, 266] on input "Wpuszczany" at bounding box center [784, 270] width 9 height 9
click at [773, 312] on span "MIXLINE" at bounding box center [788, 315] width 160 height 11
click at [708, 312] on input "MIXLINE" at bounding box center [703, 314] width 9 height 9
click at [747, 482] on label "1 obwód" at bounding box center [738, 482] width 91 height 26
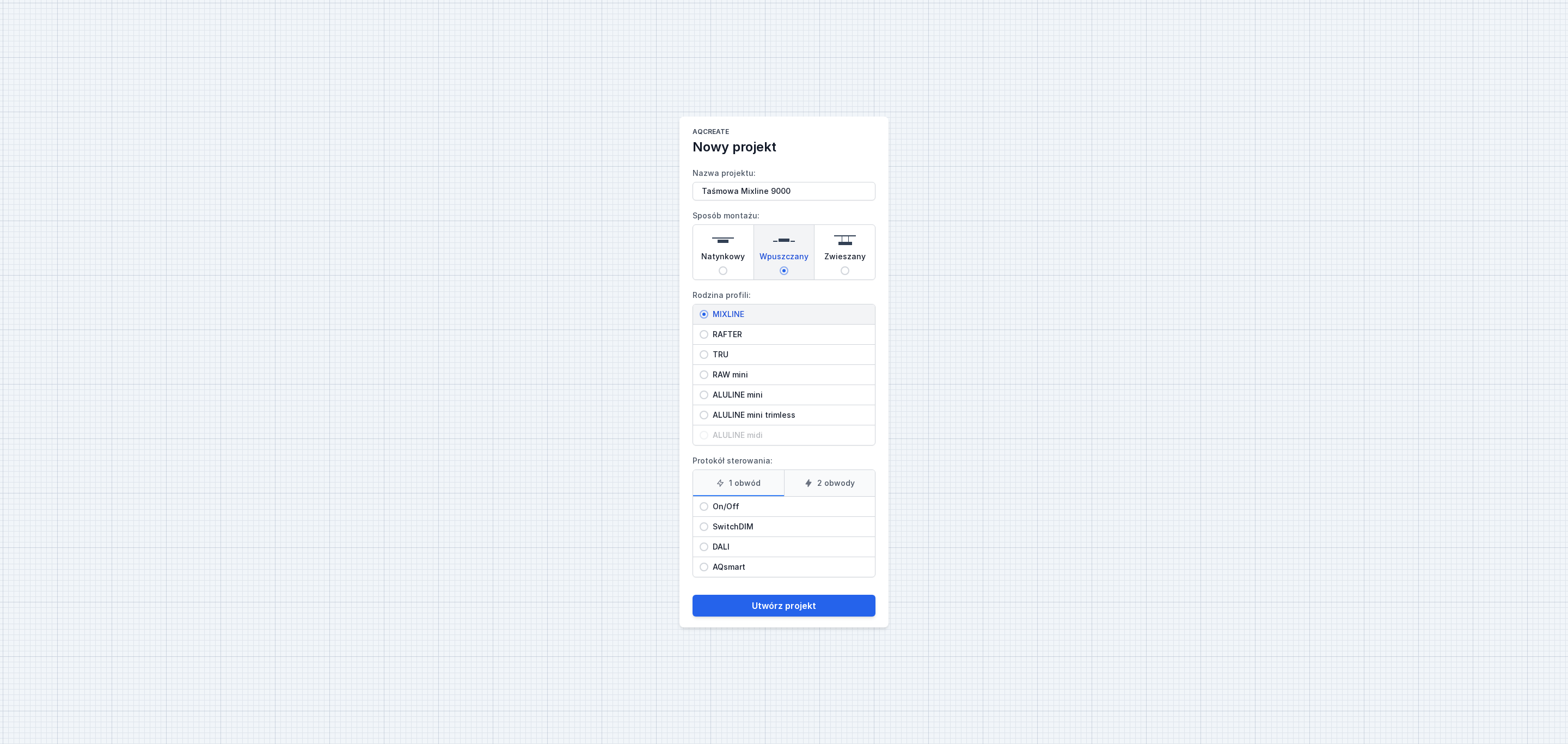
click at [0, 0] on input "1 obwód" at bounding box center [0, 0] width 0 height 0
click at [730, 511] on span "On/Off" at bounding box center [788, 507] width 160 height 11
click at [708, 511] on input "On/Off" at bounding box center [703, 506] width 9 height 9
click at [797, 605] on button "Utwórz projekt" at bounding box center [784, 606] width 183 height 22
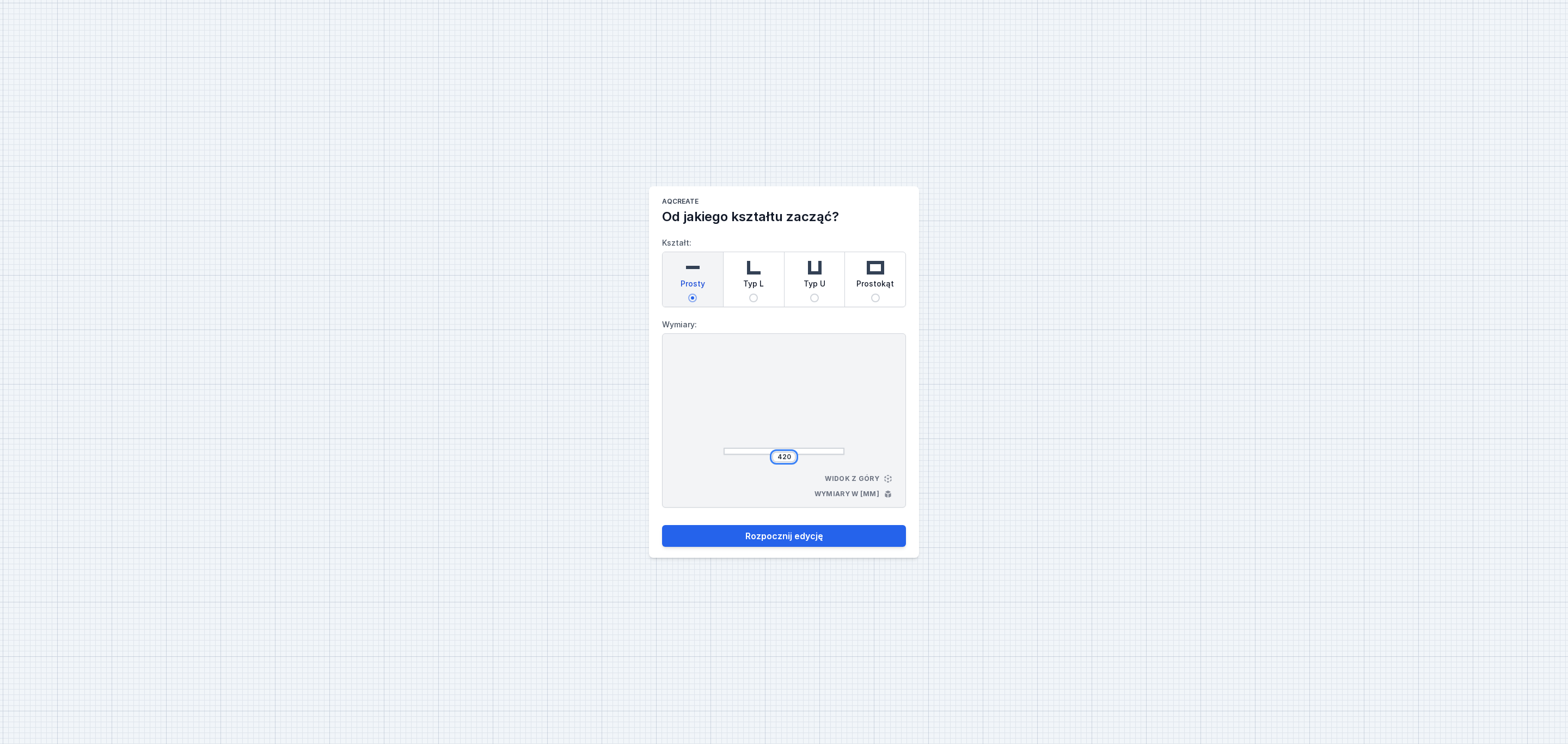
click at [795, 458] on div "420" at bounding box center [784, 457] width 24 height 11
click at [816, 537] on button "Rozpocznij edycję" at bounding box center [784, 536] width 244 height 22
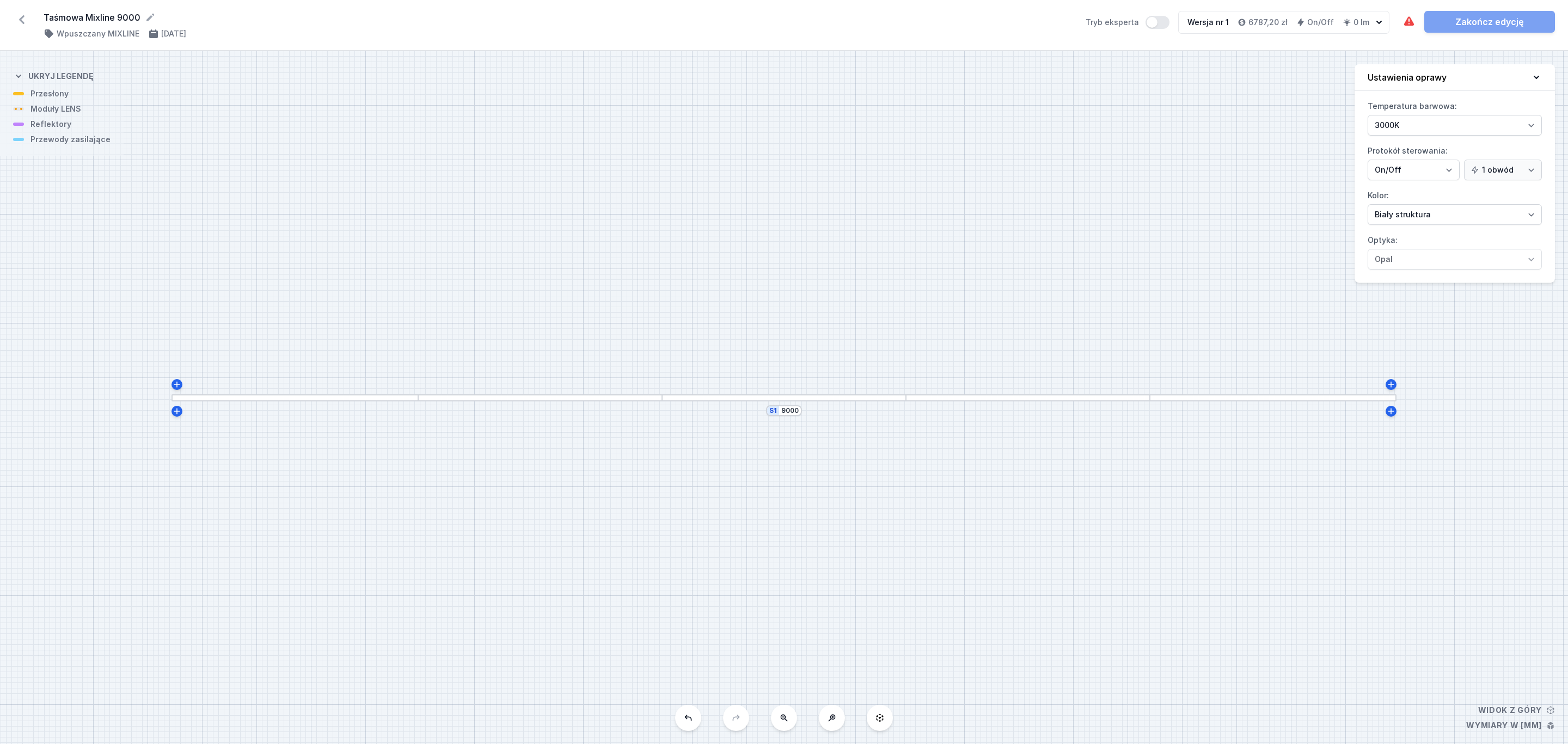
click at [495, 395] on div at bounding box center [540, 397] width 244 height 7
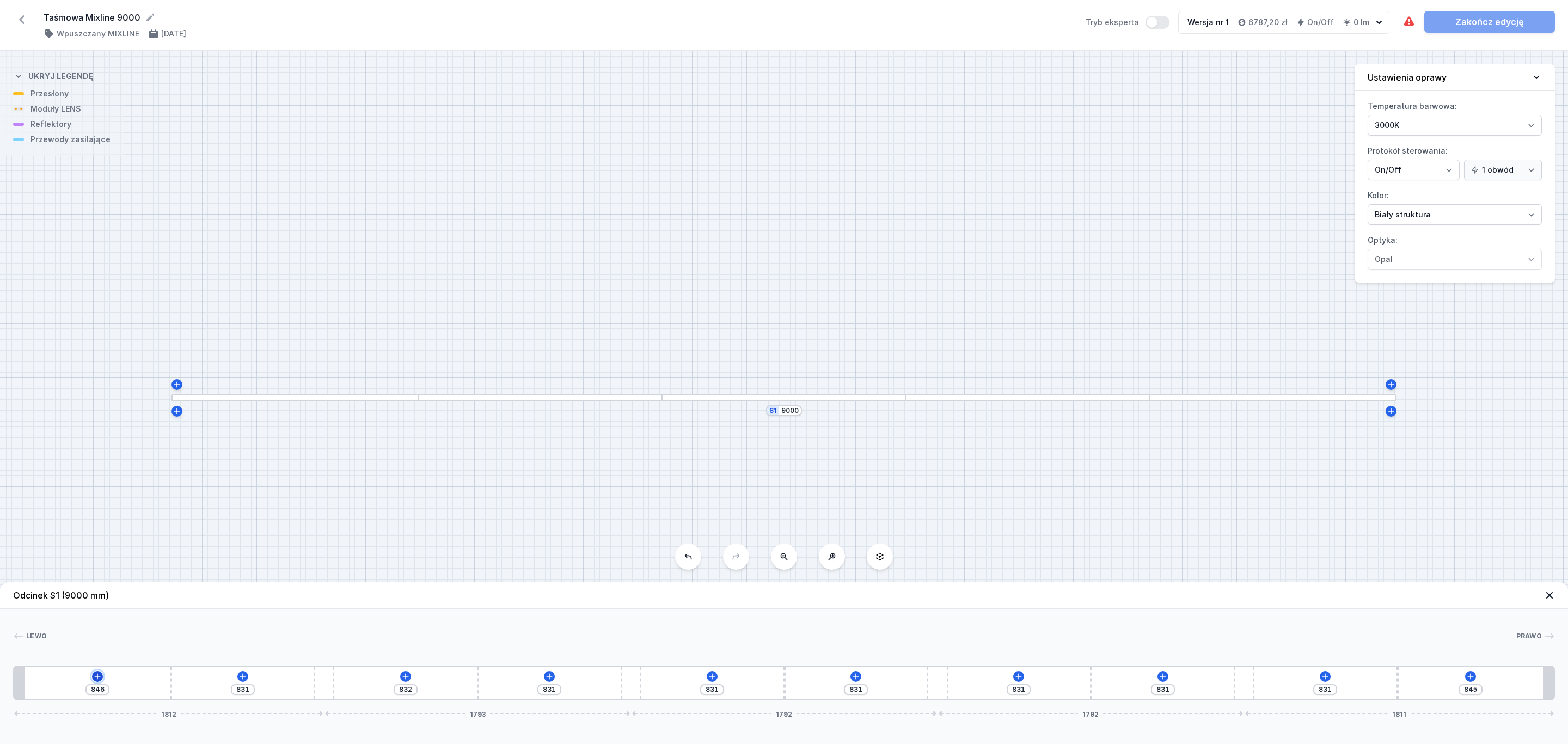
click at [95, 677] on icon at bounding box center [98, 676] width 6 height 6
click at [86, 575] on div "Moduły LENS (6)" at bounding box center [97, 572] width 174 height 27
click at [106, 541] on span "LENS module 250mm 54°" at bounding box center [97, 542] width 157 height 11
click at [56, 682] on div at bounding box center [46, 682] width 43 height 24
click at [54, 687] on div at bounding box center [46, 682] width 43 height 24
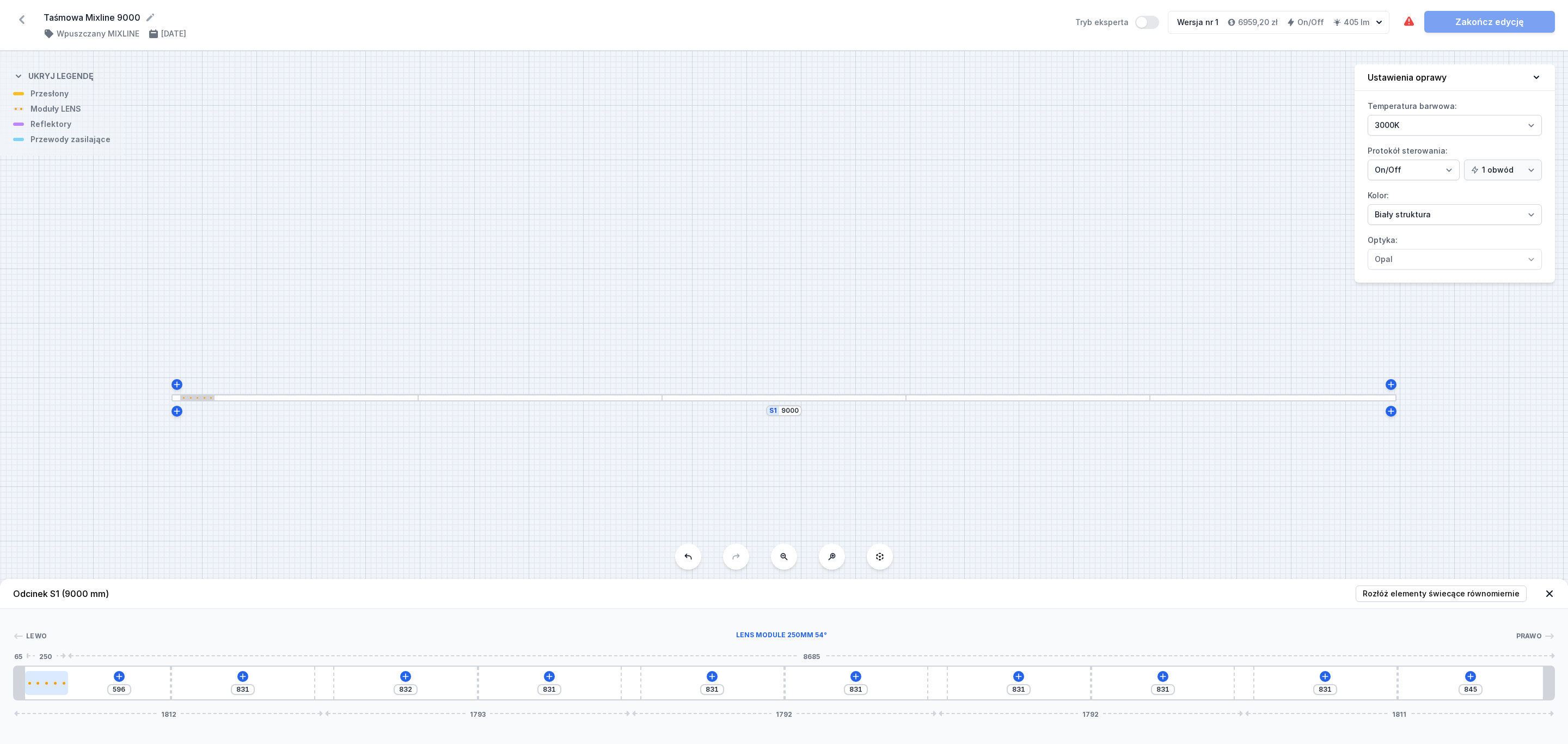
click at [54, 687] on div at bounding box center [46, 682] width 43 height 24
click at [54, 685] on div at bounding box center [46, 682] width 43 height 24
click at [70, 651] on icon at bounding box center [69, 650] width 9 height 9
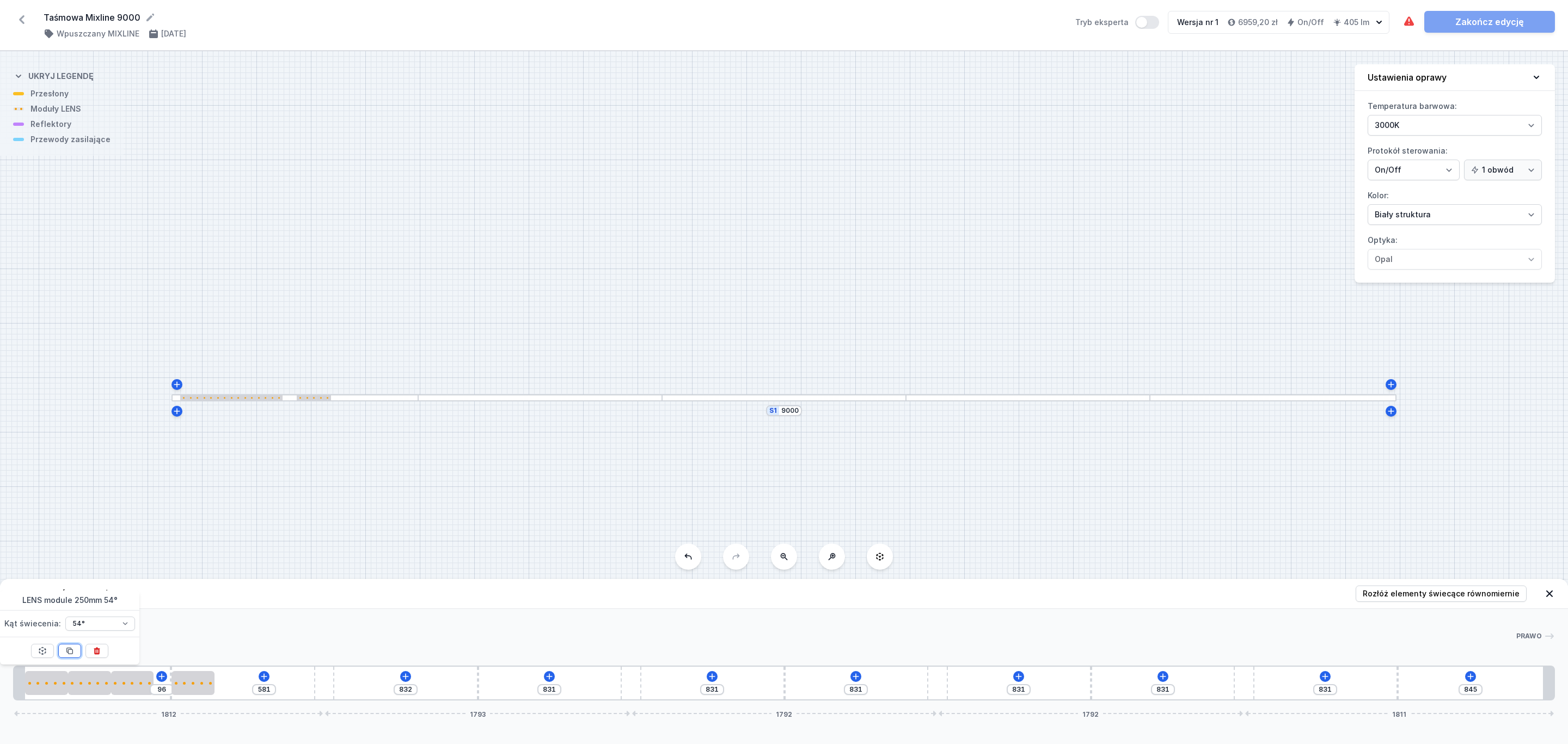
click at [70, 651] on icon at bounding box center [69, 650] width 9 height 9
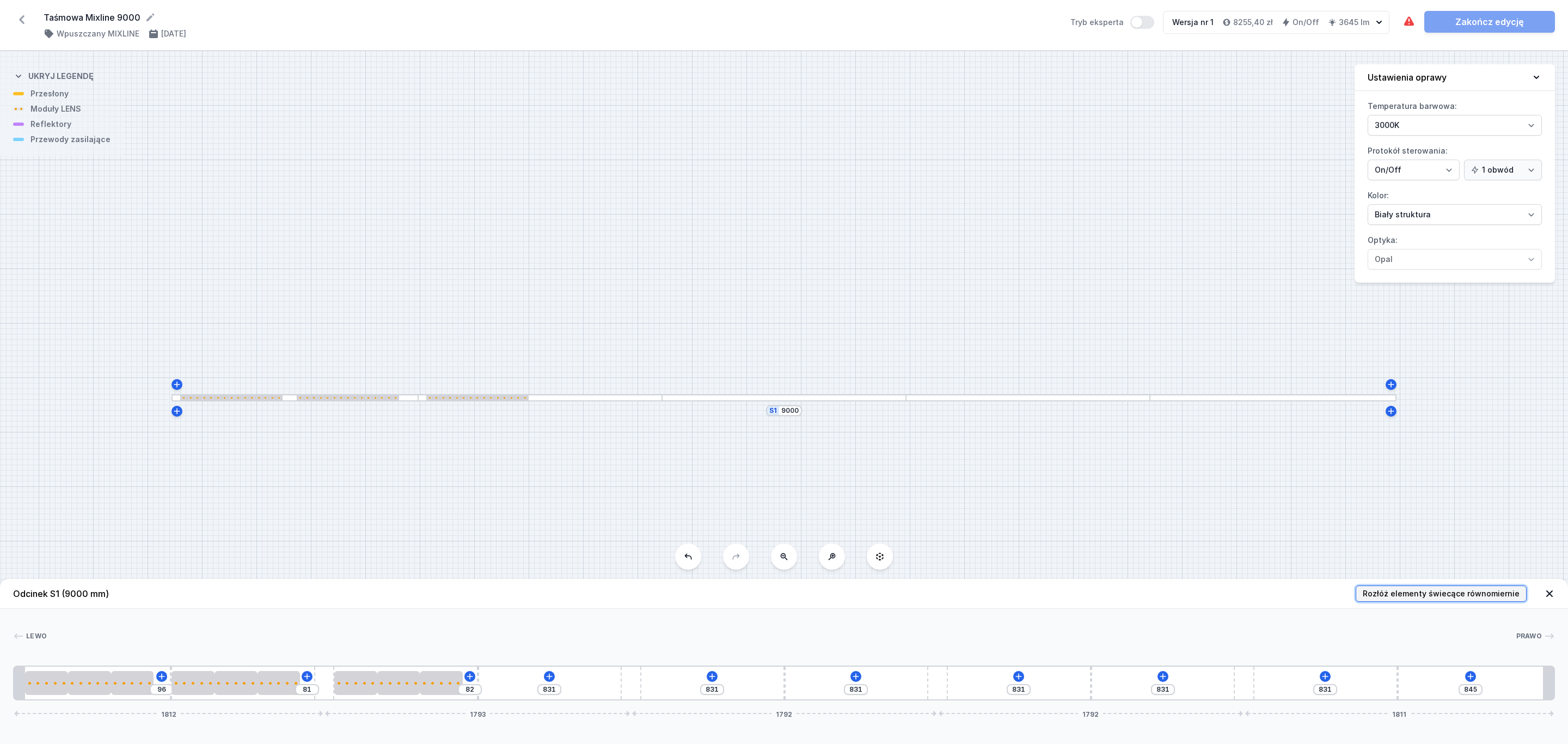
click at [1492, 589] on span "Rozłóż elementy świecące równomiernie" at bounding box center [1441, 593] width 157 height 11
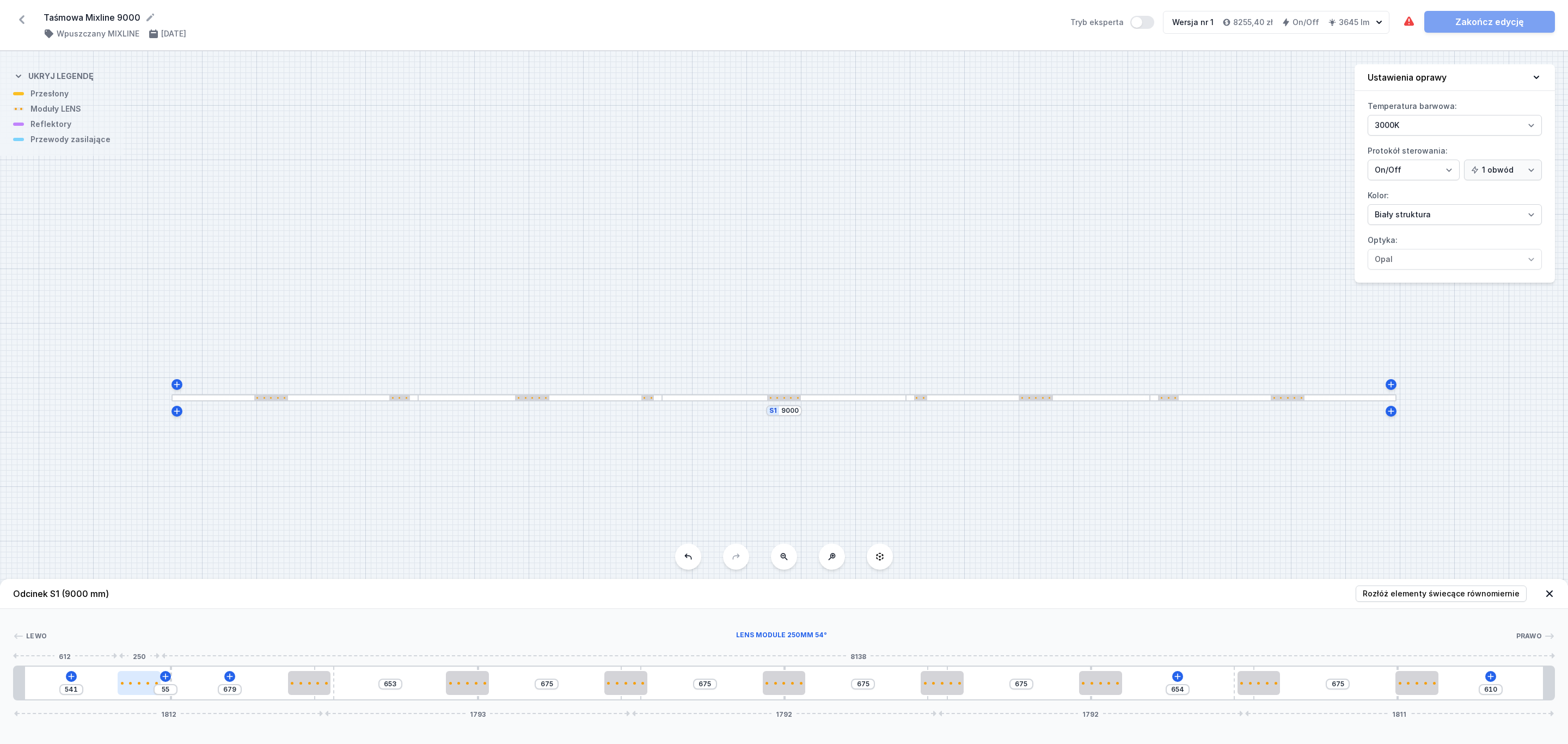
drag, startPoint x: 146, startPoint y: 685, endPoint x: 131, endPoint y: 685, distance: 15.0
click at [131, 685] on div at bounding box center [139, 682] width 43 height 24
drag, startPoint x: 306, startPoint y: 686, endPoint x: 290, endPoint y: 687, distance: 16.0
click at [290, 687] on div at bounding box center [292, 682] width 43 height 24
drag, startPoint x: 458, startPoint y: 688, endPoint x: 445, endPoint y: 688, distance: 13.0
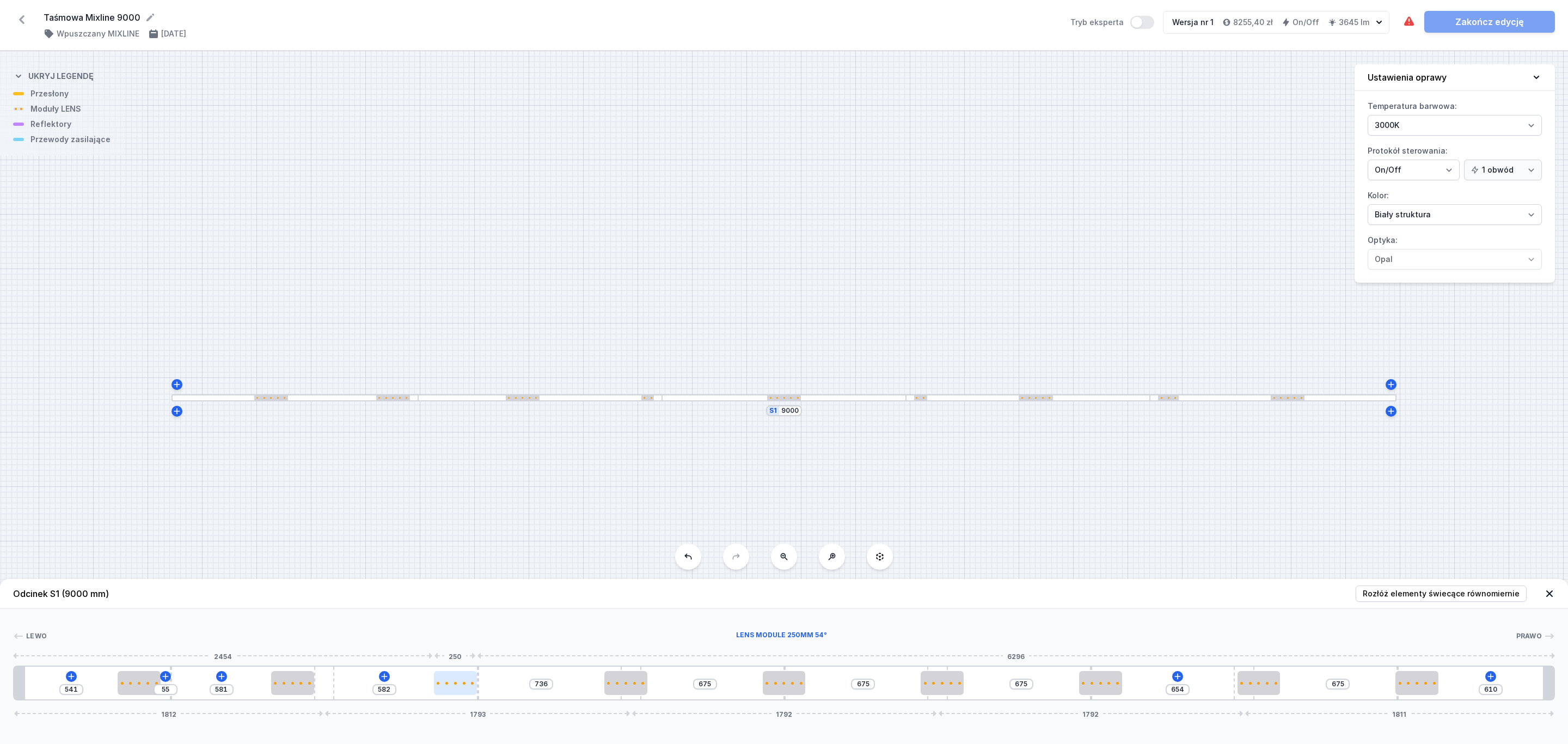
click at [445, 688] on div at bounding box center [455, 682] width 43 height 24
drag, startPoint x: 638, startPoint y: 686, endPoint x: 658, endPoint y: 685, distance: 20.0
click at [613, 689] on div at bounding box center [599, 682] width 43 height 24
drag, startPoint x: 777, startPoint y: 683, endPoint x: 763, endPoint y: 685, distance: 14.1
click at [763, 685] on div at bounding box center [762, 682] width 43 height 24
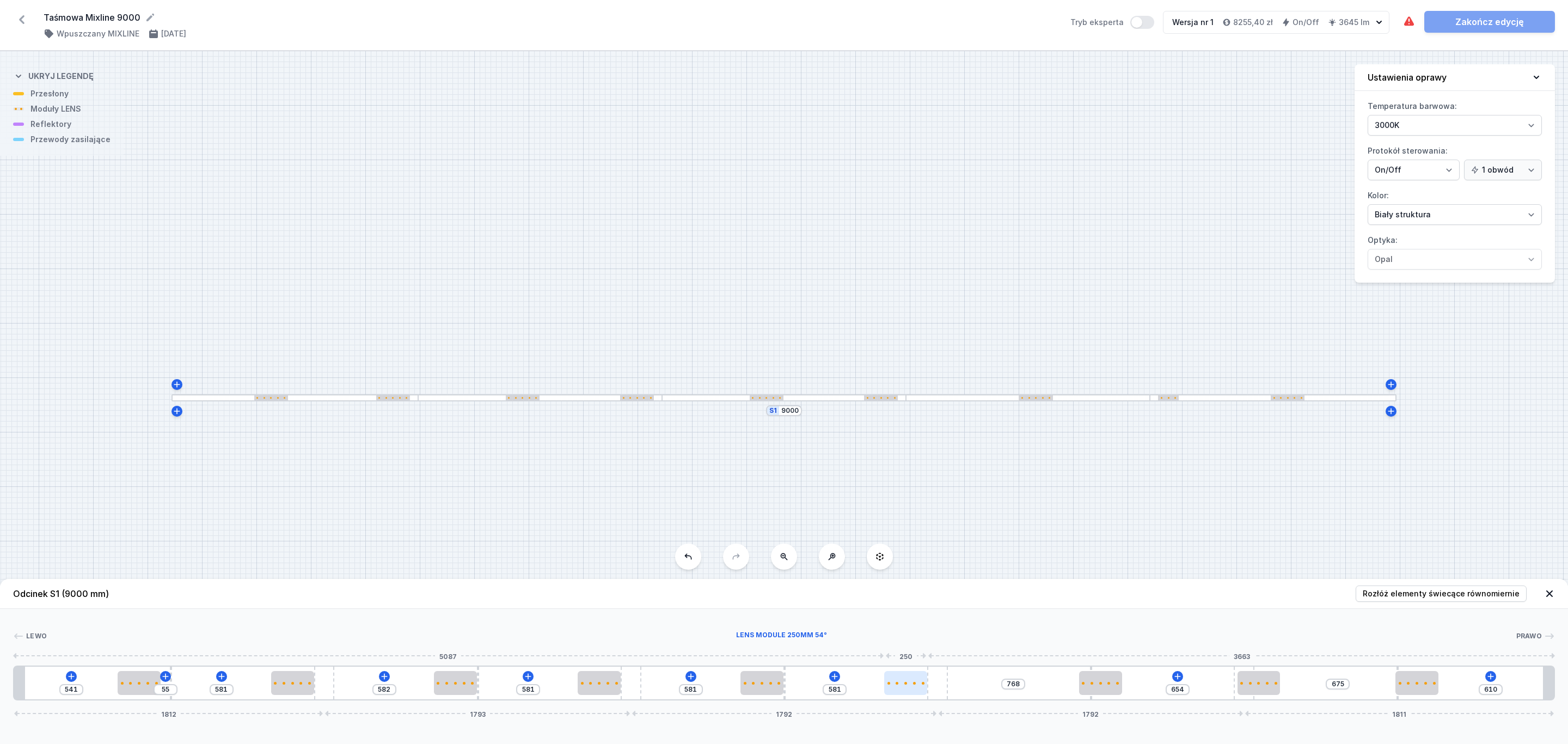
drag, startPoint x: 952, startPoint y: 685, endPoint x: 917, endPoint y: 687, distance: 35.1
click at [917, 687] on div at bounding box center [905, 682] width 43 height 24
drag, startPoint x: 1095, startPoint y: 685, endPoint x: 1062, endPoint y: 689, distance: 33.2
click at [1062, 689] on div at bounding box center [1068, 682] width 43 height 24
drag, startPoint x: 1250, startPoint y: 685, endPoint x: 1346, endPoint y: 658, distance: 99.7
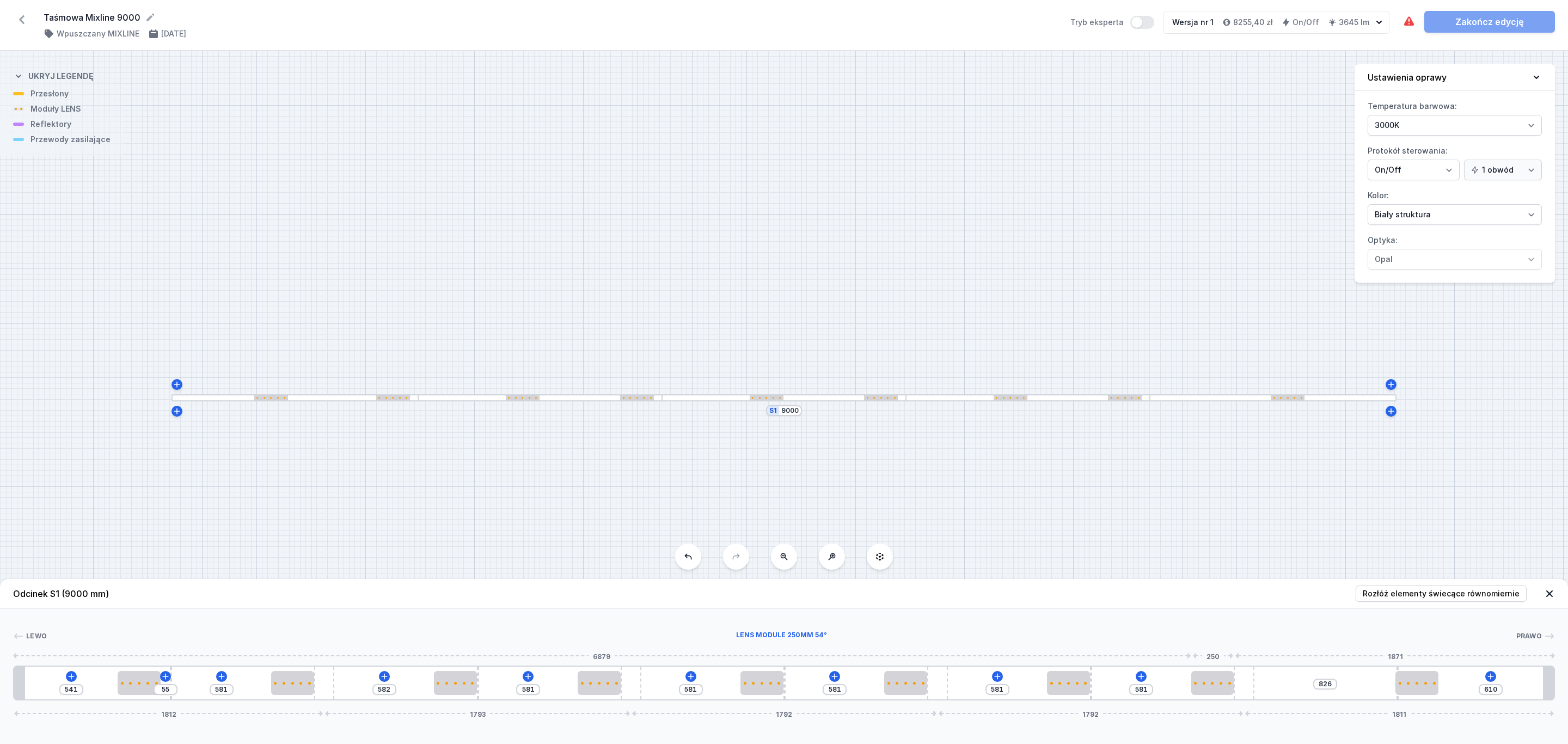
click at [1207, 687] on div at bounding box center [1212, 682] width 43 height 24
drag, startPoint x: 1413, startPoint y: 676, endPoint x: 1424, endPoint y: 678, distance: 11.2
click at [1424, 678] on div at bounding box center [1419, 682] width 43 height 24
click at [1488, 677] on icon at bounding box center [1492, 676] width 9 height 9
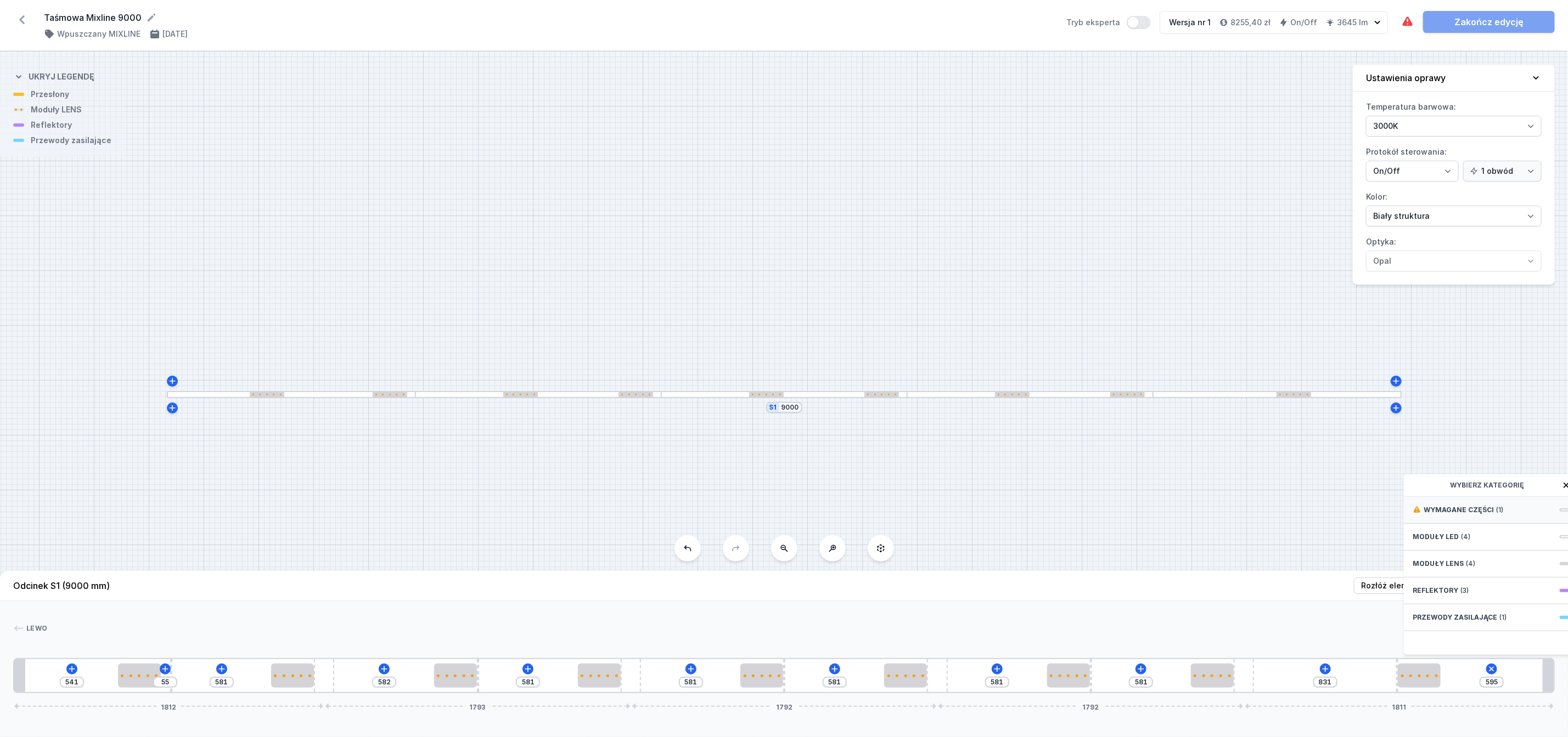
click at [1444, 514] on span "Wymagane części" at bounding box center [1458, 510] width 70 height 9
click at [1470, 514] on span "Hole for power supply cable" at bounding box center [1491, 509] width 158 height 11
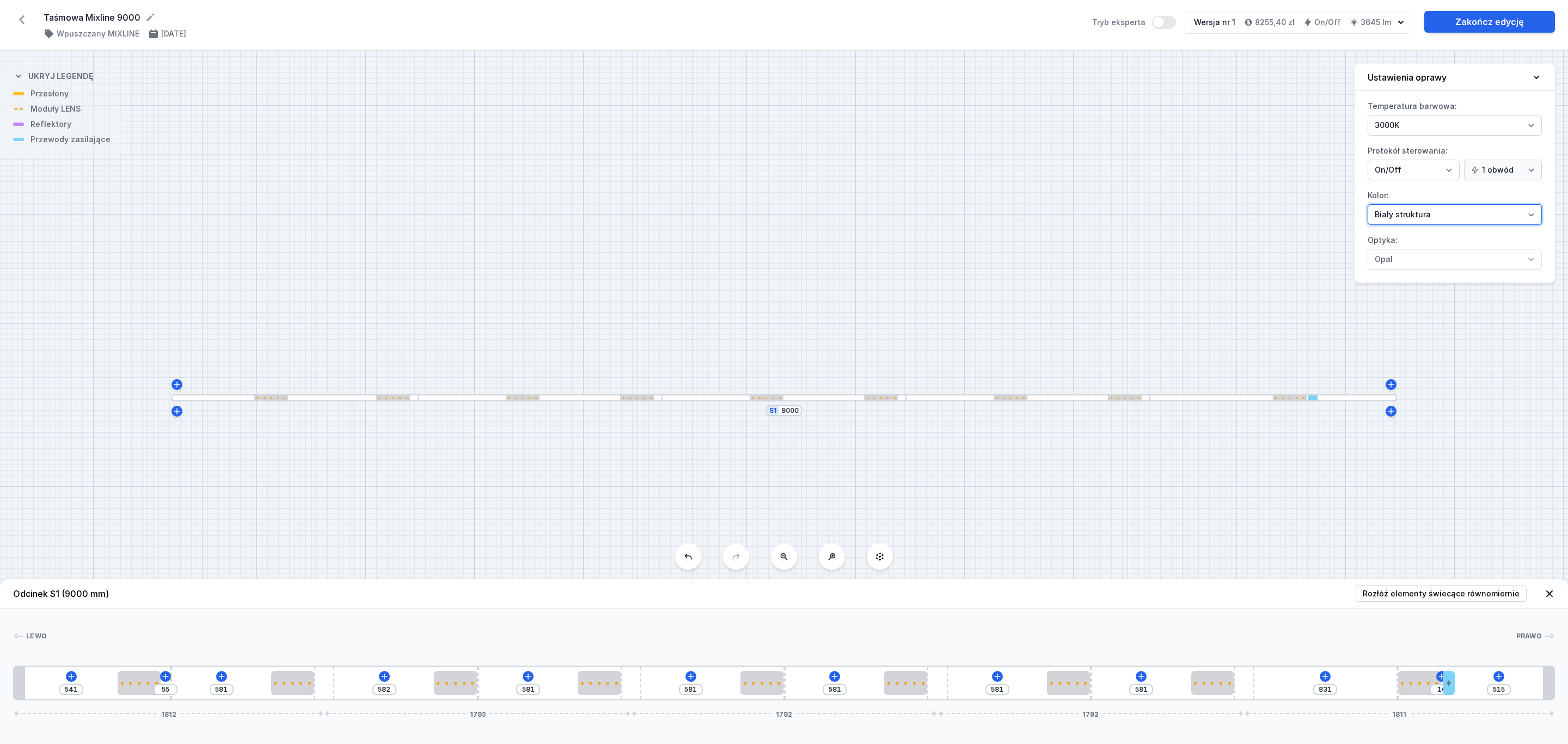
click at [1532, 215] on select "Biały struktura Czarny struktura Złoty struktura Miedziany Szary Inny (z palety…" at bounding box center [1454, 215] width 174 height 21
click at [1367, 206] on select "Biały struktura Czarny struktura Złoty struktura Miedziany Szary Inny (z palety…" at bounding box center [1454, 215] width 174 height 21
drag, startPoint x: 1513, startPoint y: 23, endPoint x: 1518, endPoint y: 21, distance: 5.4
click at [1513, 24] on link "Zakończ edycję" at bounding box center [1489, 22] width 130 height 22
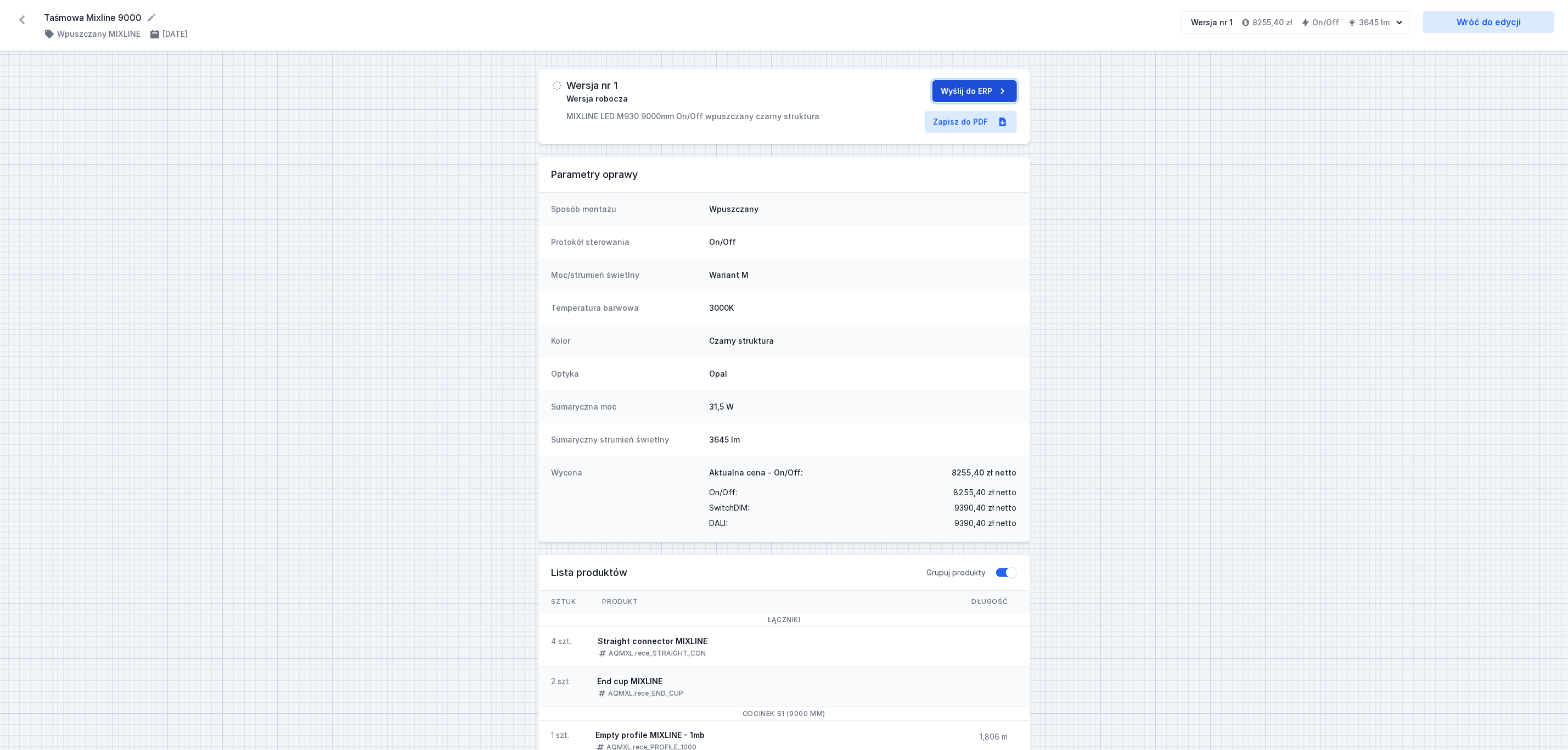
click at [988, 91] on button "Wyślij do ERP" at bounding box center [974, 91] width 84 height 22
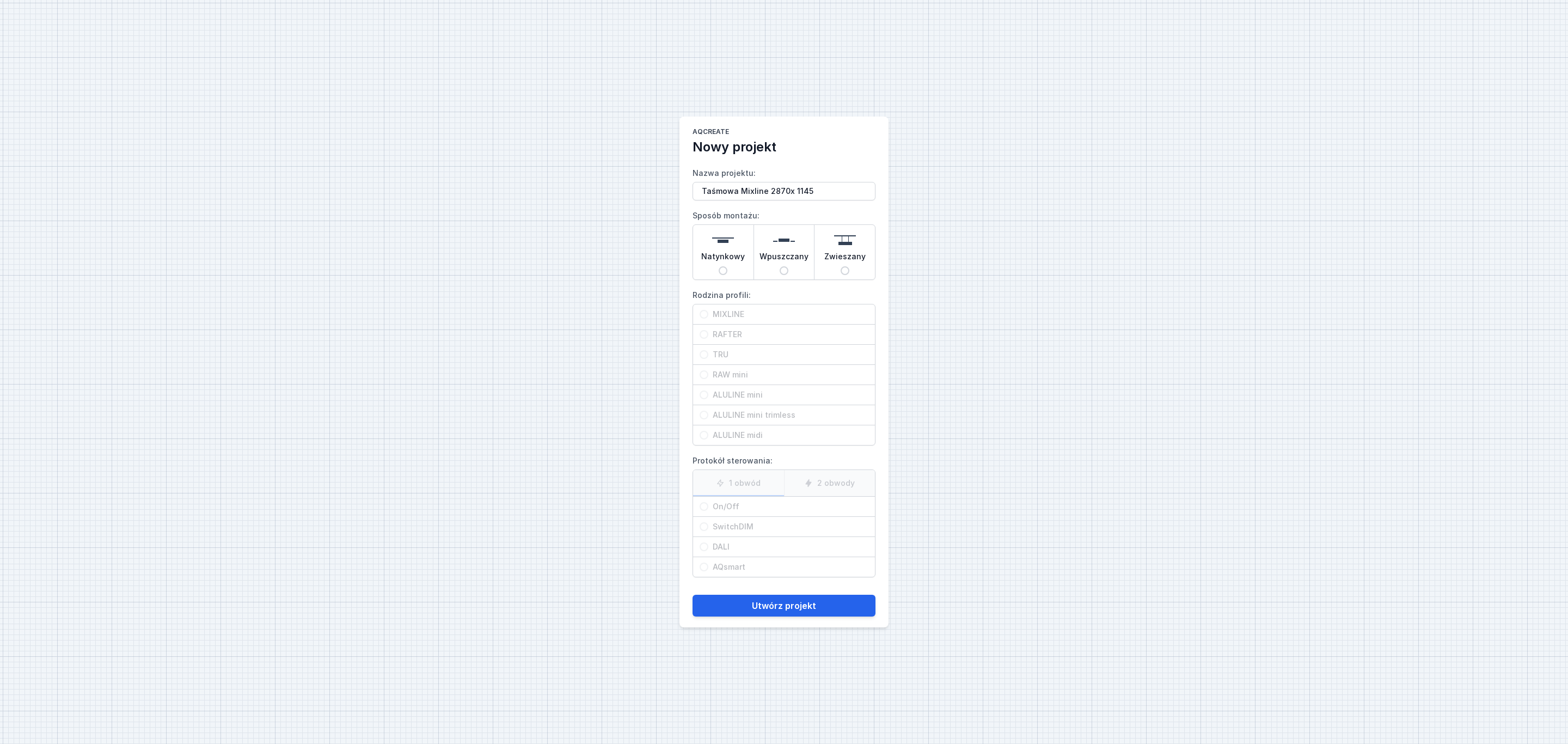
click at [784, 235] on img at bounding box center [784, 240] width 22 height 22
click at [784, 266] on input "Wpuszczany" at bounding box center [784, 270] width 9 height 9
click at [744, 311] on span "MIXLINE" at bounding box center [788, 315] width 160 height 11
click at [708, 311] on input "MIXLINE" at bounding box center [703, 314] width 9 height 9
drag, startPoint x: 747, startPoint y: 483, endPoint x: 742, endPoint y: 495, distance: 13.0
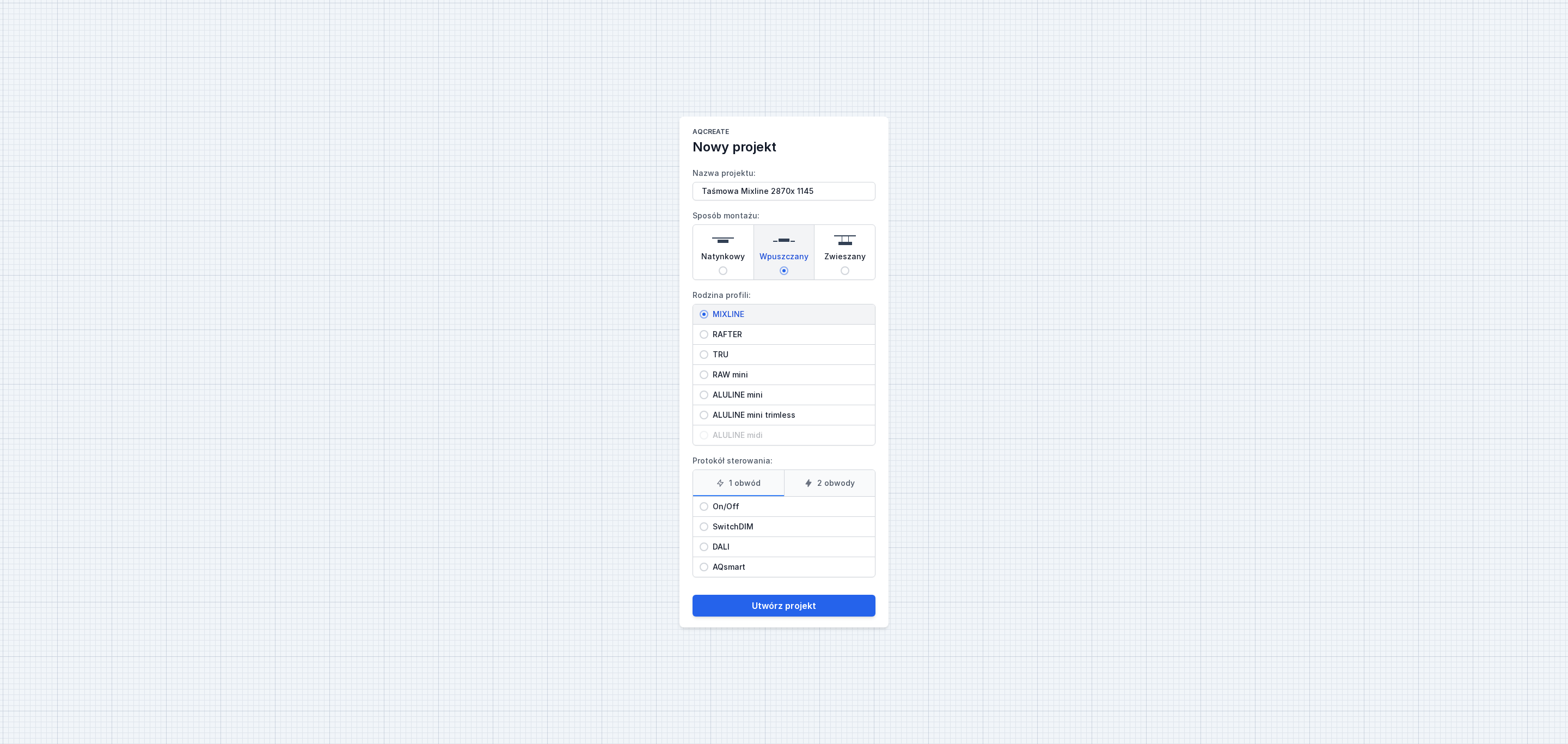
click at [747, 482] on label "1 obwód" at bounding box center [738, 482] width 91 height 26
click at [0, 0] on input "1 obwód" at bounding box center [0, 0] width 0 height 0
click at [729, 511] on span "On/Off" at bounding box center [788, 507] width 160 height 11
click at [708, 511] on input "On/Off" at bounding box center [703, 506] width 9 height 9
click at [812, 608] on button "Utwórz projekt" at bounding box center [784, 606] width 183 height 22
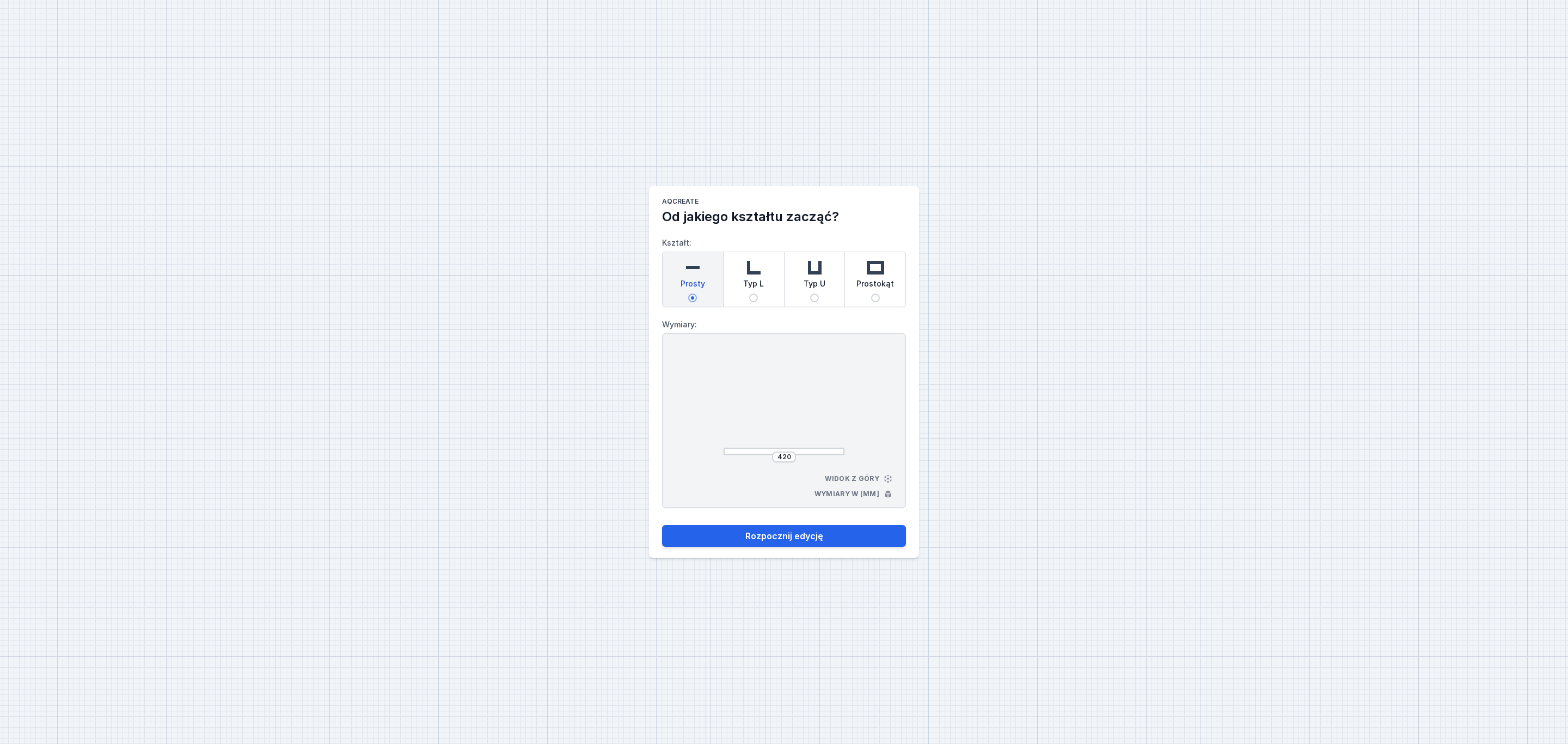
click at [757, 275] on img at bounding box center [753, 268] width 22 height 22
click at [757, 294] on input "Typ L" at bounding box center [753, 297] width 9 height 9
click at [745, 407] on input "440" at bounding box center [738, 403] width 17 height 9
click at [791, 459] on input "440" at bounding box center [784, 457] width 17 height 9
click at [810, 533] on button "Rozpocznij edycję" at bounding box center [784, 536] width 244 height 22
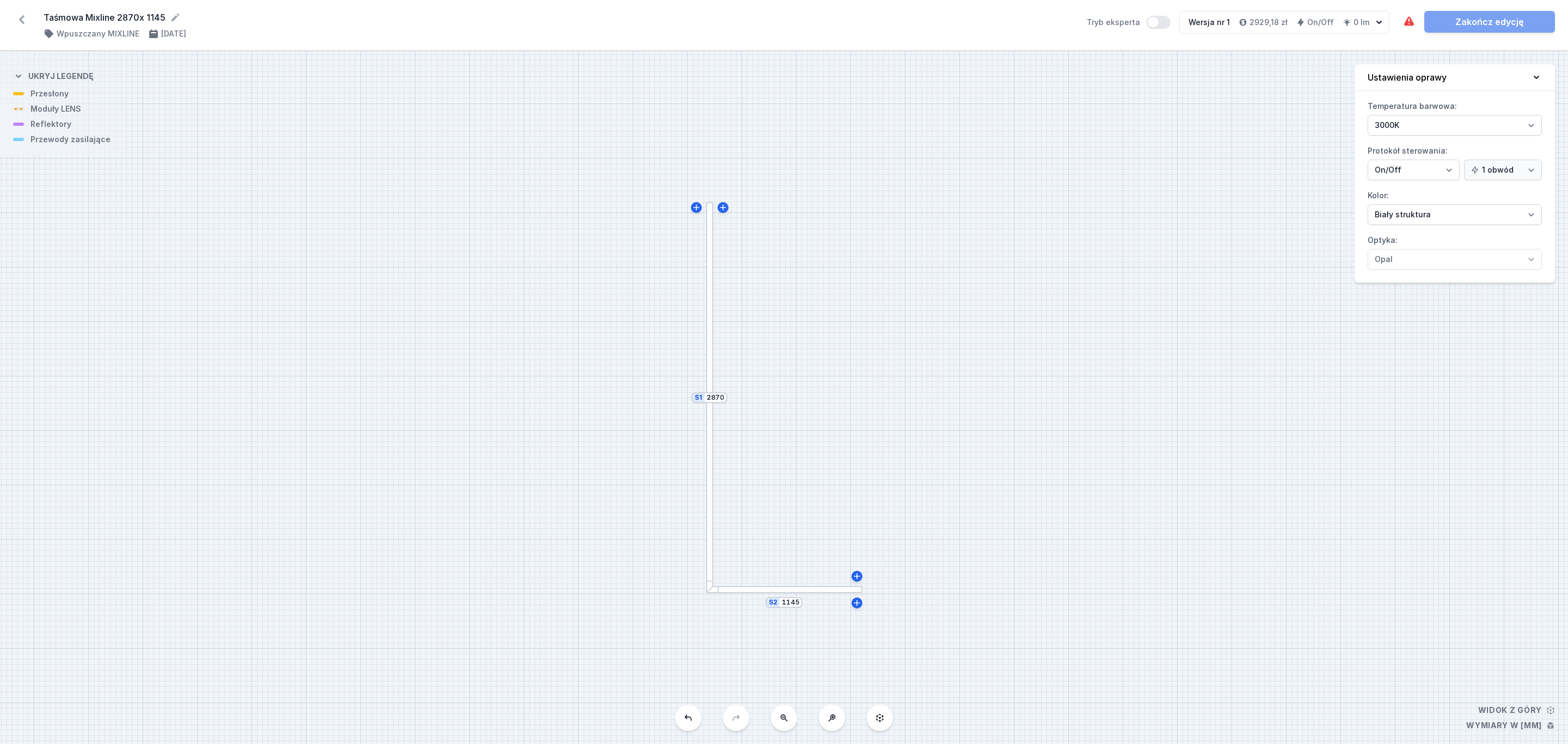
click at [812, 590] on div at bounding box center [784, 589] width 155 height 7
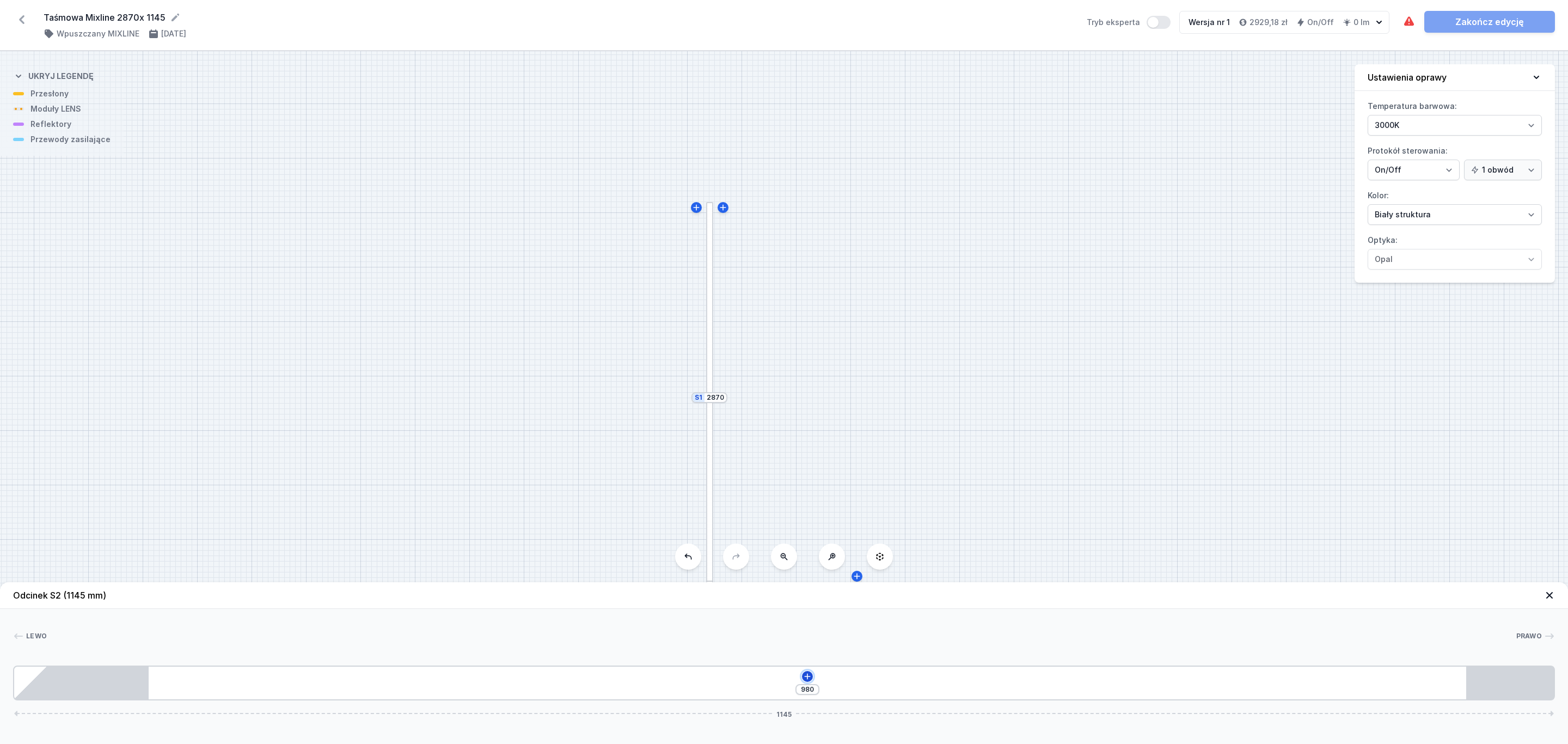
click at [810, 675] on icon at bounding box center [807, 676] width 9 height 9
click at [782, 571] on span "(6)" at bounding box center [786, 571] width 9 height 9
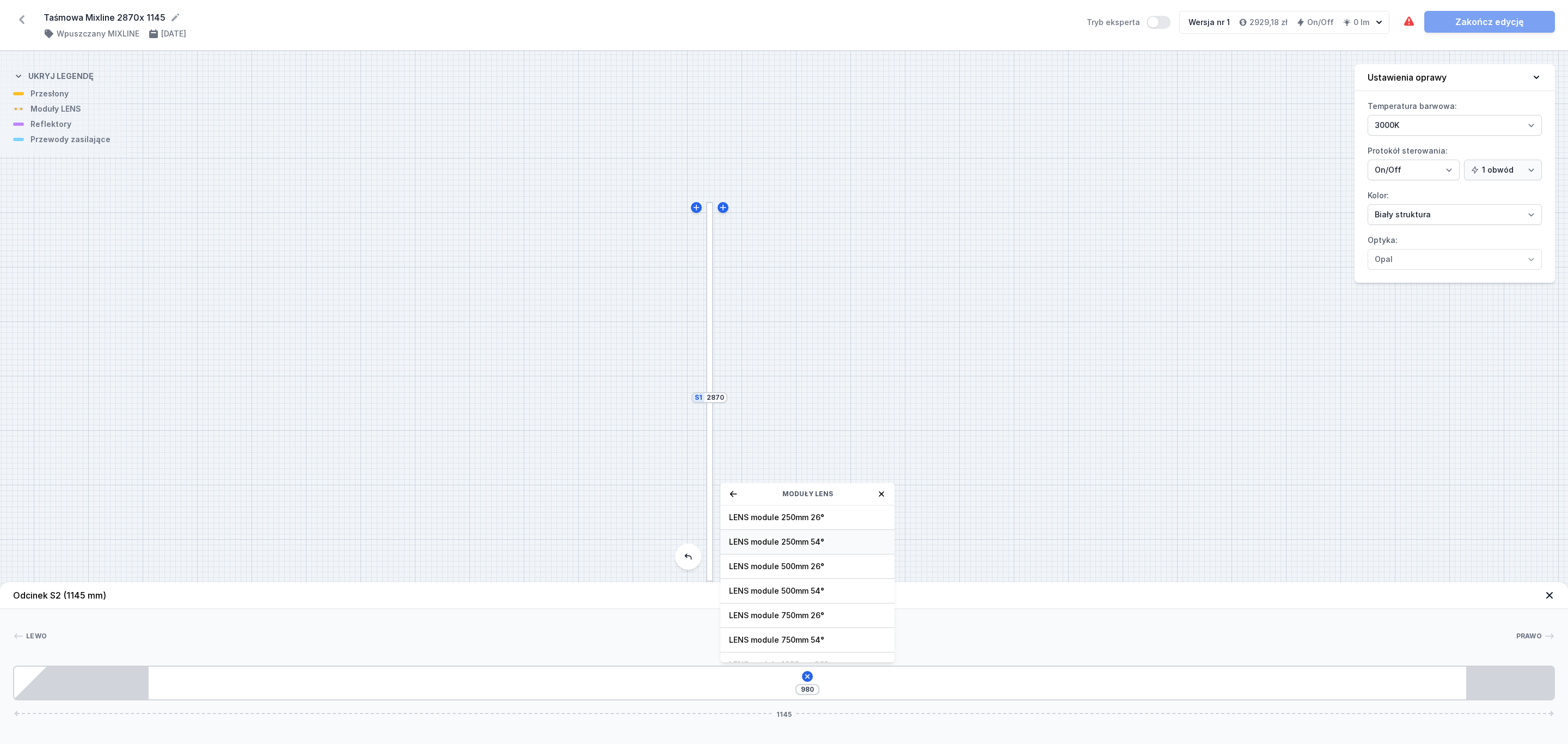
click at [816, 543] on span "LENS module 250mm 54°" at bounding box center [807, 542] width 157 height 11
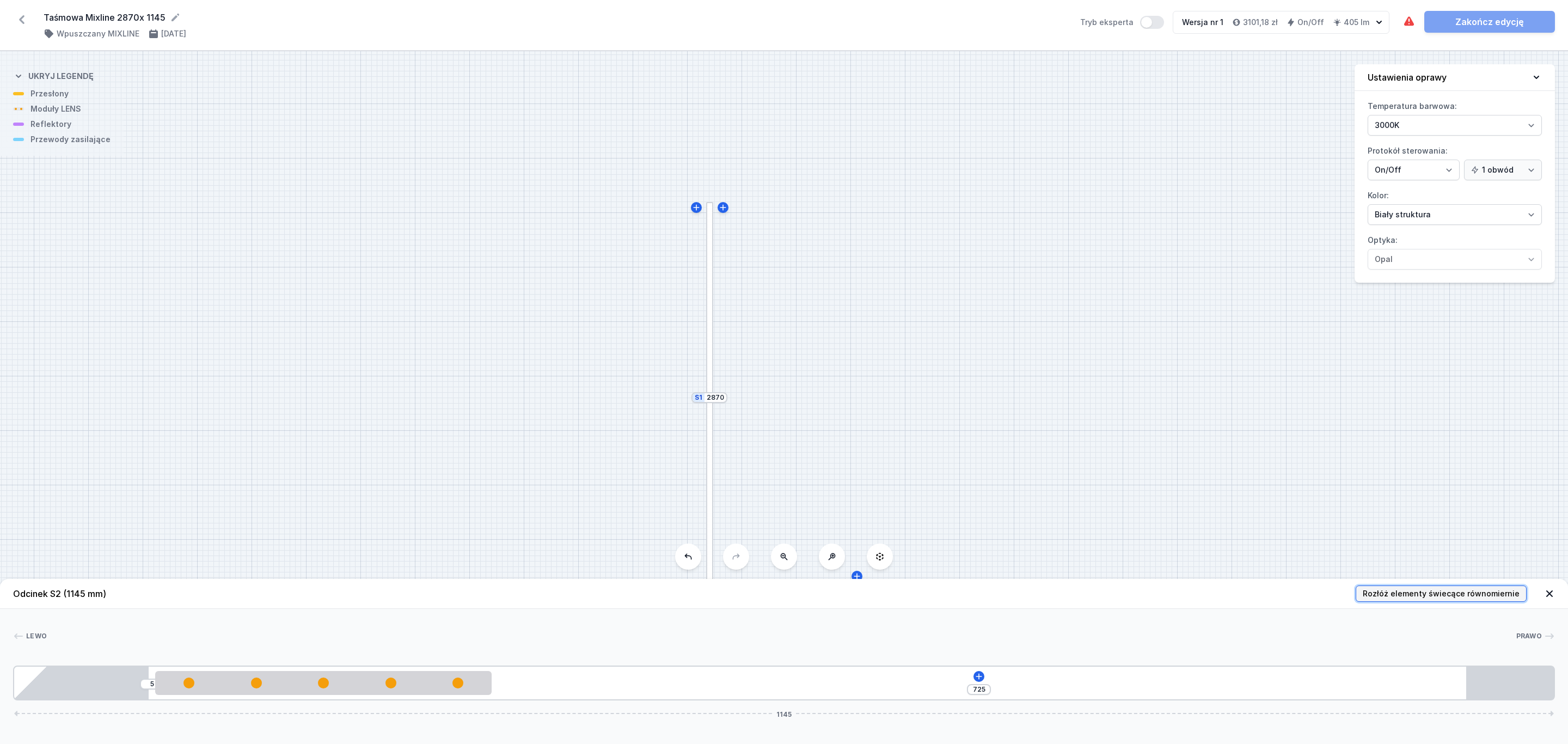
click at [1470, 590] on span "Rozłóż elementy świecące równomiernie" at bounding box center [1441, 593] width 157 height 11
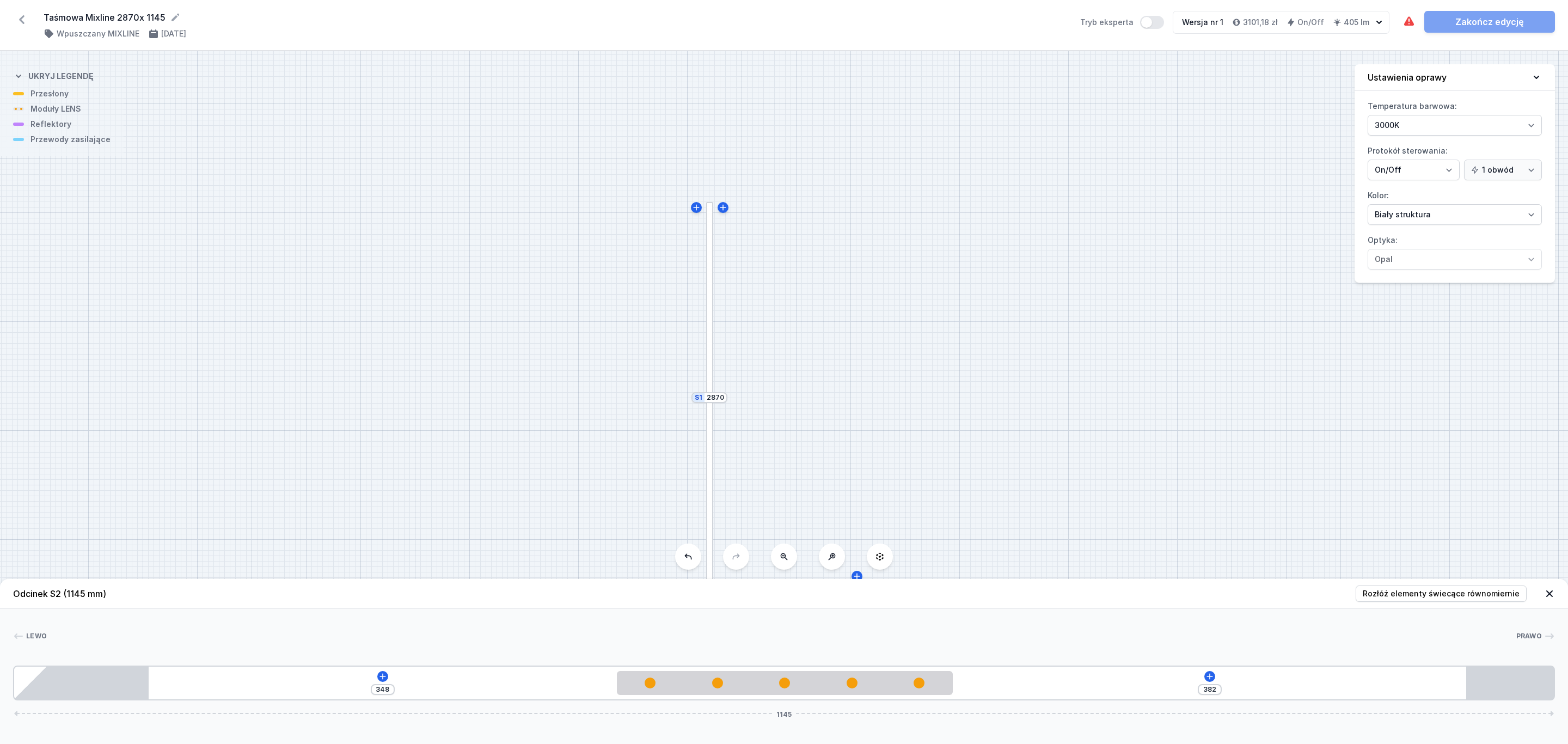
click at [709, 286] on div at bounding box center [709, 299] width 7 height 194
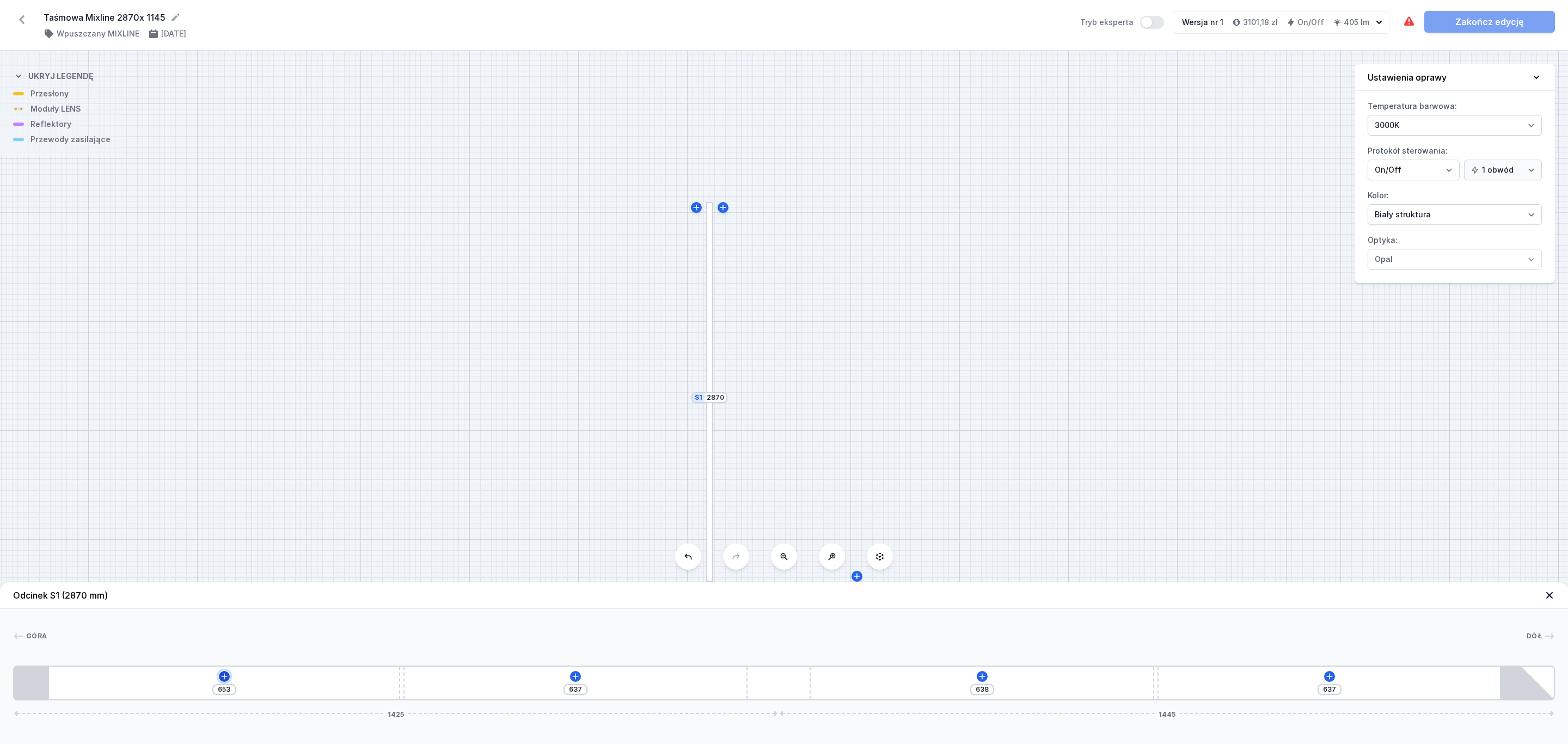
click at [222, 676] on icon at bounding box center [224, 676] width 9 height 9
click at [214, 568] on div "Moduły LENS (4)" at bounding box center [224, 572] width 174 height 27
click at [254, 544] on span "LENS module 250mm 54°" at bounding box center [224, 542] width 157 height 11
click at [157, 686] on div at bounding box center [116, 682] width 134 height 9
click at [116, 651] on icon at bounding box center [116, 650] width 9 height 9
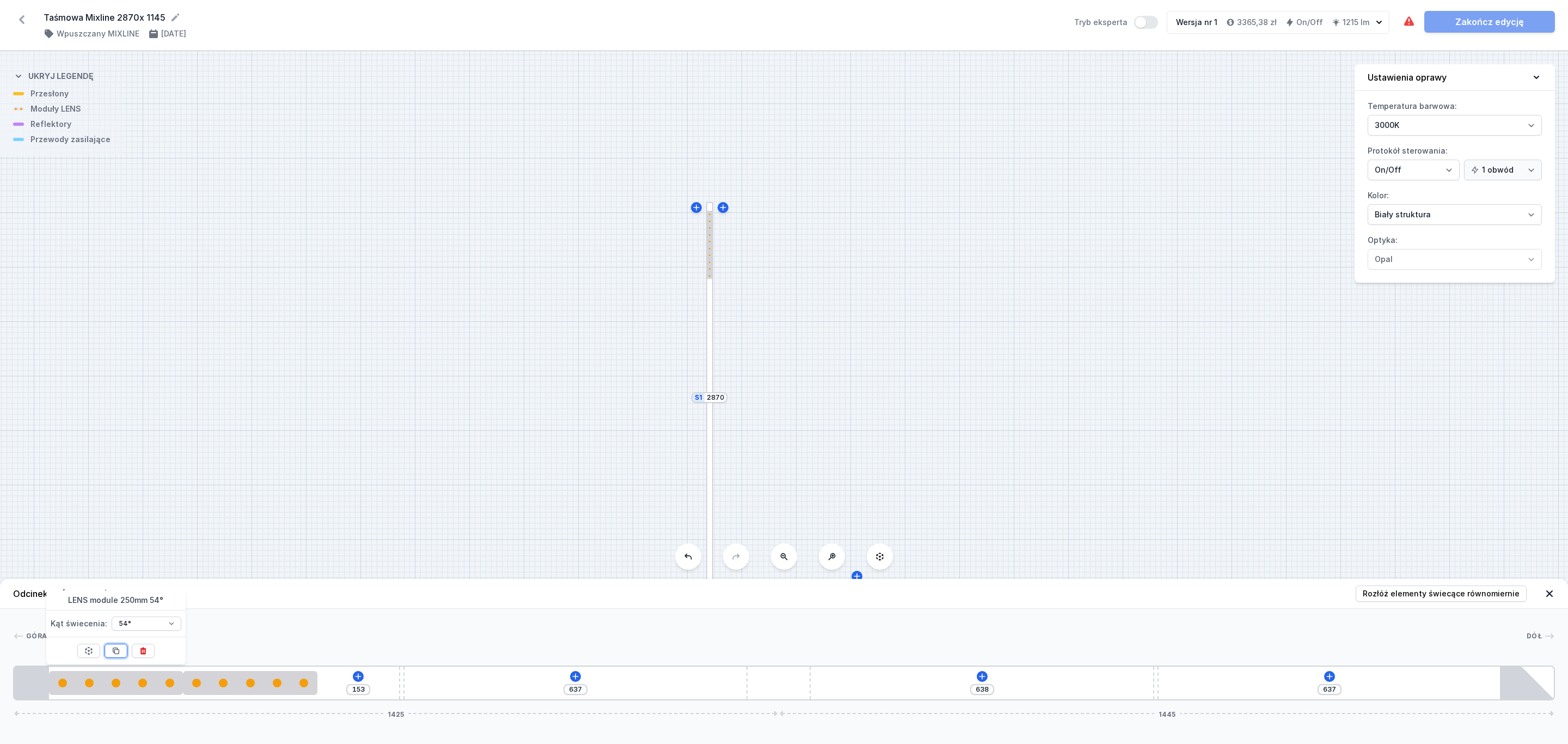
click at [118, 650] on icon at bounding box center [116, 650] width 9 height 9
click at [1463, 589] on span "Rozłóż elementy świecące równomiernie" at bounding box center [1441, 593] width 157 height 11
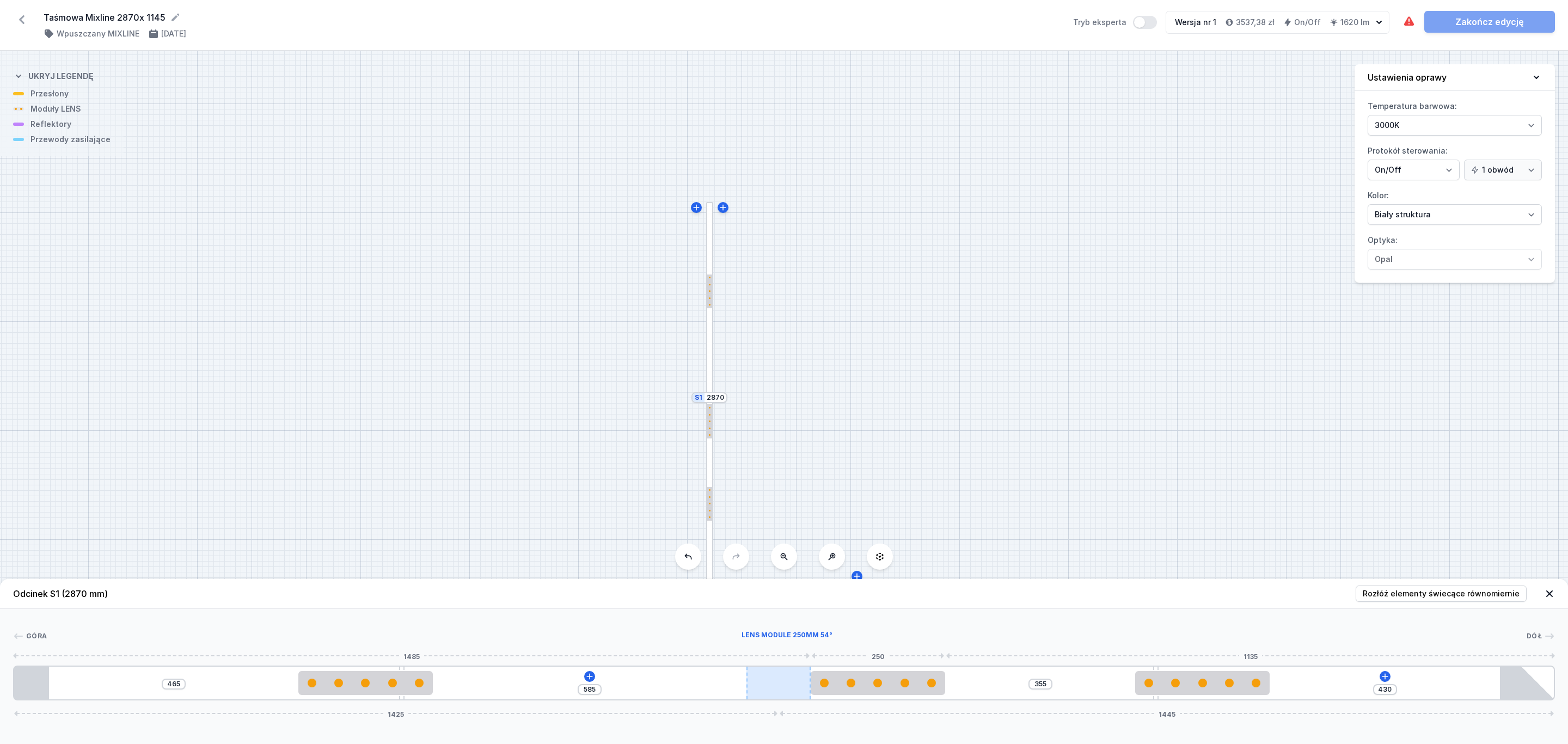
drag, startPoint x: 788, startPoint y: 683, endPoint x: 768, endPoint y: 692, distance: 21.9
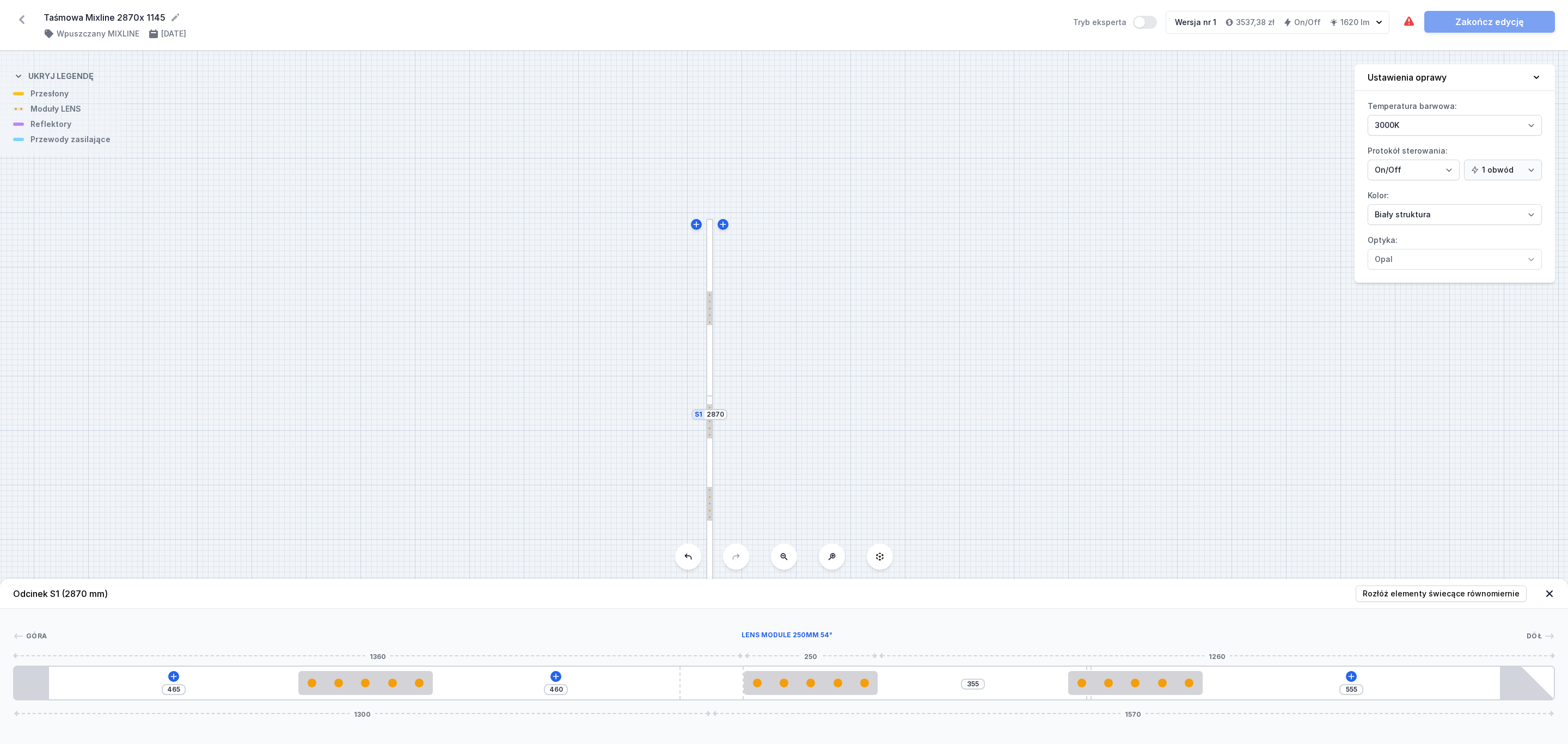
drag, startPoint x: 771, startPoint y: 692, endPoint x: 1033, endPoint y: 689, distance: 262.0
click at [753, 689] on div "465 460 355 555 1300 1570" at bounding box center [784, 682] width 1541 height 35
click at [1351, 676] on icon at bounding box center [1351, 676] width 9 height 9
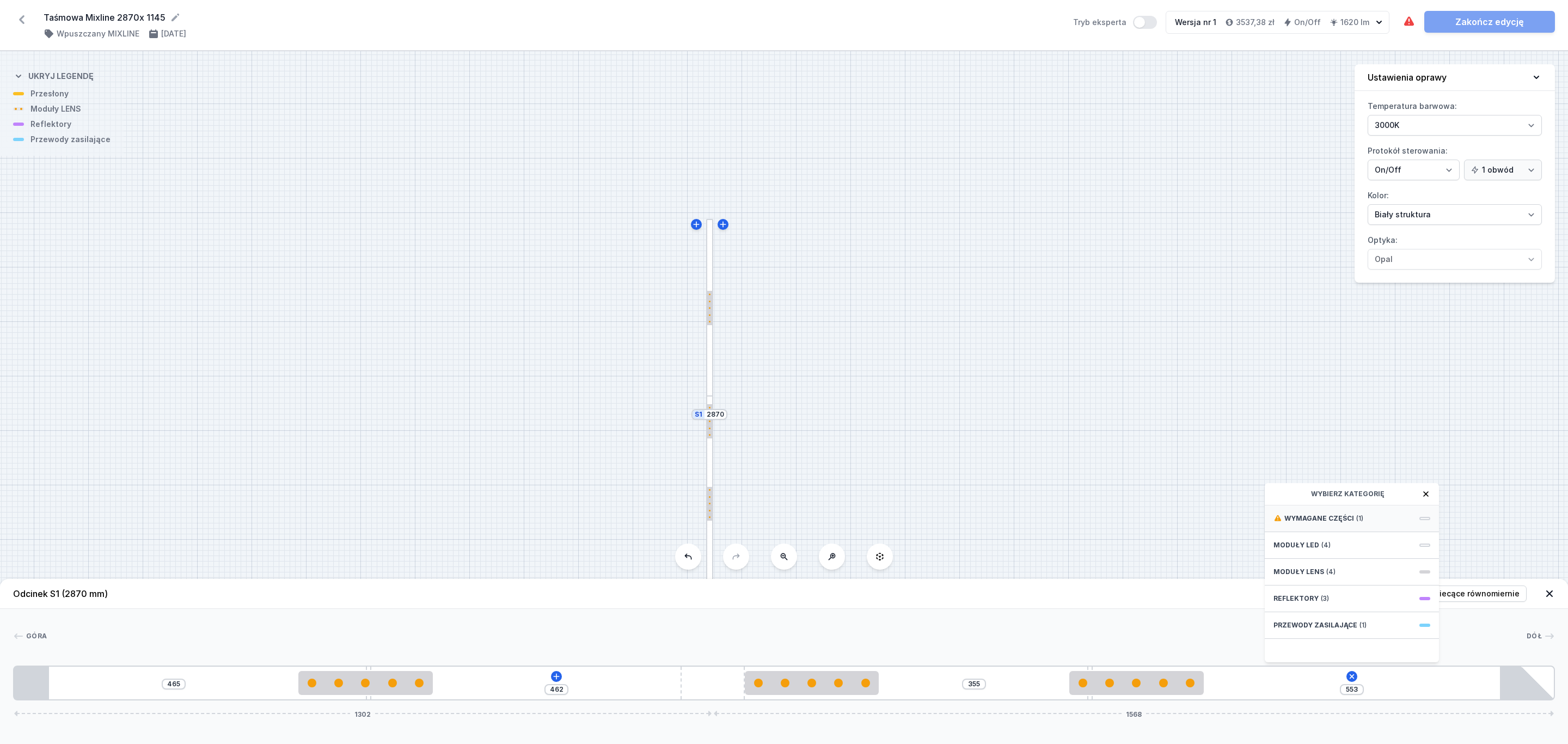
click at [1335, 518] on span "Wymagane części" at bounding box center [1318, 518] width 69 height 9
click at [1353, 518] on span "Hole for power supply cable" at bounding box center [1352, 518] width 157 height 11
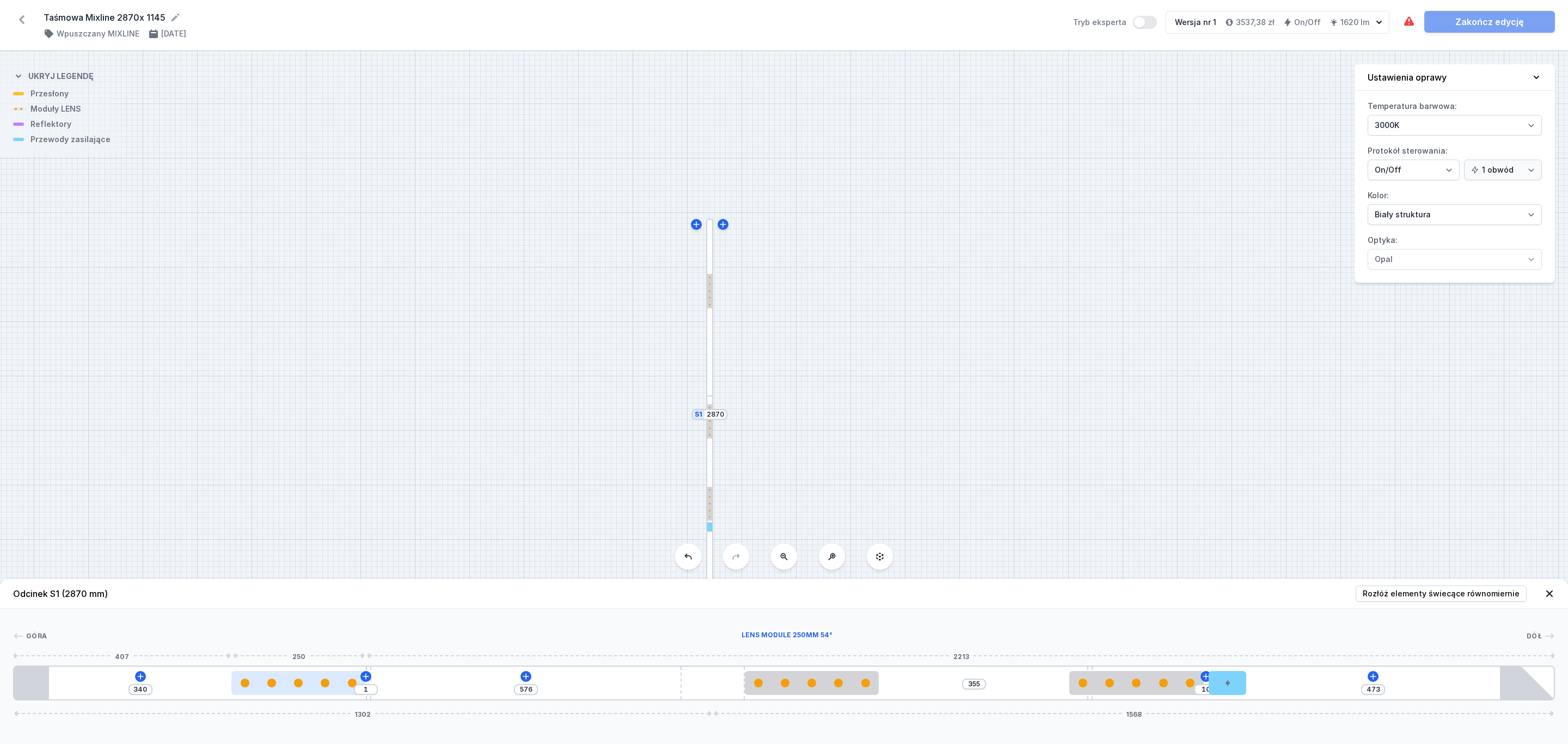
drag, startPoint x: 381, startPoint y: 692, endPoint x: 308, endPoint y: 689, distance: 73.1
click at [308, 689] on div at bounding box center [298, 682] width 134 height 24
drag, startPoint x: 368, startPoint y: 675, endPoint x: 363, endPoint y: 690, distance: 15.8
click at [379, 677] on div "340 1 576 355 10 473 1302 1568" at bounding box center [784, 682] width 1541 height 35
drag, startPoint x: 369, startPoint y: 698, endPoint x: 411, endPoint y: 696, distance: 42.0
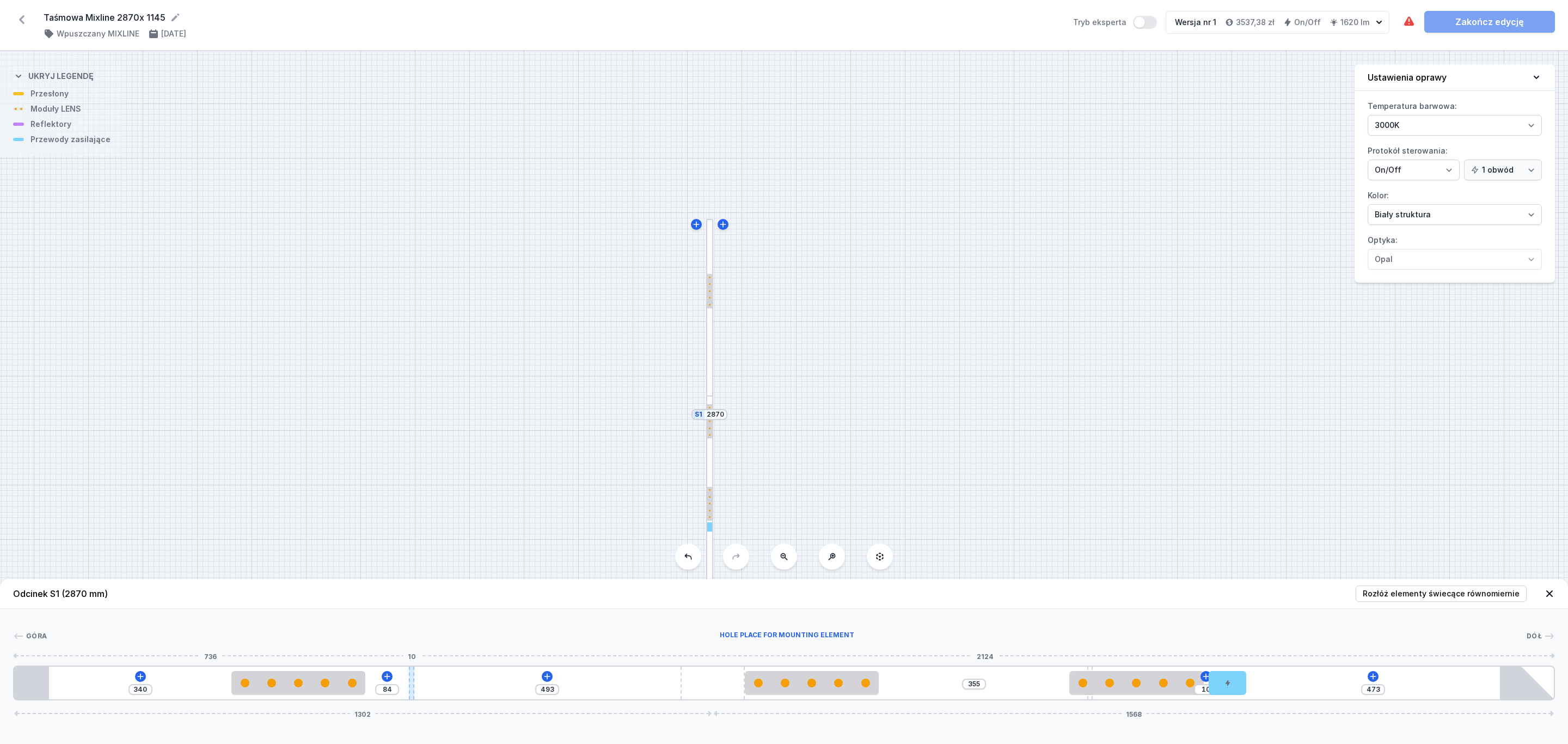
click at [411, 696] on div at bounding box center [411, 683] width 5 height 33
drag, startPoint x: 340, startPoint y: 682, endPoint x: 369, endPoint y: 683, distance: 29.0
click at [369, 683] on div at bounding box center [343, 682] width 134 height 9
drag, startPoint x: 363, startPoint y: 685, endPoint x: 348, endPoint y: 682, distance: 15.3
click at [348, 682] on div at bounding box center [343, 682] width 134 height 9
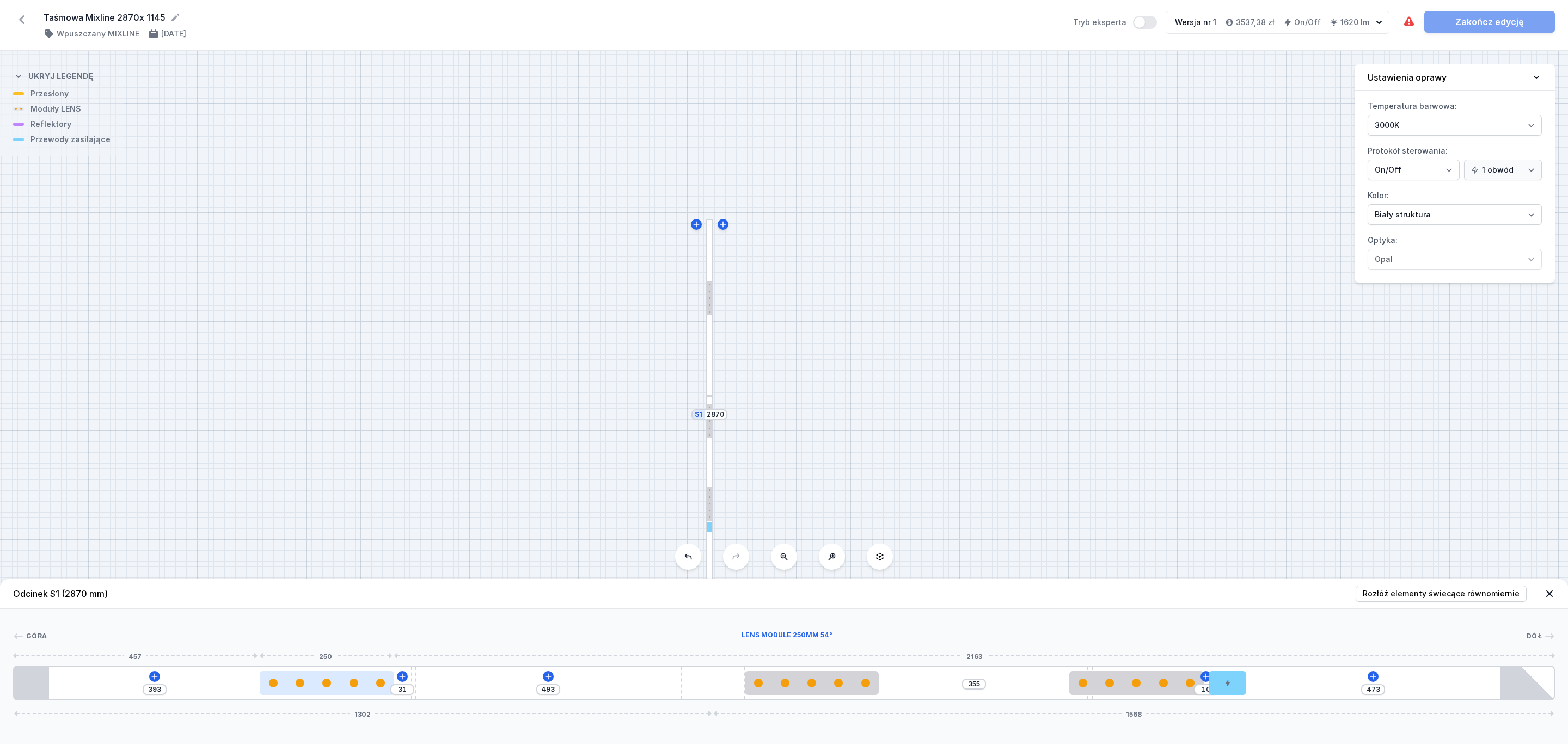
drag, startPoint x: 390, startPoint y: 682, endPoint x: 368, endPoint y: 689, distance: 23.1
click at [368, 689] on div at bounding box center [327, 682] width 134 height 24
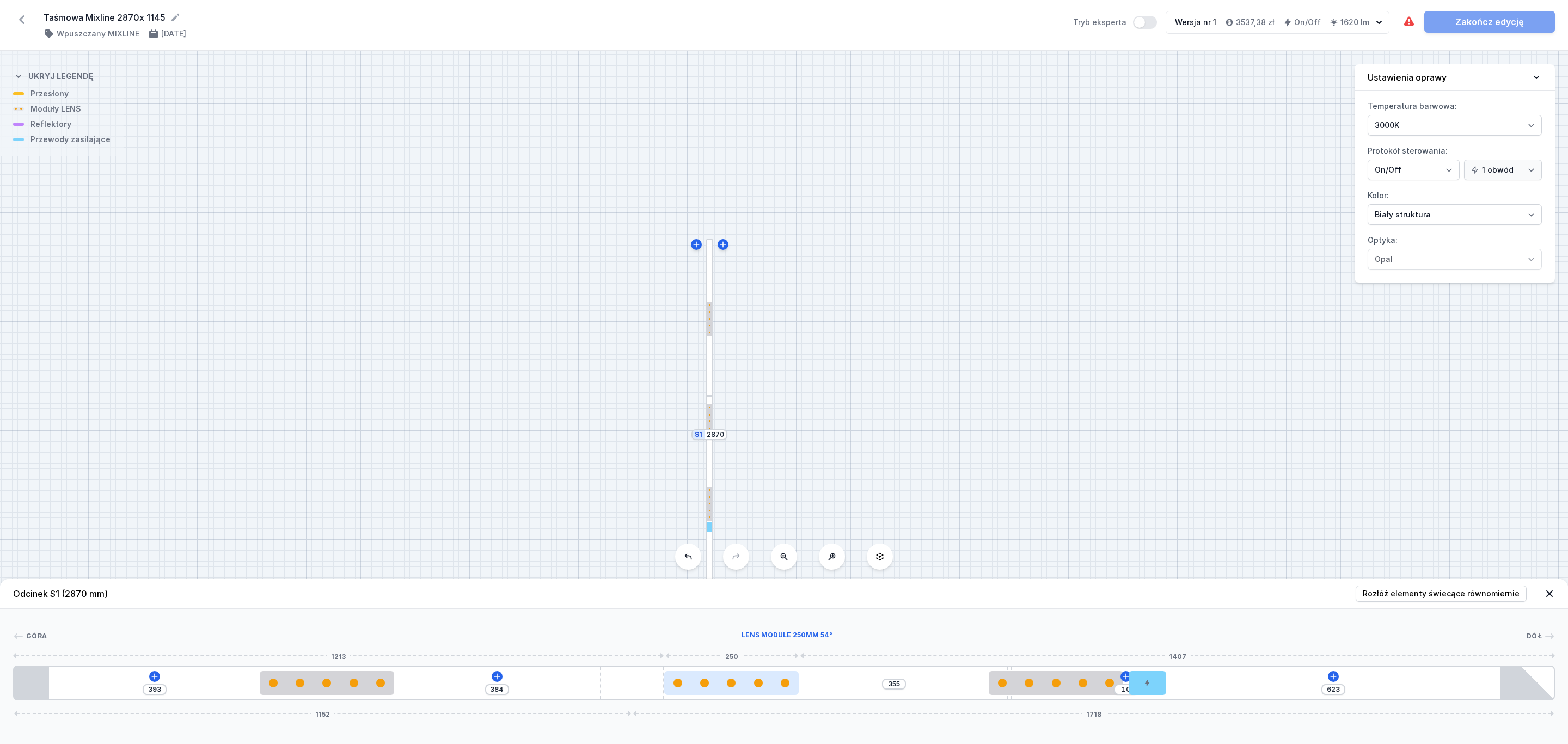
drag, startPoint x: 722, startPoint y: 695, endPoint x: 708, endPoint y: 690, distance: 14.9
click at [690, 693] on div "393 384 355 10 623 1152 1718" at bounding box center [784, 682] width 1541 height 35
drag, startPoint x: 720, startPoint y: 688, endPoint x: 750, endPoint y: 688, distance: 30.0
click at [761, 689] on div at bounding box center [734, 682] width 134 height 24
drag, startPoint x: 748, startPoint y: 686, endPoint x: 770, endPoint y: 683, distance: 22.2
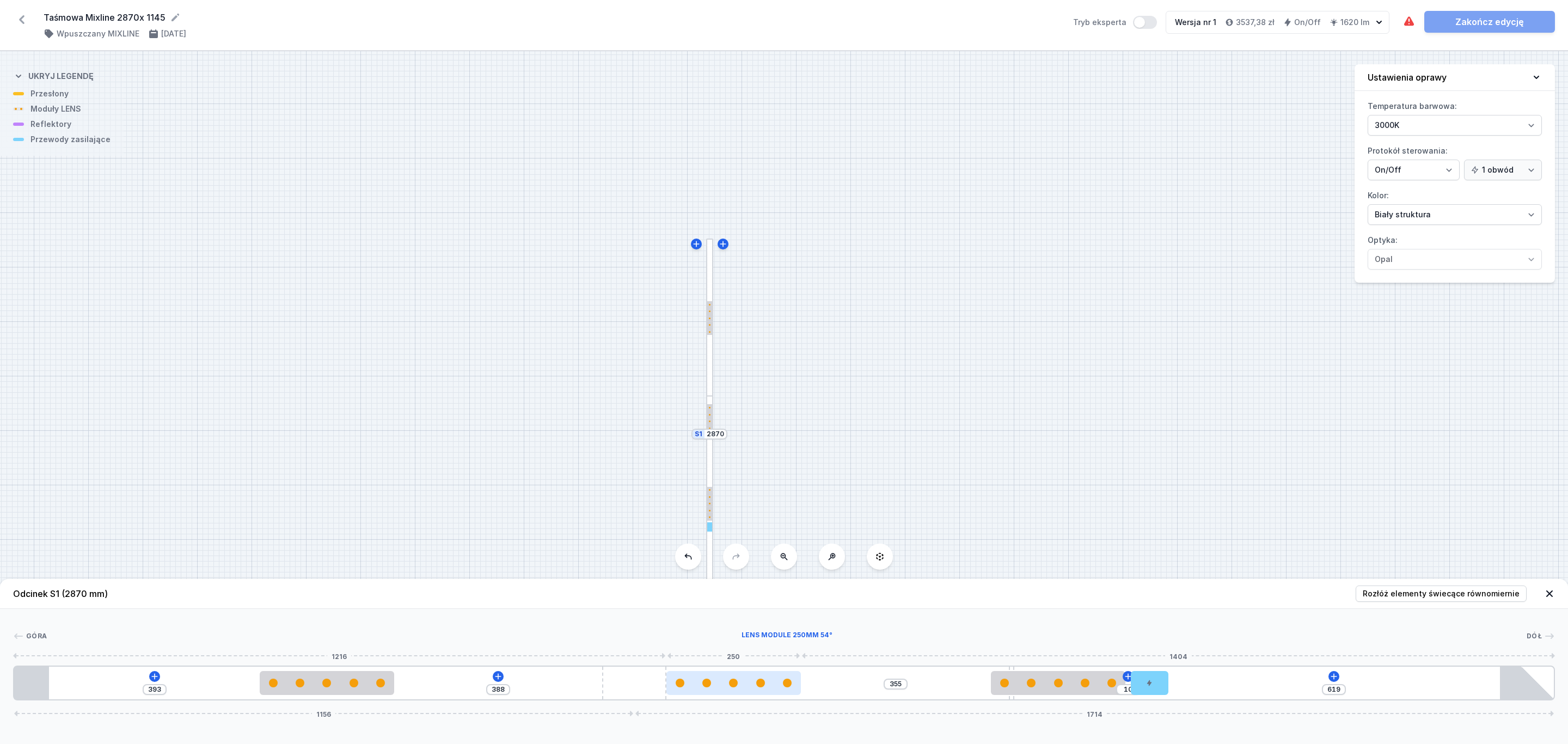
click at [786, 685] on div at bounding box center [734, 682] width 134 height 9
drag, startPoint x: 770, startPoint y: 682, endPoint x: 728, endPoint y: 682, distance: 42.0
click at [795, 682] on div at bounding box center [734, 682] width 134 height 9
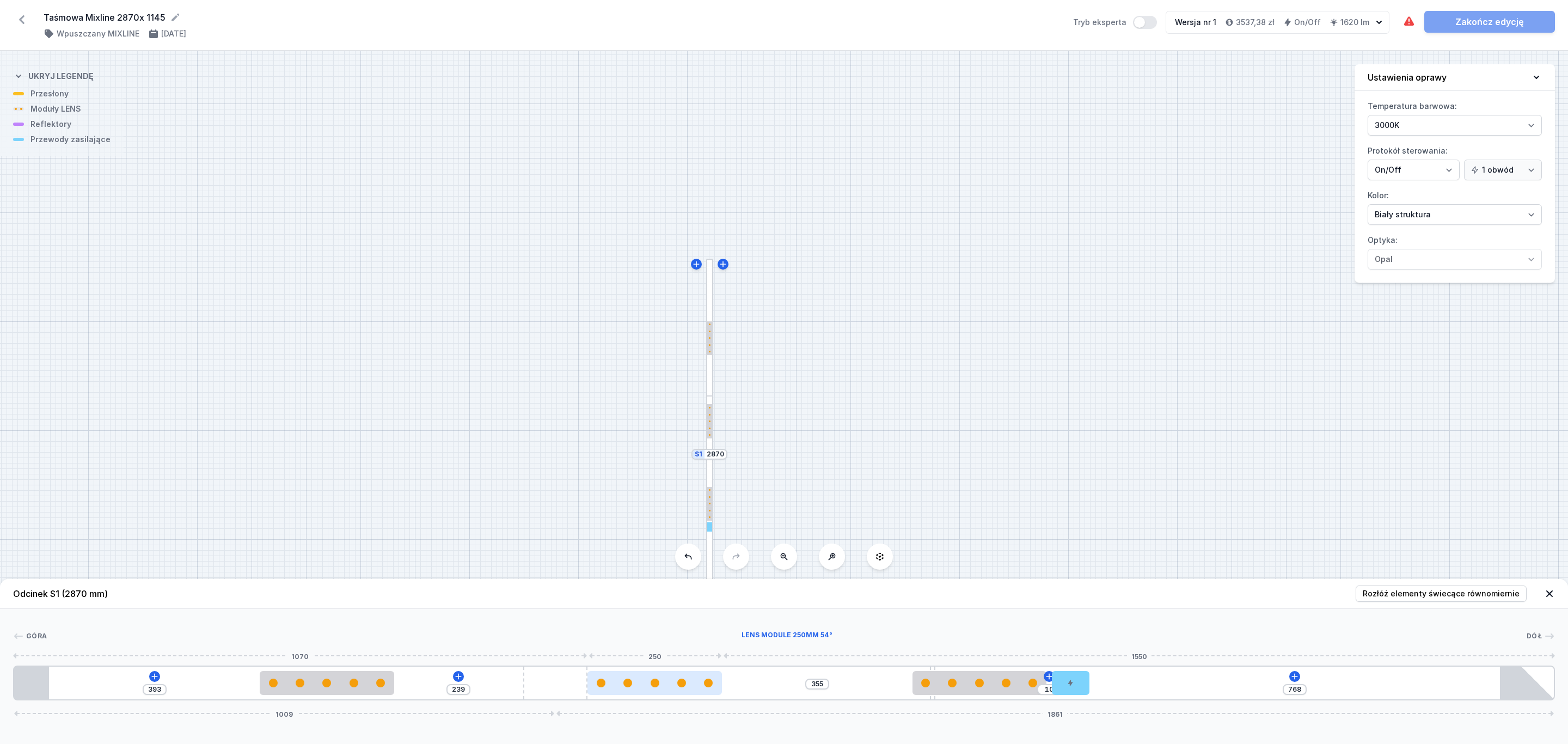
click at [608, 688] on div "393 239 355 10 768 1009 1861" at bounding box center [784, 682] width 1541 height 35
drag, startPoint x: 649, startPoint y: 688, endPoint x: 719, endPoint y: 687, distance: 70.0
click at [719, 687] on div at bounding box center [709, 682] width 134 height 24
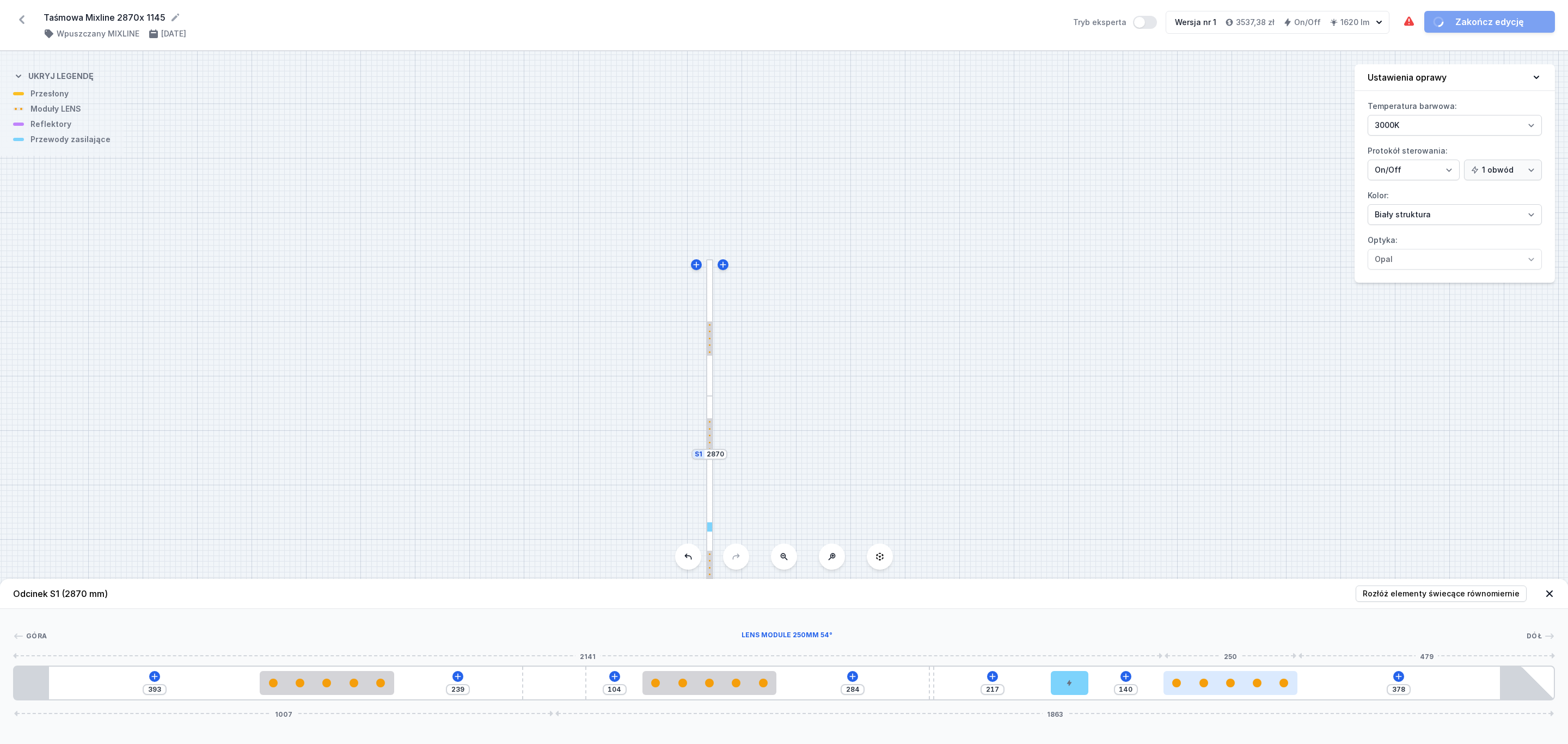
drag, startPoint x: 988, startPoint y: 683, endPoint x: 1266, endPoint y: 676, distance: 278.1
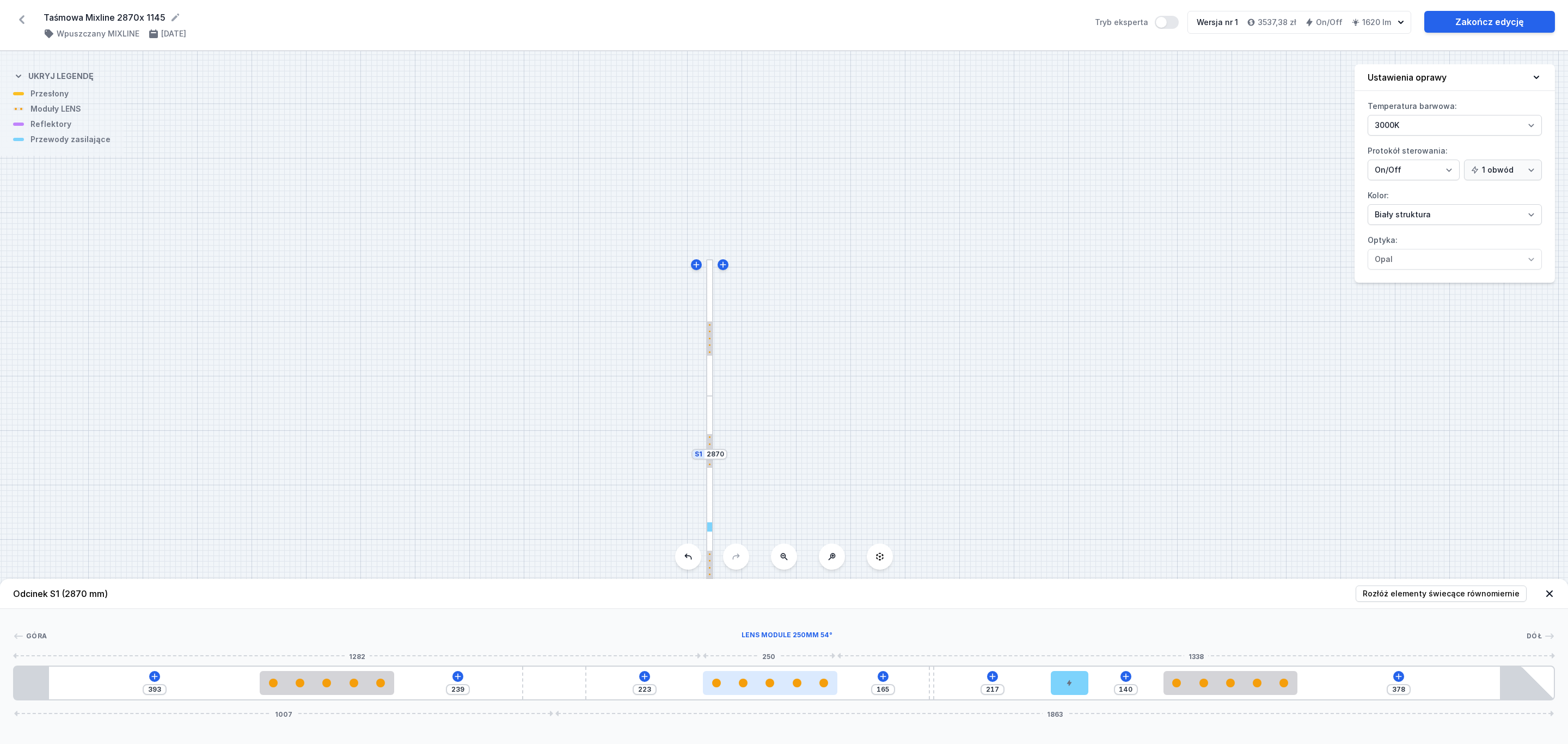
drag, startPoint x: 708, startPoint y: 685, endPoint x: 788, endPoint y: 691, distance: 80.2
click at [788, 691] on div at bounding box center [770, 682] width 134 height 24
click at [1534, 215] on select "Biały struktura Czarny struktura Złoty struktura Miedziany Szary Inny (z palety…" at bounding box center [1454, 215] width 174 height 21
click at [1367, 206] on select "Biały struktura Czarny struktura Złoty struktura Miedziany Szary Inny (z palety…" at bounding box center [1454, 215] width 174 height 21
click at [1484, 20] on link "Zakończ edycję" at bounding box center [1489, 22] width 130 height 22
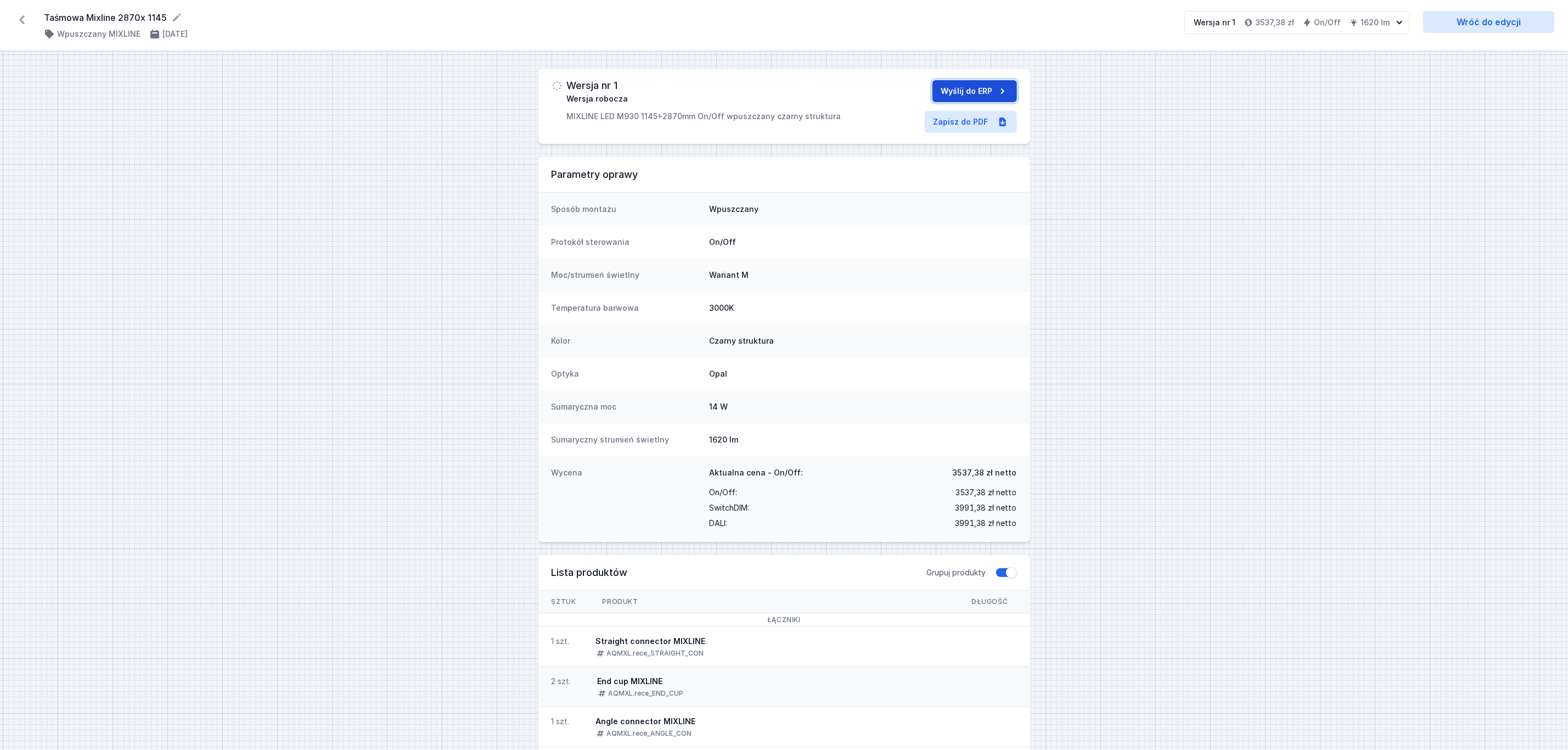
click at [970, 91] on button "Wyślij do ERP" at bounding box center [974, 91] width 84 height 22
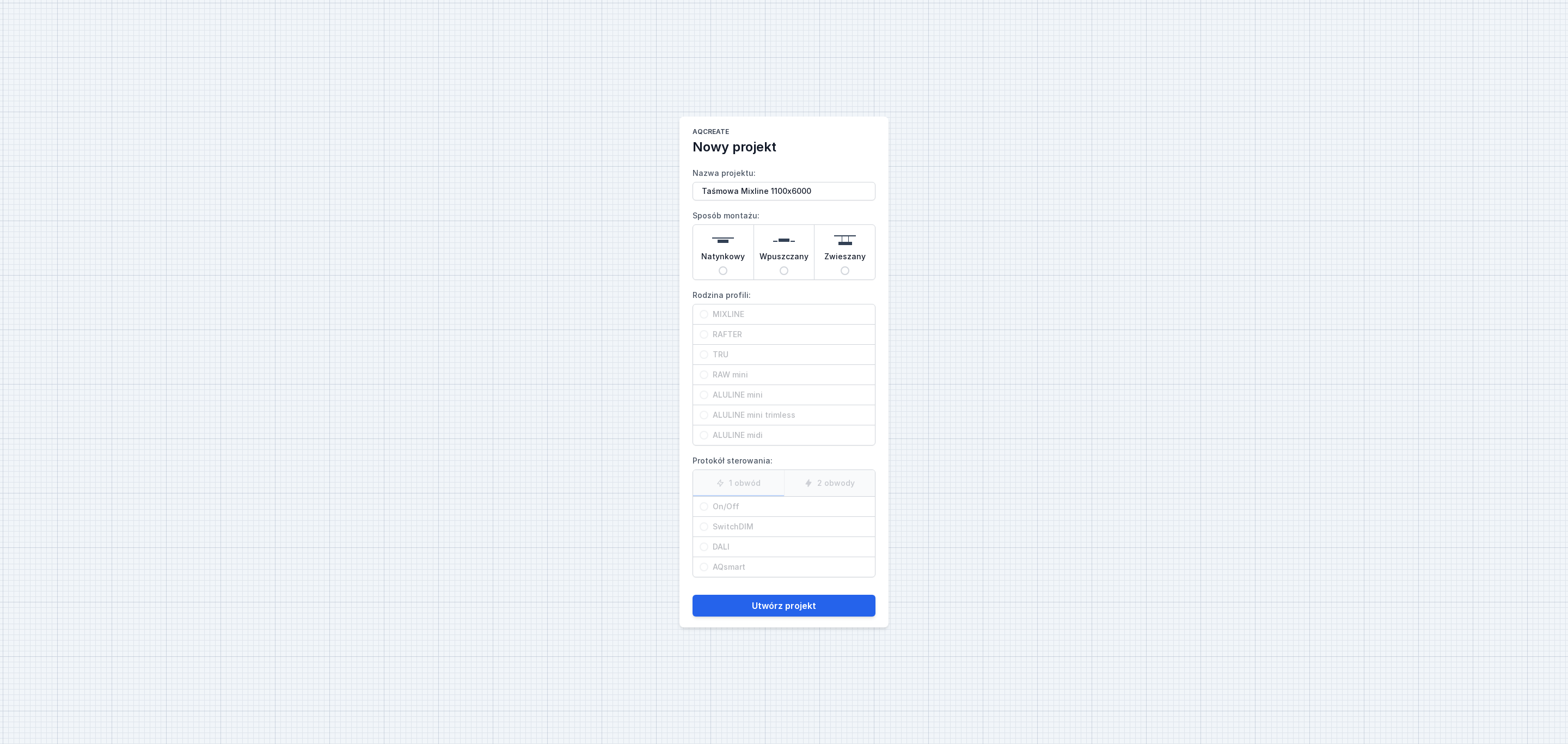
click at [788, 242] on img at bounding box center [784, 240] width 22 height 22
click at [788, 266] on input "Wpuszczany" at bounding box center [784, 270] width 9 height 9
click at [752, 311] on span "MIXLINE" at bounding box center [788, 315] width 160 height 11
click at [708, 311] on input "MIXLINE" at bounding box center [703, 314] width 9 height 9
click at [714, 504] on span "On/Off" at bounding box center [788, 507] width 160 height 11
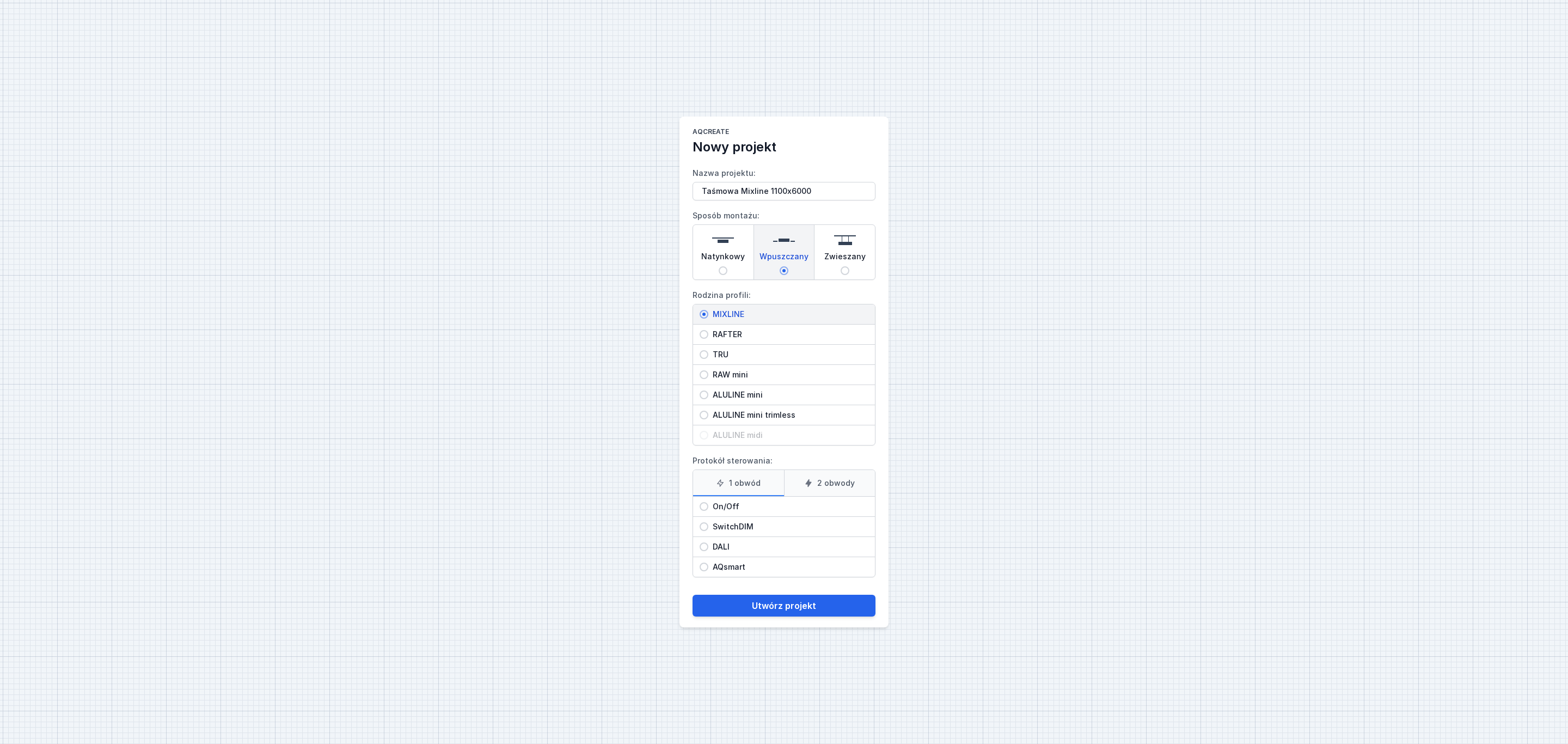
click at [708, 504] on input "On/Off" at bounding box center [703, 506] width 9 height 9
click at [793, 603] on button "Utwórz projekt" at bounding box center [784, 606] width 183 height 22
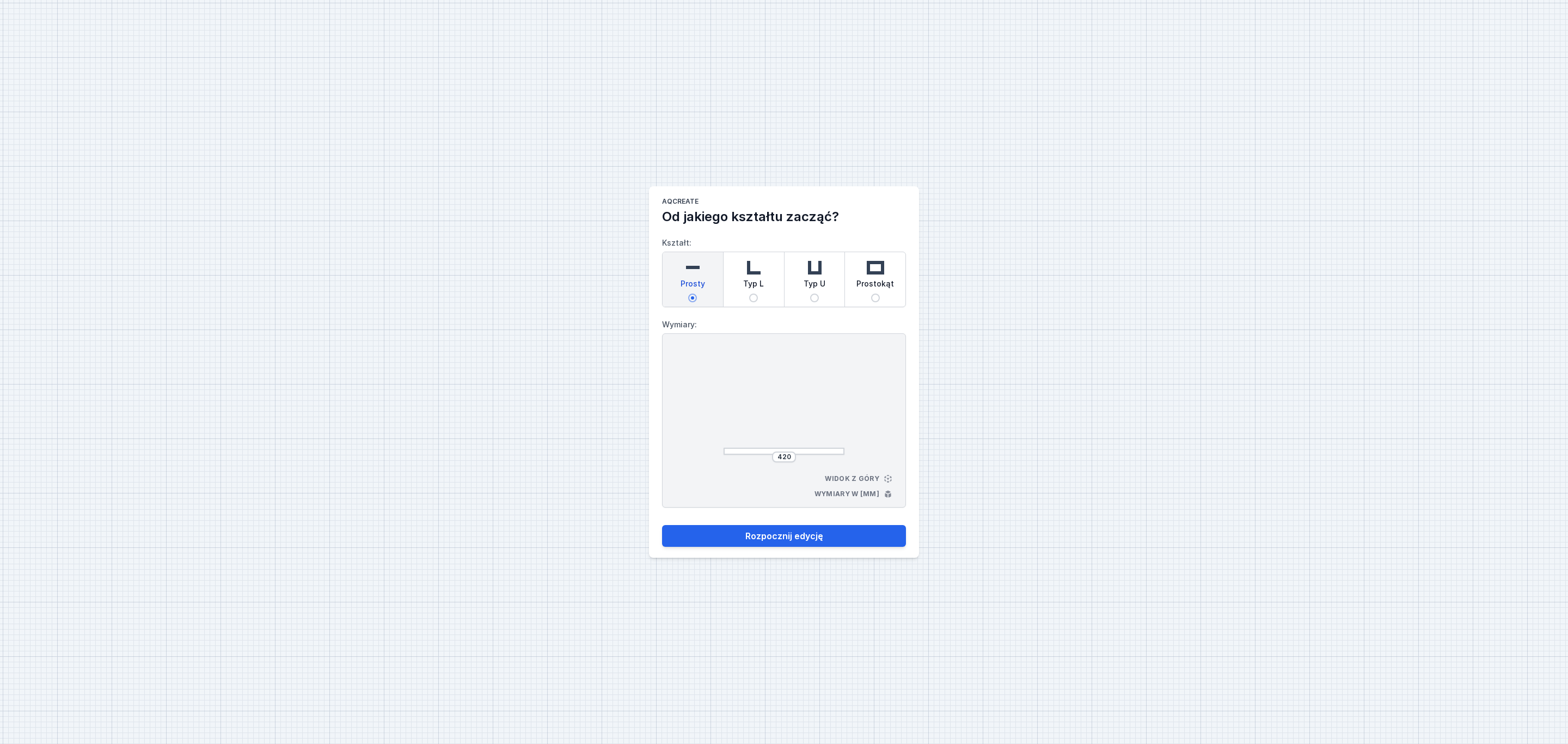
click at [756, 266] on img at bounding box center [753, 268] width 22 height 22
click at [756, 294] on input "Typ L" at bounding box center [753, 297] width 9 height 9
click at [810, 536] on button "Rozpocznij edycję" at bounding box center [784, 536] width 244 height 22
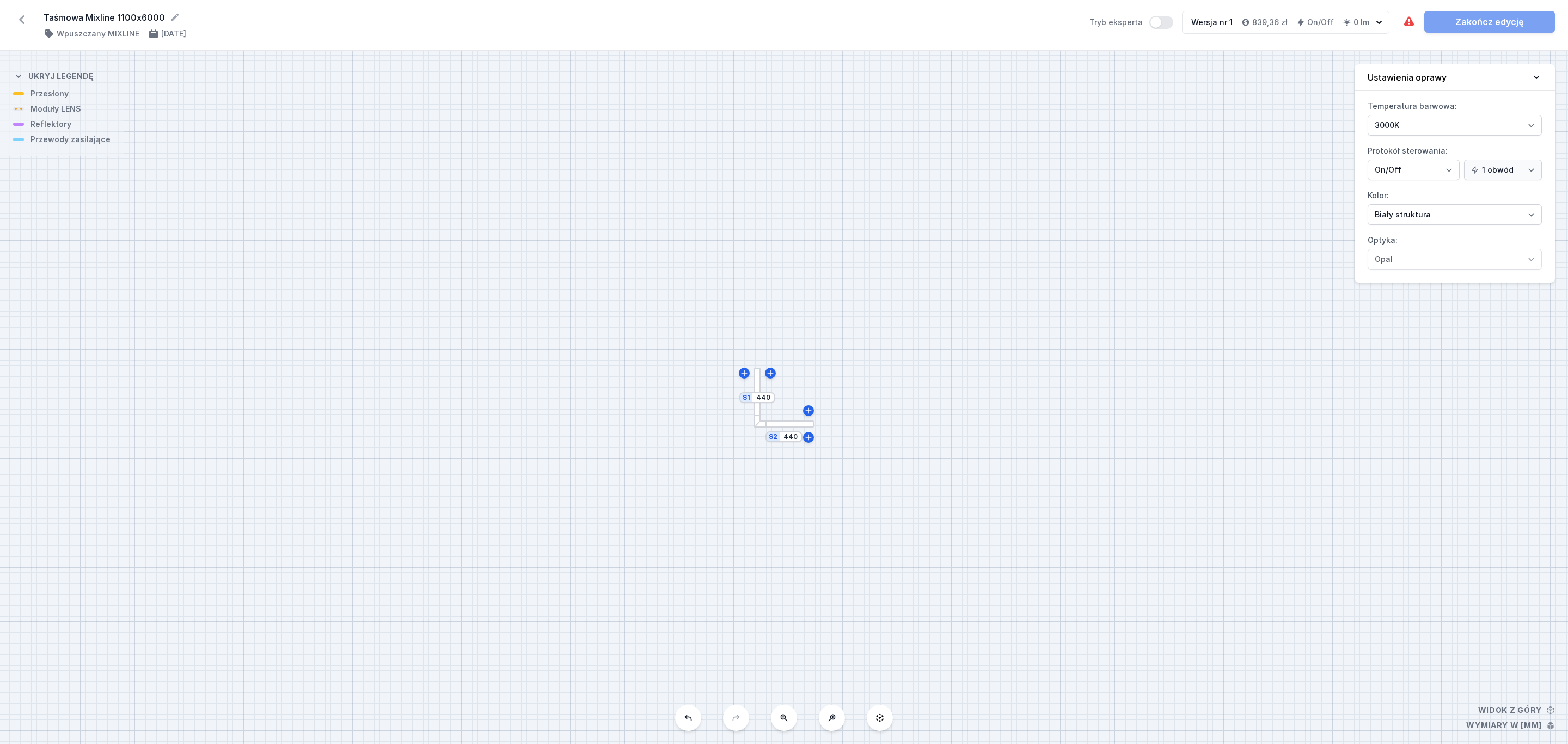
click at [757, 391] on div at bounding box center [757, 397] width 7 height 60
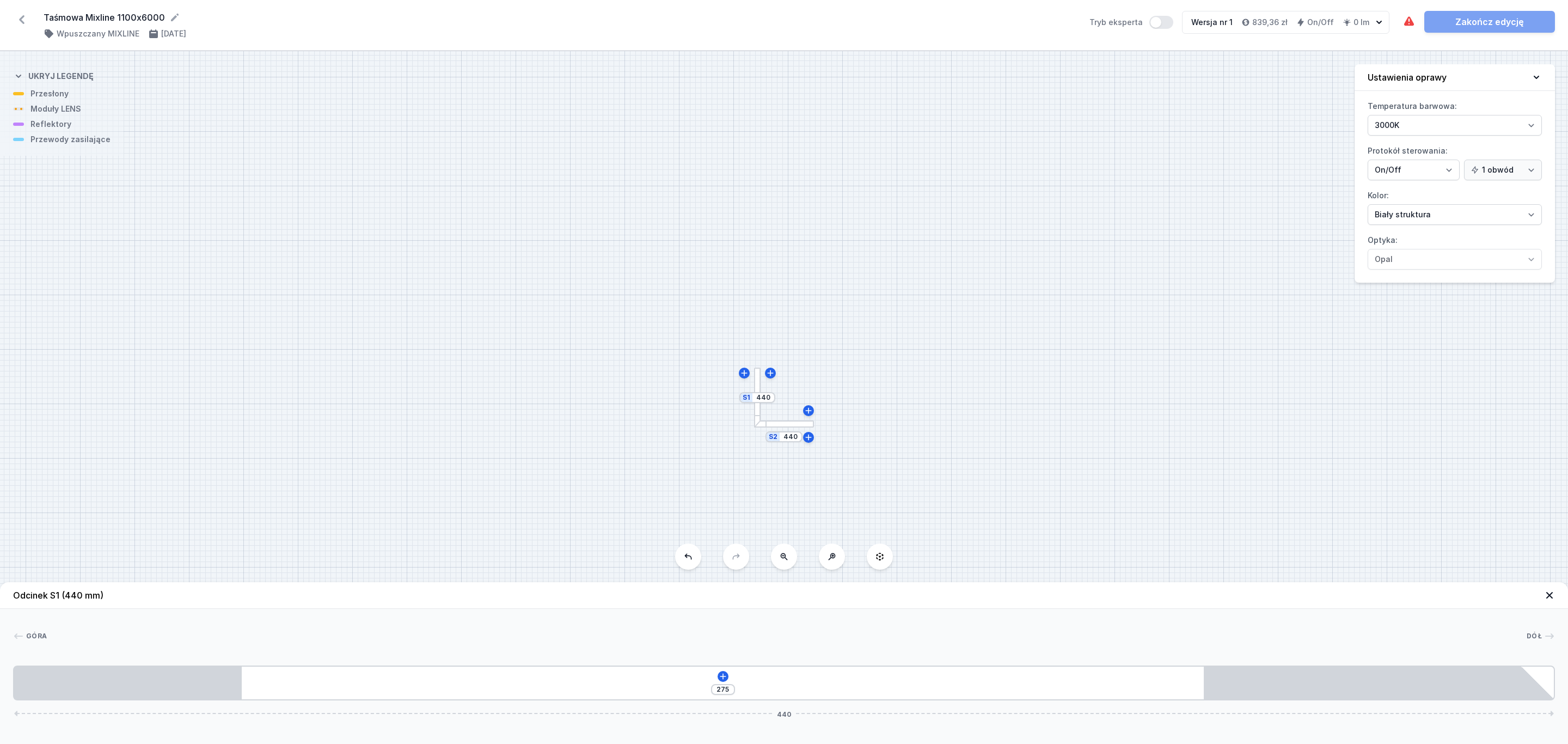
click at [752, 396] on div "S1 440" at bounding box center [757, 397] width 36 height 11
click at [763, 400] on input "440" at bounding box center [763, 397] width 17 height 9
click at [760, 457] on icon at bounding box center [757, 460] width 9 height 9
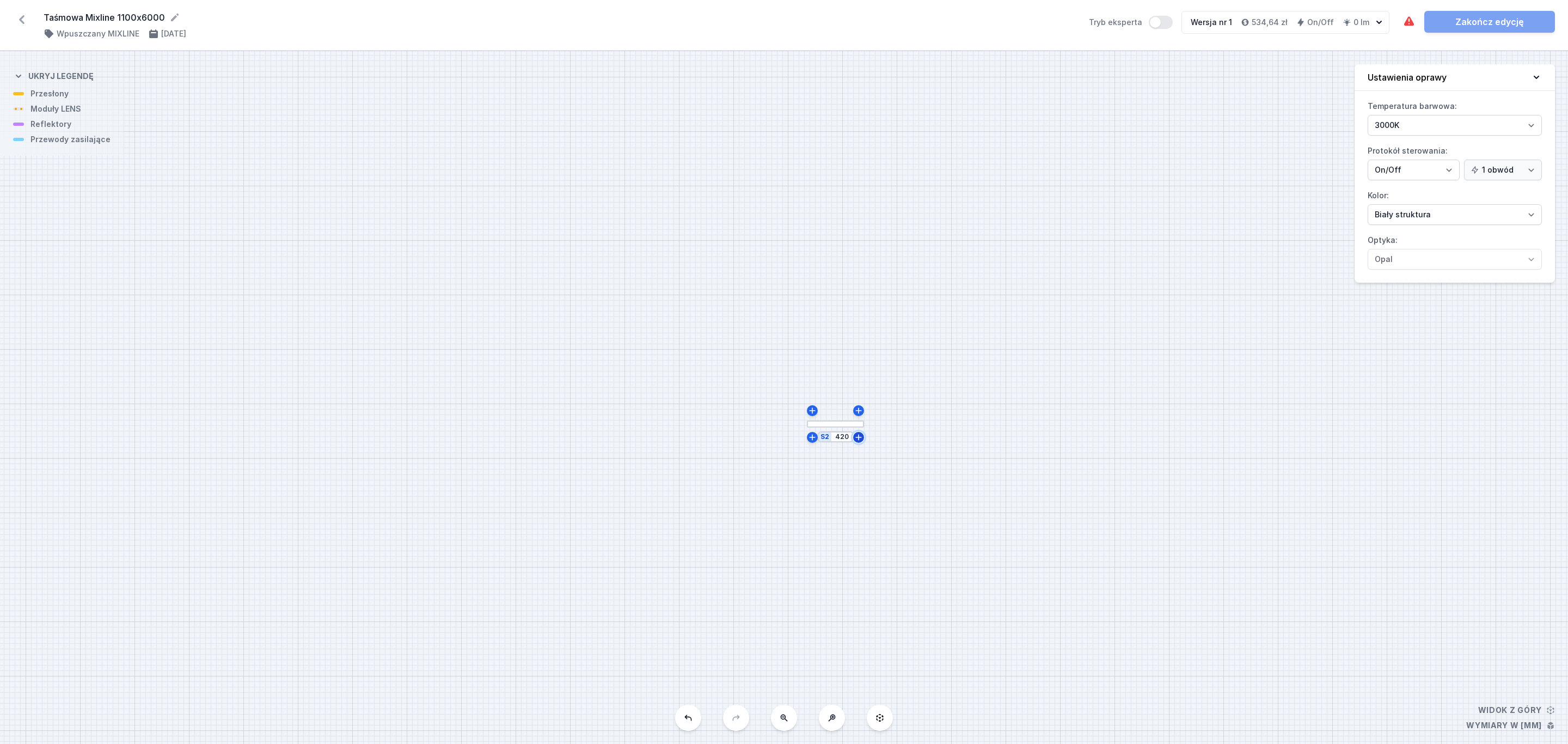
click at [862, 438] on icon at bounding box center [858, 437] width 9 height 9
click at [796, 386] on input "440" at bounding box center [791, 383] width 17 height 9
click at [918, 415] on div "S3 440 S2 1100" at bounding box center [784, 397] width 1568 height 692
click at [822, 399] on input "440" at bounding box center [816, 397] width 17 height 9
click at [986, 549] on div "S3 6000 S2 1100" at bounding box center [784, 397] width 1568 height 692
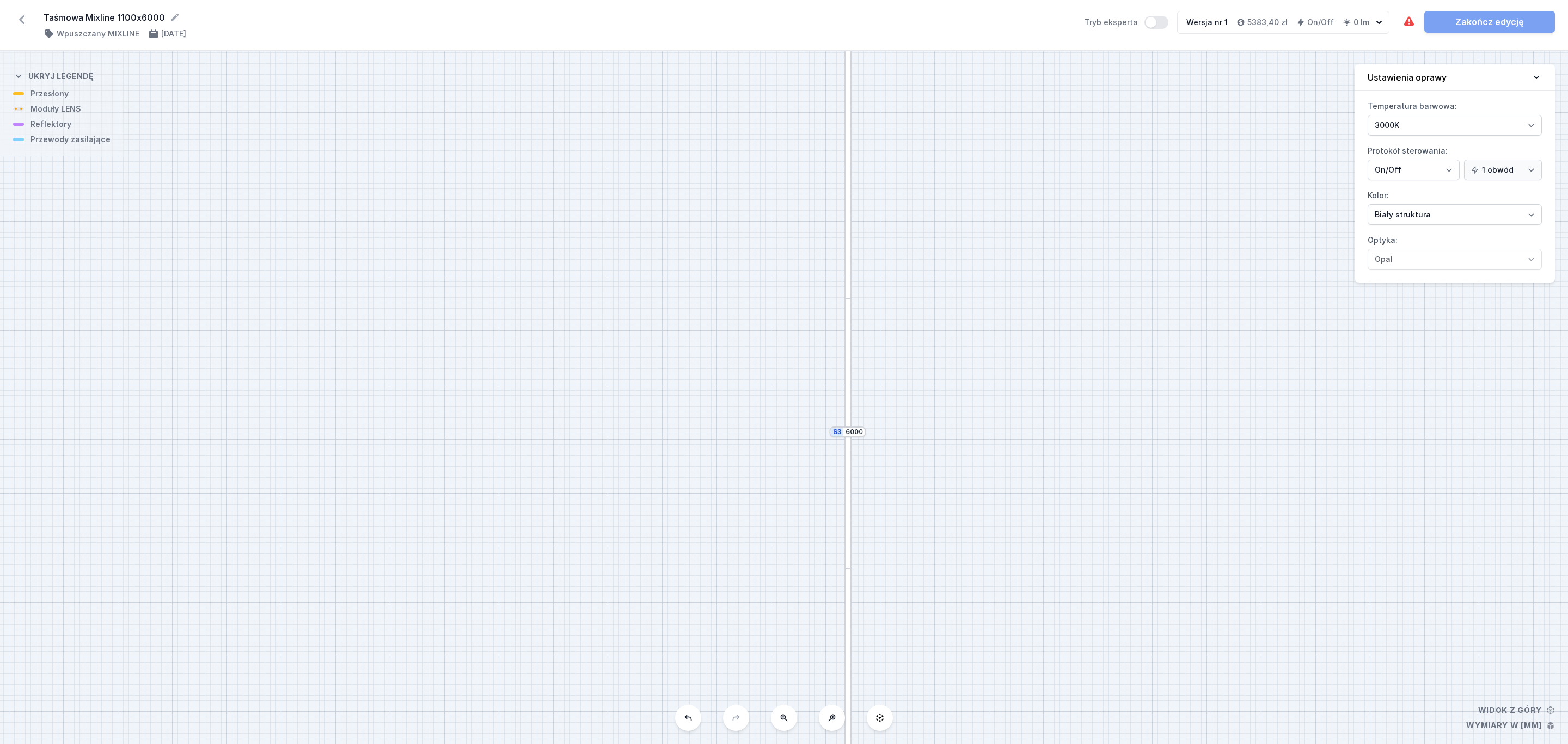
drag, startPoint x: 920, startPoint y: 317, endPoint x: 944, endPoint y: 423, distance: 108.7
click at [964, 475] on div "S3 6000 S2 1100" at bounding box center [784, 397] width 1568 height 692
drag, startPoint x: 936, startPoint y: 363, endPoint x: 933, endPoint y: 348, distance: 15.3
click at [933, 371] on div "S3 6000 S2 1100" at bounding box center [784, 397] width 1568 height 692
drag, startPoint x: 1004, startPoint y: 244, endPoint x: 838, endPoint y: 240, distance: 166.0
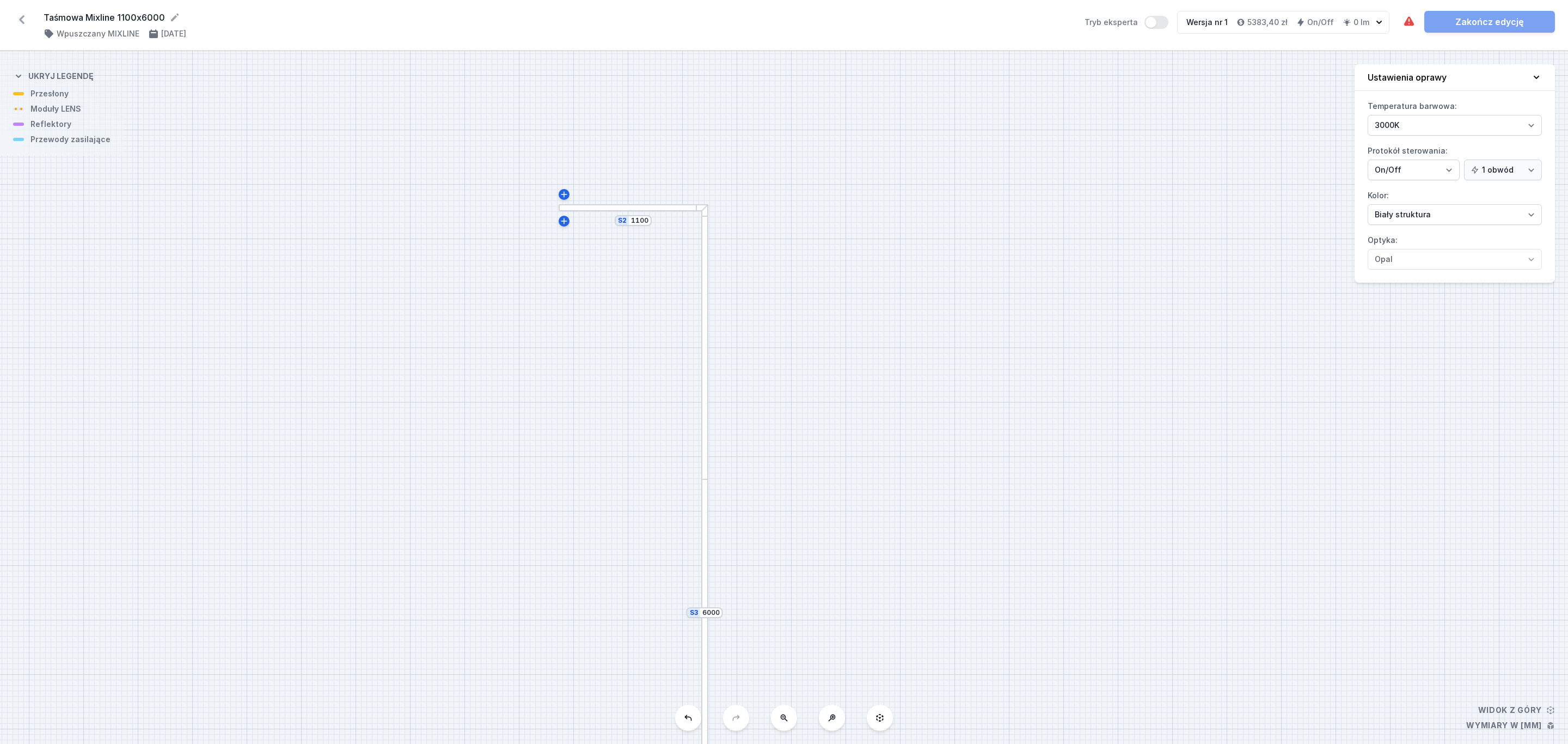
click at [838, 240] on div "S3 6000 S2 1100" at bounding box center [784, 397] width 1568 height 692
click at [654, 208] on div at bounding box center [634, 208] width 150 height 7
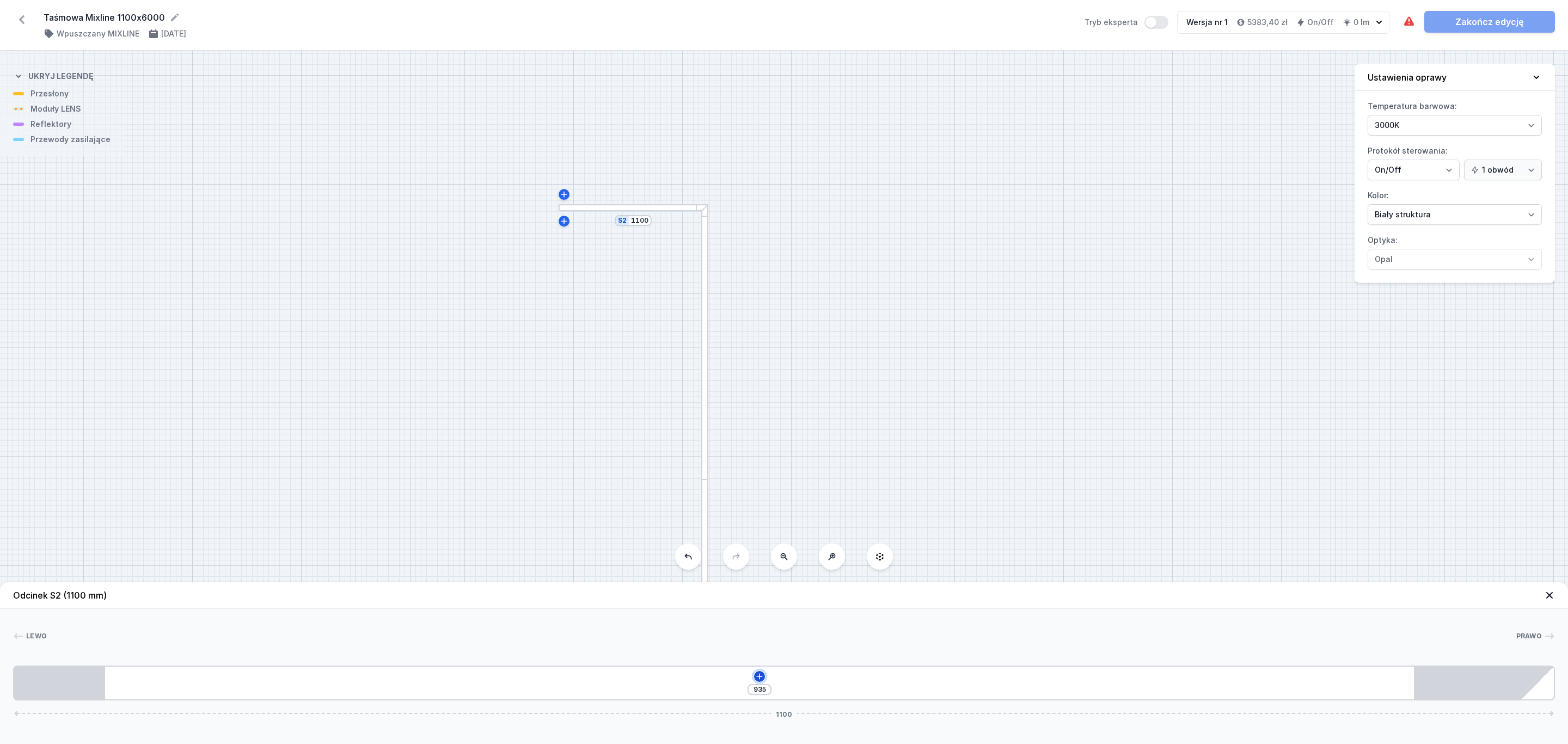
click at [762, 675] on icon at bounding box center [759, 676] width 9 height 9
click at [740, 571] on div "Moduły LENS (6)" at bounding box center [759, 572] width 174 height 27
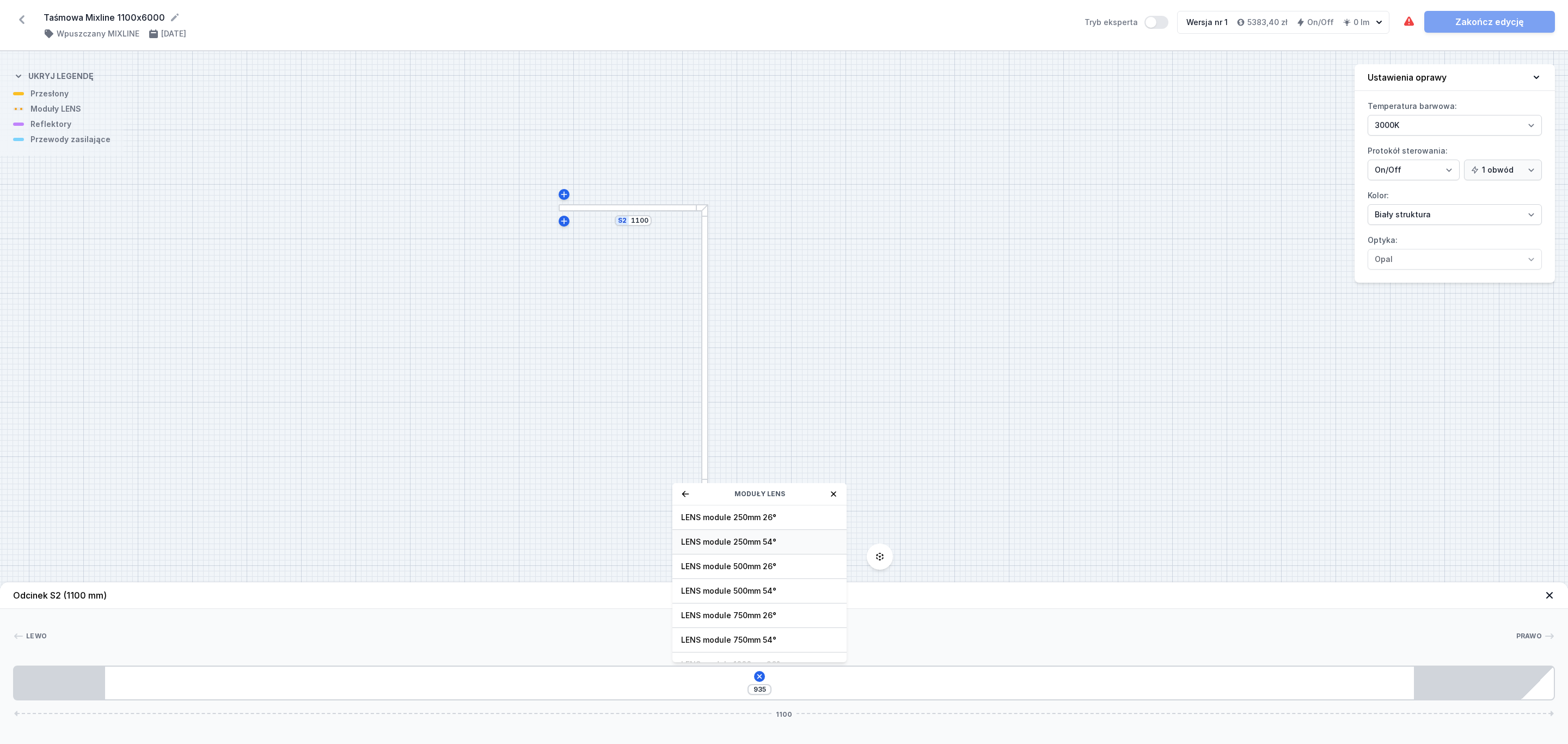
click at [770, 547] on span "LENS module 250mm 54°" at bounding box center [759, 542] width 157 height 11
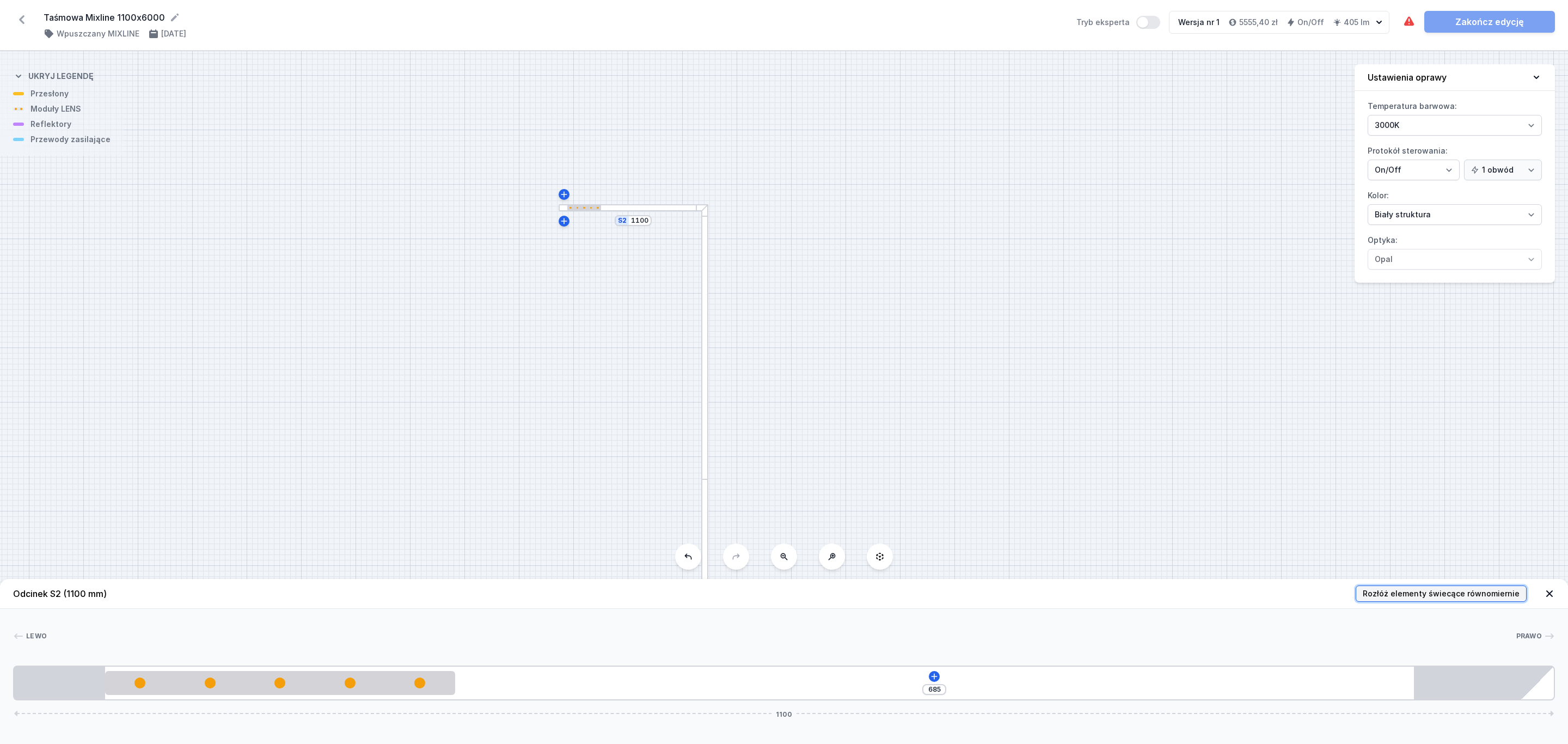
click at [1424, 590] on span "Rozłóż elementy świecące równomiernie" at bounding box center [1441, 593] width 157 height 11
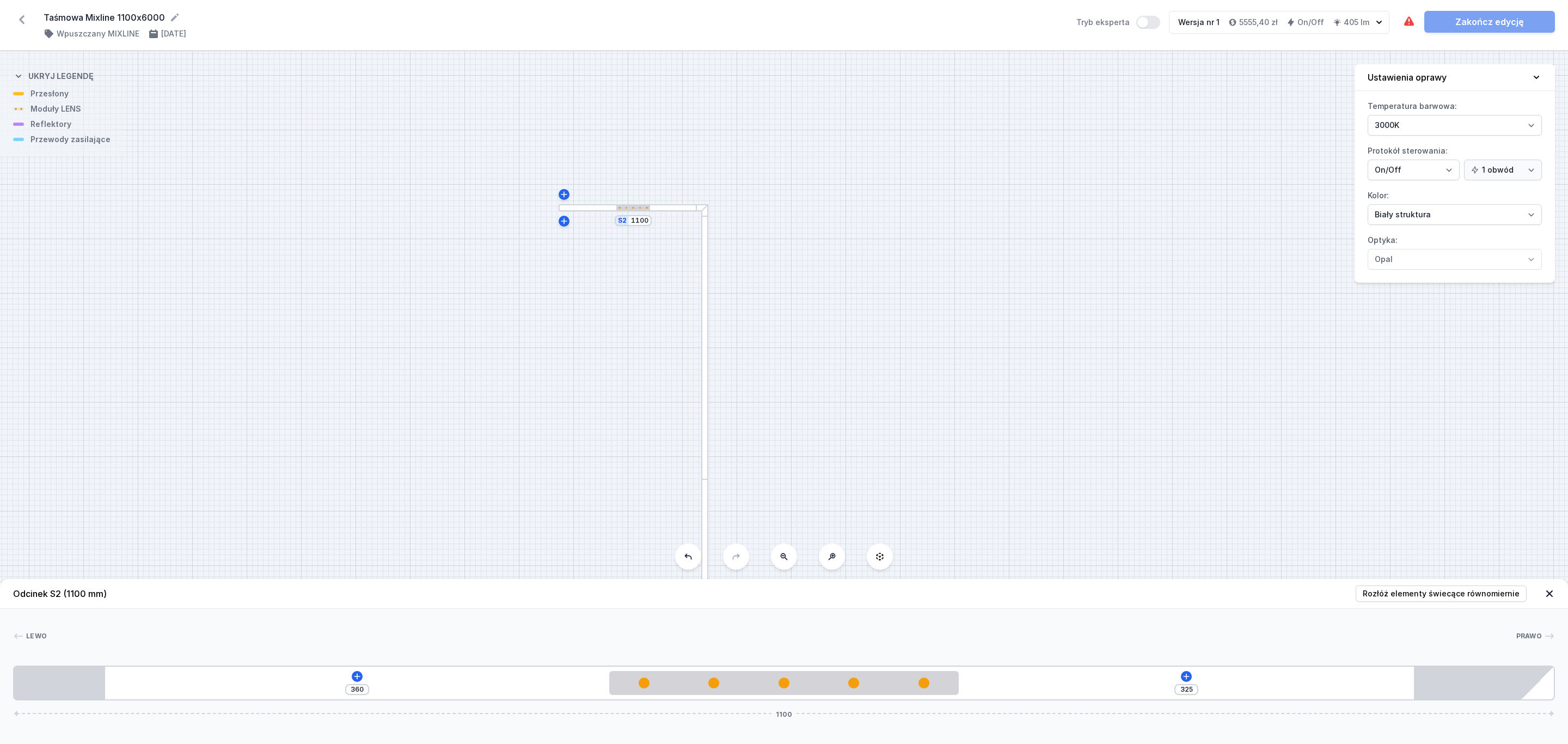
click at [702, 361] on div at bounding box center [704, 342] width 7 height 275
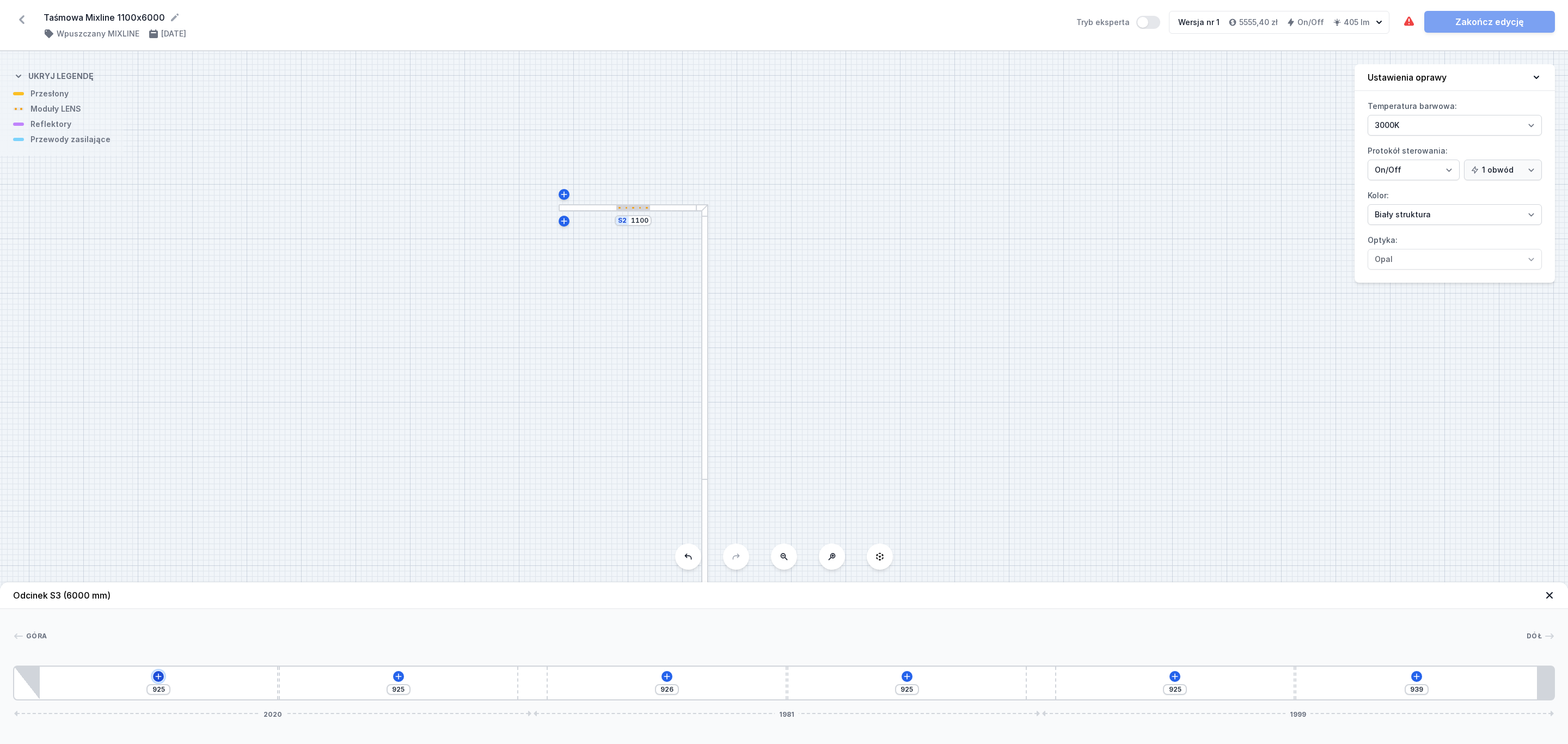
click at [161, 675] on icon at bounding box center [158, 676] width 9 height 9
click at [147, 571] on div "Moduły LENS (6)" at bounding box center [158, 572] width 174 height 27
click at [175, 543] on span "LENS module 250mm 54°" at bounding box center [158, 542] width 157 height 11
click at [91, 683] on div at bounding box center [73, 683] width 64 height 5
click at [87, 686] on div at bounding box center [73, 682] width 64 height 24
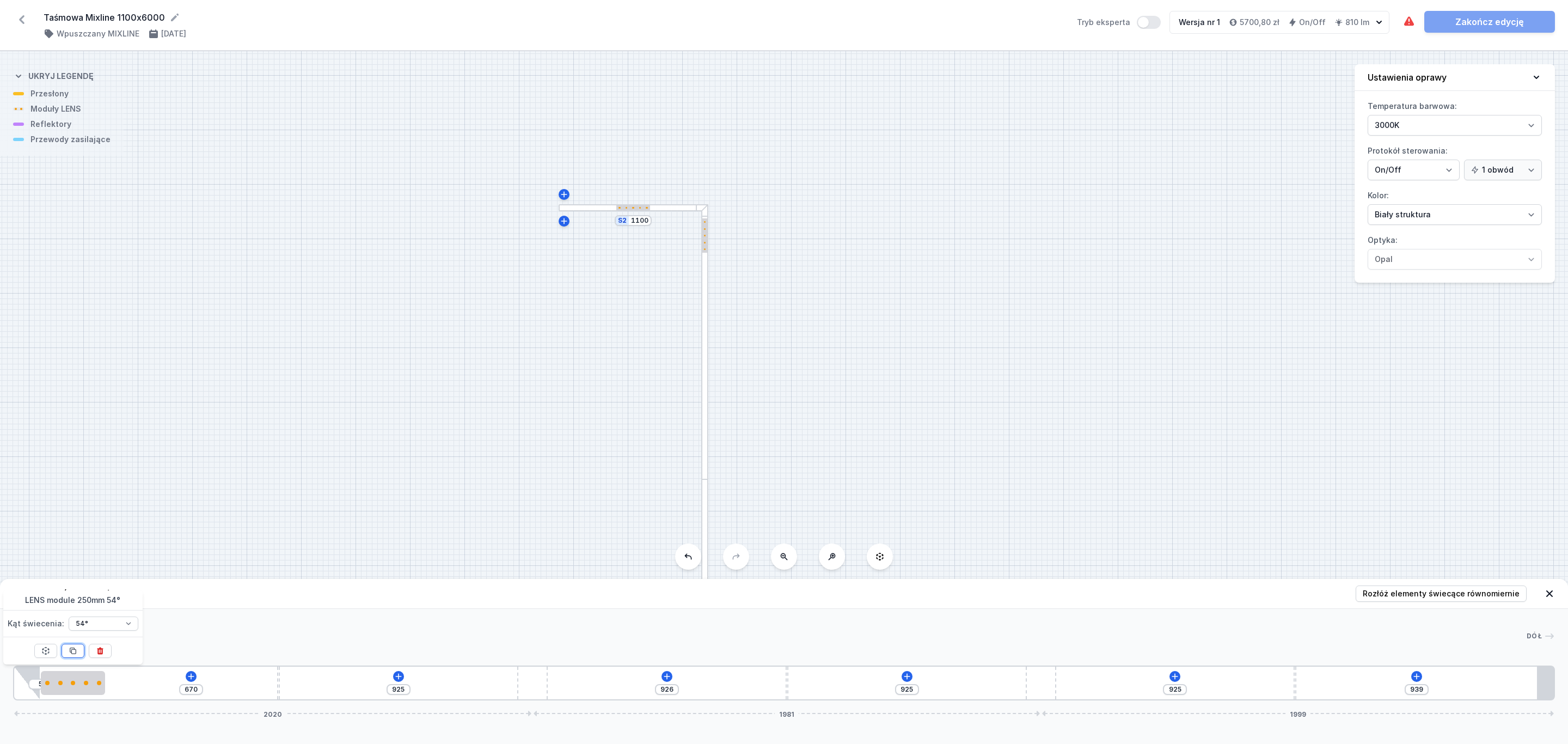
click at [73, 651] on icon at bounding box center [73, 650] width 9 height 9
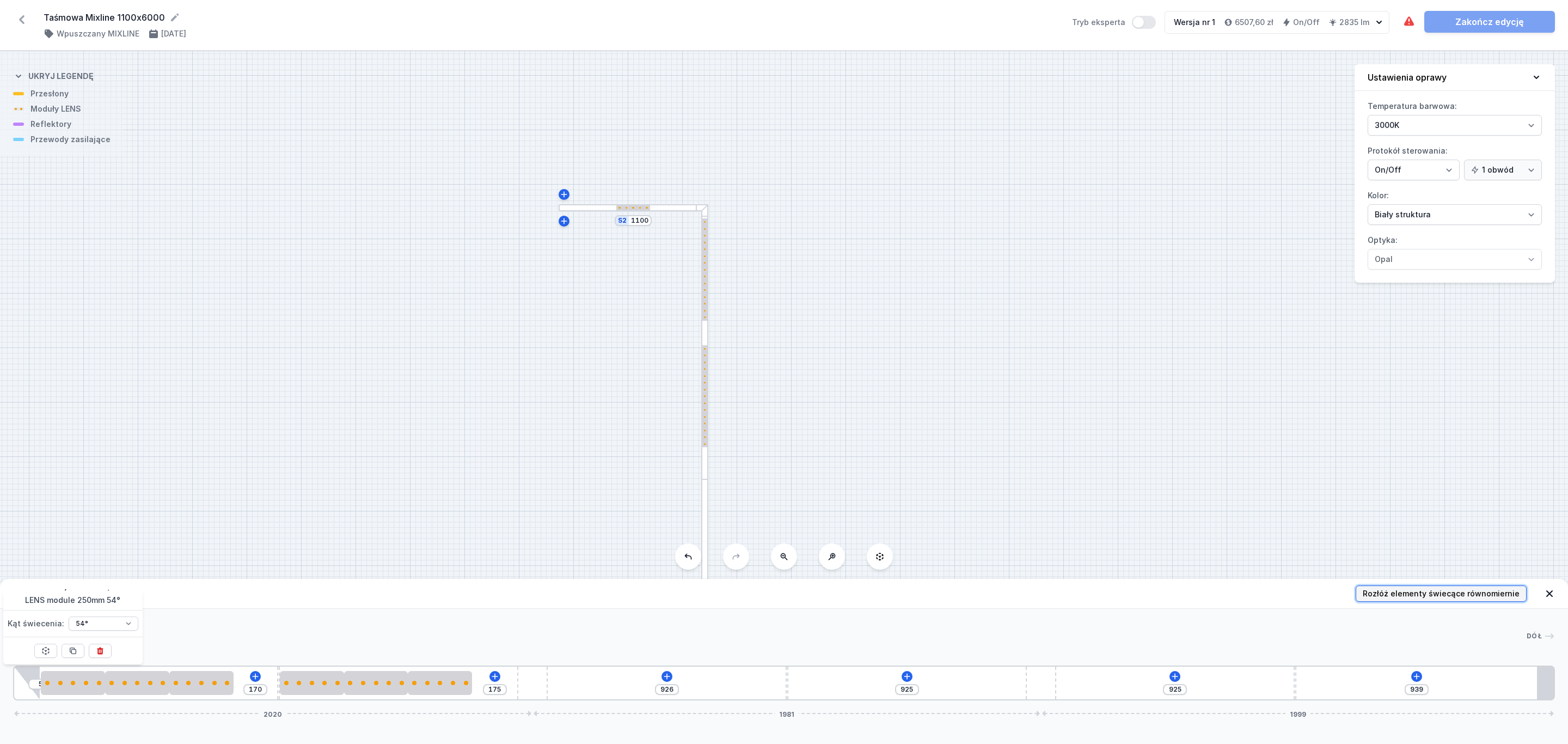
click at [1462, 593] on span "Rozłóż elementy świecące równomiernie" at bounding box center [1441, 593] width 157 height 11
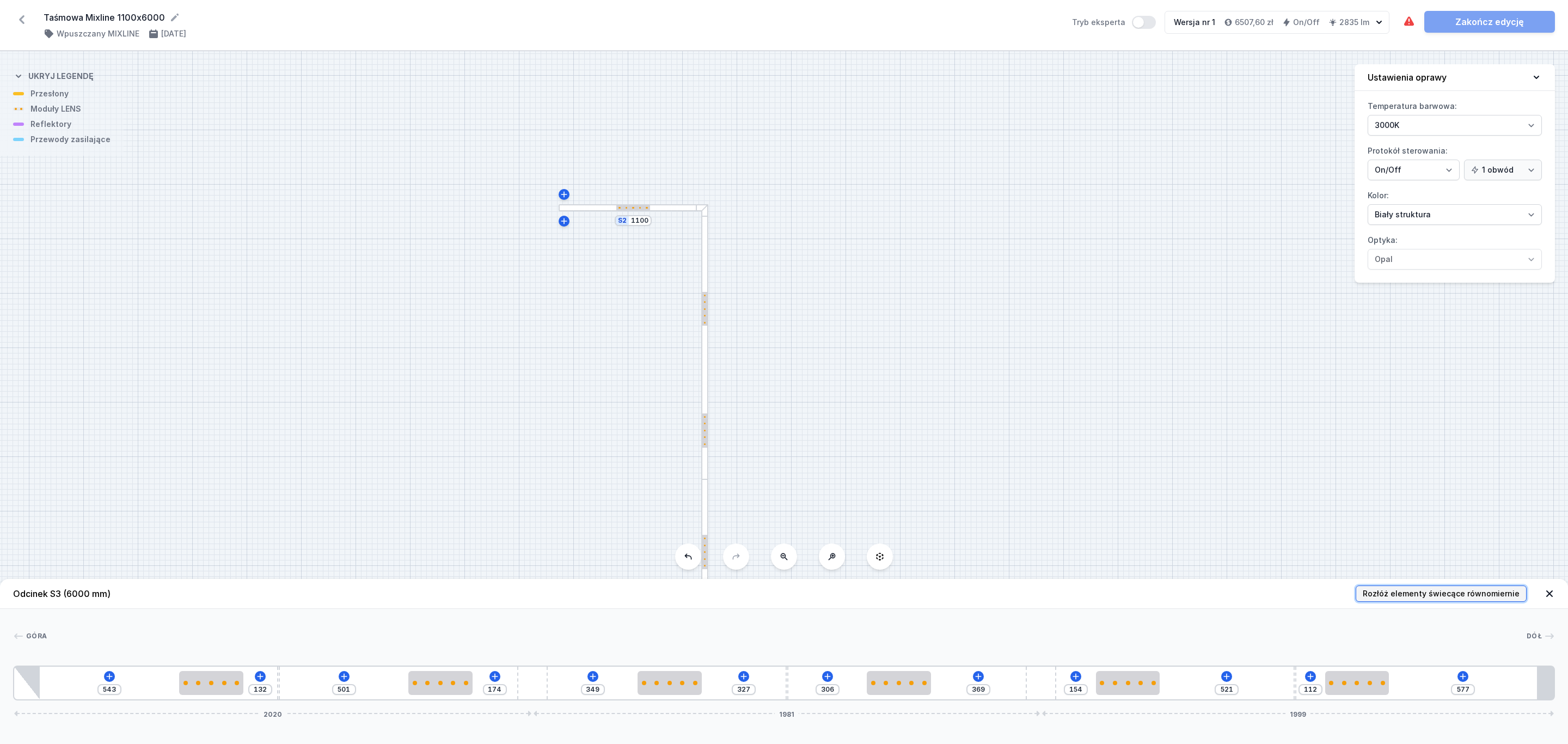
click at [1509, 592] on span "Rozłóż elementy świecące równomiernie" at bounding box center [1441, 593] width 157 height 11
click at [1462, 675] on icon at bounding box center [1463, 676] width 9 height 9
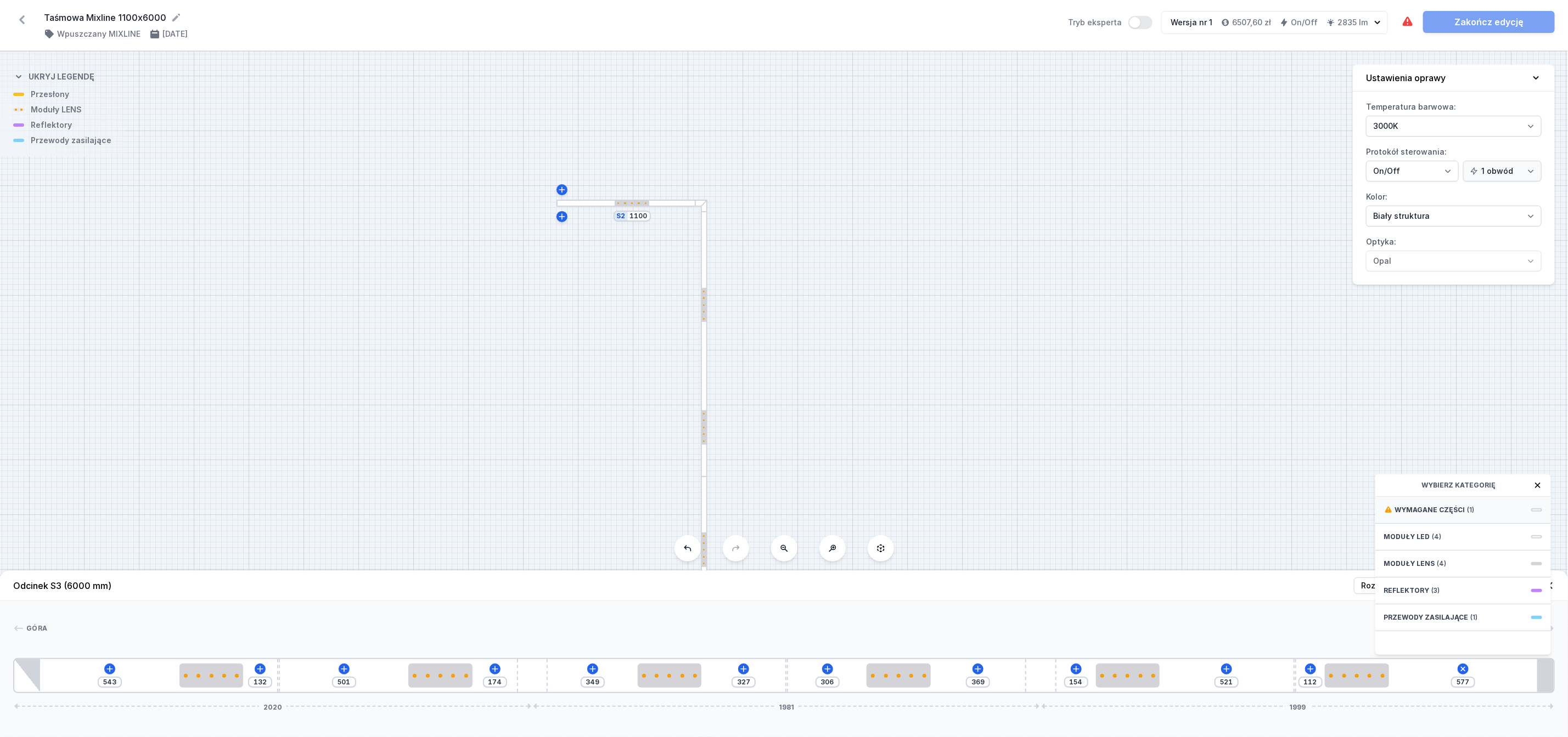
click at [1434, 514] on span "Wymagane części" at bounding box center [1430, 510] width 70 height 9
click at [1440, 514] on span "Hole for power supply cable" at bounding box center [1463, 509] width 158 height 11
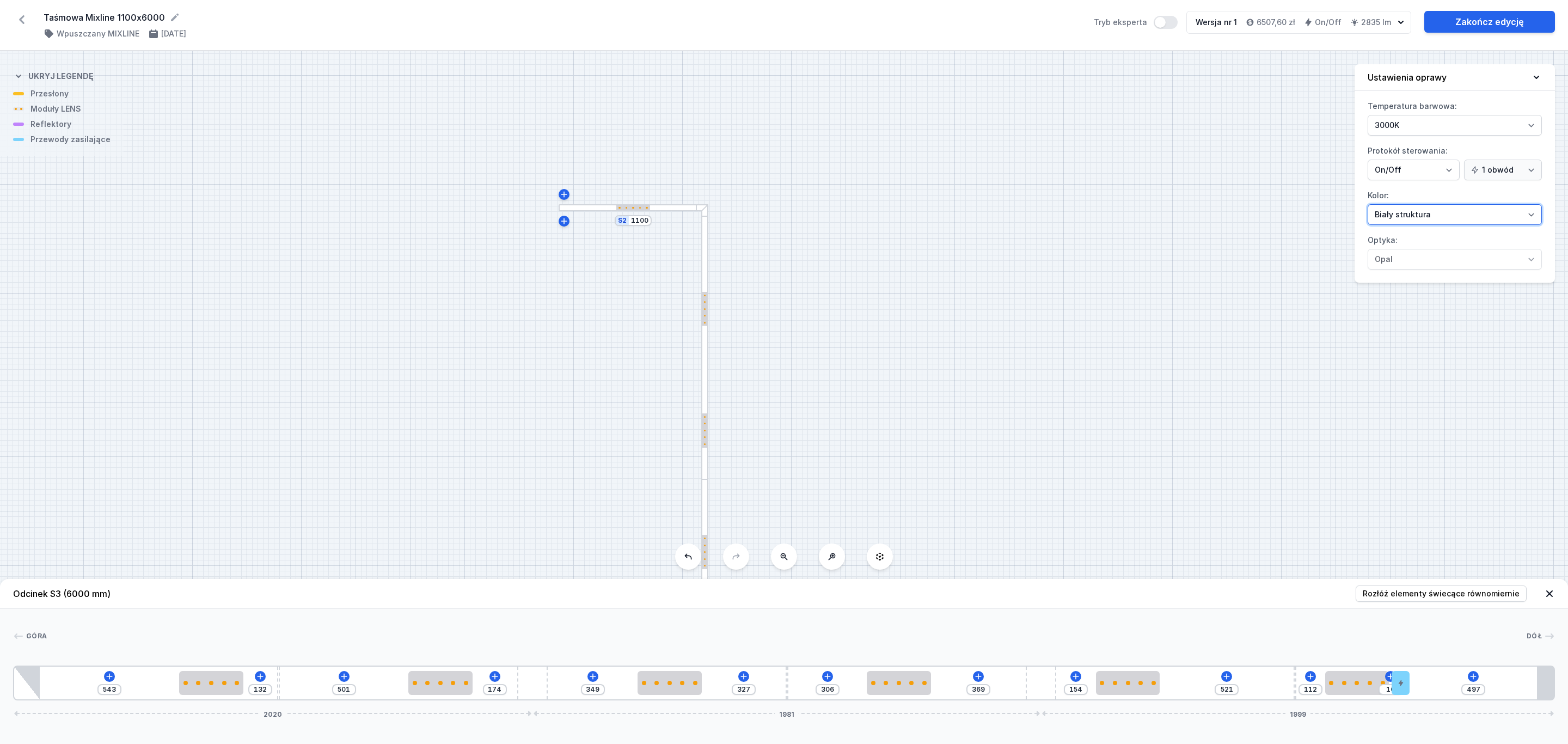
click at [1531, 215] on select "Biały struktura Czarny struktura Złoty struktura Miedziany Szary Inny (z palety…" at bounding box center [1454, 215] width 174 height 21
click at [1367, 206] on select "Biały struktura Czarny struktura Złoty struktura Miedziany Szary Inny (z palety…" at bounding box center [1454, 215] width 174 height 21
click at [1484, 20] on link "Zakończ edycję" at bounding box center [1489, 22] width 130 height 22
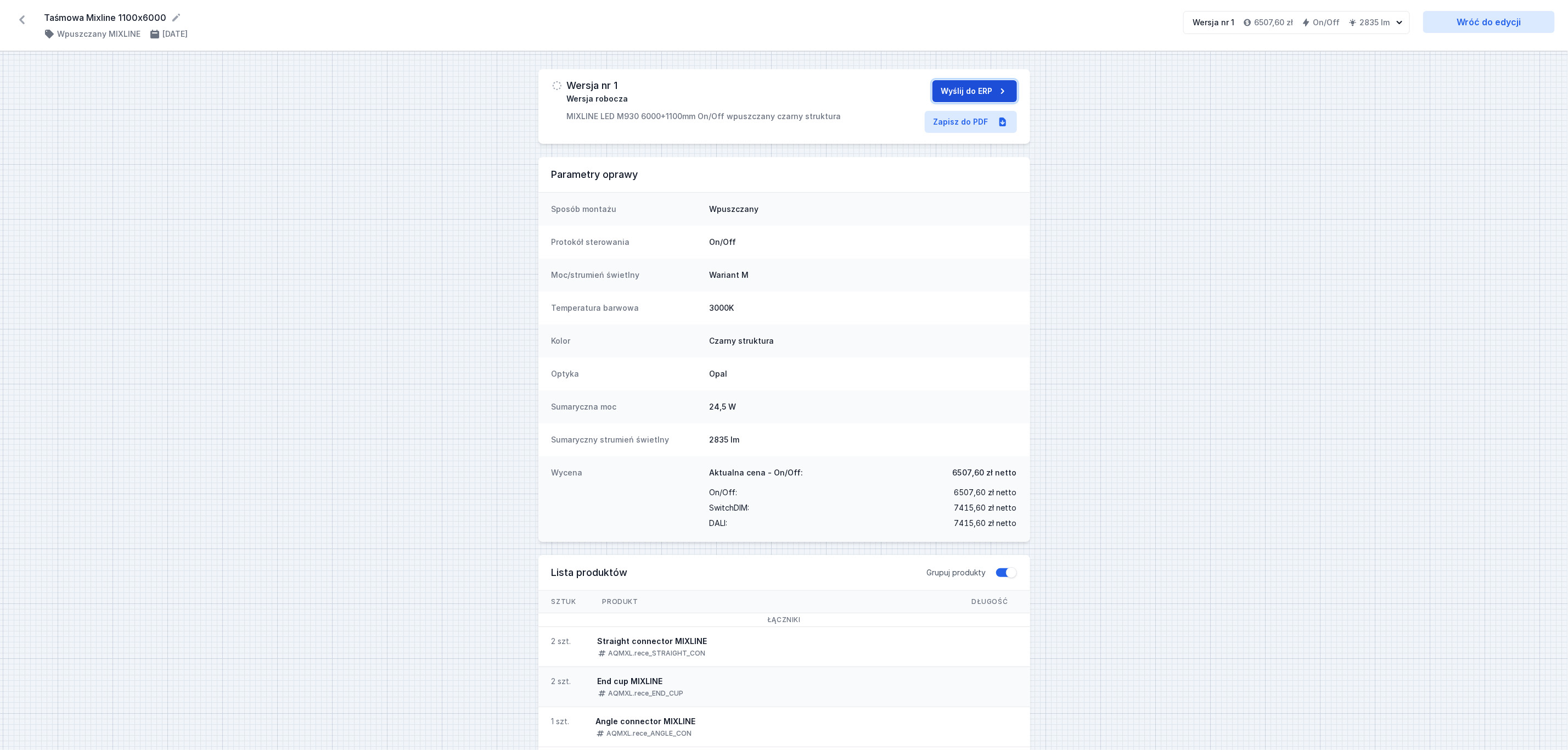
click at [979, 89] on button "Wyślij do ERP" at bounding box center [974, 91] width 84 height 22
